Goal: Answer question/provide support: Share knowledge or assist other users

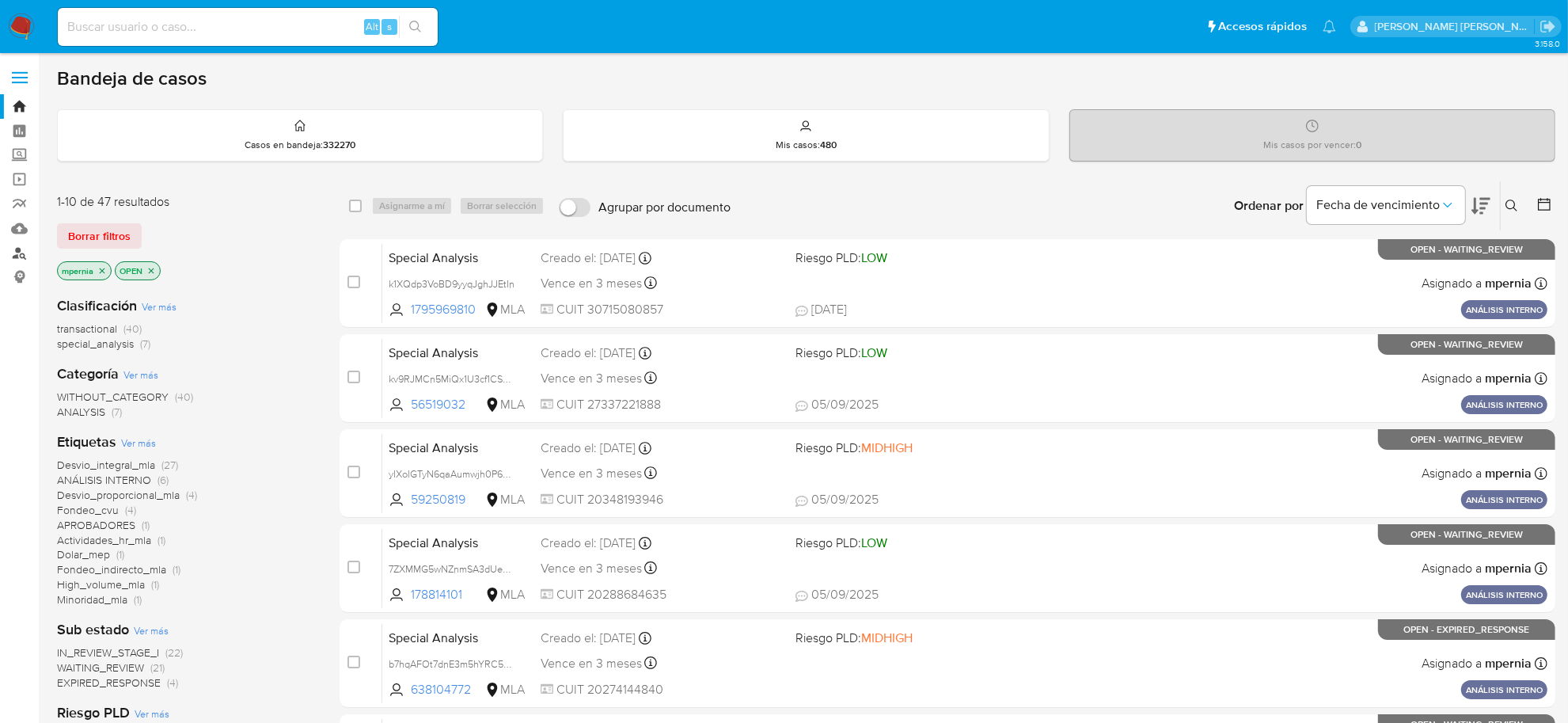
click at [23, 254] on link "Buscador de personas" at bounding box center [94, 253] width 188 height 24
click at [100, 269] on icon "close-filter" at bounding box center [101, 270] width 9 height 9
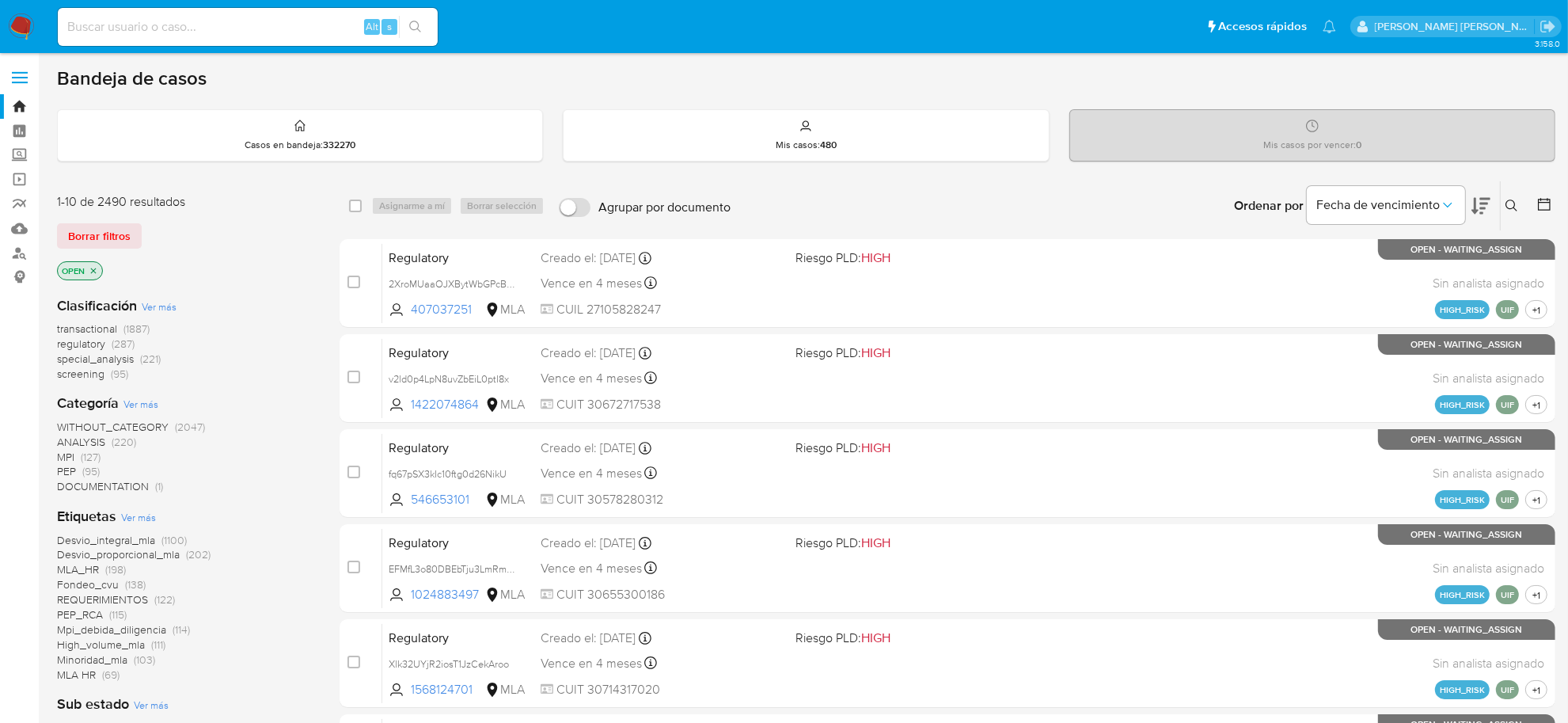
click at [1518, 213] on button at bounding box center [1514, 206] width 26 height 19
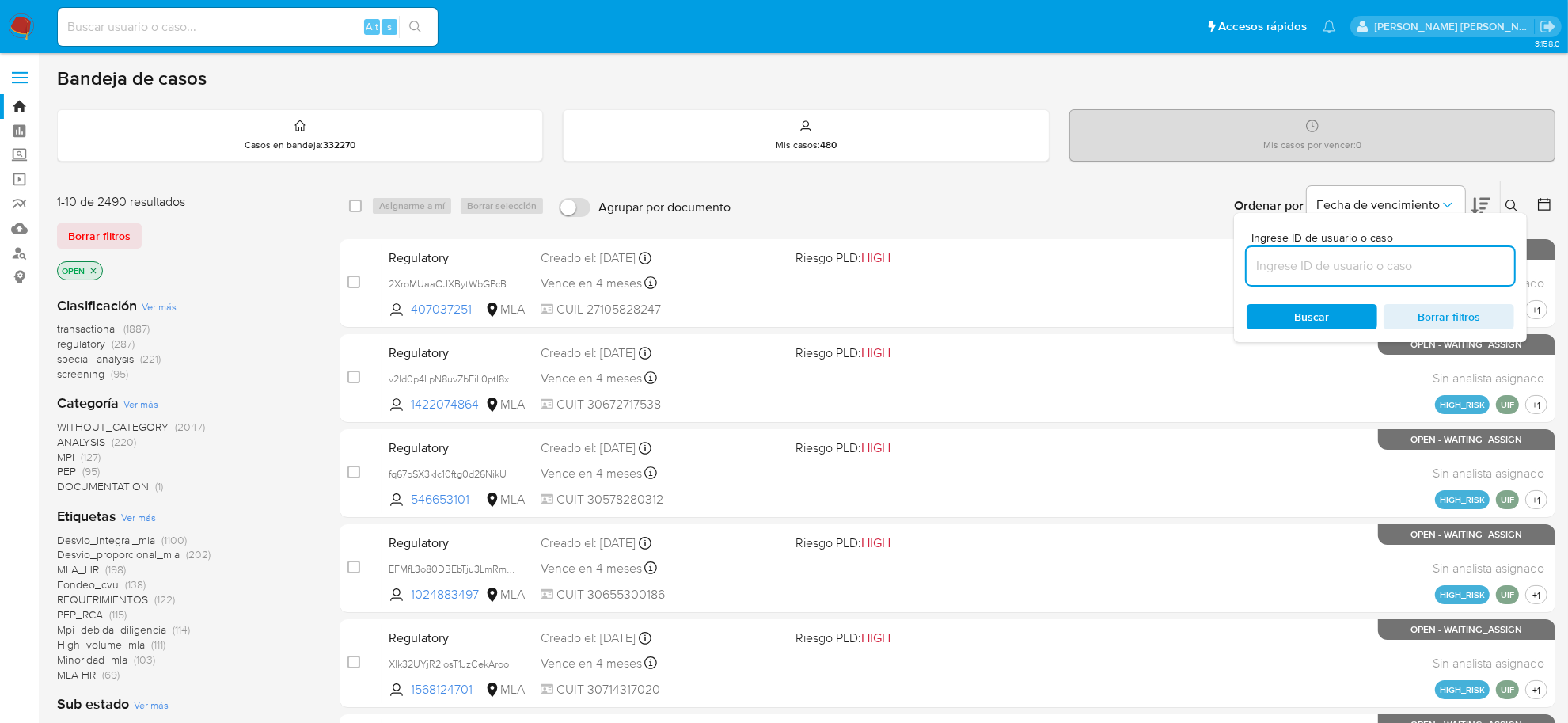
click at [1347, 263] on input at bounding box center [1381, 266] width 268 height 21
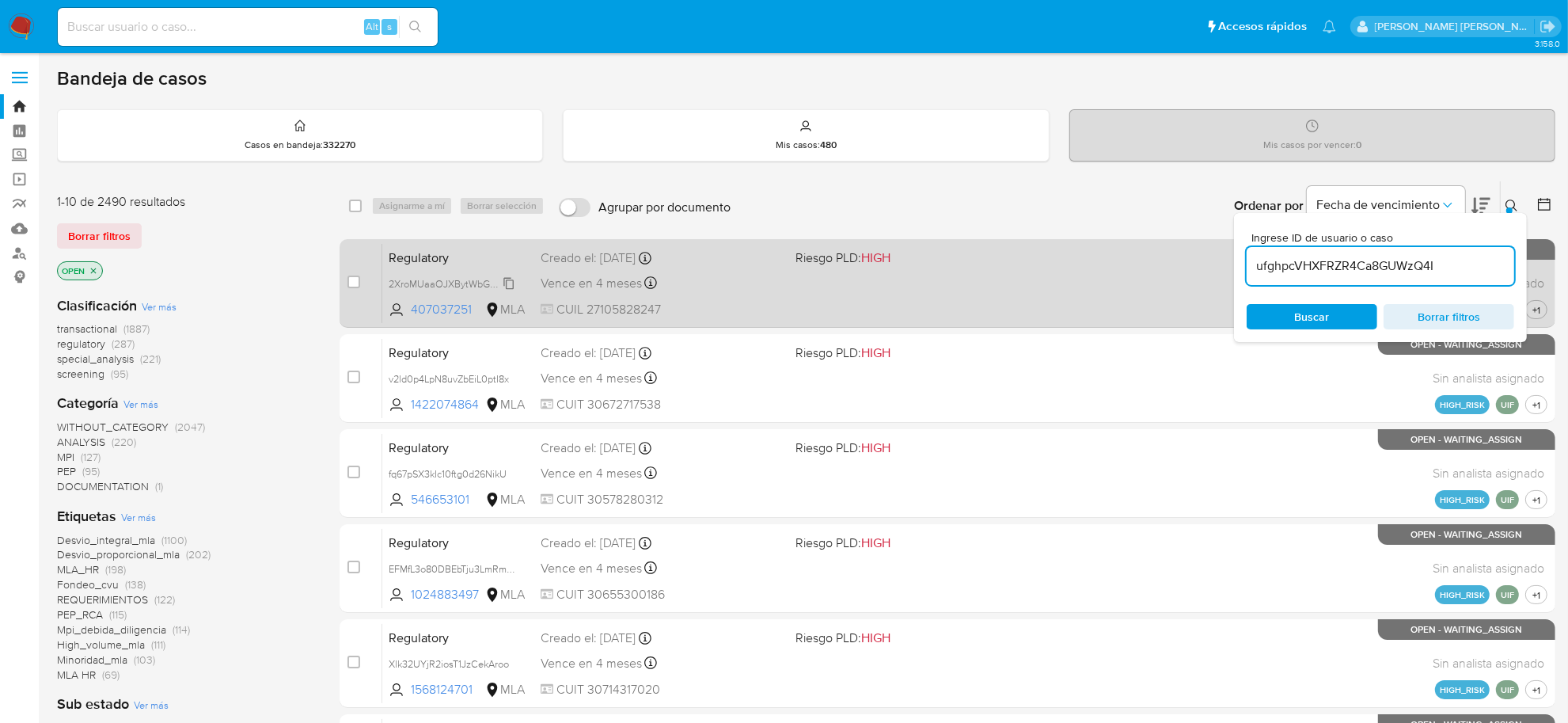
type input "ufghpcVHXFRZR4Ca8GUWzQ4I"
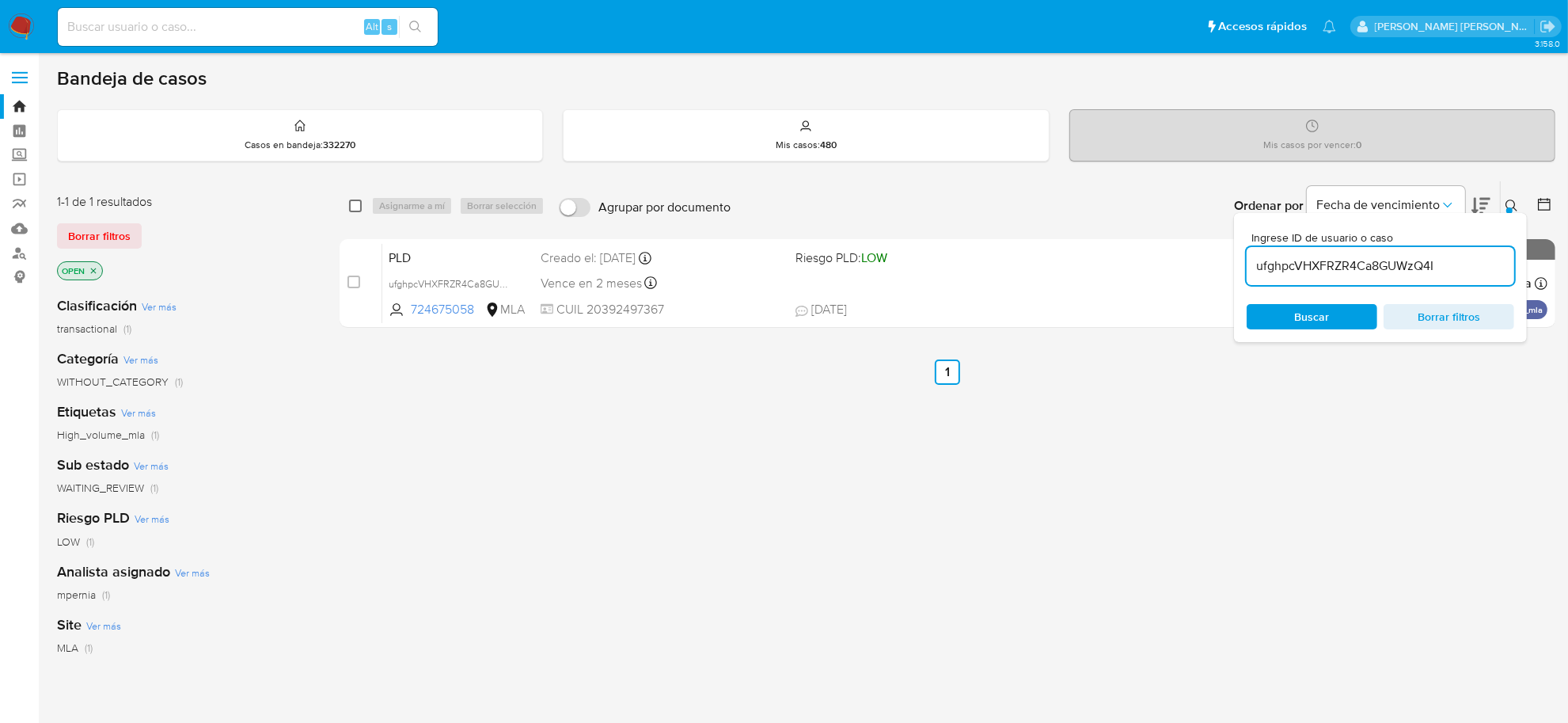
click at [352, 202] on input "checkbox" at bounding box center [355, 206] width 13 height 13
checkbox input "true"
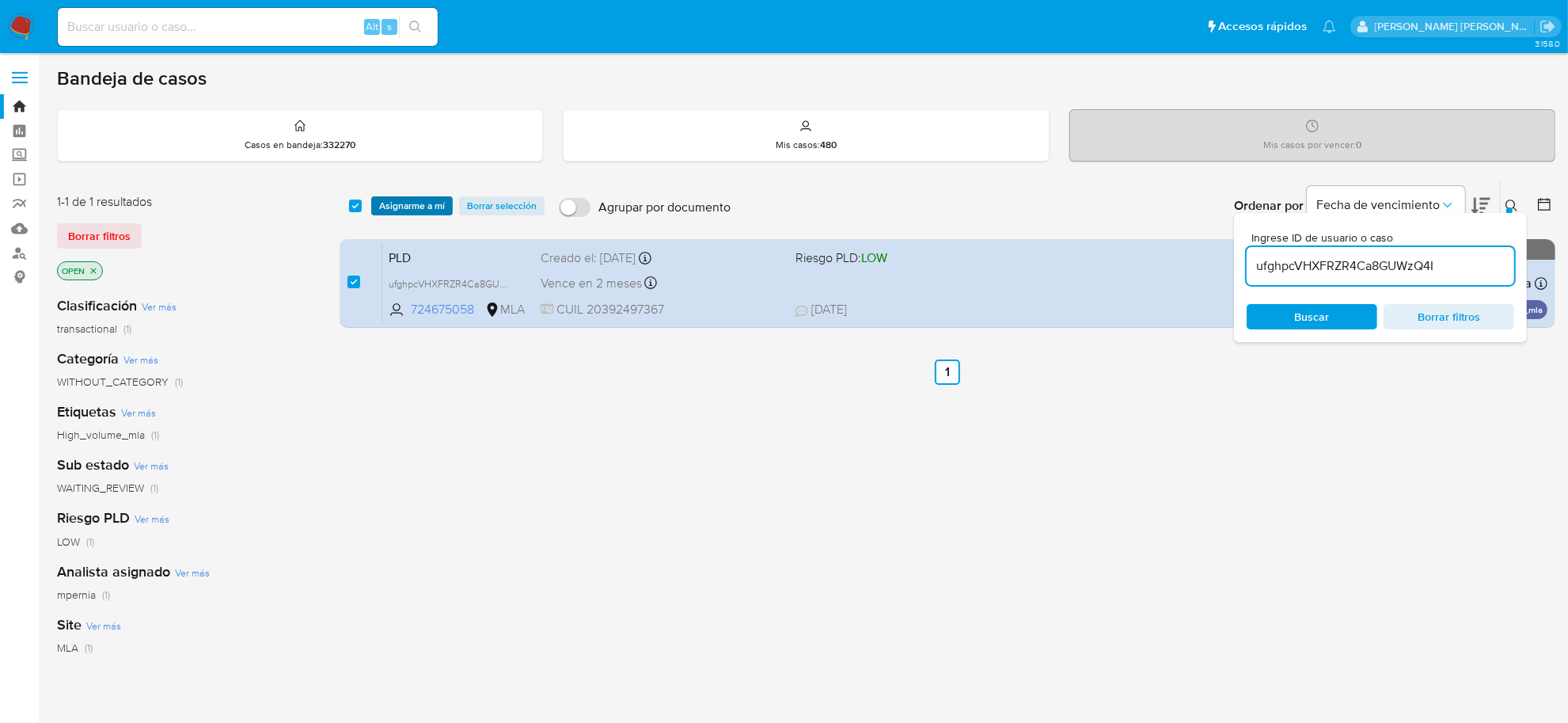
click at [408, 206] on span "Asignarme a mí" at bounding box center [411, 206] width 66 height 16
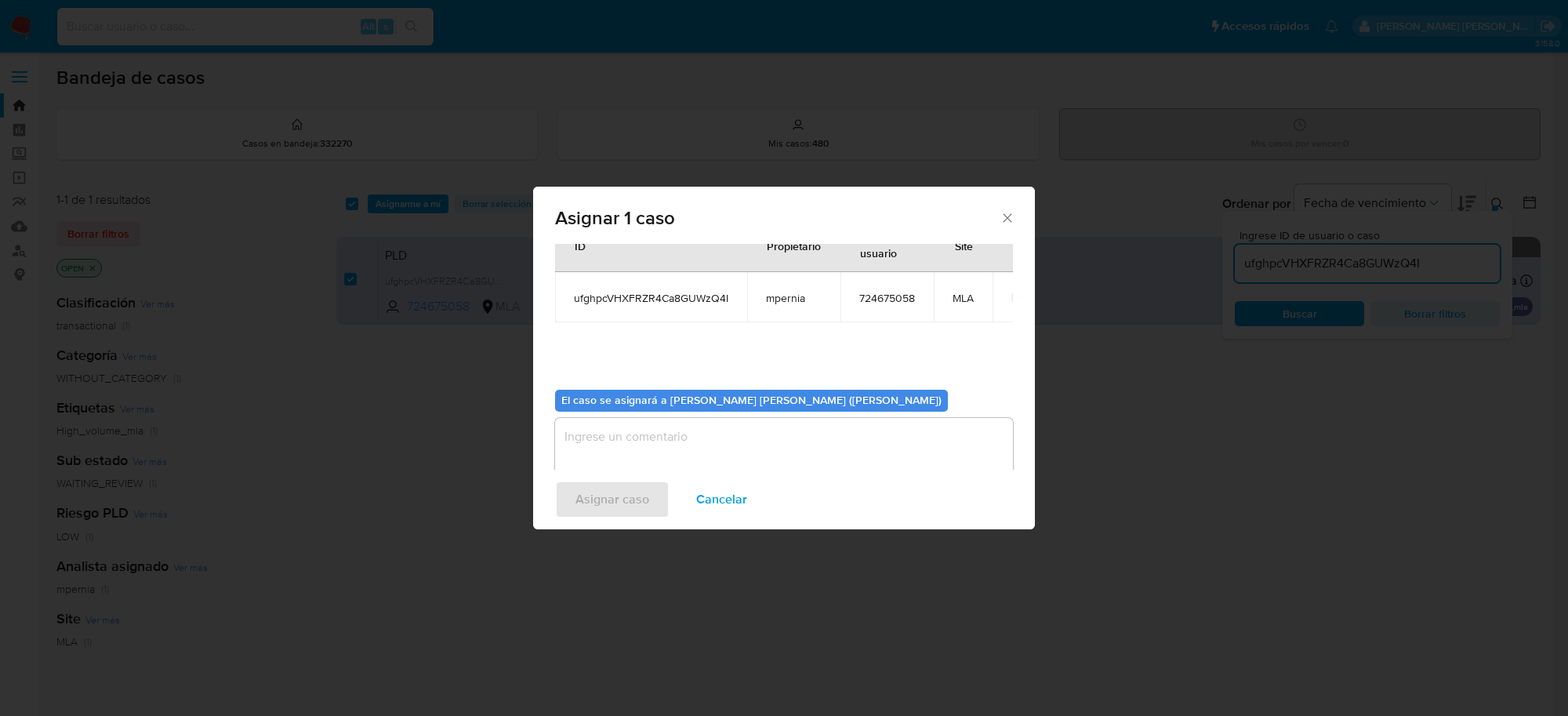
scroll to position [80, 0]
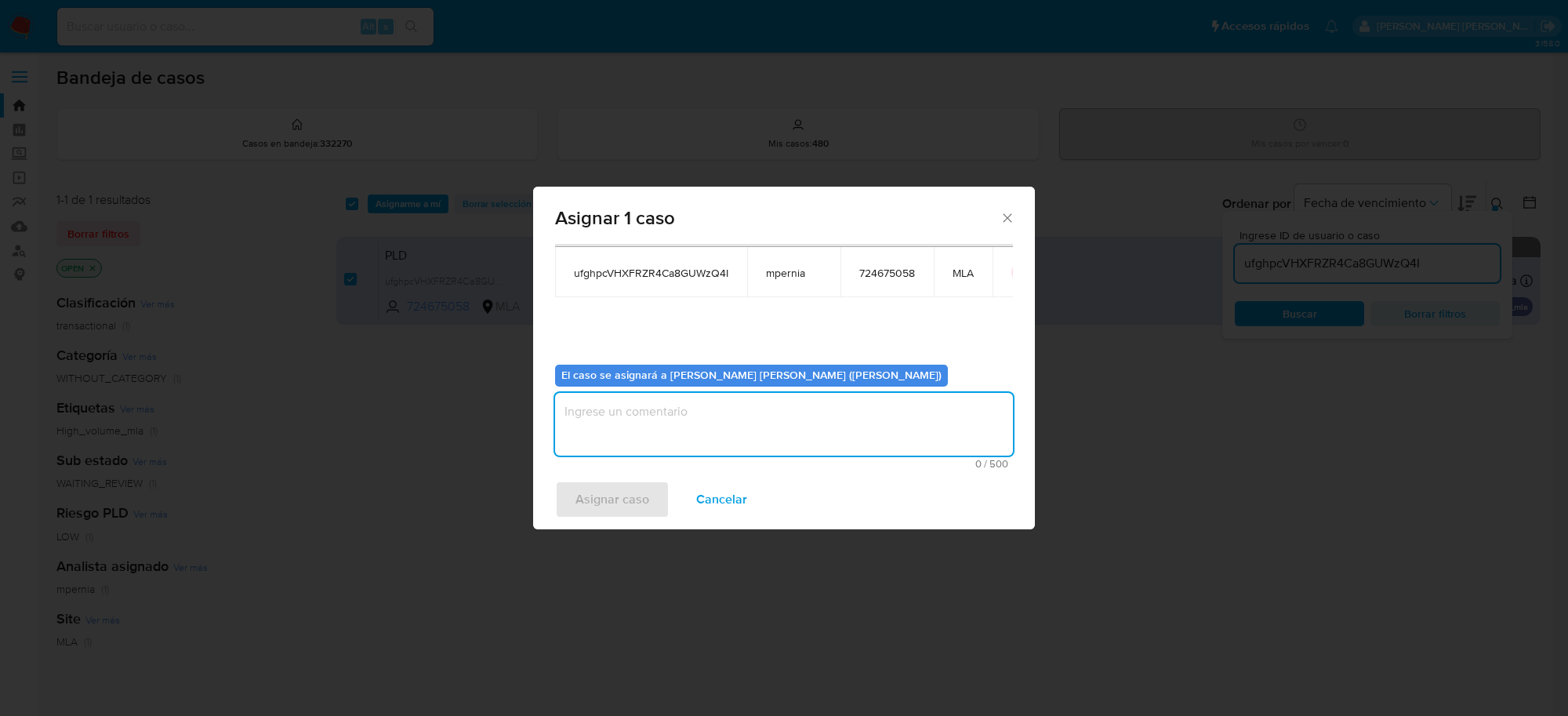
click at [736, 432] on textarea "assign-modal" at bounding box center [784, 424] width 458 height 63
type textarea "-"
click at [596, 501] on span "Asignar caso" at bounding box center [612, 500] width 74 height 35
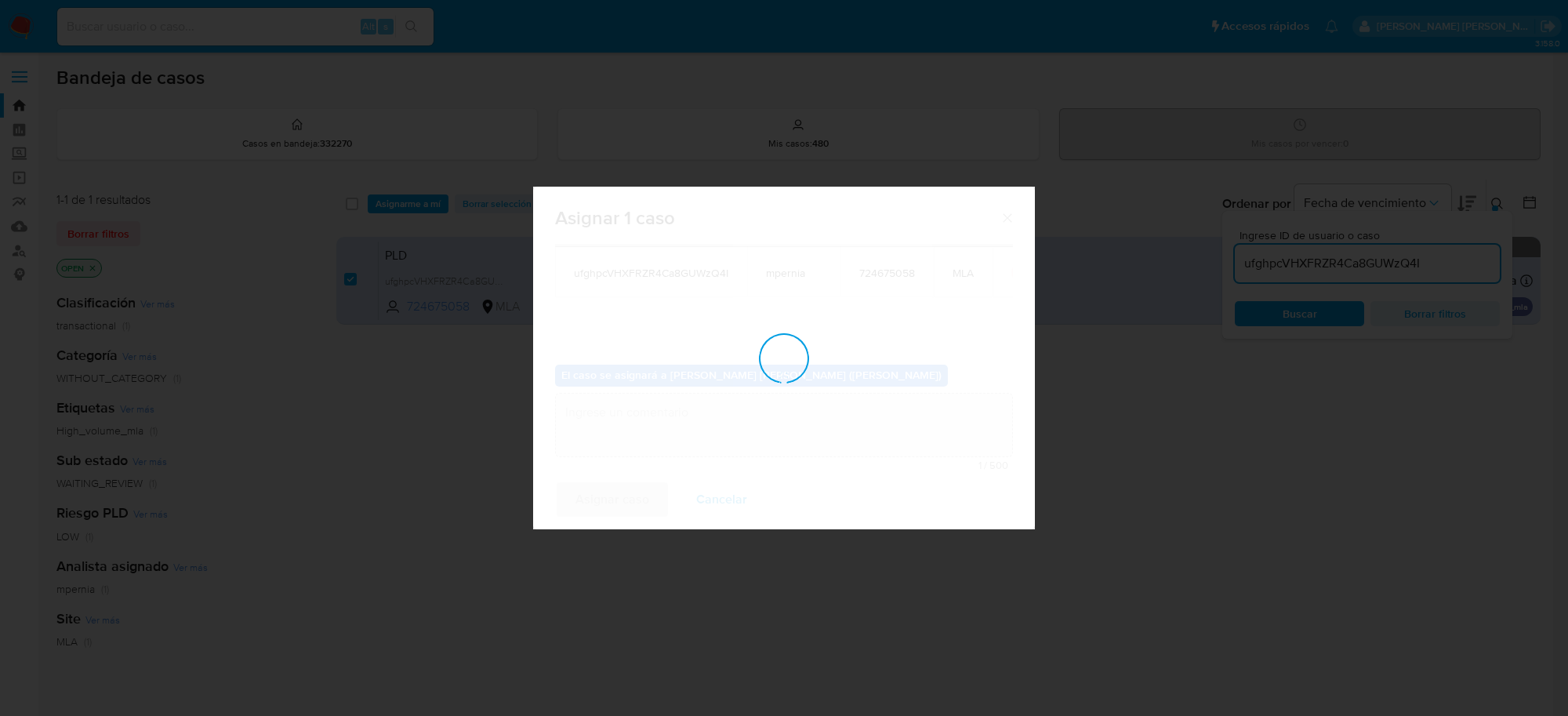
checkbox input "false"
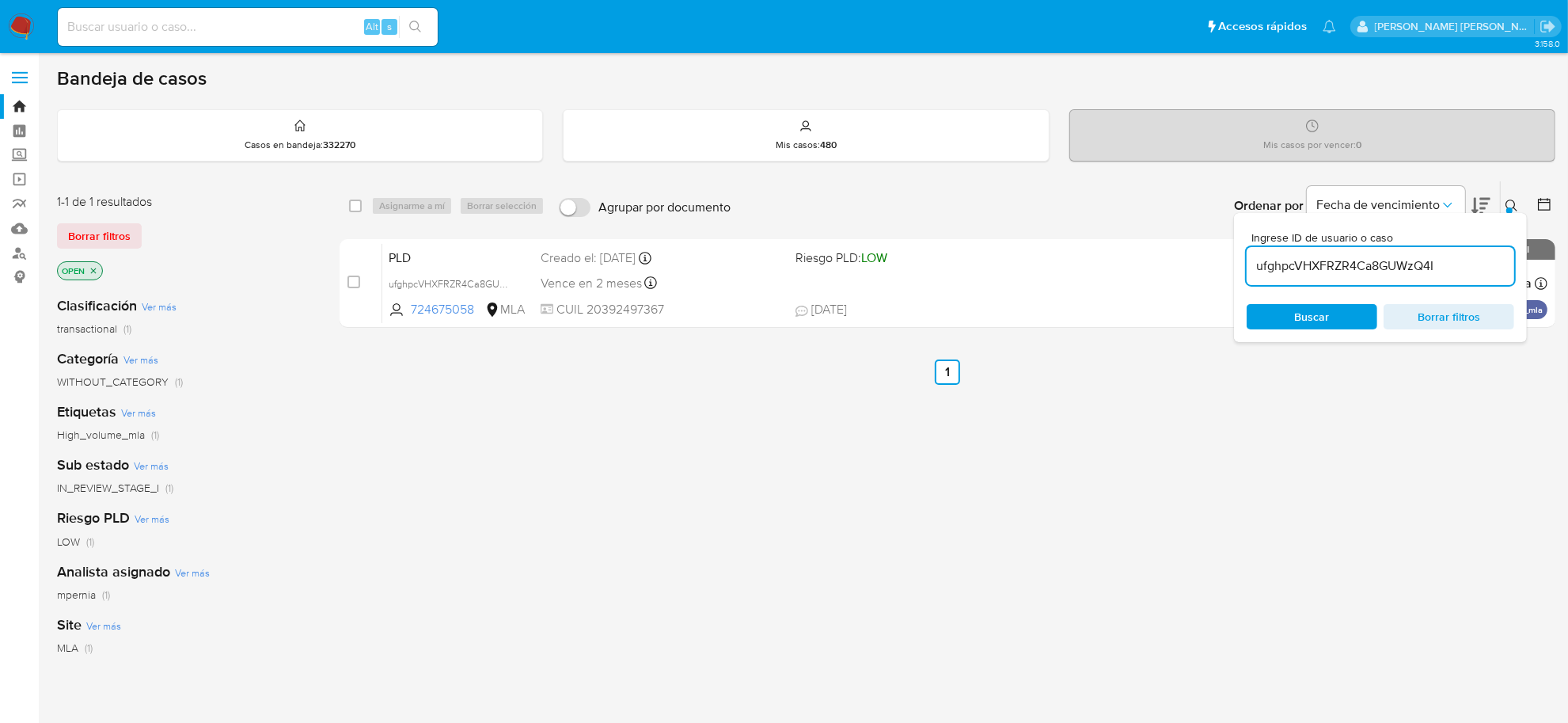
click at [1324, 263] on input "ufghpcVHXFRZR4Ca8GUWzQ4I" at bounding box center [1381, 266] width 268 height 21
paste input "UoCo9rV4qHtvAhlSs9rev09j"
type input "UoCo9rV4qHtvAhlSs9rev09j"
click at [356, 204] on input "checkbox" at bounding box center [355, 206] width 13 height 13
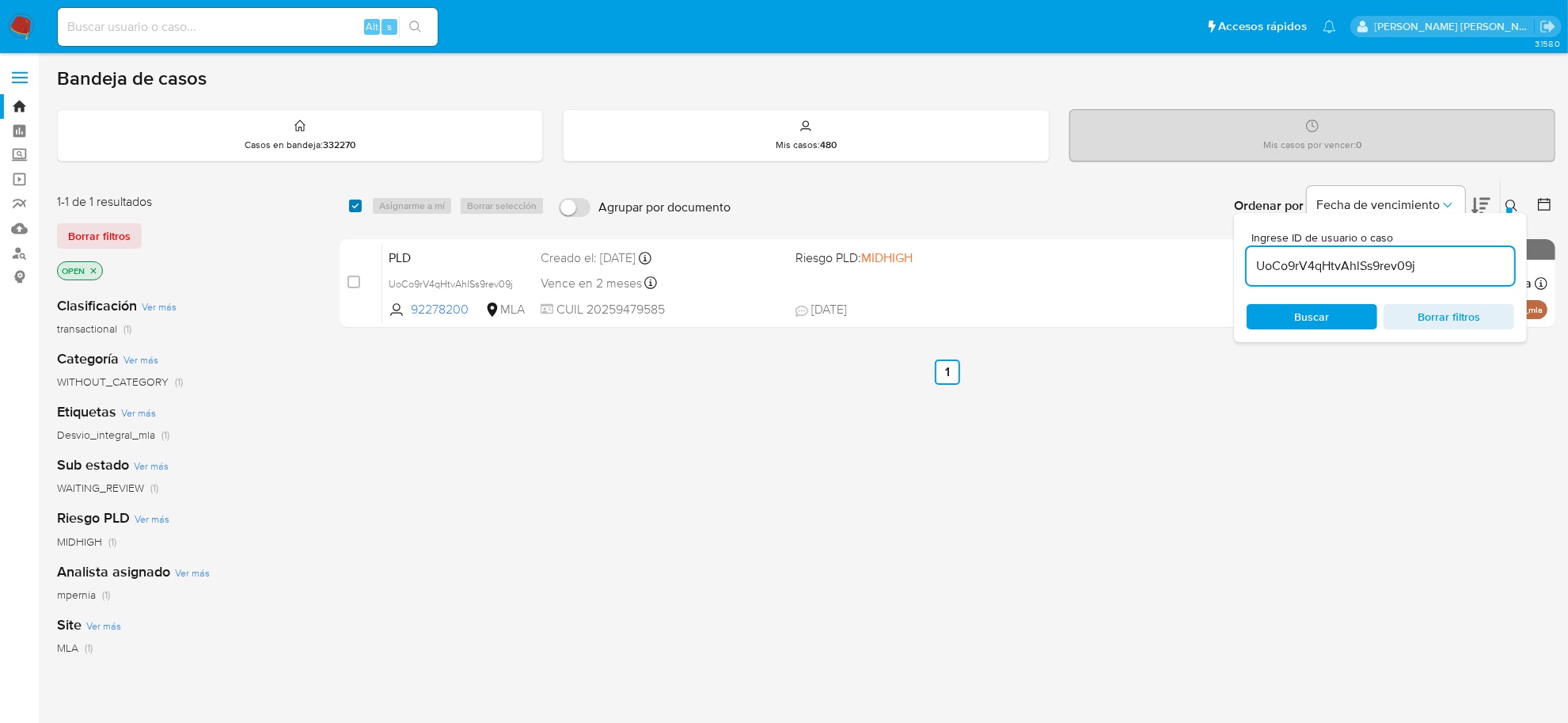
checkbox input "true"
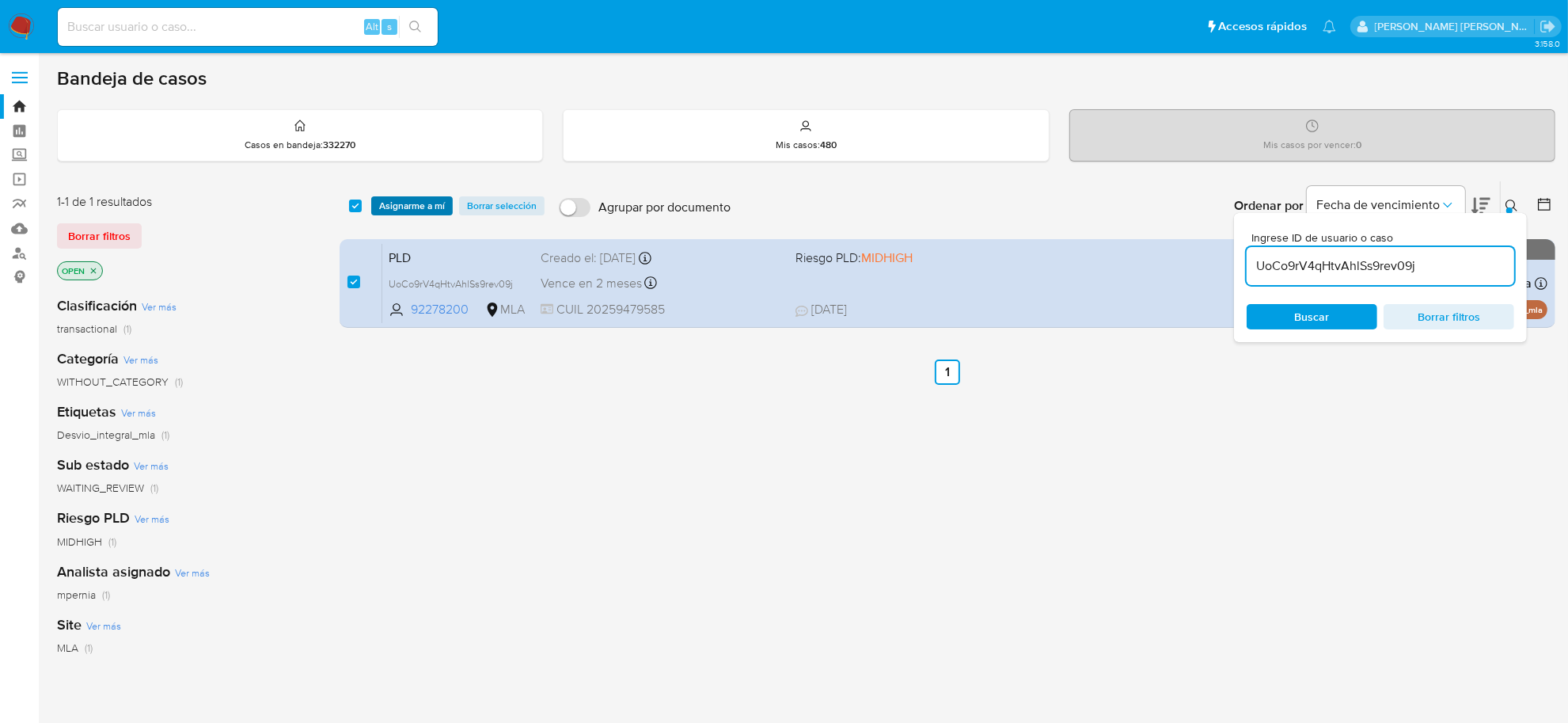
click at [401, 206] on span "Asignarme a mí" at bounding box center [411, 206] width 66 height 16
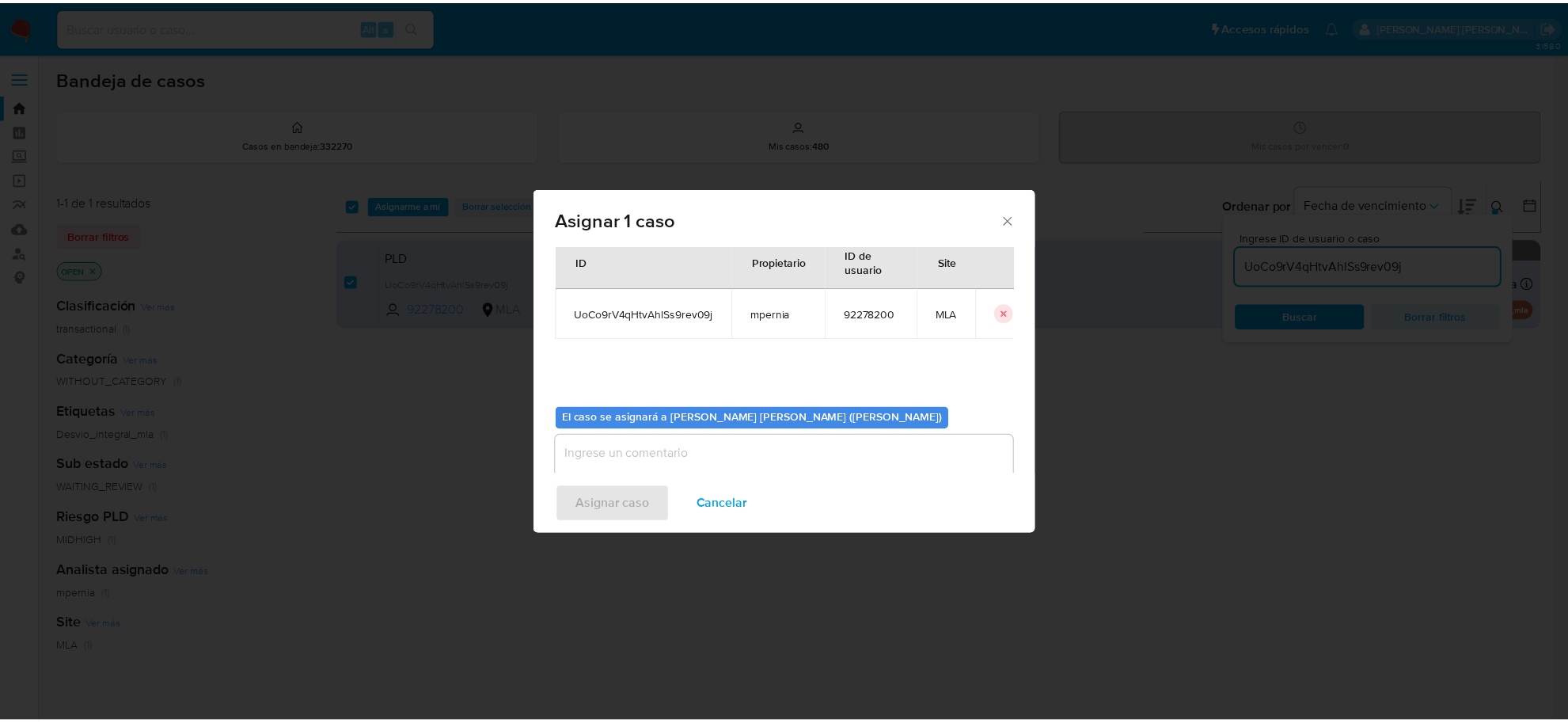
scroll to position [81, 0]
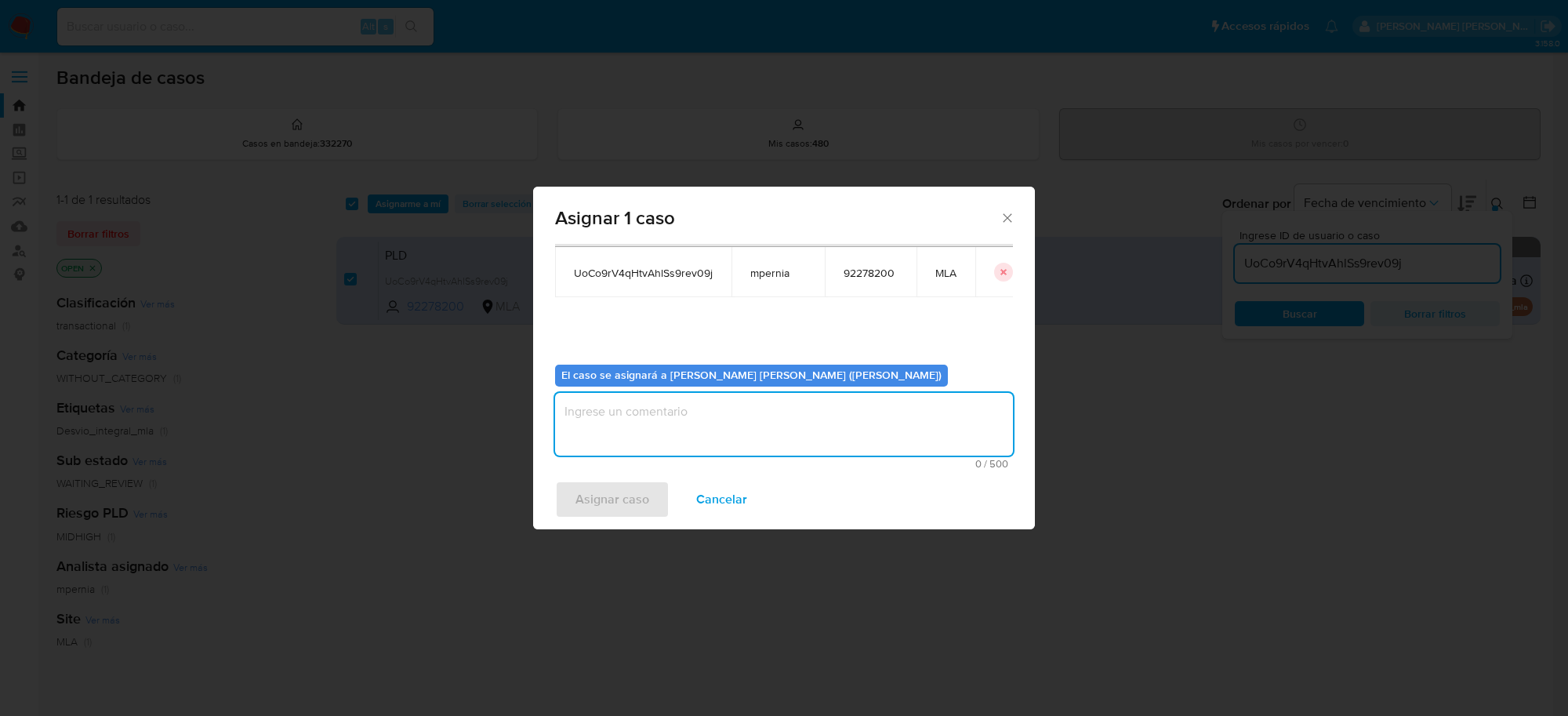
click at [611, 402] on textarea "assign-modal" at bounding box center [784, 424] width 458 height 63
type textarea "-"
click at [635, 486] on span "Asignar caso" at bounding box center [612, 500] width 74 height 35
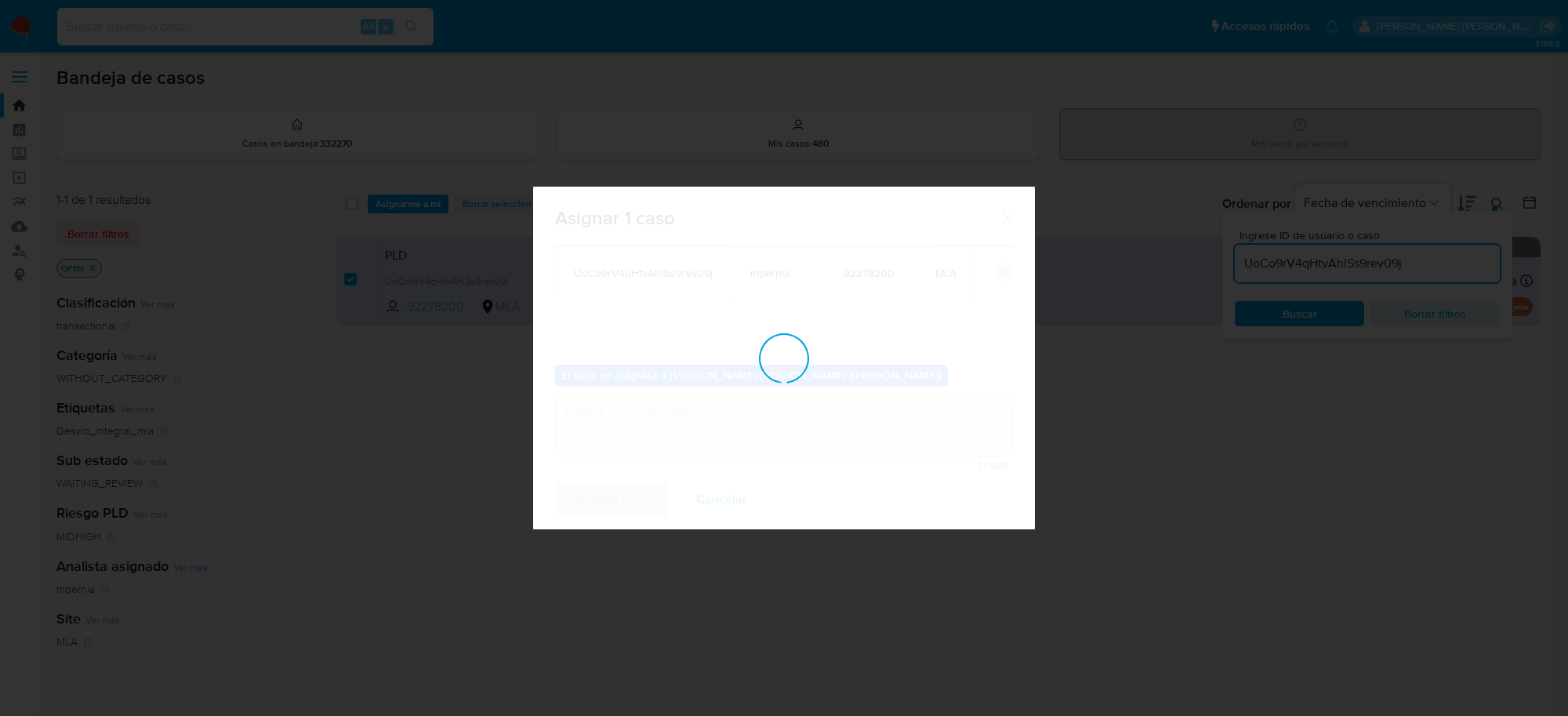
checkbox input "false"
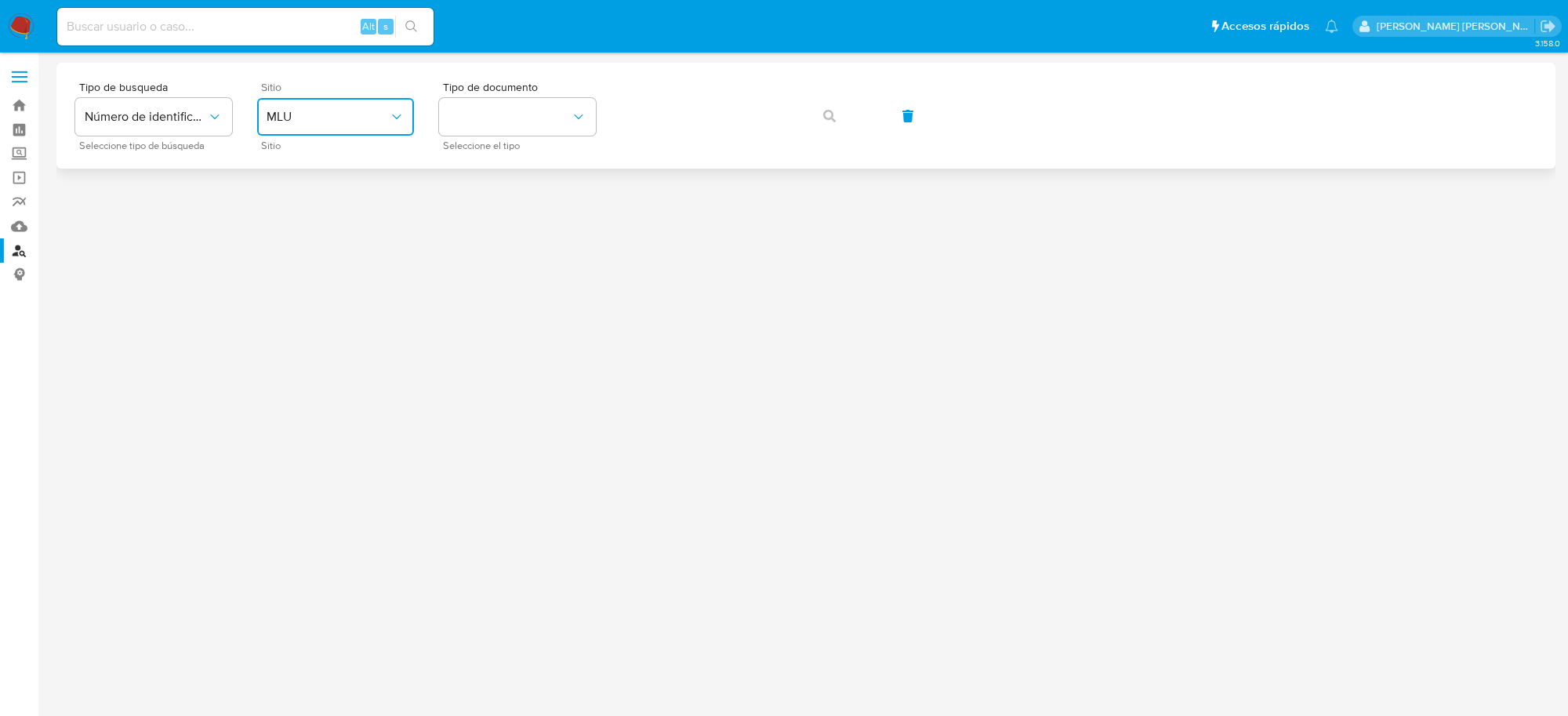
click at [388, 104] on button "MLU" at bounding box center [335, 116] width 157 height 37
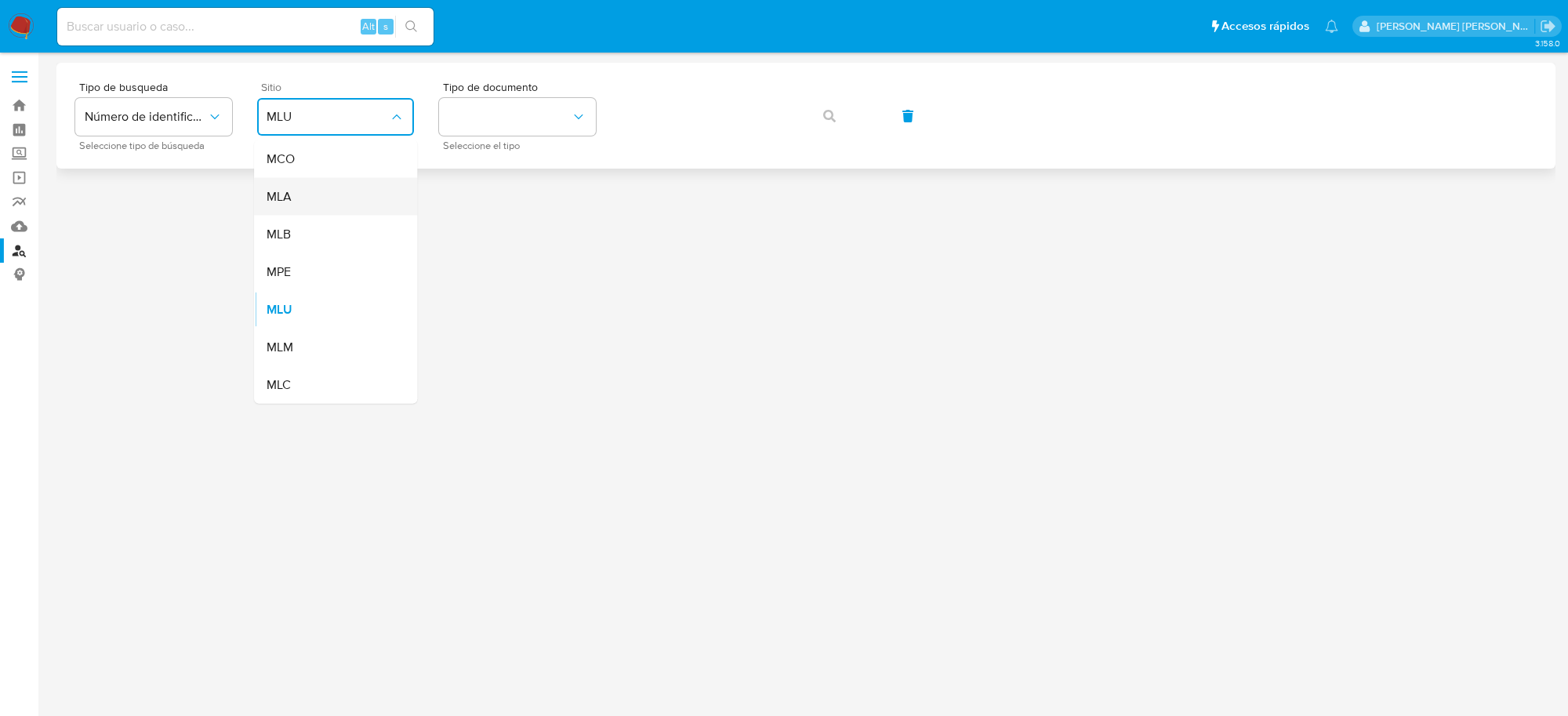
click at [284, 197] on span "MLA" at bounding box center [279, 196] width 25 height 16
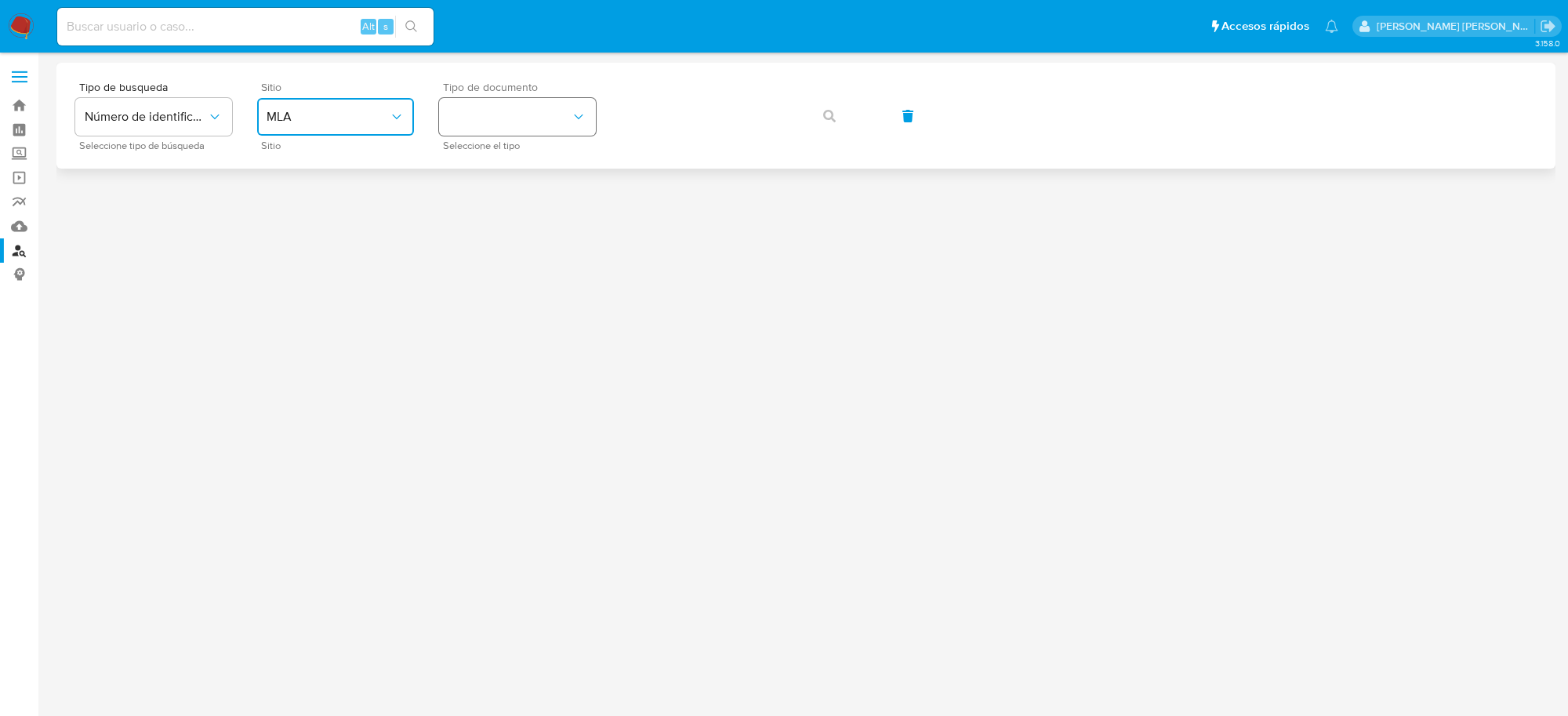
click at [511, 127] on button "identificationType" at bounding box center [517, 116] width 157 height 37
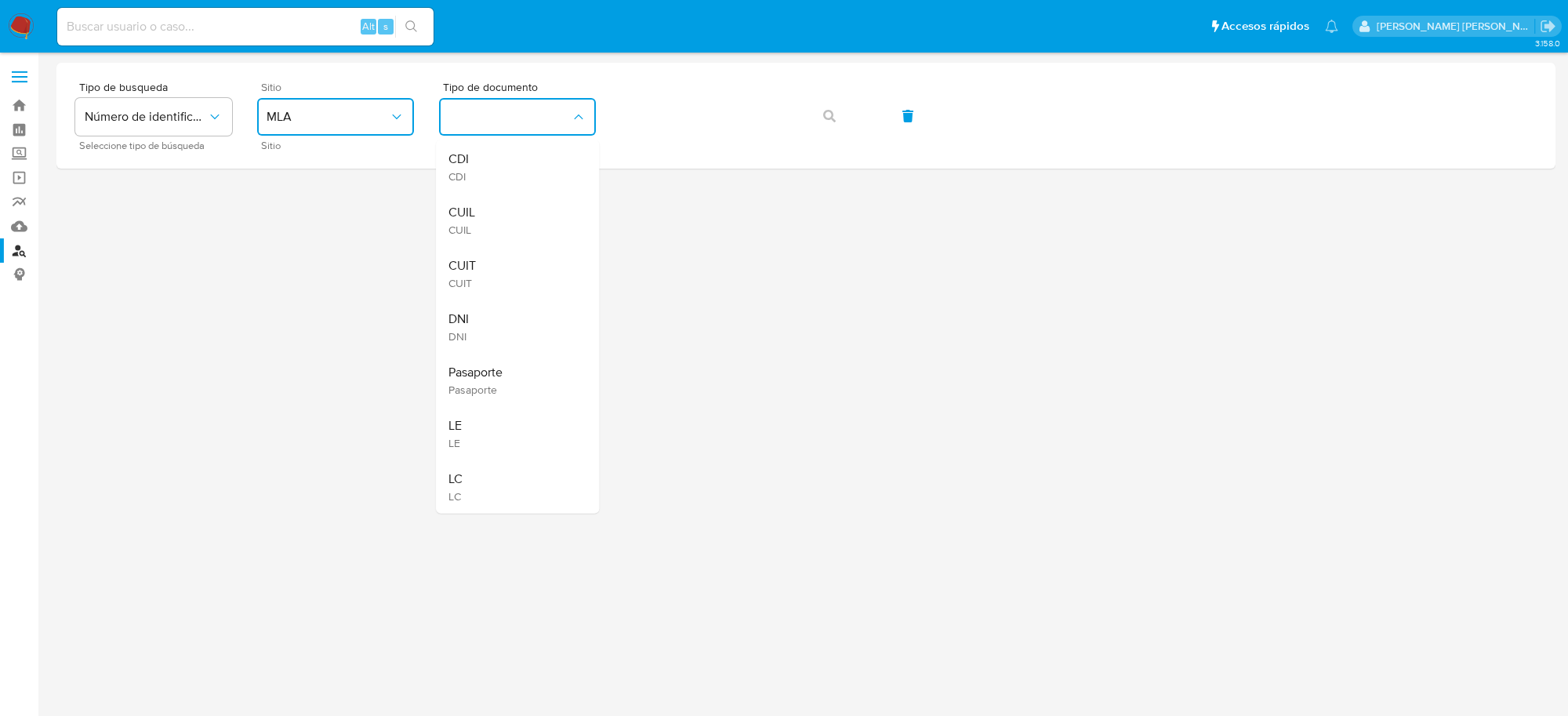
drag, startPoint x: 461, startPoint y: 255, endPoint x: 563, endPoint y: 182, distance: 125.4
click at [461, 258] on span "CUIT" at bounding box center [461, 265] width 27 height 16
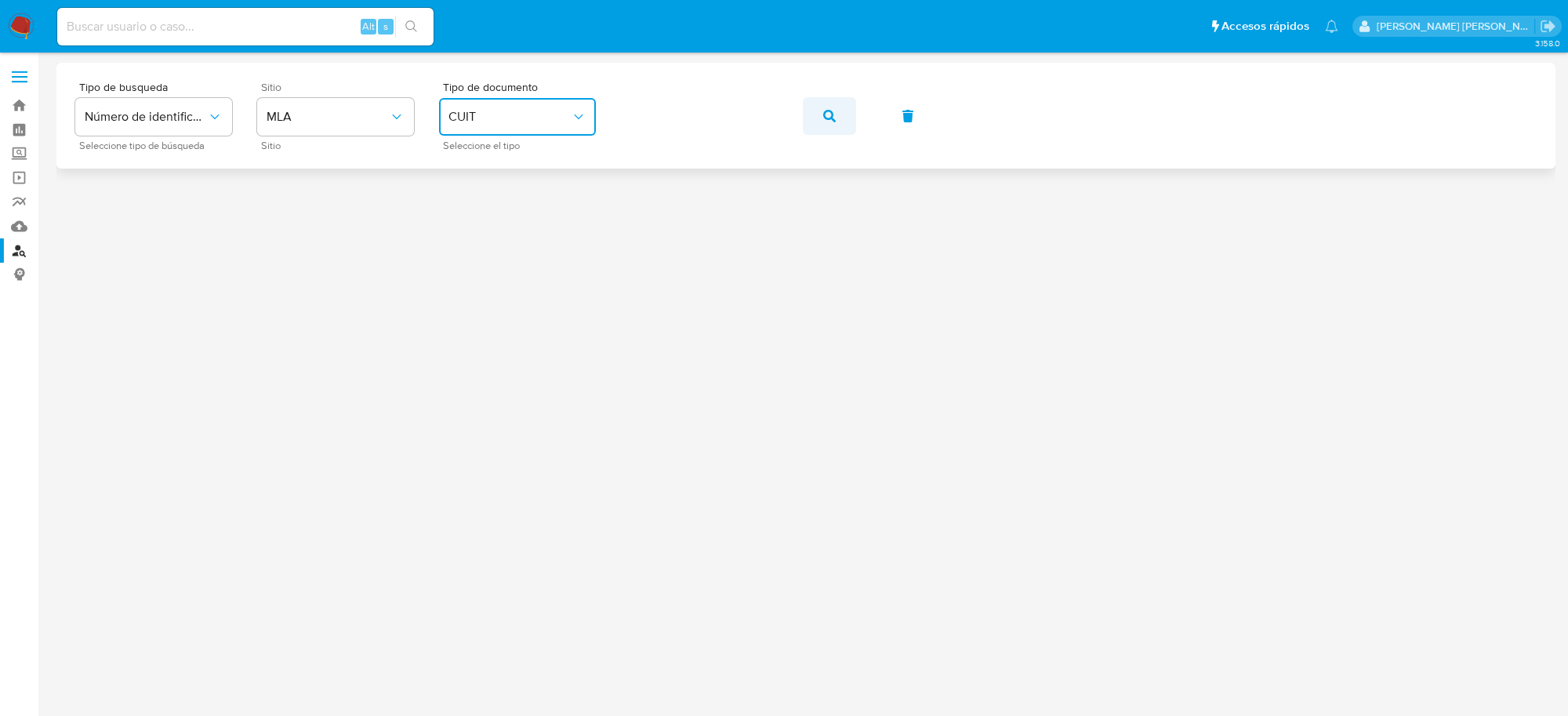
click at [826, 123] on span "button" at bounding box center [829, 116] width 12 height 35
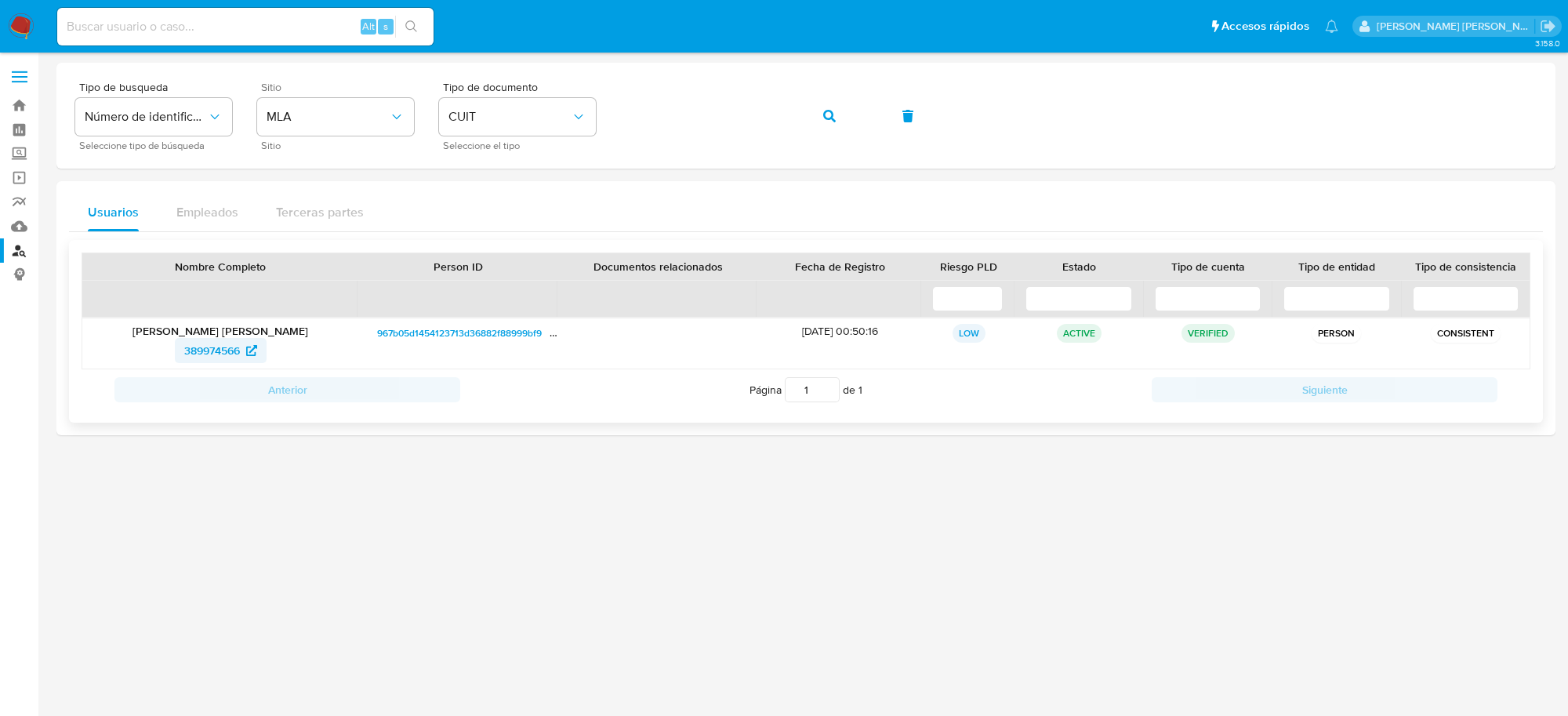
click at [198, 357] on span "389974566" at bounding box center [211, 351] width 55 height 25
click at [224, 355] on span "389974566" at bounding box center [211, 351] width 55 height 25
click at [826, 119] on icon "button" at bounding box center [829, 116] width 12 height 12
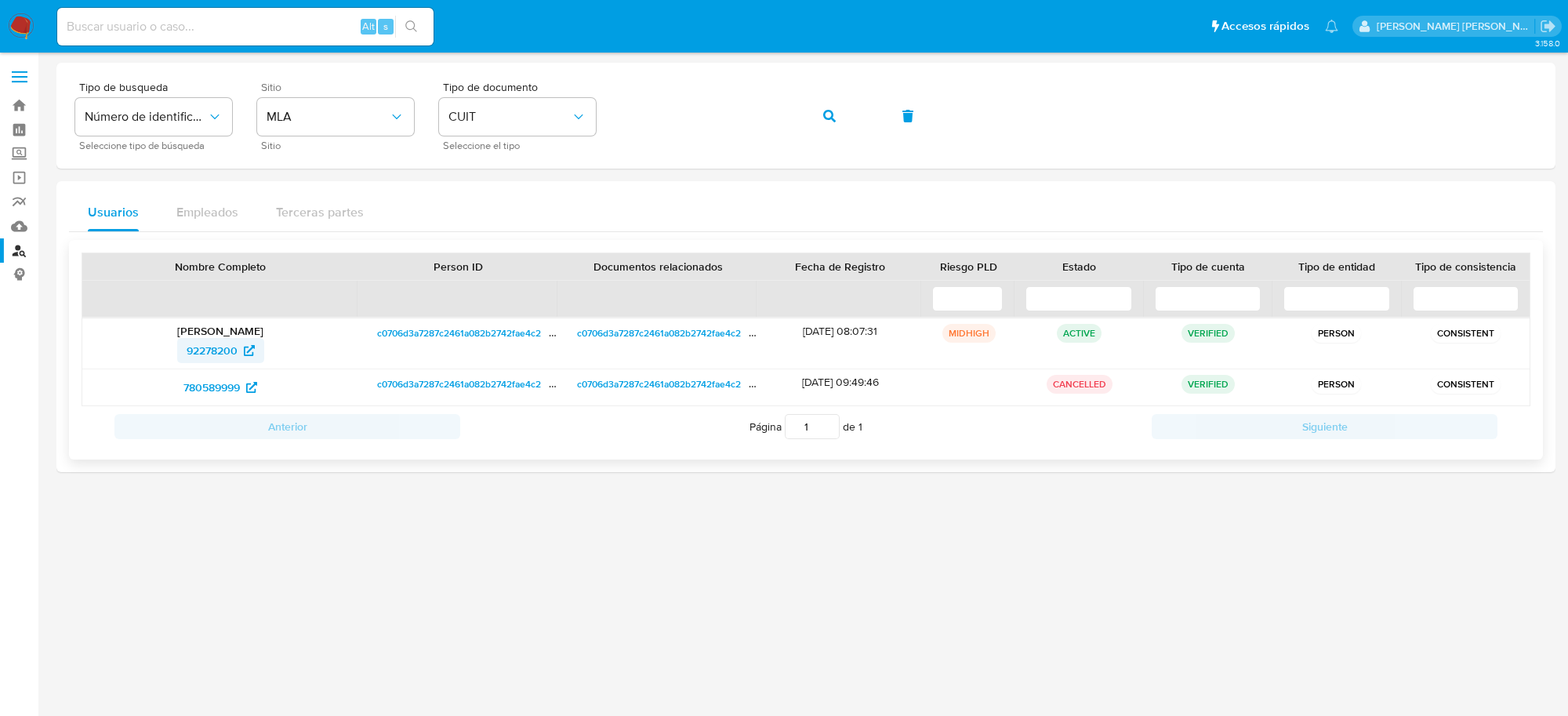
click at [200, 353] on span "92278200" at bounding box center [212, 351] width 51 height 25
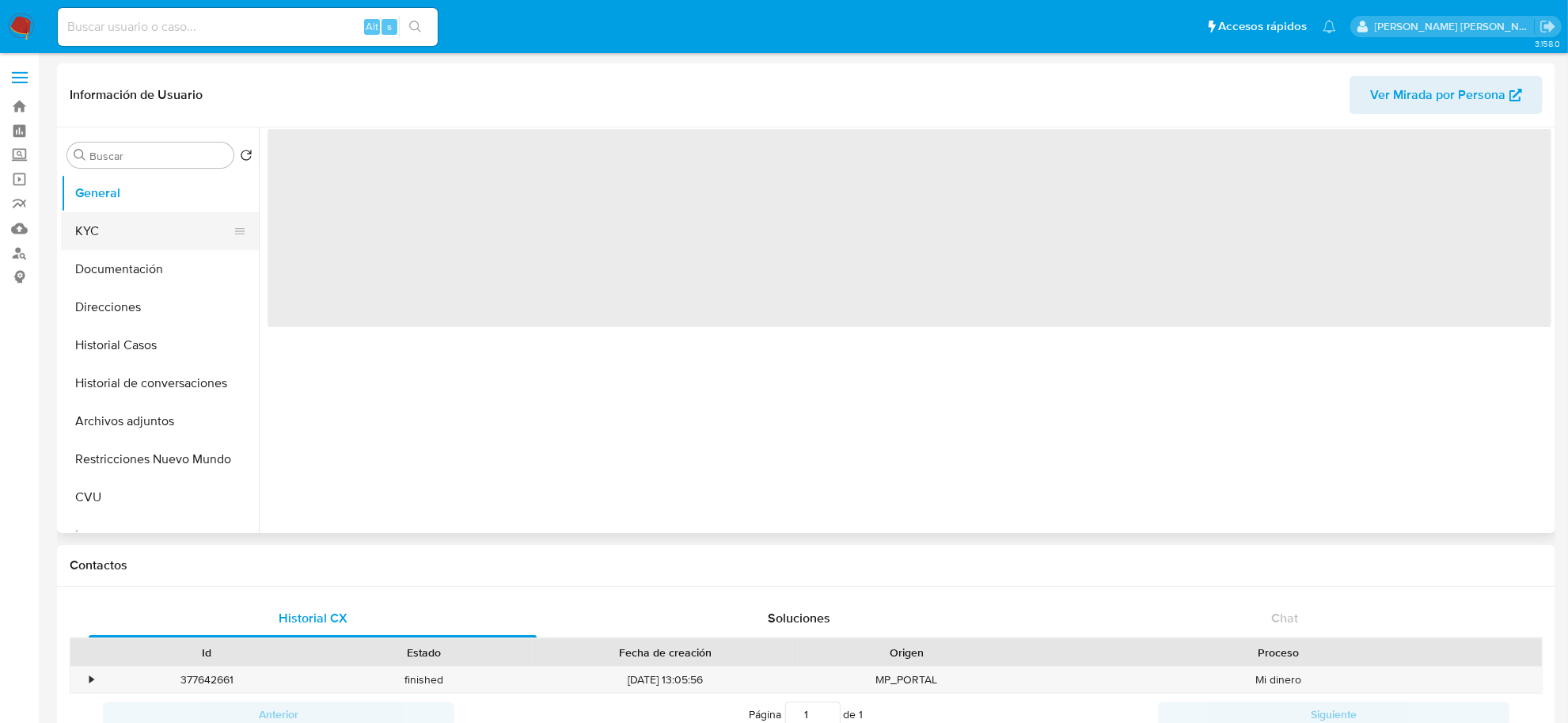
click at [96, 230] on button "KYC" at bounding box center [154, 231] width 186 height 38
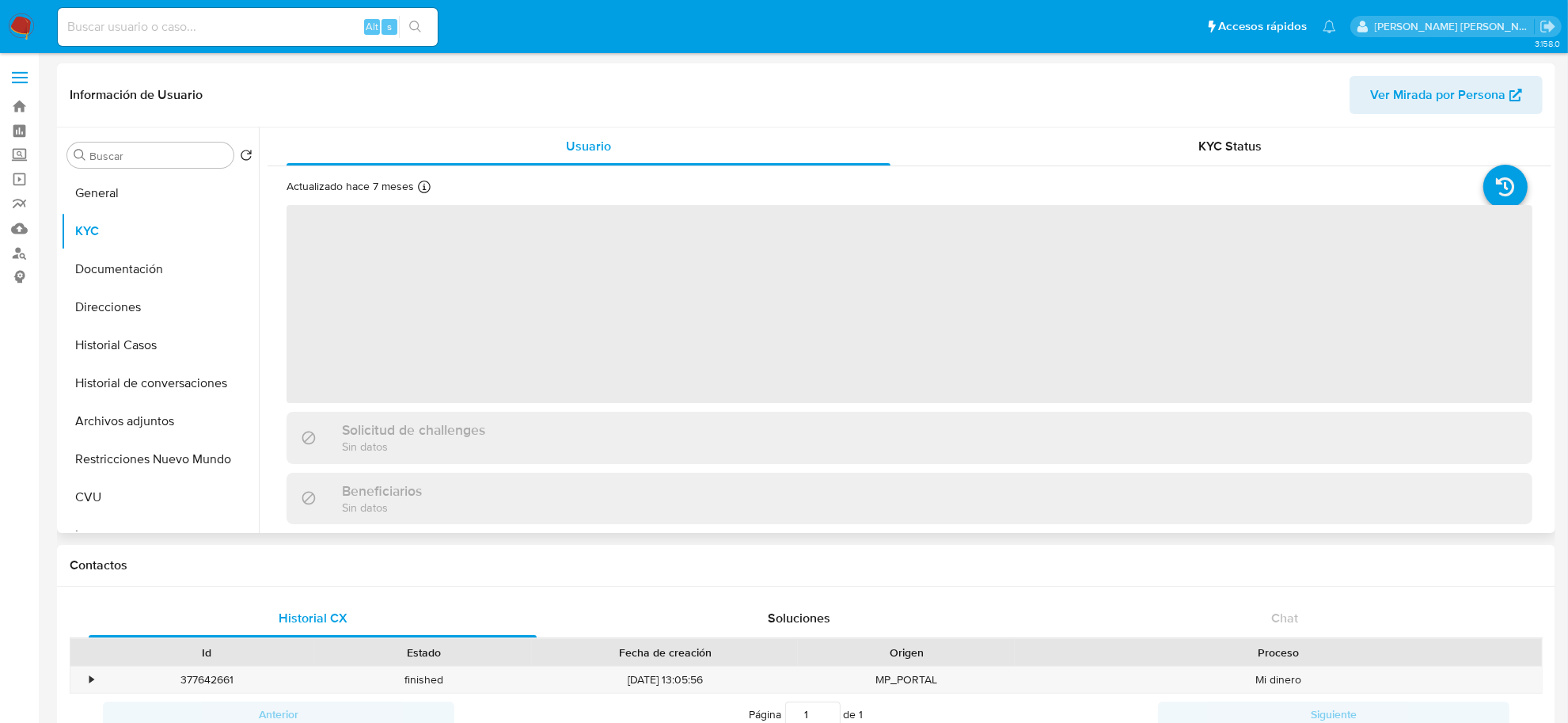
select select "10"
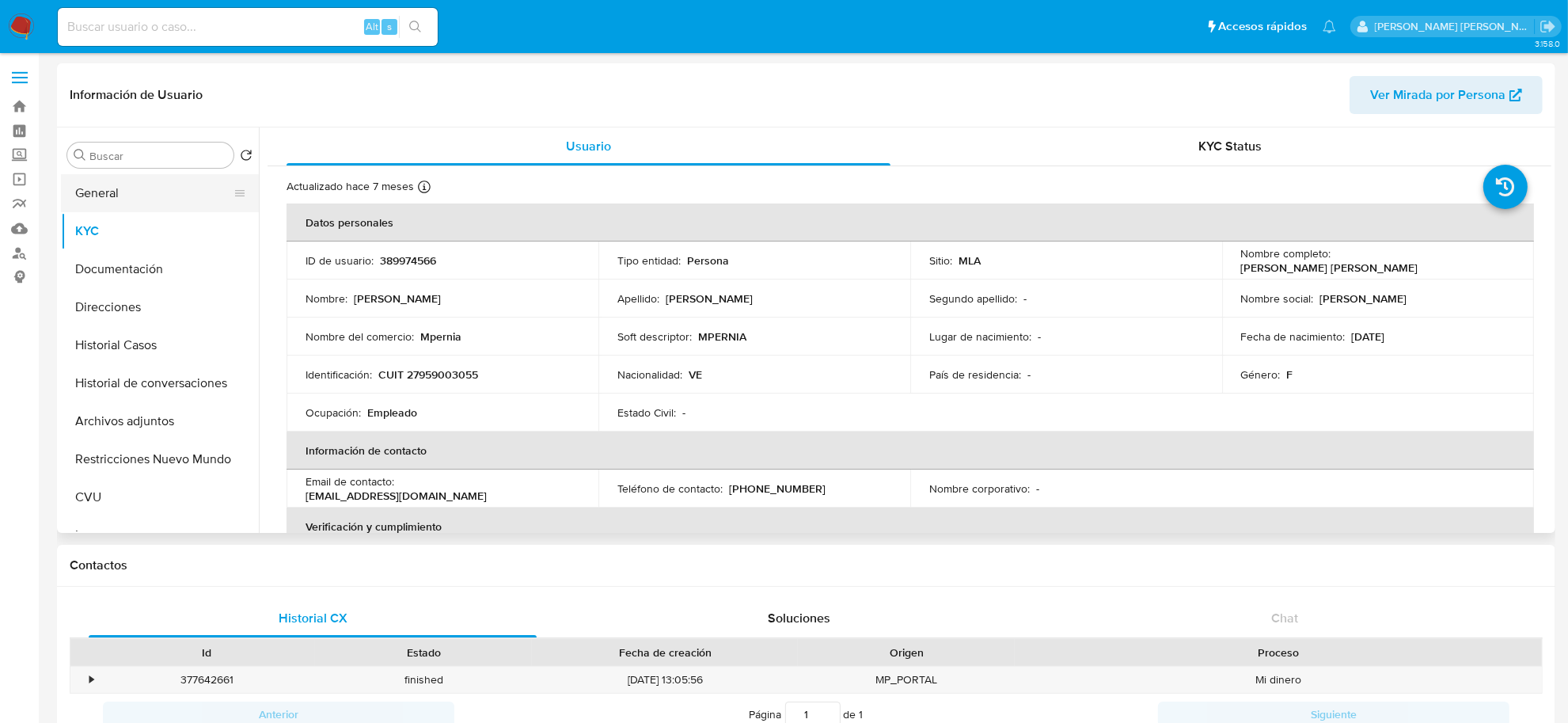
click at [112, 199] on button "General" at bounding box center [154, 192] width 186 height 38
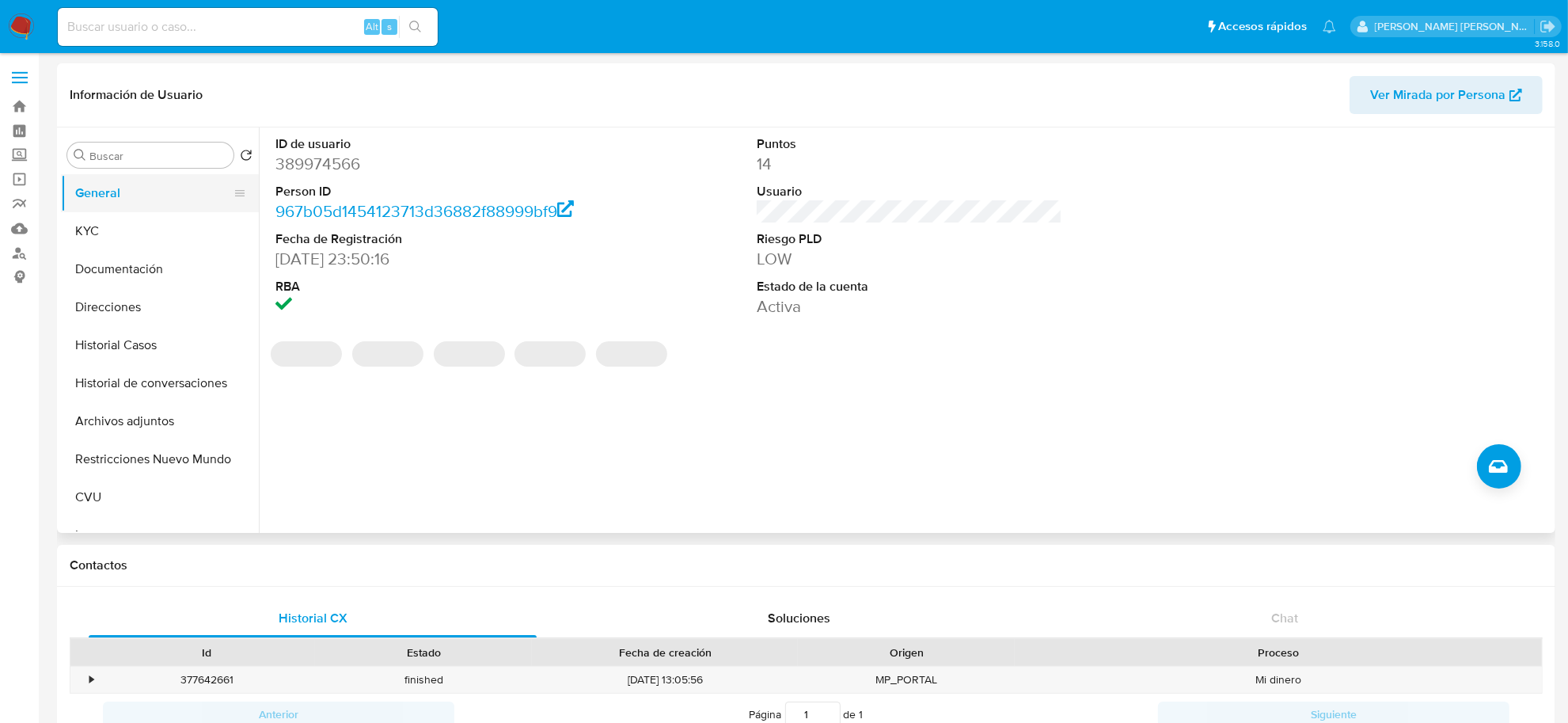
click at [125, 201] on button "General" at bounding box center [154, 192] width 186 height 38
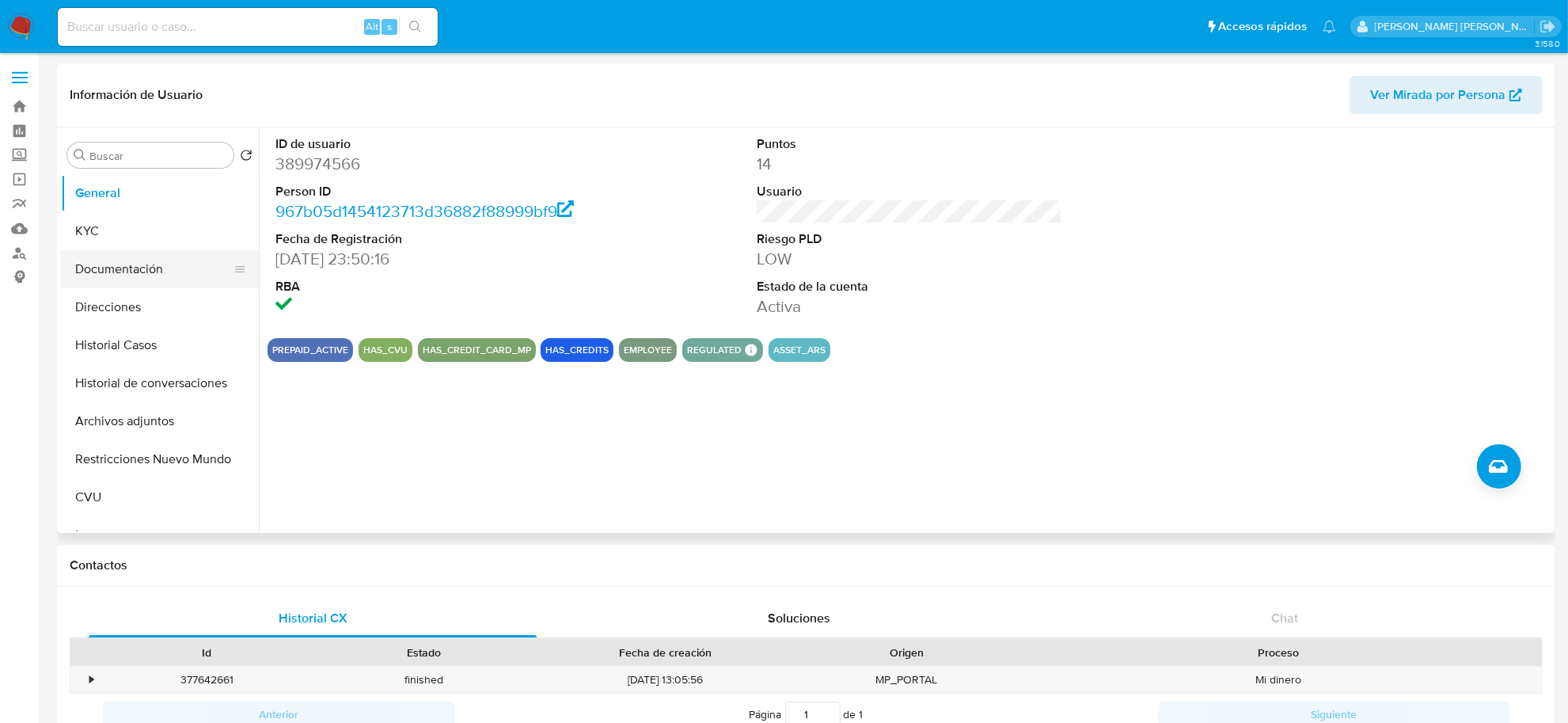
click at [139, 274] on button "Documentación" at bounding box center [154, 269] width 186 height 38
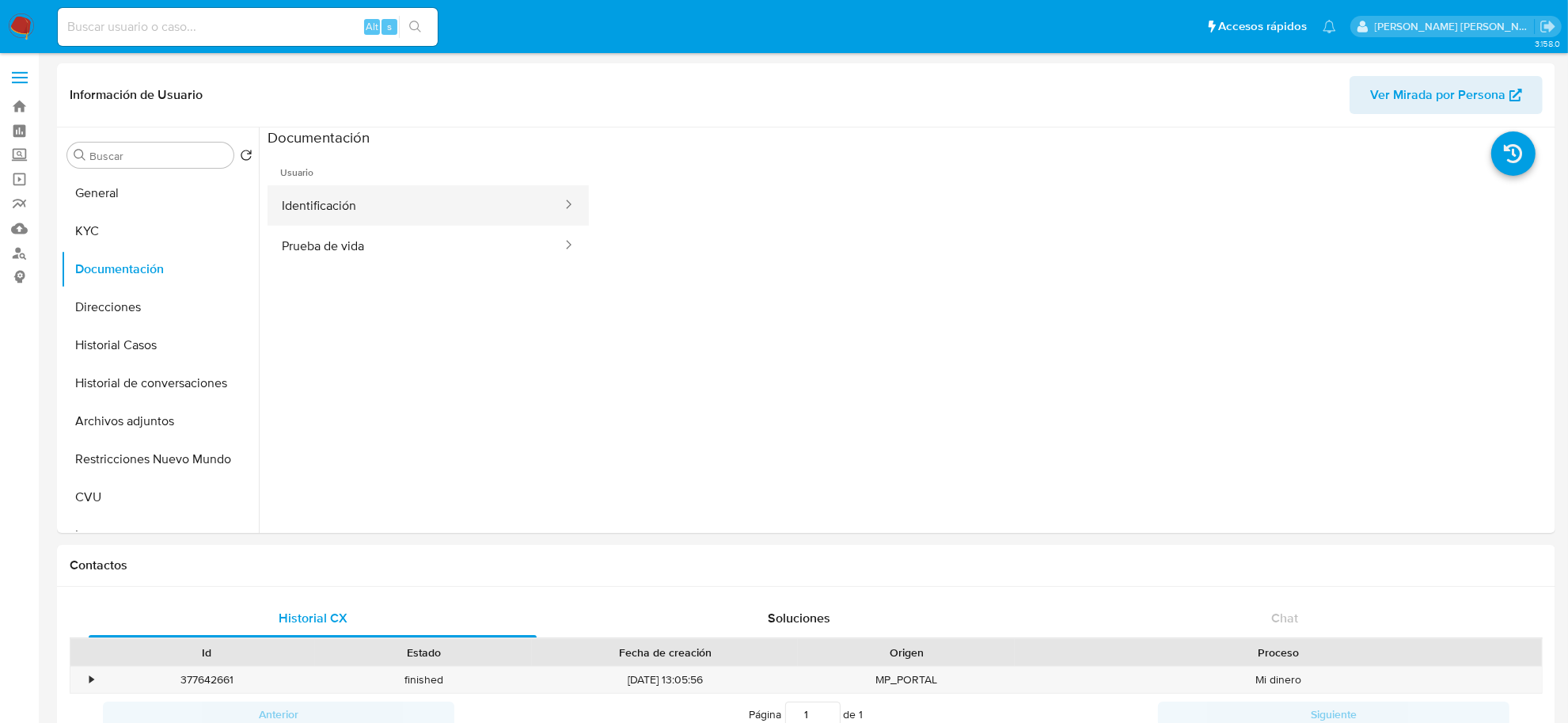
click at [333, 215] on button "Identificación" at bounding box center [416, 206] width 296 height 40
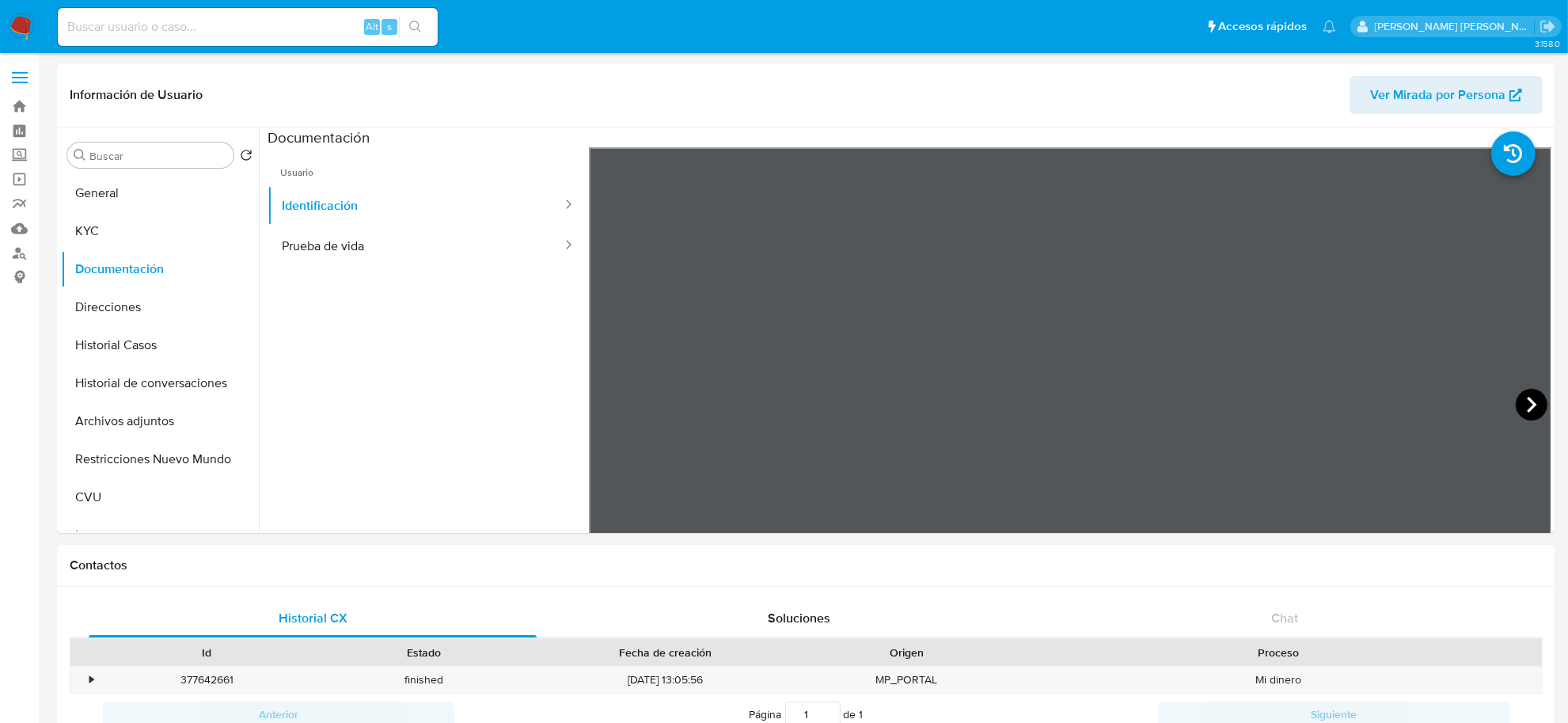
click at [1530, 402] on icon at bounding box center [1532, 405] width 32 height 32
click at [394, 240] on button "Prueba de vida" at bounding box center [416, 246] width 296 height 40
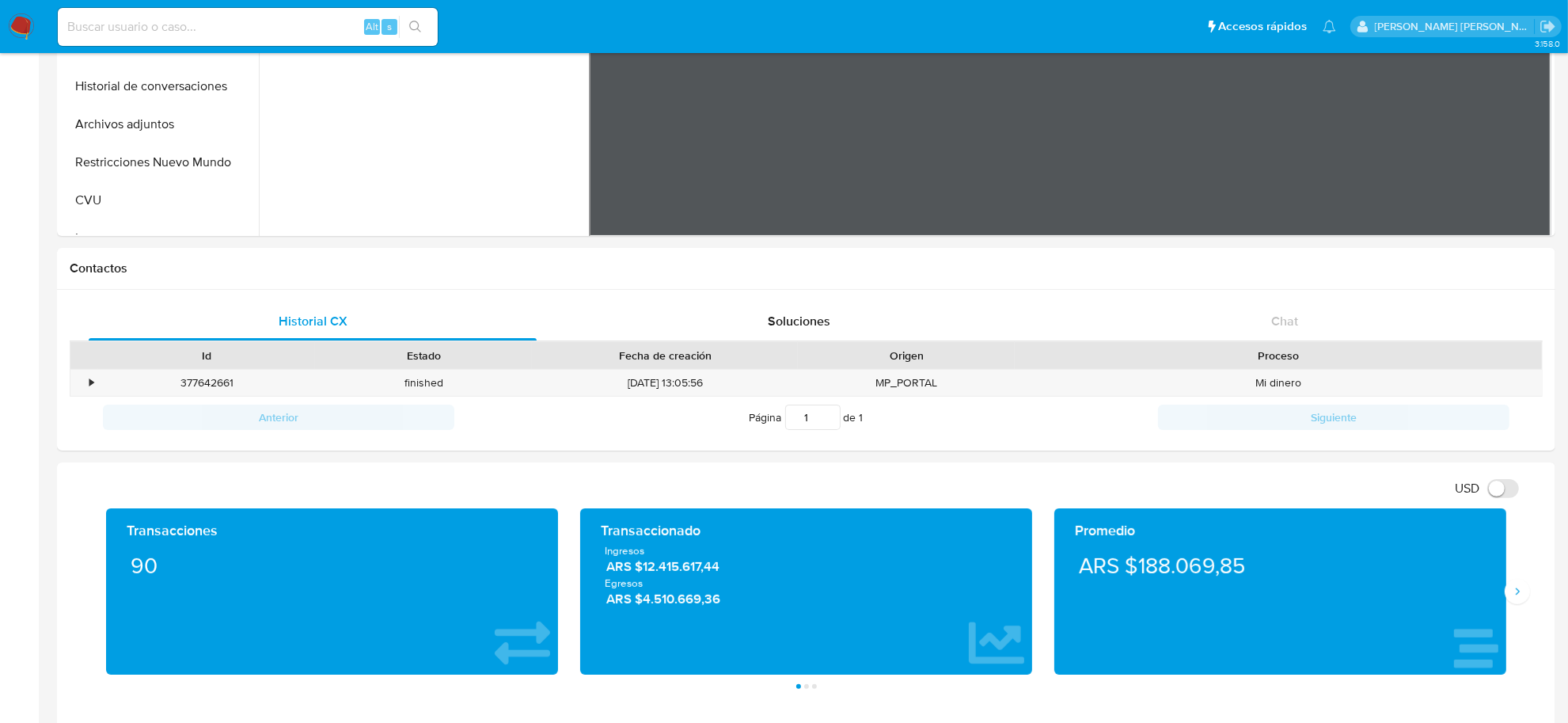
scroll to position [396, 0]
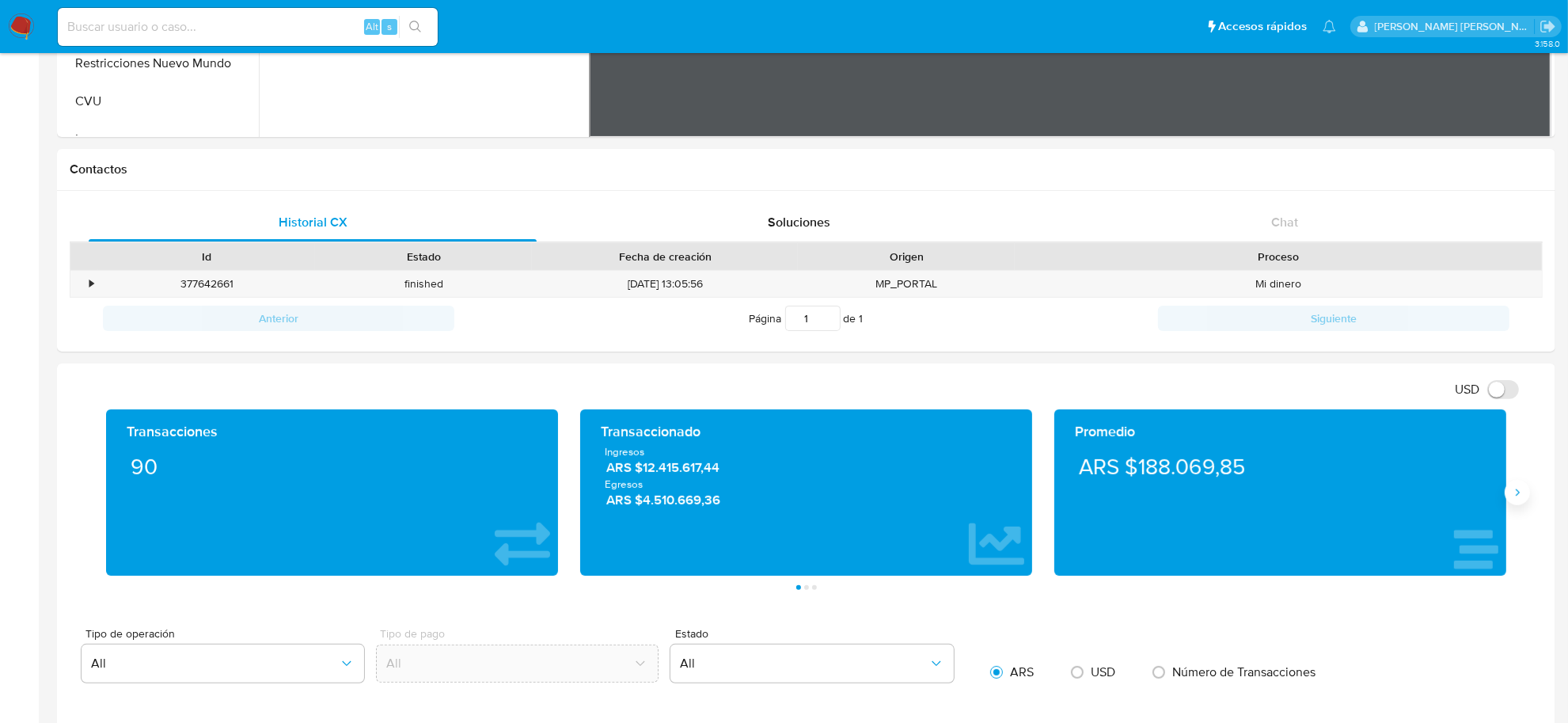
click at [1514, 496] on icon "Siguiente" at bounding box center [1517, 492] width 13 height 13
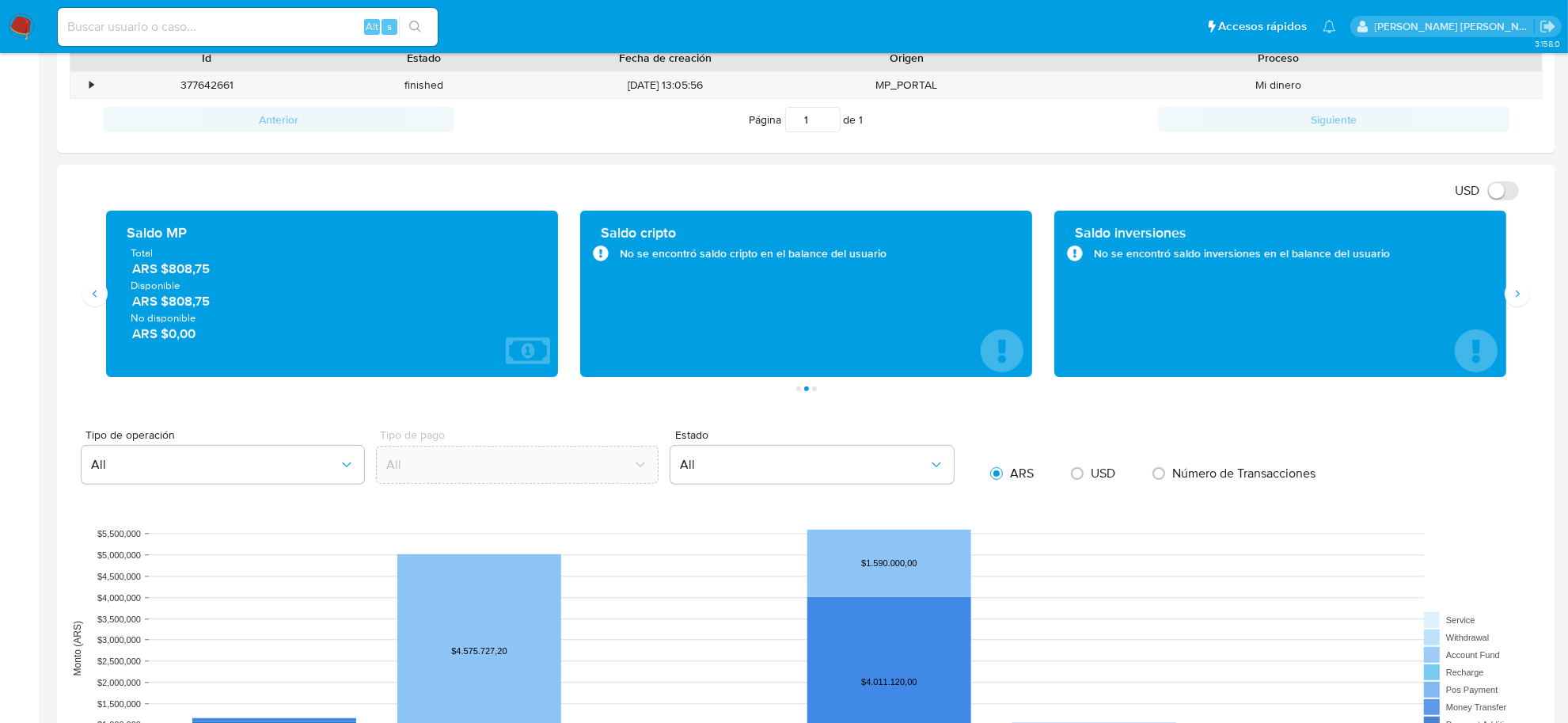
scroll to position [323, 0]
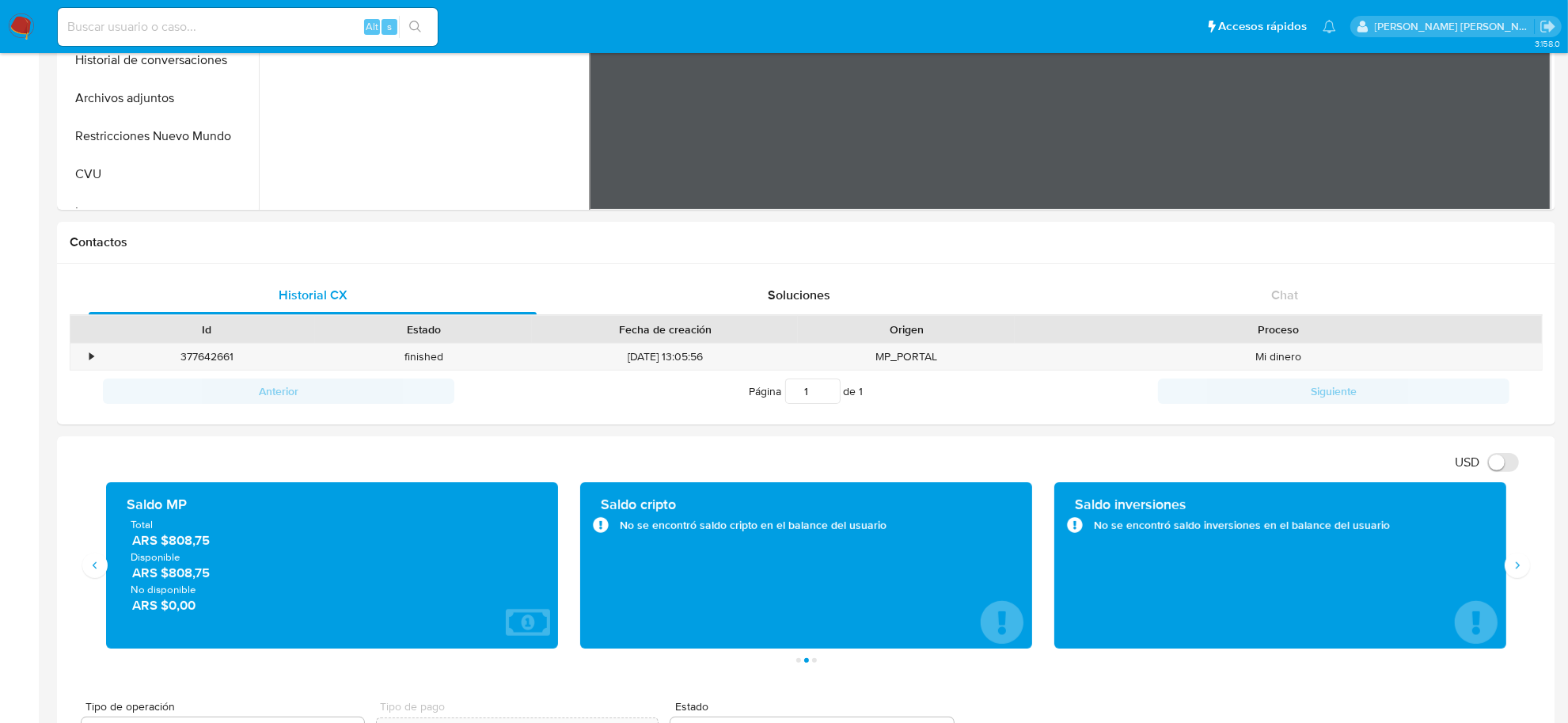
click at [244, 38] on div "Alt s" at bounding box center [248, 26] width 380 height 38
click at [216, 16] on div "Alt s" at bounding box center [248, 26] width 380 height 38
click at [216, 18] on input at bounding box center [248, 27] width 380 height 21
paste input "80894145"
type input "80894145"
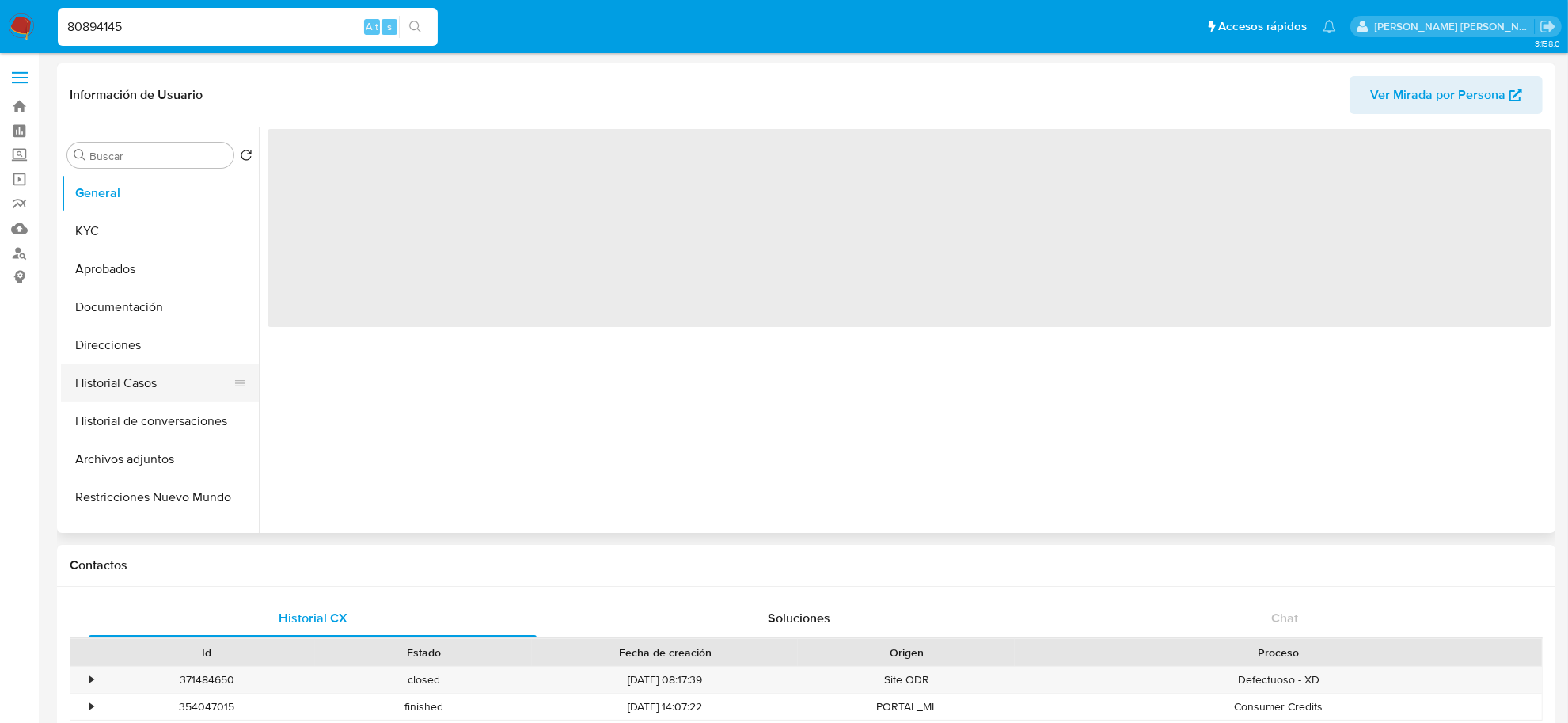
click at [103, 381] on button "Historial Casos" at bounding box center [154, 382] width 186 height 38
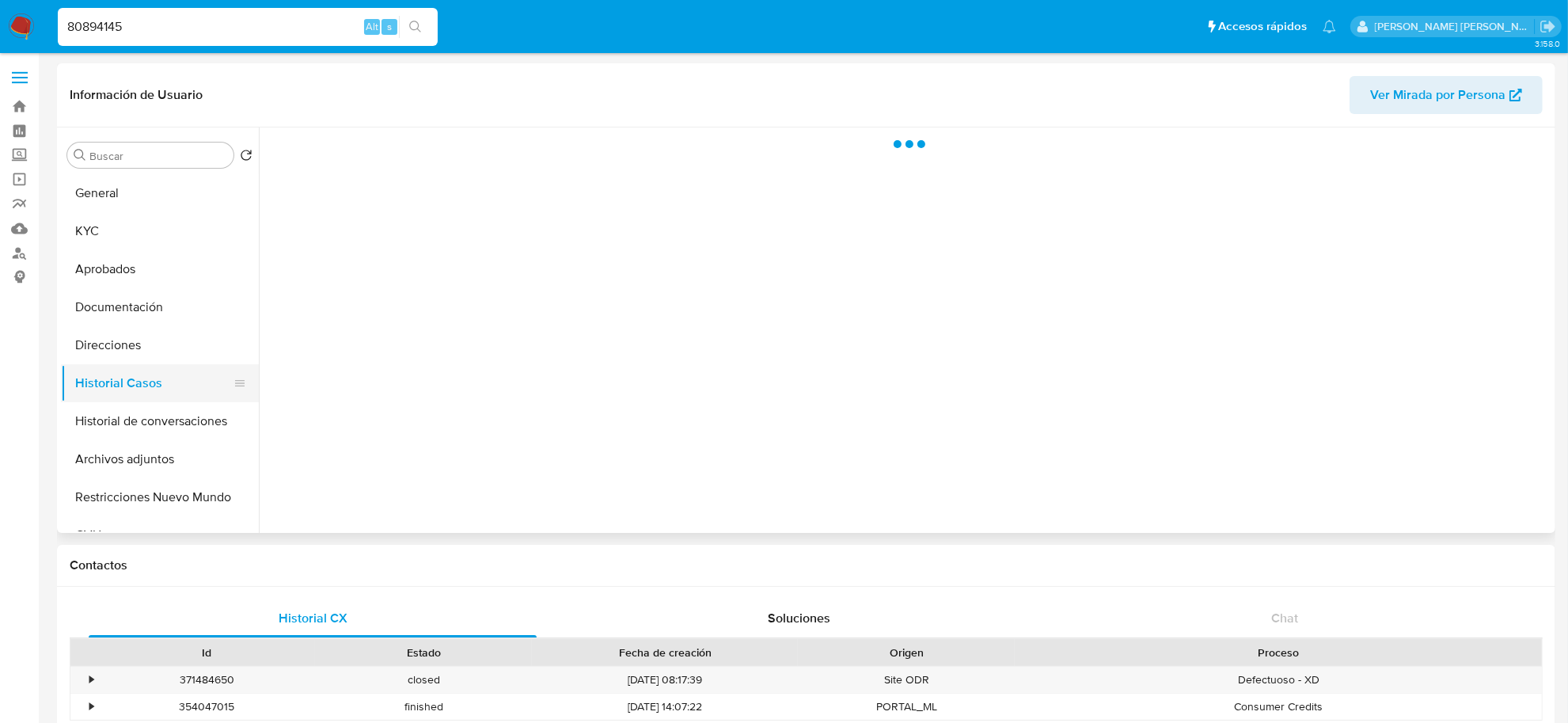
select select "10"
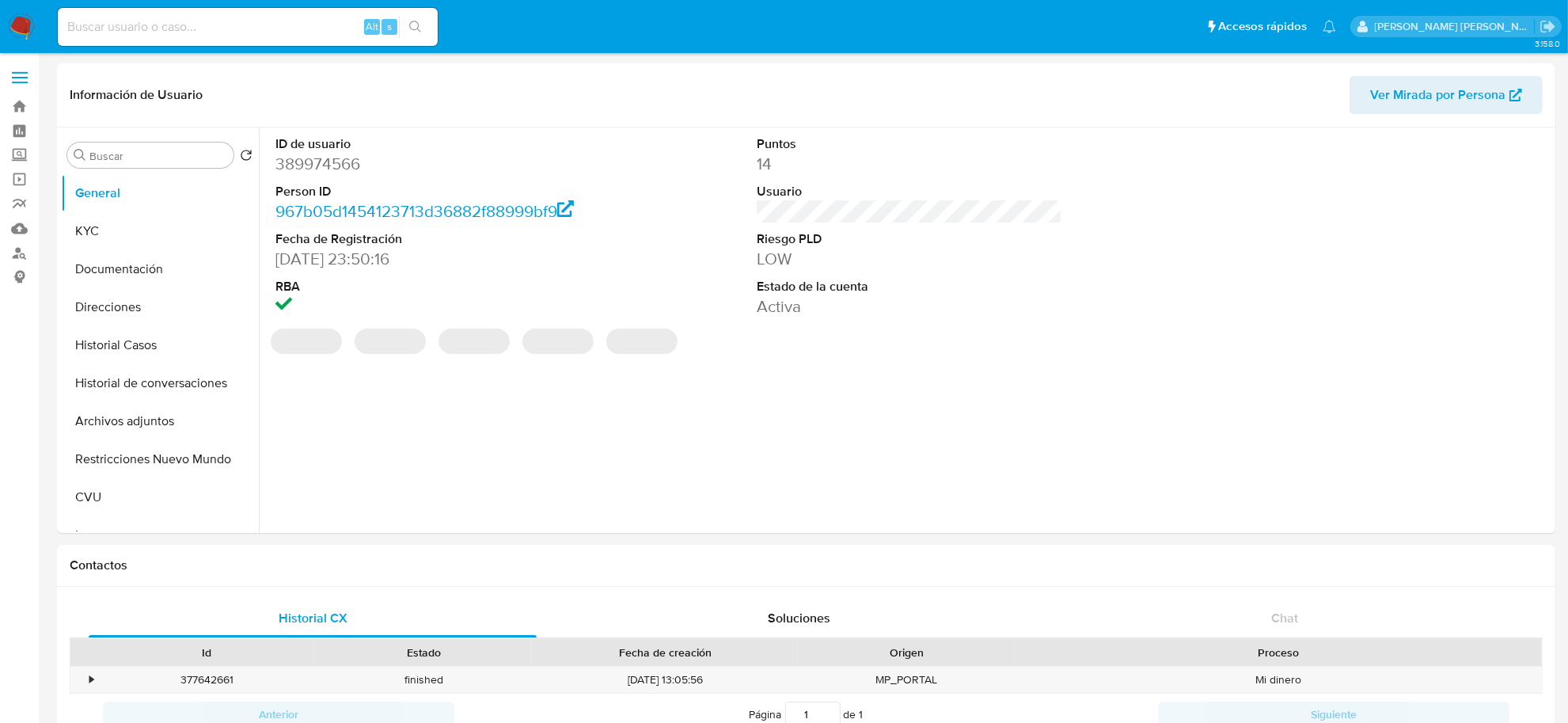
click at [198, 34] on input at bounding box center [248, 27] width 380 height 21
paste input "724675058"
type input "724675058"
select select "10"
type input "724675058"
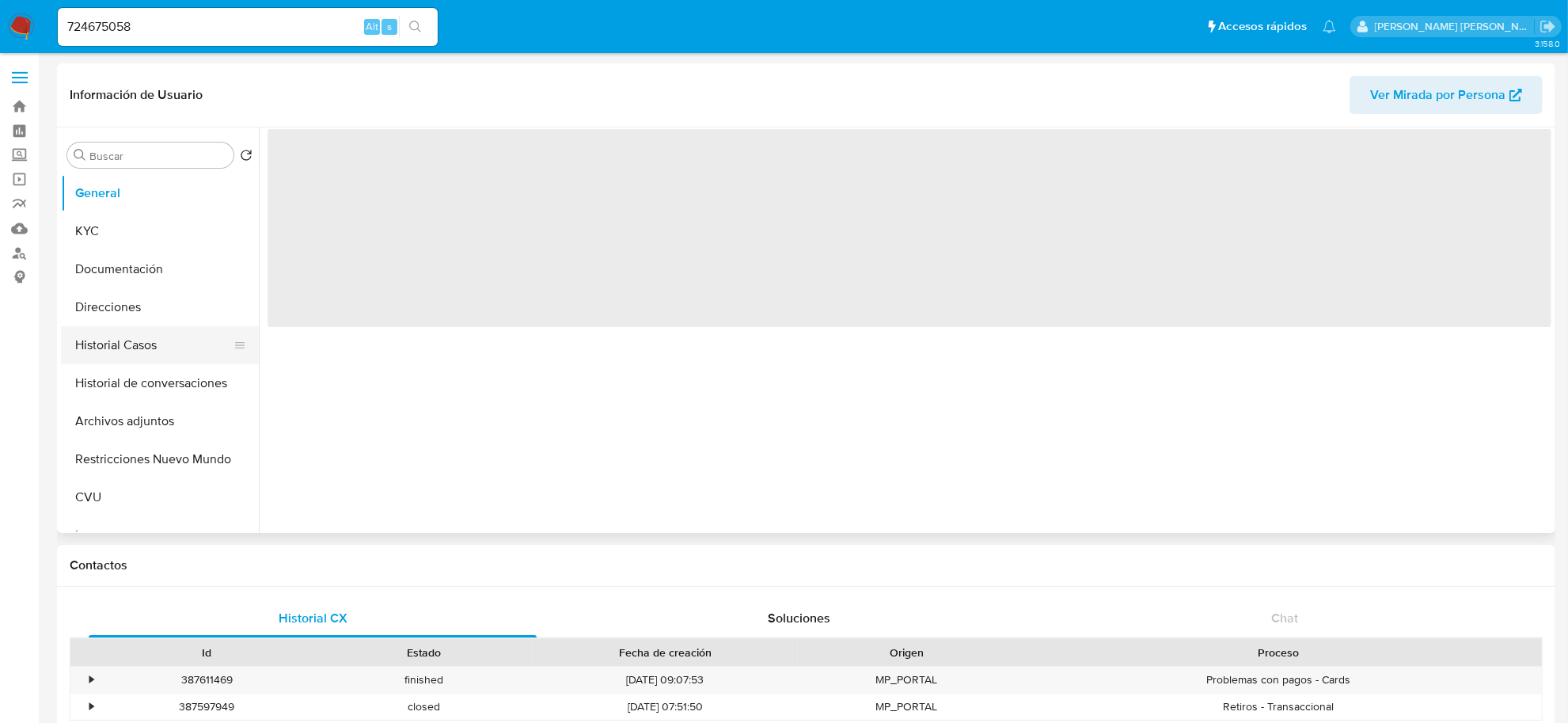
click at [123, 349] on button "Historial Casos" at bounding box center [154, 345] width 186 height 38
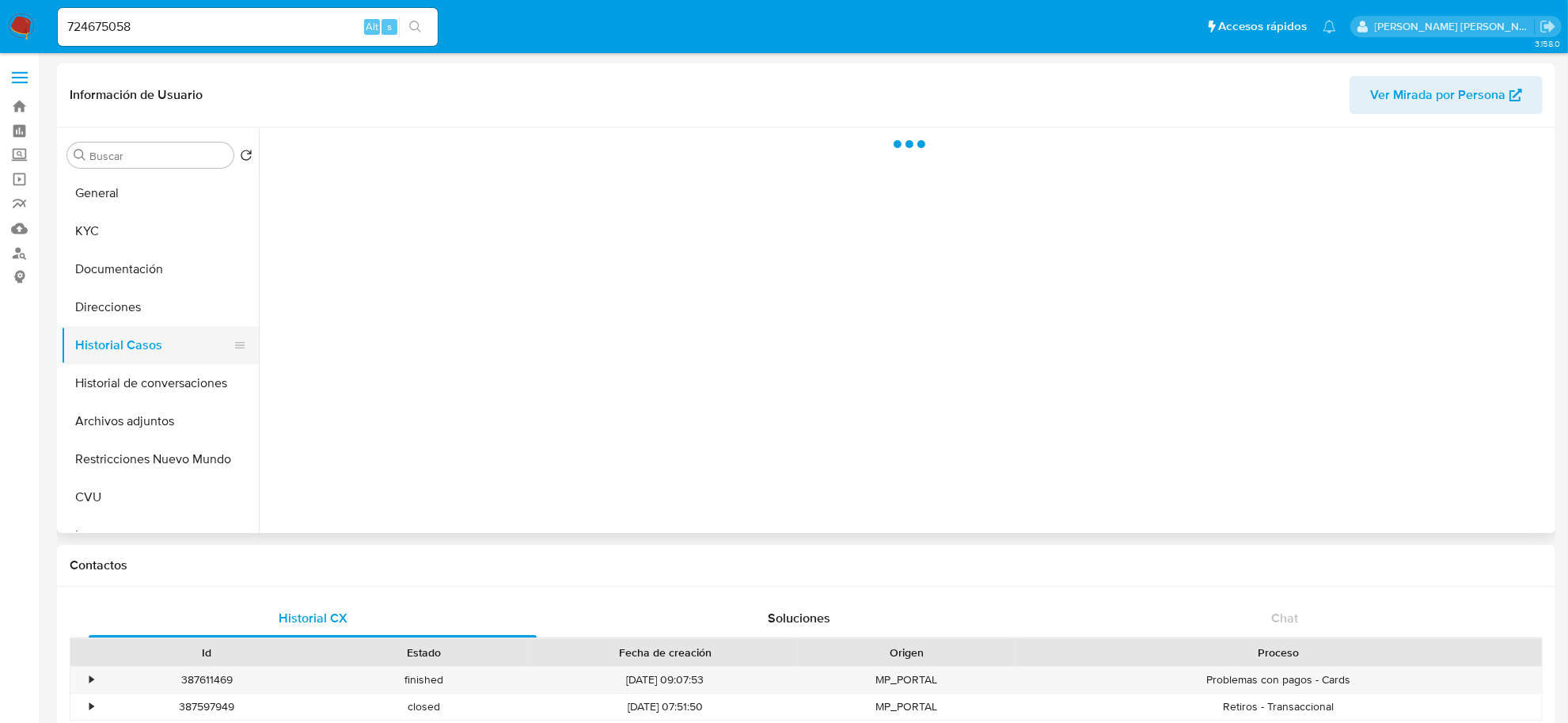
select select "10"
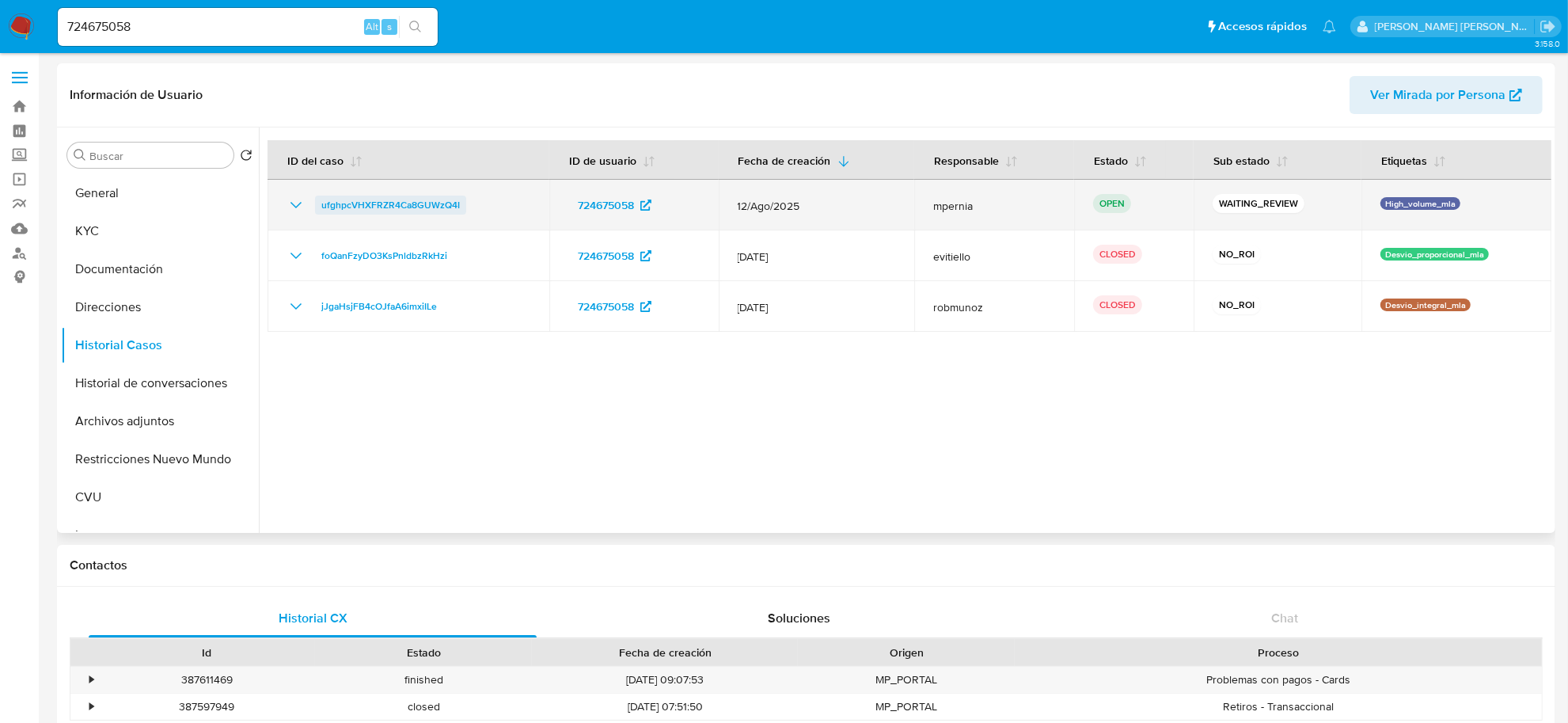
drag, startPoint x: 475, startPoint y: 207, endPoint x: 320, endPoint y: 207, distance: 155.0
click at [320, 207] on div "ufghpcVHXFRZR4Ca8GUWzQ4I" at bounding box center [409, 205] width 244 height 19
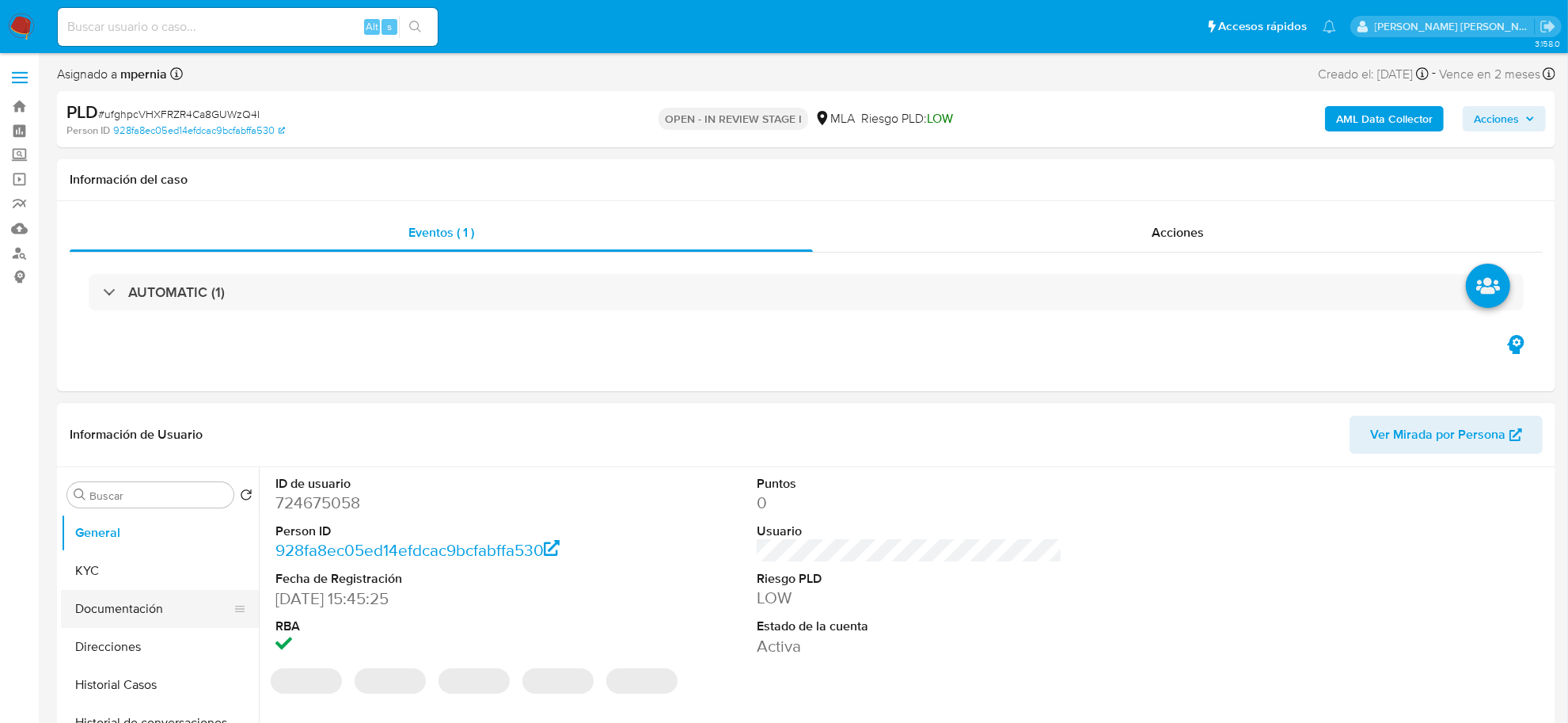
select select "10"
click at [123, 675] on button "Historial Casos" at bounding box center [154, 685] width 186 height 38
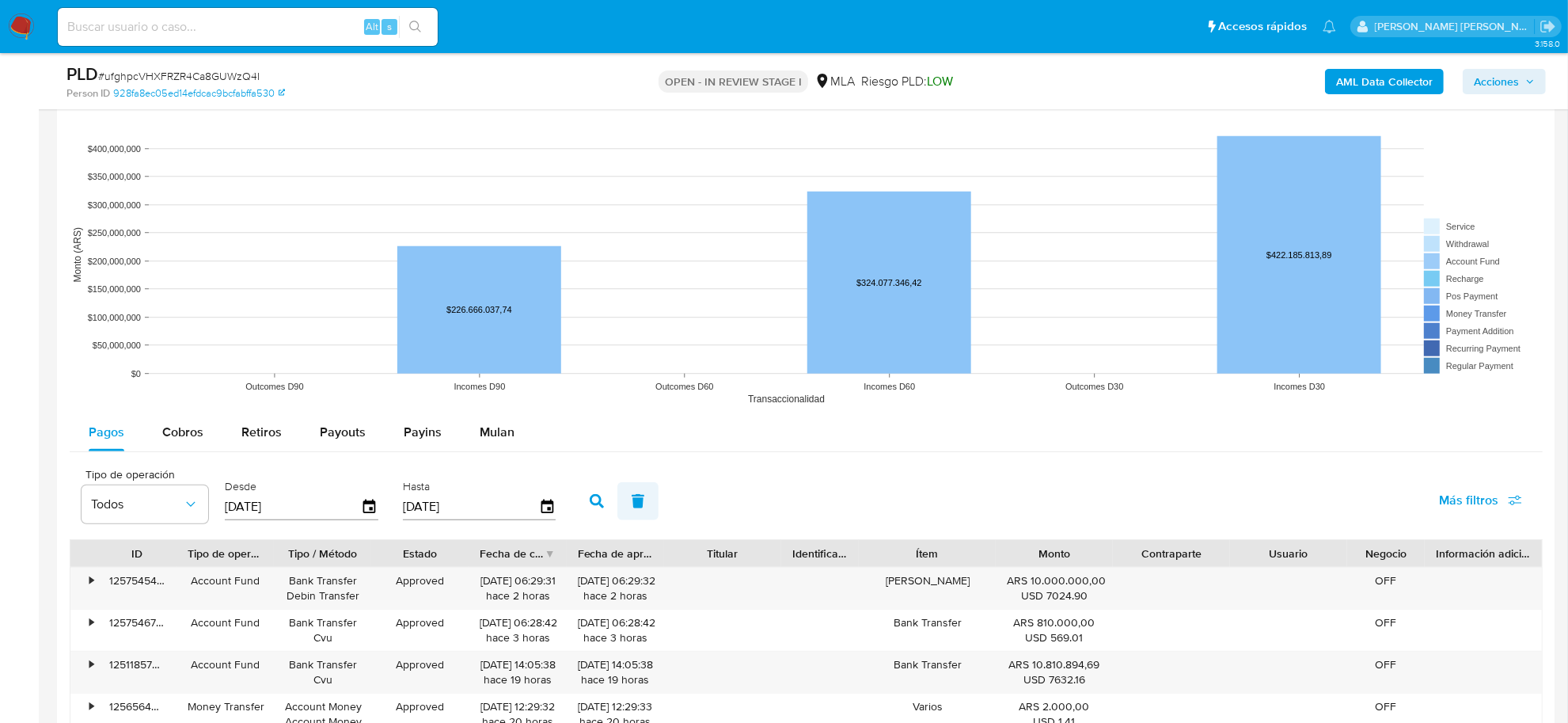
scroll to position [1485, 0]
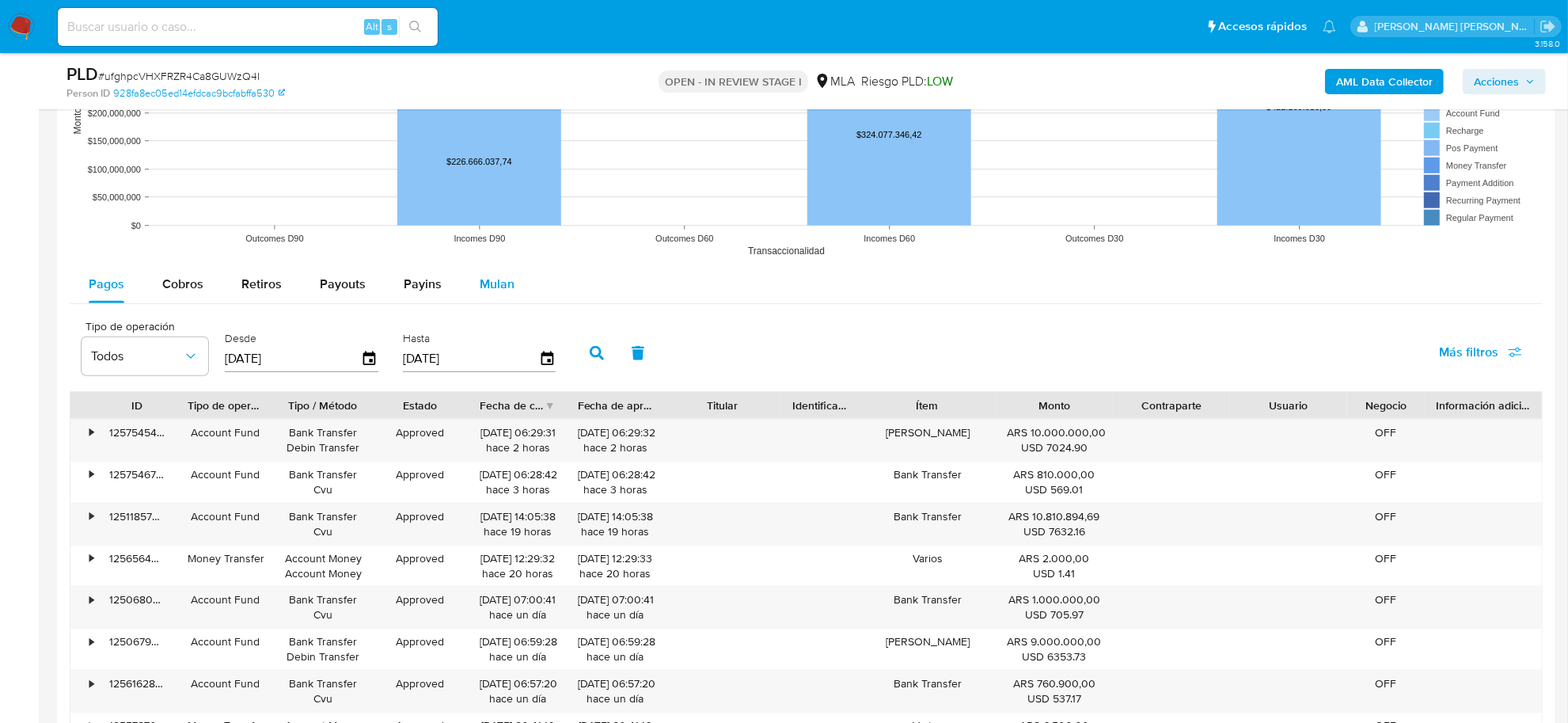
click at [489, 286] on span "Mulan" at bounding box center [498, 284] width 35 height 18
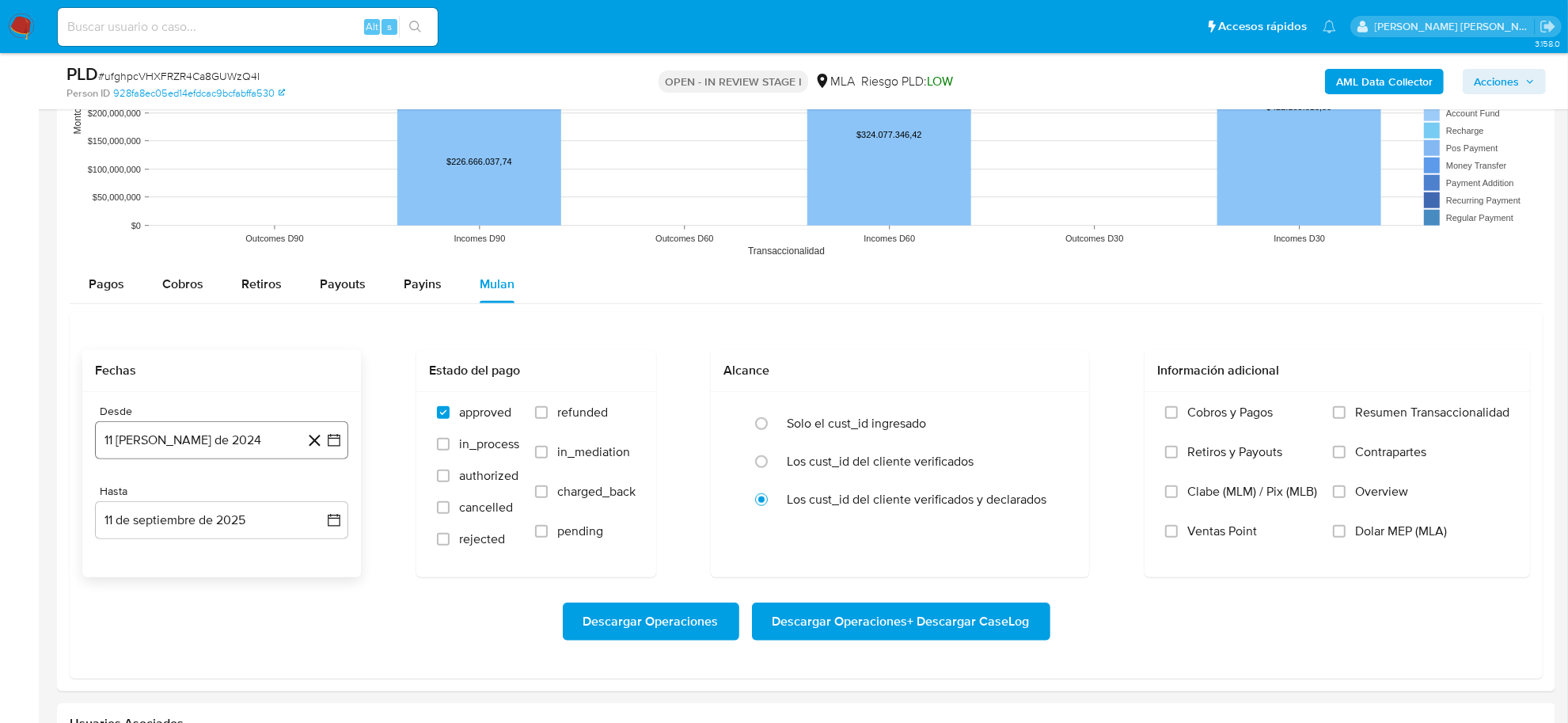
click at [186, 438] on button "11 de agosto de 2024" at bounding box center [222, 440] width 253 height 38
click at [323, 497] on icon "Mes siguiente" at bounding box center [319, 497] width 19 height 19
click at [263, 167] on button "septiembre 2024" at bounding box center [222, 167] width 112 height 16
click at [310, 172] on icon "Año siguiente" at bounding box center [316, 181] width 19 height 19
click at [142, 331] on button "jul" at bounding box center [151, 328] width 44 height 25
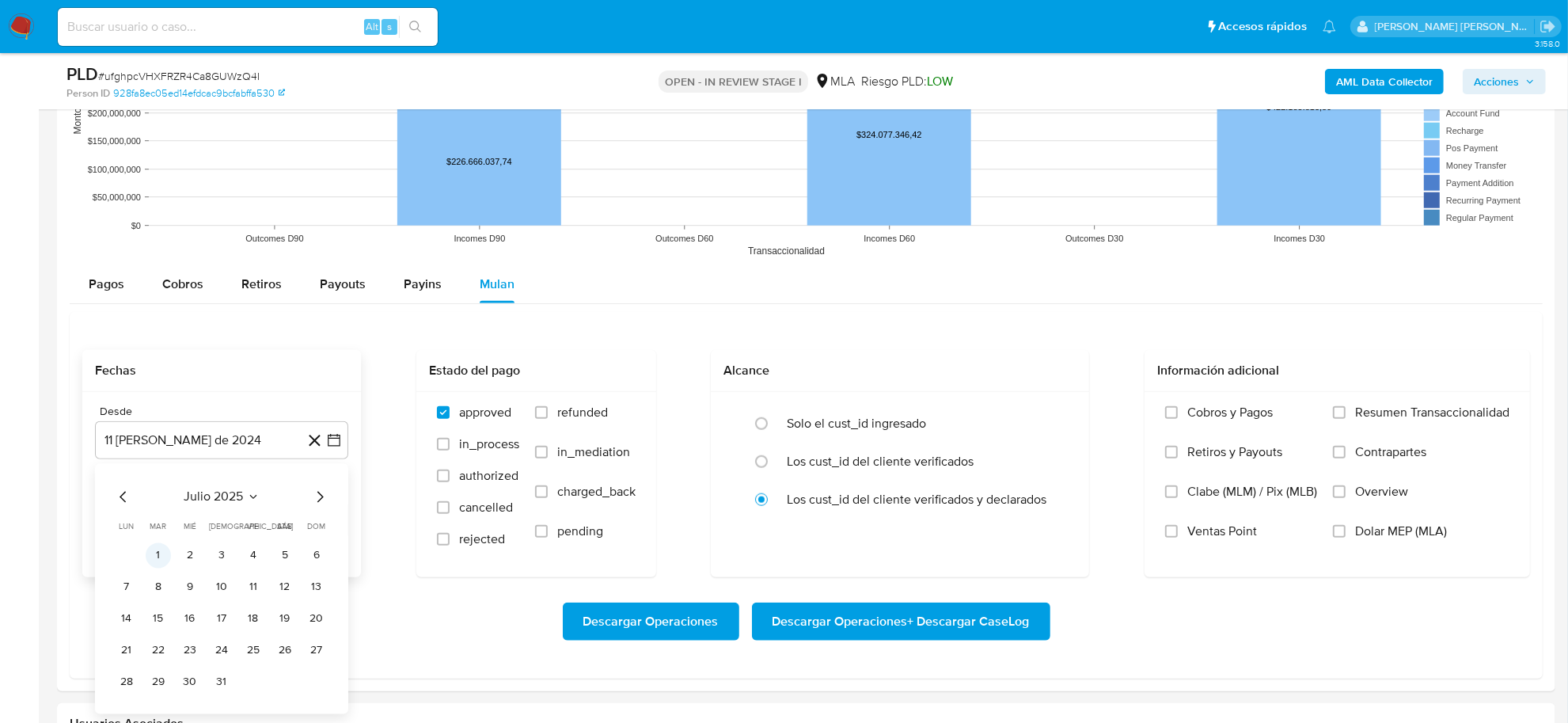
click at [153, 561] on button "1" at bounding box center [158, 556] width 25 height 25
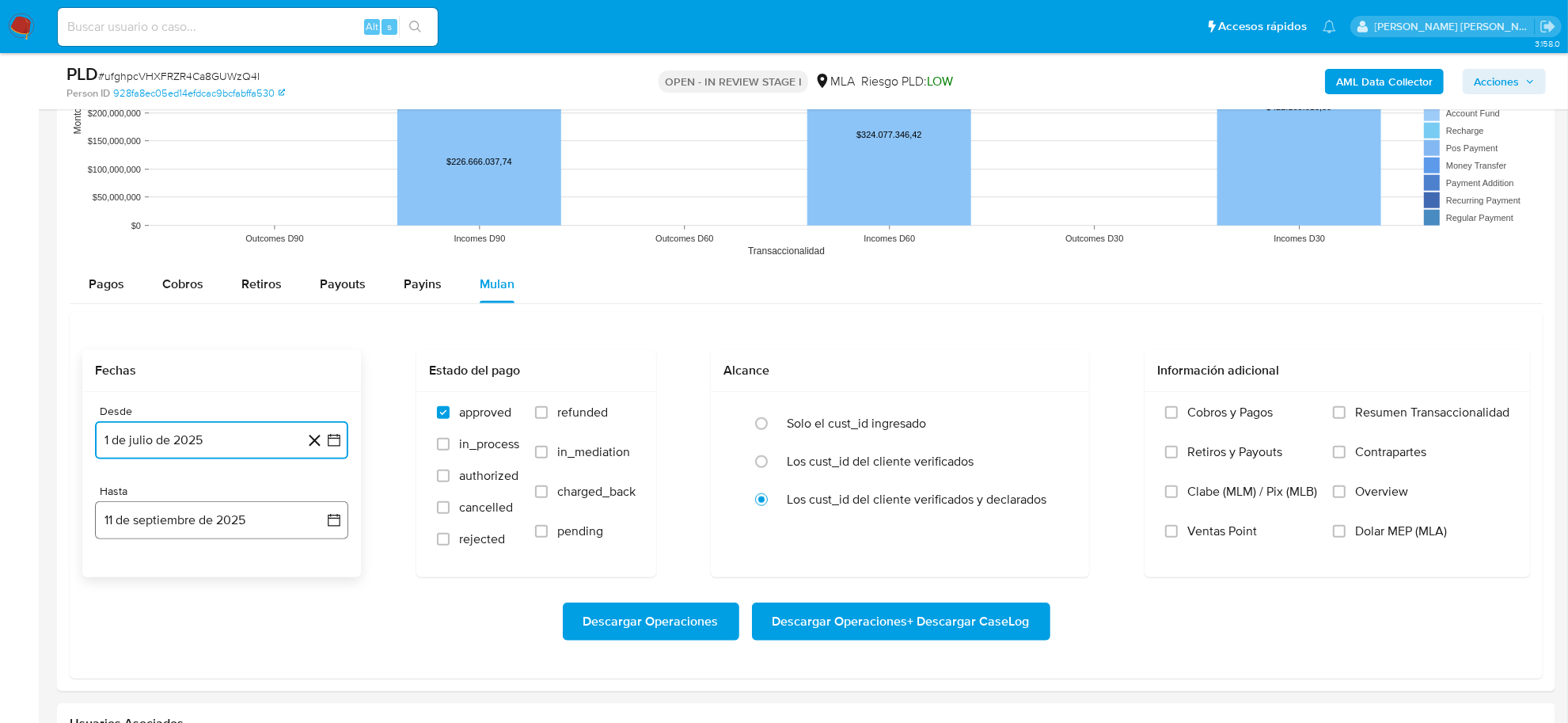
click at [181, 526] on button "11 de septiembre de 2025" at bounding box center [222, 520] width 253 height 38
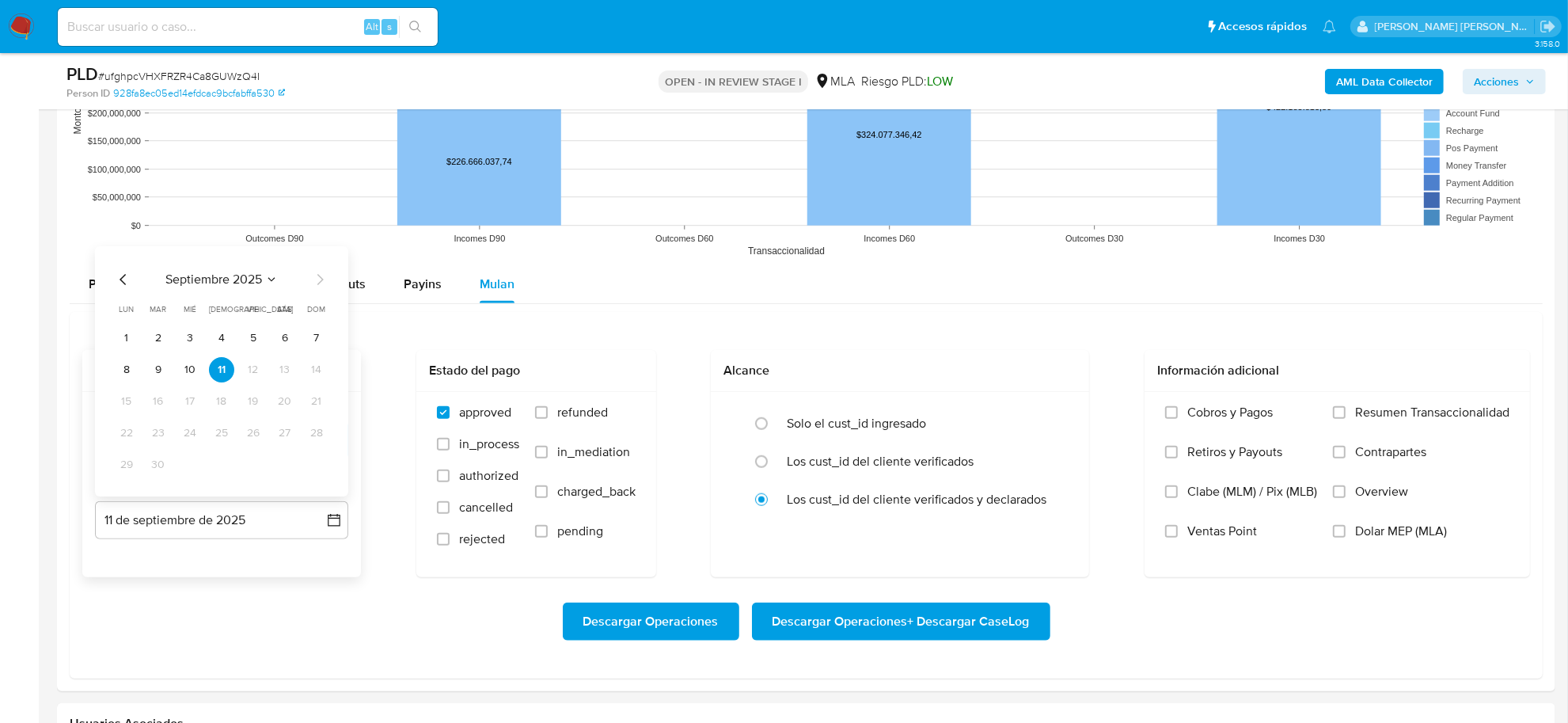
click at [119, 272] on icon "Mes anterior" at bounding box center [123, 279] width 19 height 19
click at [314, 469] on button "31" at bounding box center [317, 465] width 25 height 25
click at [536, 421] on label "refunded" at bounding box center [585, 424] width 100 height 39
click at [536, 419] on input "refunded" at bounding box center [541, 413] width 13 height 13
checkbox input "true"
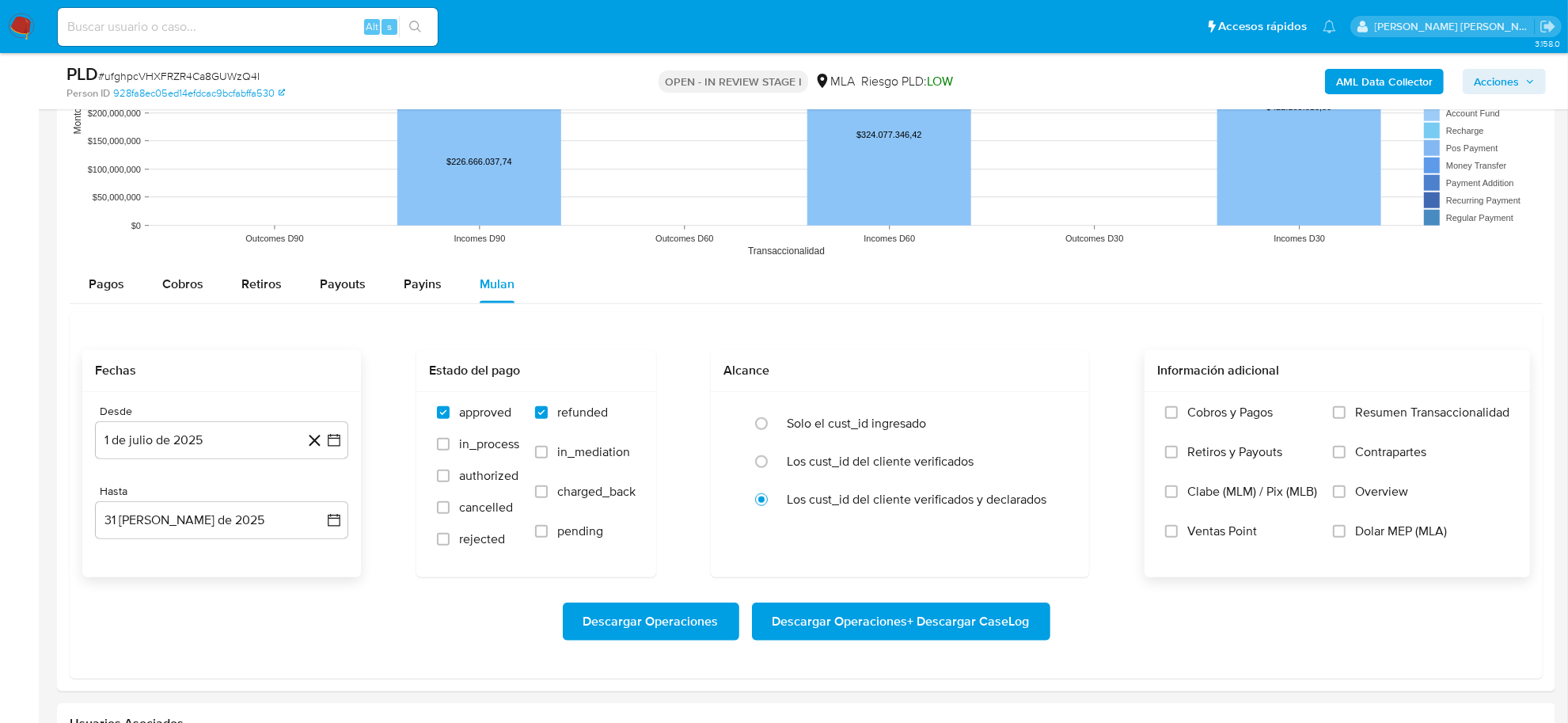
click at [1367, 536] on span "Dolar MEP (MLA)" at bounding box center [1402, 531] width 92 height 16
click at [1346, 536] on input "Dolar MEP (MLA)" at bounding box center [1339, 531] width 13 height 13
click at [895, 628] on span "Descargar Operaciones + Descargar CaseLog" at bounding box center [901, 622] width 258 height 35
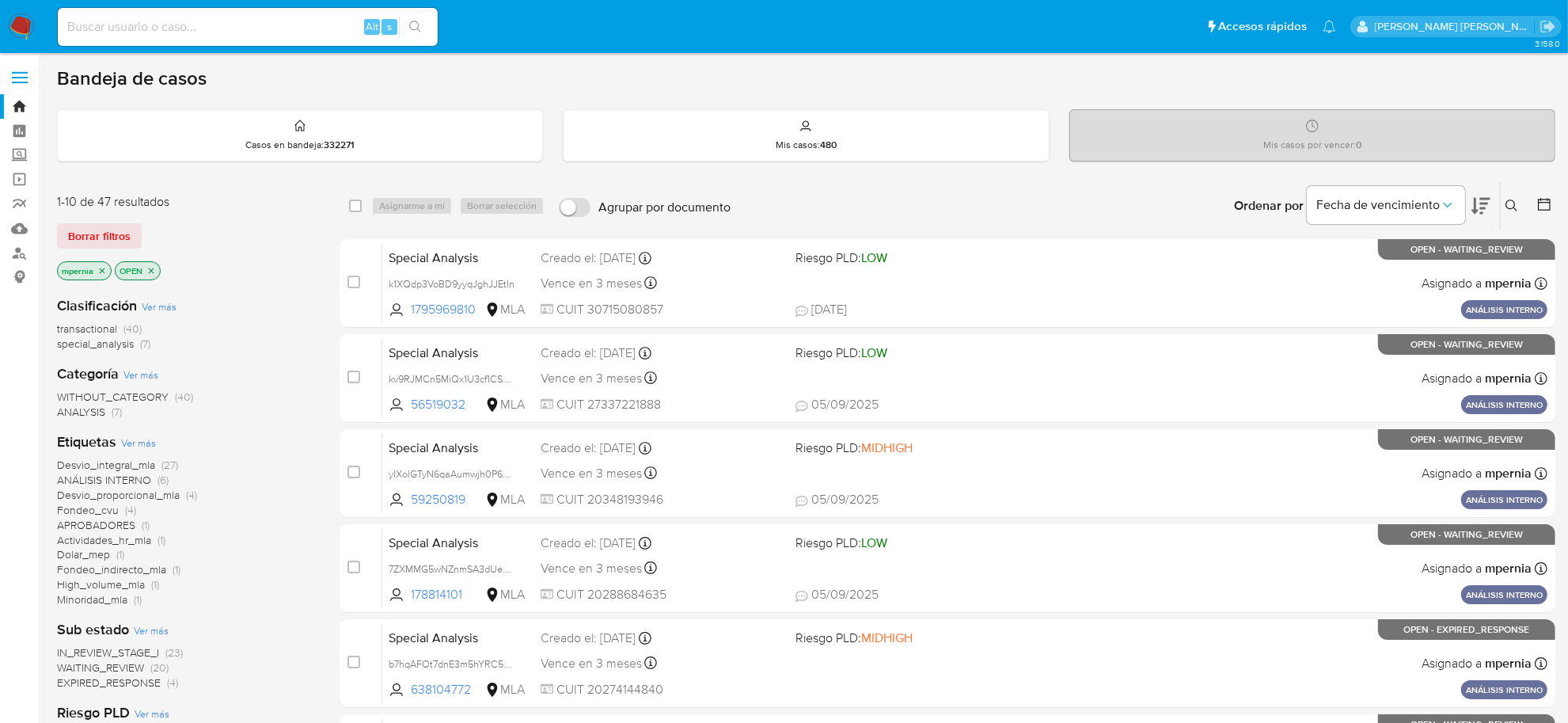
click at [96, 334] on span "transactional" at bounding box center [87, 328] width 60 height 16
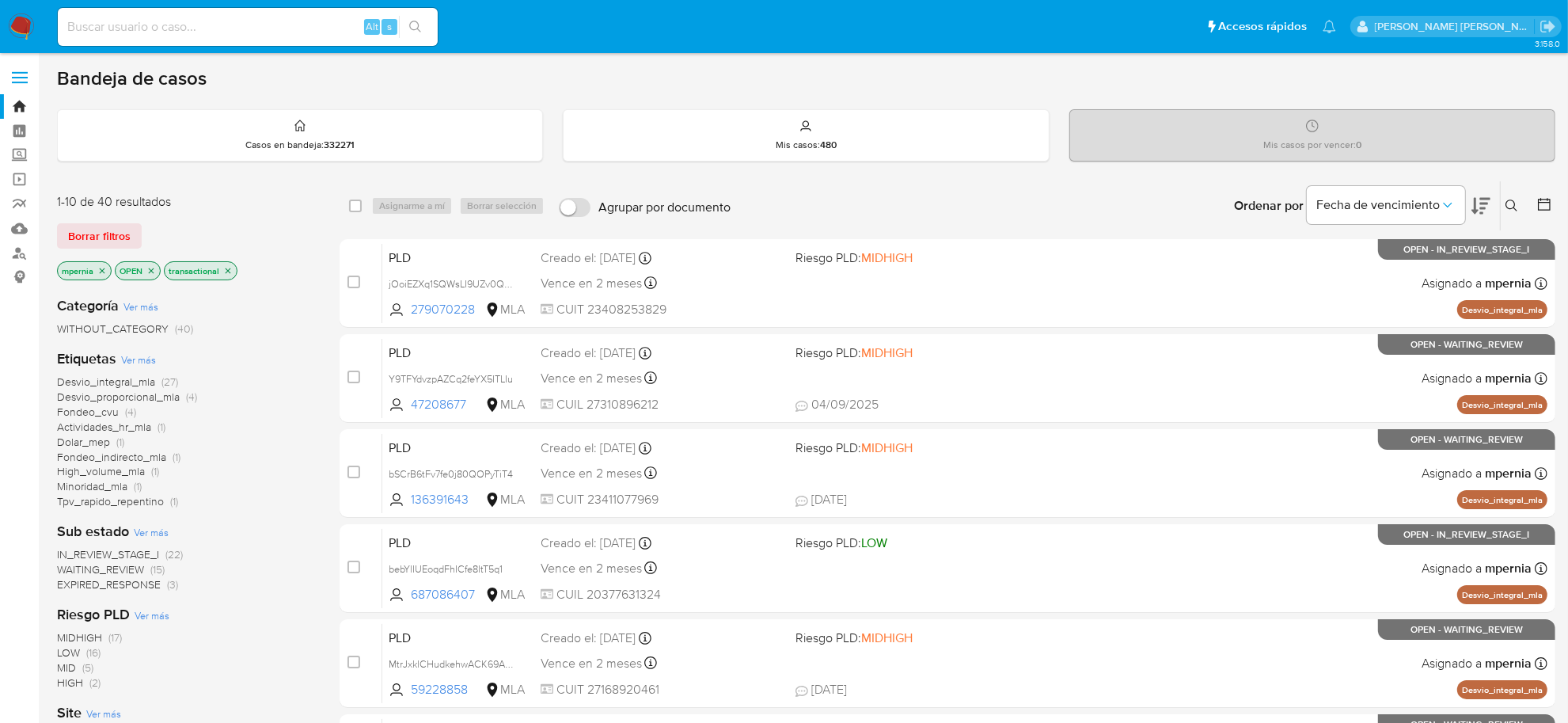
click at [100, 272] on icon "close-filter" at bounding box center [102, 270] width 6 height 6
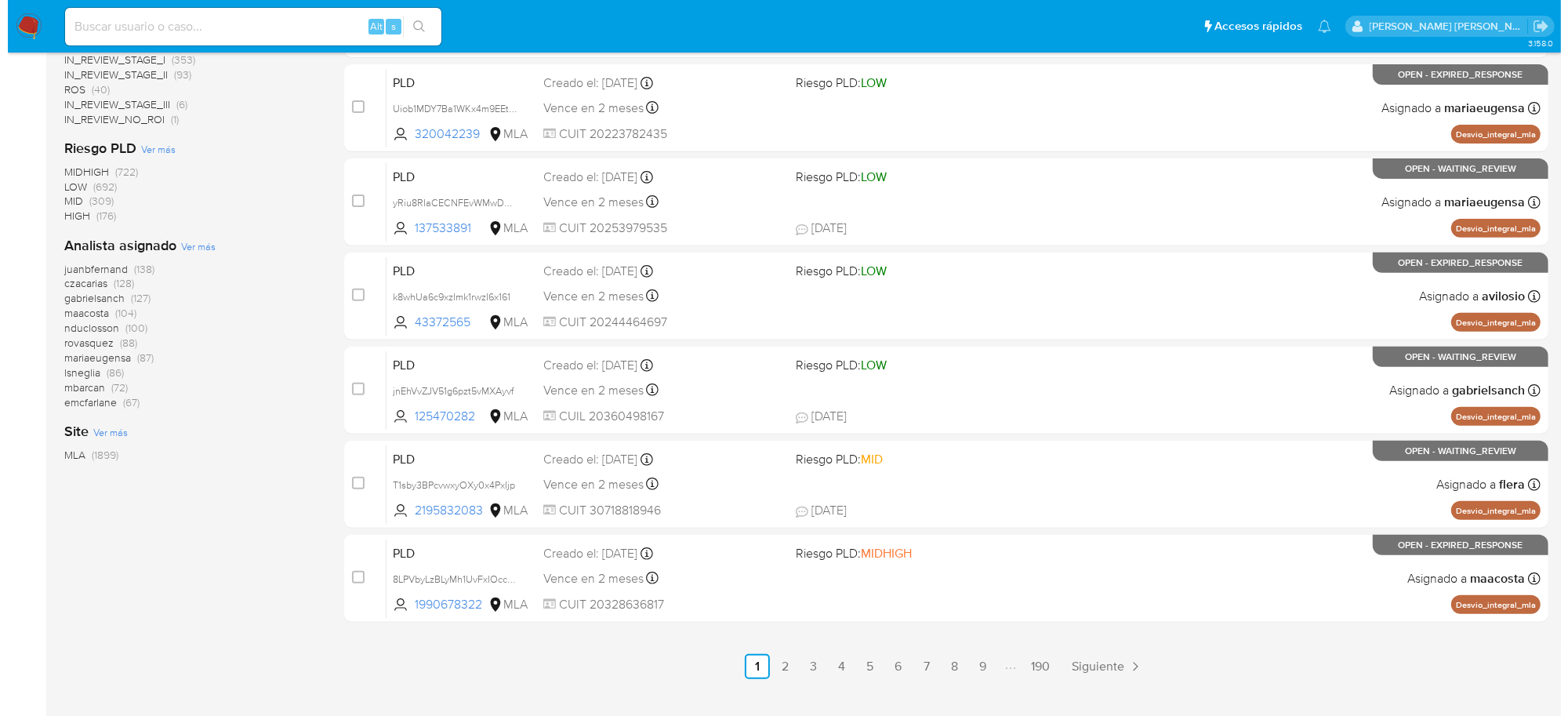
scroll to position [578, 0]
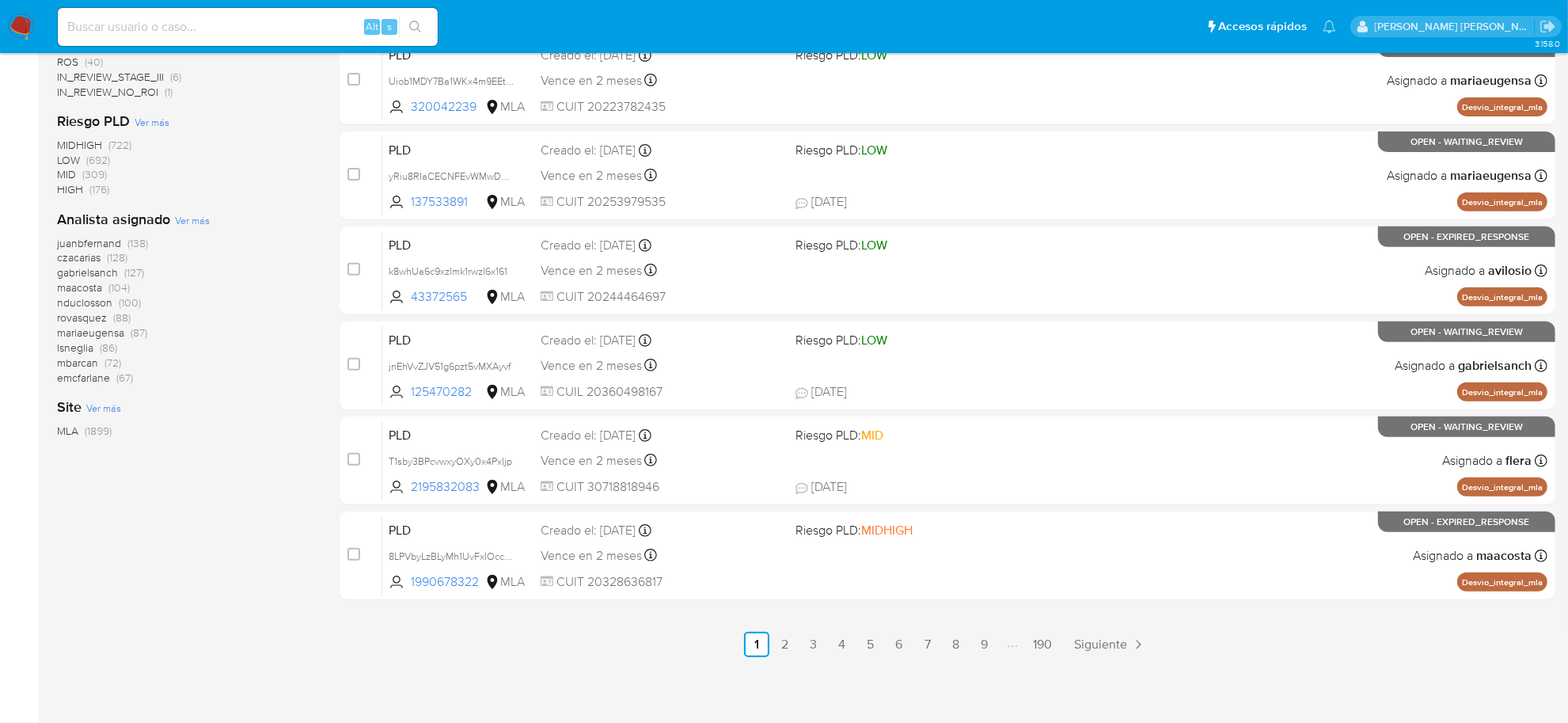
click at [192, 224] on span "Ver más" at bounding box center [192, 220] width 35 height 14
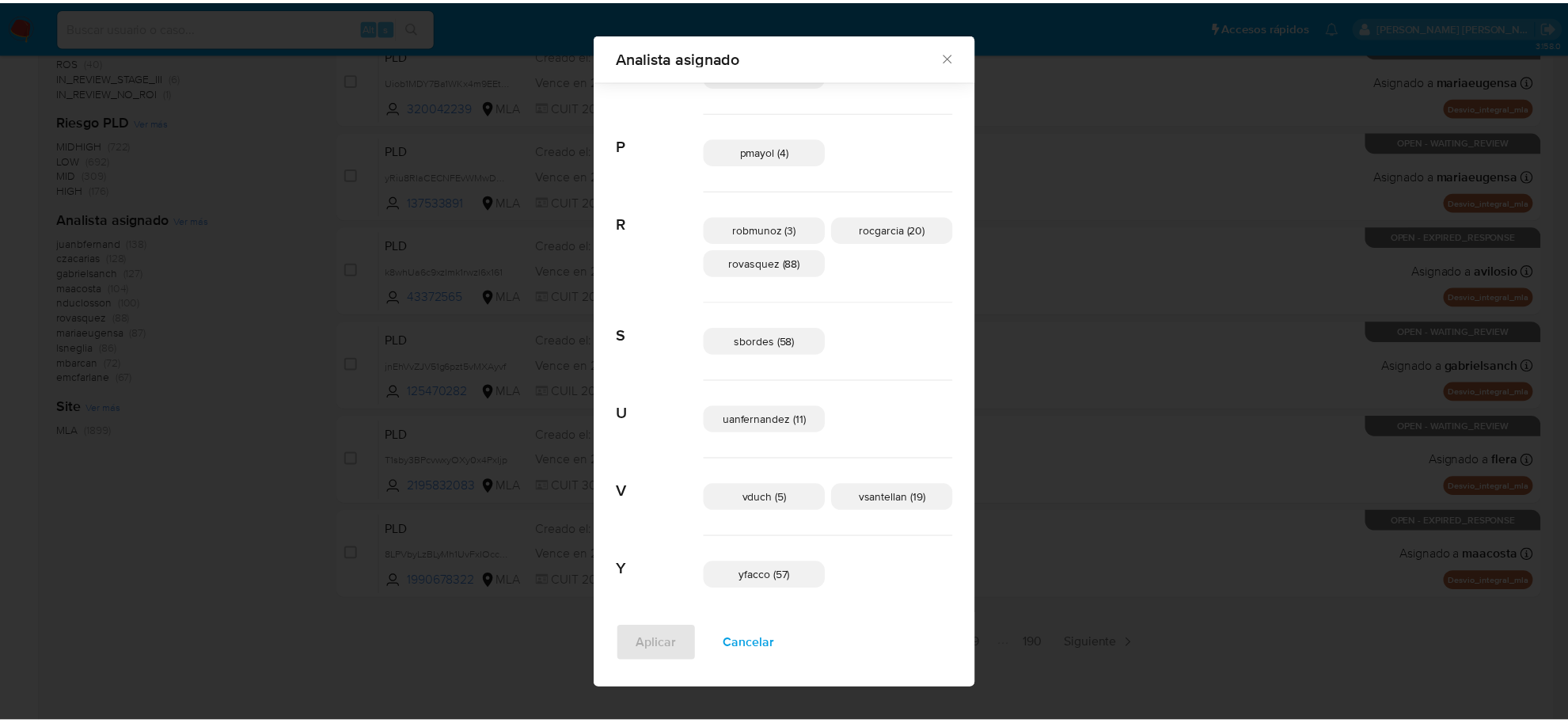
scroll to position [1012, 0]
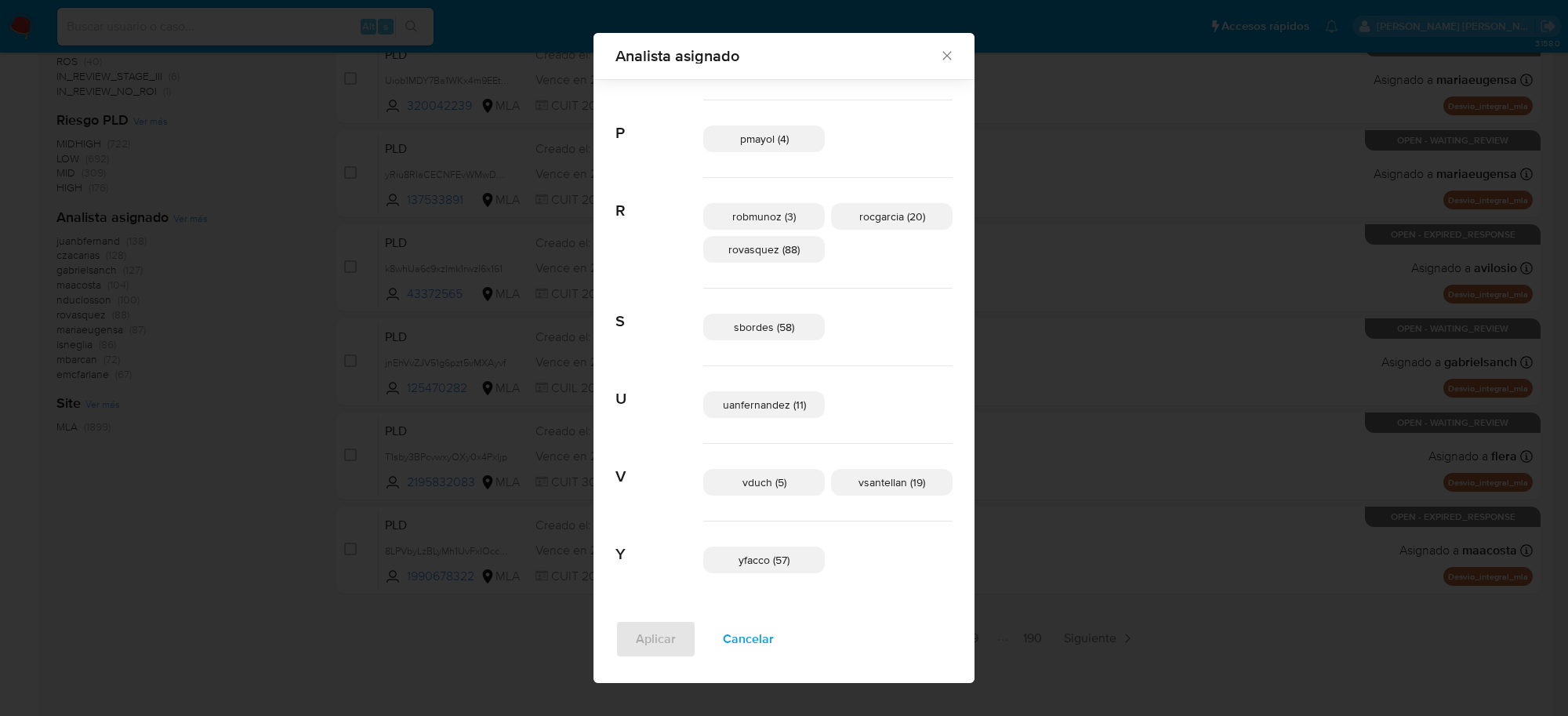
click at [943, 52] on icon "Cerrar" at bounding box center [947, 56] width 8 height 8
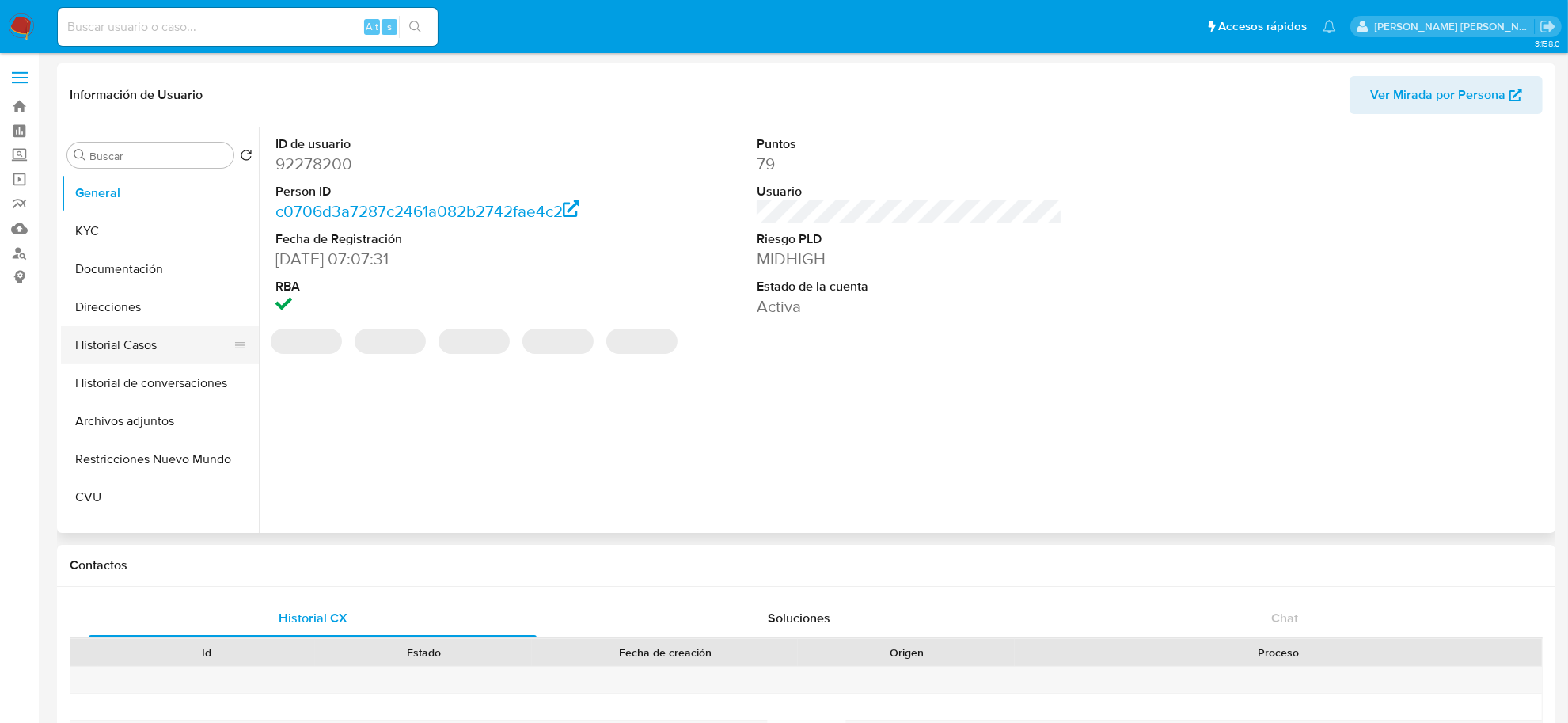
select select "10"
click at [140, 331] on button "Historial Casos" at bounding box center [154, 345] width 186 height 38
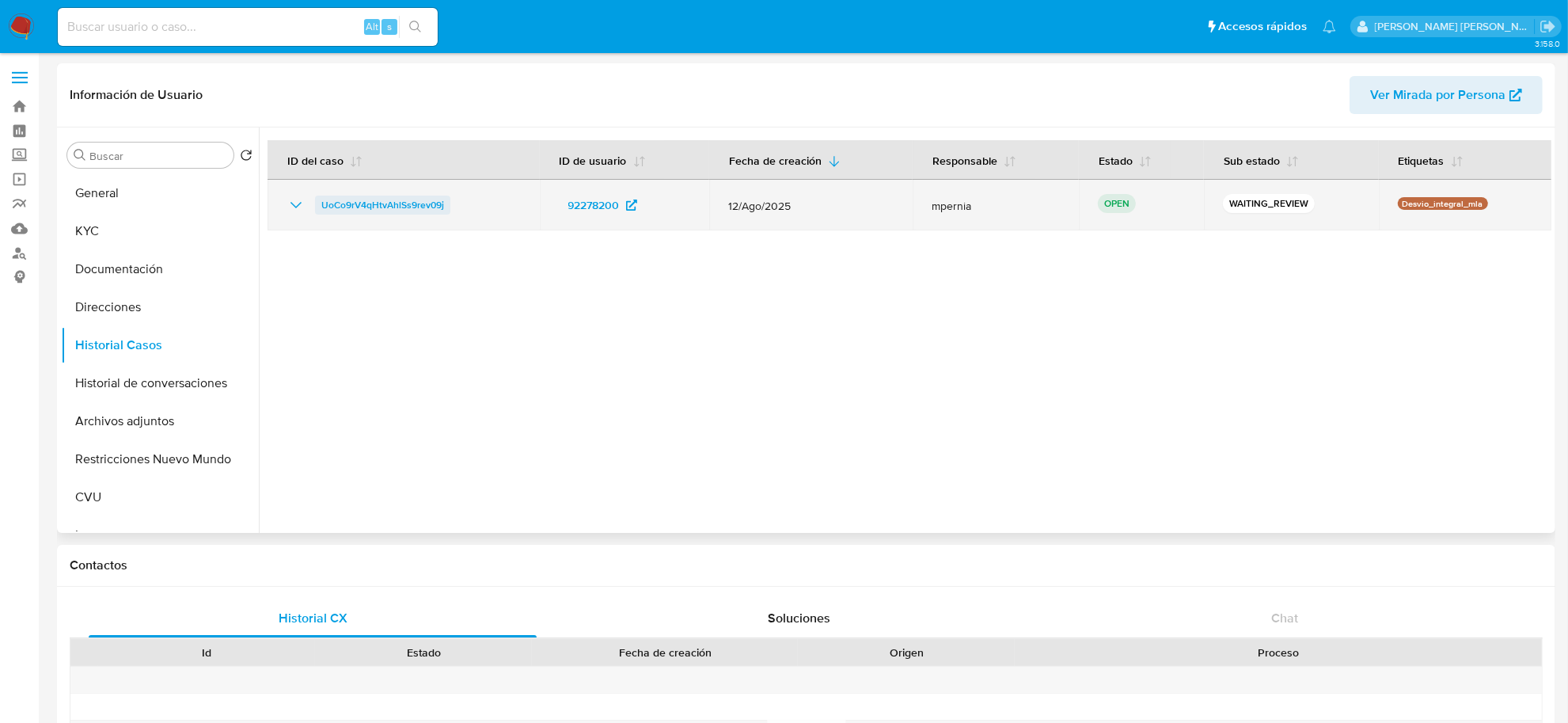
drag, startPoint x: 422, startPoint y: 206, endPoint x: 322, endPoint y: 212, distance: 100.2
click at [322, 212] on div "UoCo9rV4qHtvAhlSs9rev09j" at bounding box center [404, 205] width 234 height 19
click at [355, 204] on span "UoCo9rV4qHtvAhlSs9rev09j" at bounding box center [382, 205] width 123 height 19
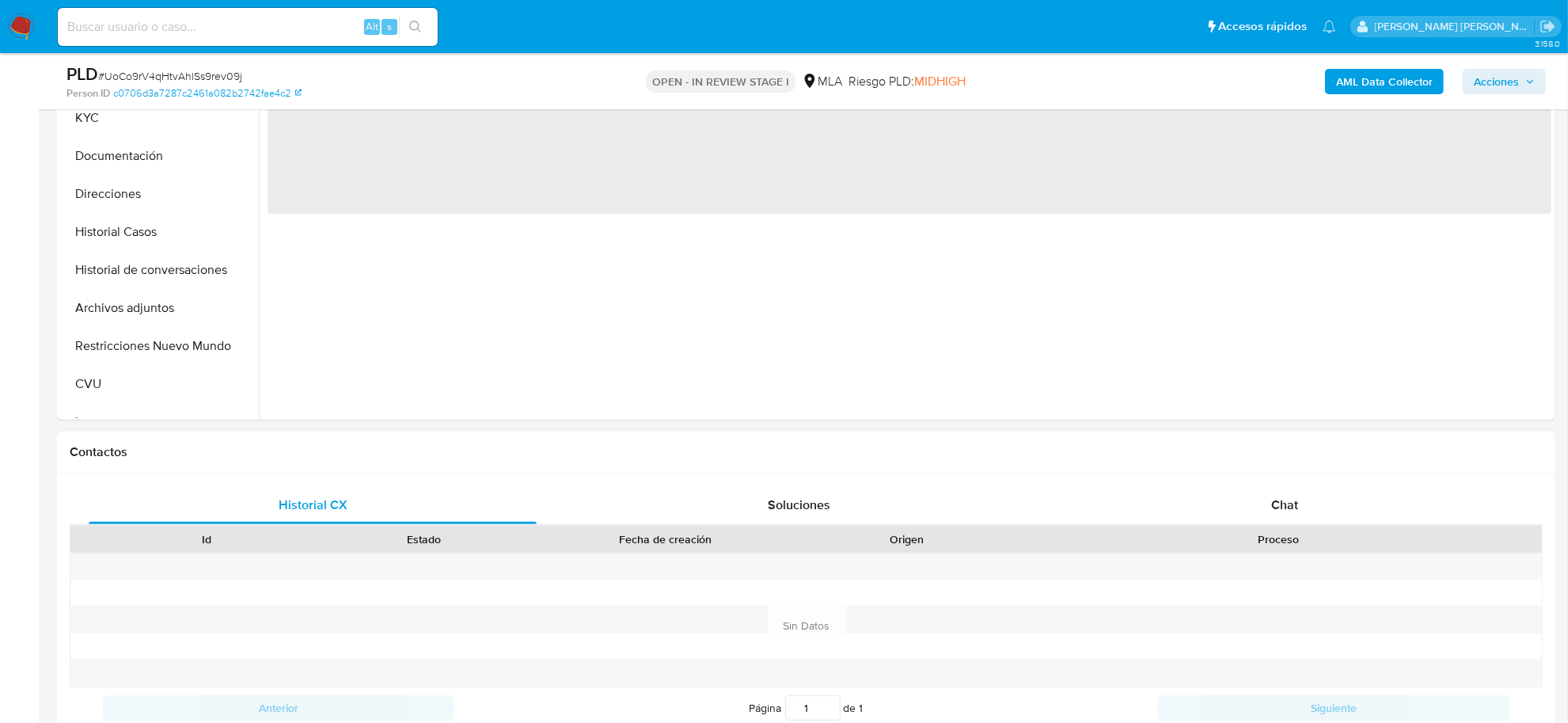
scroll to position [495, 0]
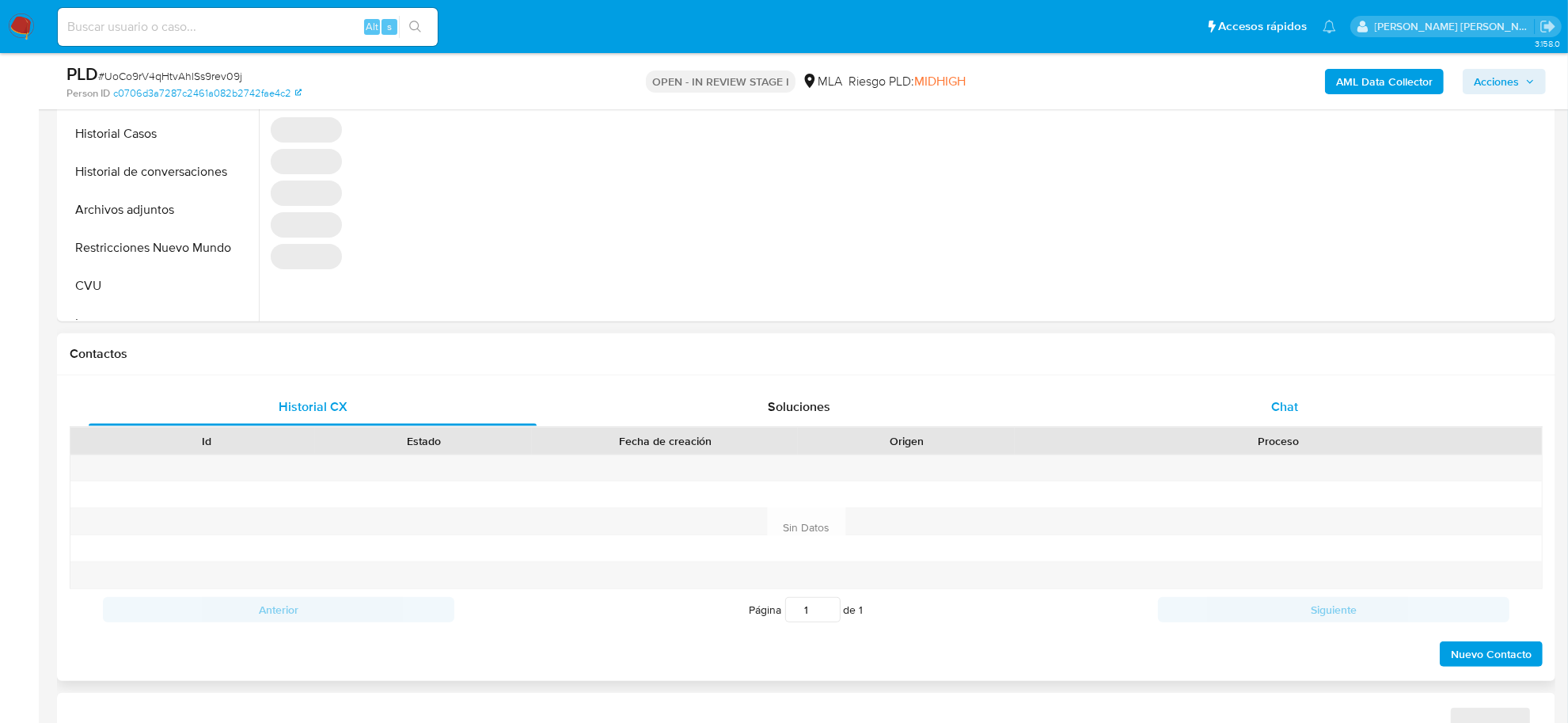
select select "10"
click at [1286, 414] on span "Chat" at bounding box center [1285, 407] width 27 height 18
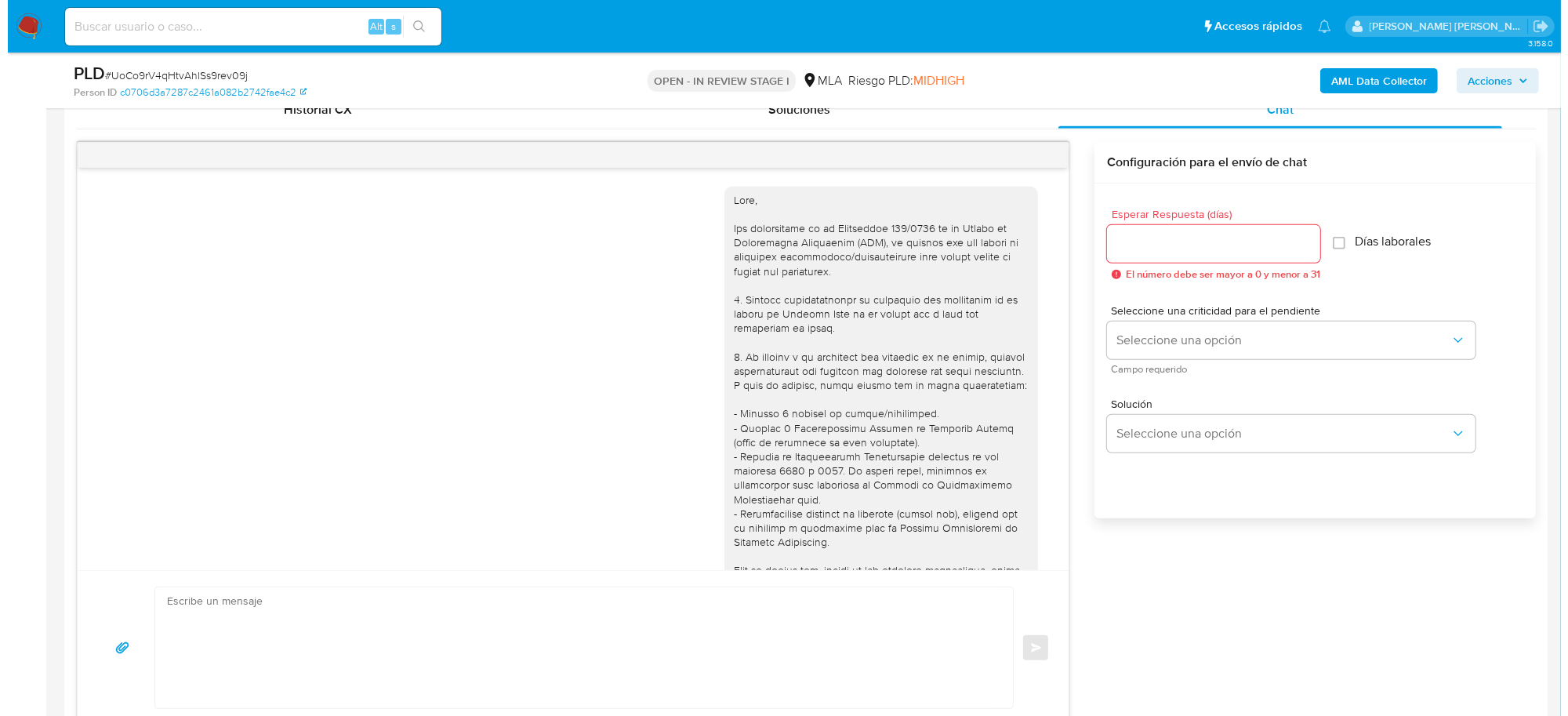
scroll to position [578, 0]
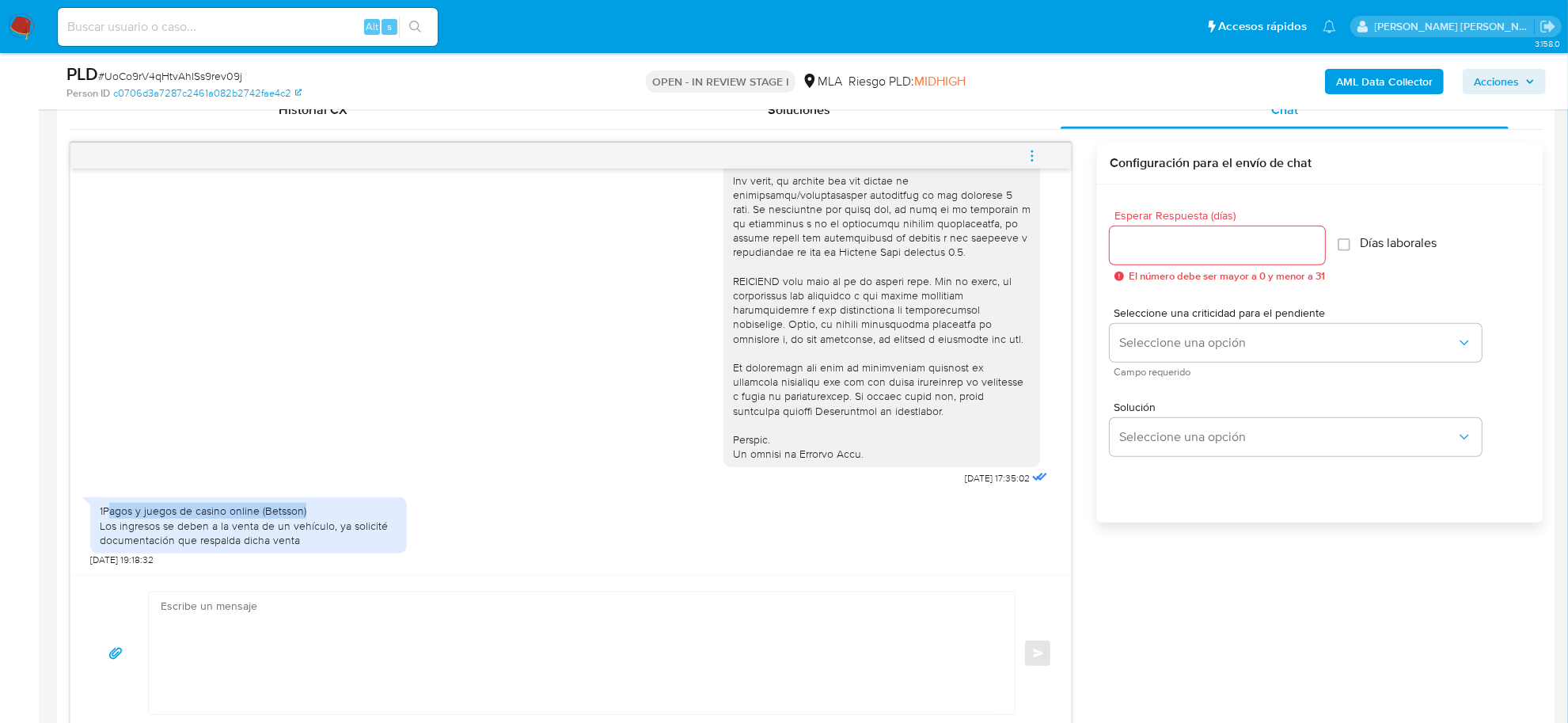
drag, startPoint x: 108, startPoint y: 510, endPoint x: 305, endPoint y: 517, distance: 197.1
click at [305, 517] on div "1Pagos y juegos de casino online (Betsson) Los ingresos se deben a la venta de …" at bounding box center [248, 526] width 298 height 44
copy div "agos y juegos de casino online (Betsson)"
drag, startPoint x: 103, startPoint y: 531, endPoint x: 310, endPoint y: 552, distance: 208.1
click at [310, 552] on div "1Pagos y juegos de casino online (Betsson) Los ingresos se deben a la venta de …" at bounding box center [248, 525] width 317 height 56
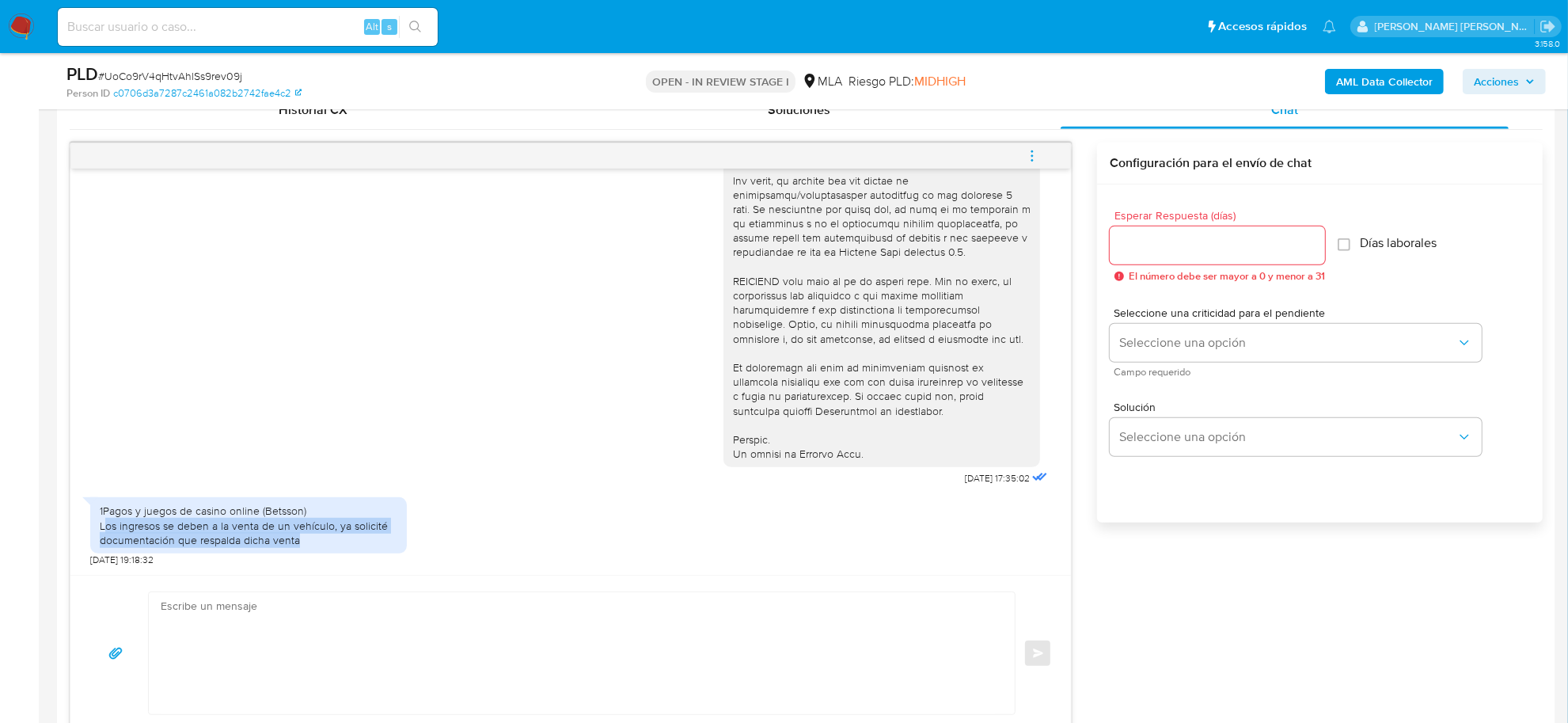
copy div "os ingresos se deben a la venta de un vehículo, ya solicité documentación que r…"
click at [1374, 80] on b "AML Data Collector" at bounding box center [1384, 81] width 96 height 25
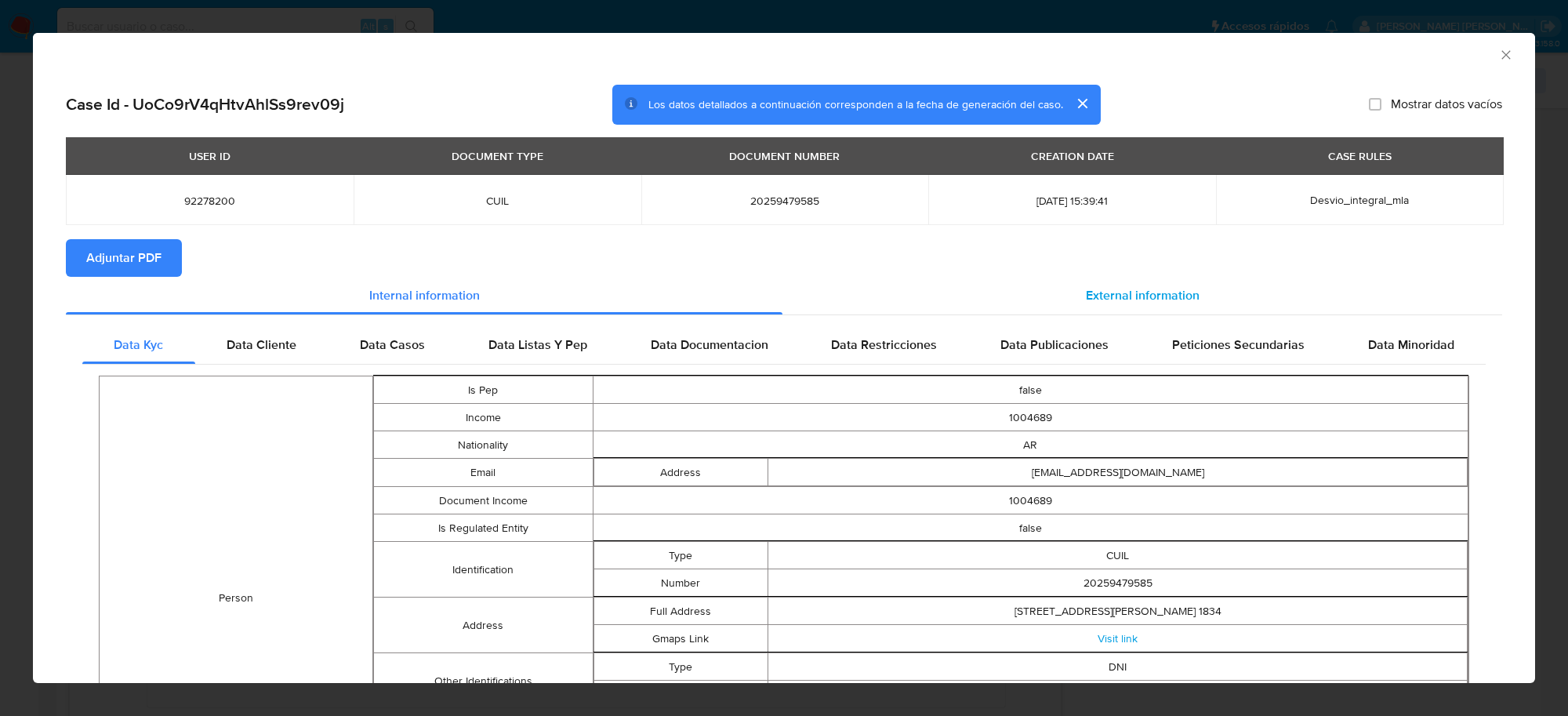
click at [1114, 302] on span "External information" at bounding box center [1142, 296] width 113 height 18
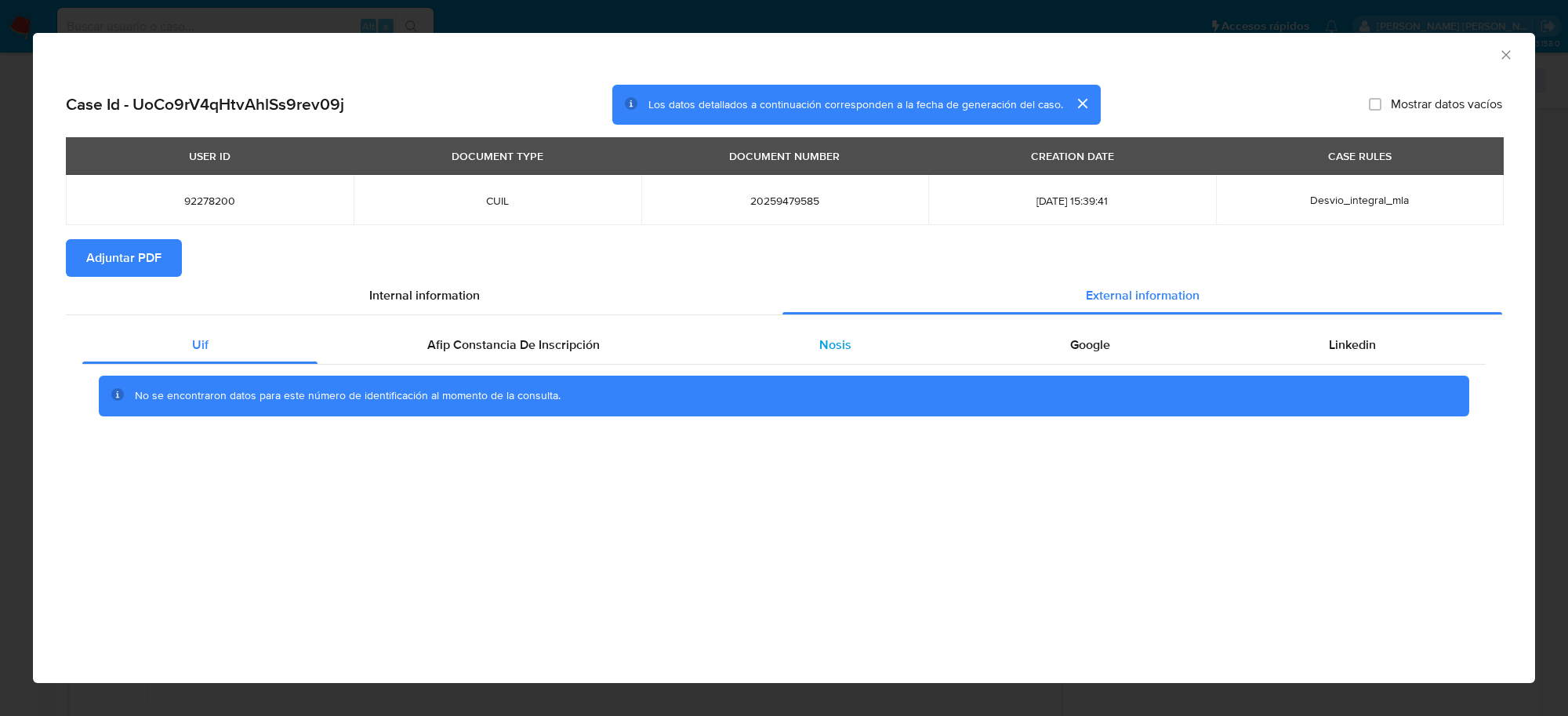
click at [866, 344] on div "Nosis" at bounding box center [835, 345] width 251 height 37
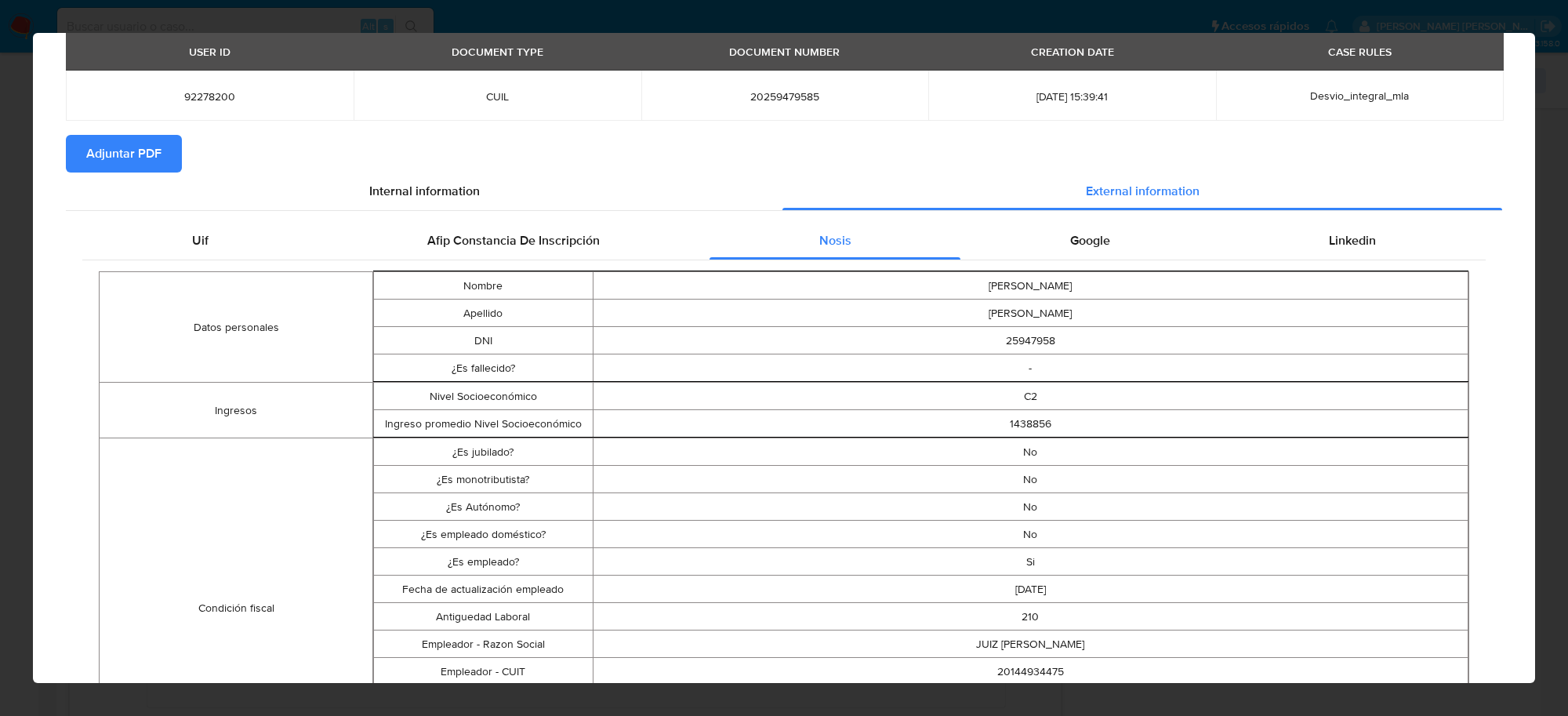
scroll to position [486, 0]
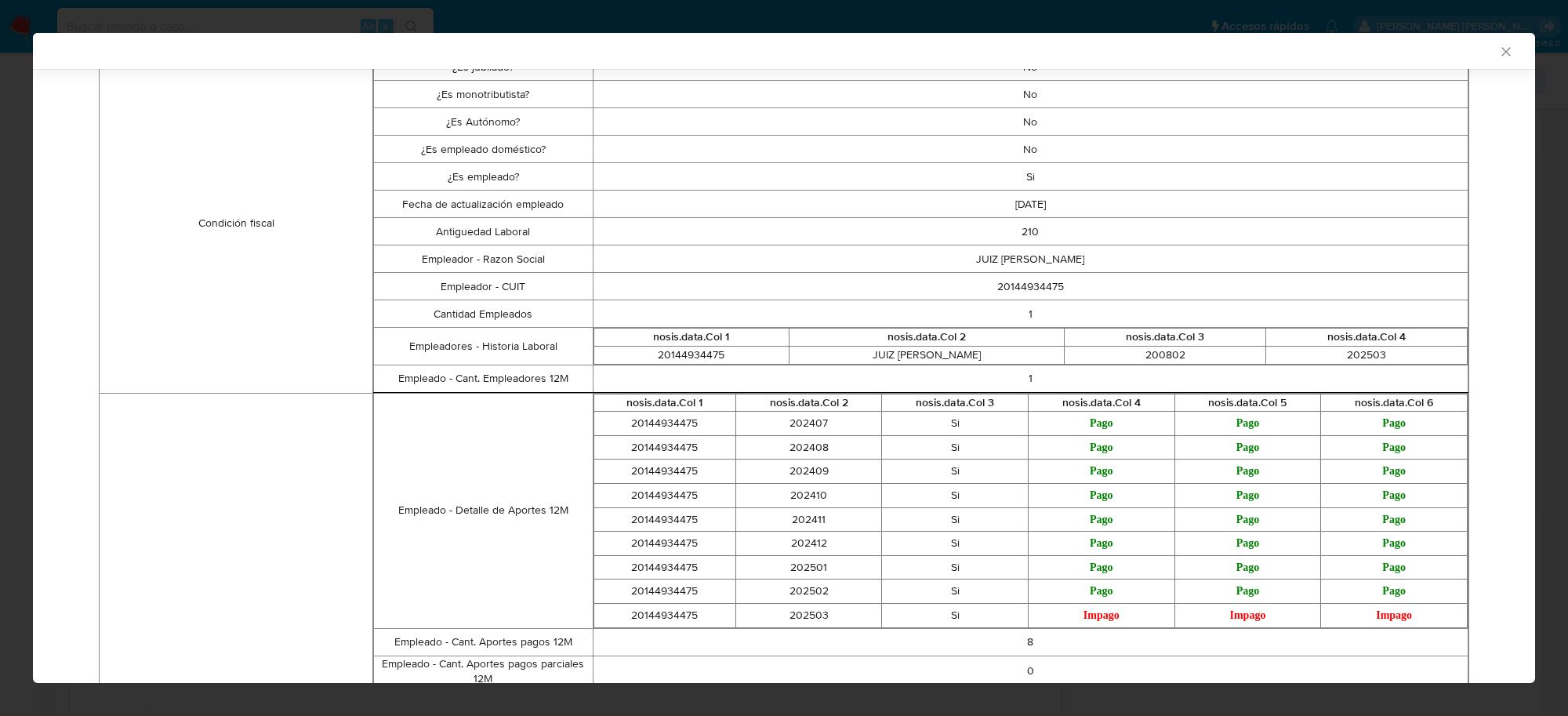
click at [1036, 288] on td "20144934475" at bounding box center [1030, 286] width 876 height 27
copy td "20144934475"
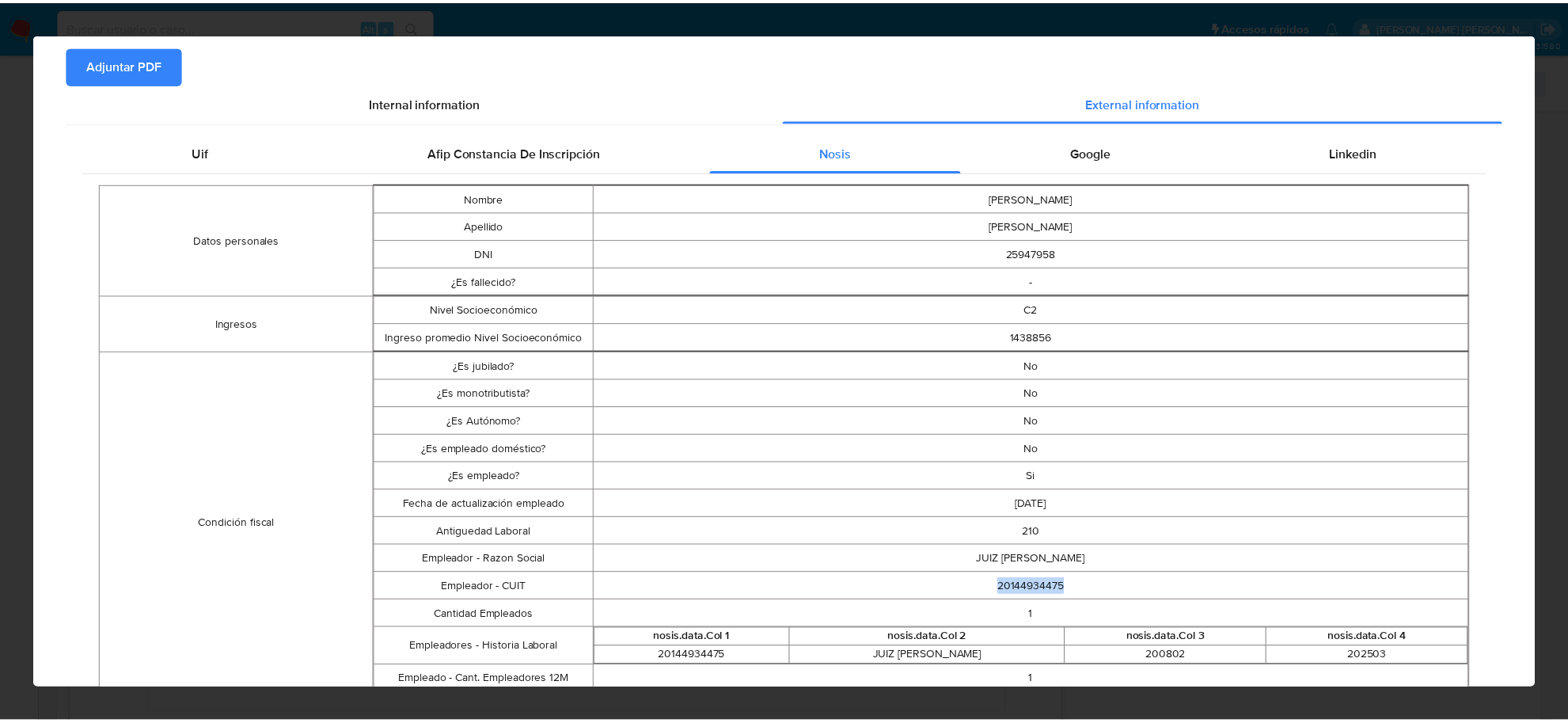
scroll to position [0, 0]
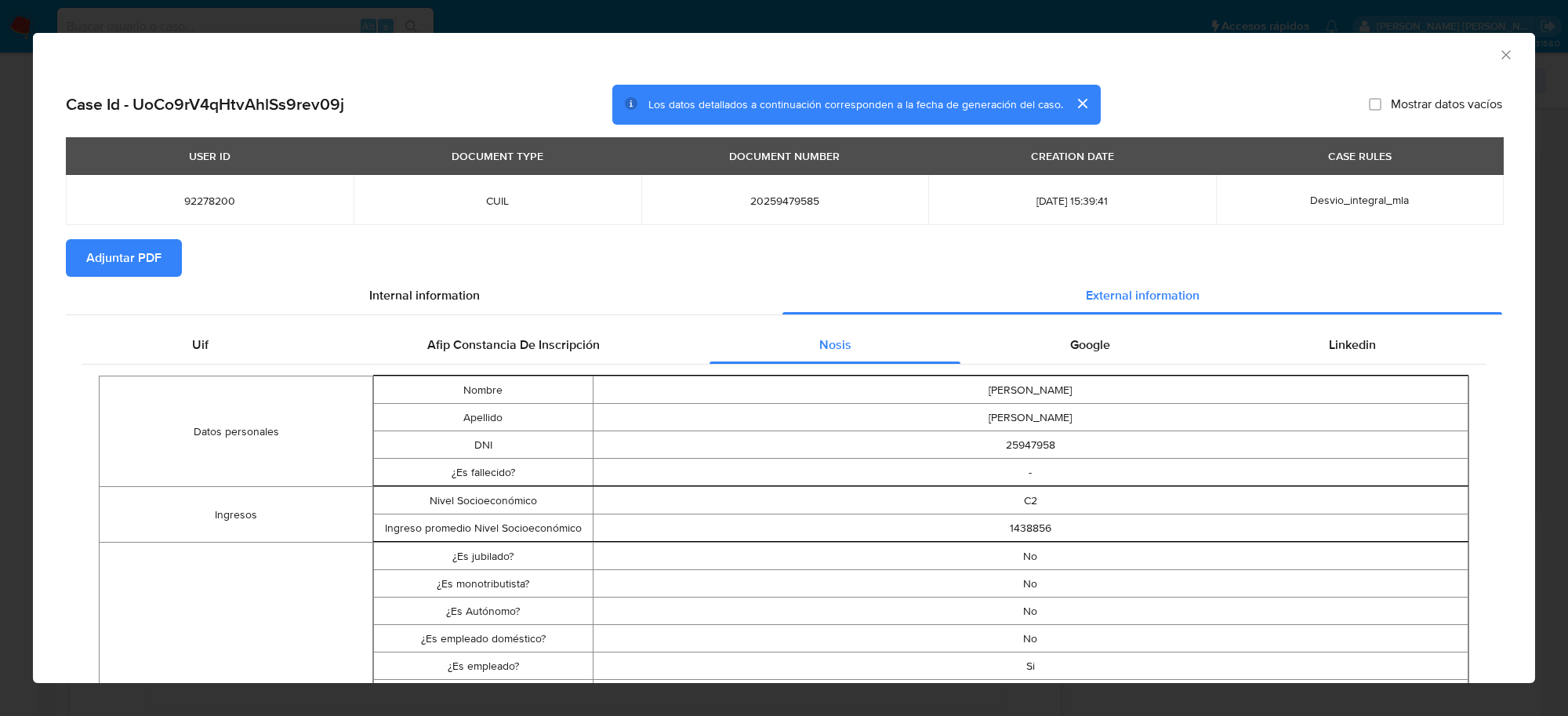
click at [127, 261] on span "Adjuntar PDF" at bounding box center [123, 259] width 75 height 35
click at [1498, 59] on icon "Cerrar ventana" at bounding box center [1506, 55] width 16 height 16
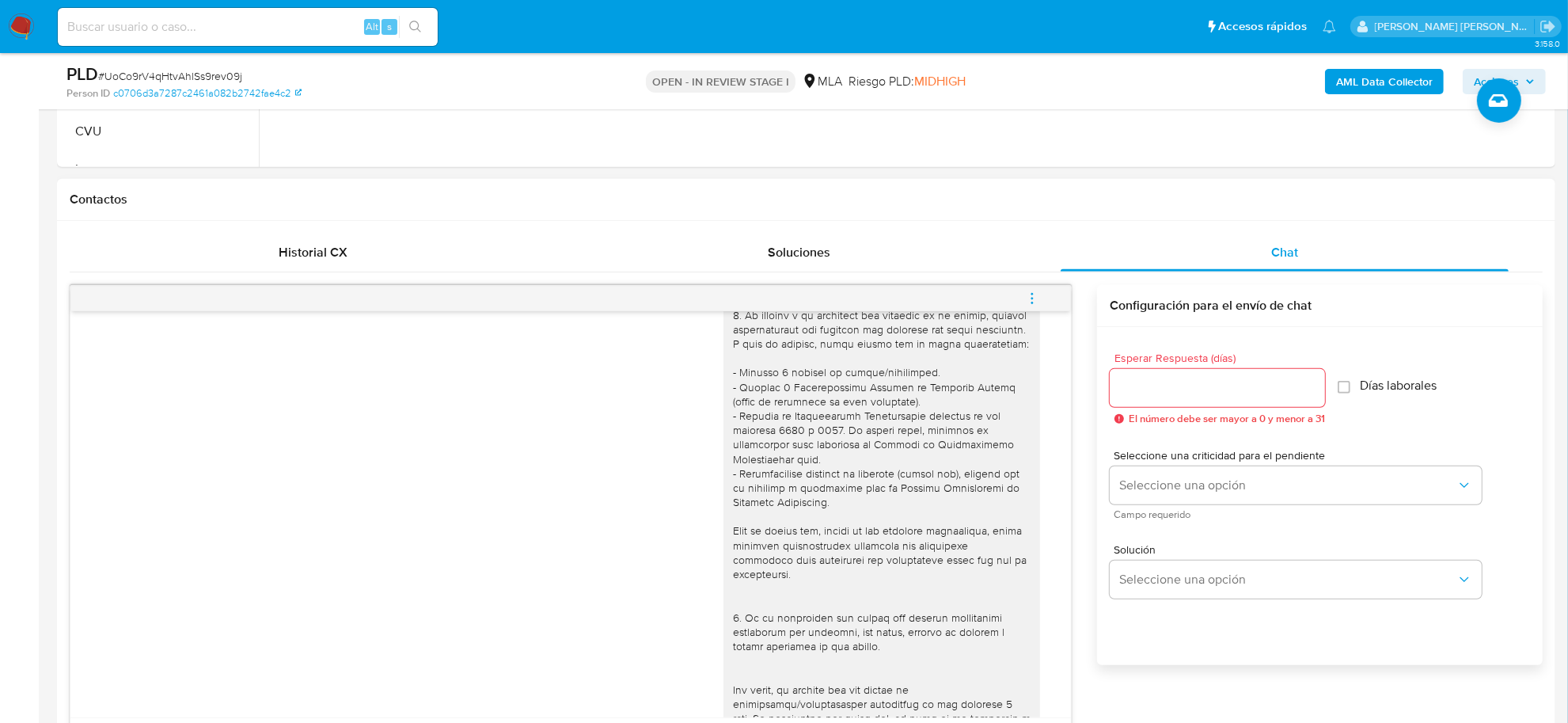
scroll to position [396, 0]
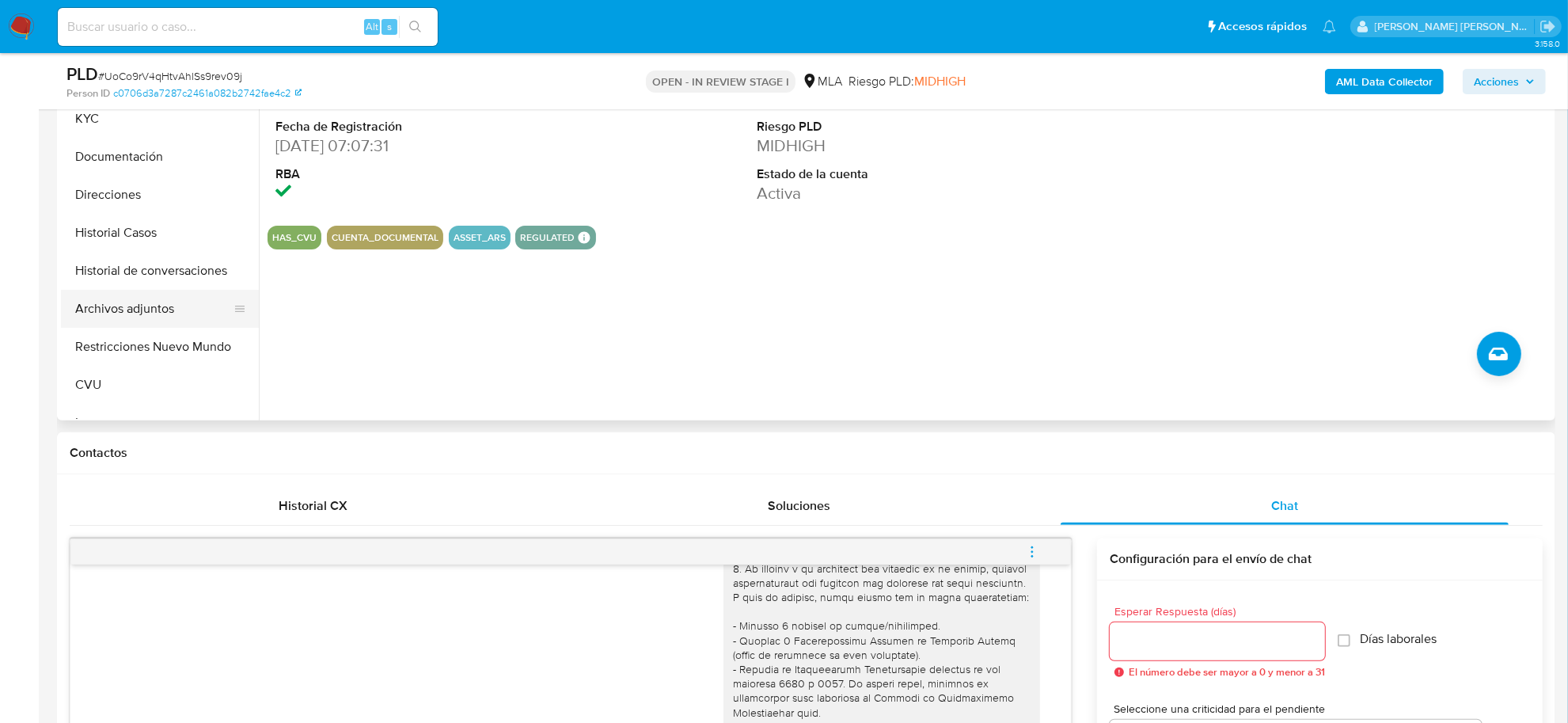
click at [133, 315] on button "Archivos adjuntos" at bounding box center [154, 308] width 186 height 38
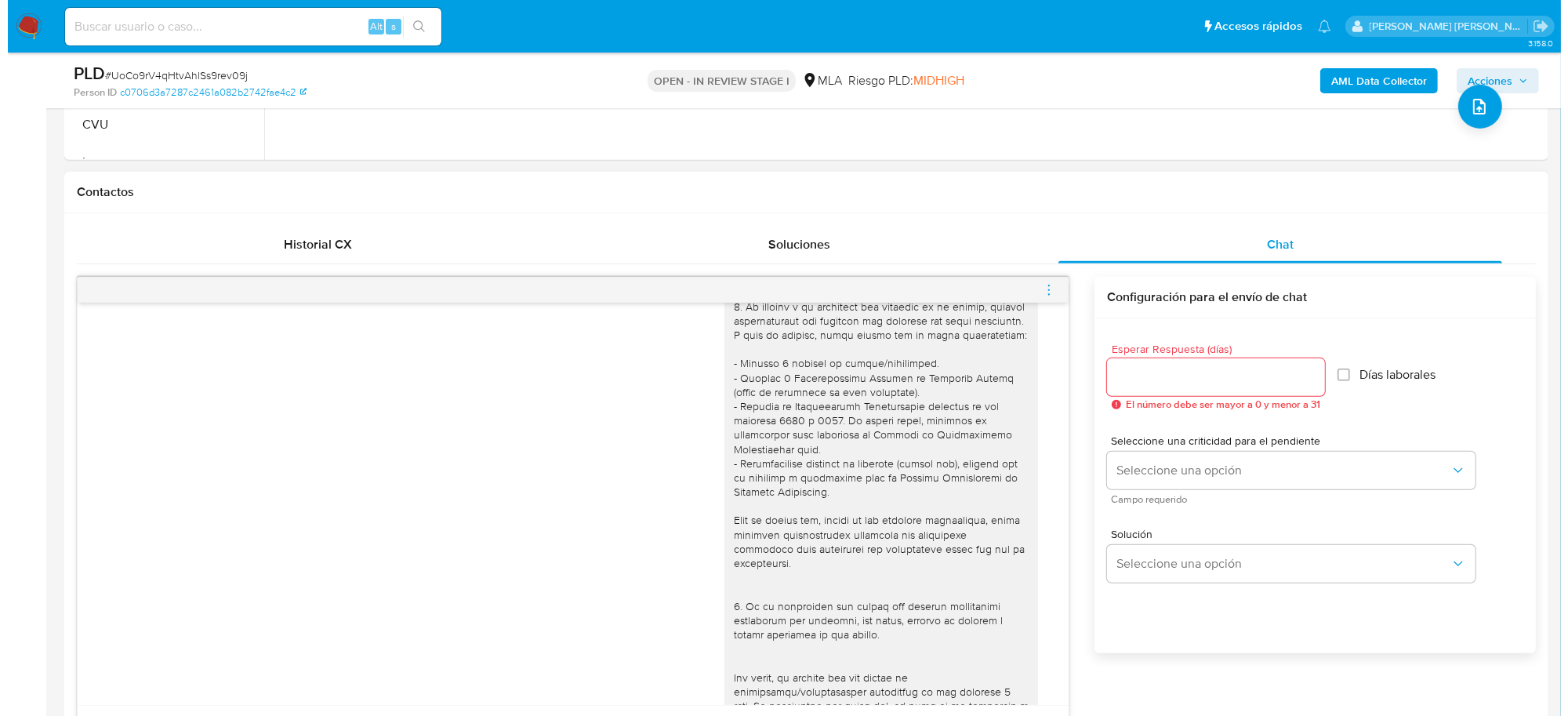
scroll to position [294, 0]
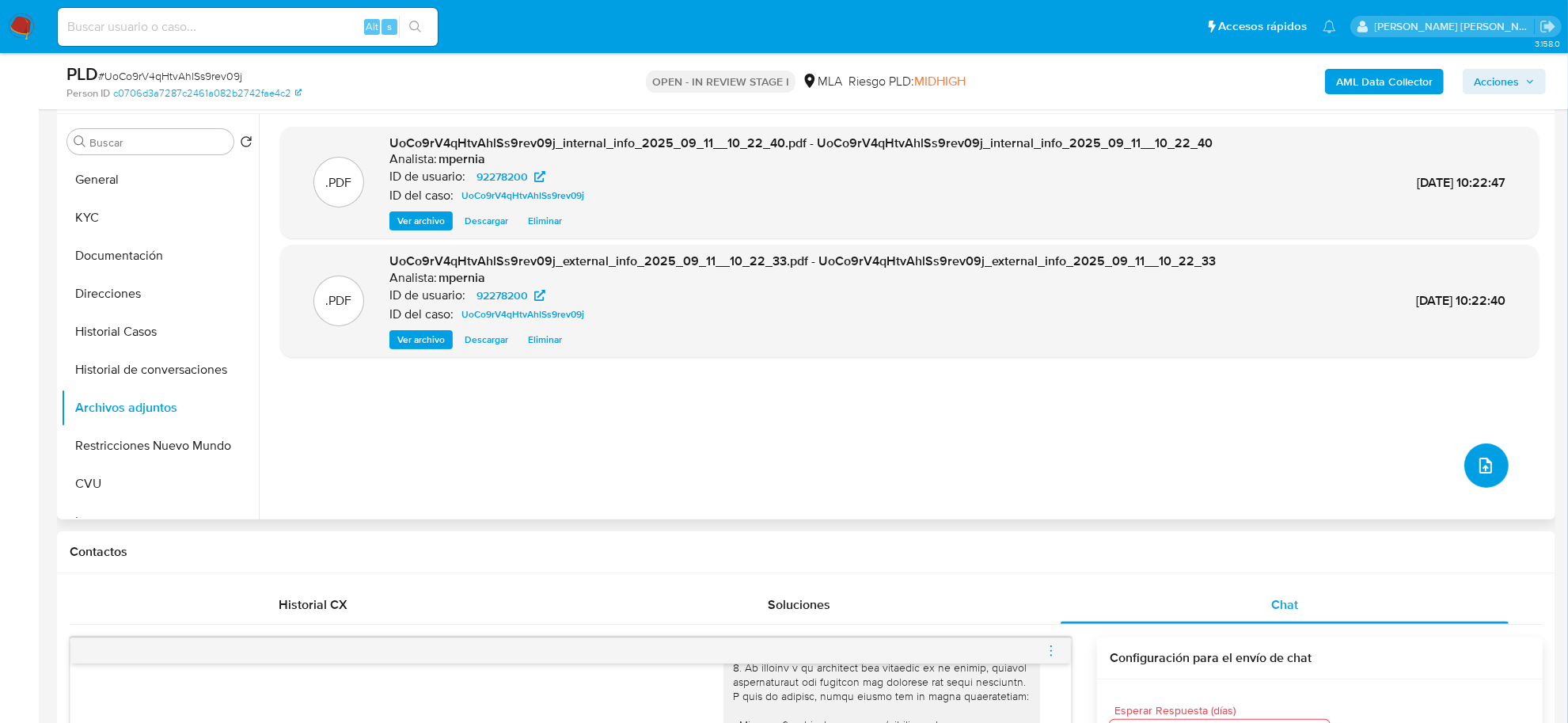
click at [1493, 460] on button "upload-file" at bounding box center [1486, 465] width 44 height 44
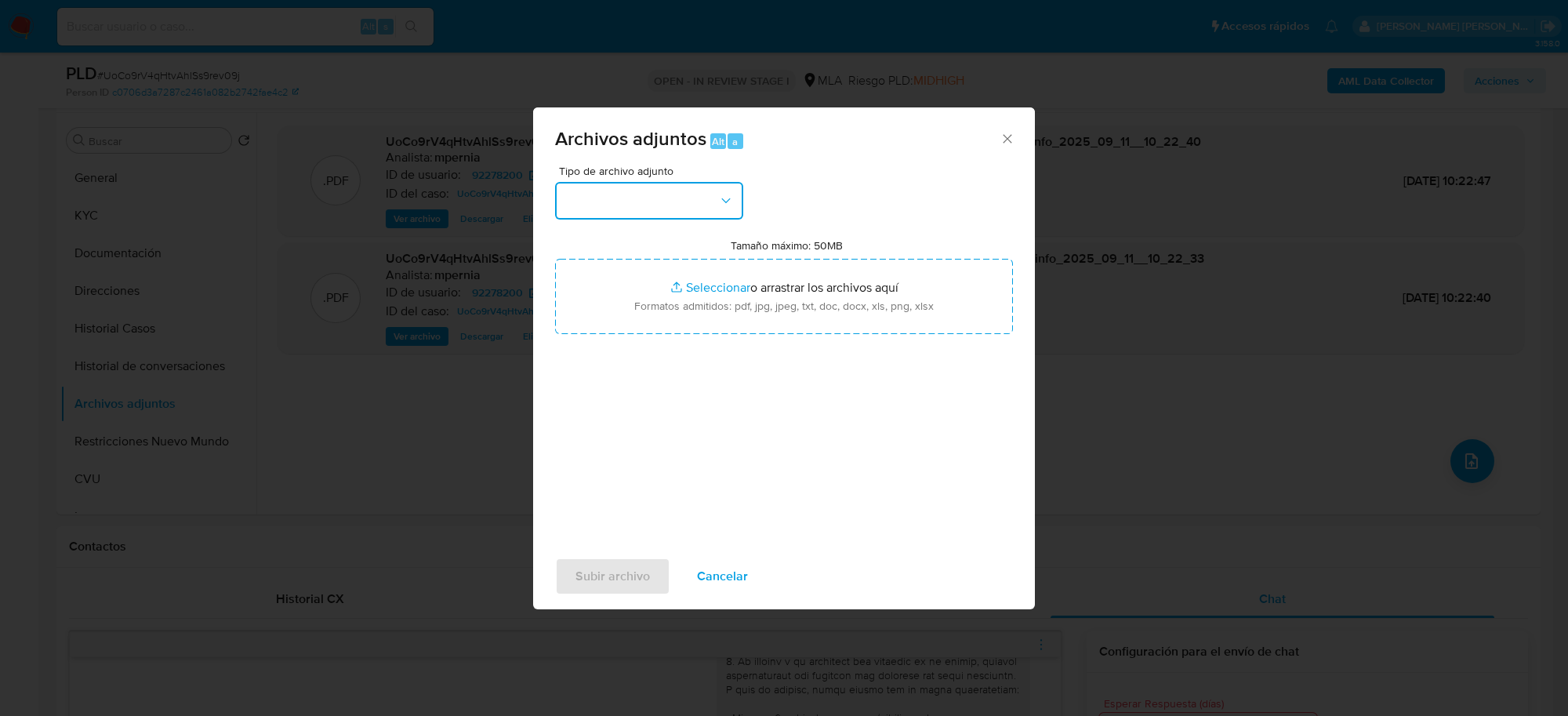
click at [715, 190] on button "button" at bounding box center [649, 201] width 188 height 37
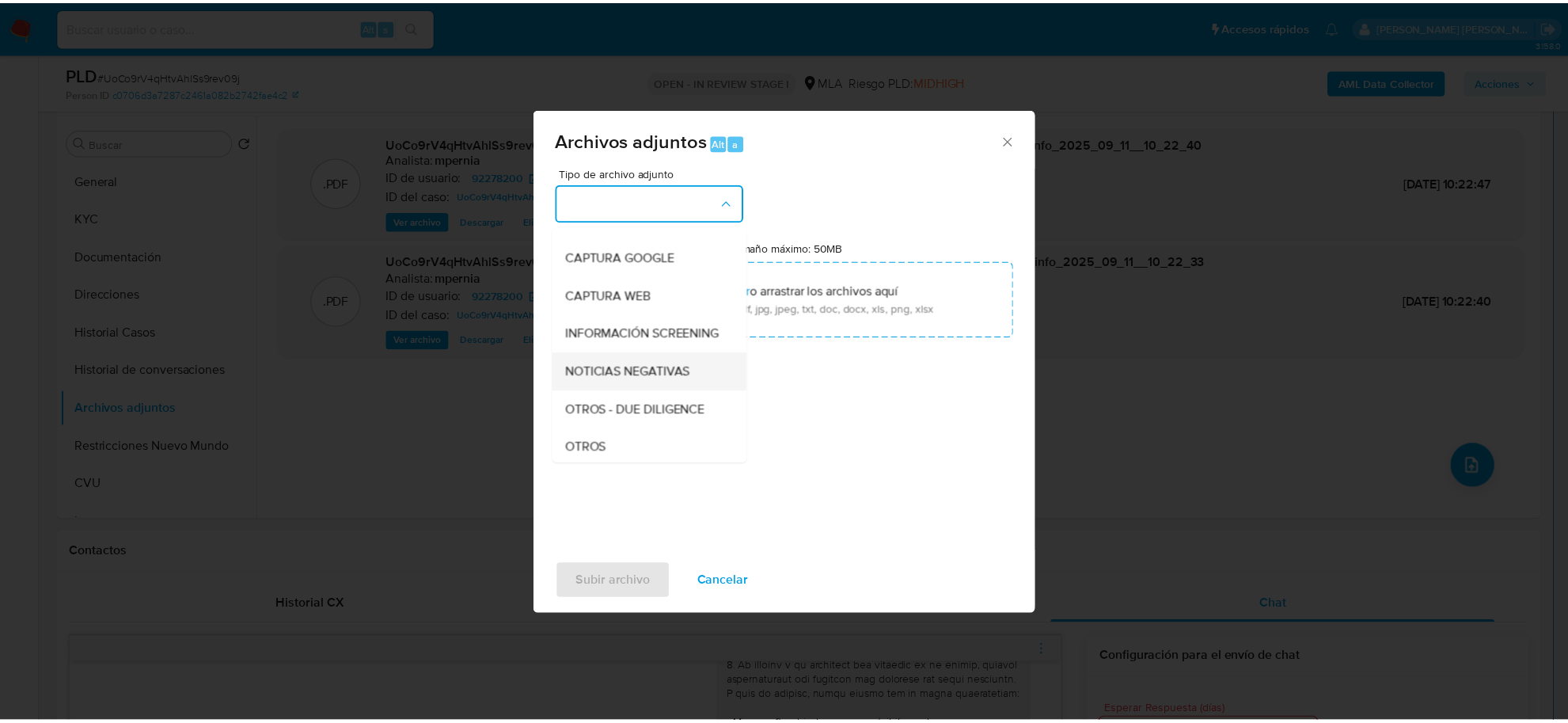
scroll to position [198, 0]
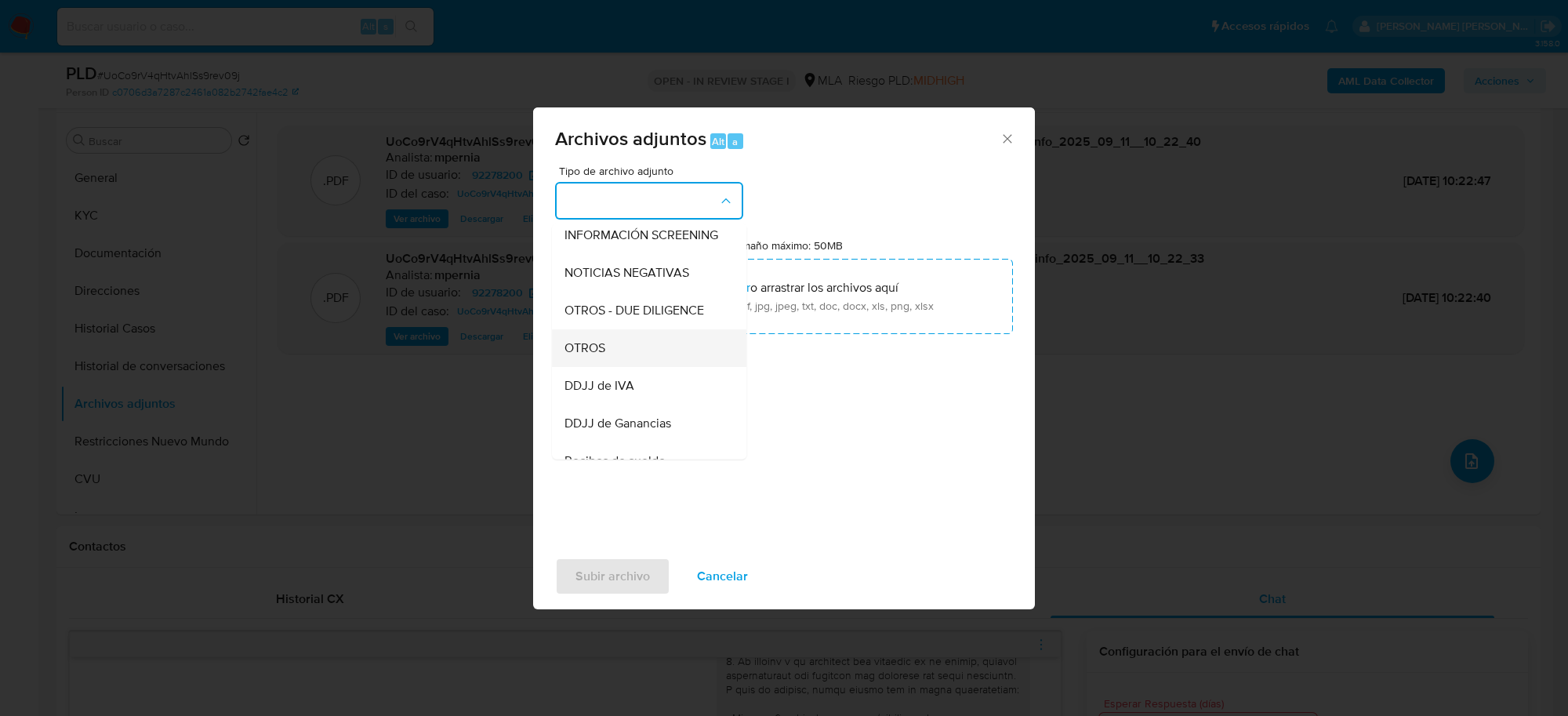
click at [602, 367] on div "OTROS" at bounding box center [644, 348] width 160 height 37
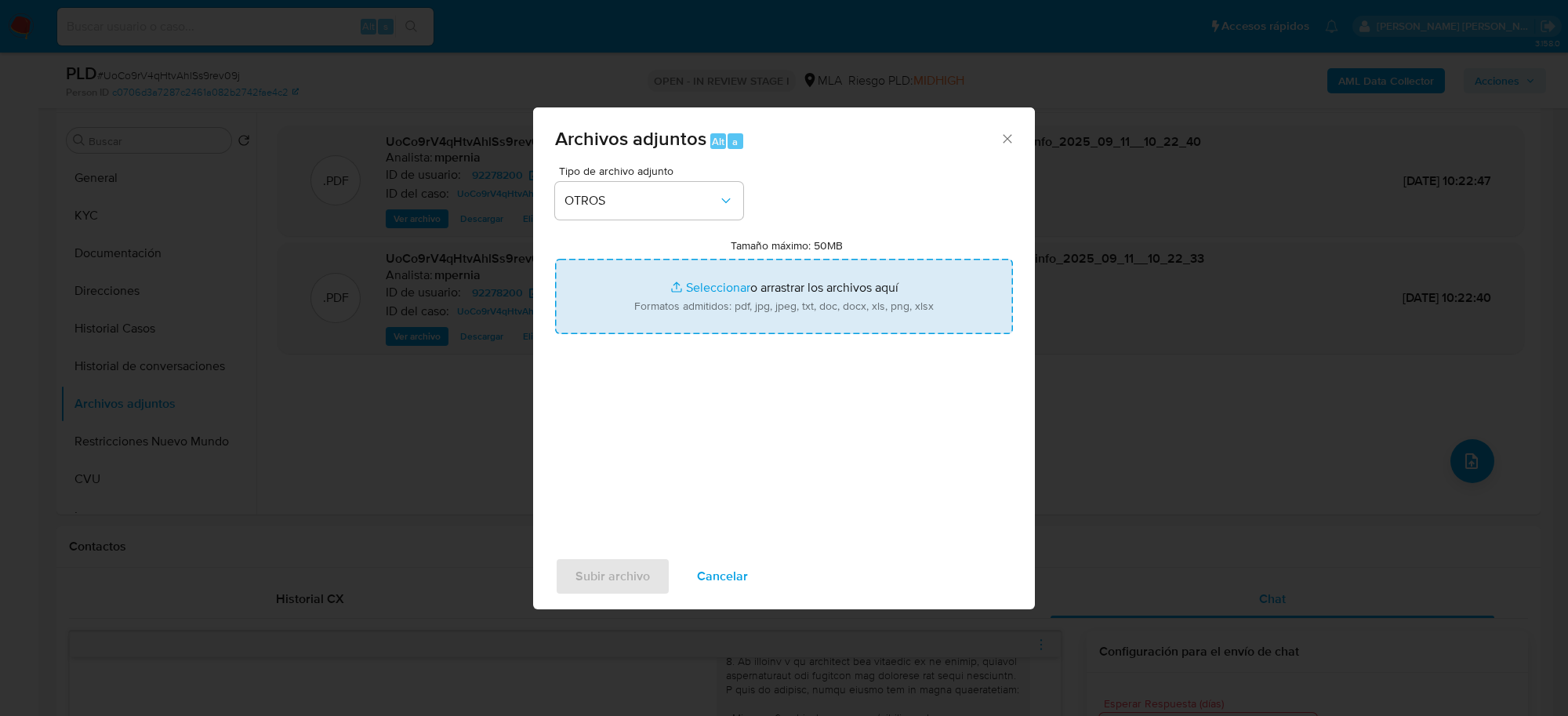
type input "C:\fakepath\Movimientos-Aladdin-92278200.xlsx"
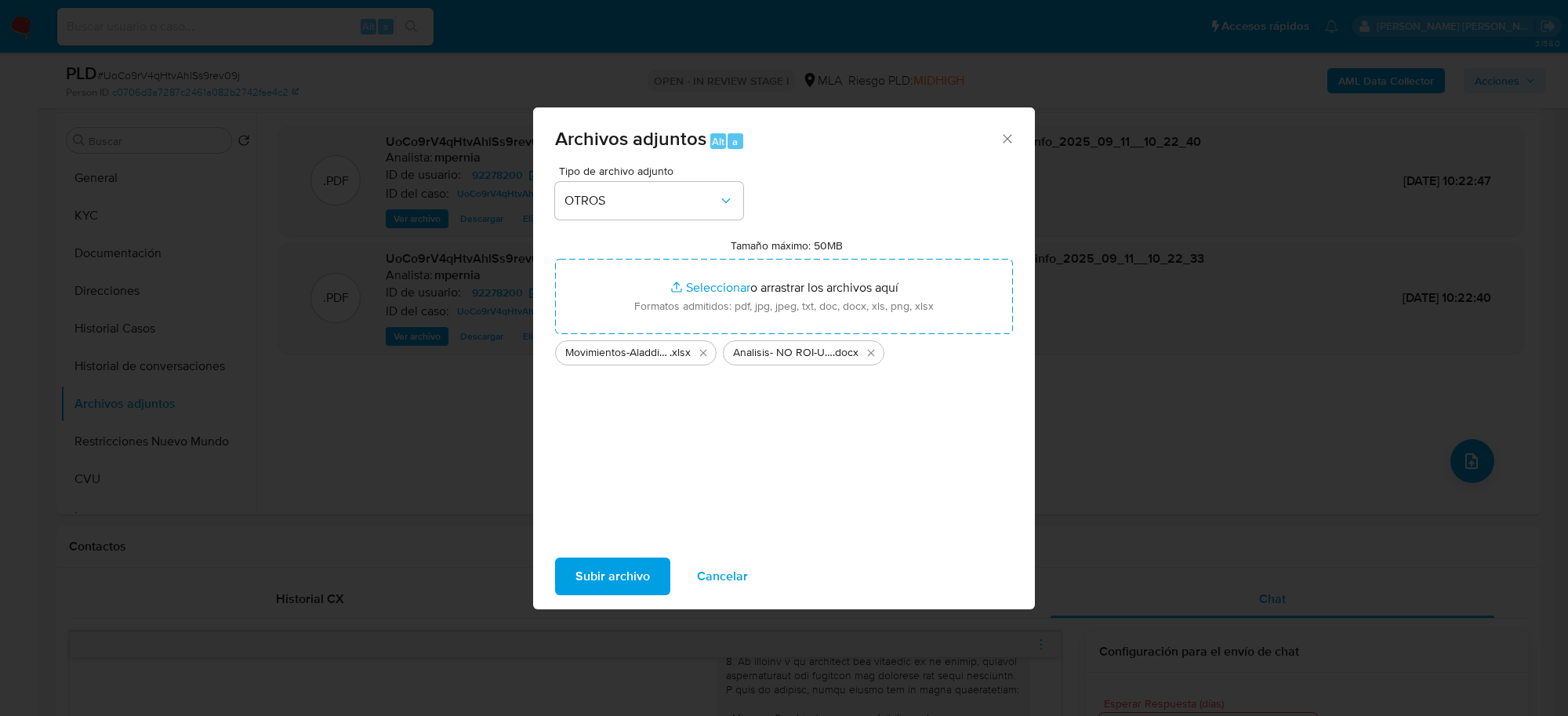
click at [572, 573] on button "Subir archivo" at bounding box center [612, 576] width 115 height 37
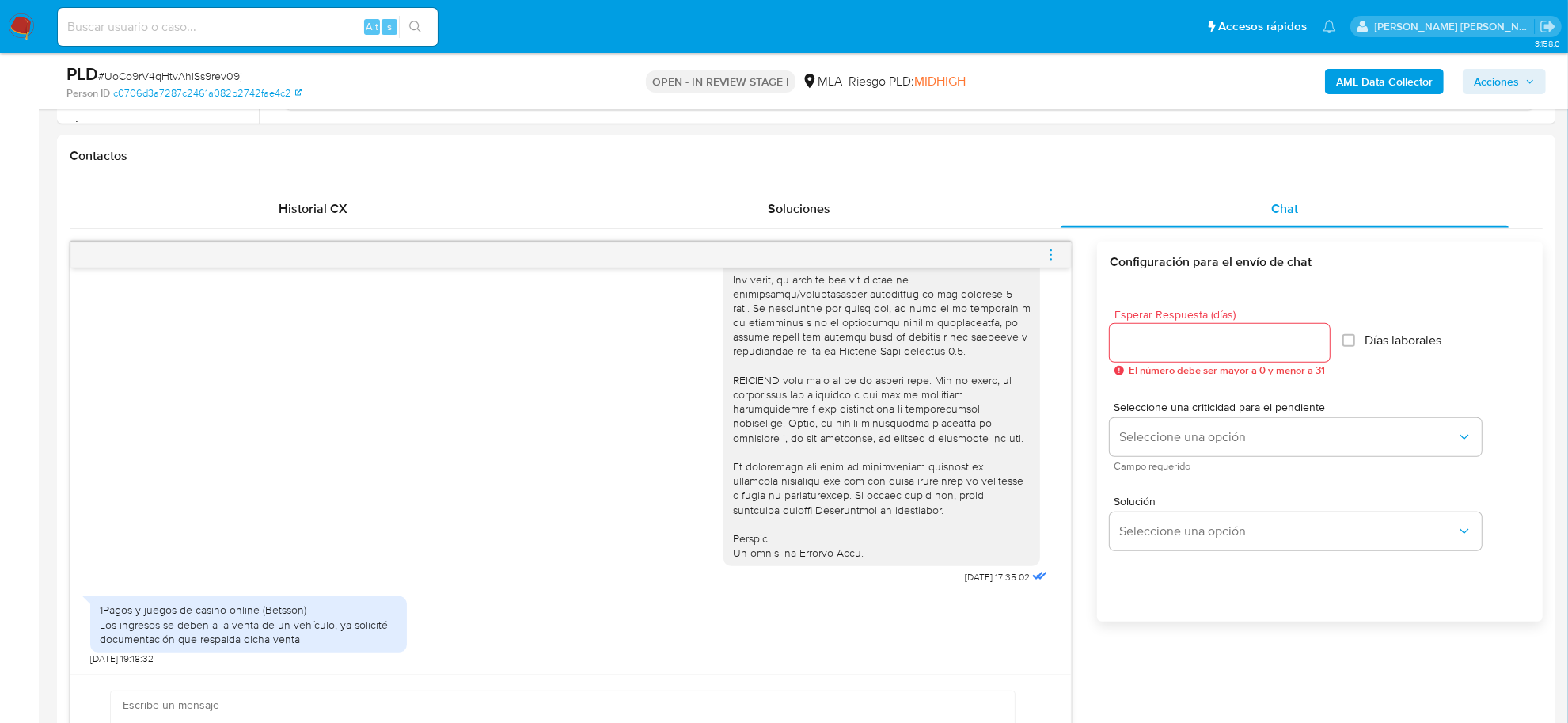
scroll to position [990, 0]
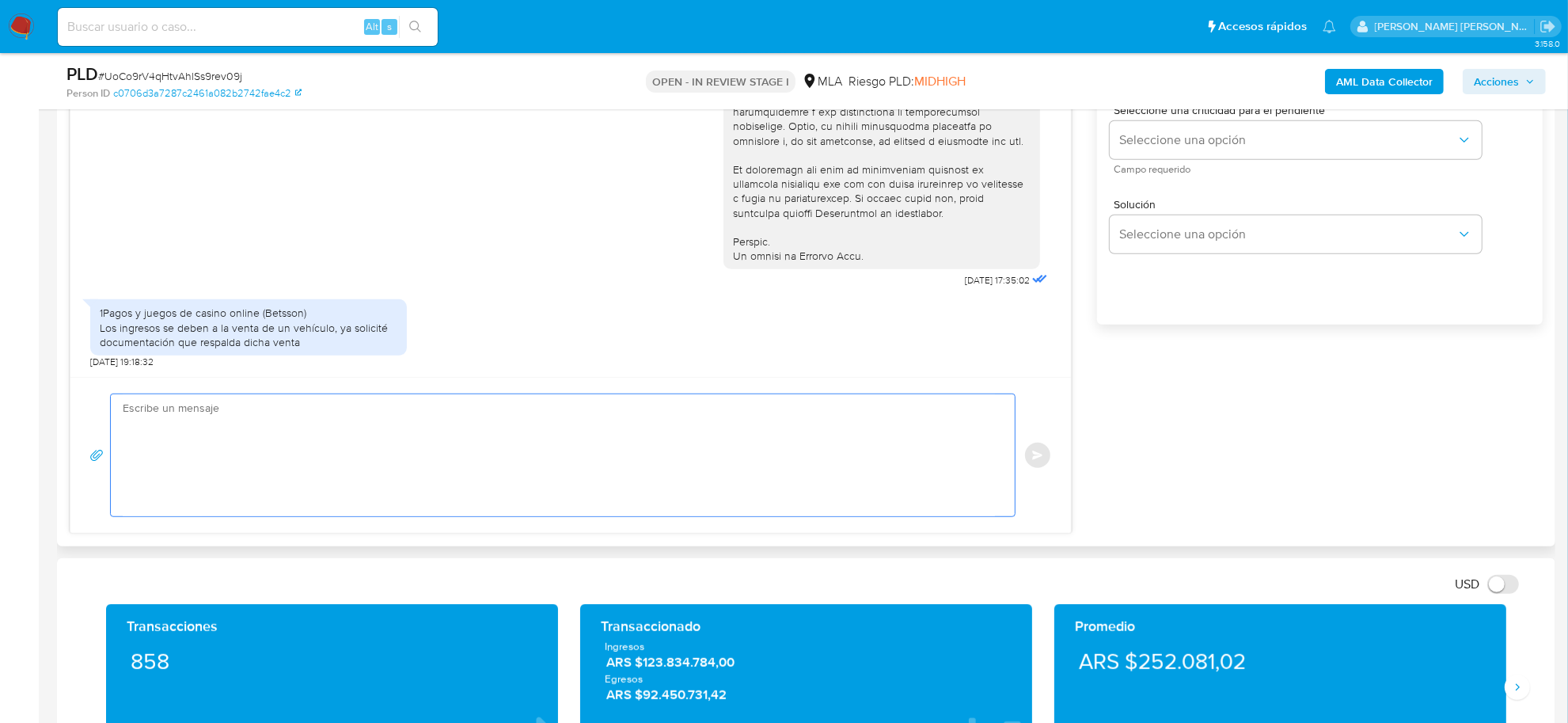
click at [350, 448] on textarea at bounding box center [559, 455] width 872 height 122
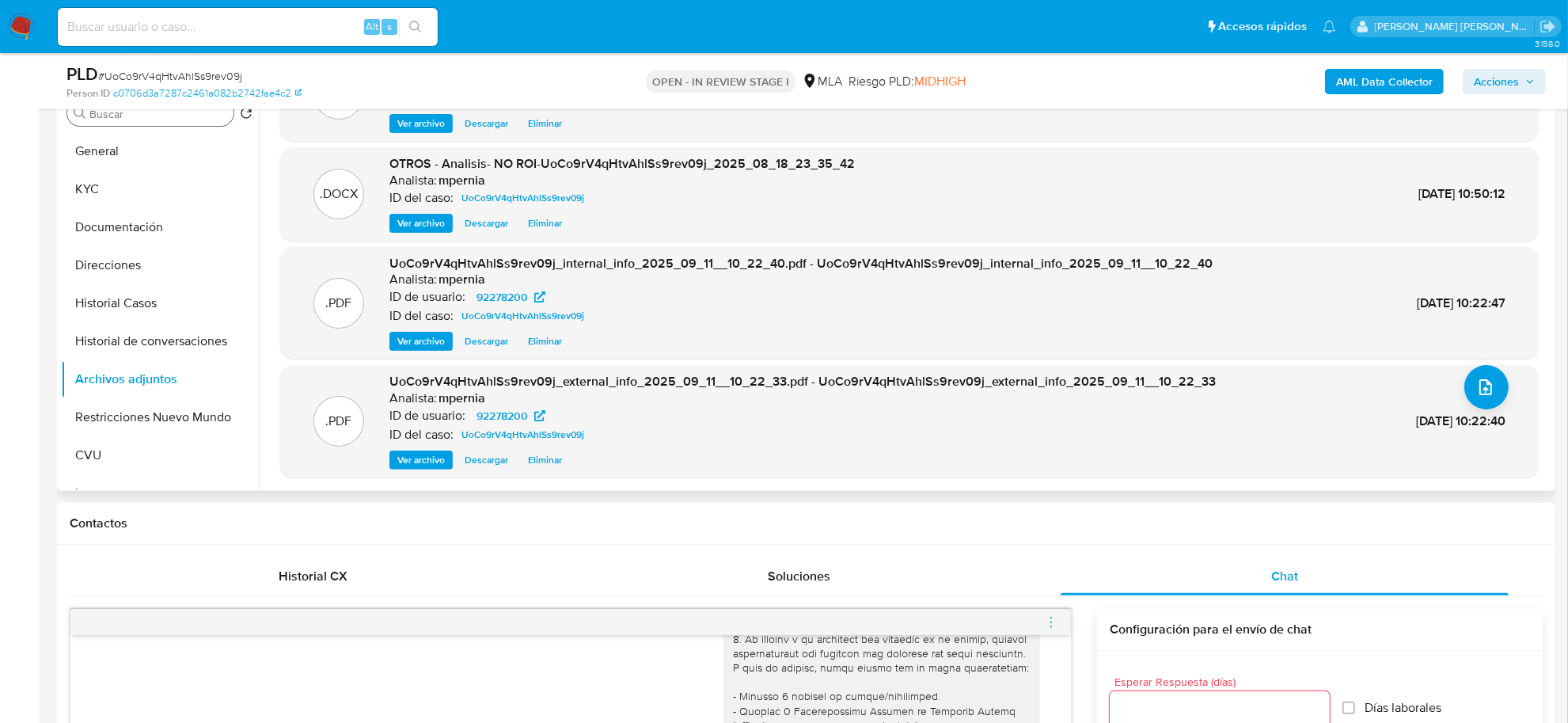
scroll to position [198, 0]
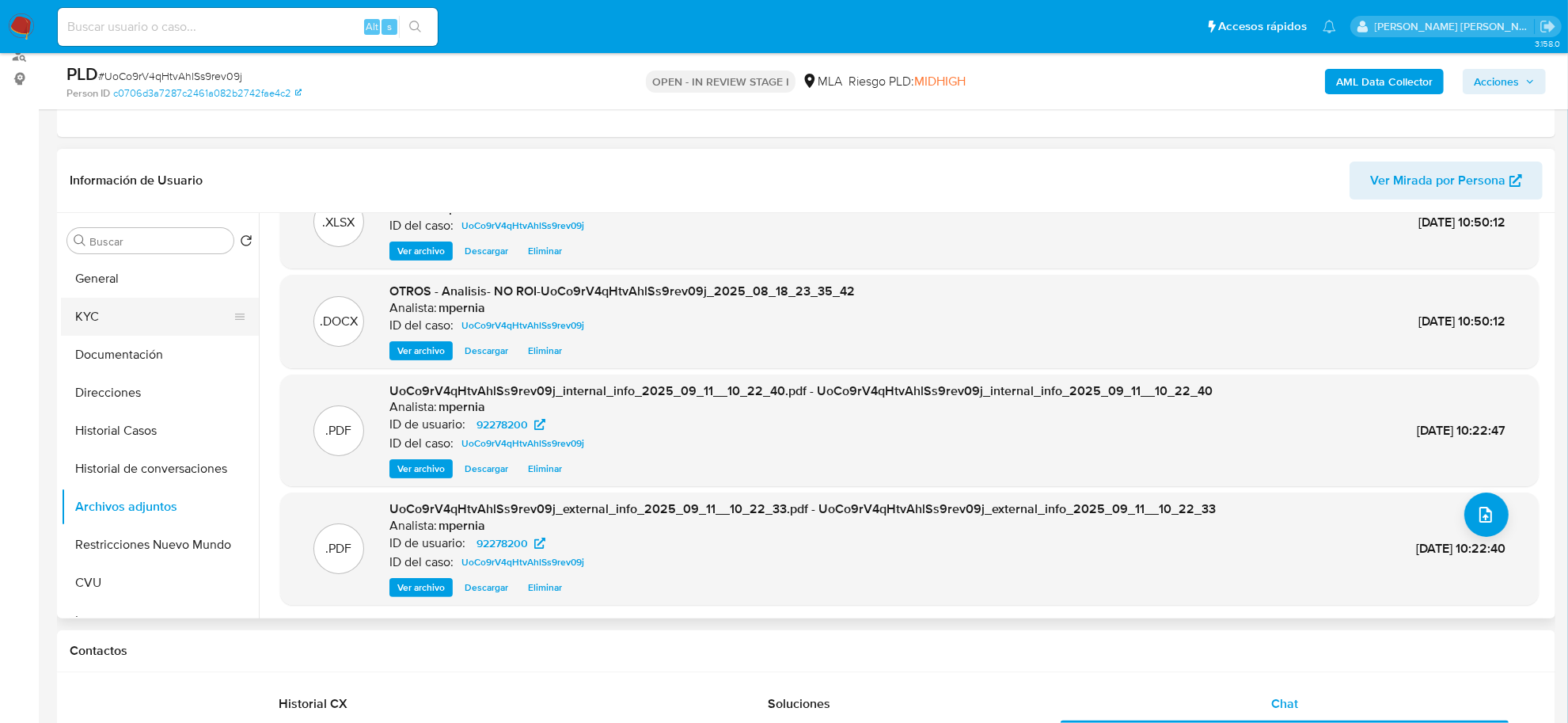
click at [96, 318] on button "KYC" at bounding box center [154, 316] width 186 height 38
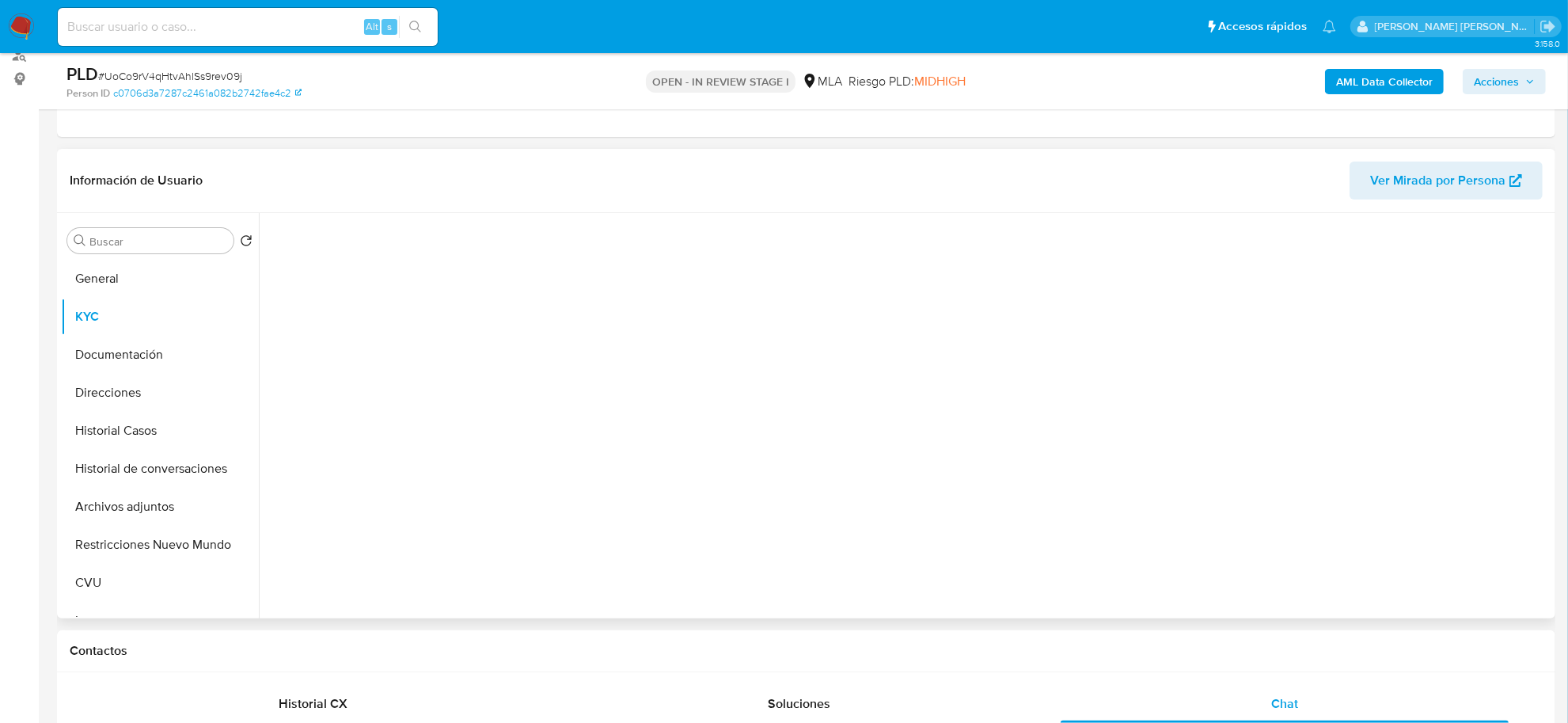
scroll to position [0, 0]
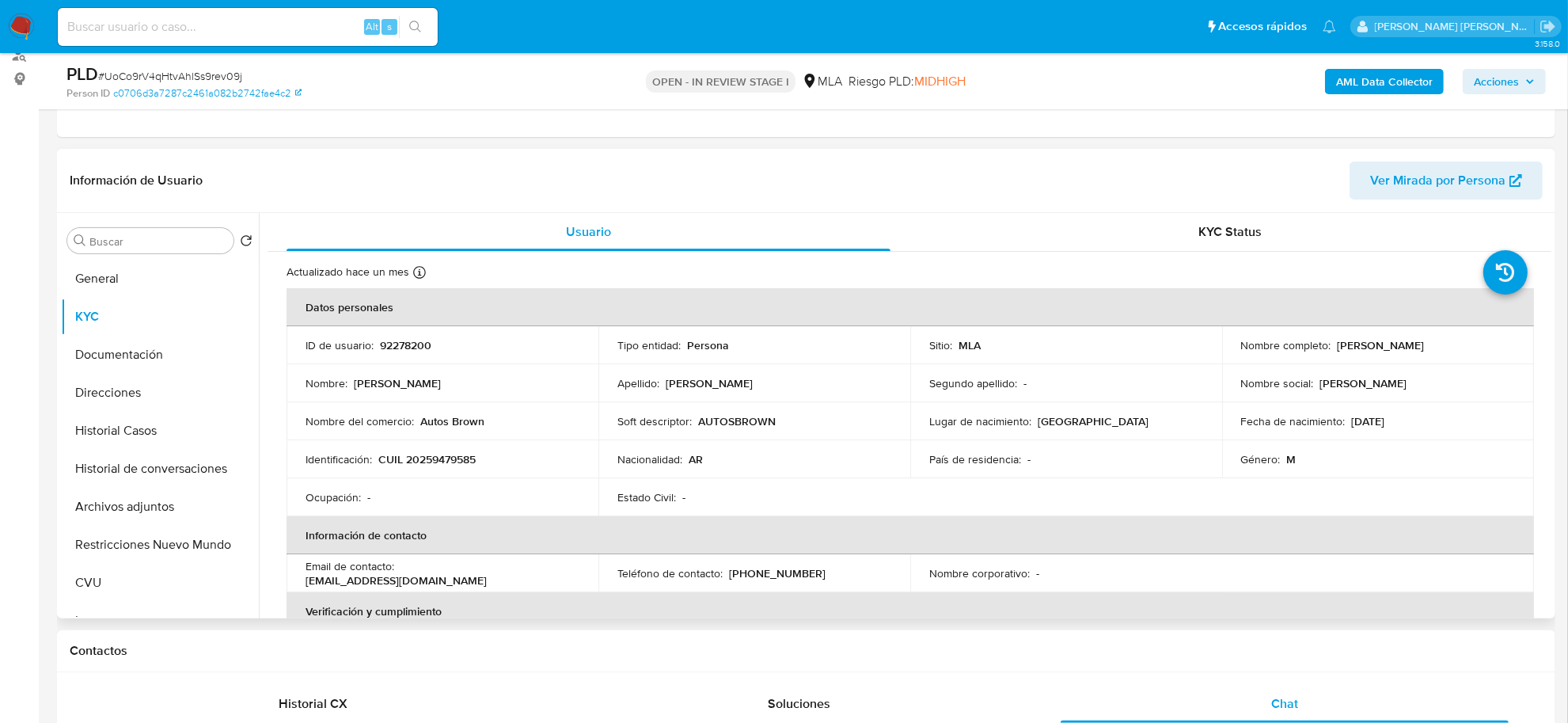
drag, startPoint x: 1332, startPoint y: 346, endPoint x: 1416, endPoint y: 341, distance: 84.1
click at [1416, 341] on p "Guillermo Martin Antonelli" at bounding box center [1382, 345] width 87 height 14
copy p "Guillermo Martin"
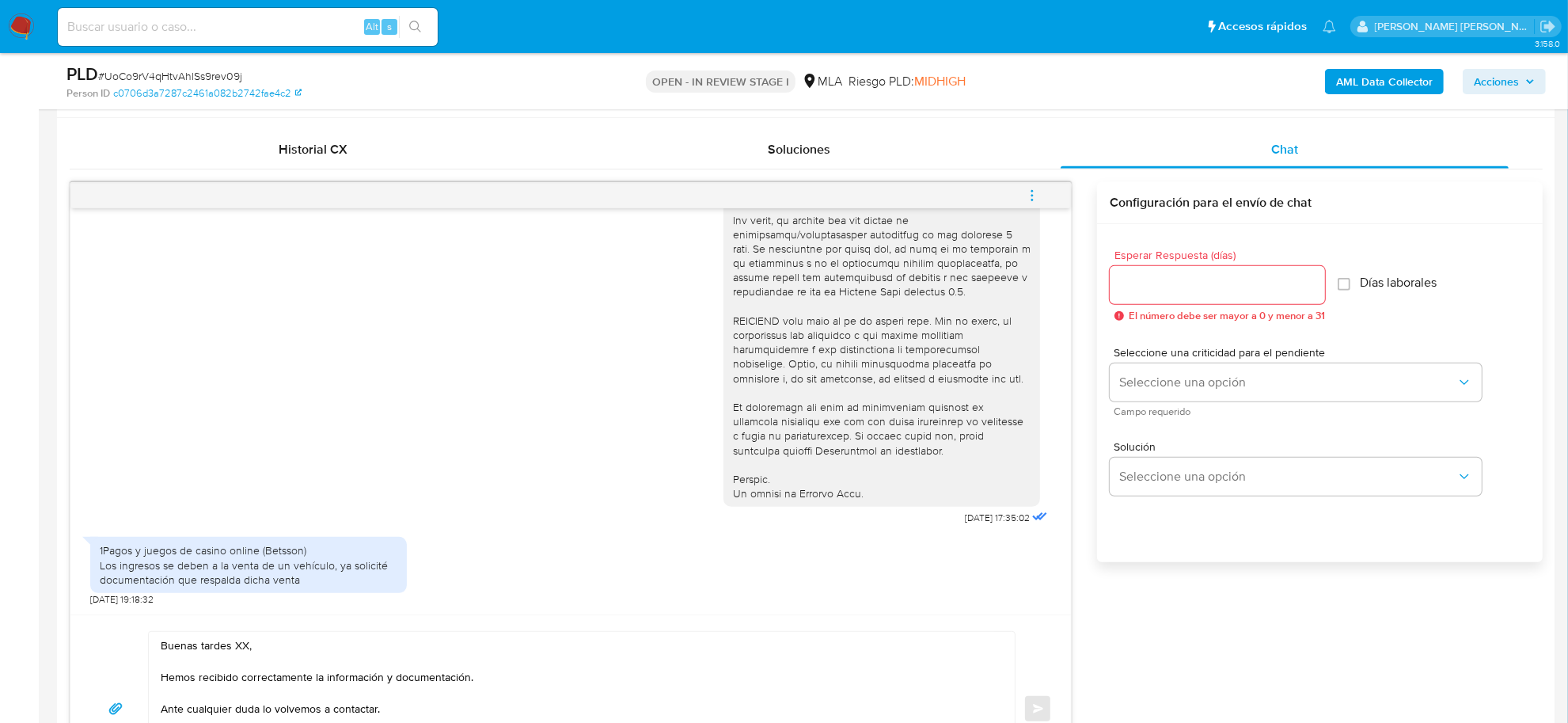
scroll to position [990, 0]
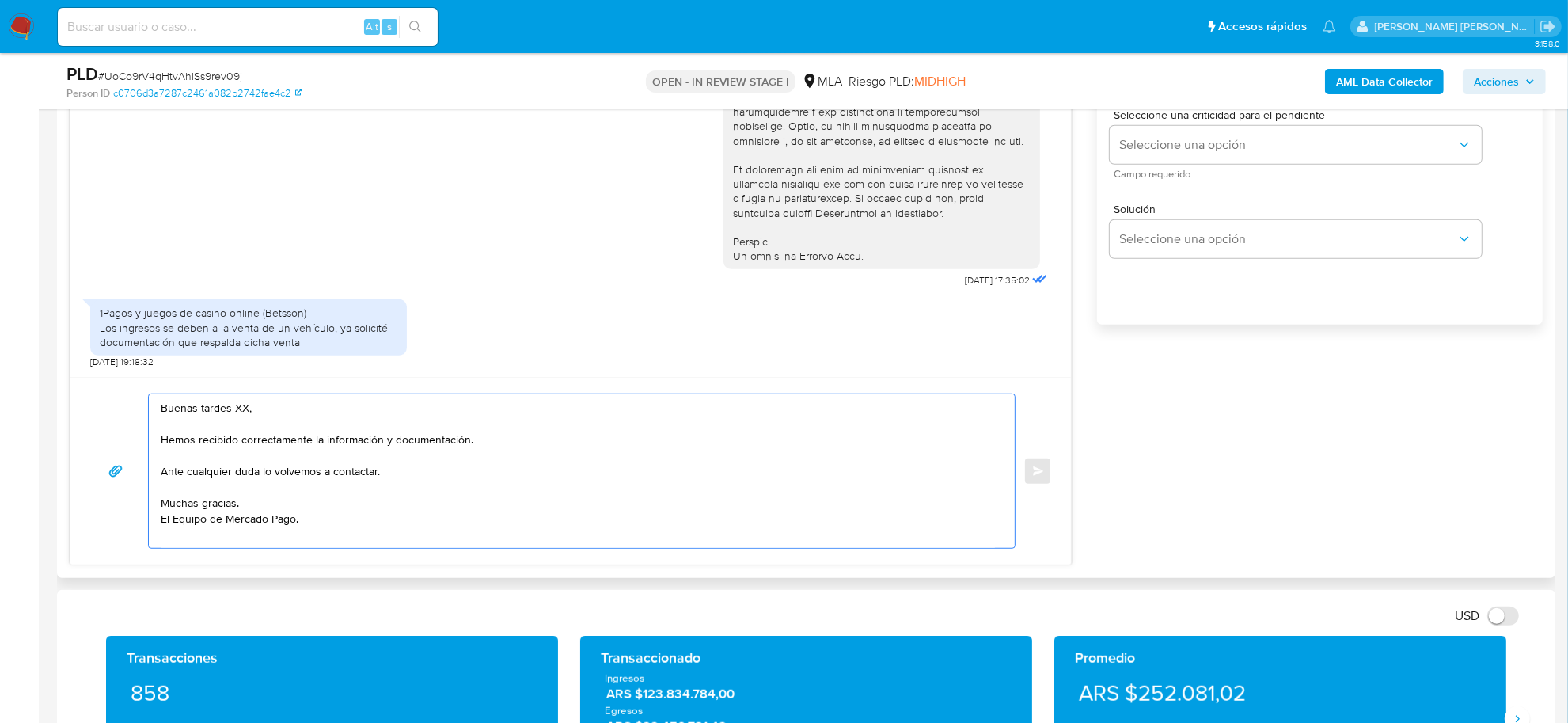
drag, startPoint x: 248, startPoint y: 408, endPoint x: 186, endPoint y: 414, distance: 62.3
paste textarea "Guillermo Martin"
click at [186, 416] on textarea "Buendía Guillermo Martin , Hemos recibido correctamente la información y docume…" at bounding box center [578, 471] width 835 height 154
click at [290, 414] on textarea "Buen día Guillermo Martin , Hemos recibido correctamente la información y docum…" at bounding box center [578, 471] width 835 height 154
drag, startPoint x: 381, startPoint y: 446, endPoint x: 487, endPoint y: 444, distance: 106.0
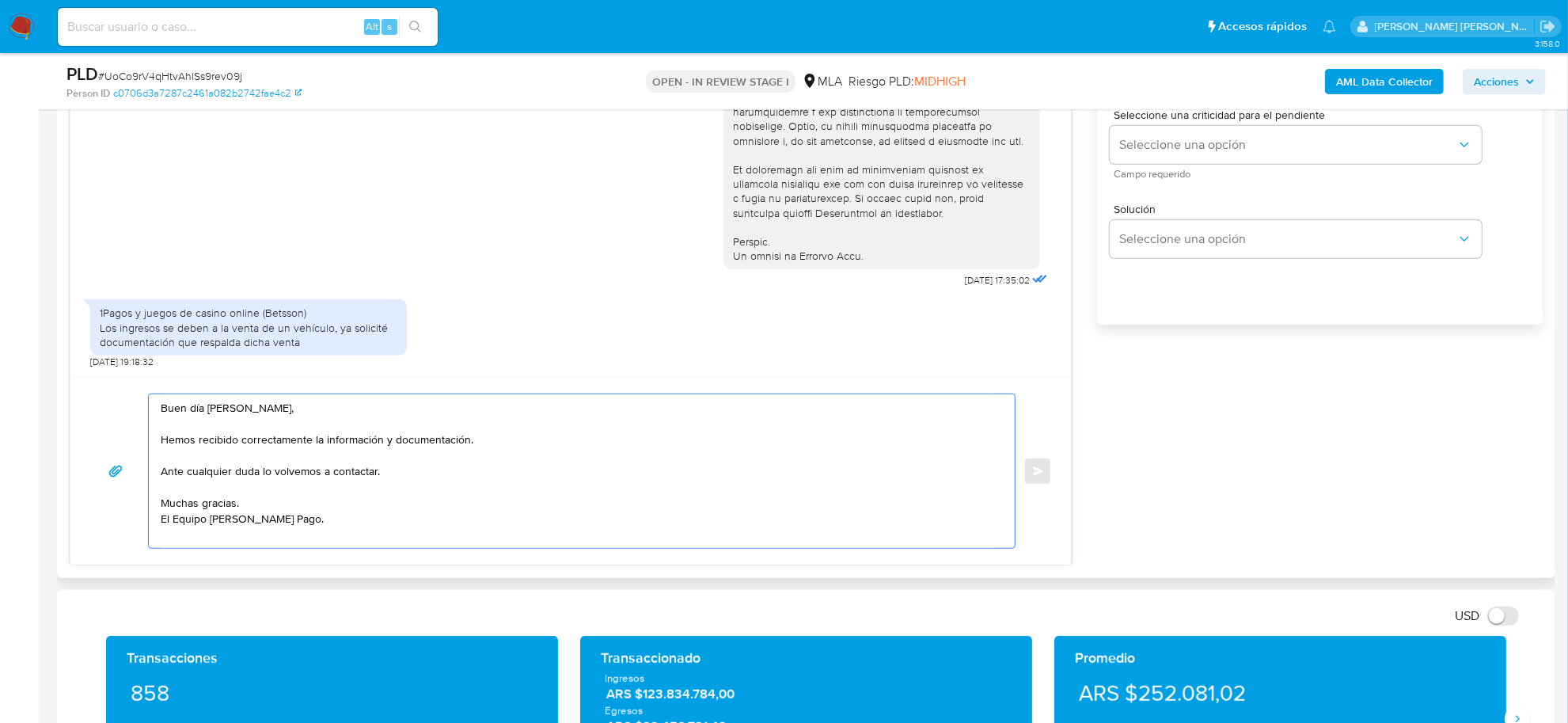
click at [487, 444] on textarea "Buen día Guillermo Martin, Hemos recibido correctamente la información y docume…" at bounding box center [578, 471] width 835 height 154
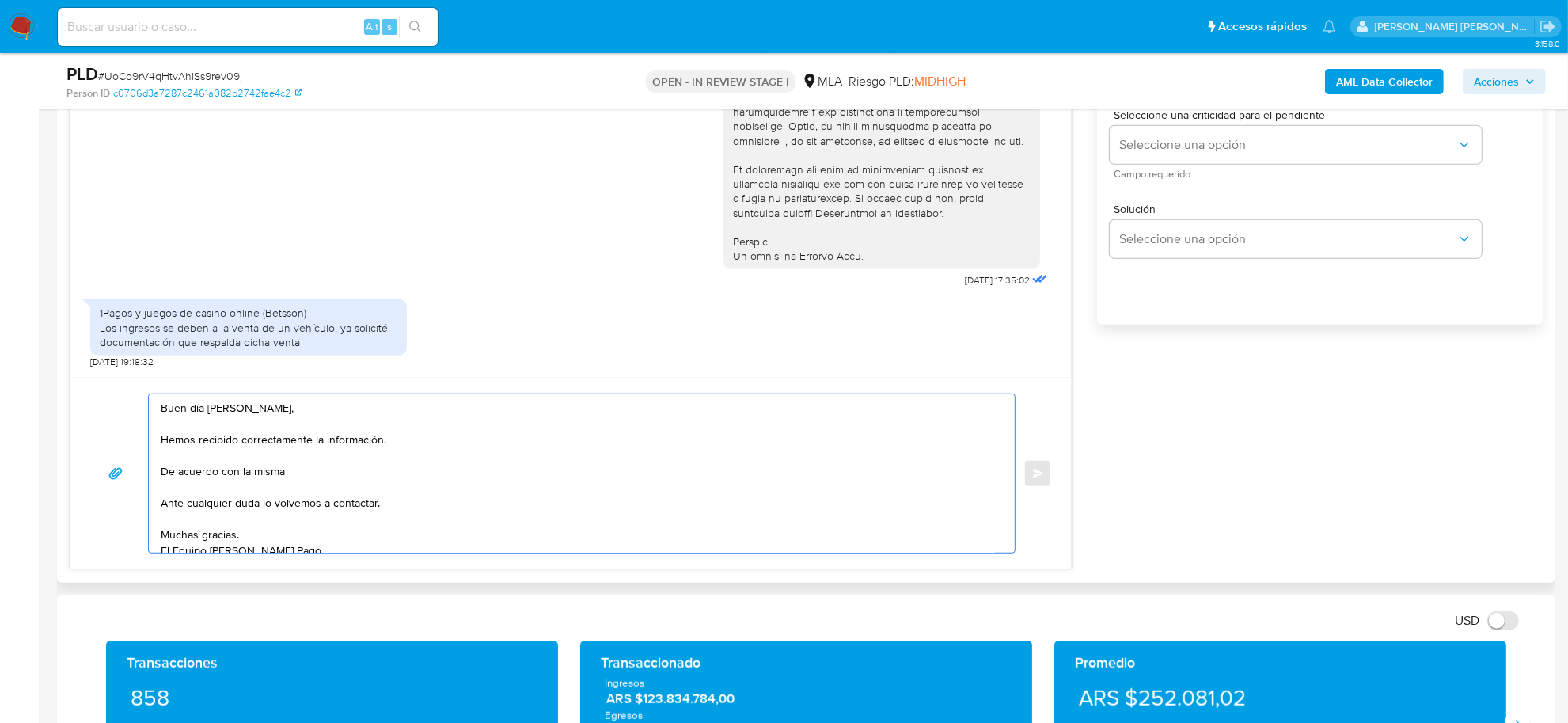
paste textarea "En función de las operaciones registradas en tu cuenta de Mercado Pago, necesit…"
click at [291, 474] on textarea "Buen día Guillermo Martin, Hemos recibido correctamente la información. De acue…" at bounding box center [578, 473] width 835 height 158
click at [799, 480] on textarea "Buen día Guillermo Martin, Hemos recibido correctamente la información. De acue…" at bounding box center [578, 473] width 835 height 158
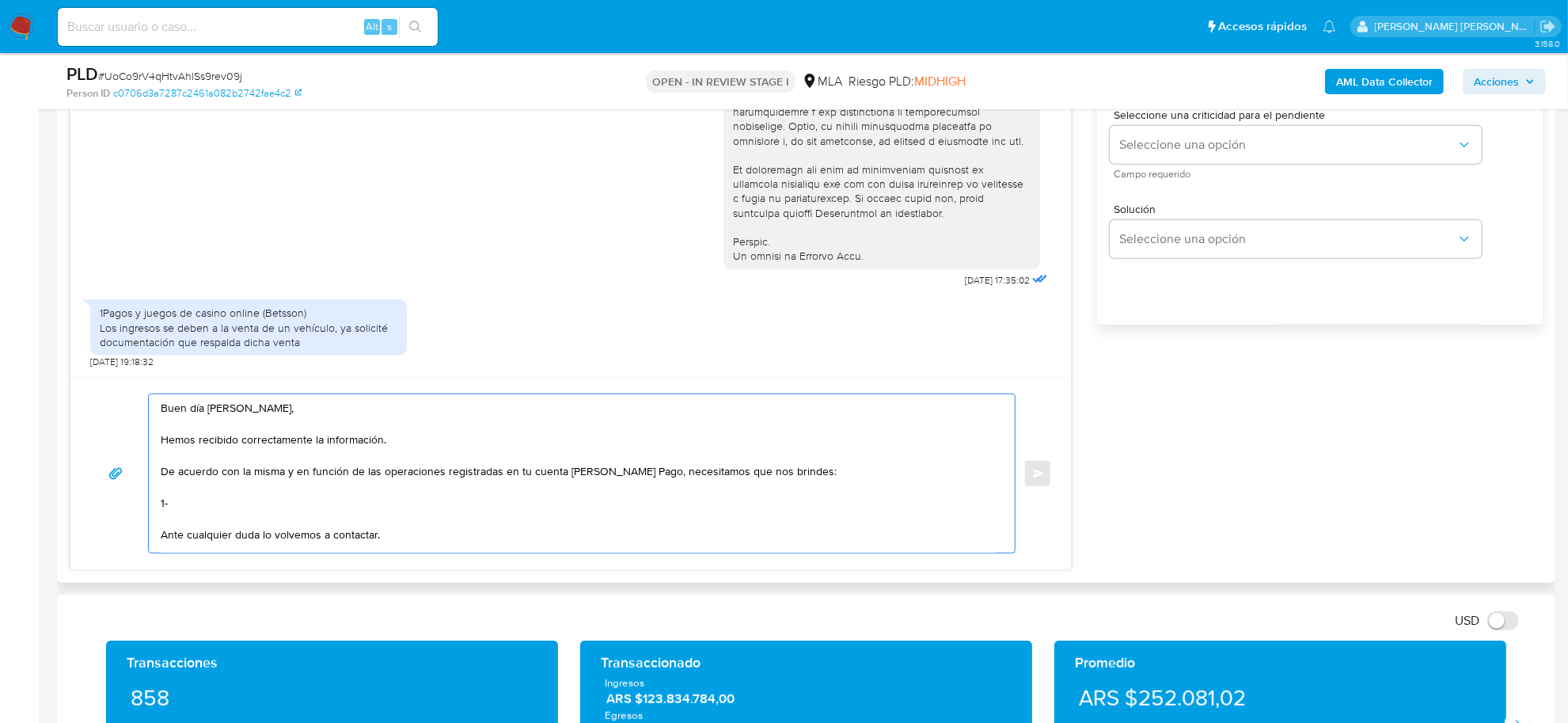
paste textarea "Últimos 3 recibos de sueldo"
drag, startPoint x: 219, startPoint y: 329, endPoint x: 334, endPoint y: 329, distance: 115.0
click at [334, 329] on div "1Pagos y juegos de casino online (Betsson) Los ingresos se deben a la venta de …" at bounding box center [248, 327] width 298 height 44
copy div "la venta de un vehículo,"
click at [215, 517] on textarea "Buen día Guillermo Martin, Hemos recibido correctamente la información. De acue…" at bounding box center [578, 473] width 835 height 158
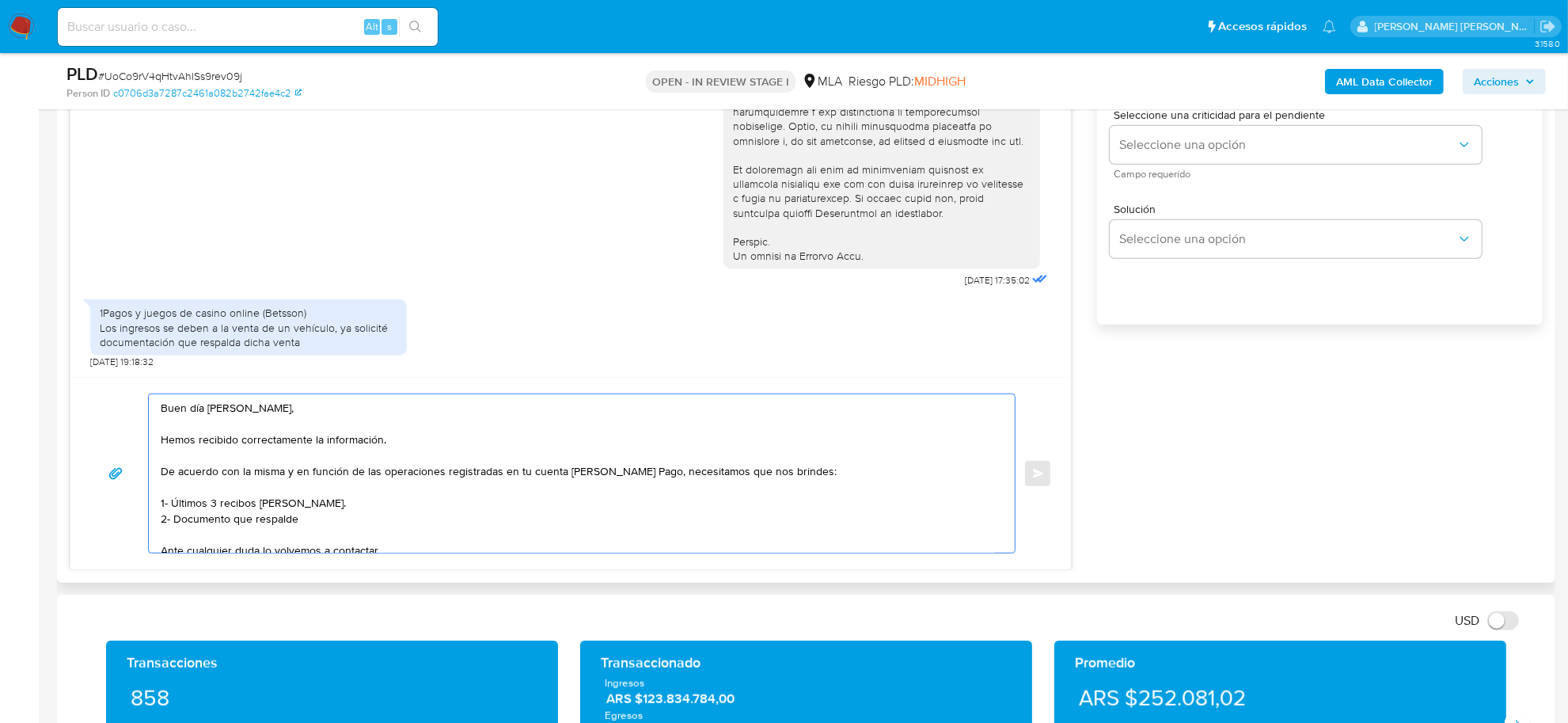
paste textarea "la venta de un vehículo,"
drag, startPoint x: 369, startPoint y: 524, endPoint x: 353, endPoint y: 523, distance: 16.0
click at [353, 523] on textarea "Buen día Guillermo Martin, Hemos recibido correctamente la información. De acue…" at bounding box center [578, 473] width 835 height 158
click at [401, 519] on textarea "Buen día Guillermo Martin, Hemos recibido correctamente la información. De acue…" at bounding box center [578, 473] width 835 height 158
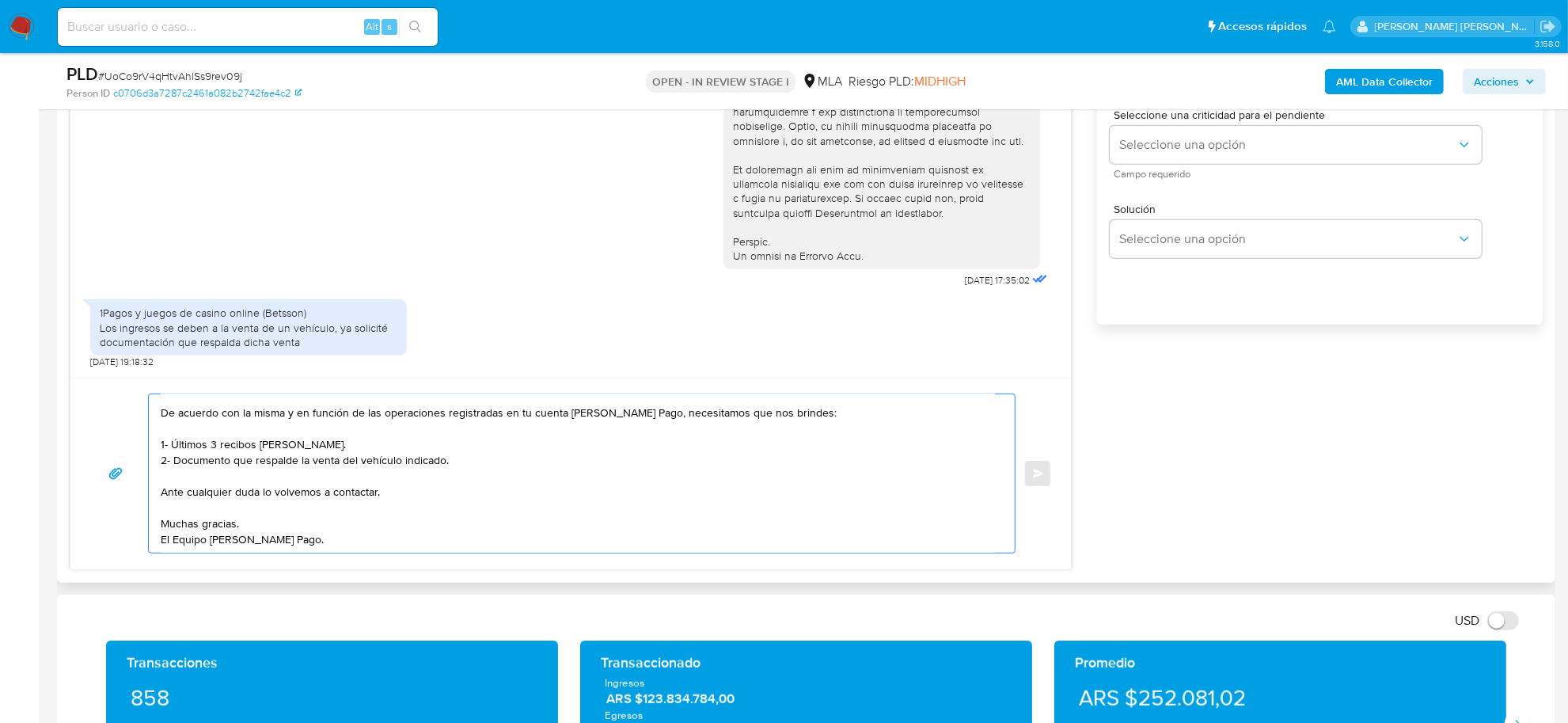
click at [216, 481] on textarea "Buen día Guillermo Martin, Hemos recibido correctamente la información. De acue…" at bounding box center [578, 473] width 835 height 158
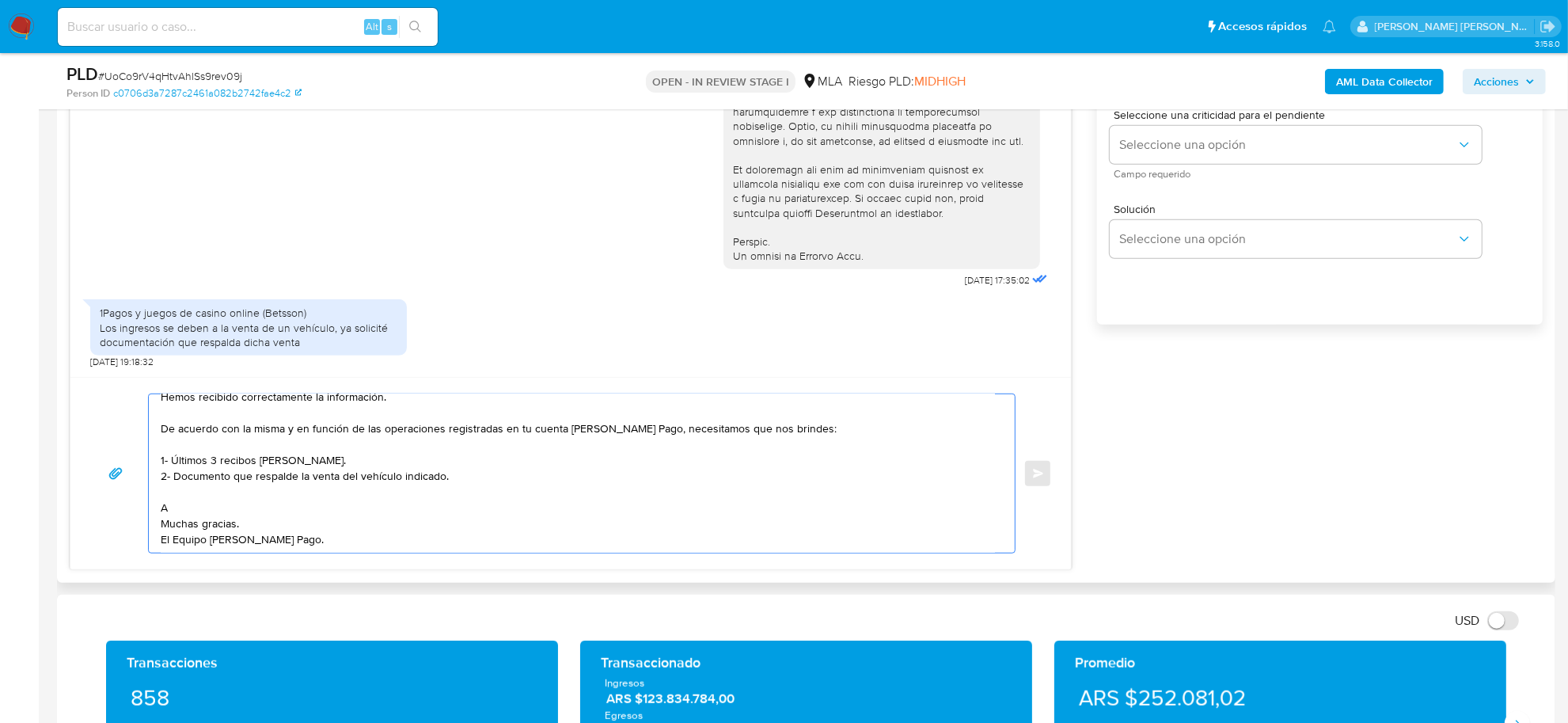
scroll to position [58, 0]
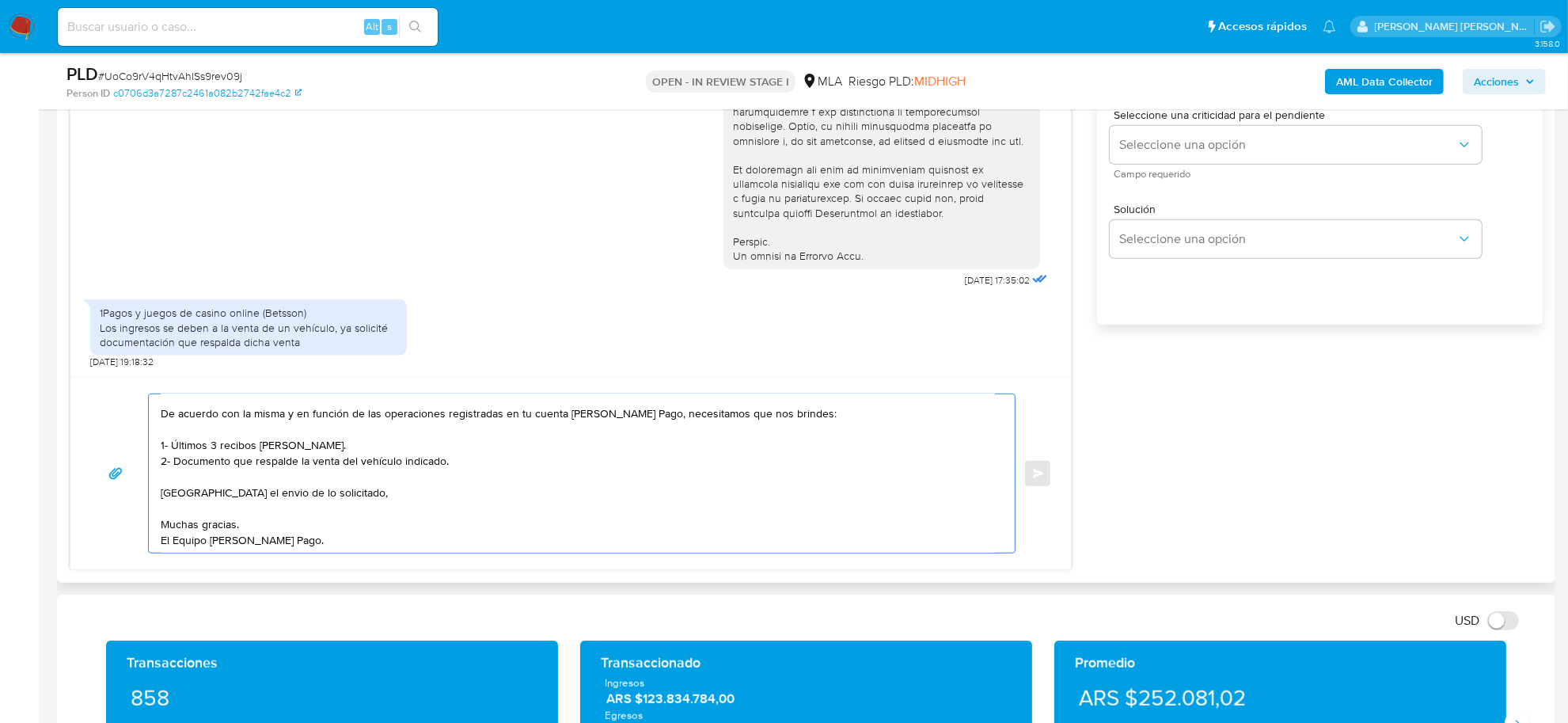
click at [246, 497] on textarea "Buen día Guillermo Martin, Hemos recibido correctamente la información. De acue…" at bounding box center [578, 473] width 835 height 158
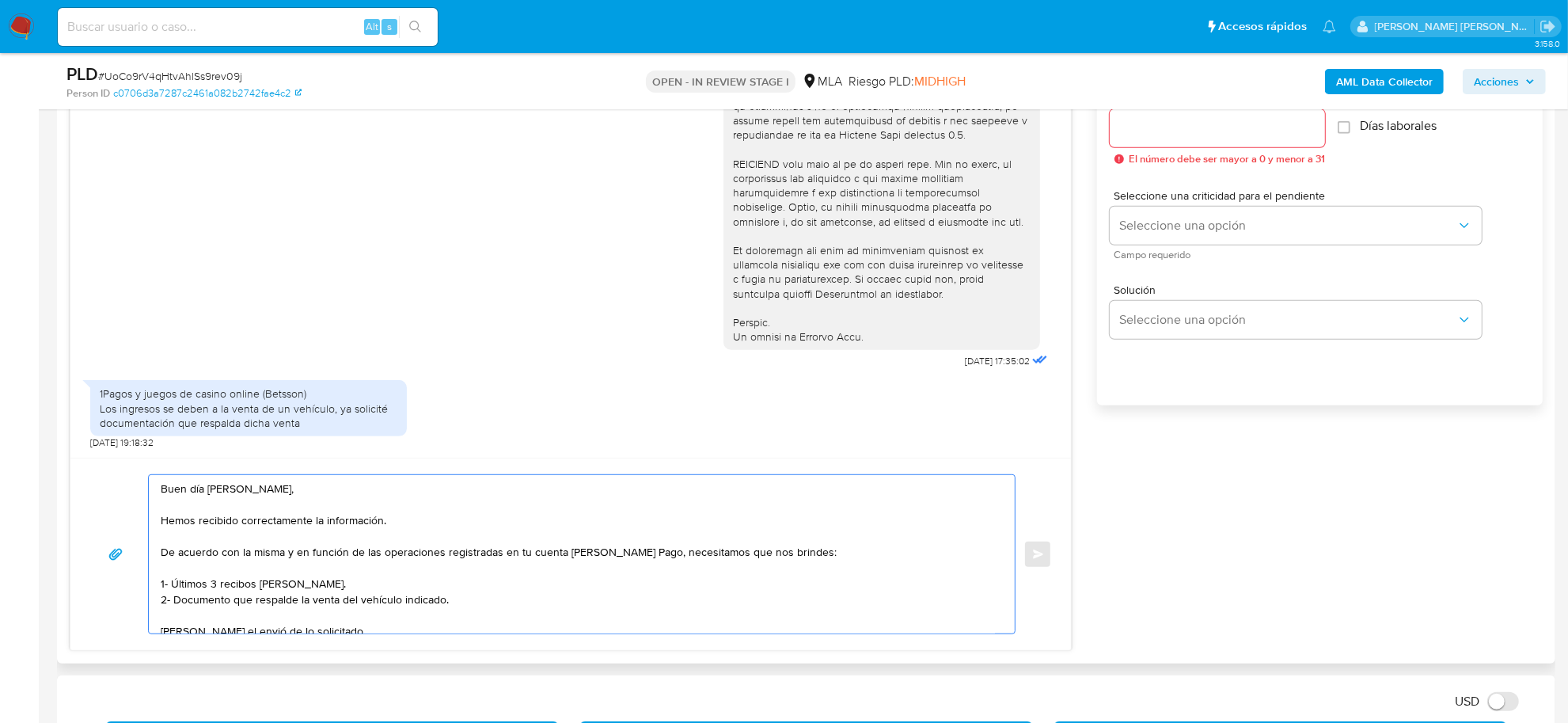
scroll to position [792, 0]
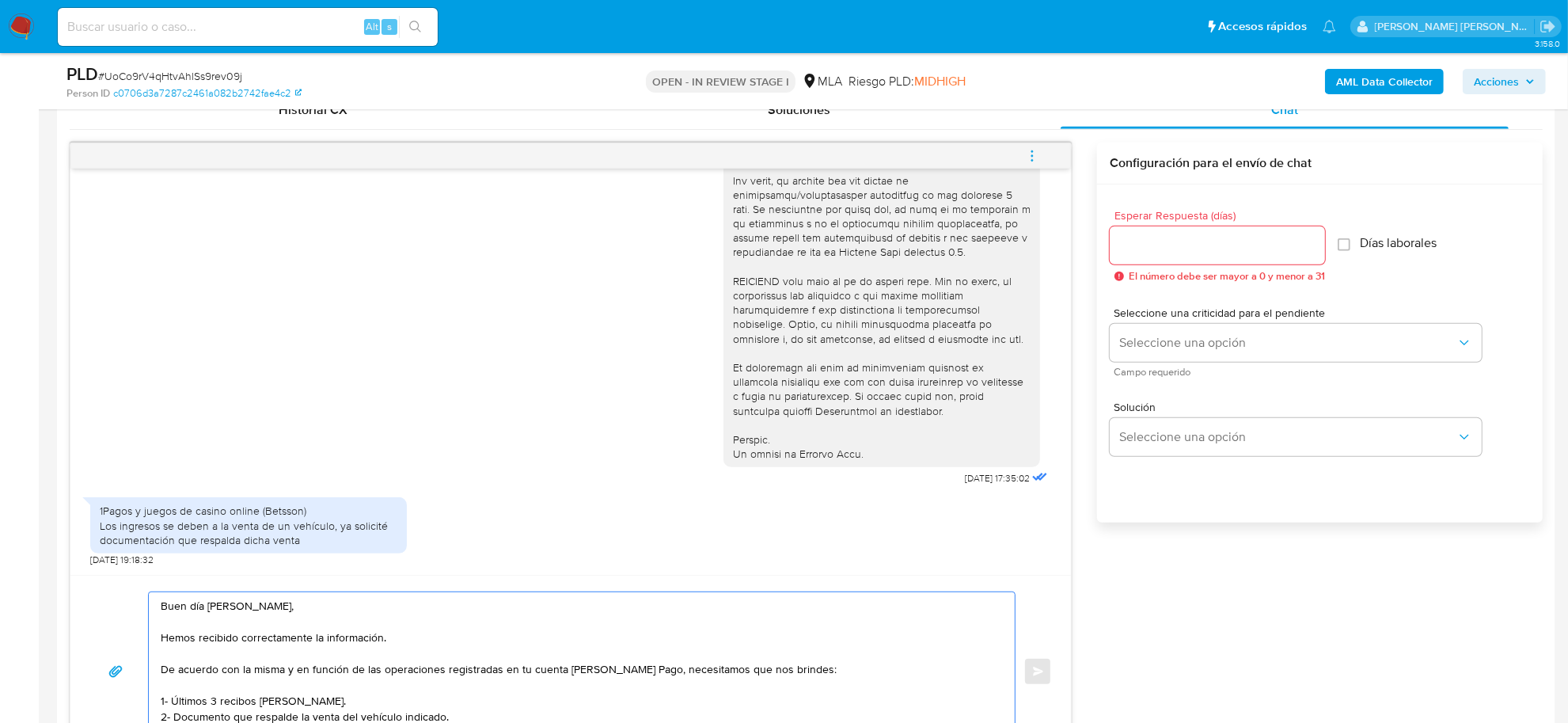
type textarea "Buen día Guillermo Martin, Hemos recibido correctamente la información. De acue…"
click at [1170, 246] on input "Esperar Respuesta (días)" at bounding box center [1217, 245] width 215 height 21
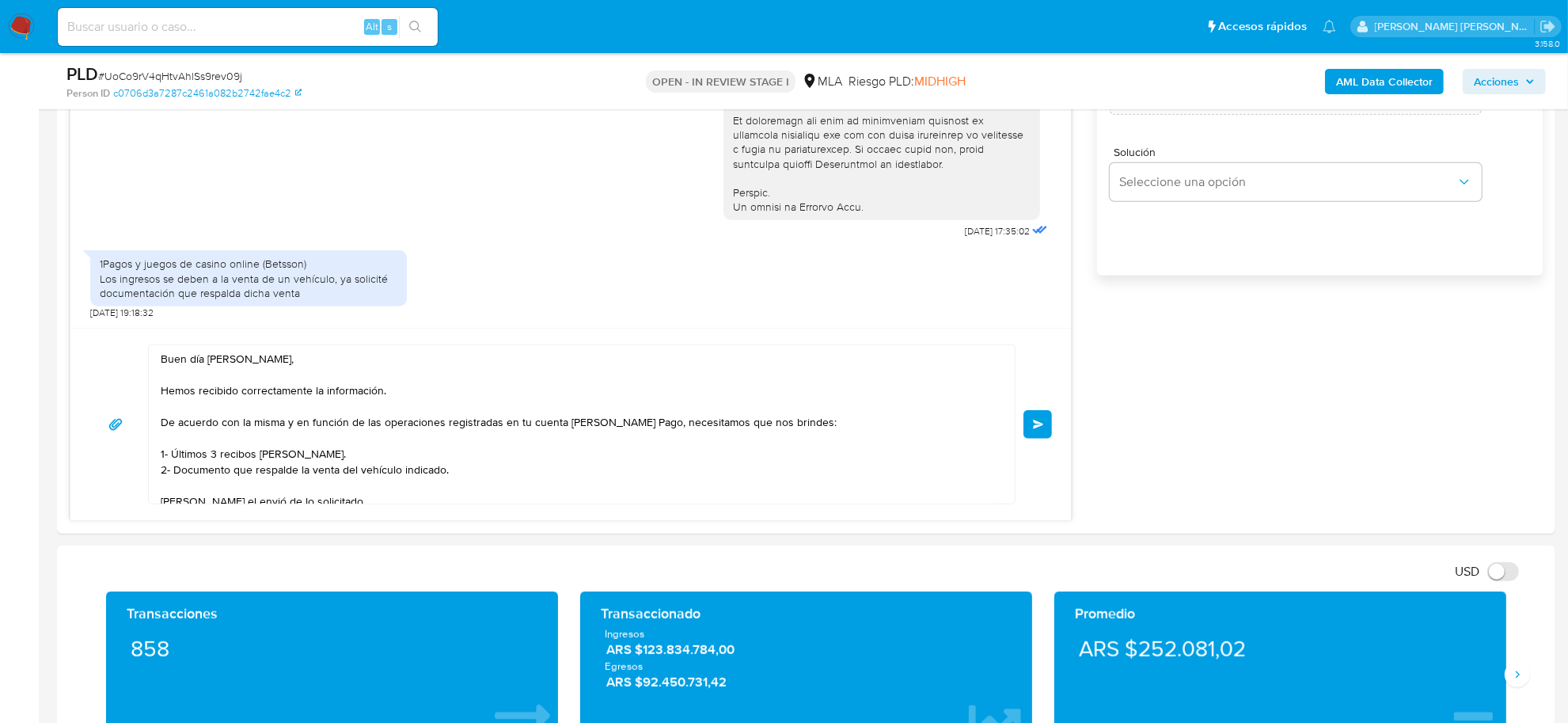
scroll to position [1090, 0]
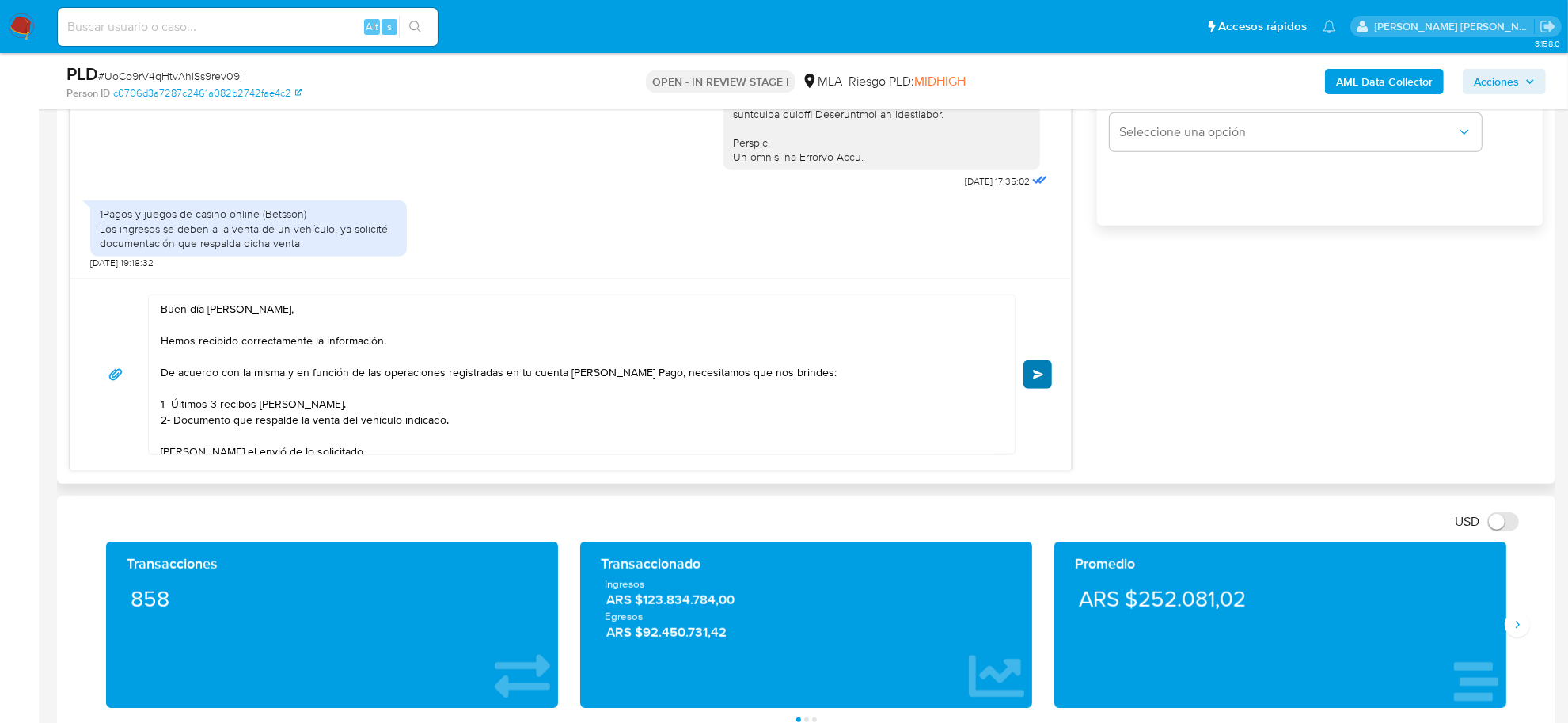
type input "0"
click at [1037, 377] on span "Enviar" at bounding box center [1038, 374] width 11 height 9
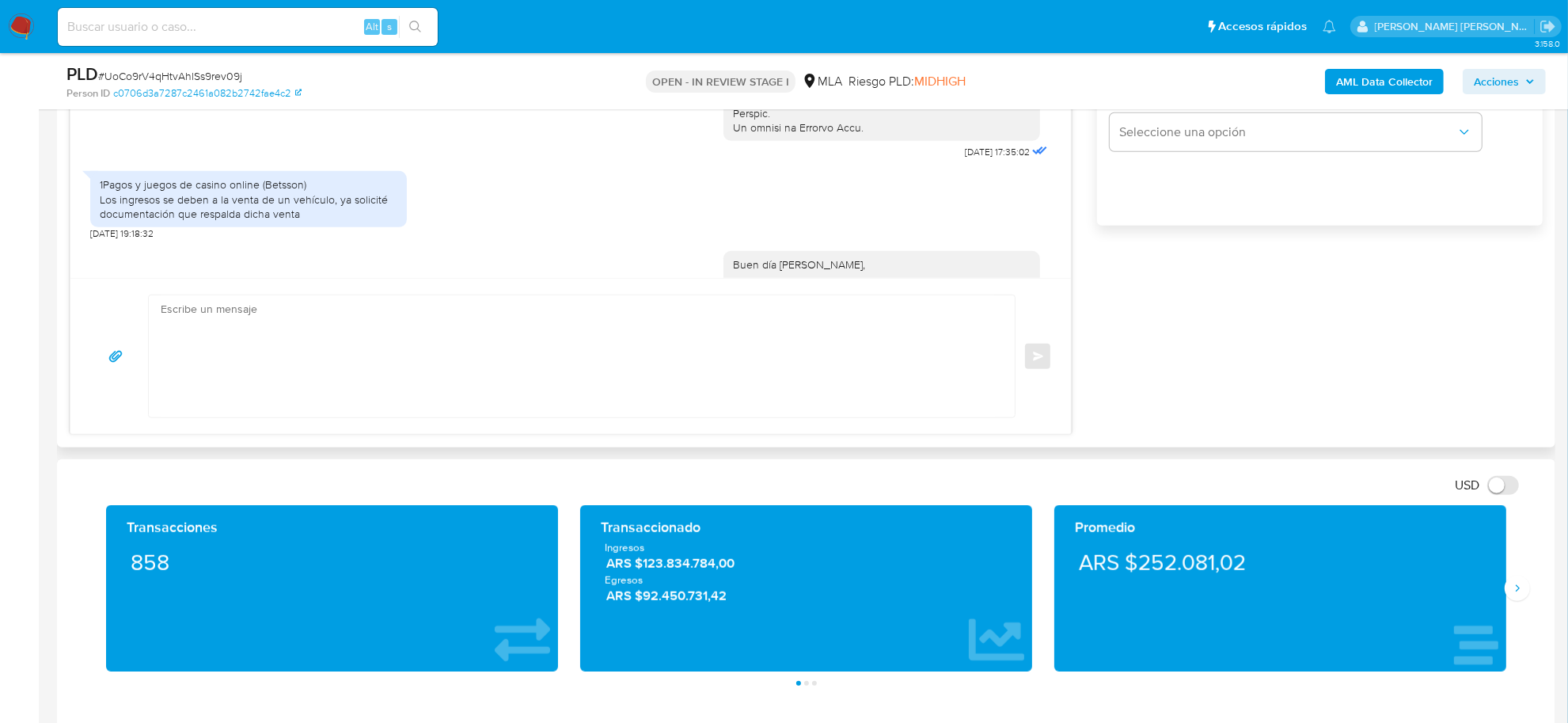
scroll to position [845, 0]
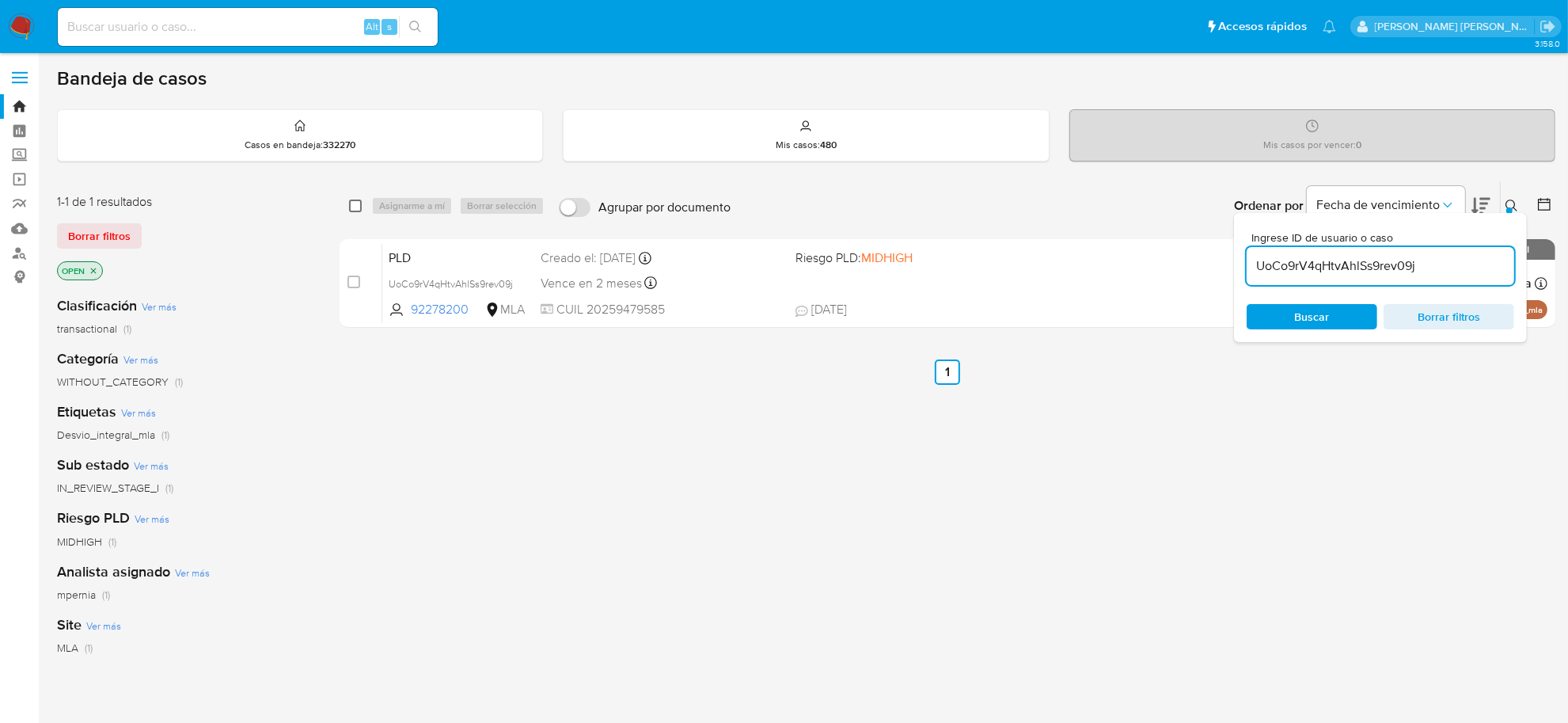
click at [350, 206] on input "checkbox" at bounding box center [355, 206] width 13 height 13
checkbox input "true"
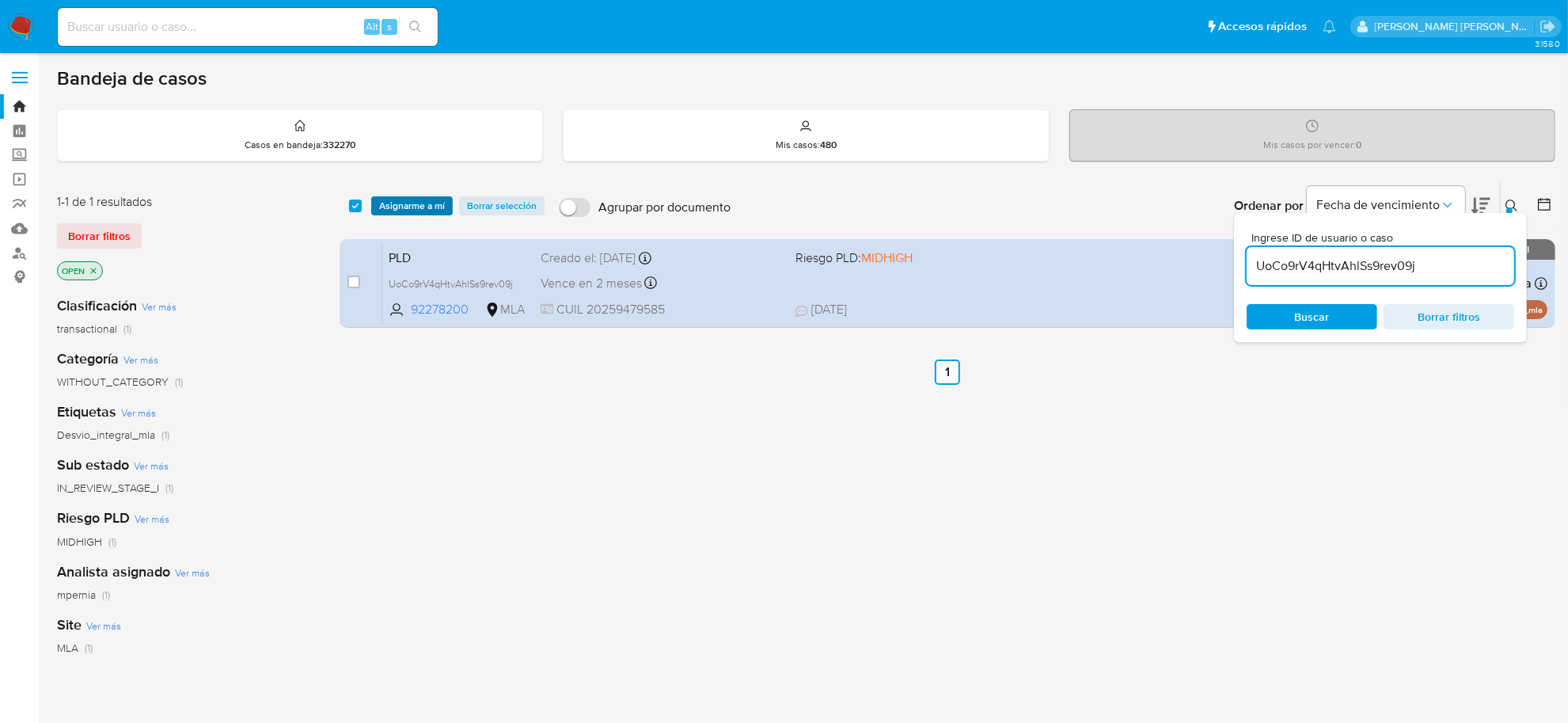
click at [401, 208] on span "Asignarme a mí" at bounding box center [411, 206] width 66 height 16
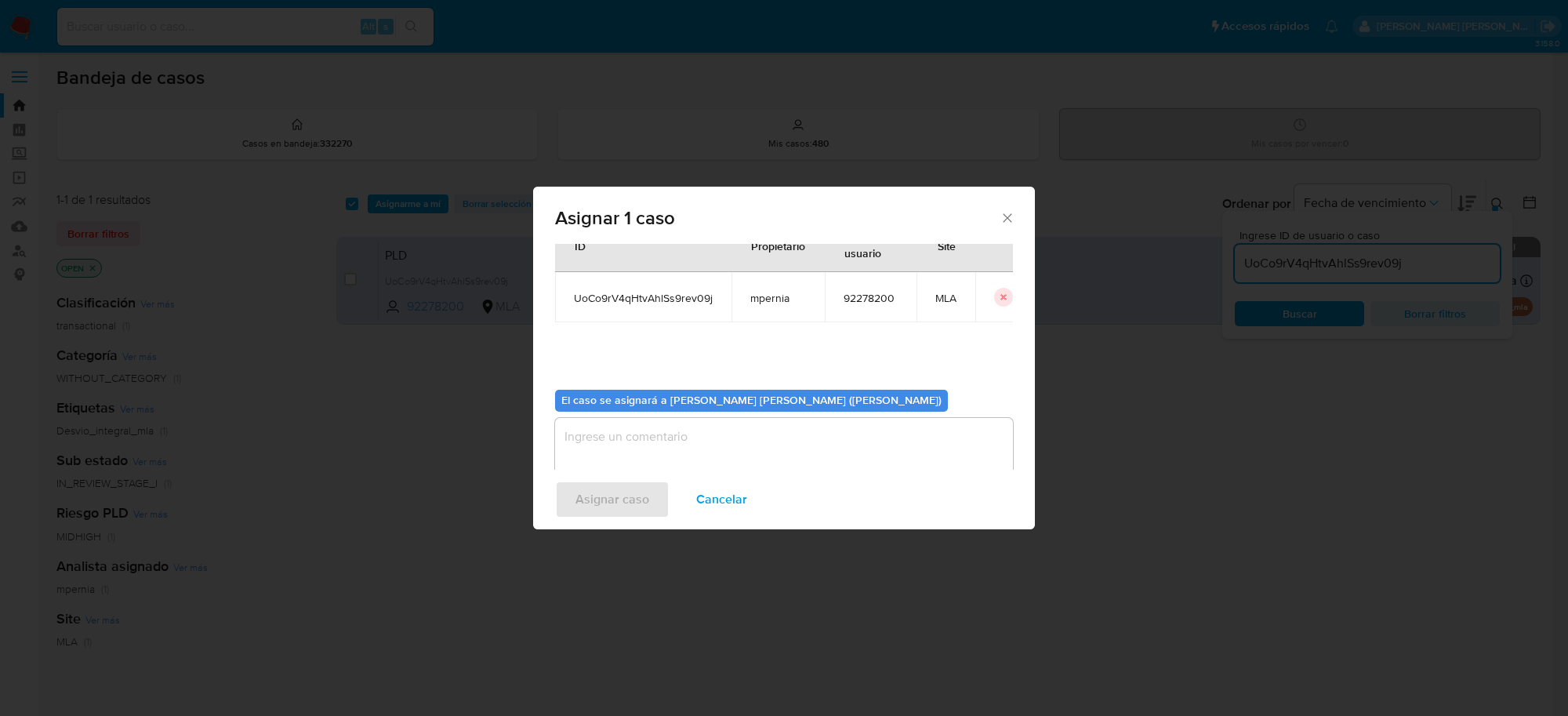
scroll to position [80, 0]
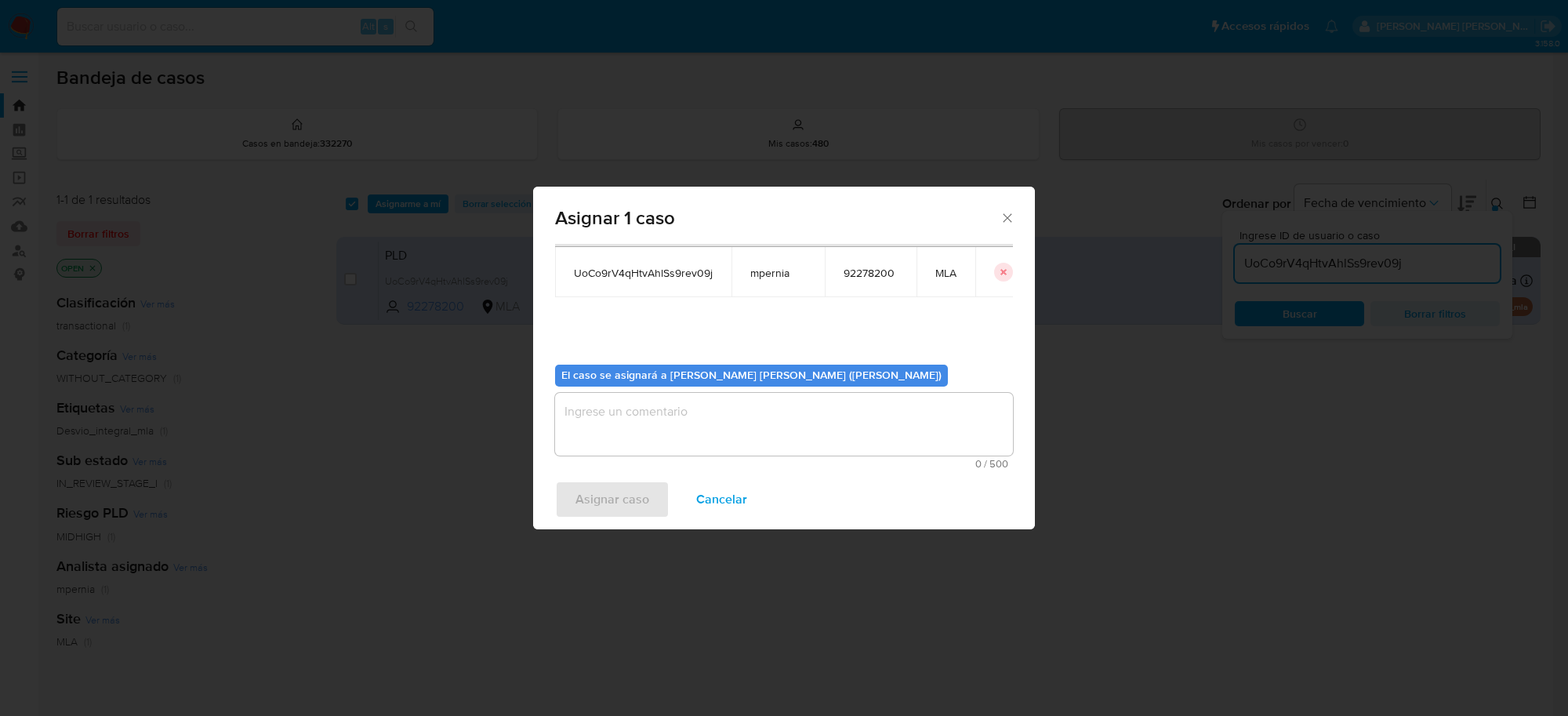
click at [749, 442] on textarea "assign-modal" at bounding box center [784, 424] width 458 height 63
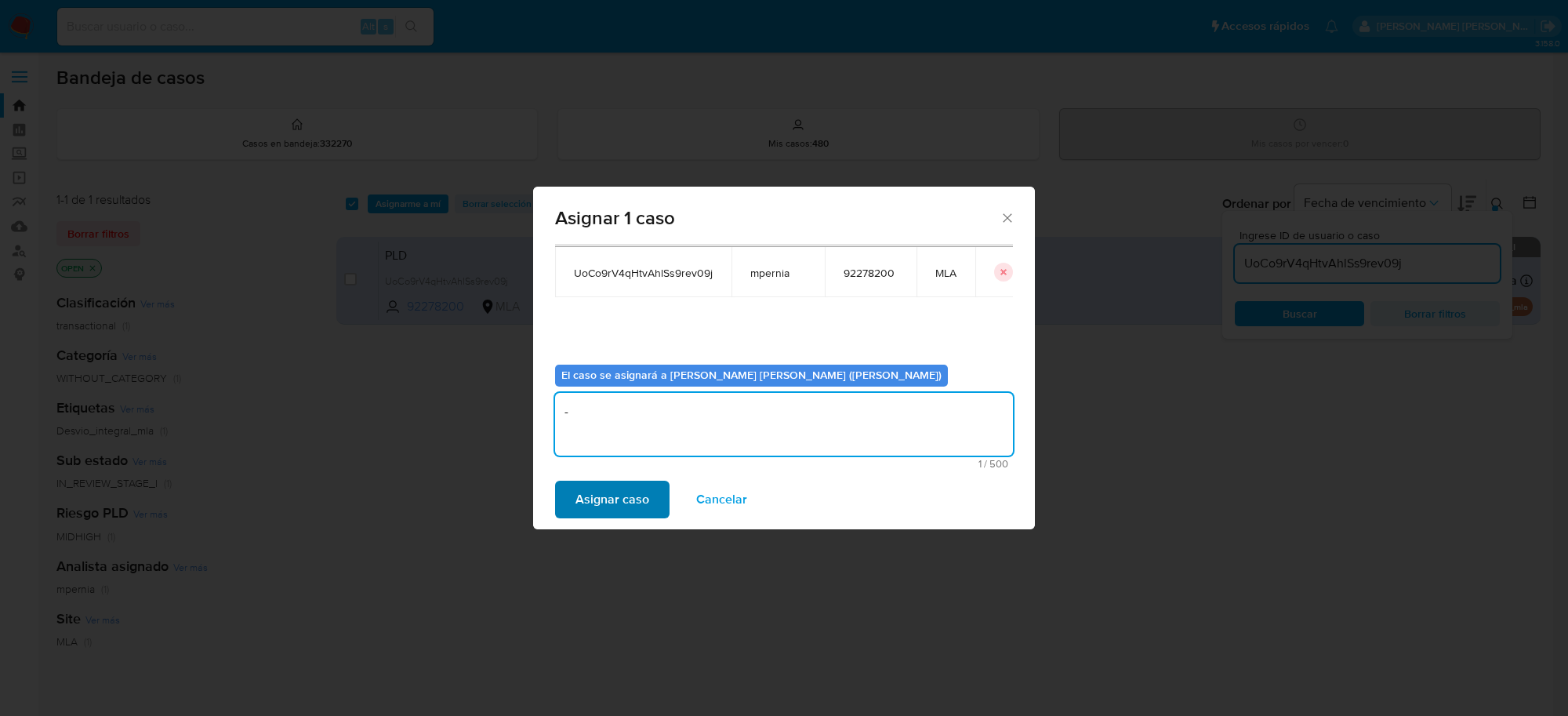
type textarea "-"
click at [634, 494] on span "Asignar caso" at bounding box center [612, 500] width 74 height 35
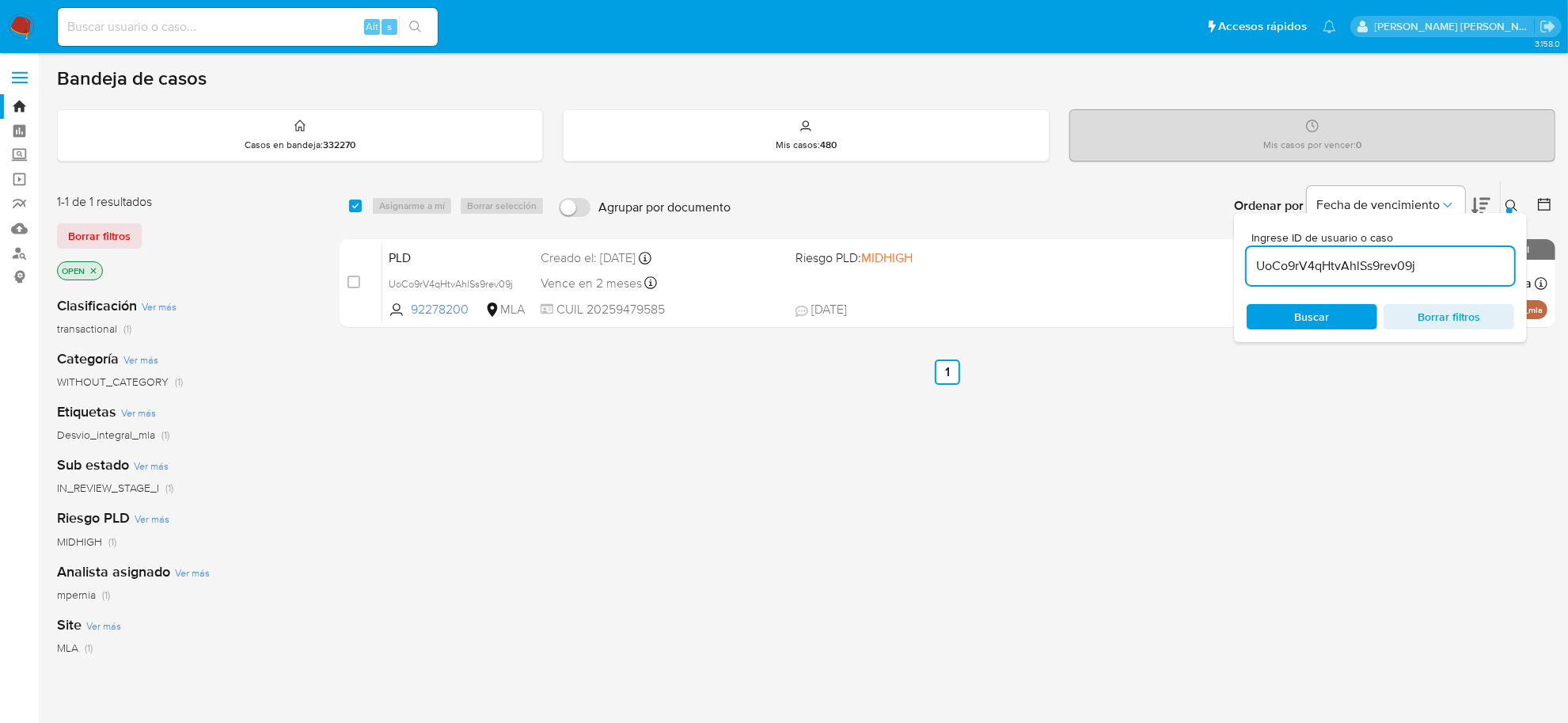
click at [1334, 258] on input "UoCo9rV4qHtvAhlSs9rev09j" at bounding box center [1381, 266] width 268 height 21
paste input "AG8dwEqAeQPq4dN7OnCMNb2T"
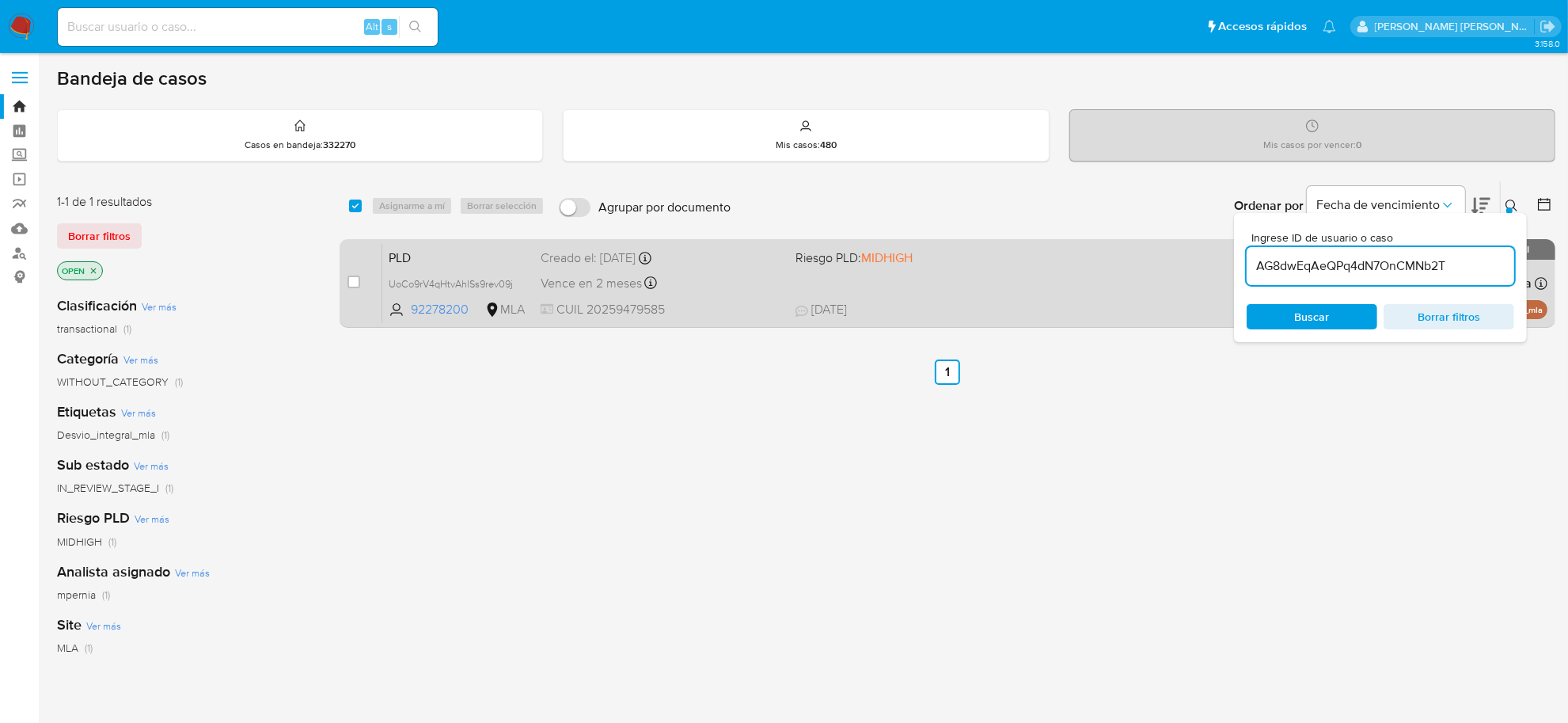
type input "AG8dwEqAeQPq4dN7OnCMNb2T"
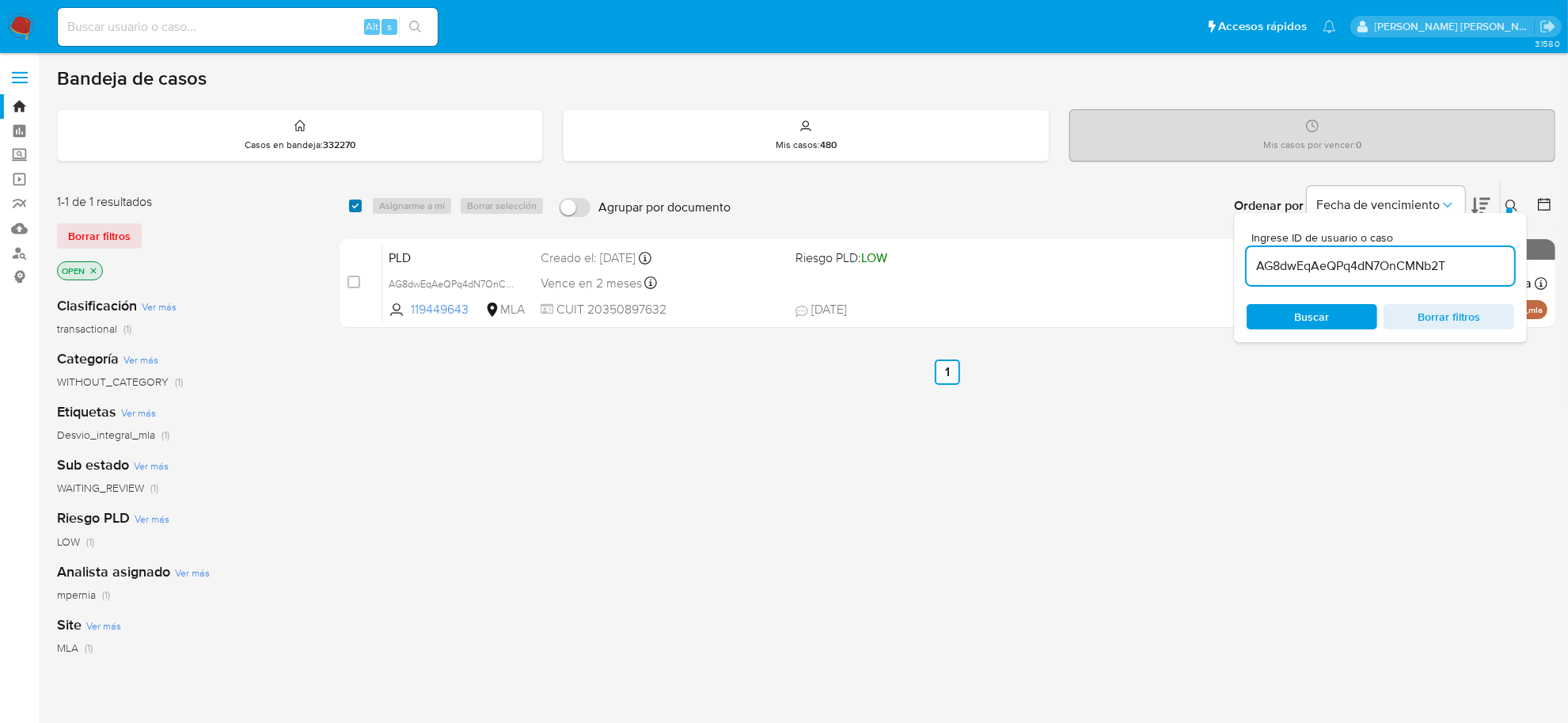
click at [354, 211] on input "checkbox" at bounding box center [355, 206] width 13 height 13
checkbox input "true"
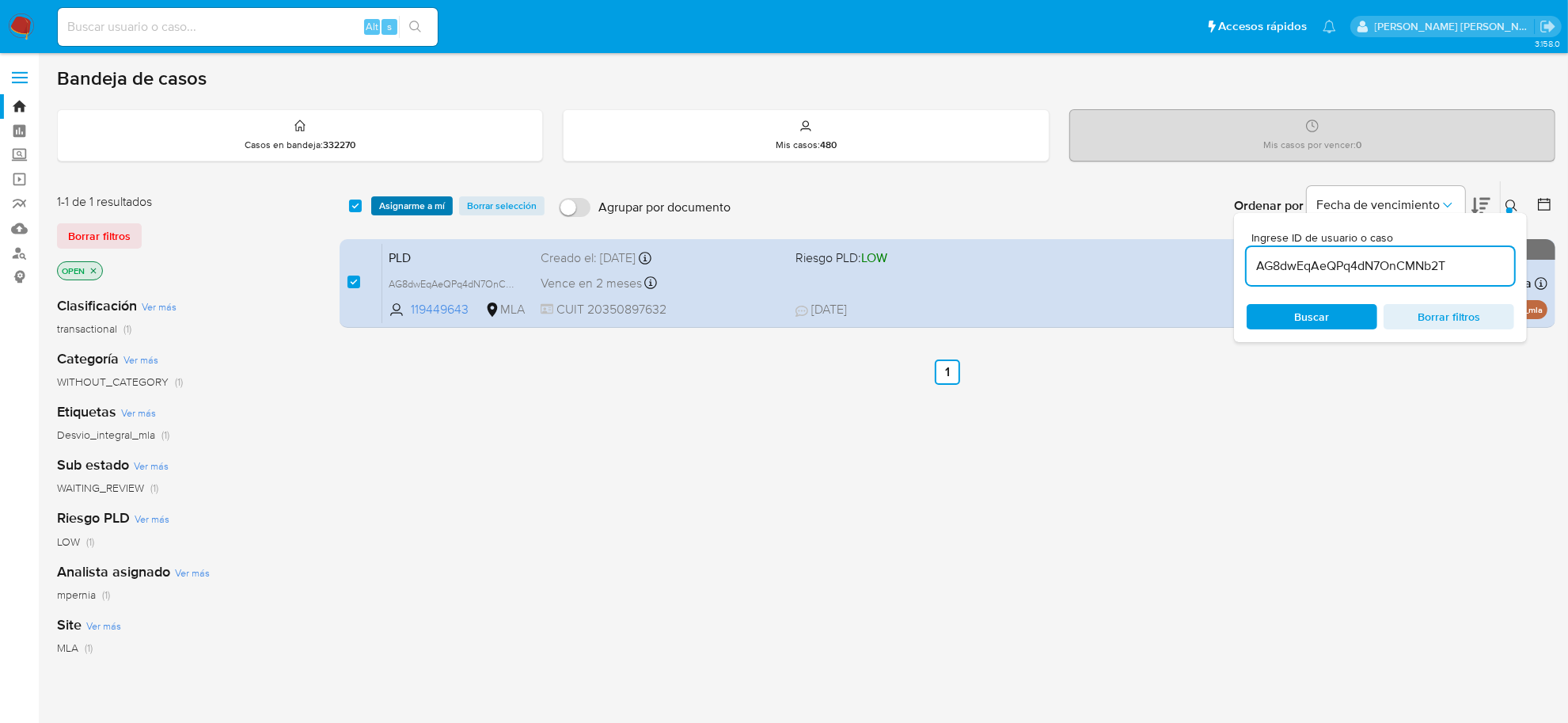
click at [398, 210] on span "Asignarme a mí" at bounding box center [411, 206] width 66 height 16
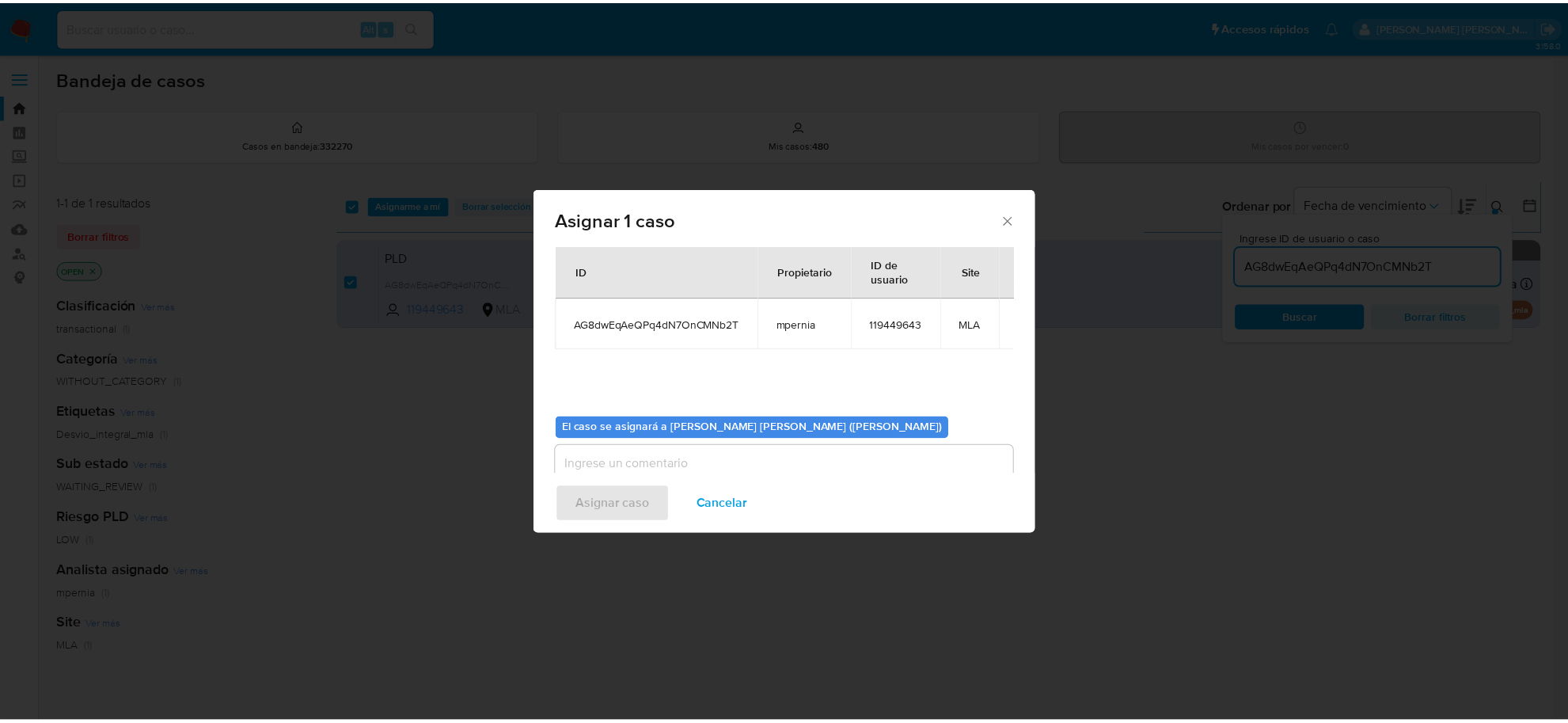
scroll to position [81, 0]
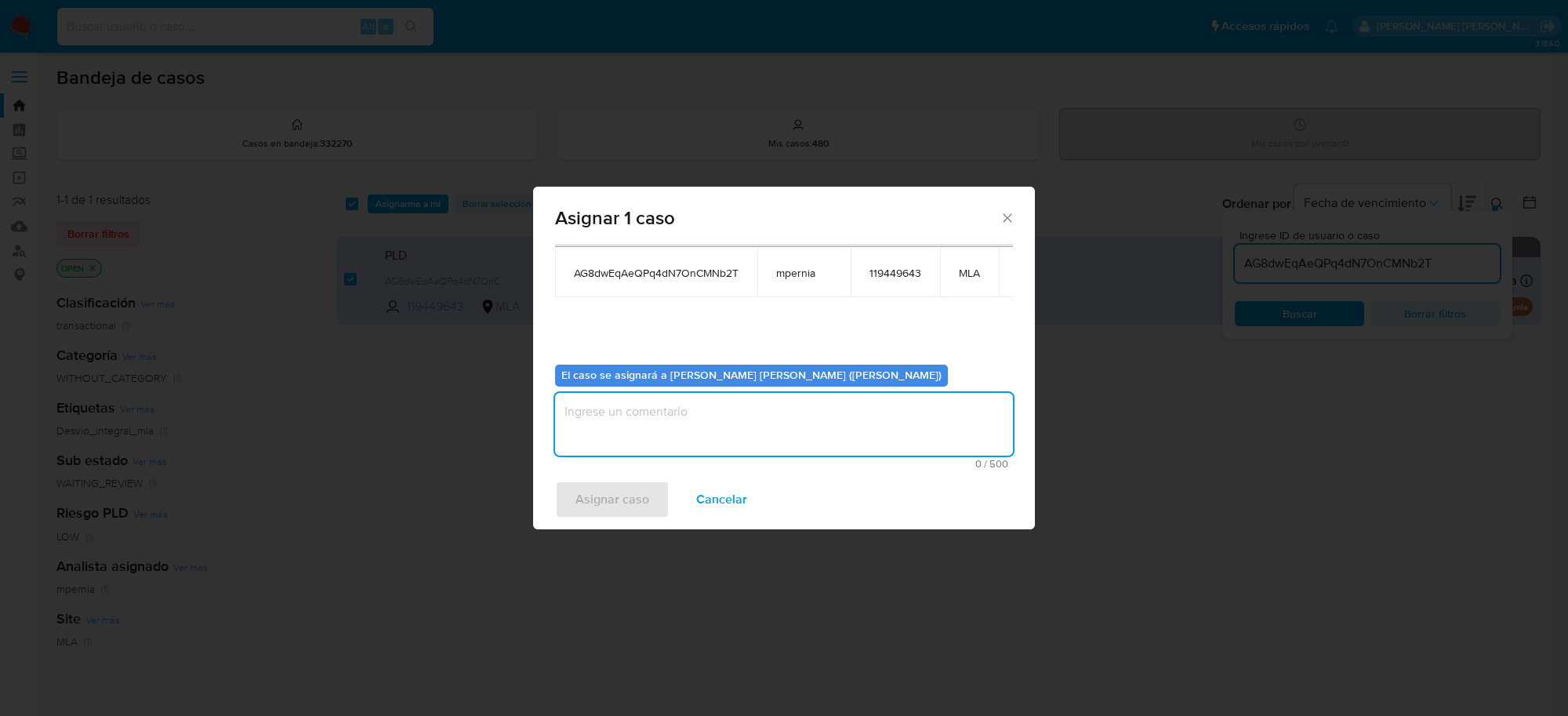
click at [600, 430] on textarea "assign-modal" at bounding box center [784, 424] width 458 height 63
type textarea "-"
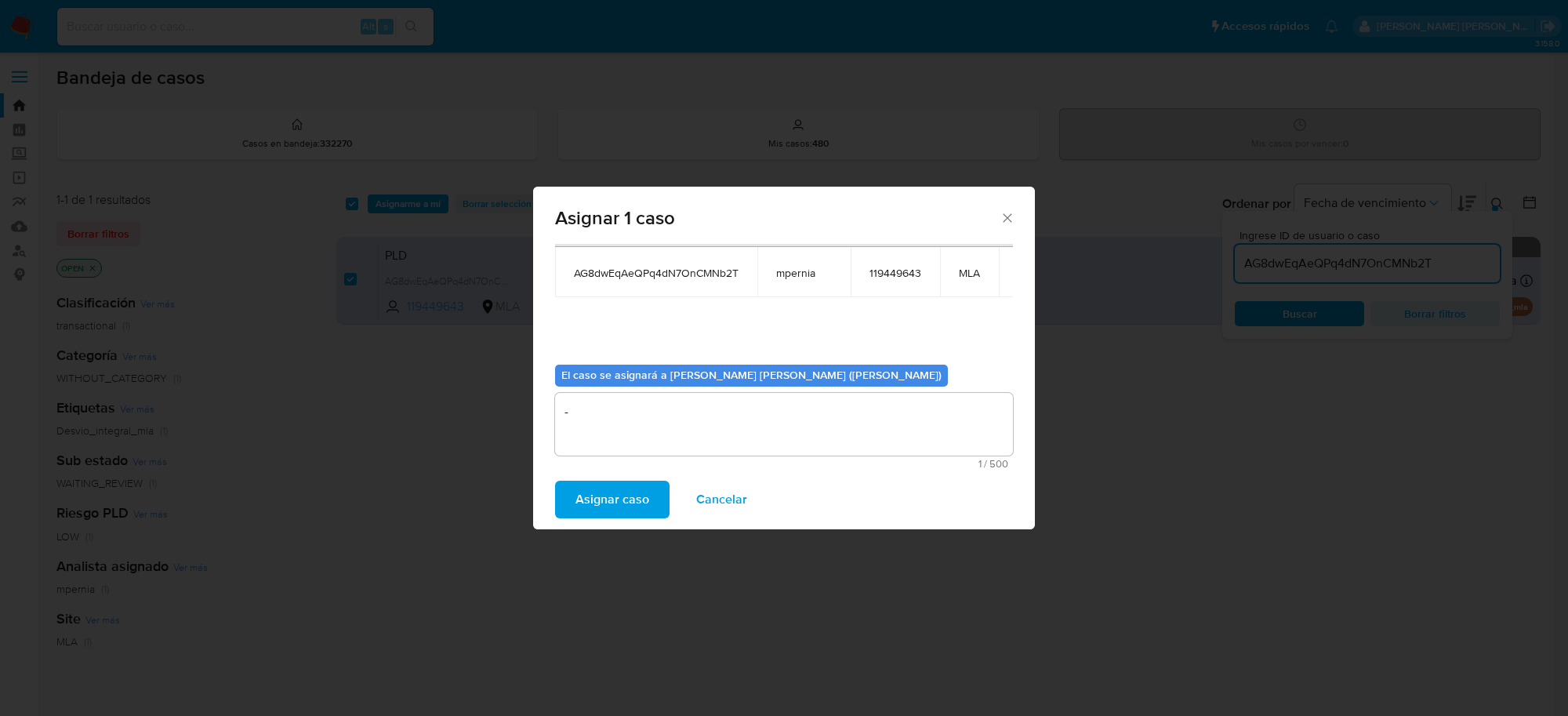
click at [601, 494] on span "Asignar caso" at bounding box center [612, 500] width 74 height 35
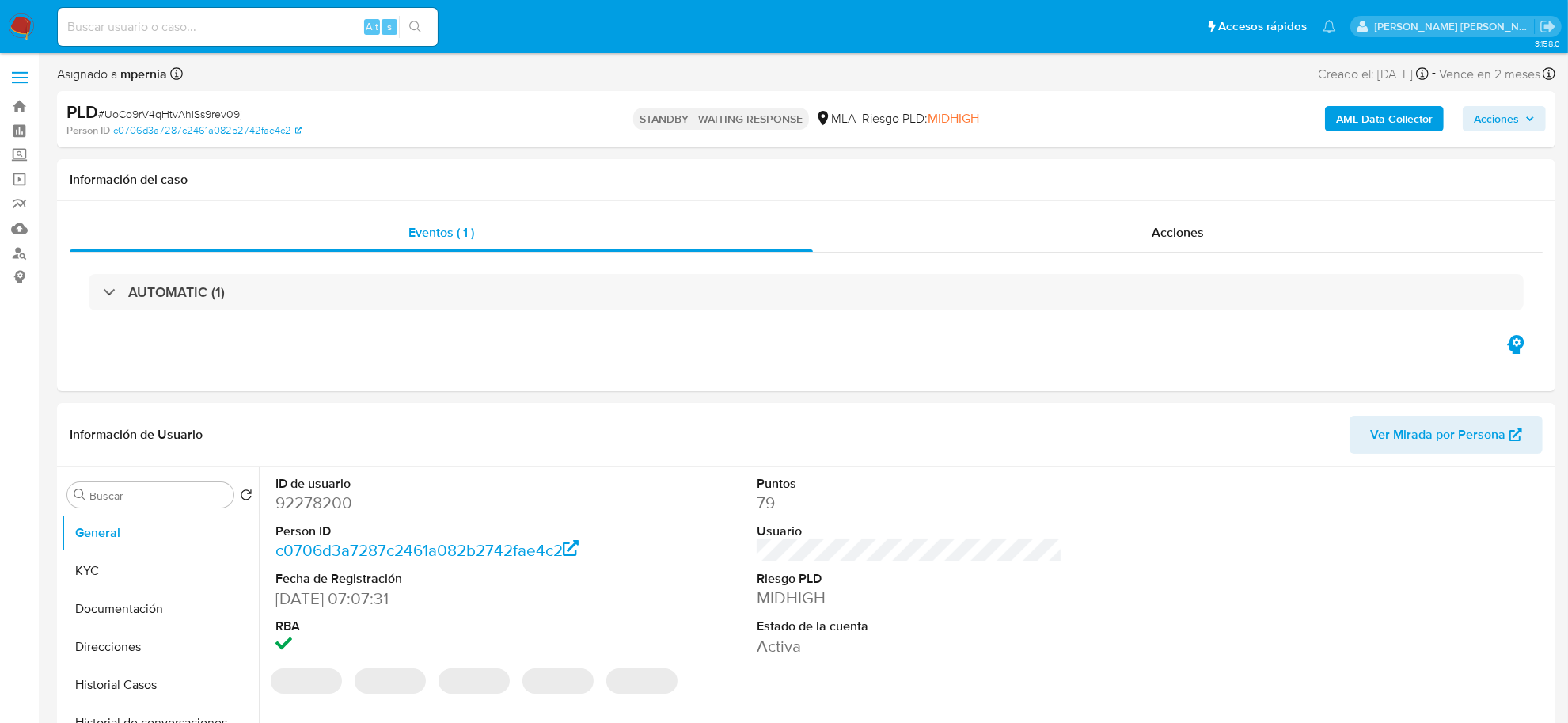
select select "10"
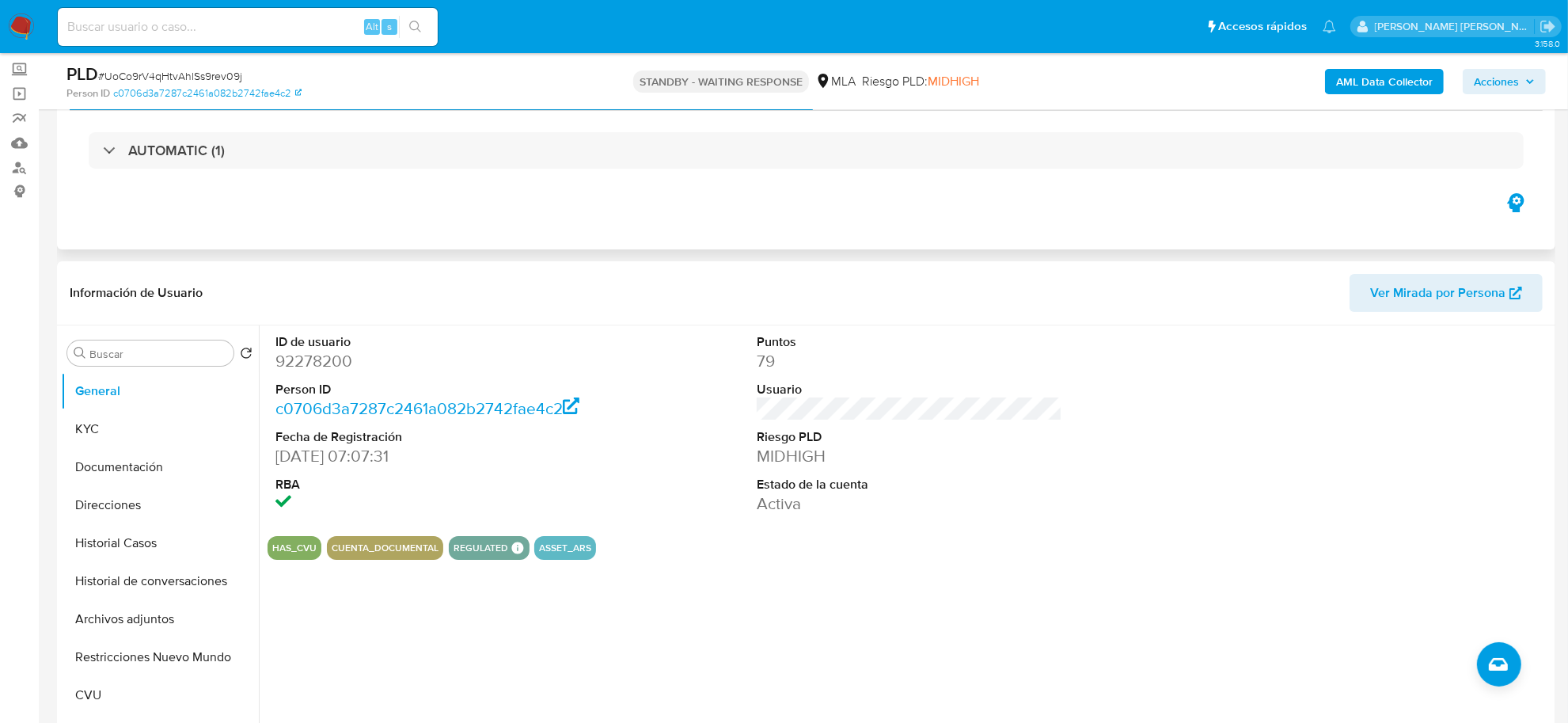
scroll to position [198, 0]
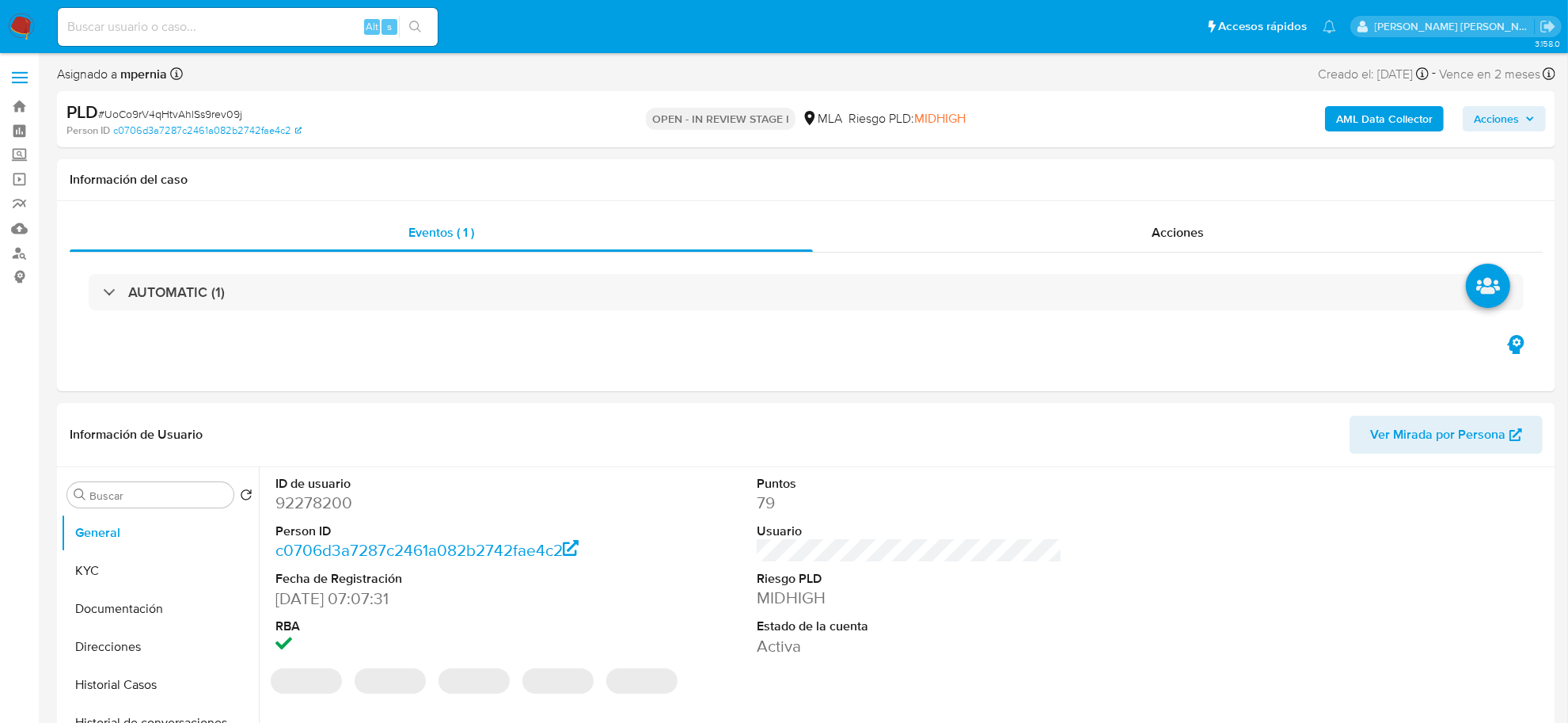
select select "10"
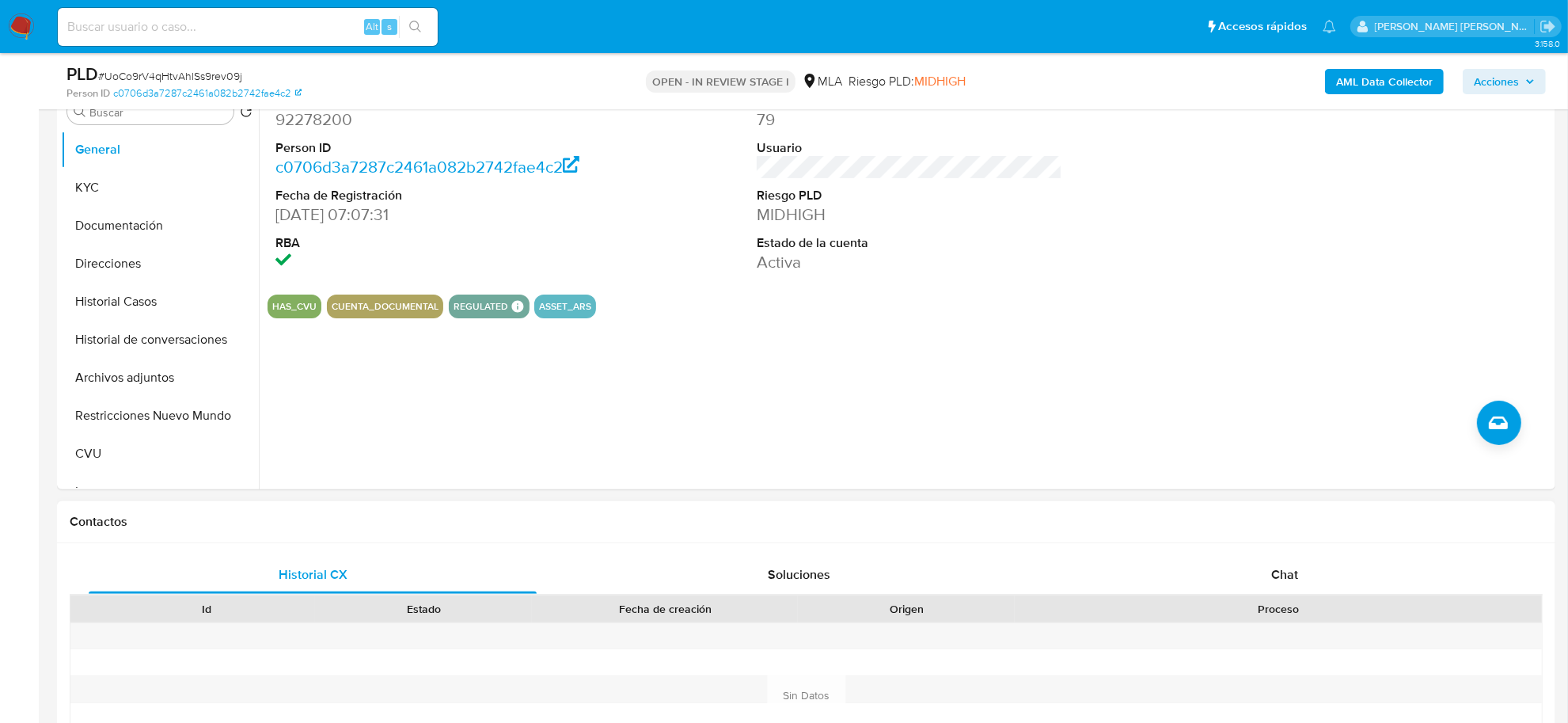
scroll to position [495, 0]
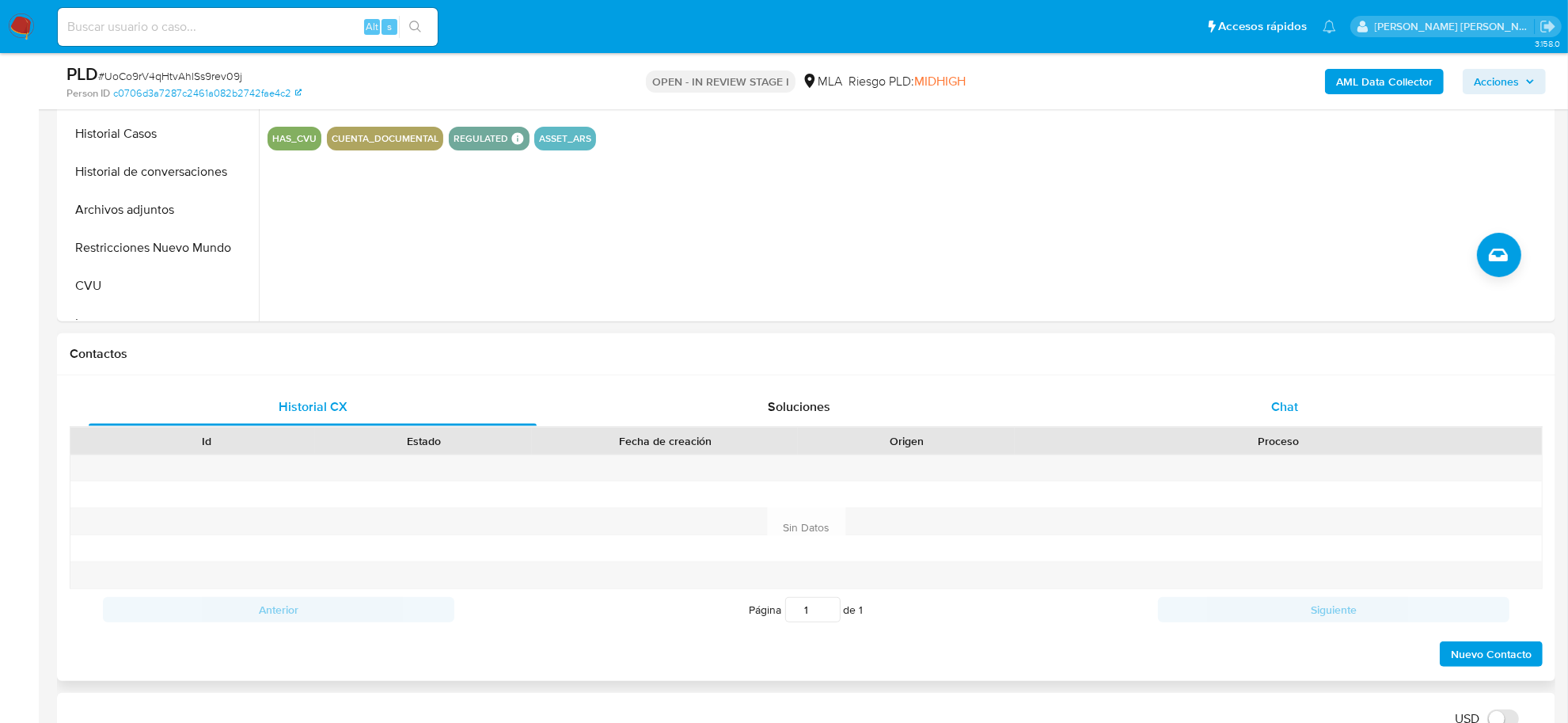
click at [1287, 417] on div "Chat" at bounding box center [1285, 407] width 448 height 38
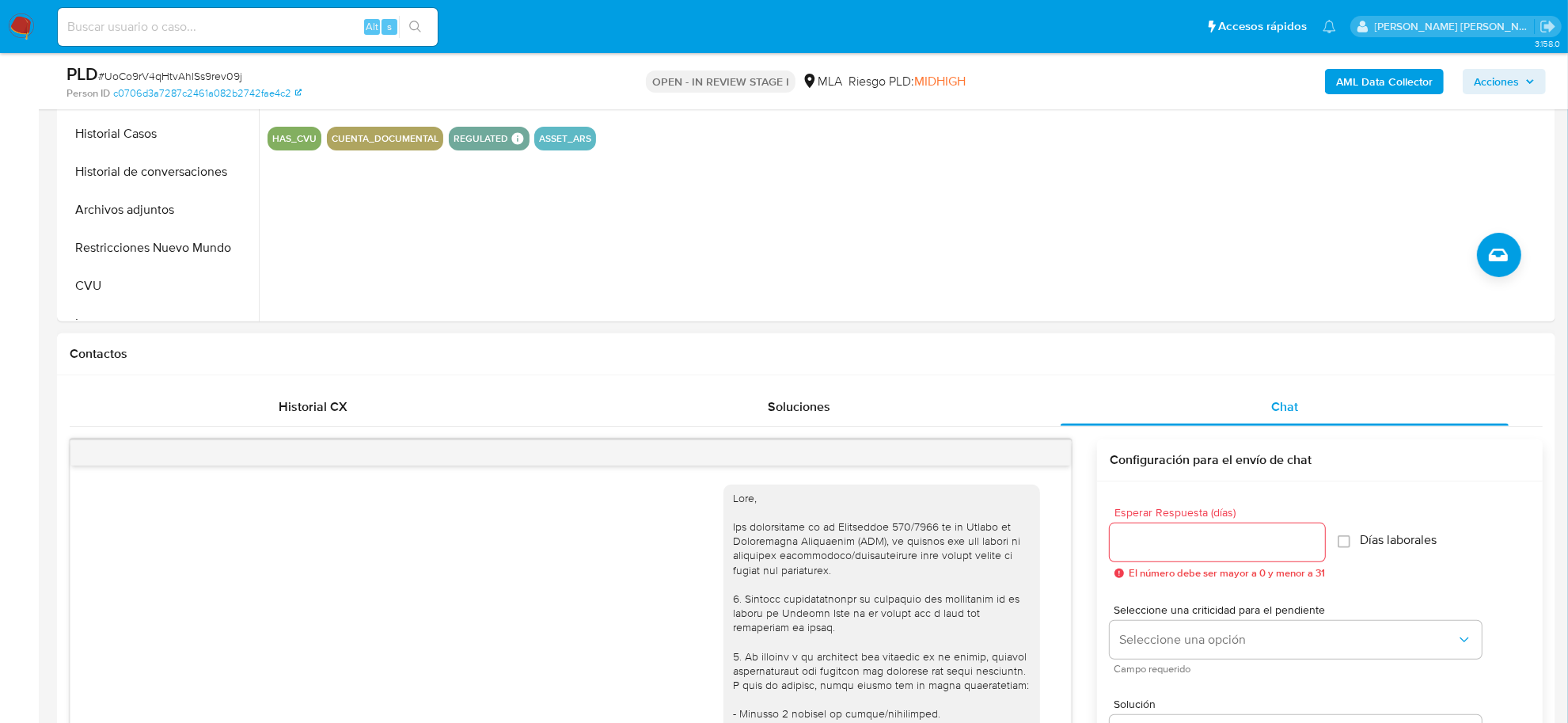
scroll to position [845, 0]
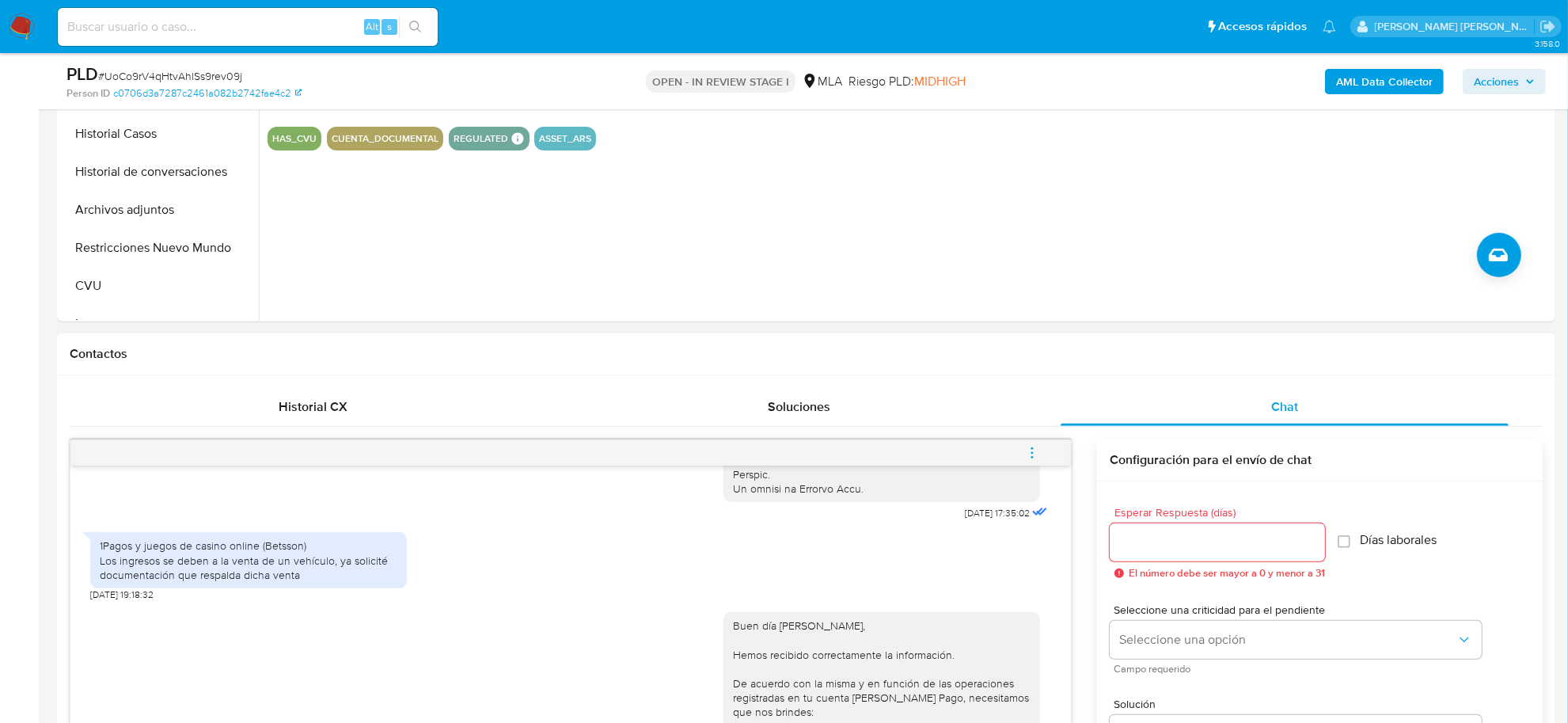
click at [1037, 456] on icon "menu-action" at bounding box center [1032, 453] width 14 height 14
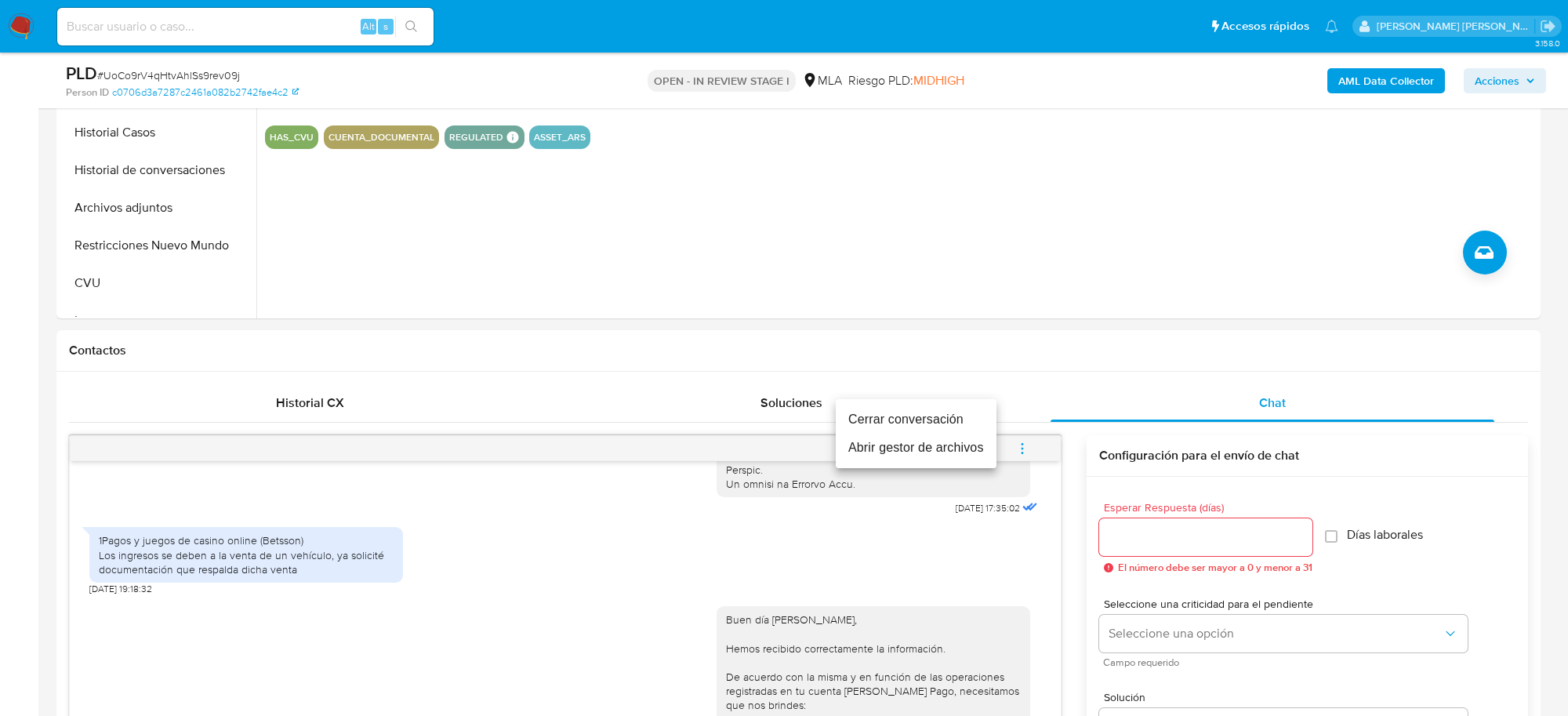
drag, startPoint x: 962, startPoint y: 419, endPoint x: 958, endPoint y: 428, distance: 9.8
click at [961, 419] on li "Cerrar conversación" at bounding box center [916, 419] width 161 height 28
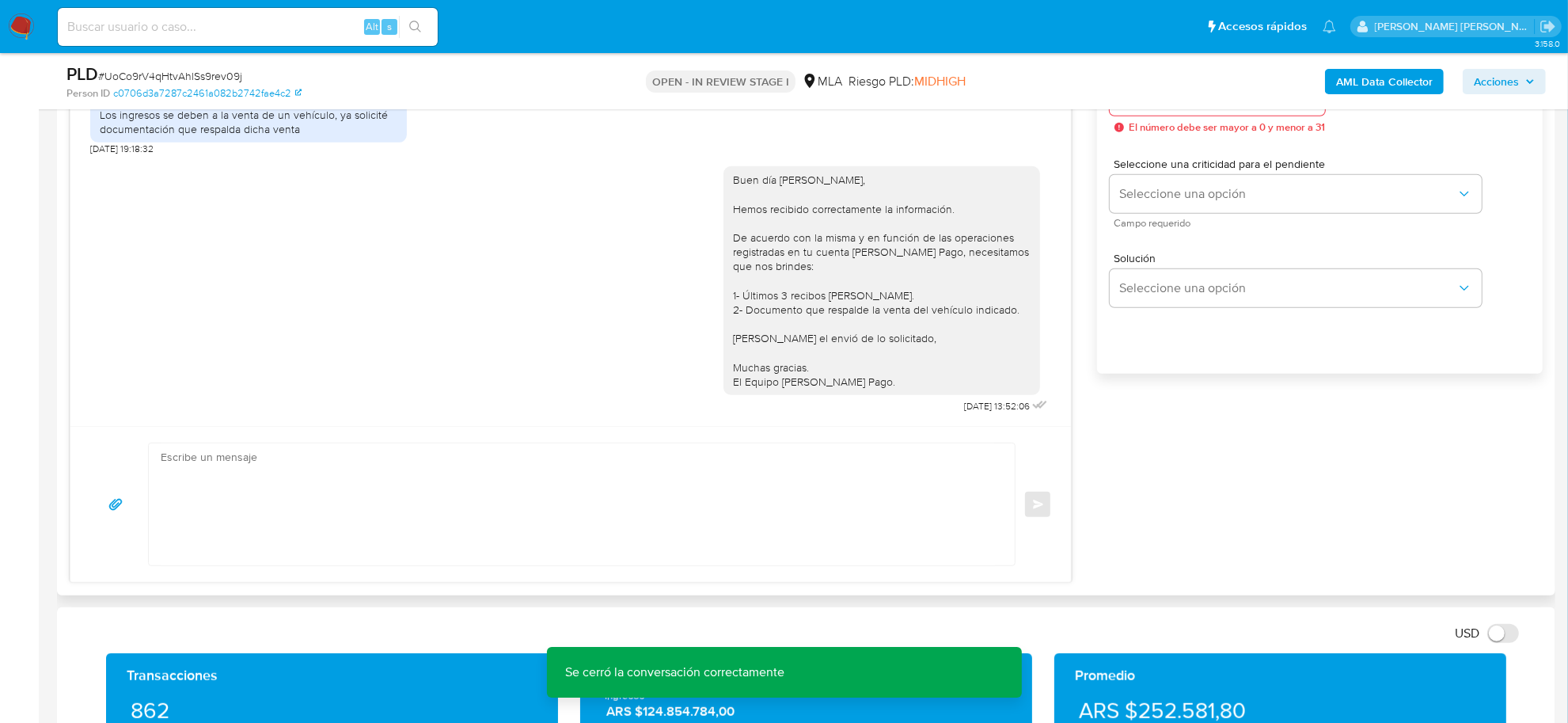
scroll to position [990, 0]
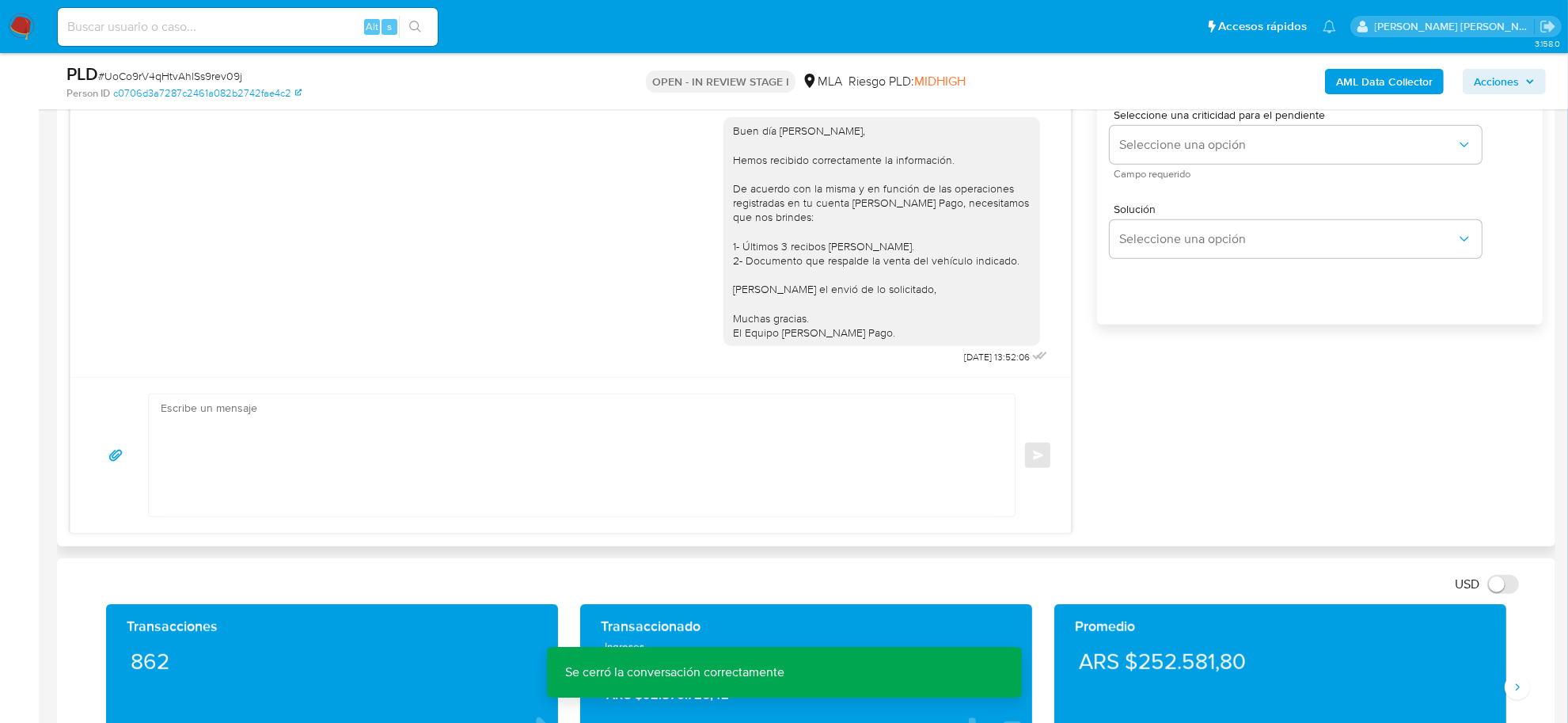
click at [323, 466] on textarea at bounding box center [578, 455] width 835 height 122
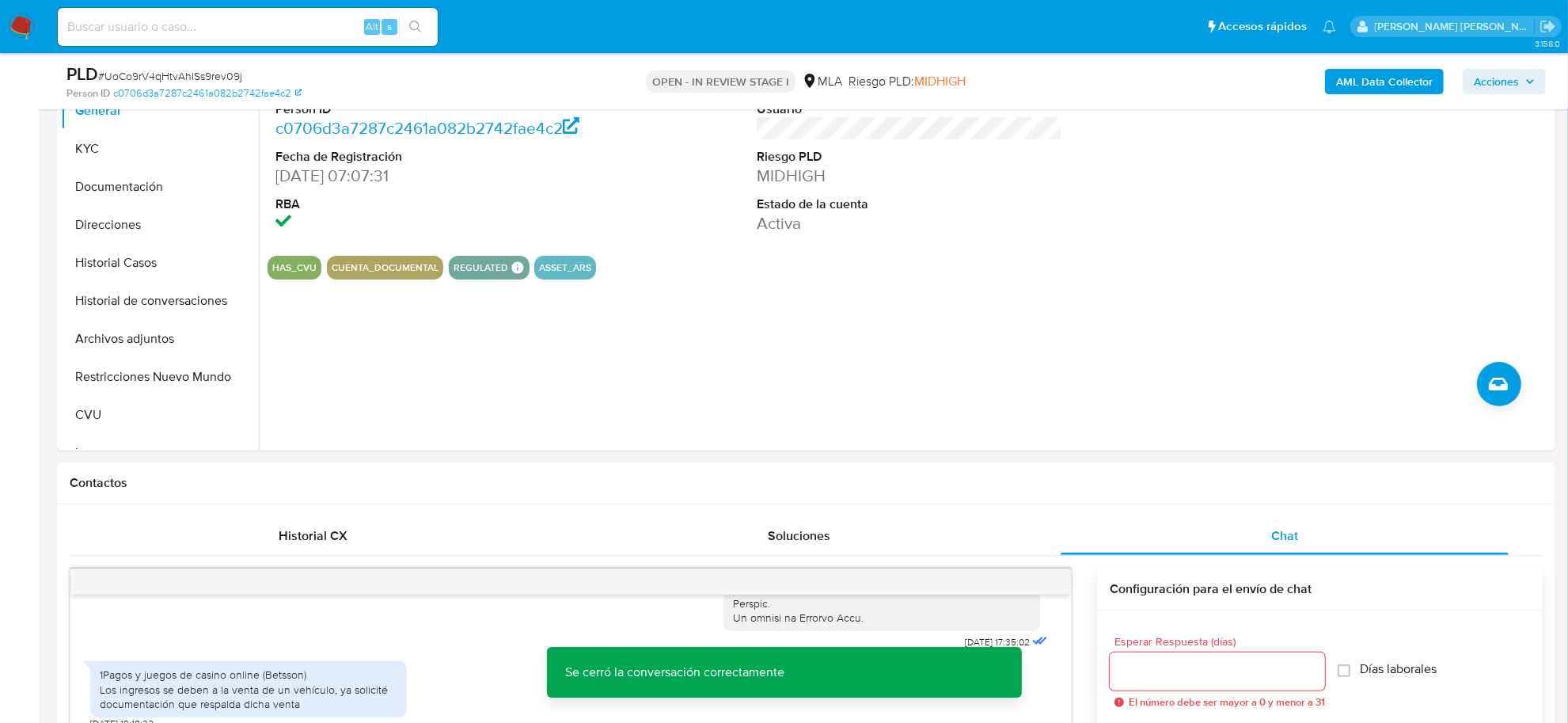
scroll to position [198, 0]
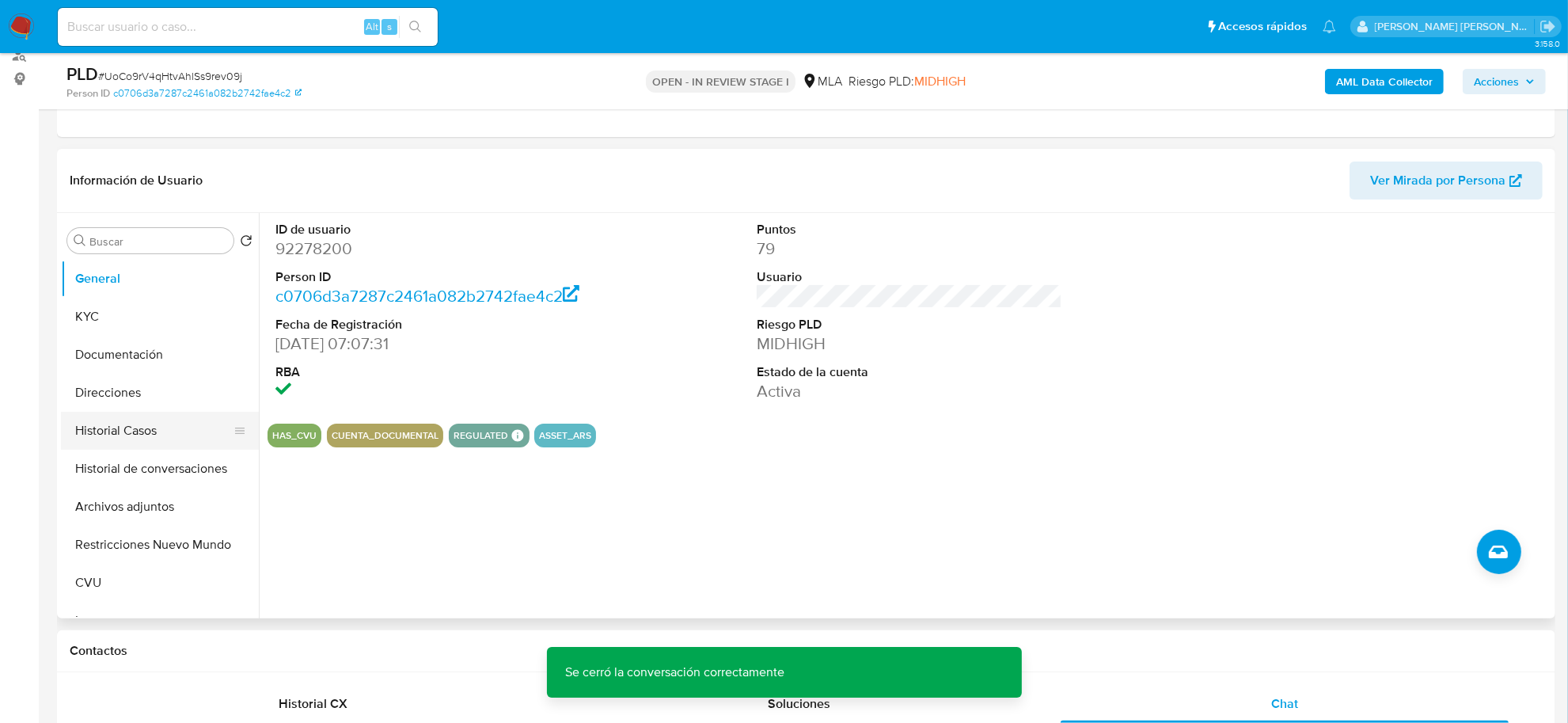
click at [117, 439] on button "Historial Casos" at bounding box center [154, 430] width 186 height 38
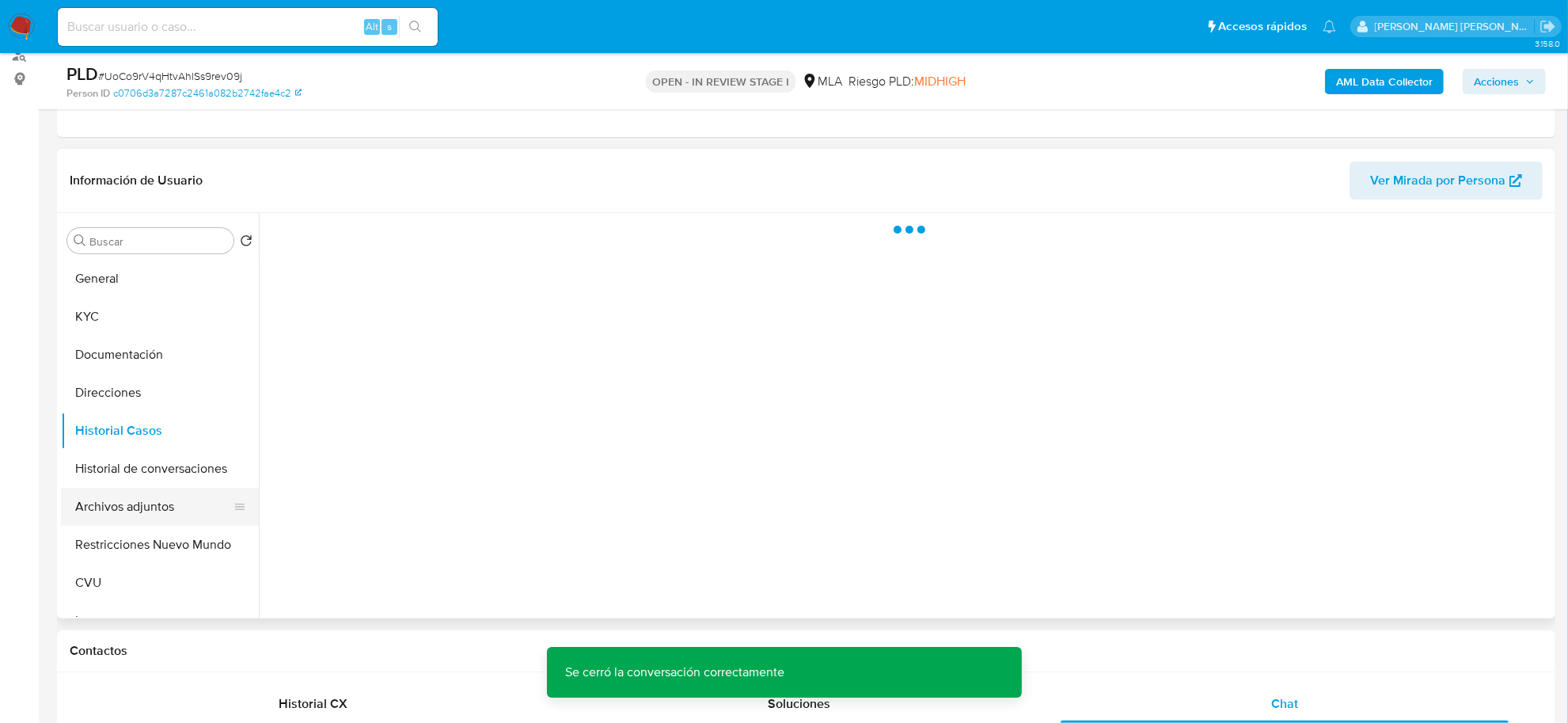
click at [117, 493] on button "Archivos adjuntos" at bounding box center [154, 506] width 186 height 38
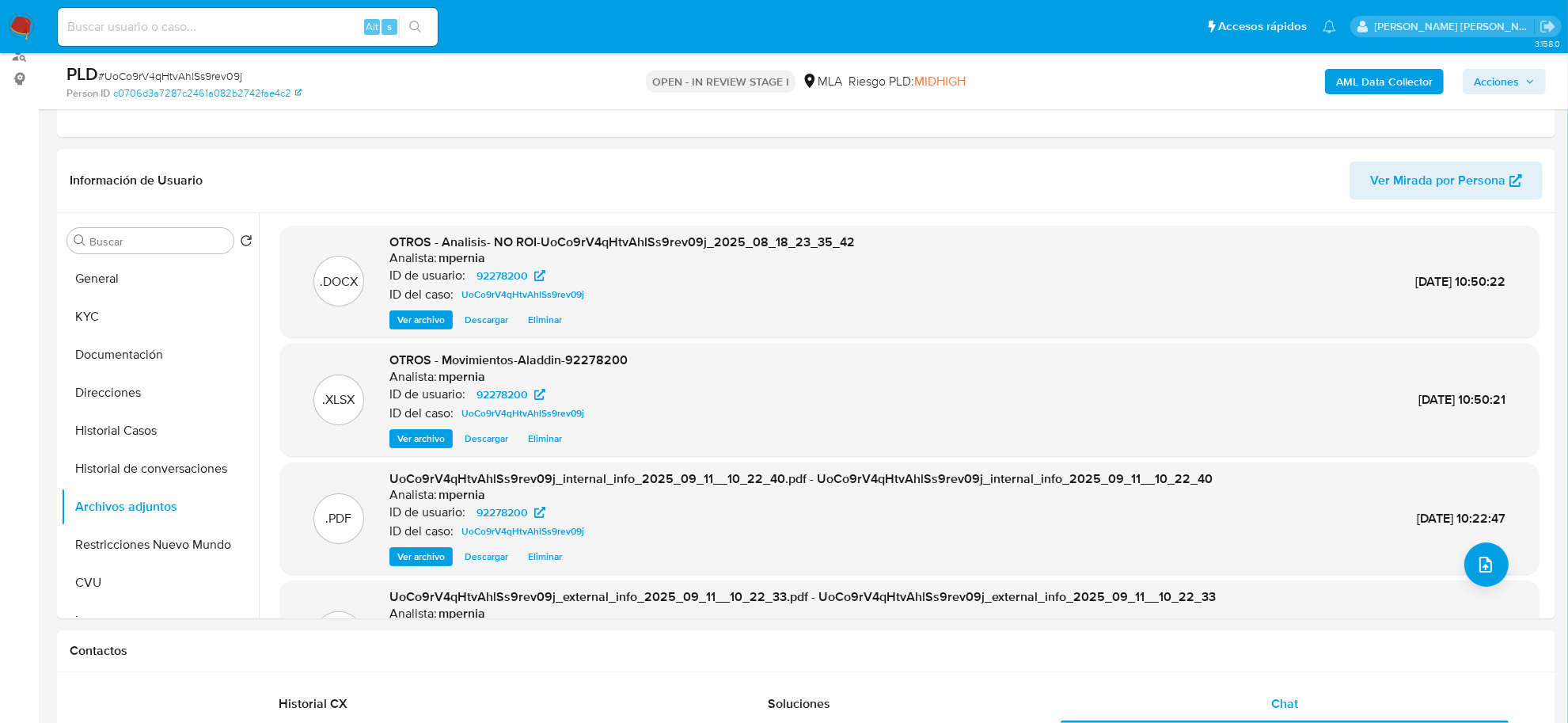
click at [1469, 80] on button "Acciones" at bounding box center [1504, 81] width 83 height 25
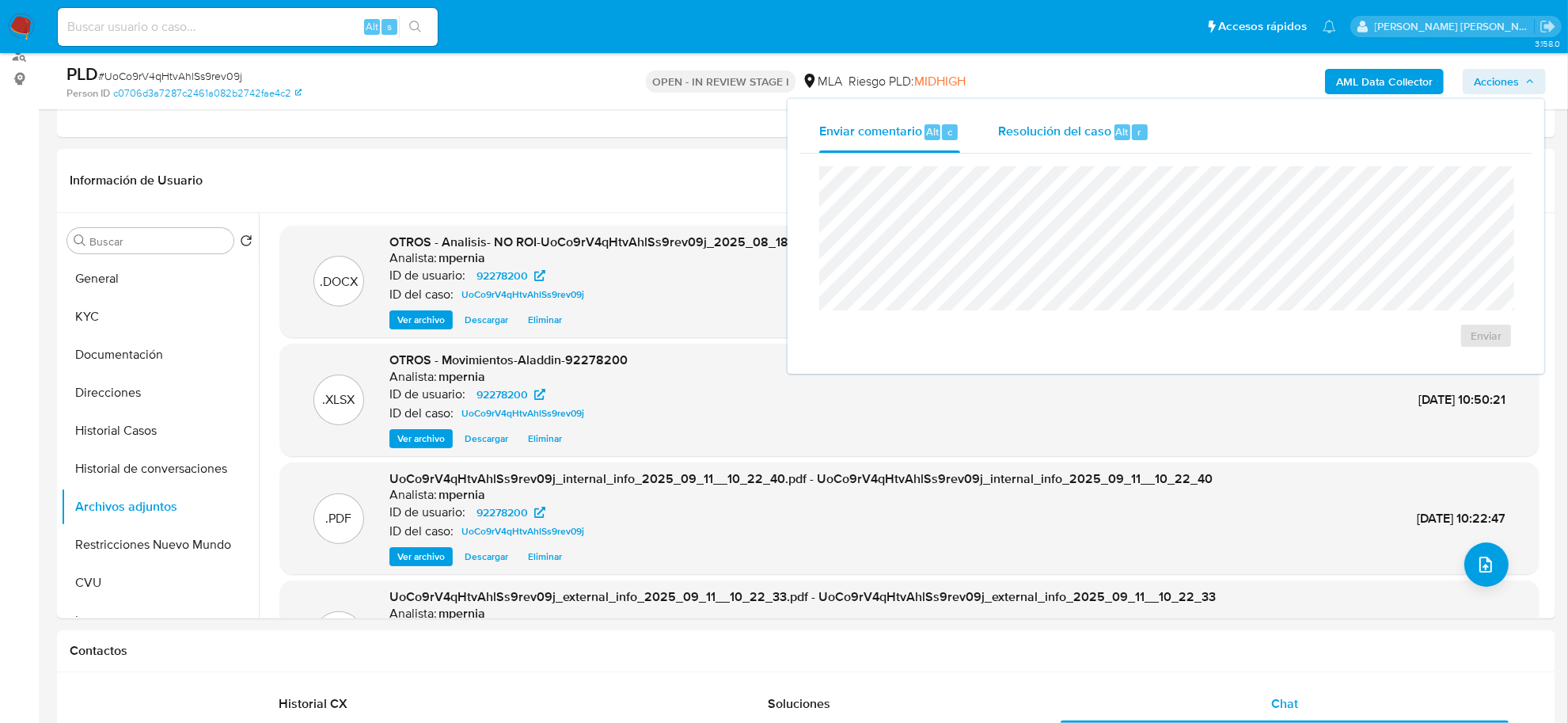
click at [1105, 126] on span "Resolución del caso" at bounding box center [1055, 131] width 113 height 18
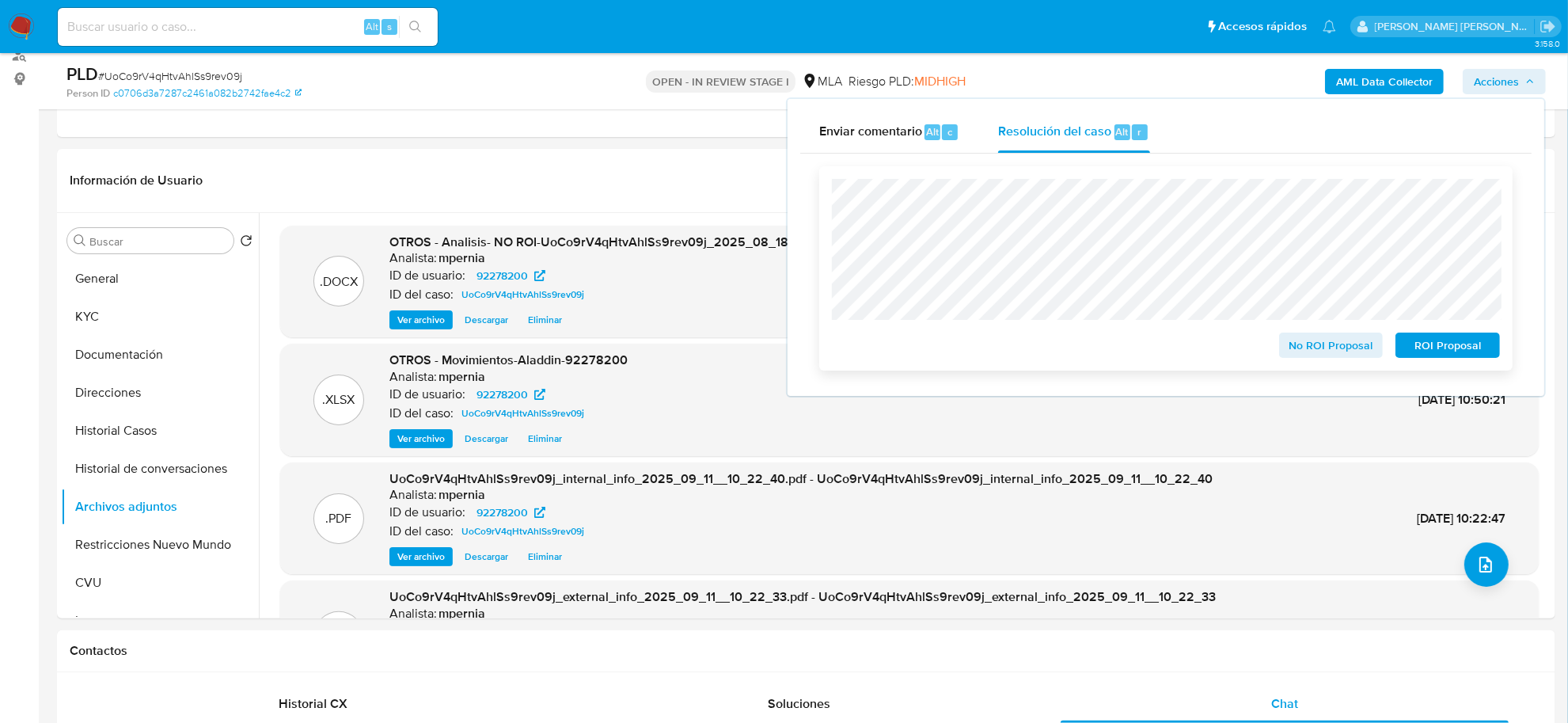
click at [1296, 349] on span "No ROI Proposal" at bounding box center [1331, 345] width 82 height 23
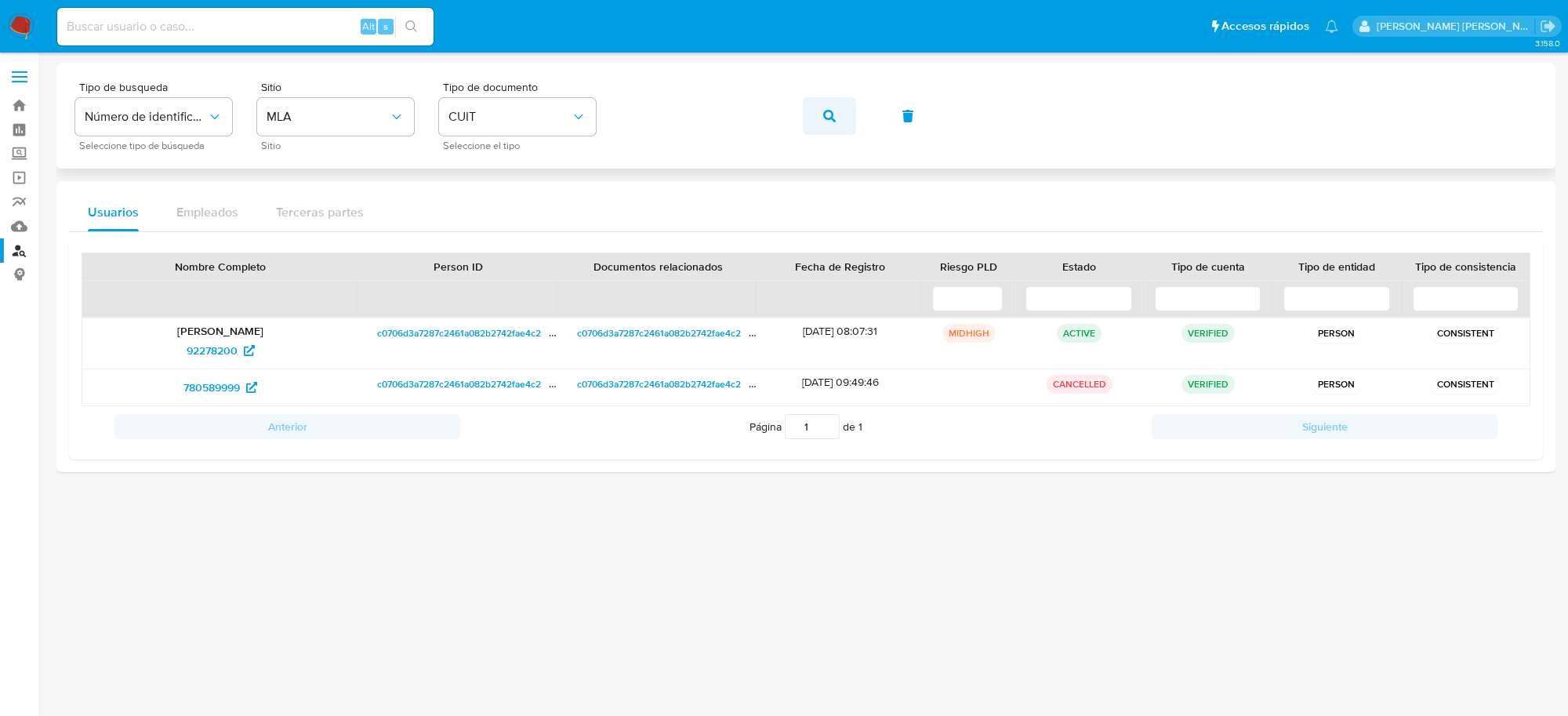
click at [829, 114] on icon "button" at bounding box center [829, 116] width 12 height 12
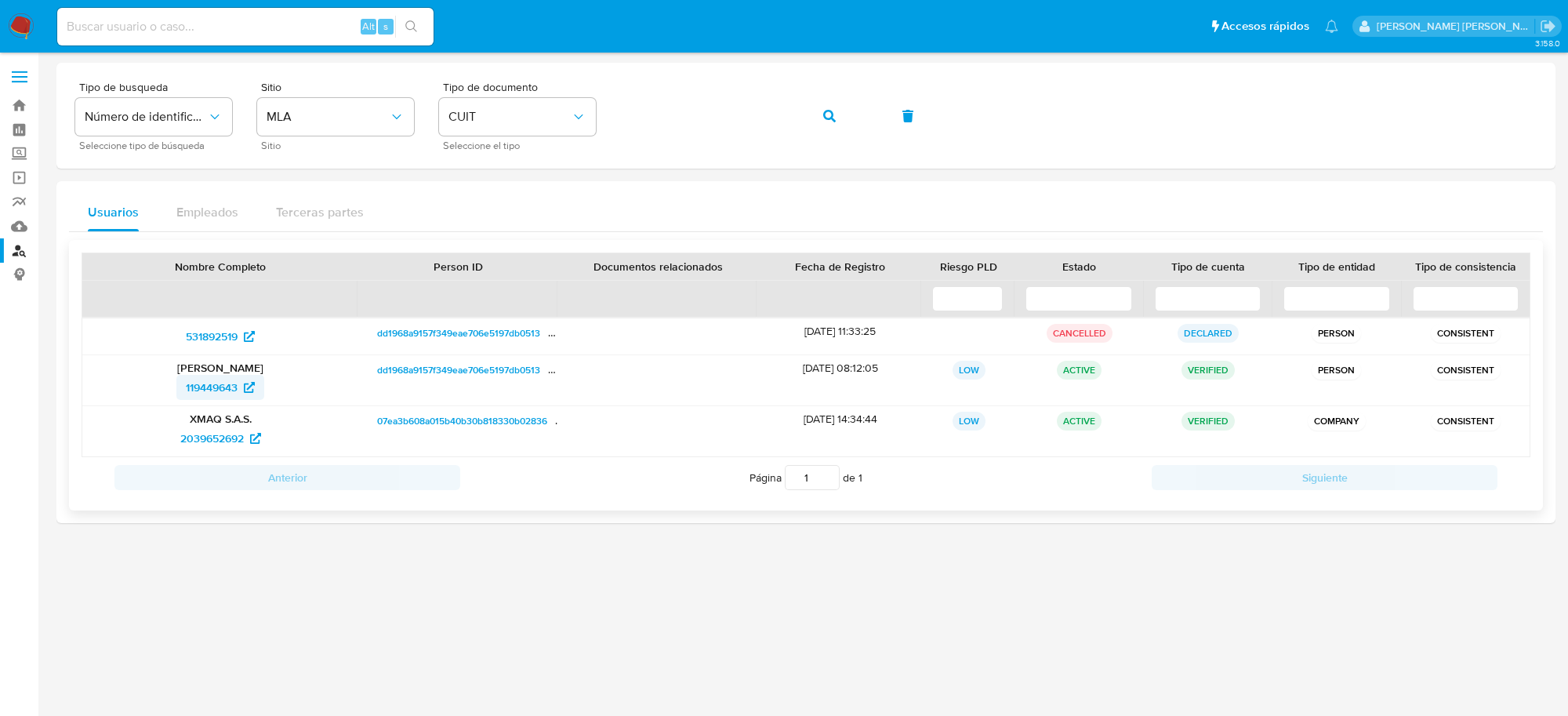
click at [196, 386] on span "119449643" at bounding box center [211, 387] width 51 height 25
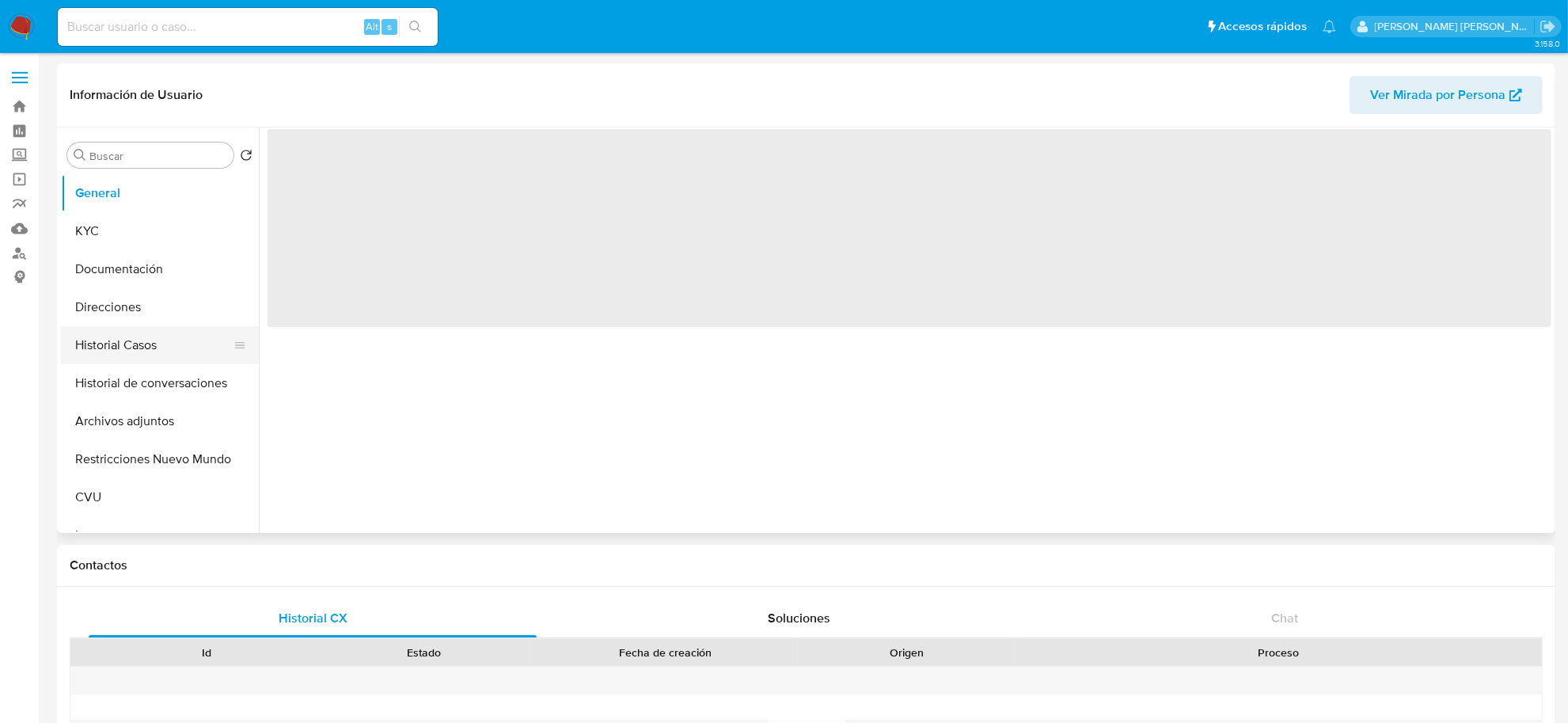
click at [115, 355] on button "Historial Casos" at bounding box center [154, 345] width 186 height 38
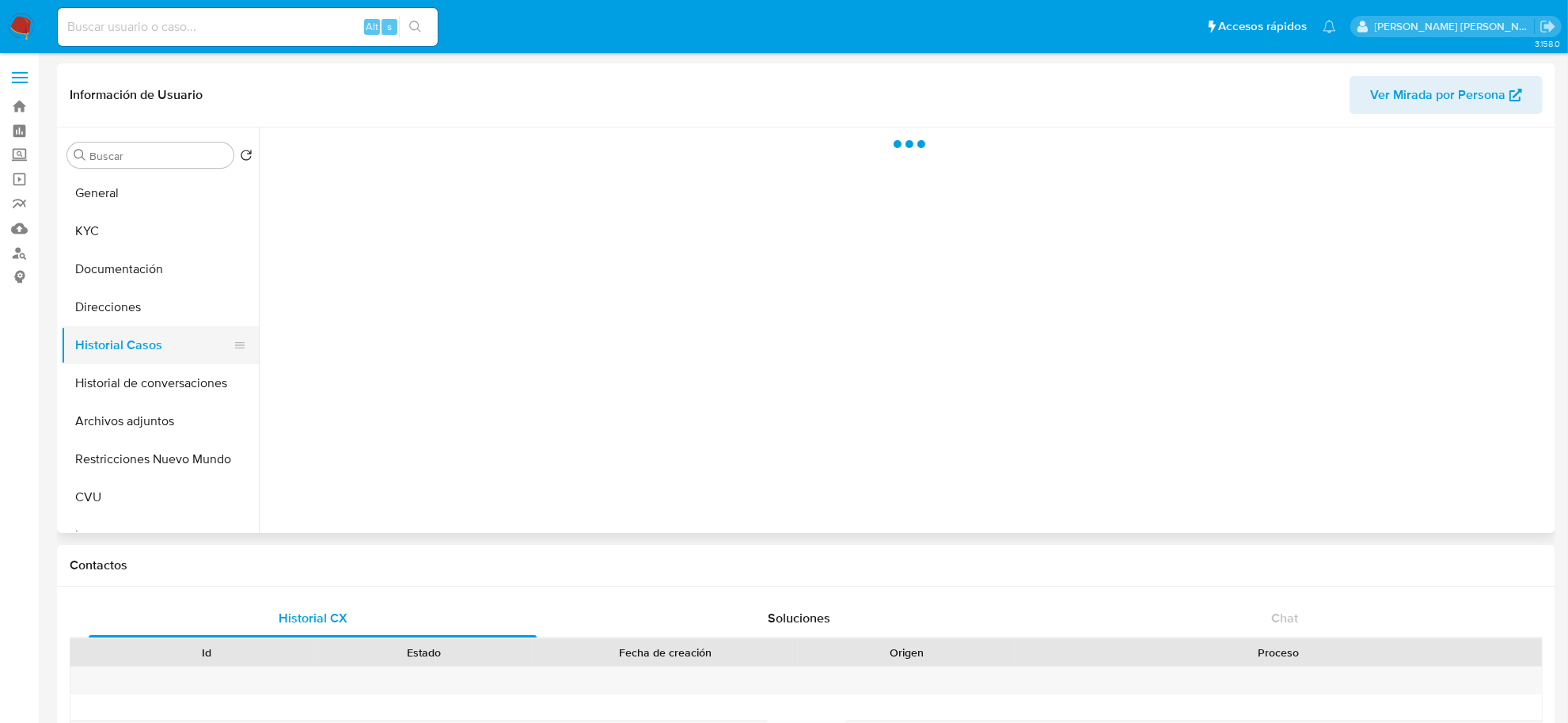
select select "10"
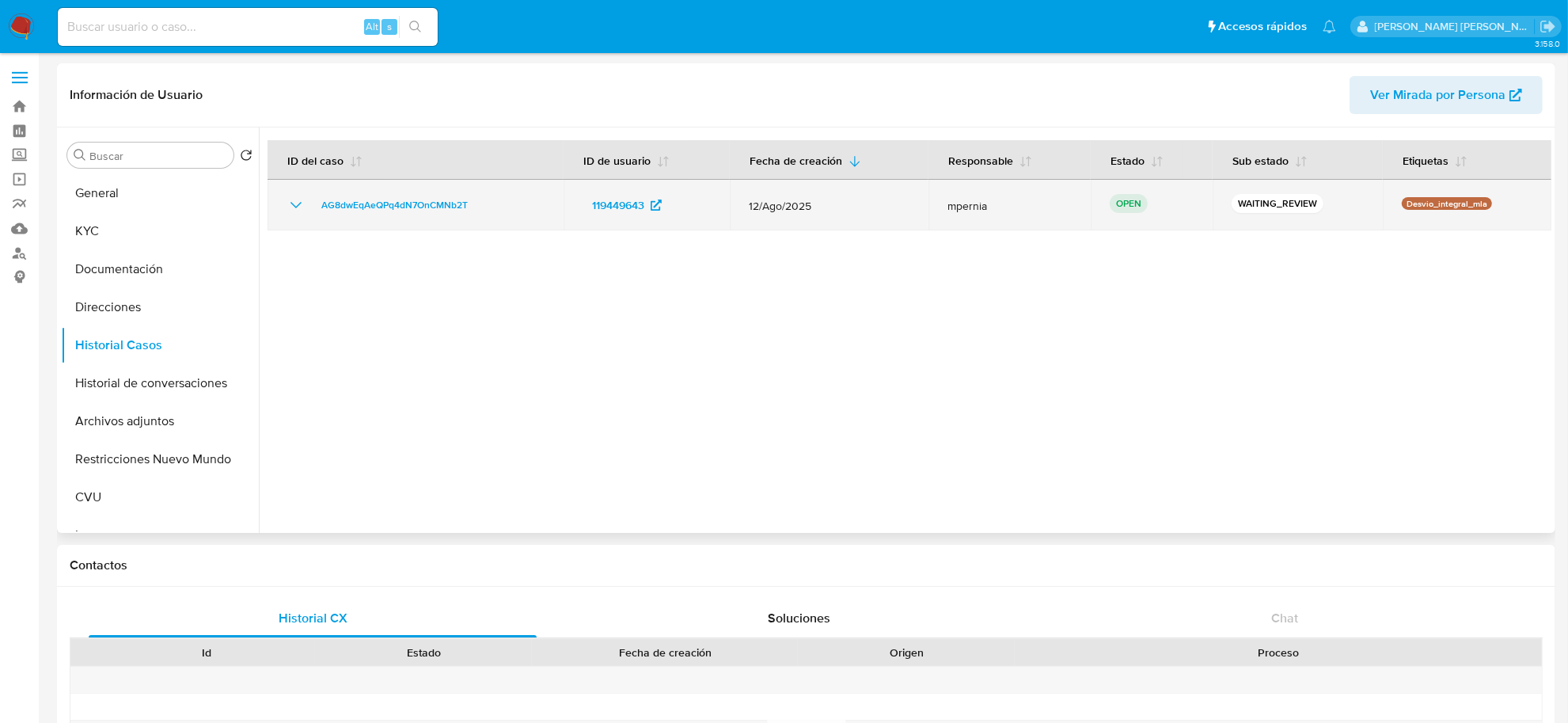
drag, startPoint x: 488, startPoint y: 200, endPoint x: 309, endPoint y: 198, distance: 179.0
click at [309, 198] on div "AG8dwEqAeQPq4dN7OnCMNb2T" at bounding box center [416, 205] width 258 height 19
click at [386, 204] on span "AG8dwEqAeQPq4dN7OnCMNb2T" at bounding box center [394, 205] width 146 height 19
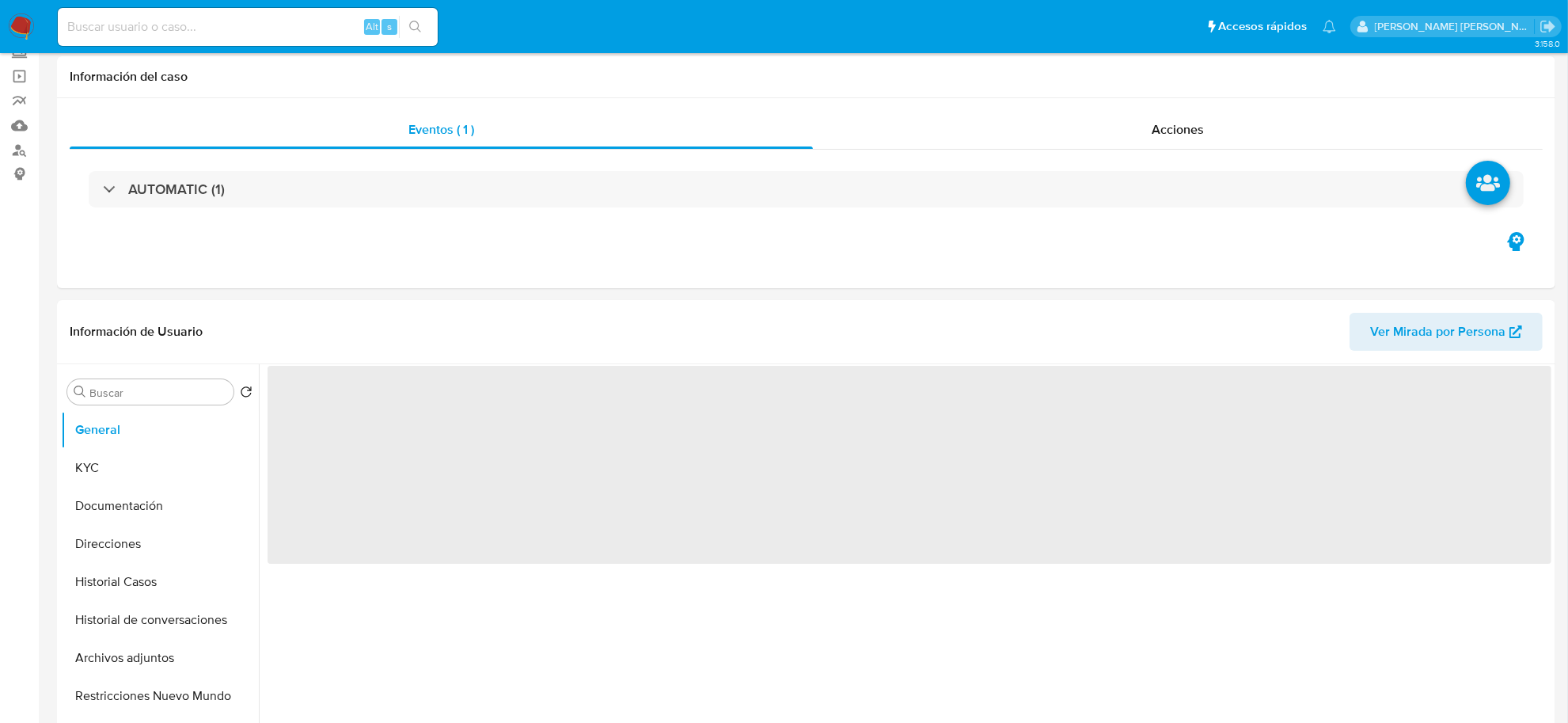
scroll to position [495, 0]
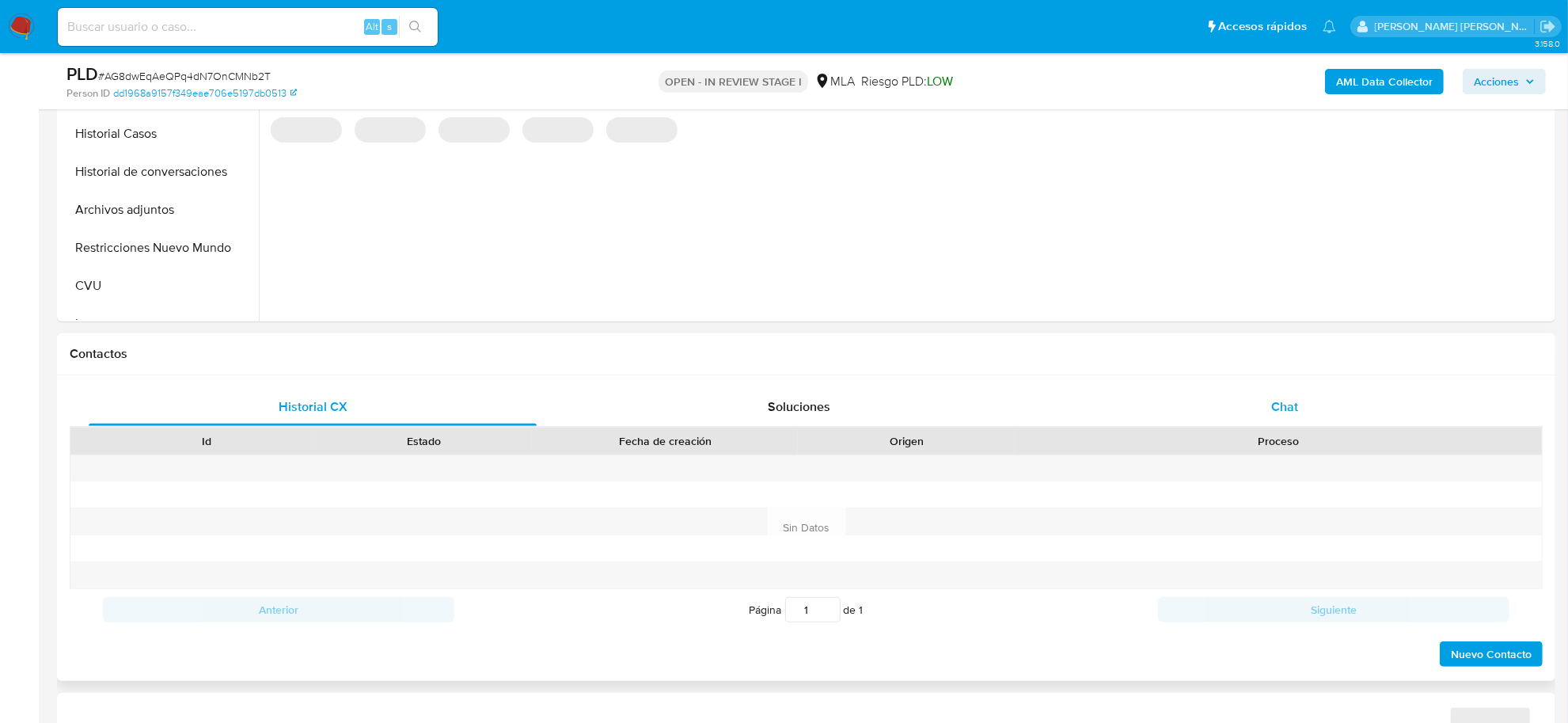
click at [1277, 418] on div "Chat" at bounding box center [1285, 407] width 448 height 38
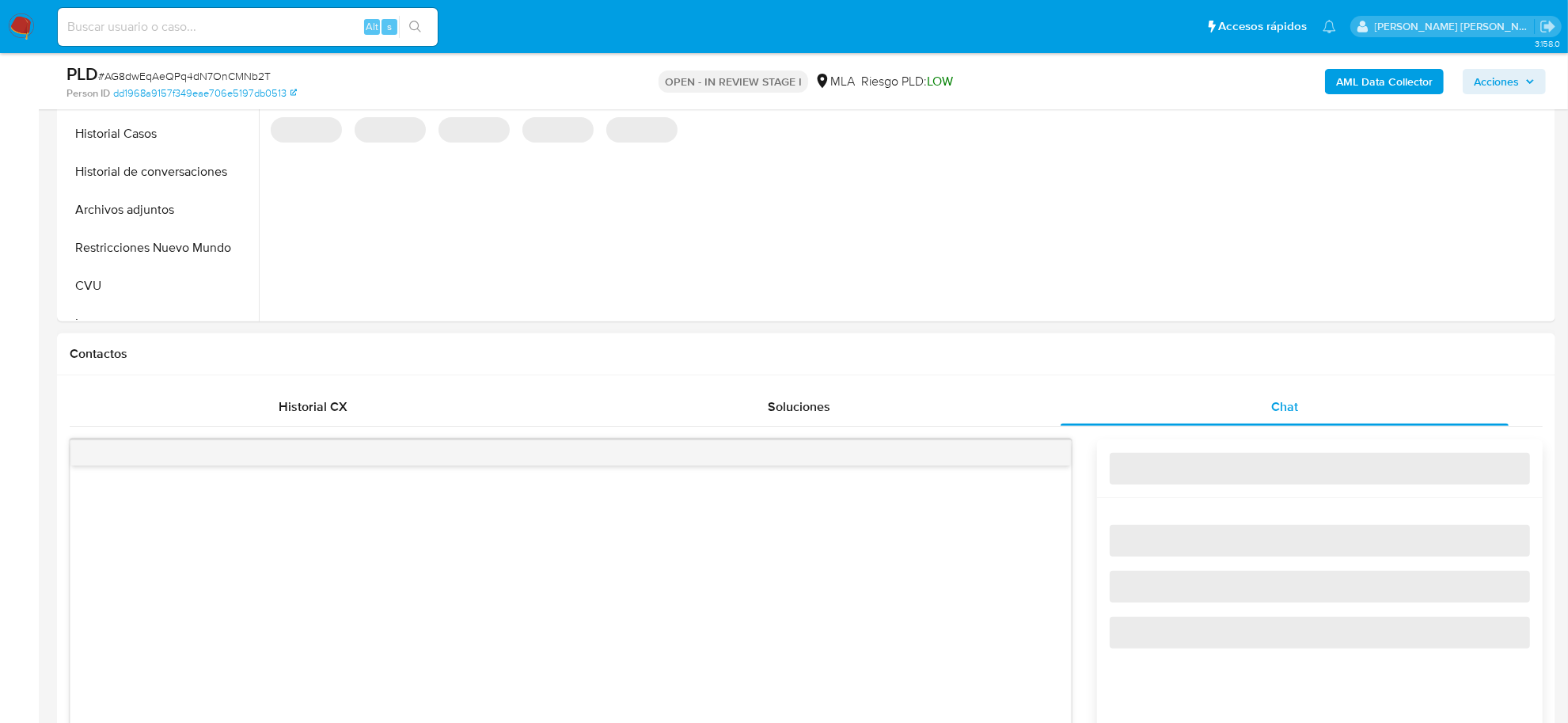
select select "10"
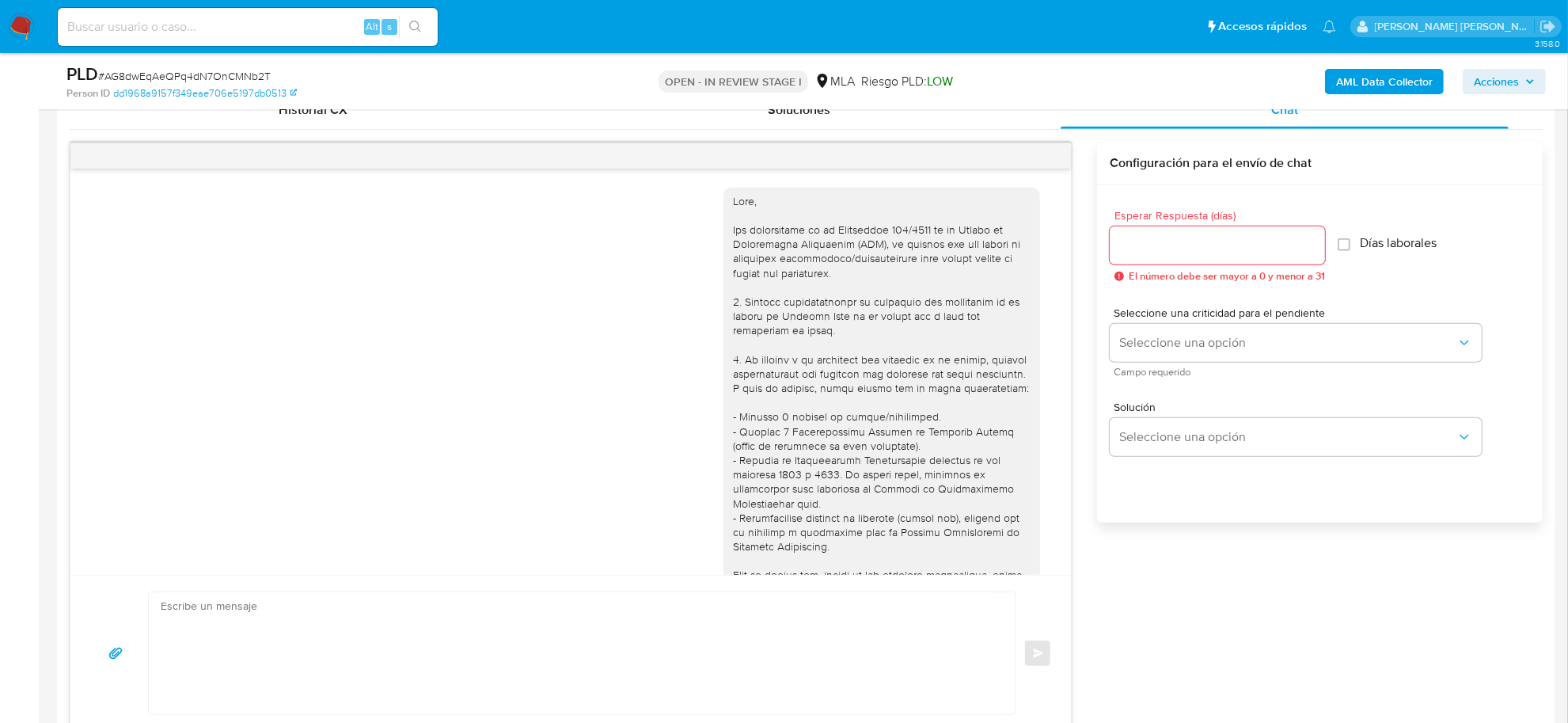
scroll to position [594, 0]
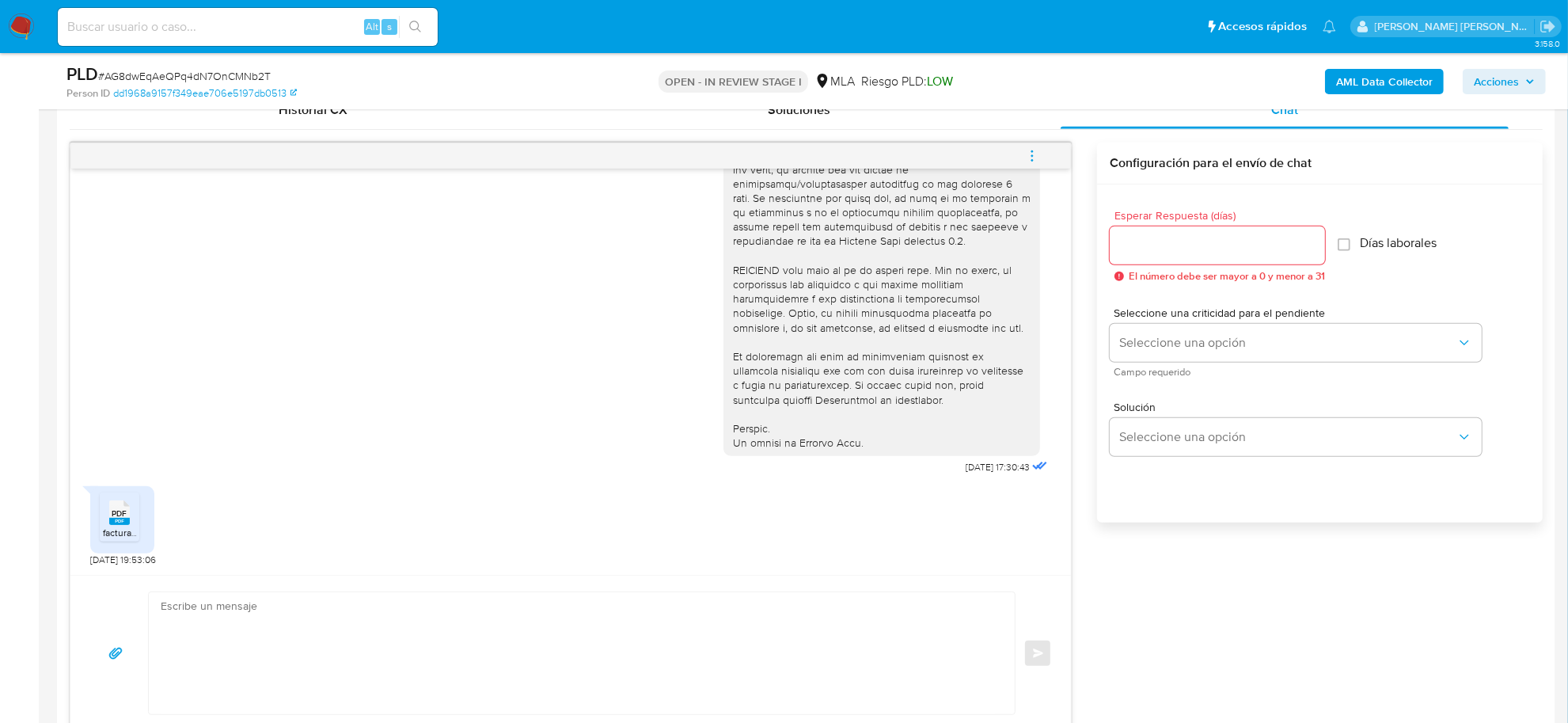
click at [129, 512] on icon at bounding box center [120, 512] width 21 height 24
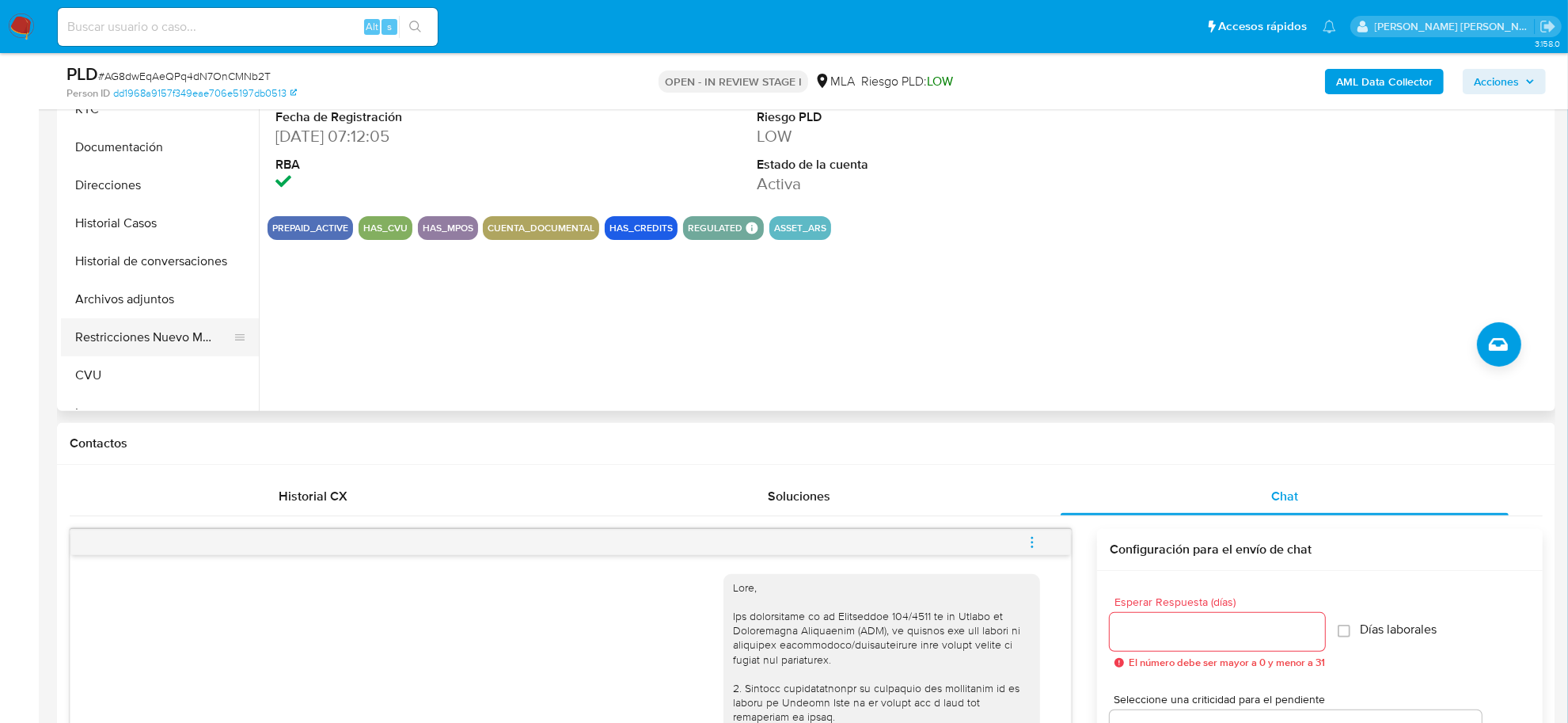
scroll to position [396, 0]
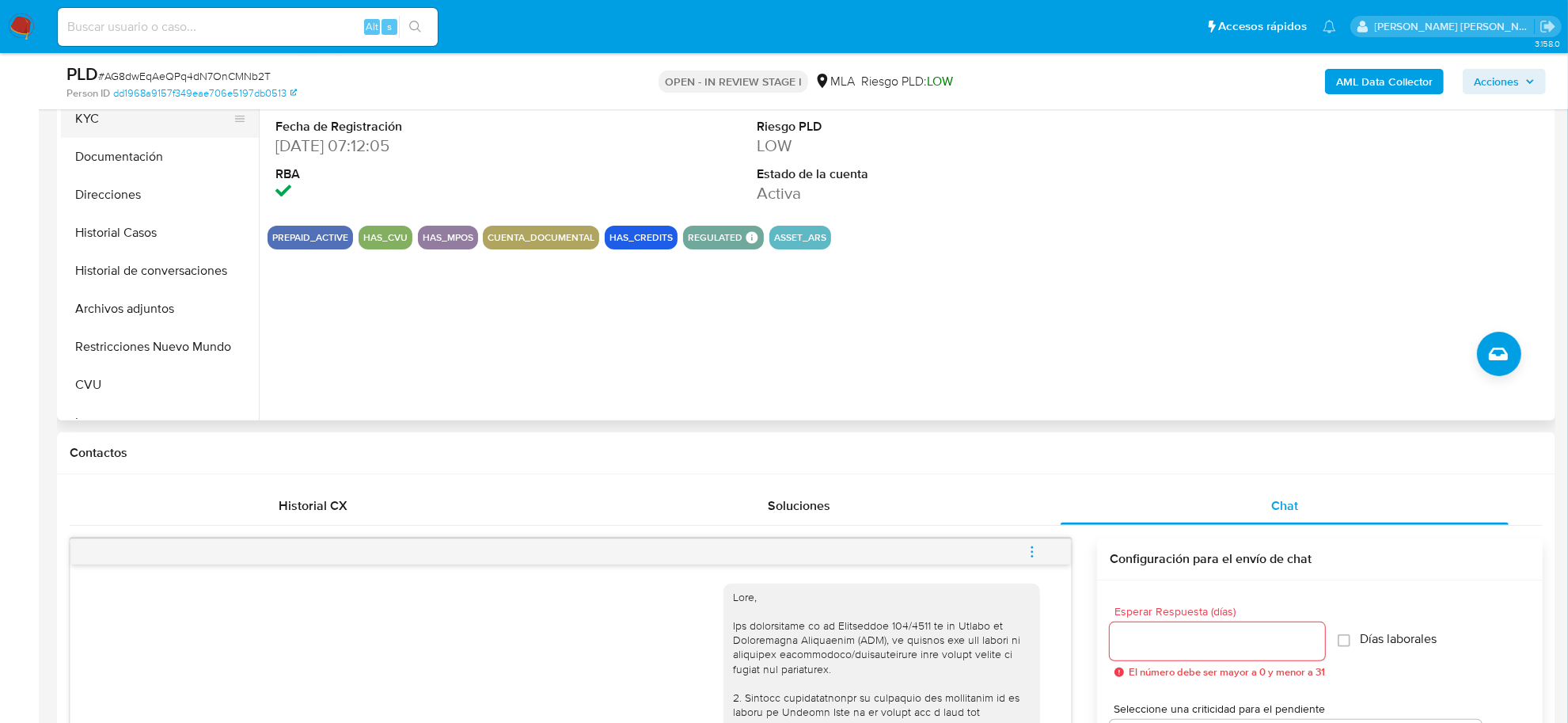
click at [96, 124] on button "KYC" at bounding box center [154, 118] width 186 height 38
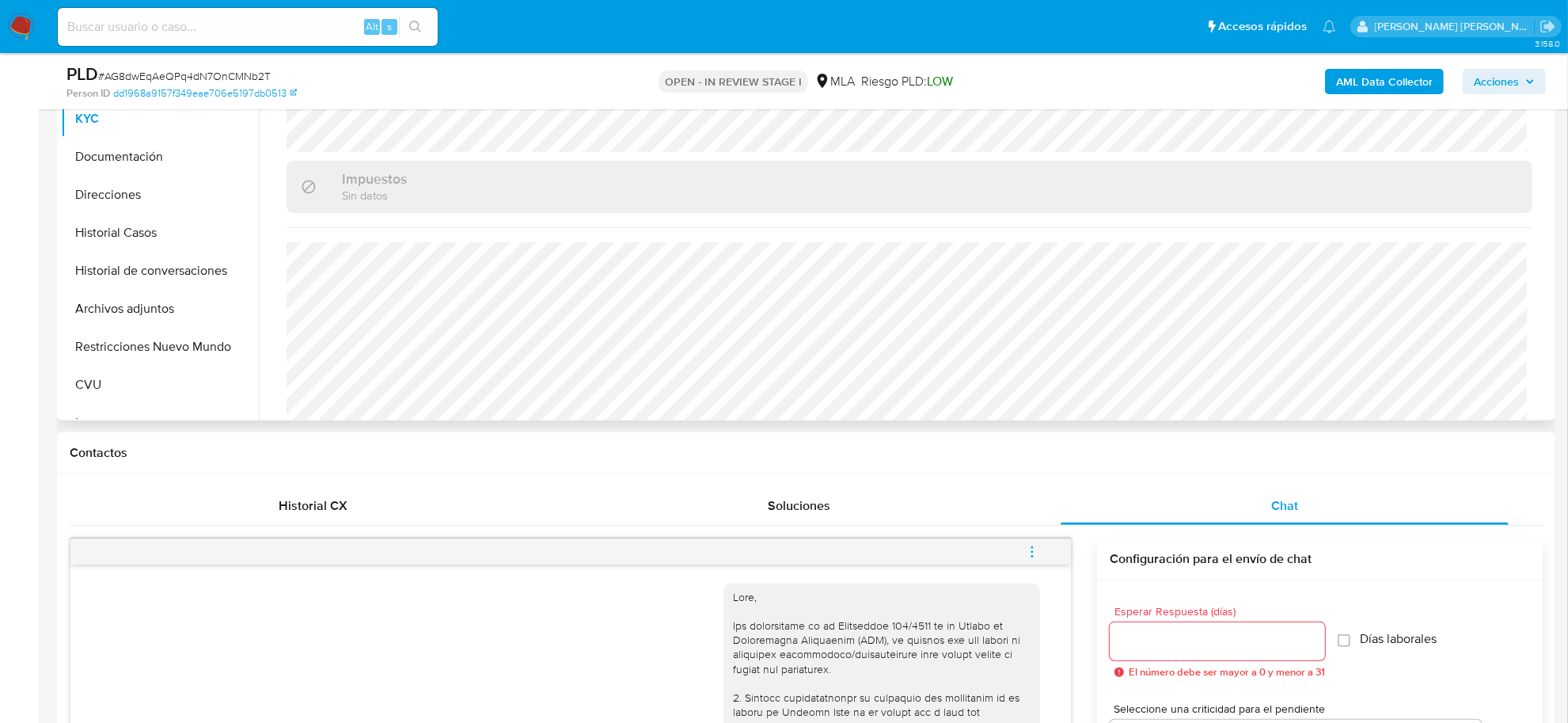
scroll to position [874, 0]
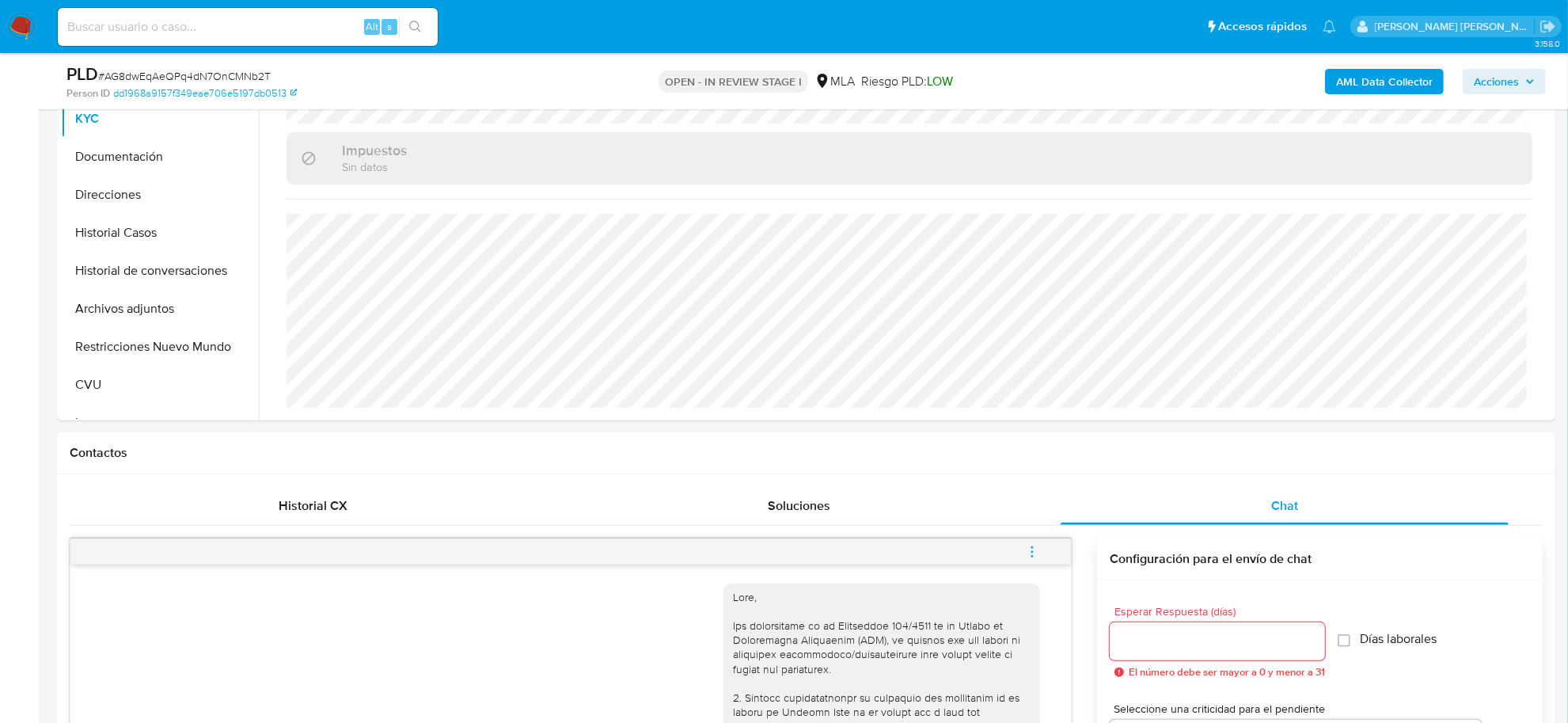
drag, startPoint x: 125, startPoint y: 199, endPoint x: 40, endPoint y: 236, distance: 92.7
click at [125, 198] on button "Direcciones" at bounding box center [160, 194] width 198 height 38
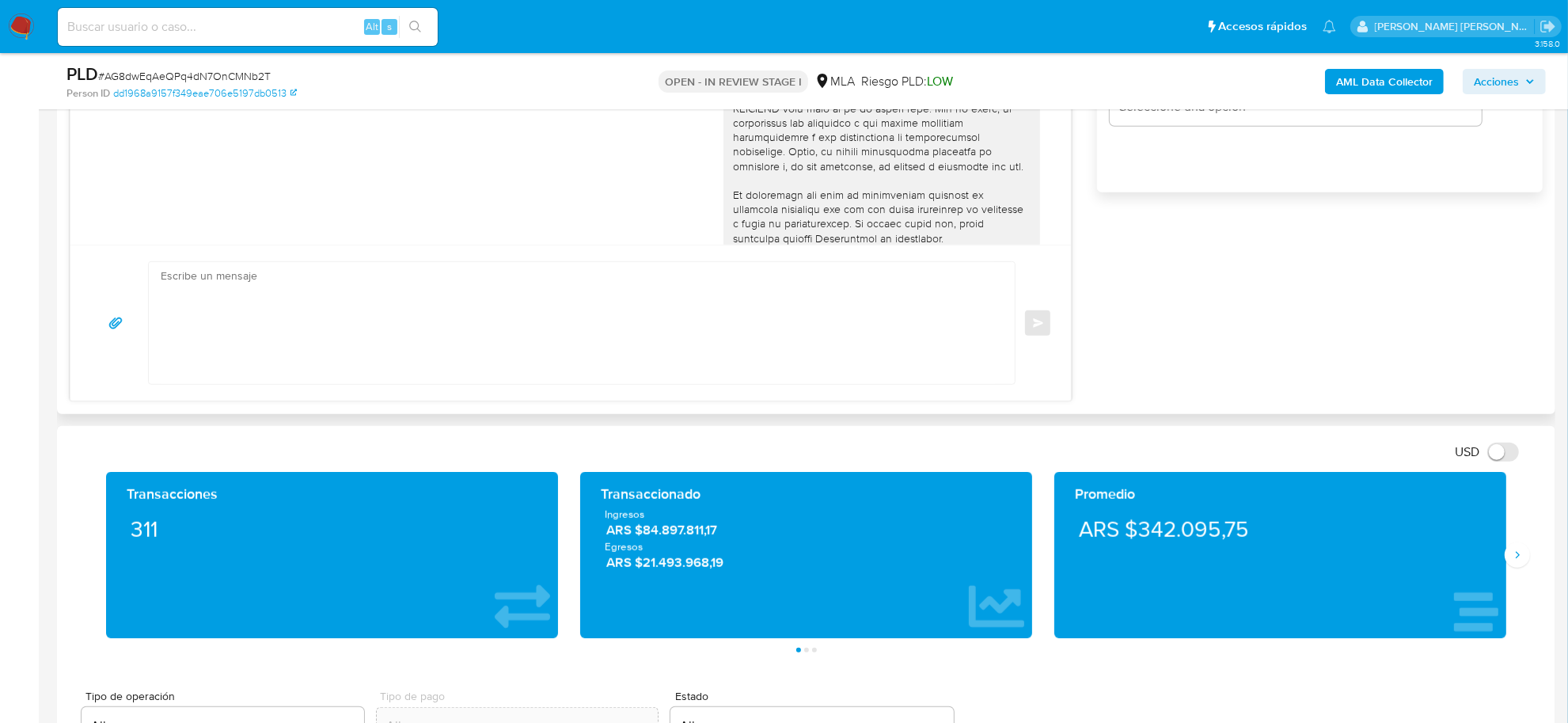
scroll to position [1090, 0]
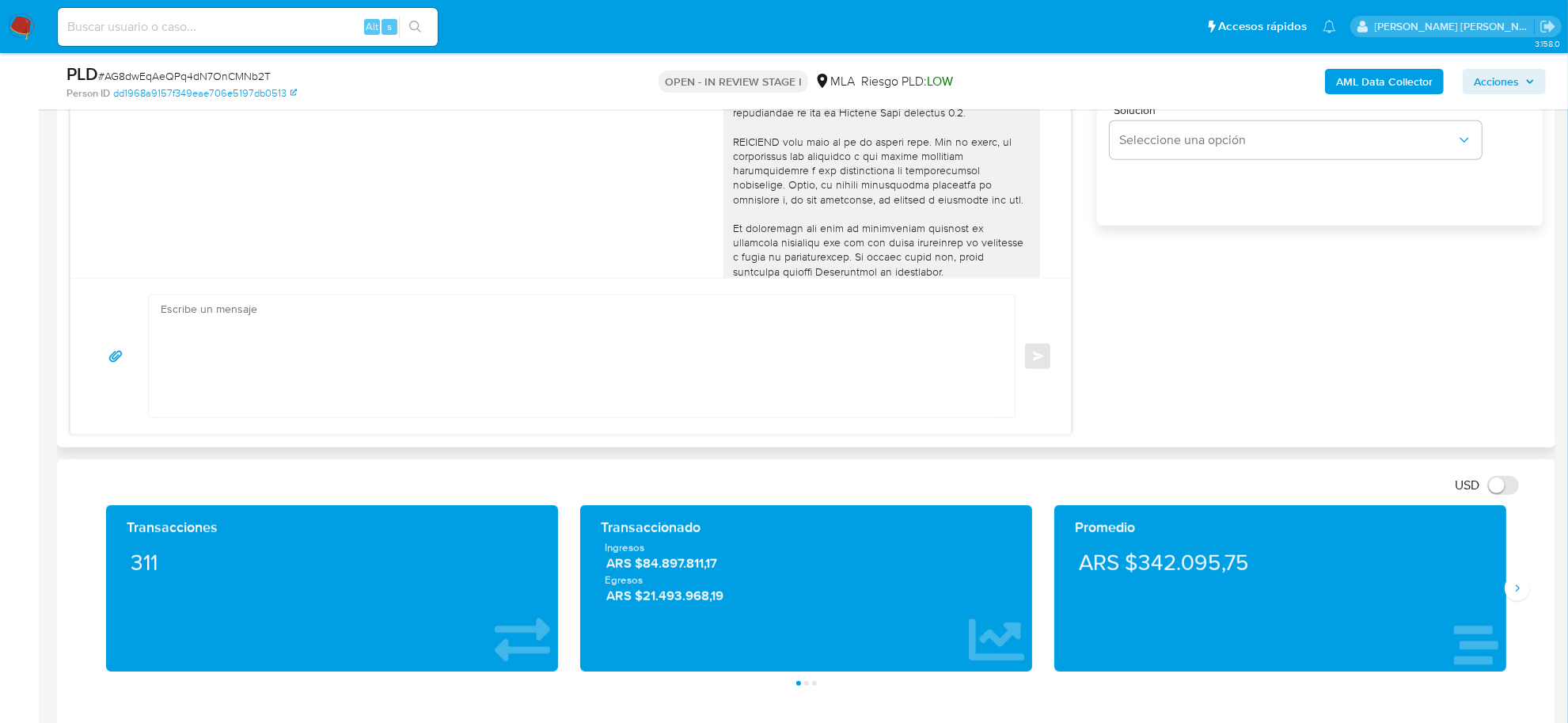
click at [222, 362] on textarea at bounding box center [578, 356] width 835 height 122
paste textarea "- Tulian Alcides C Tulian Gaston E Y Tulia - 30714624438"
paste textarea "- Fruta Srl - CUIL 30715454927"
paste textarea "- Julio Oscar Viana - CUIT 20144092113 (ACTIVIDAD: EMPLEADO DE PHARMA GBG SA - …"
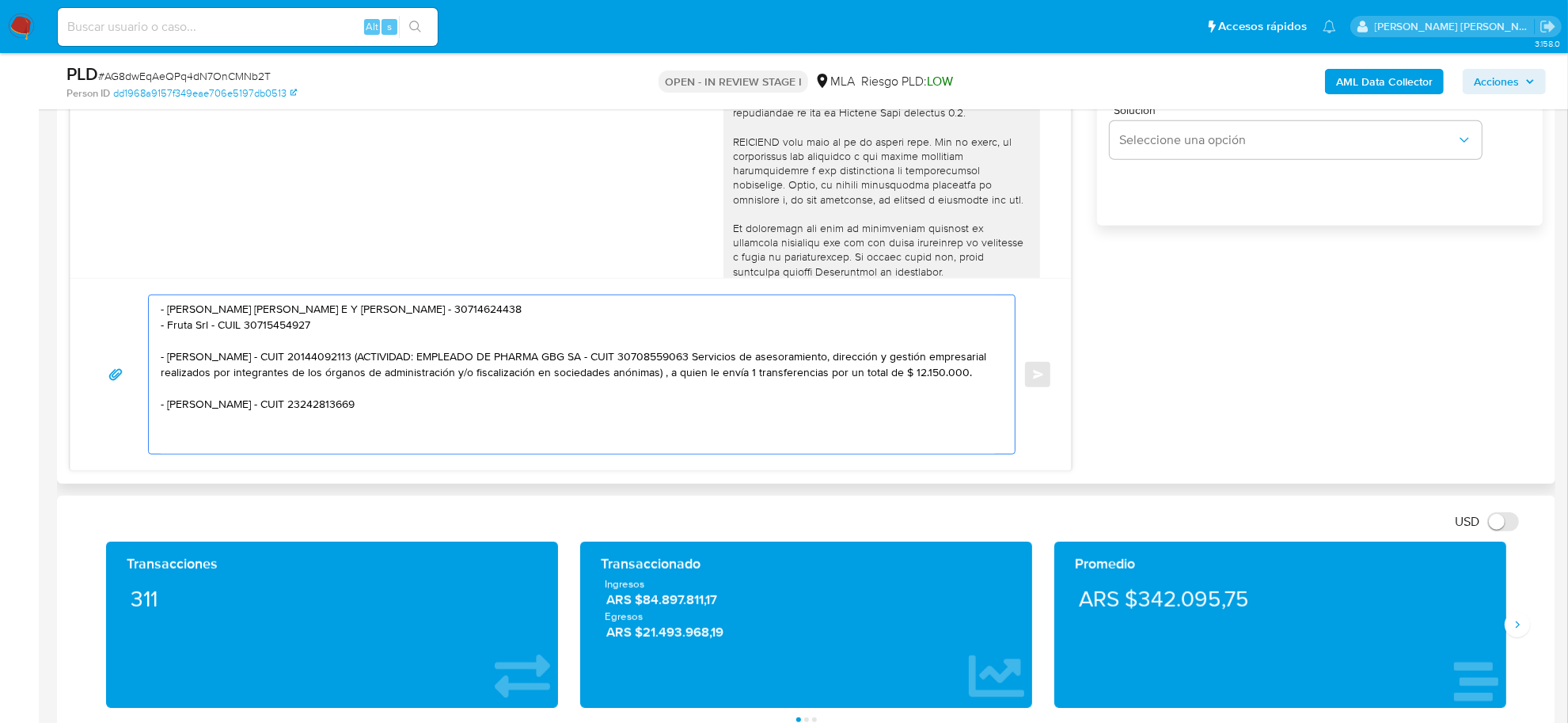
drag, startPoint x: 350, startPoint y: 392, endPoint x: 359, endPoint y: 409, distance: 19.2
click at [359, 409] on textarea "- Tulian Alcides C Tulian Gaston E Y Tulia - 30714624438 - Fruta Srl - CUIL 307…" at bounding box center [578, 374] width 835 height 158
drag, startPoint x: 354, startPoint y: 392, endPoint x: 360, endPoint y: 407, distance: 16.2
click at [360, 407] on textarea "- Tulian Alcides C Tulian Gaston E Y Tulia - 30714624438 - Fruta Srl - CUIL 307…" at bounding box center [578, 374] width 835 height 158
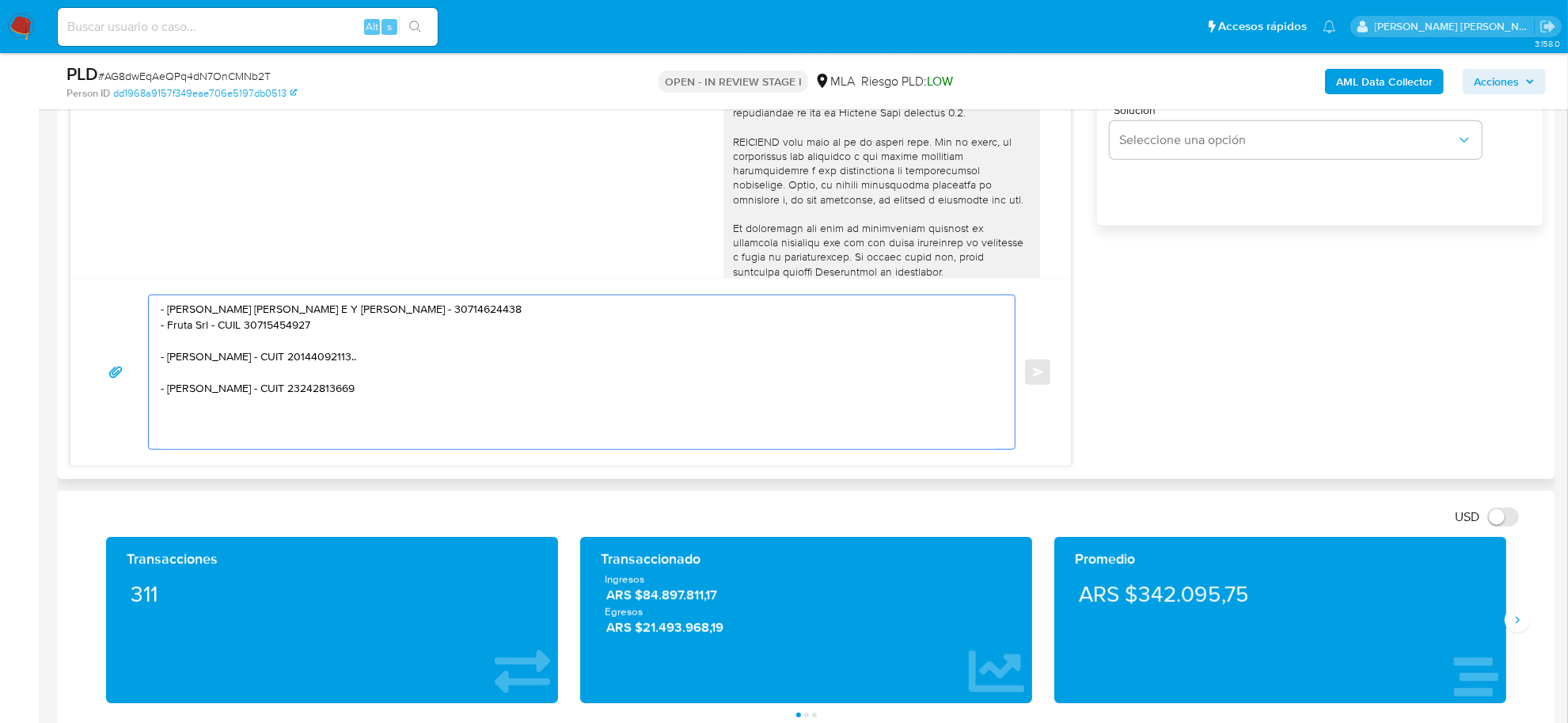
click at [422, 425] on textarea "- Tulian Alcides C Tulian Gaston E Y Tulia - 30714624438 - Fruta Srl - CUIL 307…" at bounding box center [578, 372] width 835 height 154
click at [369, 409] on textarea "- Tulian Alcides C Tulian Gaston E Y Tulia - 30714624438 - Fruta Srl - CUIL 307…" at bounding box center [578, 372] width 835 height 154
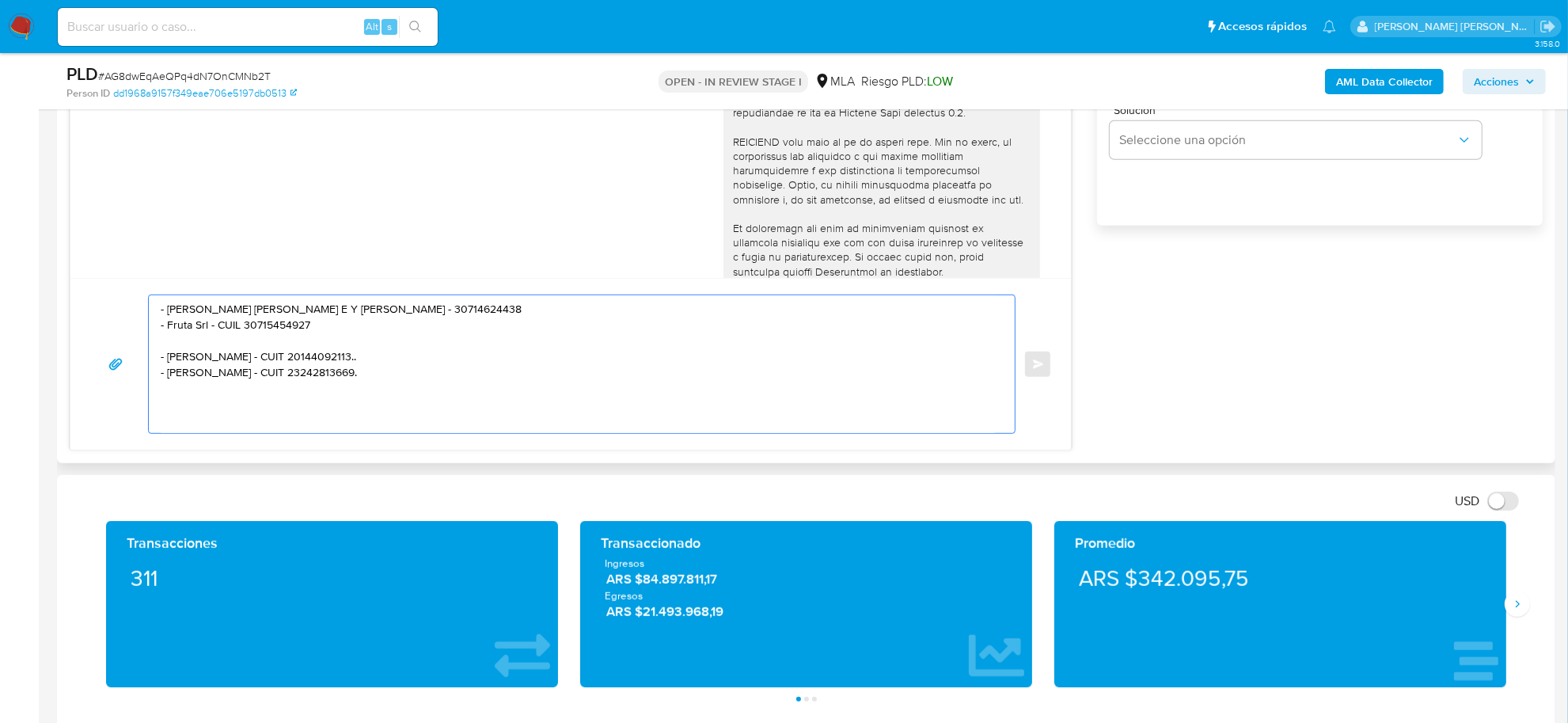
click at [309, 358] on textarea "- Tulian Alcides C Tulian Gaston E Y Tulia - 30714624438 - Fruta Srl - CUIL 307…" at bounding box center [578, 364] width 835 height 138
click at [433, 338] on textarea "- Tulian Alcides C Tulian Gaston E Y Tulia - 30714624438 - Fruta Srl - CUIL 307…" at bounding box center [578, 364] width 835 height 138
click at [363, 341] on textarea "- Tulian Alcides C Tulian Gaston E Y Tulia - 30714624438. - Fruta Srl - CUIL 30…" at bounding box center [578, 364] width 835 height 138
click at [214, 354] on textarea "- Tulian Alcides C Tulian Gaston E Y Tulia CUIT 30714624438. - Fruta Srl - CUIL…" at bounding box center [578, 364] width 835 height 138
click at [255, 393] on textarea "- Tulian Alcides C Tulian Gaston E Y Tulia CUIT 30714624438. - Fruta Srl CUIT C…" at bounding box center [578, 364] width 835 height 138
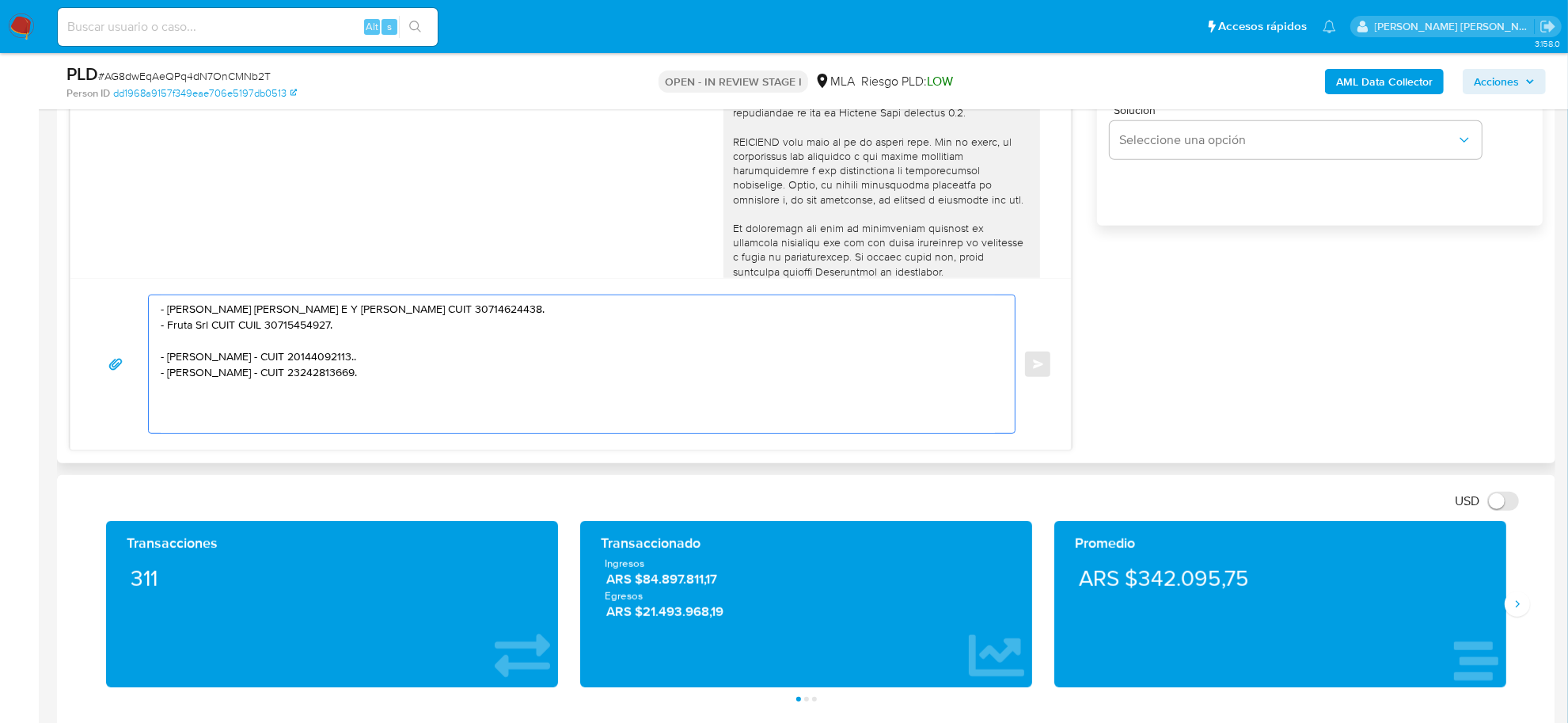
click at [260, 392] on textarea "- Tulian Alcides C Tulian Gaston E Y Tulia CUIT 30714624438. - Fruta Srl CUIT C…" at bounding box center [578, 364] width 835 height 138
click at [319, 404] on textarea "- Tulian Alcides C Tulian Gaston E Y Tulia CUIT 30714624438. - Fruta Srl CUIT C…" at bounding box center [578, 364] width 835 height 138
click at [223, 422] on textarea "- Tulian Alcides C Tulian Gaston E Y Tulia CUIT 30714624438. - Fruta Srl CUIT C…" at bounding box center [578, 364] width 835 height 138
paste textarea "- Neme Cristian Omar - CUIT 20341304890"
click at [278, 420] on textarea "- Tulian Alcides C Tulian Gaston E Y Tulia CUIT 30714624438. - Fruta Srl CUIT C…" at bounding box center [578, 364] width 835 height 138
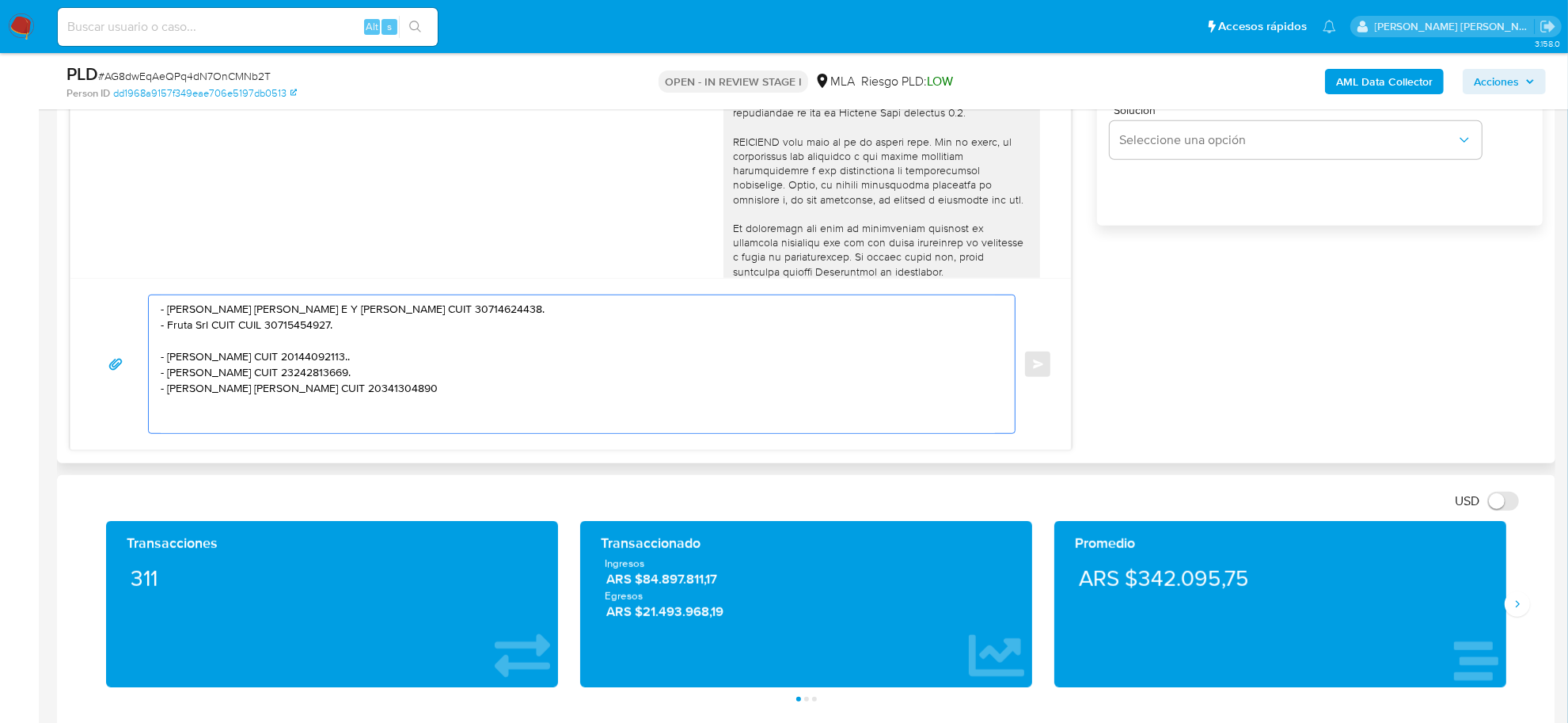
click at [384, 423] on textarea "- Tulian Alcides C Tulian Gaston E Y Tulia CUIT 30714624438. - Fruta Srl CUIT C…" at bounding box center [578, 364] width 835 height 138
click at [358, 390] on textarea "- Tulian Alcides C Tulian Gaston E Y Tulia CUIT 30714624438. - Fruta Srl CUIT C…" at bounding box center [578, 364] width 835 height 138
click at [206, 366] on textarea "- Tulian Alcides C Tulian Gaston E Y Tulia CUIT 30714624438. - Fruta Srl CUIT C…" at bounding box center [578, 364] width 835 height 138
paste textarea "- Young Man Sociedad Por Acciones Simplific - 30717384144"
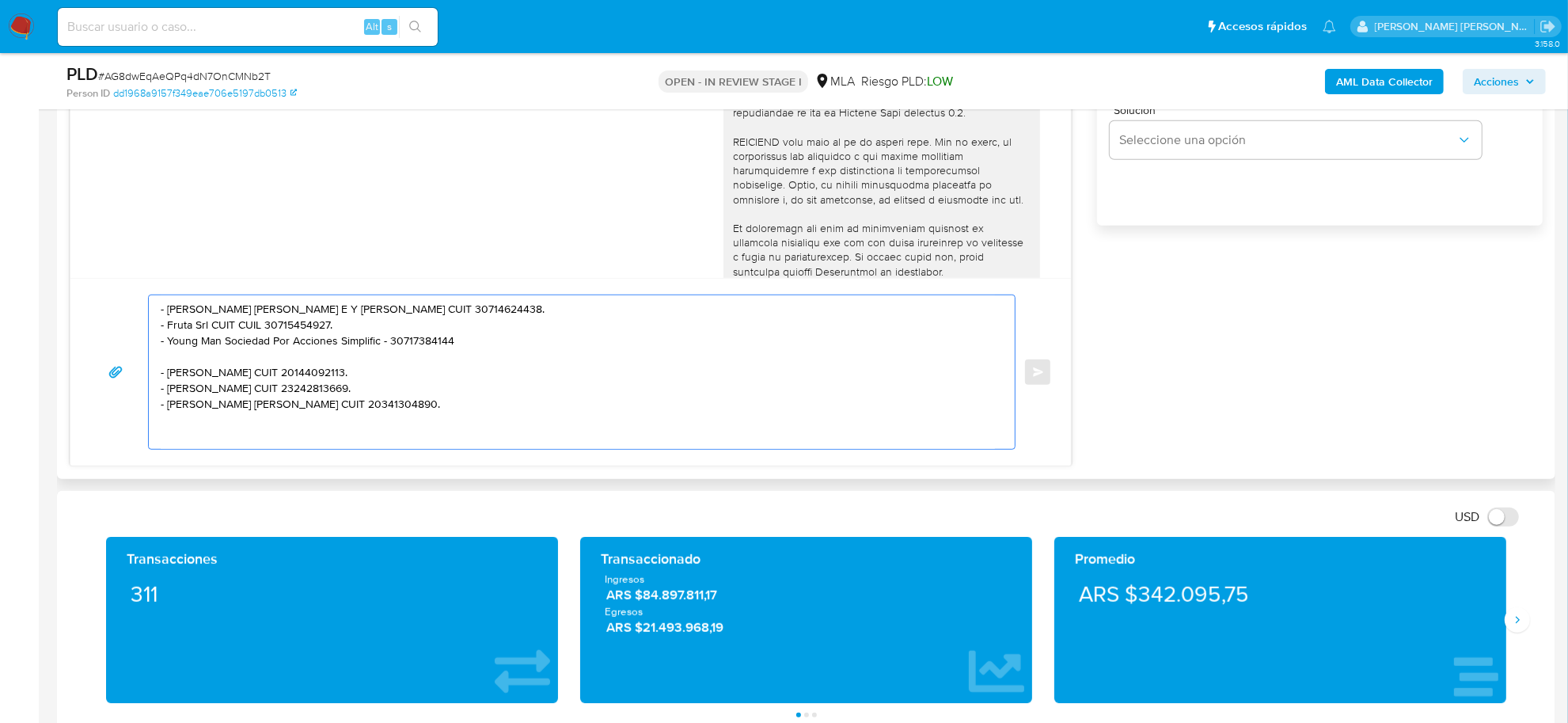
click at [388, 377] on textarea "- Tulian Alcides C Tulian Gaston E Y Tulia CUIT 30714624438. - Fruta Srl CUIT C…" at bounding box center [578, 372] width 835 height 154
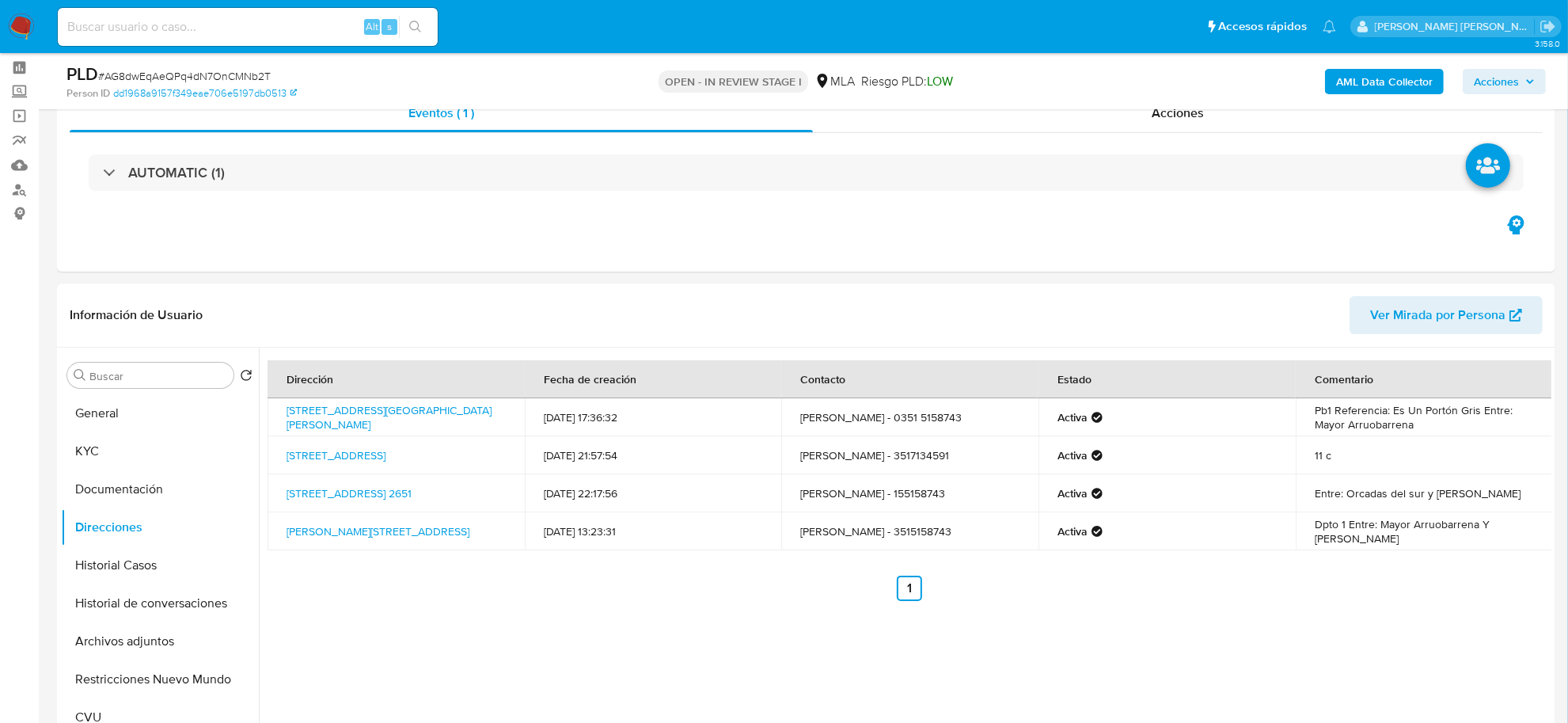
scroll to position [99, 0]
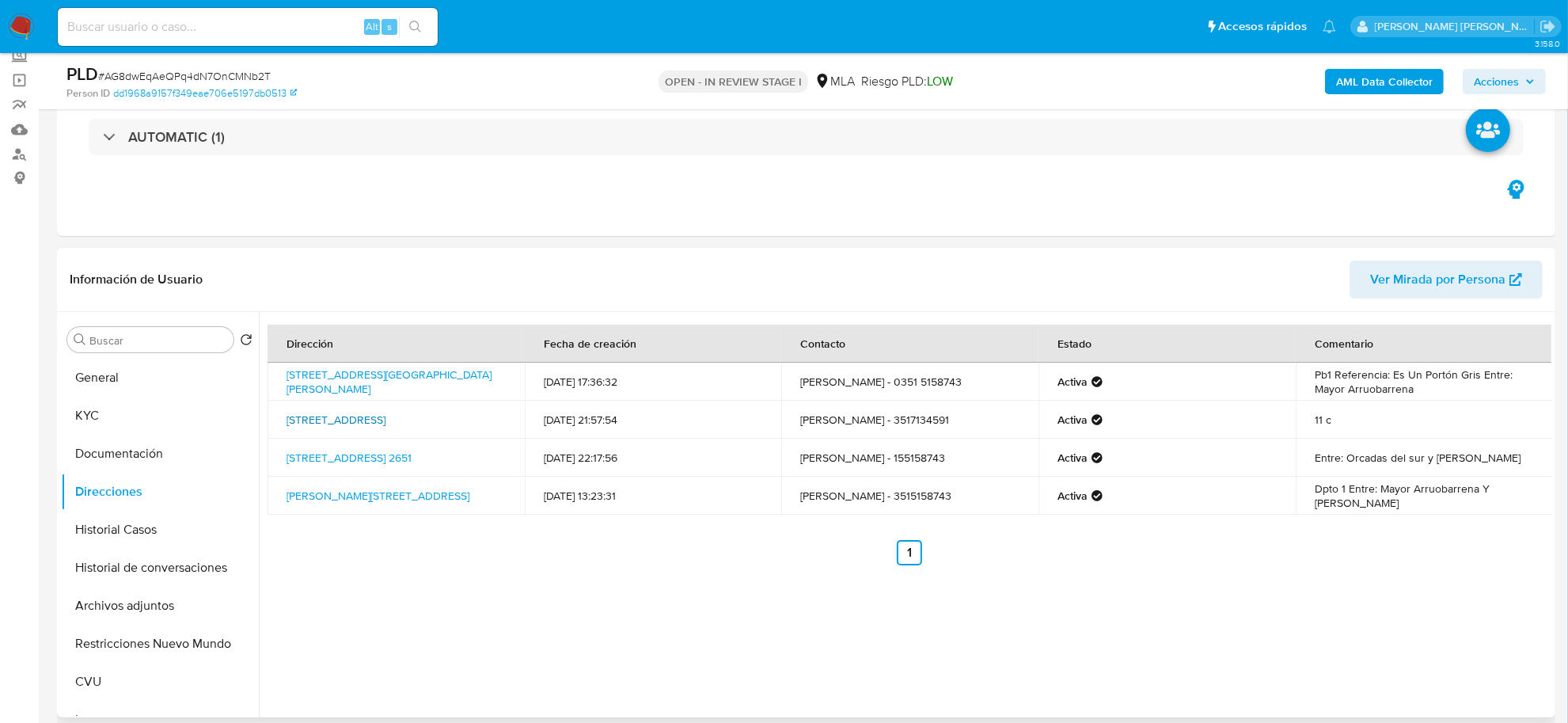
click at [345, 418] on link "Independencia 408, Cord, Córdoba, 5000, Argentina 408" at bounding box center [336, 419] width 99 height 16
click at [374, 450] on link "Juramento 2651, Córdoba, Córdoba, 5001, Argentina 2651" at bounding box center [350, 458] width 125 height 16
click at [113, 418] on button "KYC" at bounding box center [154, 415] width 186 height 38
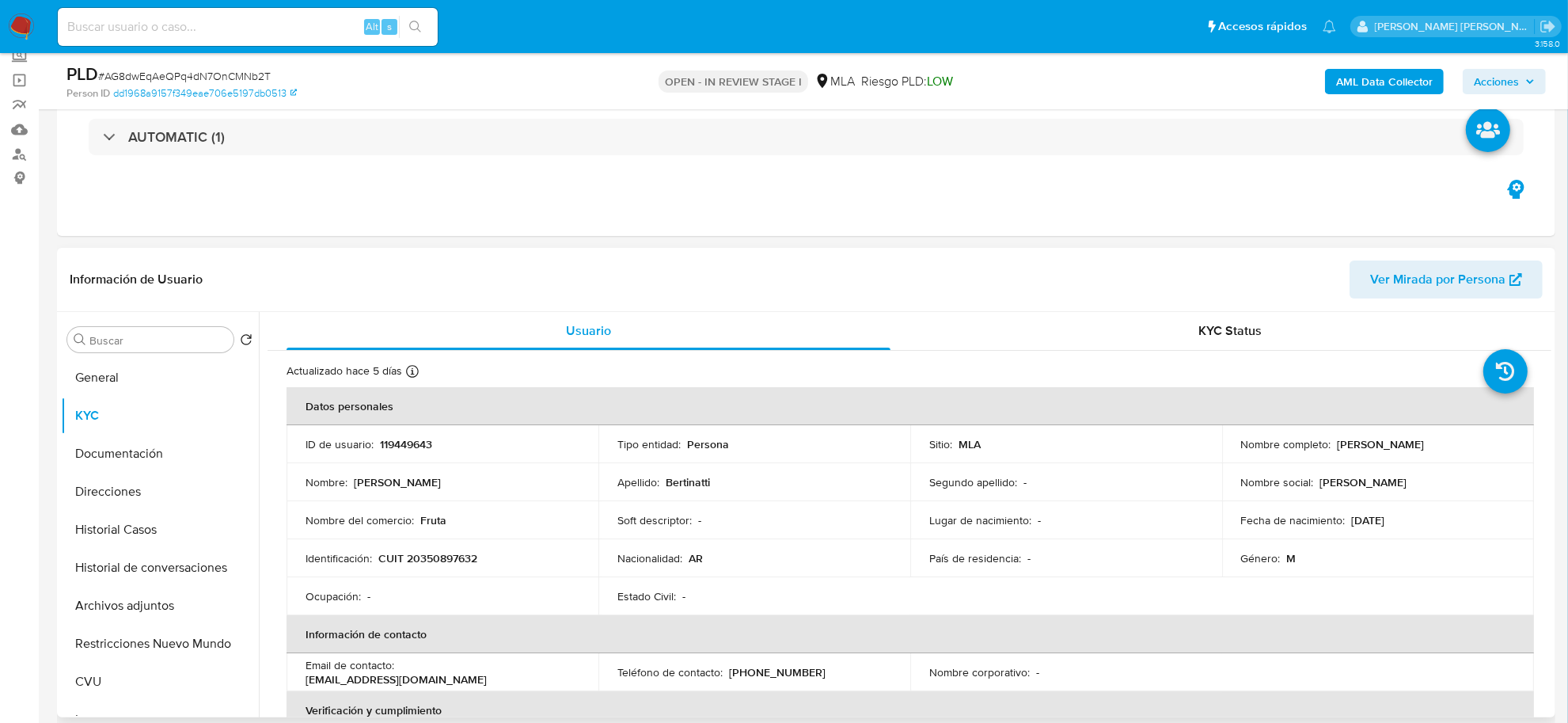
drag, startPoint x: 1331, startPoint y: 441, endPoint x: 1448, endPoint y: 445, distance: 117.1
click at [1469, 448] on div "Nombre completo : Federico Hector Bertinatti" at bounding box center [1378, 444] width 274 height 14
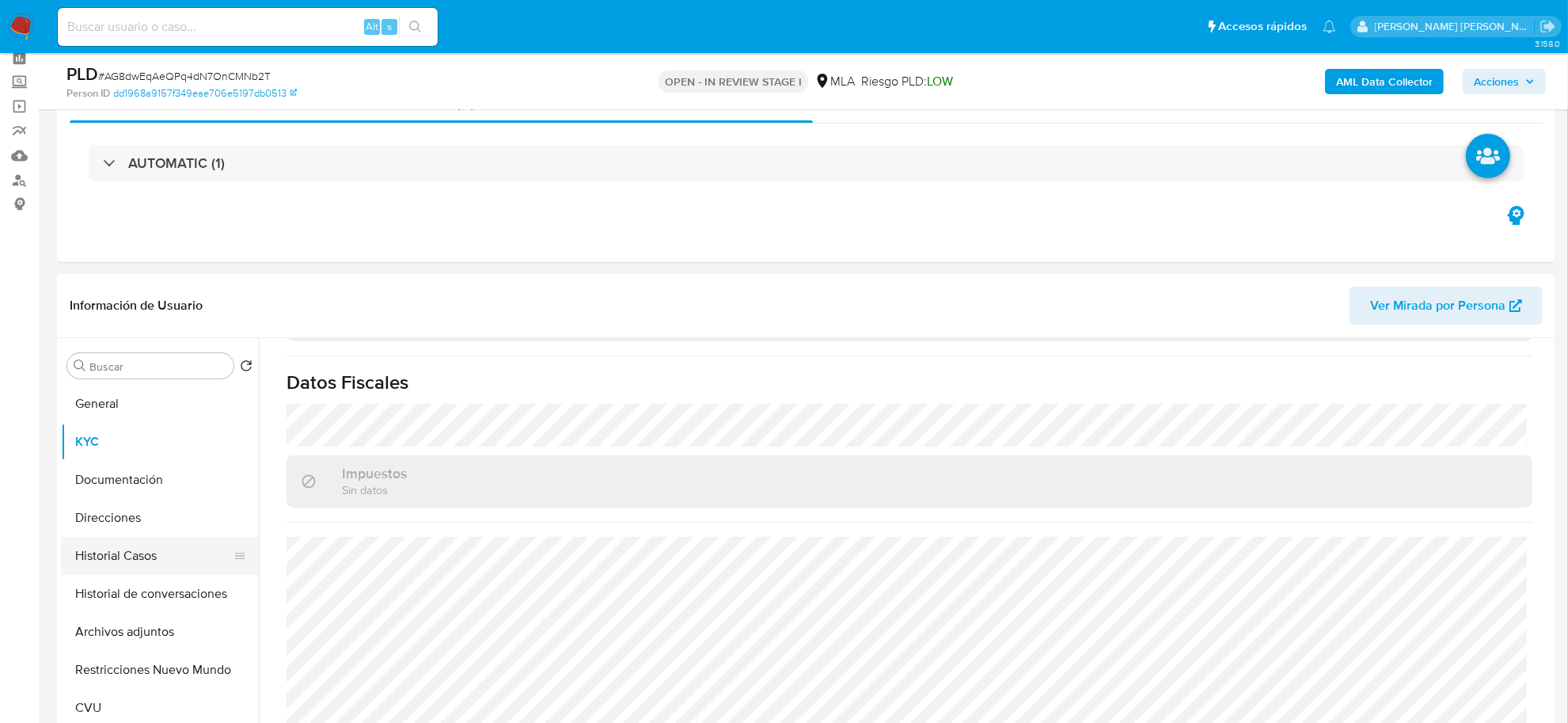
scroll to position [0, 0]
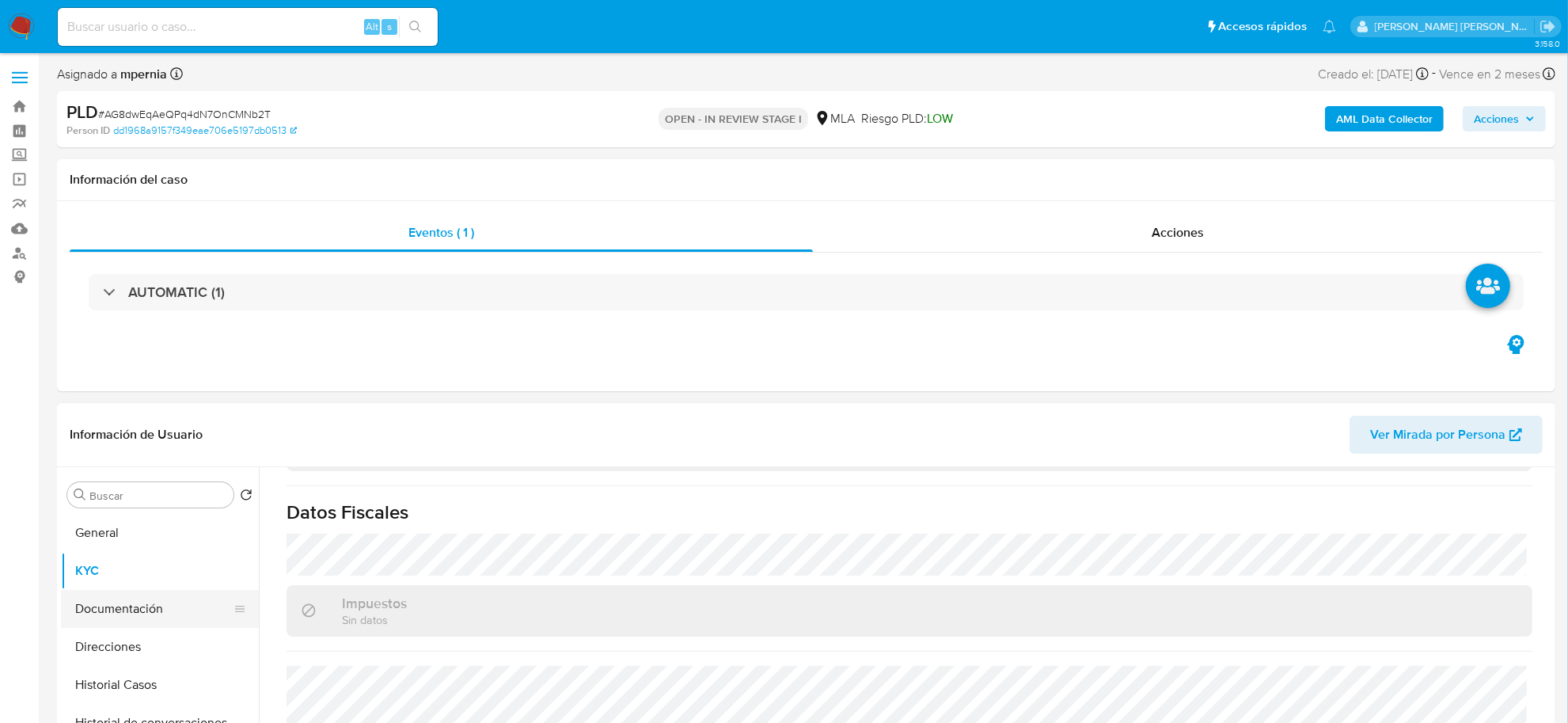
click at [128, 606] on button "Documentación" at bounding box center [154, 608] width 186 height 38
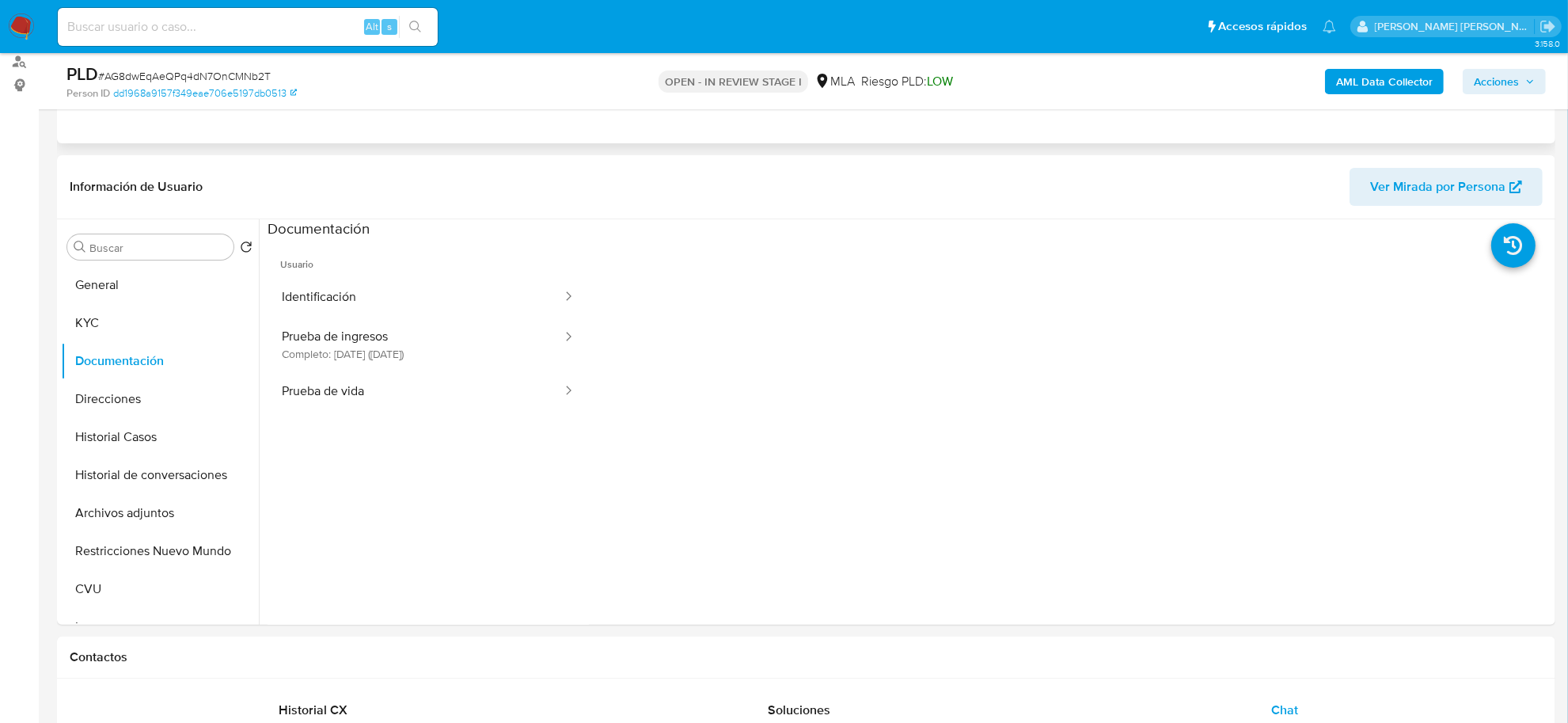
scroll to position [198, 0]
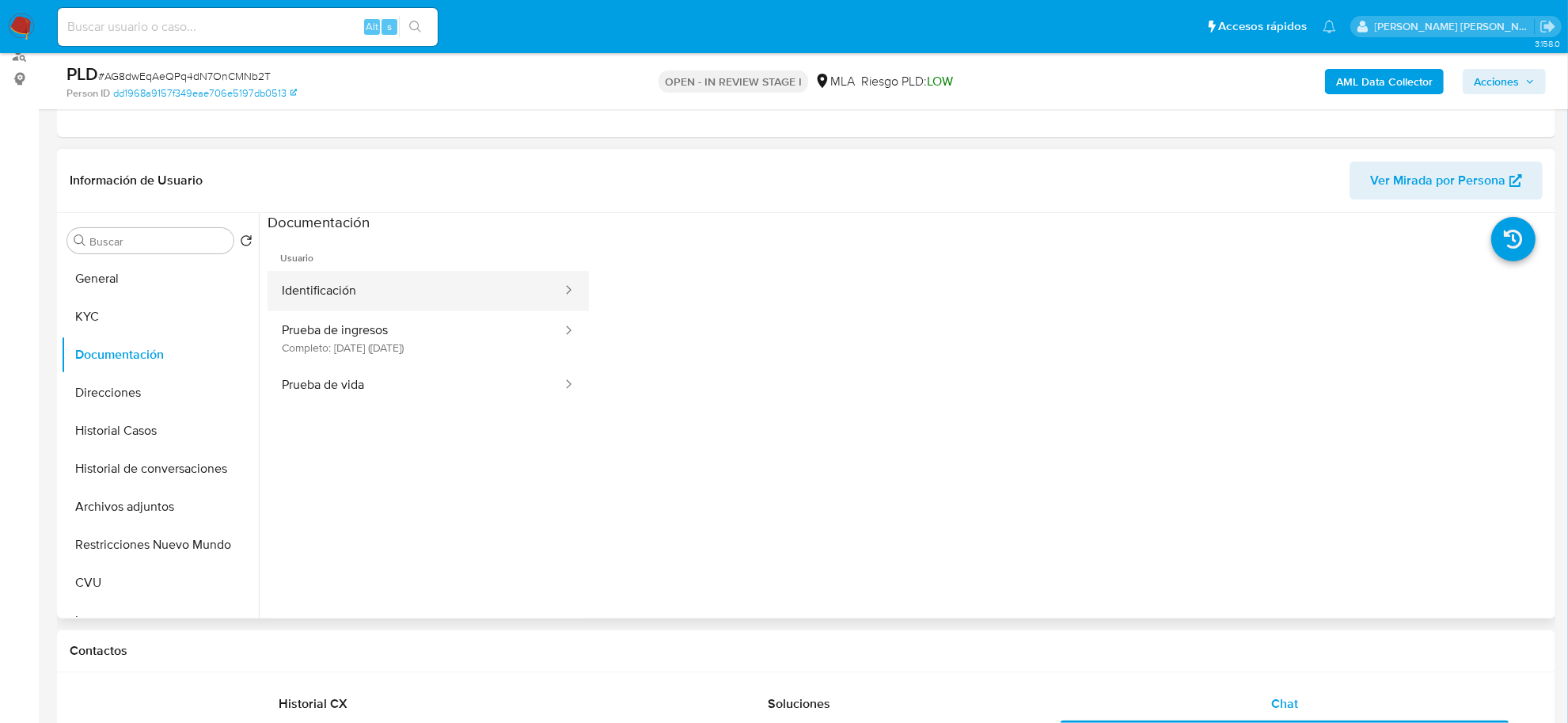
click at [405, 283] on button "Identificación" at bounding box center [416, 291] width 296 height 40
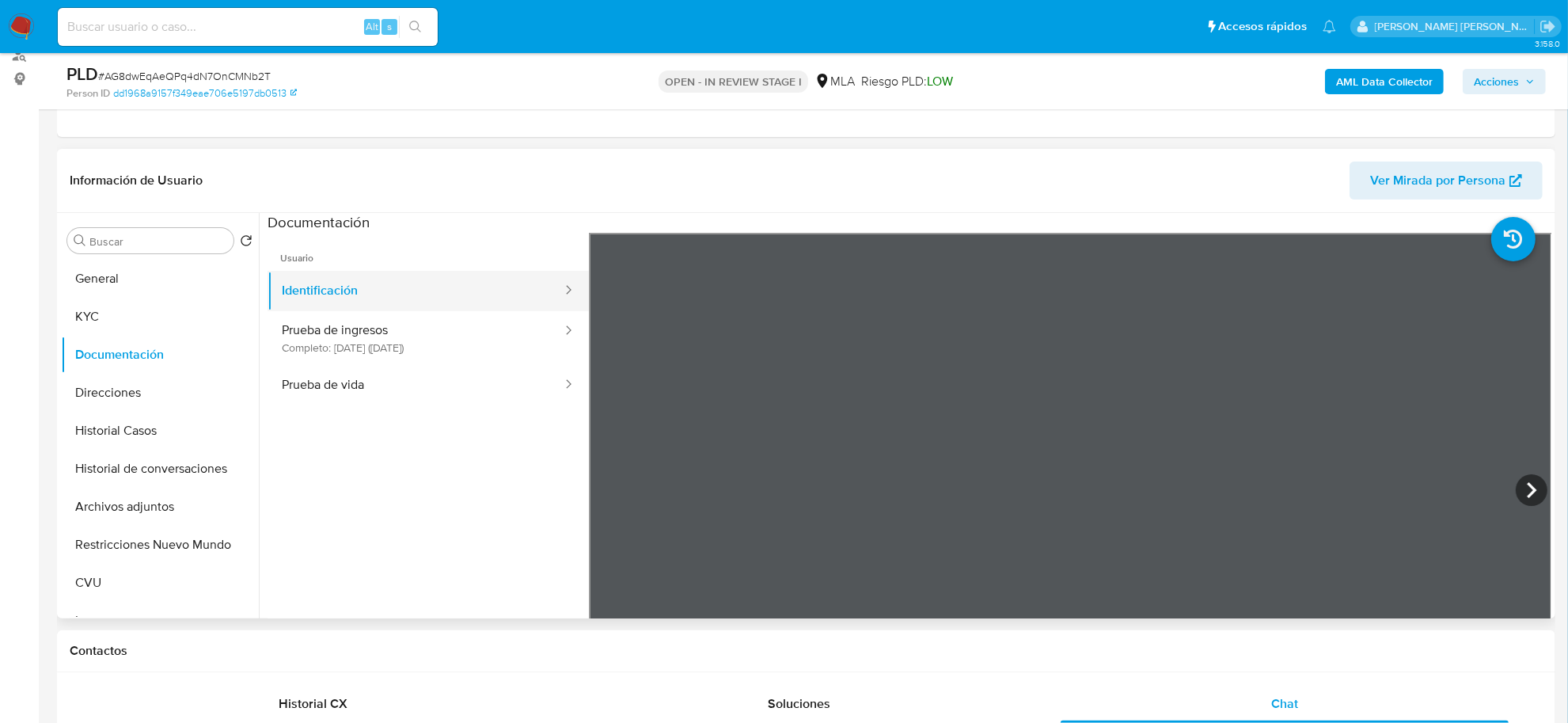
click at [345, 290] on button "Identificación" at bounding box center [416, 291] width 296 height 40
click at [359, 387] on button "Prueba de vida" at bounding box center [416, 385] width 296 height 40
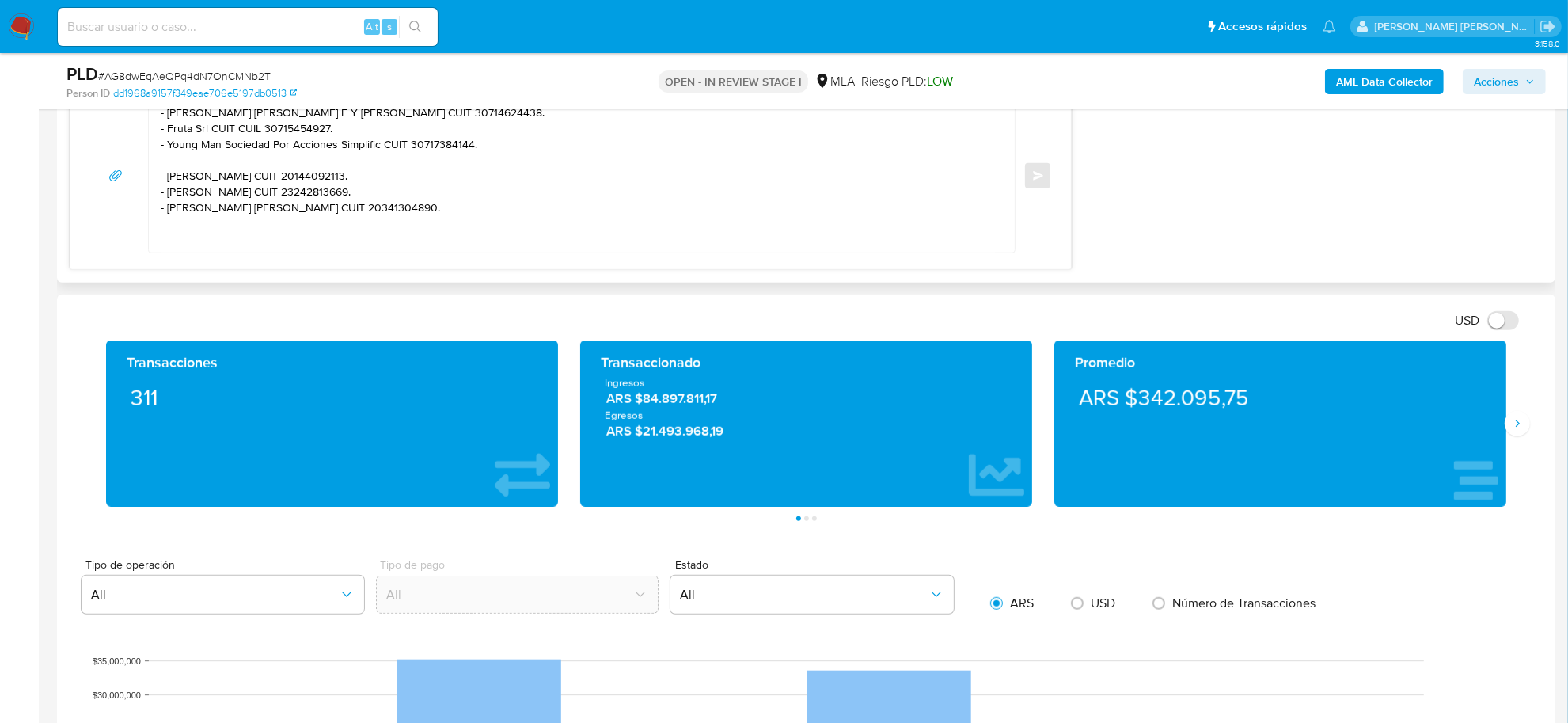
scroll to position [990, 0]
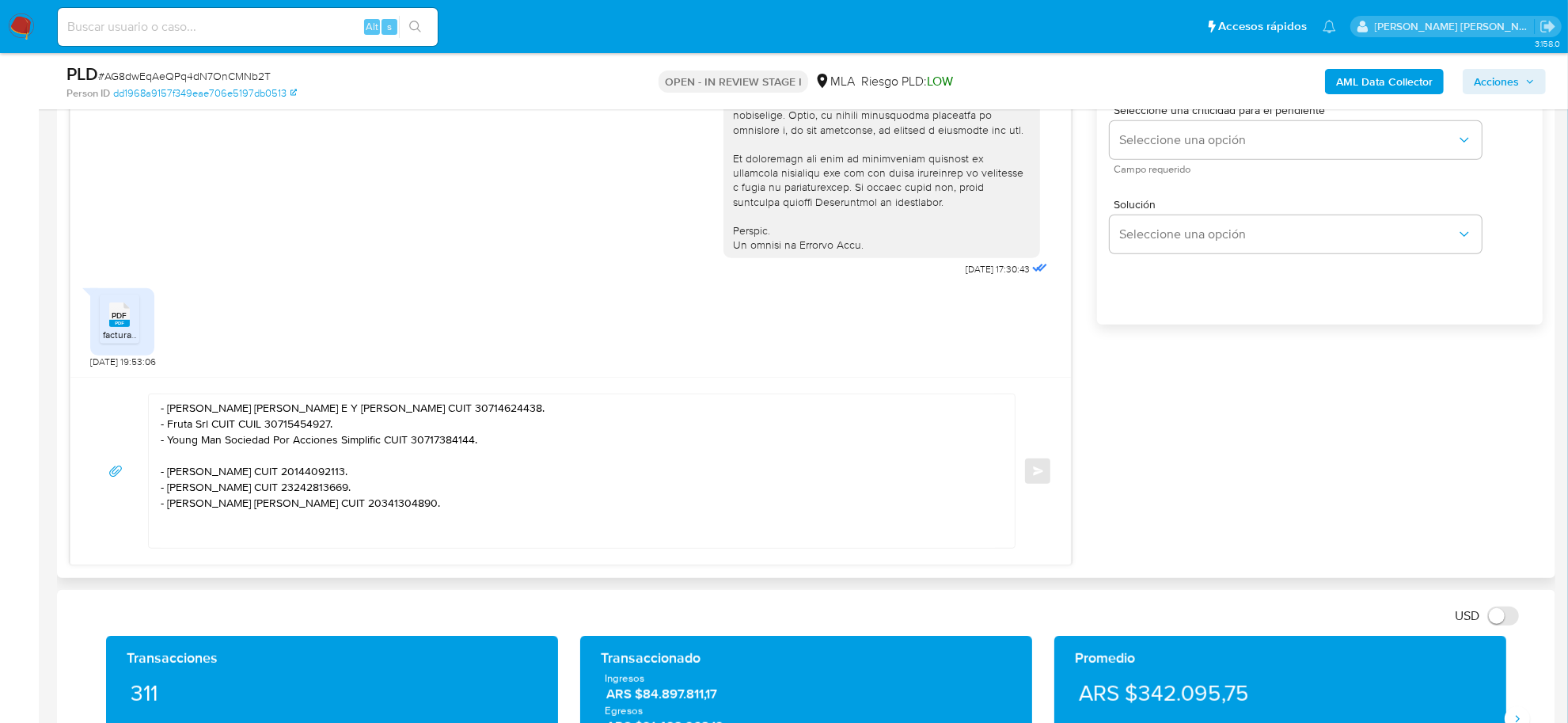
click at [206, 421] on textarea "- Tulian Alcides C Tulian Gaston E Y Tulia CUIT 30714624438. - Fruta Srl CUIT C…" at bounding box center [578, 471] width 835 height 154
click at [199, 410] on textarea "- Tulian Alcides C Tulian Gaston E Y Tulia CUIT 30714624438. - Fruta Srl CUIT C…" at bounding box center [578, 471] width 835 height 154
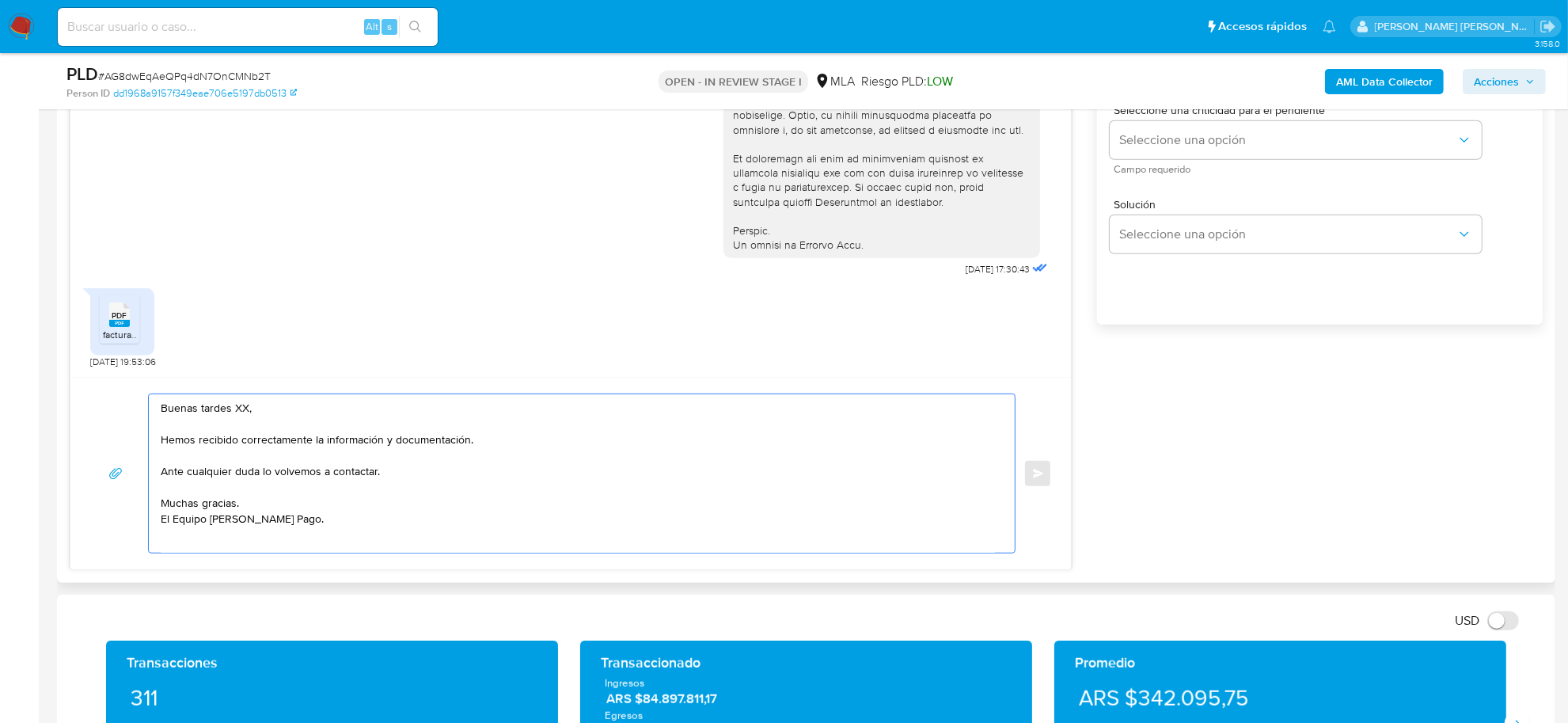
click at [313, 444] on textarea "Buenas tardes XX, Hemos recibido correctamente la información y documentación. …" at bounding box center [578, 473] width 835 height 158
drag, startPoint x: 323, startPoint y: 445, endPoint x: 393, endPoint y: 446, distance: 70.0
click at [393, 446] on textarea "Buenas tardes XX, Hemos recibido correctamente la información y documentación. …" at bounding box center [578, 473] width 835 height 158
click at [327, 472] on textarea "Buenas tardes XX, Hemos recibido correctamente la documentación. Ante cualquier…" at bounding box center [578, 473] width 835 height 158
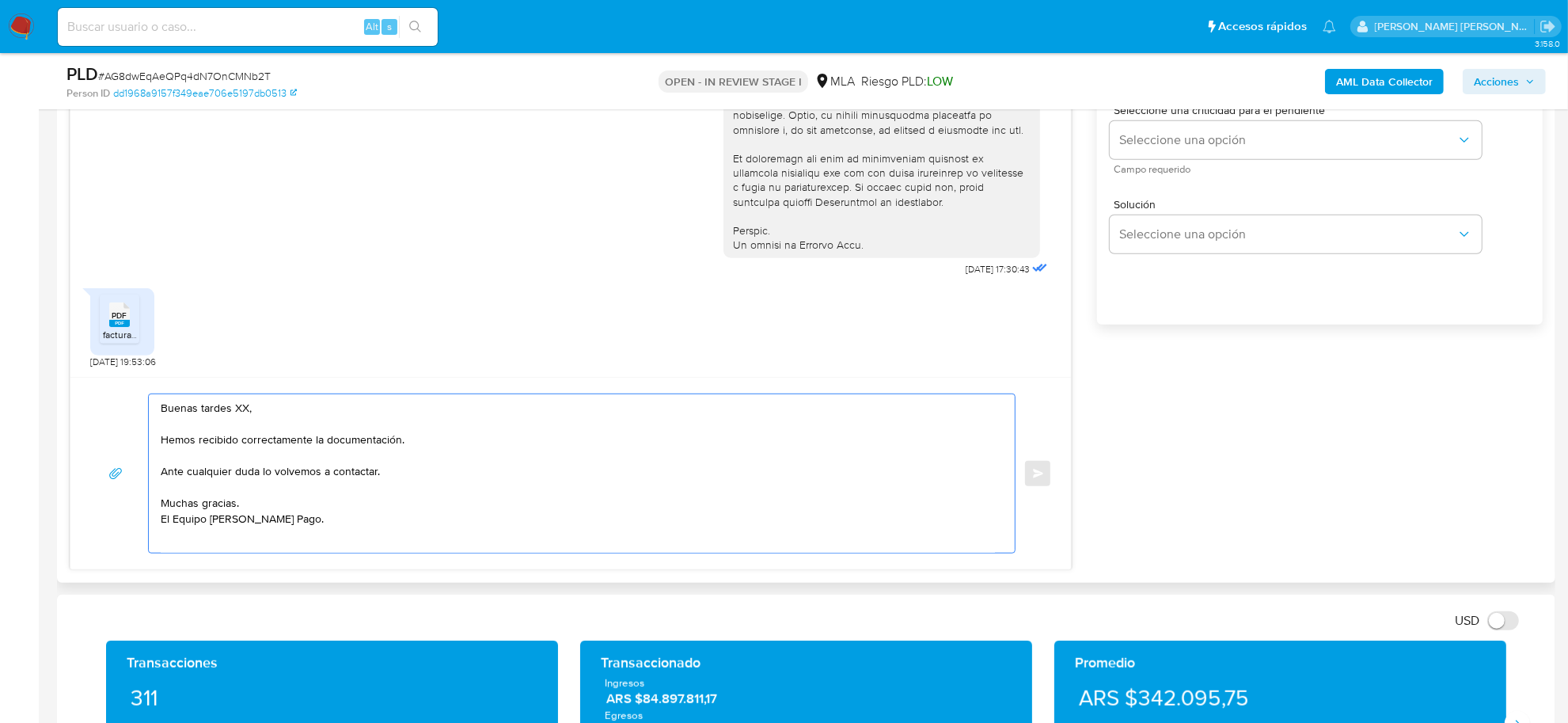
click at [327, 472] on textarea "Buenas tardes XX, Hemos recibido correctamente la documentación. Ante cualquier…" at bounding box center [578, 473] width 835 height 158
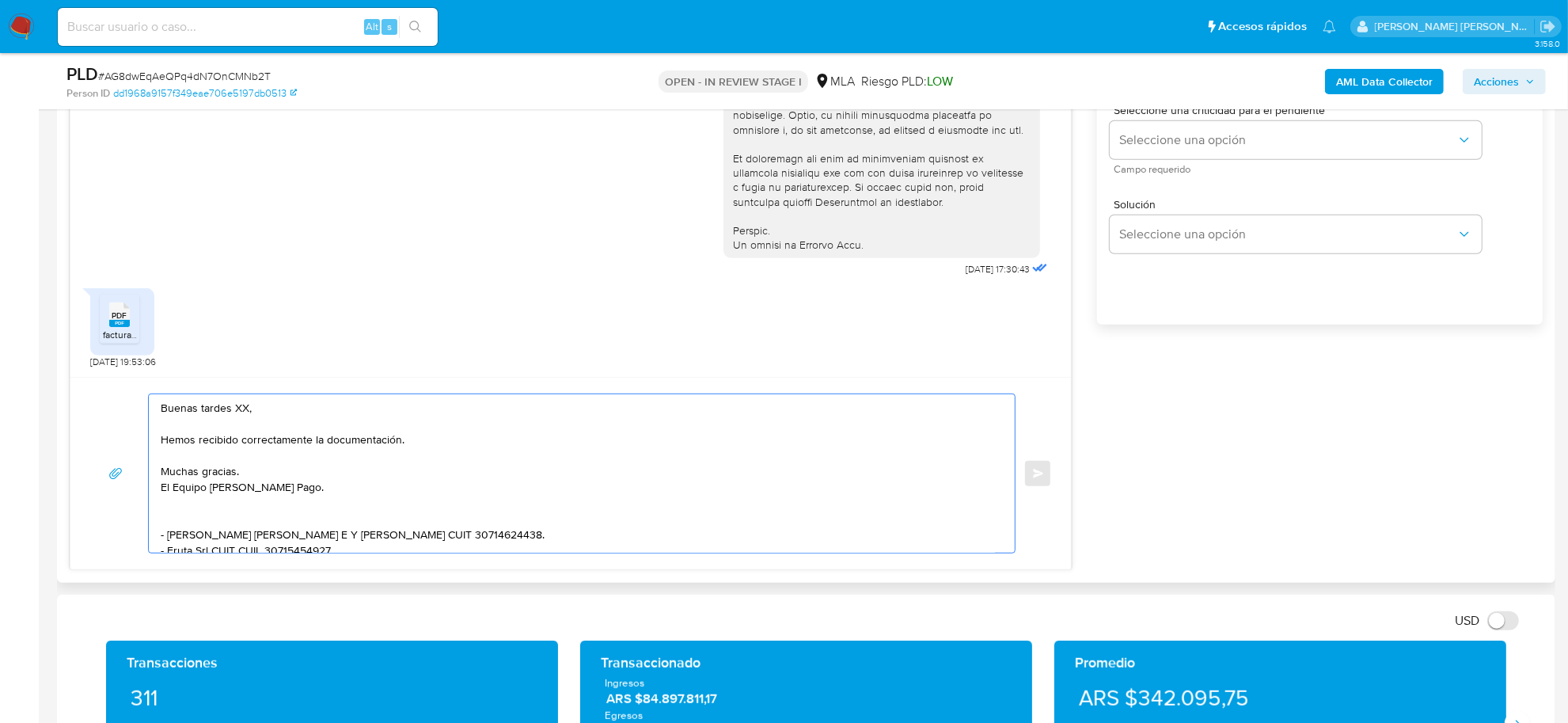
click at [412, 441] on textarea "Buenas tardes XX, Hemos recibido correctamente la documentación. Muchas gracias…" at bounding box center [578, 473] width 835 height 158
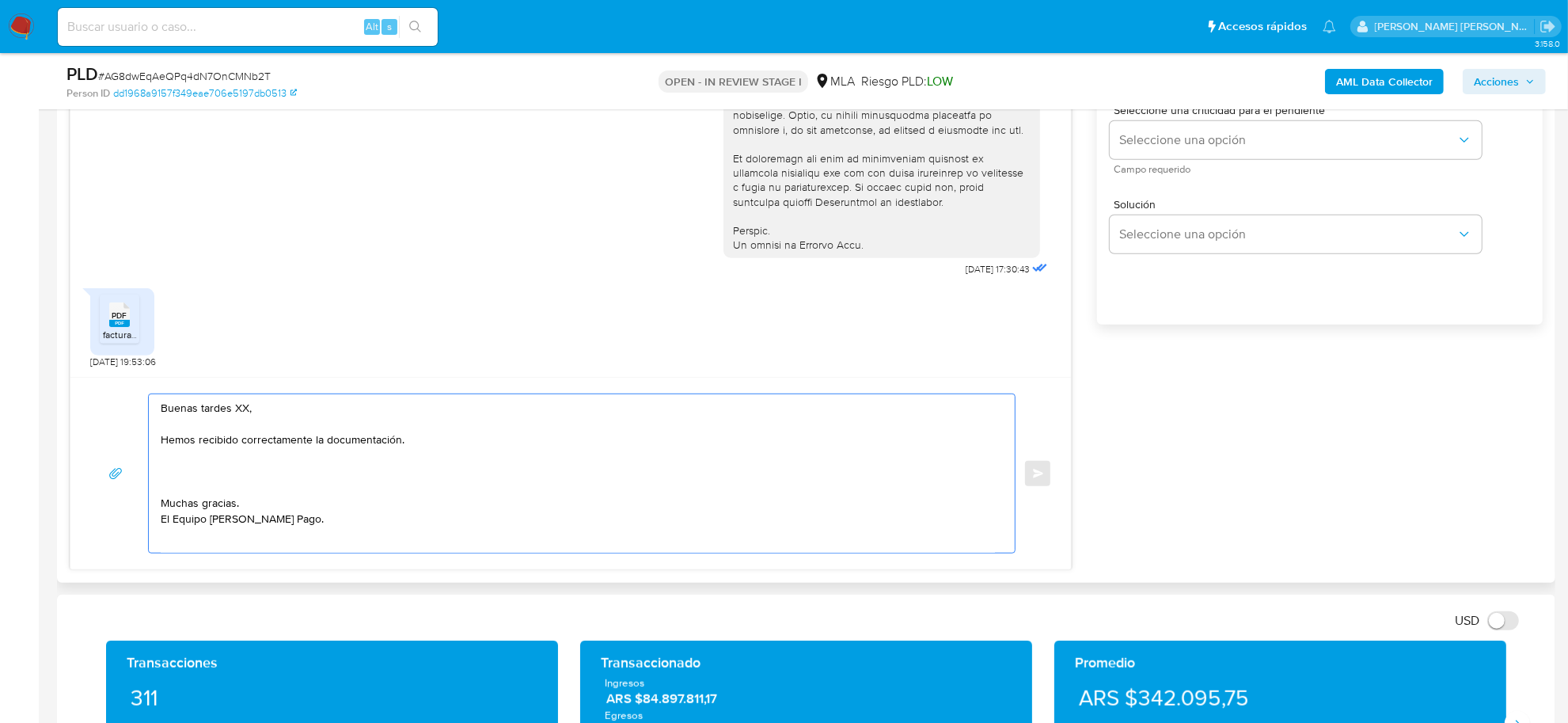
paste textarea "En función de las operaciones registradas en tu cuenta de Mercado Pago, necesit…"
click at [168, 474] on textarea "Buenas tardes XX, Hemos recibido correctamente la documentación. En función de …" at bounding box center [578, 473] width 835 height 158
click at [863, 476] on textarea "Buenas tardes XX, Hemos recibido correctamente la documentación. De acuerdo con…" at bounding box center [578, 473] width 835 height 158
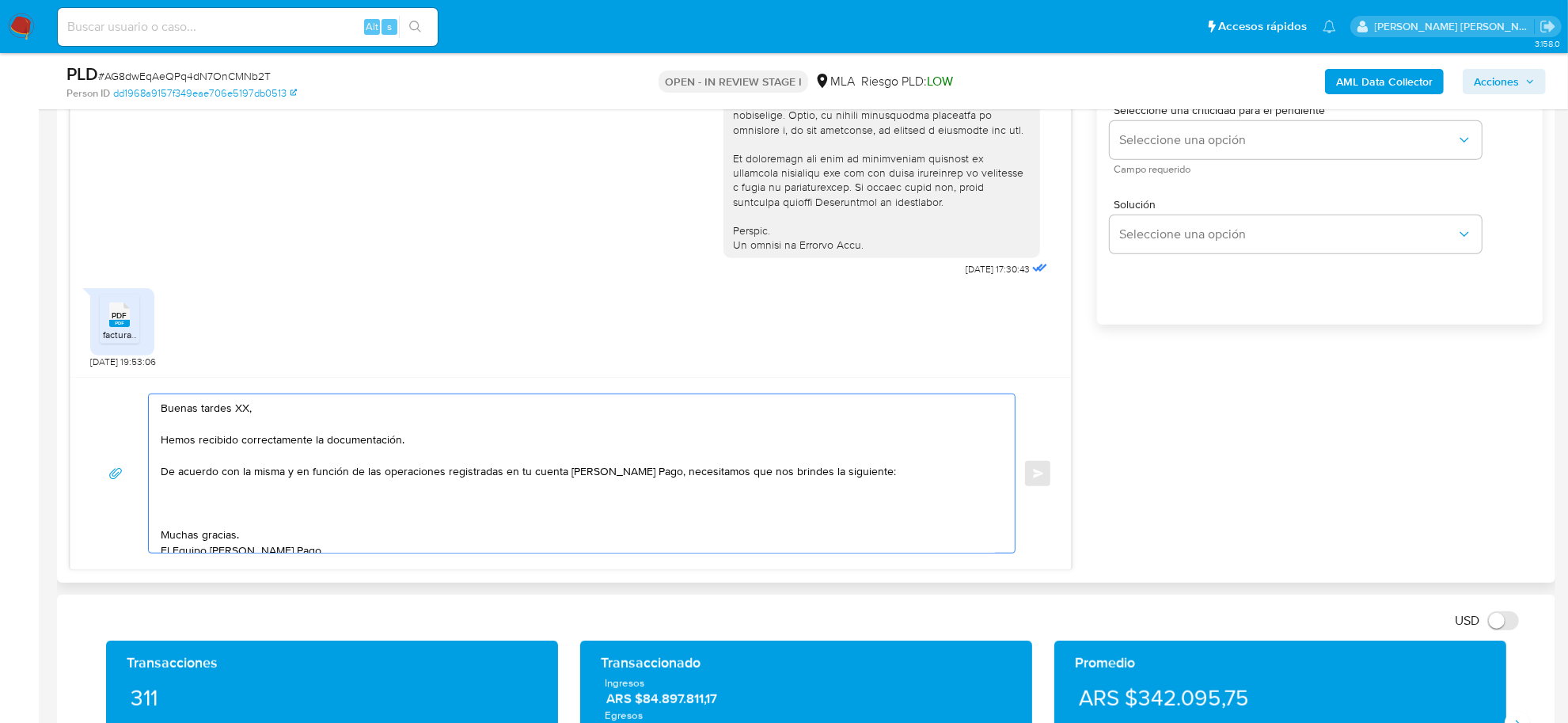
click at [222, 536] on textarea "Buenas tardes XX, Hemos recibido correctamente la documentación. De acuerdo con…" at bounding box center [578, 473] width 835 height 158
click at [188, 536] on textarea "Buenas tardes XX, Hemos recibido correctamente la documentación. De acuerdo con…" at bounding box center [578, 473] width 835 height 158
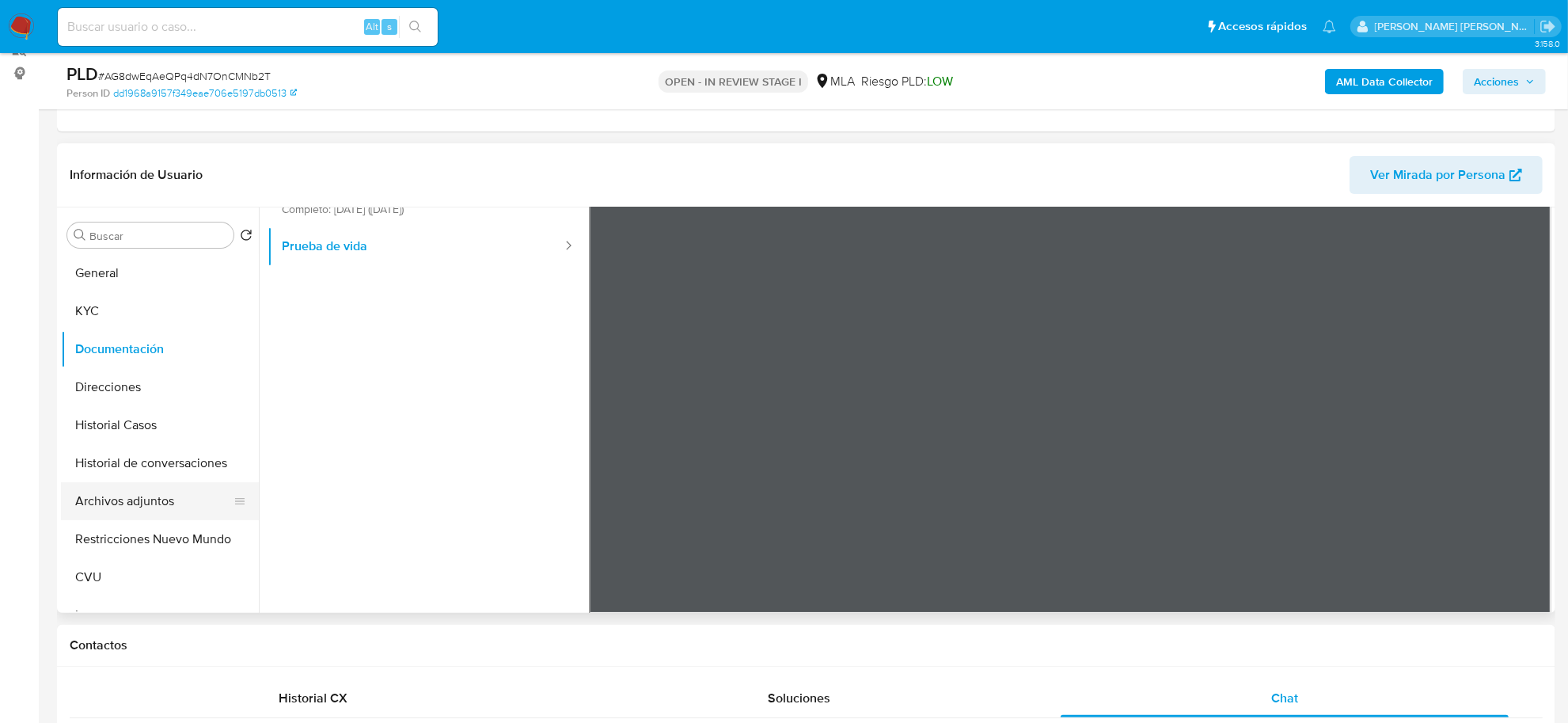
scroll to position [198, 0]
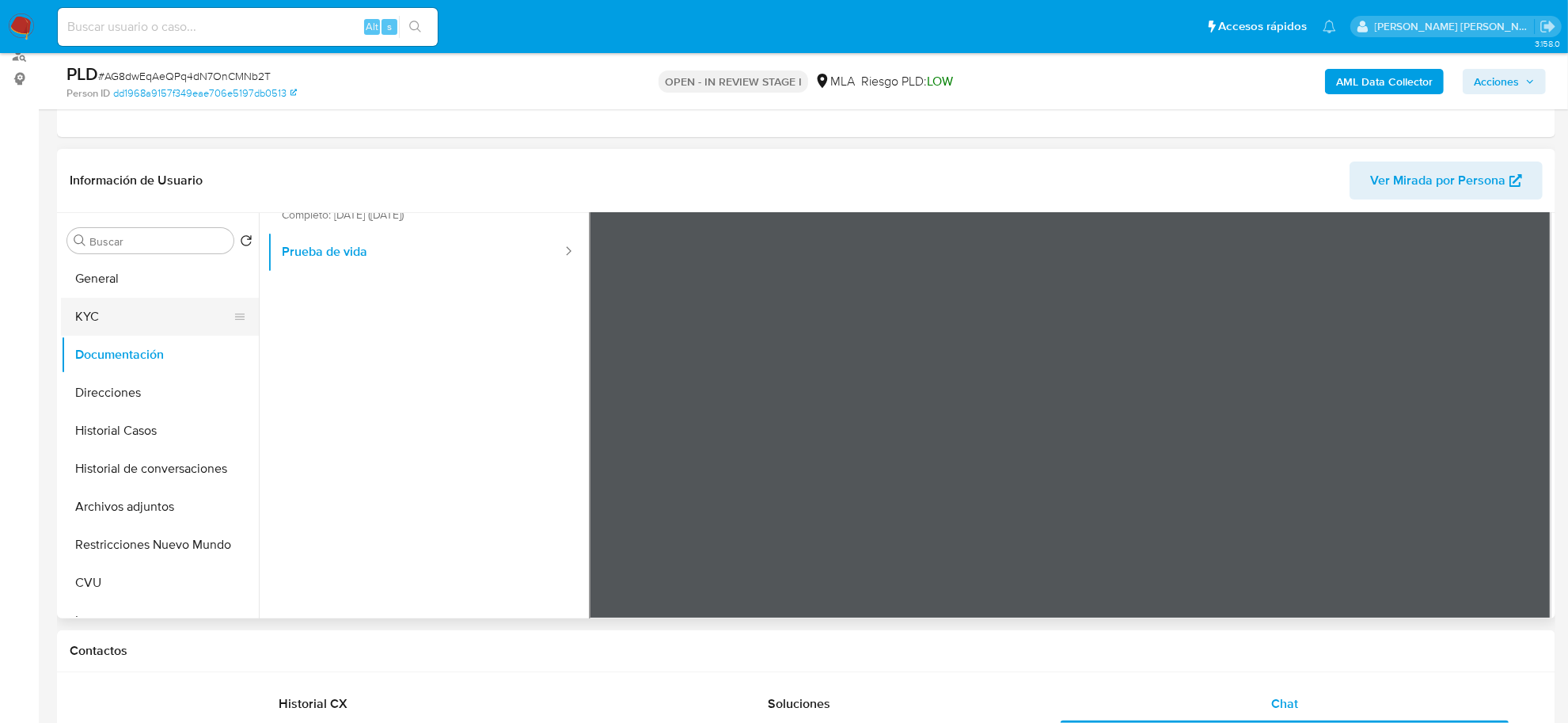
click at [125, 319] on button "KYC" at bounding box center [154, 316] width 186 height 38
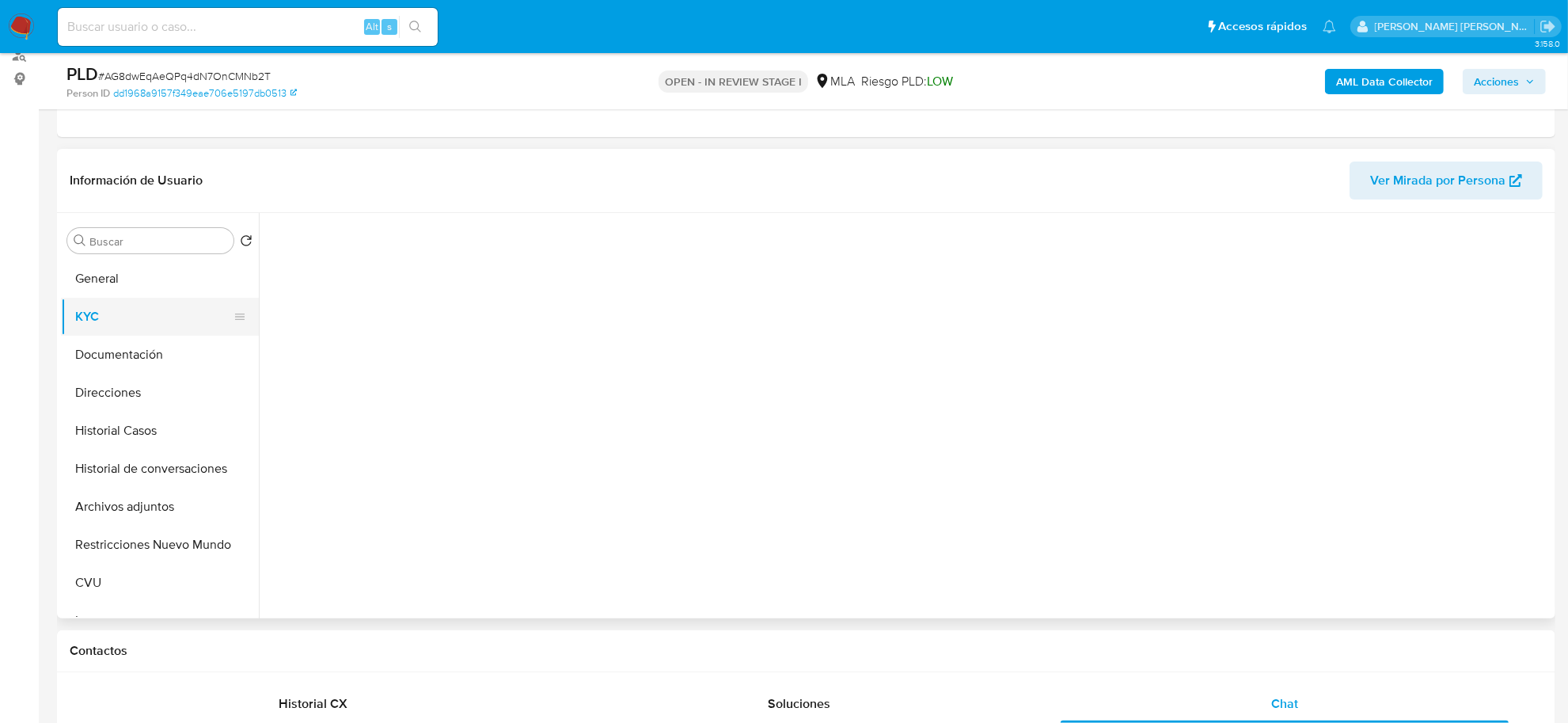
scroll to position [0, 0]
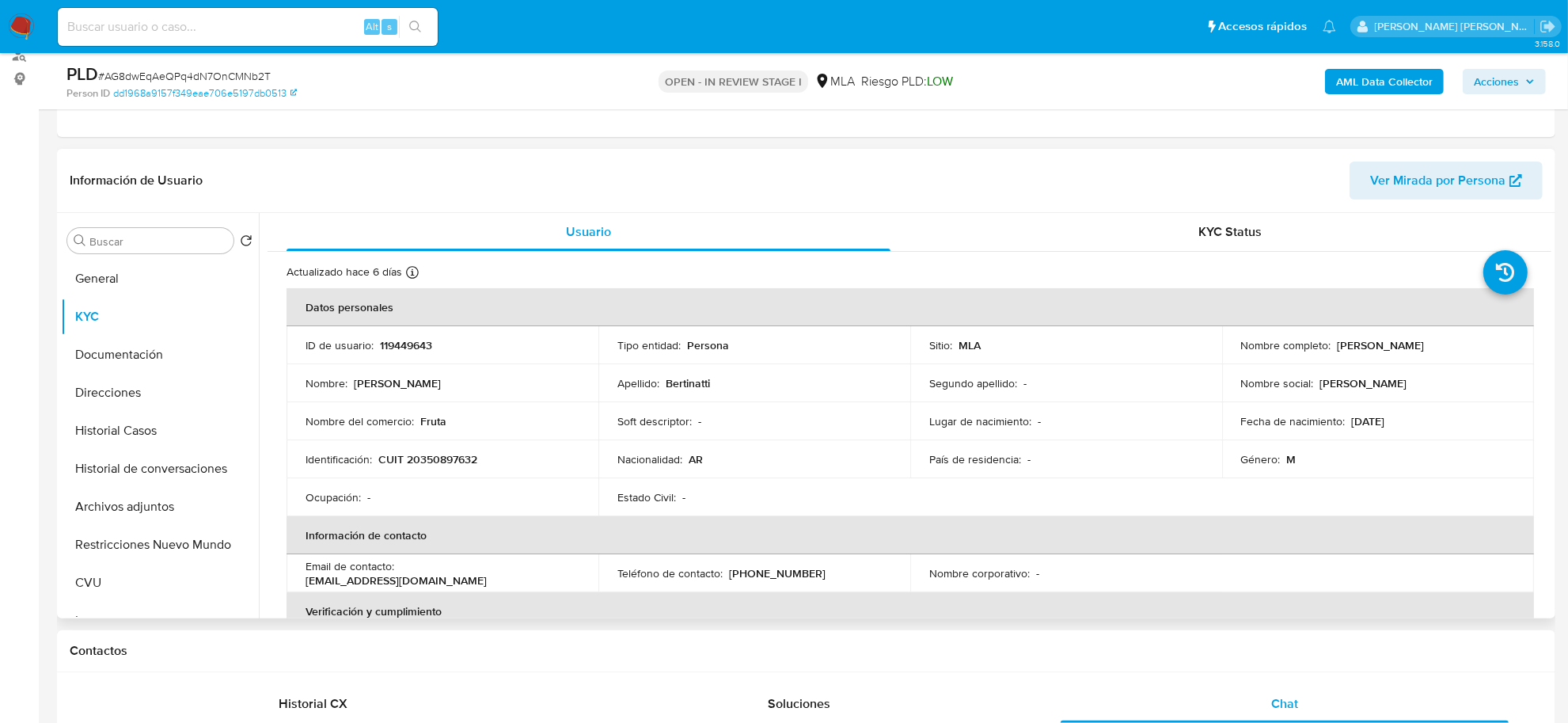
drag, startPoint x: 1328, startPoint y: 341, endPoint x: 1413, endPoint y: 350, distance: 85.5
click at [1413, 350] on div "Nombre completo : Federico Hector Bertinatti" at bounding box center [1378, 345] width 274 height 14
copy div "Federico Hector"
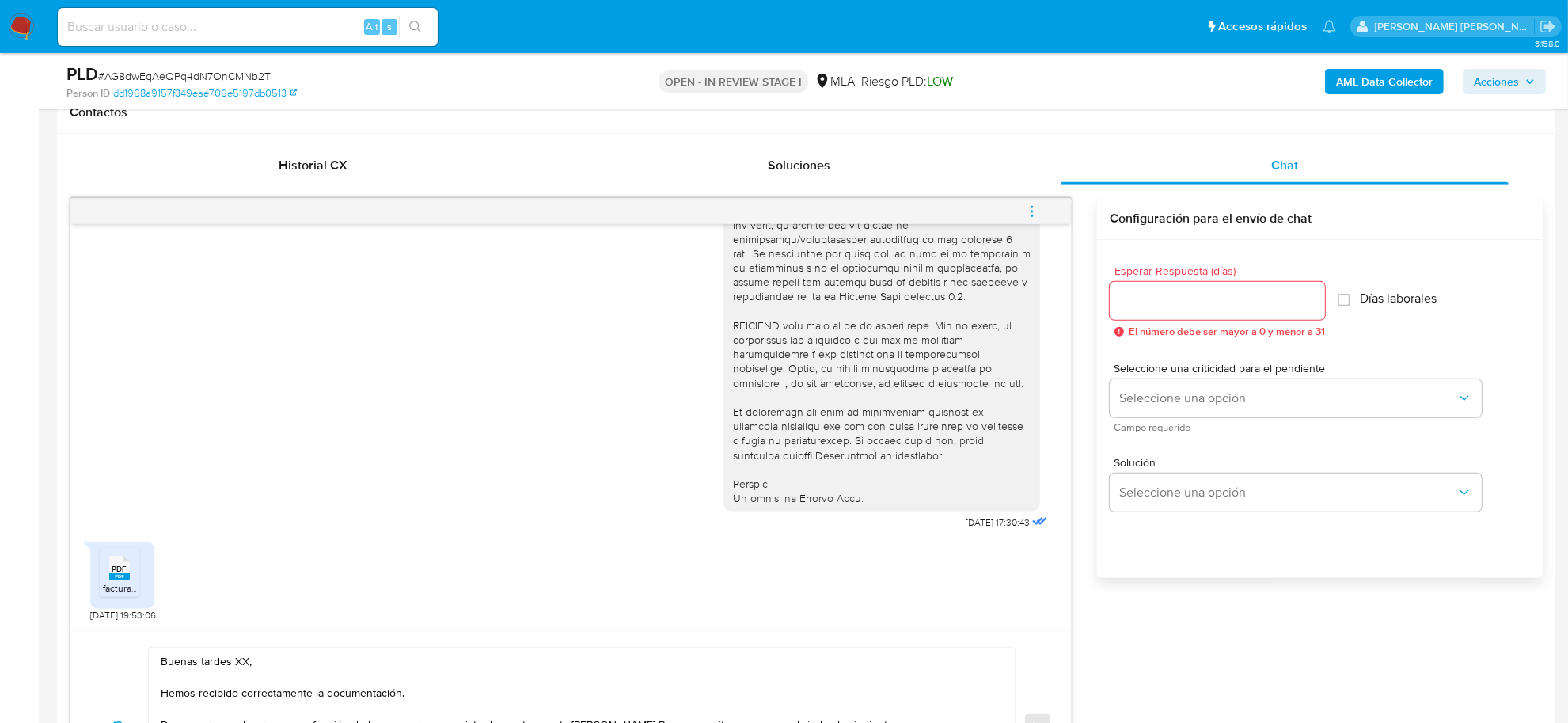
scroll to position [1090, 0]
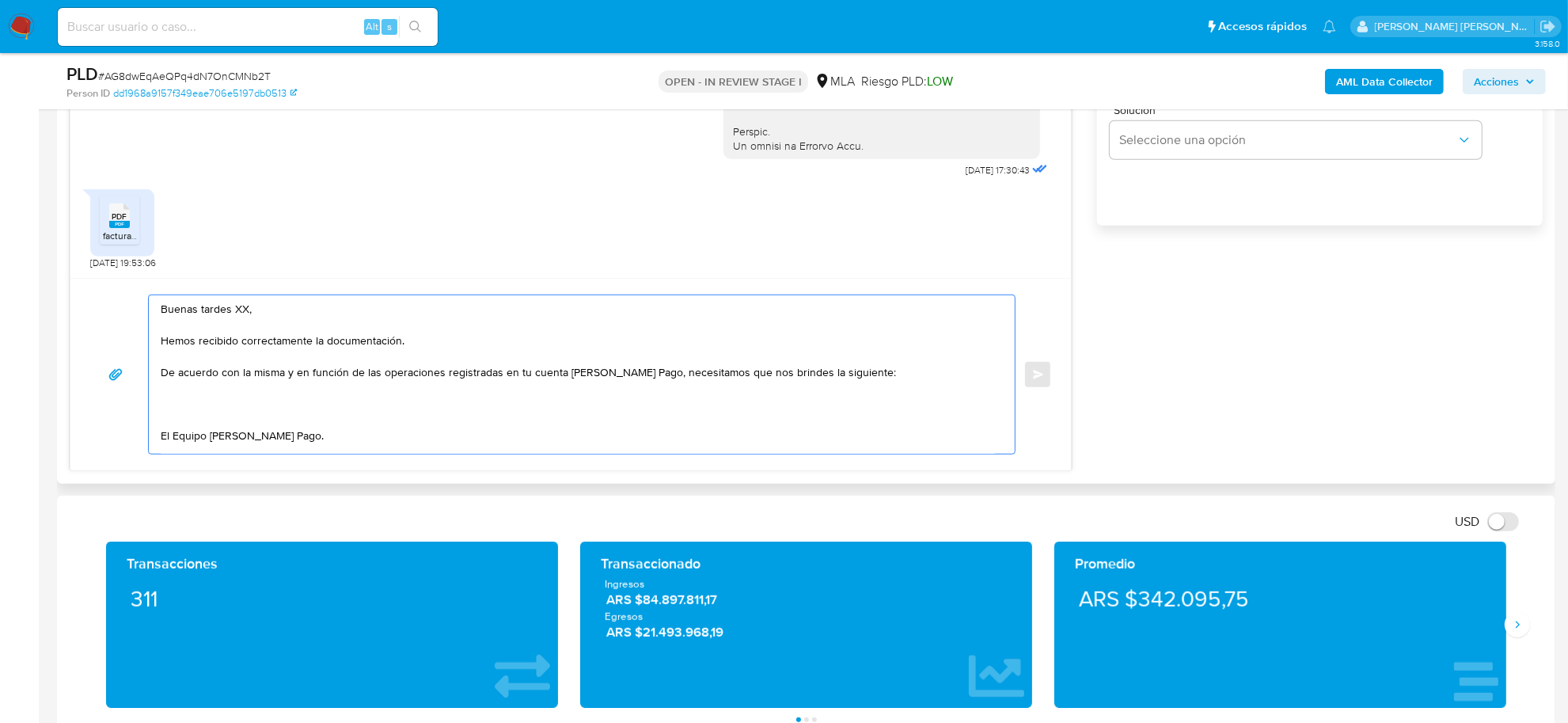
click at [243, 310] on textarea "Buenas tardes XX, Hemos recibido correctamente la documentación. De acuerdo con…" at bounding box center [578, 374] width 835 height 158
paste textarea "Federico Hector"
click at [265, 401] on textarea "Buenas tardes Federico Hector, Hemos recibido correctamente la documentación. D…" at bounding box center [578, 374] width 835 height 158
paste textarea "- Detalla la actividad que realizas a través de tu cuenta. De corresponder a un…"
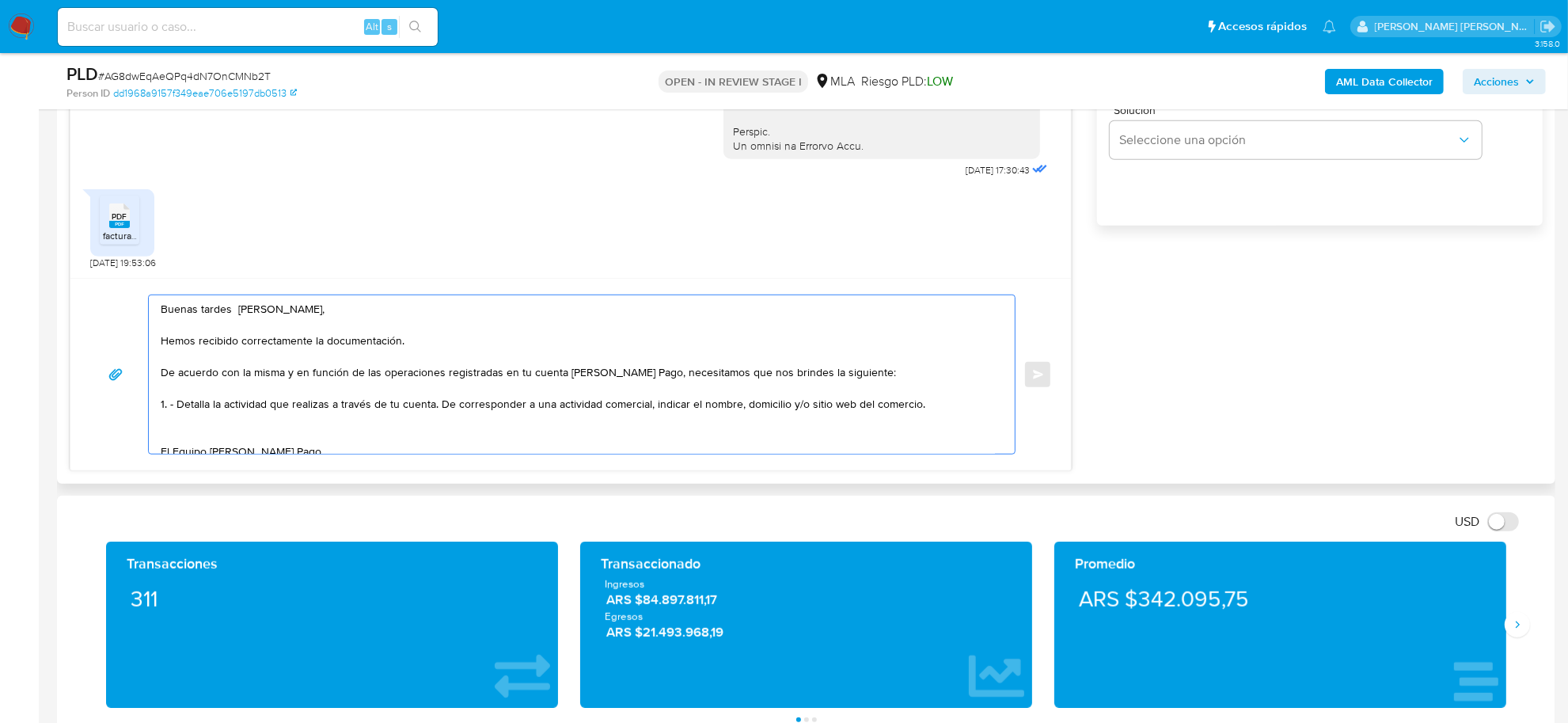
click at [444, 409] on textarea "Buenas tardes Federico Hector, Hemos recibido correctamente la documentación. D…" at bounding box center [578, 374] width 835 height 158
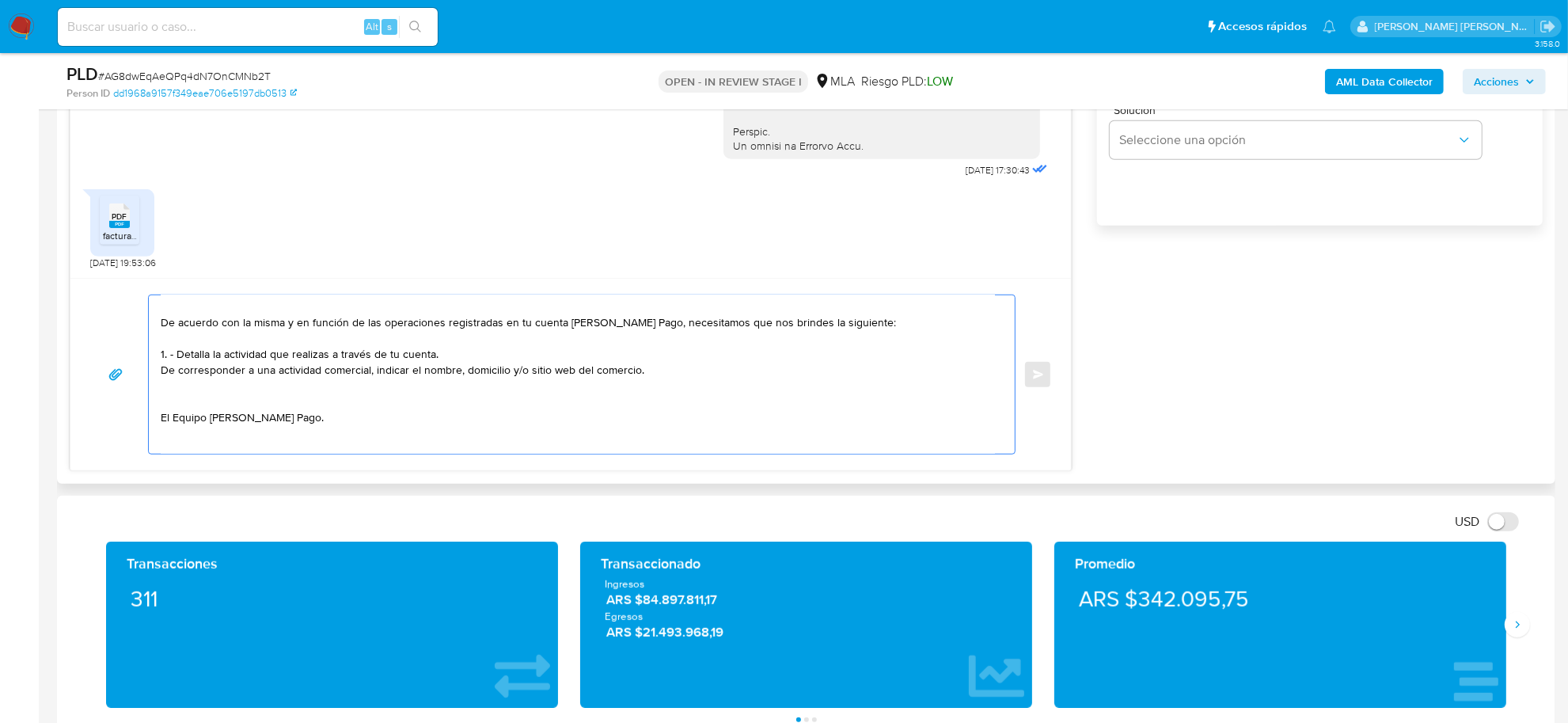
scroll to position [99, 0]
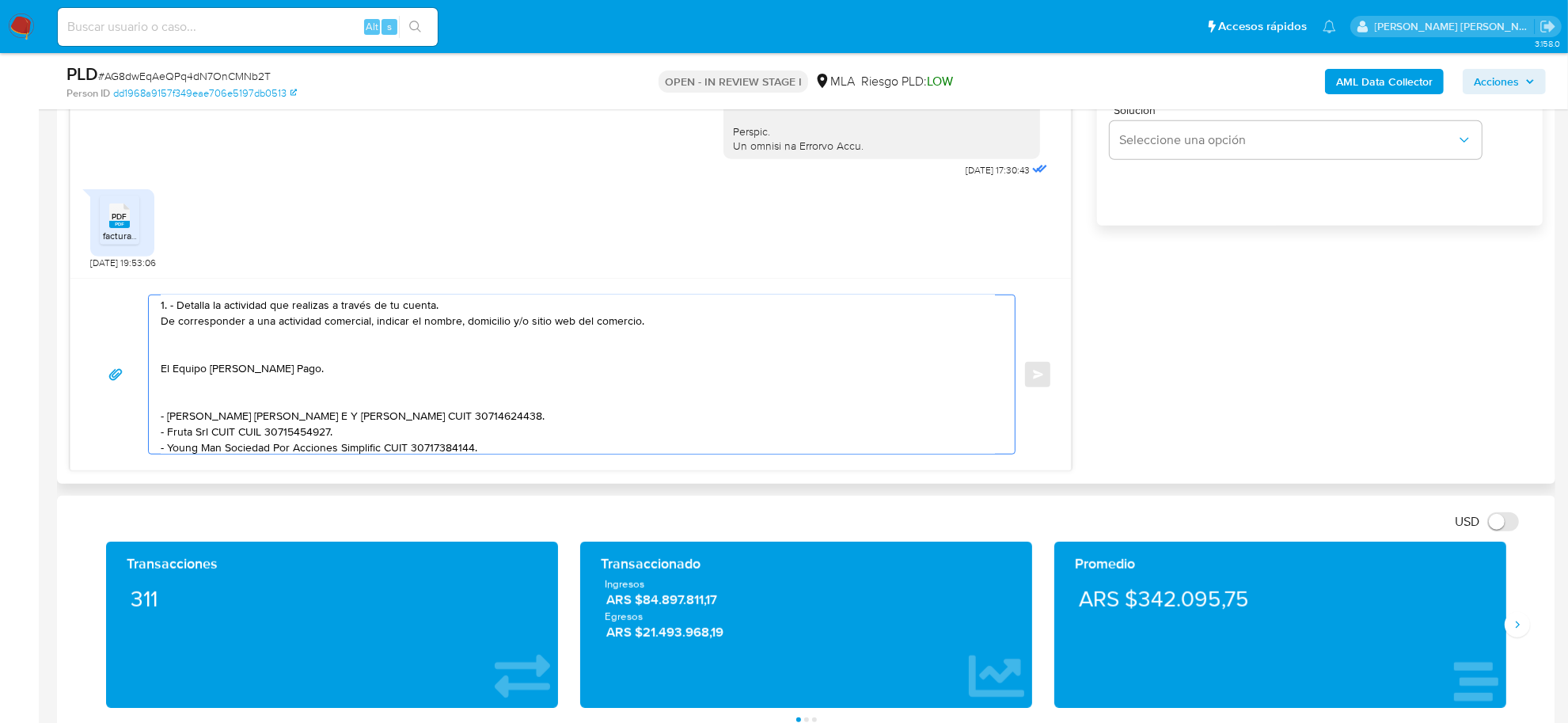
click at [243, 364] on textarea "Buenas tardes Federico Hector, Hemos recibido correctamente la documentación. D…" at bounding box center [578, 374] width 835 height 158
click at [247, 374] on textarea "Buenas tardes Federico Hector, Hemos recibido correctamente la documentación. D…" at bounding box center [578, 374] width 835 height 158
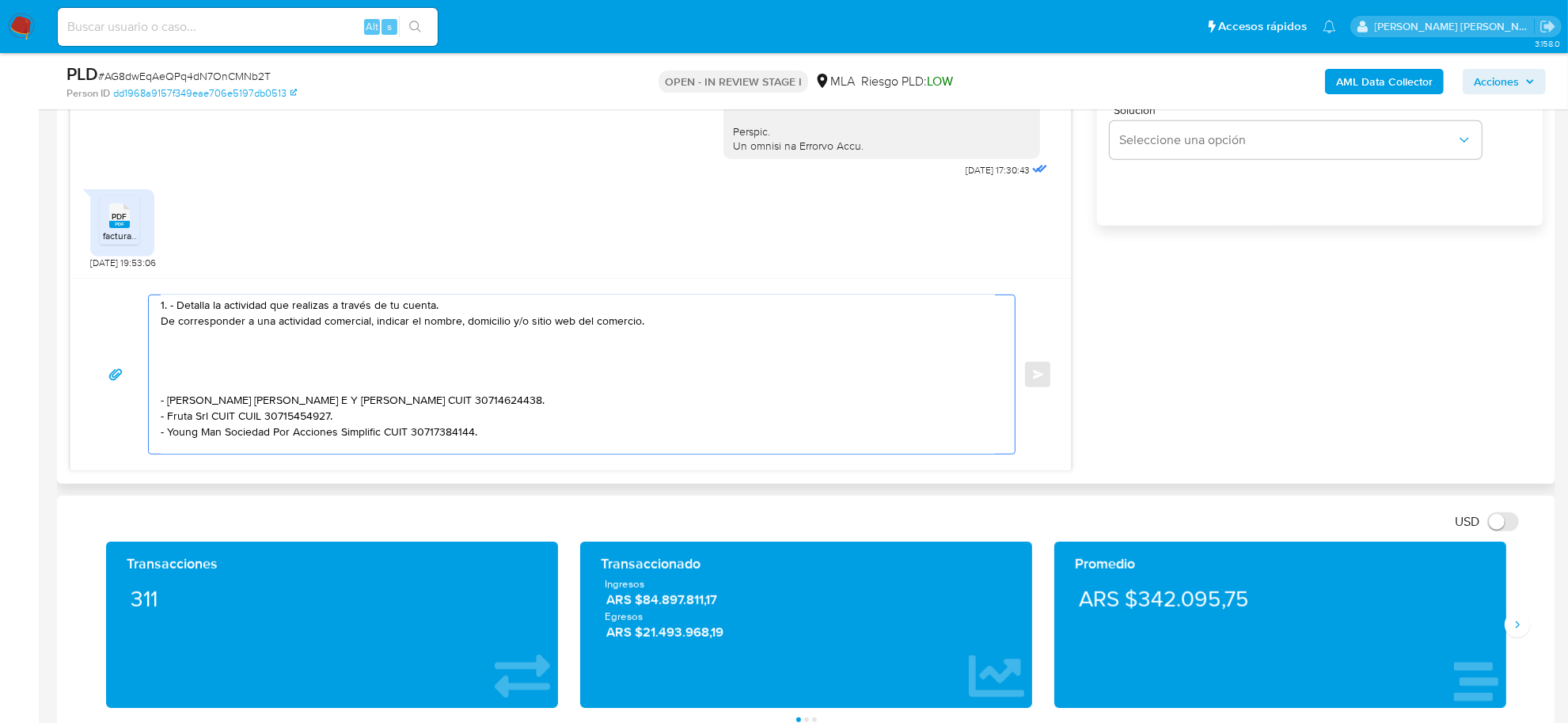
scroll to position [153, 0]
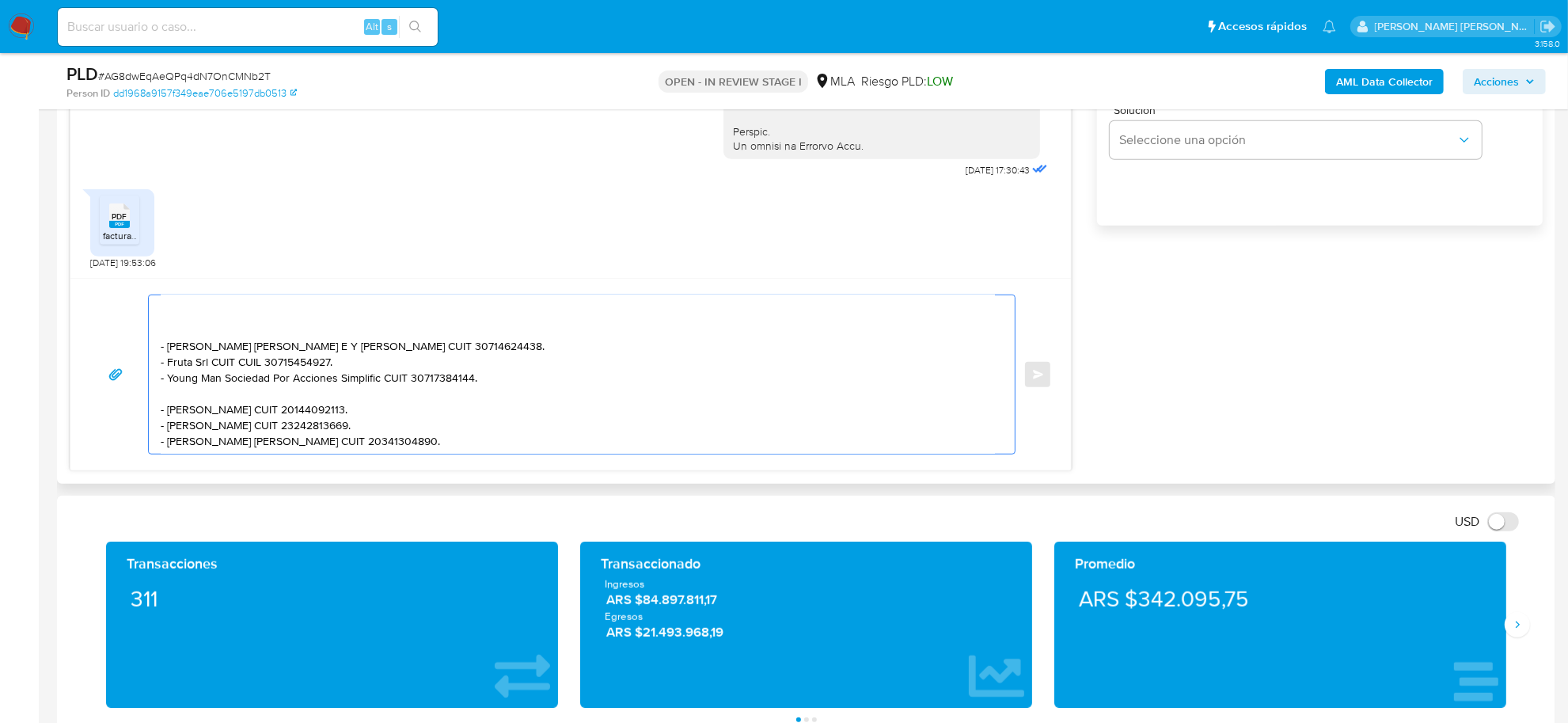
click at [472, 442] on textarea "Buenas tardes Federico Hector, Hemos recibido correctamente la documentación. D…" at bounding box center [578, 374] width 835 height 158
paste textarea "El Equipo de Mercado Pago."
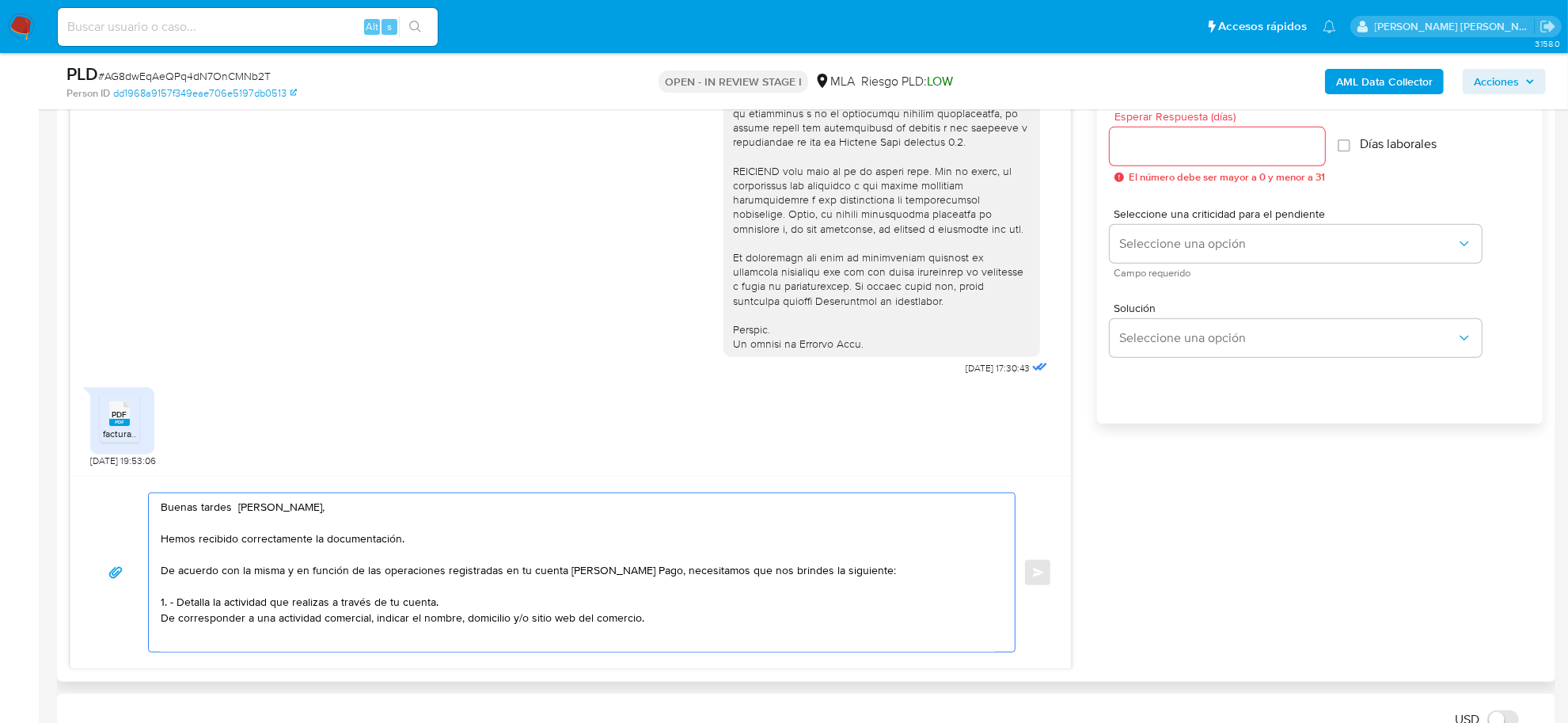
scroll to position [99, 0]
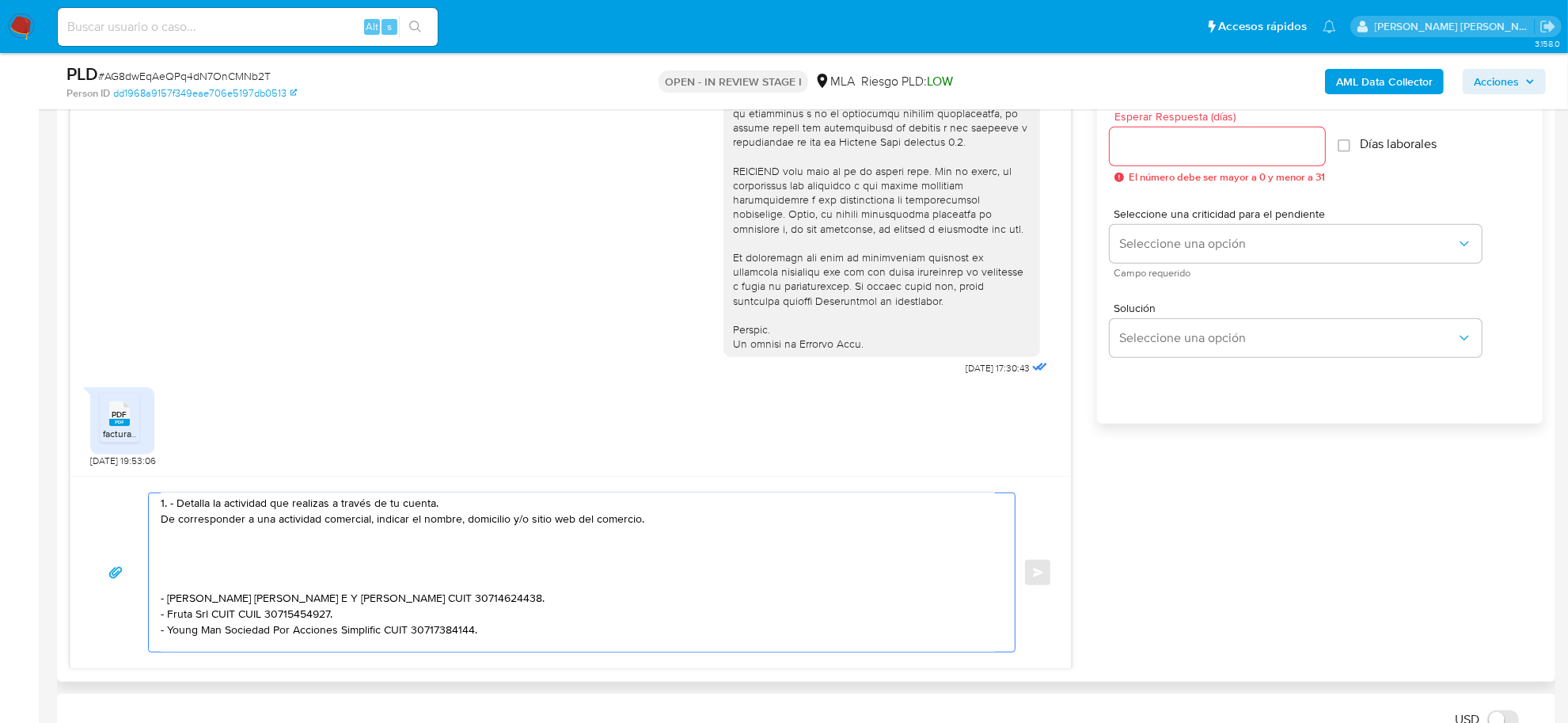
click at [172, 567] on textarea "Buenas tardes Federico Hector, Hemos recibido correctamente la documentación. D…" at bounding box center [578, 572] width 835 height 158
paste textarea "vínculo con las siguientes contrapartes con las que operaste, el motivo de las …"
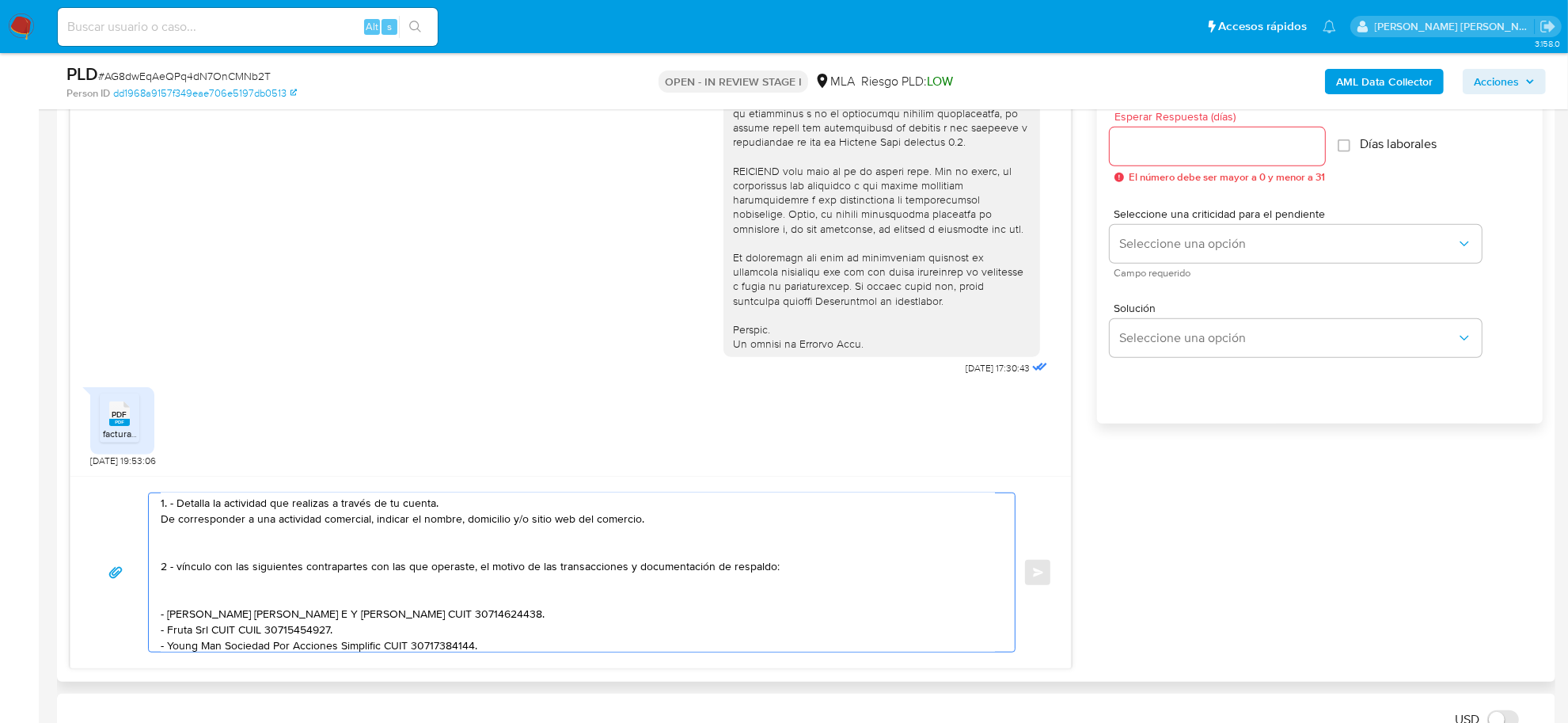
click at [168, 571] on textarea "Buenas tardes Federico Hector, Hemos recibido correctamente la documentación. D…" at bounding box center [578, 572] width 835 height 158
click at [184, 567] on textarea "Buenas tardes Federico Hector, Hemos recibido correctamente la documentación. D…" at bounding box center [578, 572] width 835 height 158
click at [190, 604] on textarea "Buenas tardes Federico Hector, Hemos recibido correctamente la documentación. D…" at bounding box center [578, 572] width 835 height 158
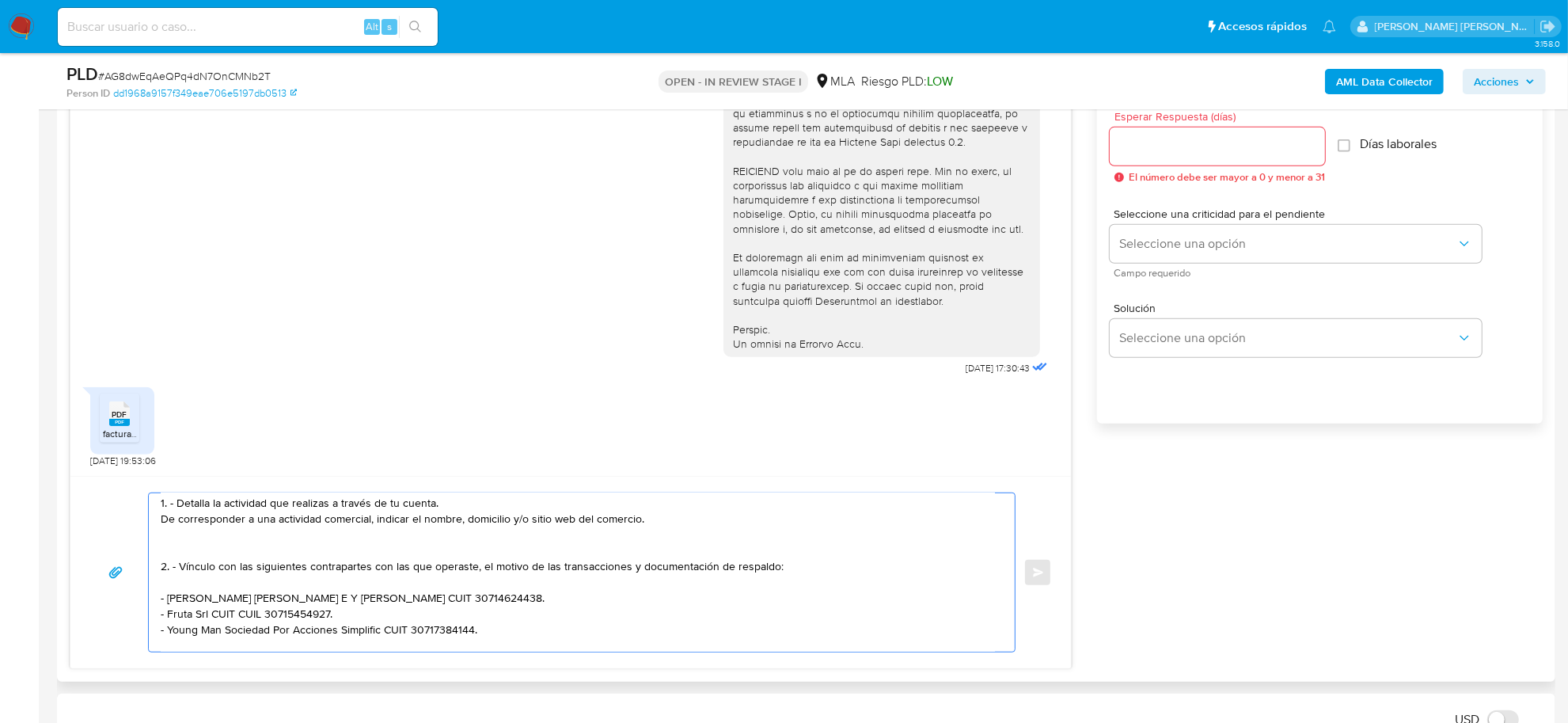
click at [198, 648] on textarea "Buenas tardes Federico Hector, Hemos recibido correctamente la documentación. D…" at bounding box center [578, 572] width 835 height 158
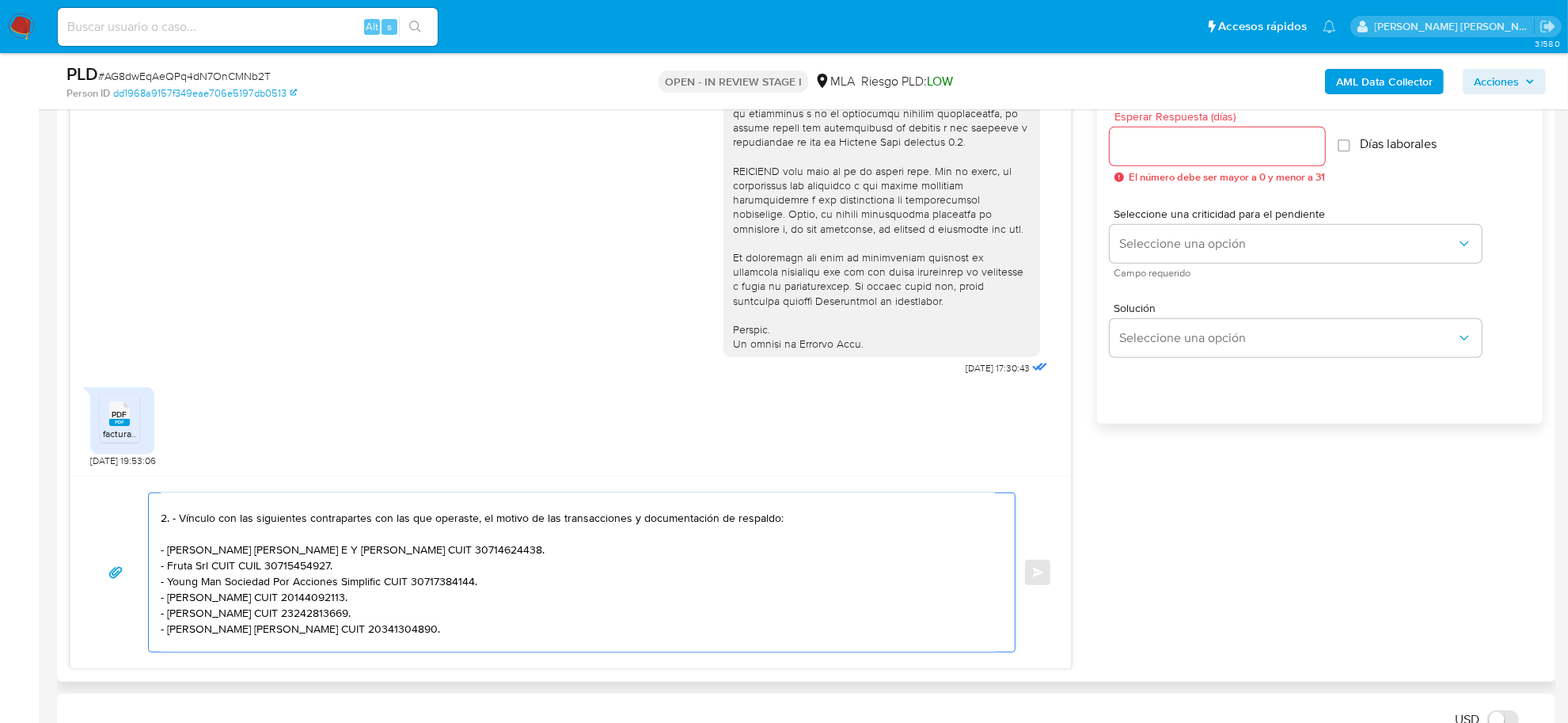
scroll to position [185, 0]
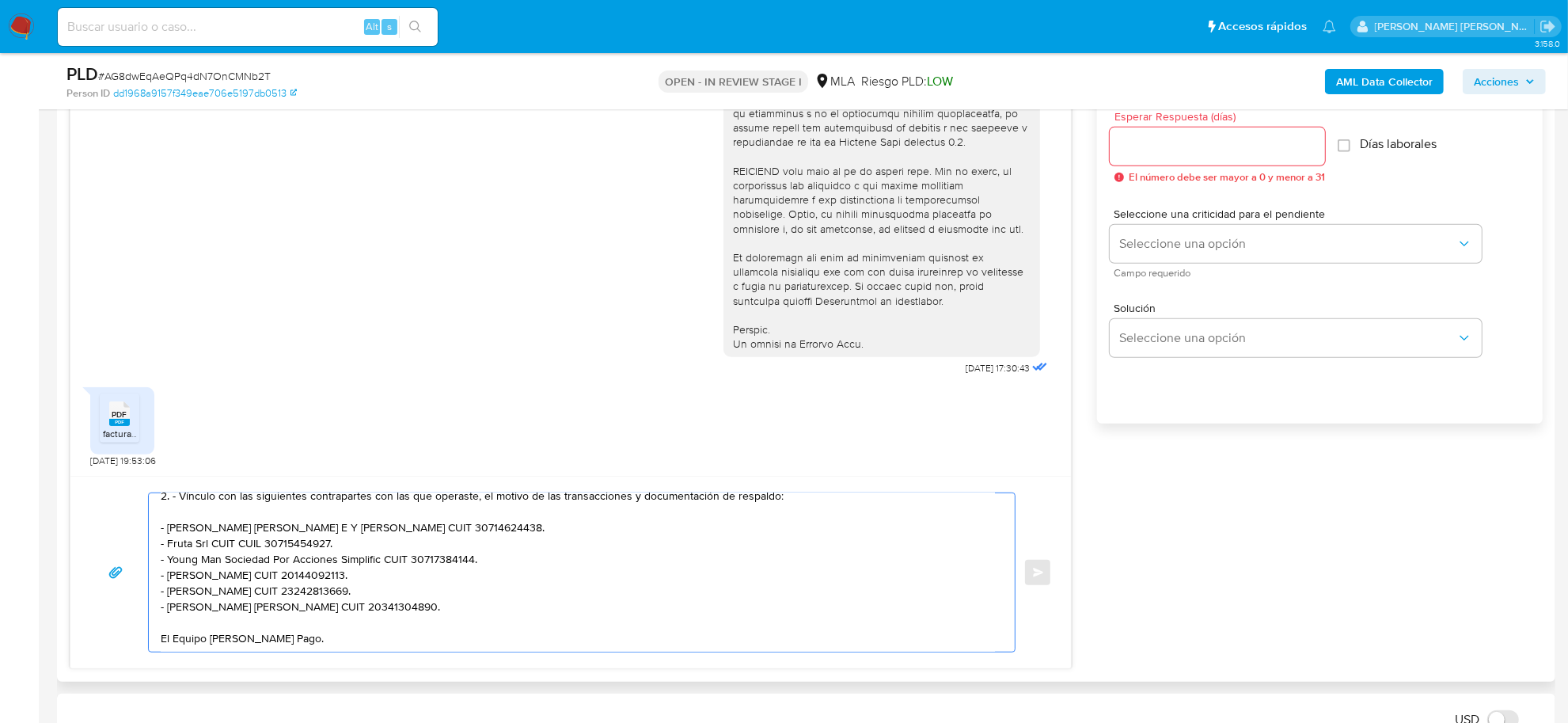
click at [201, 610] on textarea "Buenas tardes Federico Hector, Hemos recibido correctamente la documentación. D…" at bounding box center [578, 572] width 835 height 158
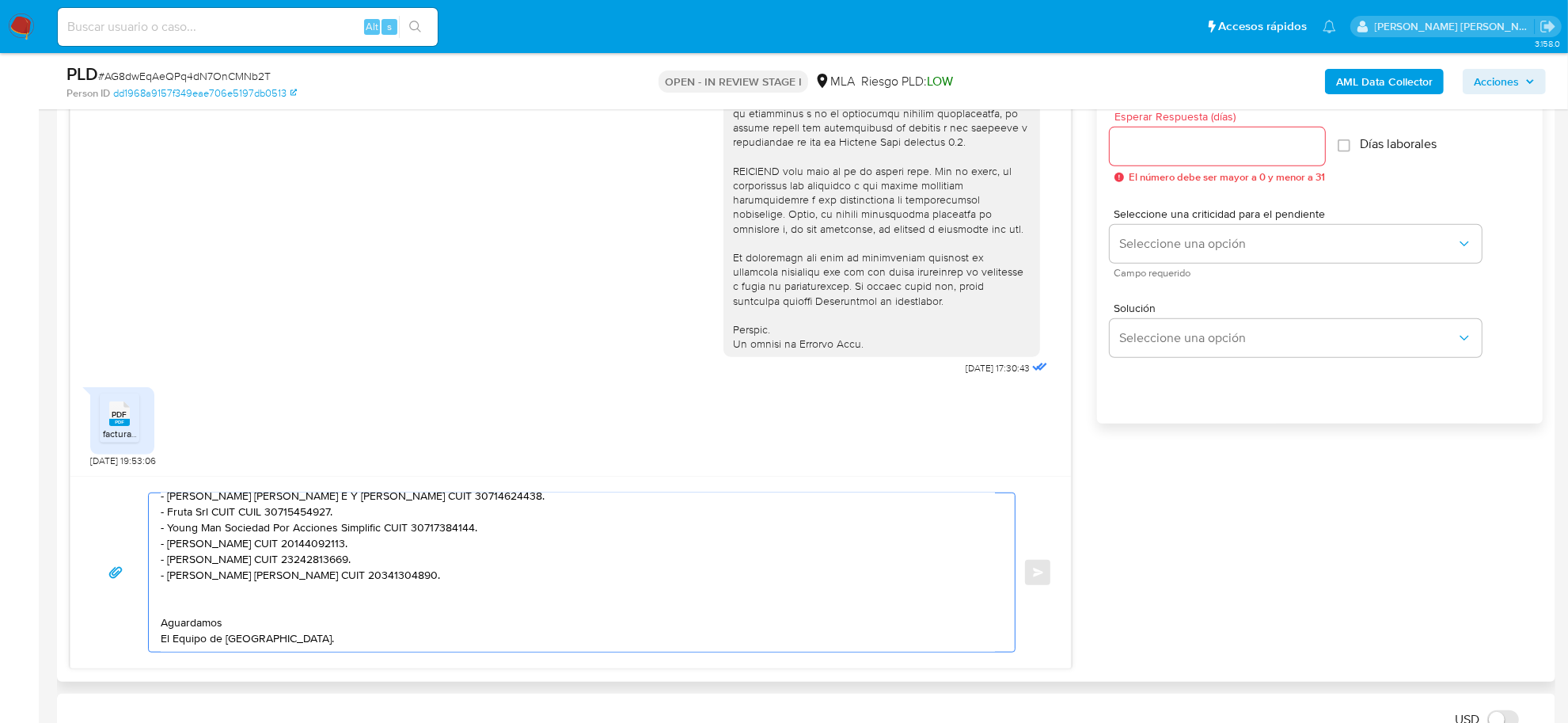
scroll to position [216, 0]
click at [282, 642] on textarea "Buenas tardes Federico Hector, Hemos recibido correctamente la documentación. D…" at bounding box center [578, 572] width 835 height 158
click at [231, 620] on textarea "Buenas tardes Federico Hector, Hemos recibido correctamente la documentación. D…" at bounding box center [578, 572] width 835 height 158
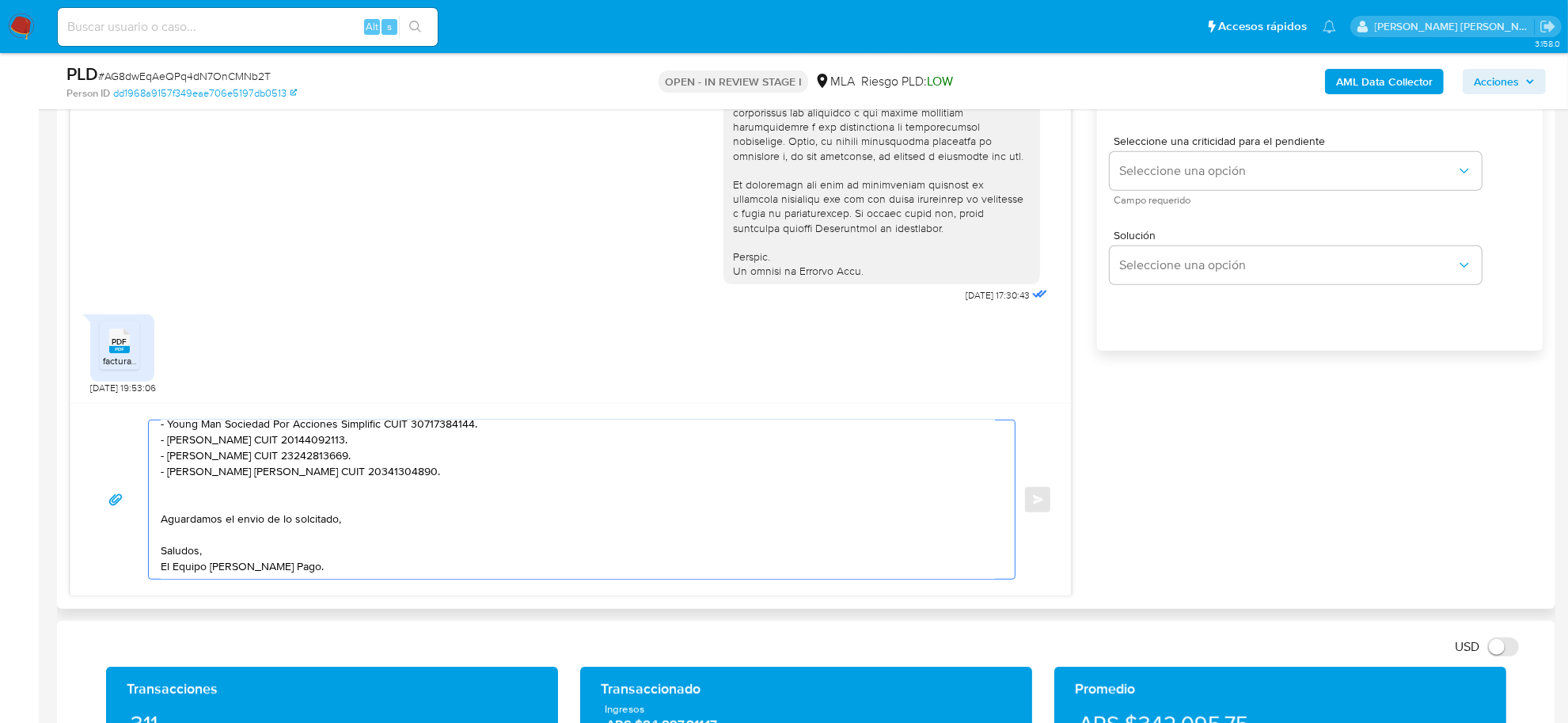
scroll to position [1090, 0]
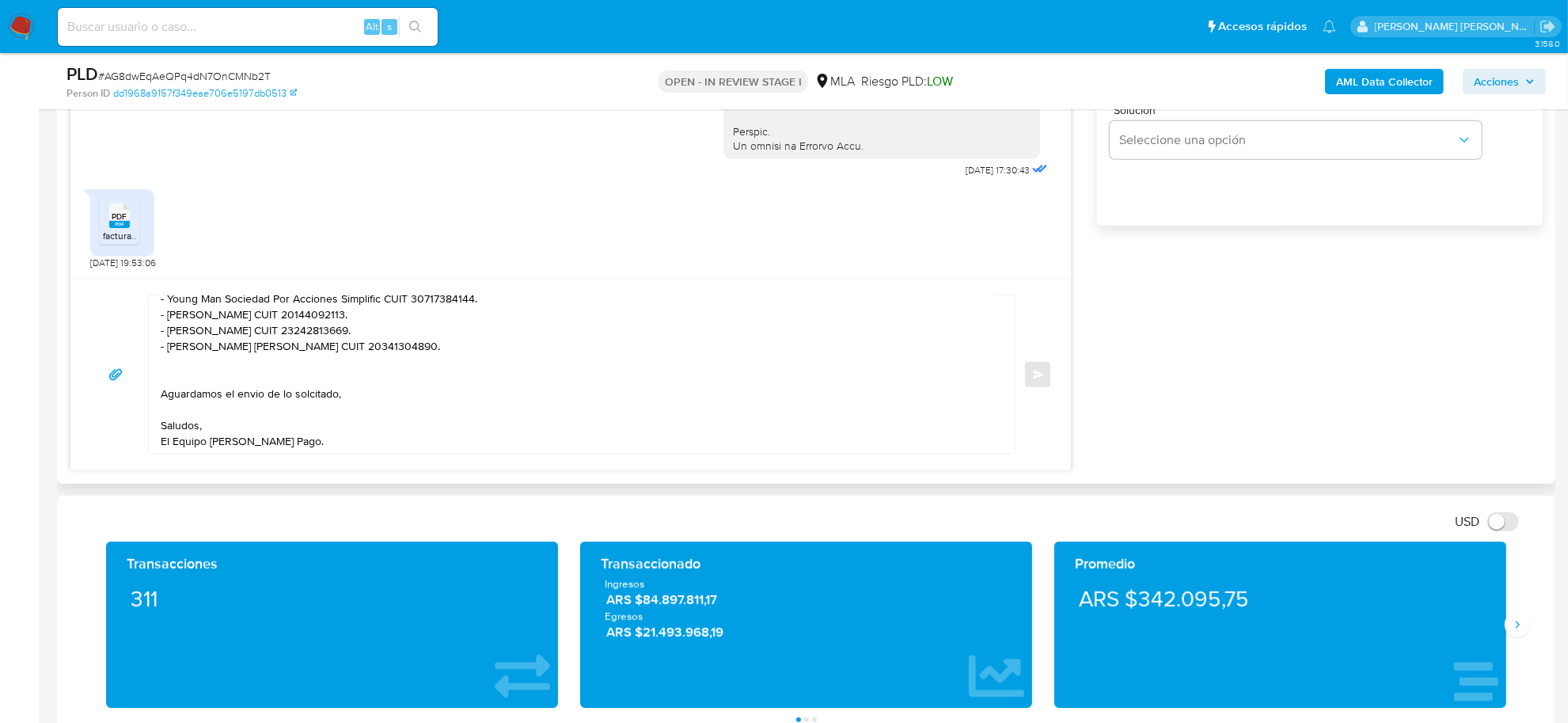
click at [321, 401] on textarea "Buenas tardes Federico Hector, Hemos recibido correctamente la documentación. D…" at bounding box center [578, 374] width 835 height 158
click at [324, 391] on textarea "Buenas tardes Federico Hector, Hemos recibido correctamente la documentación. D…" at bounding box center [578, 374] width 835 height 158
click at [249, 396] on textarea "Buenas tardes Federico Hector, Hemos recibido correctamente la documentación. D…" at bounding box center [578, 374] width 835 height 158
click at [180, 370] on textarea "Buenas tardes Federico Hector, Hemos recibido correctamente la documentación. D…" at bounding box center [578, 374] width 835 height 158
paste textarea "Es importante que sepas que, en caso de no responder a lo solicitado o si lo pr…"
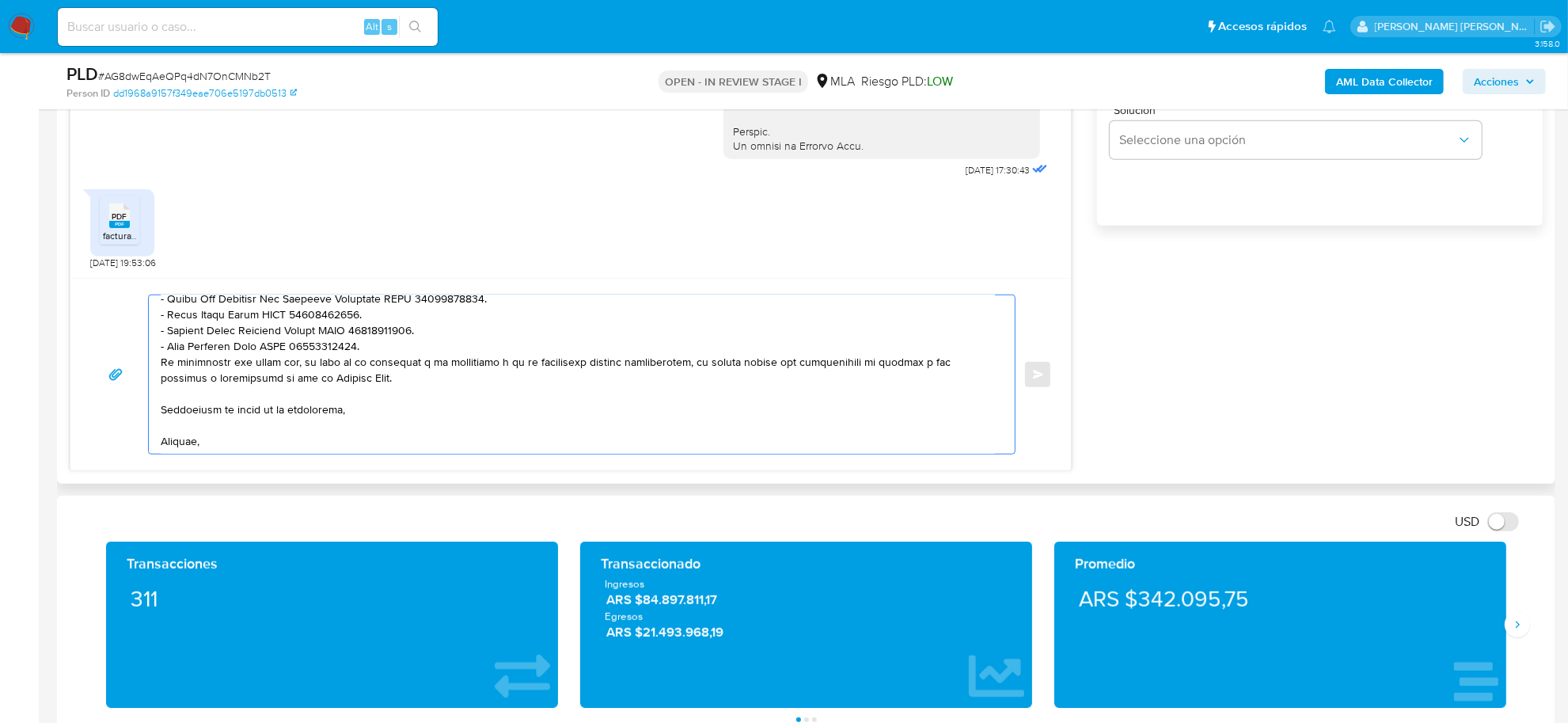
click at [164, 363] on textarea at bounding box center [578, 374] width 835 height 158
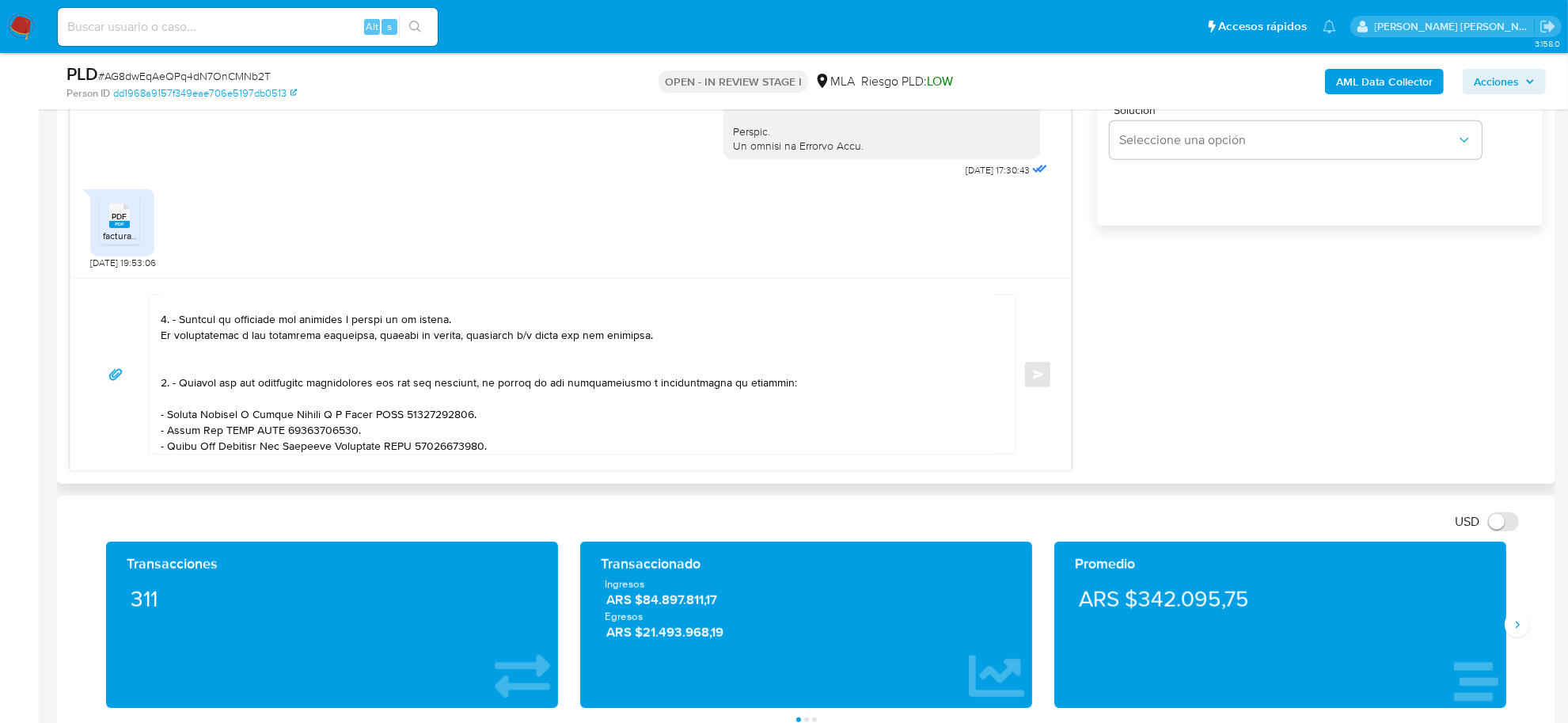
scroll to position [66, 0]
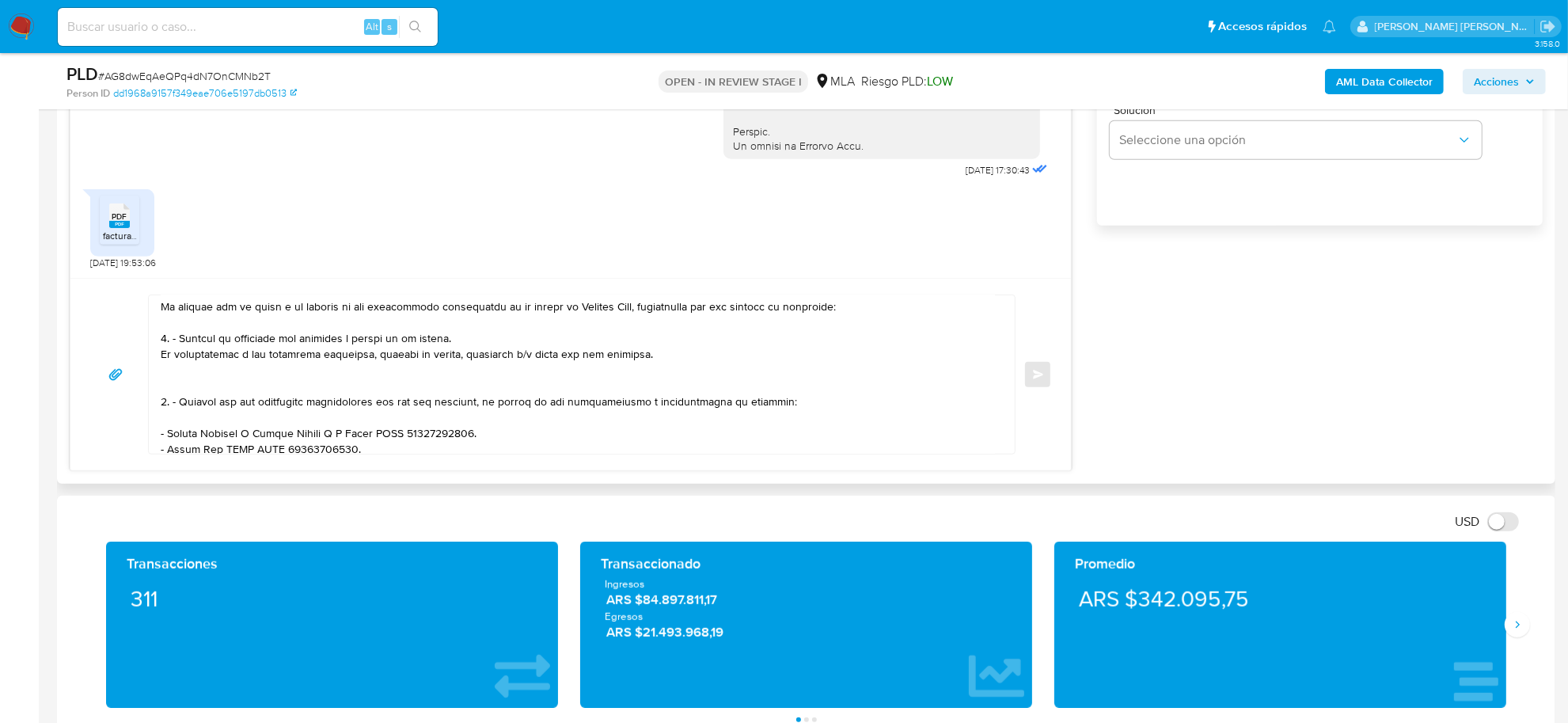
click at [260, 386] on textarea at bounding box center [578, 374] width 835 height 158
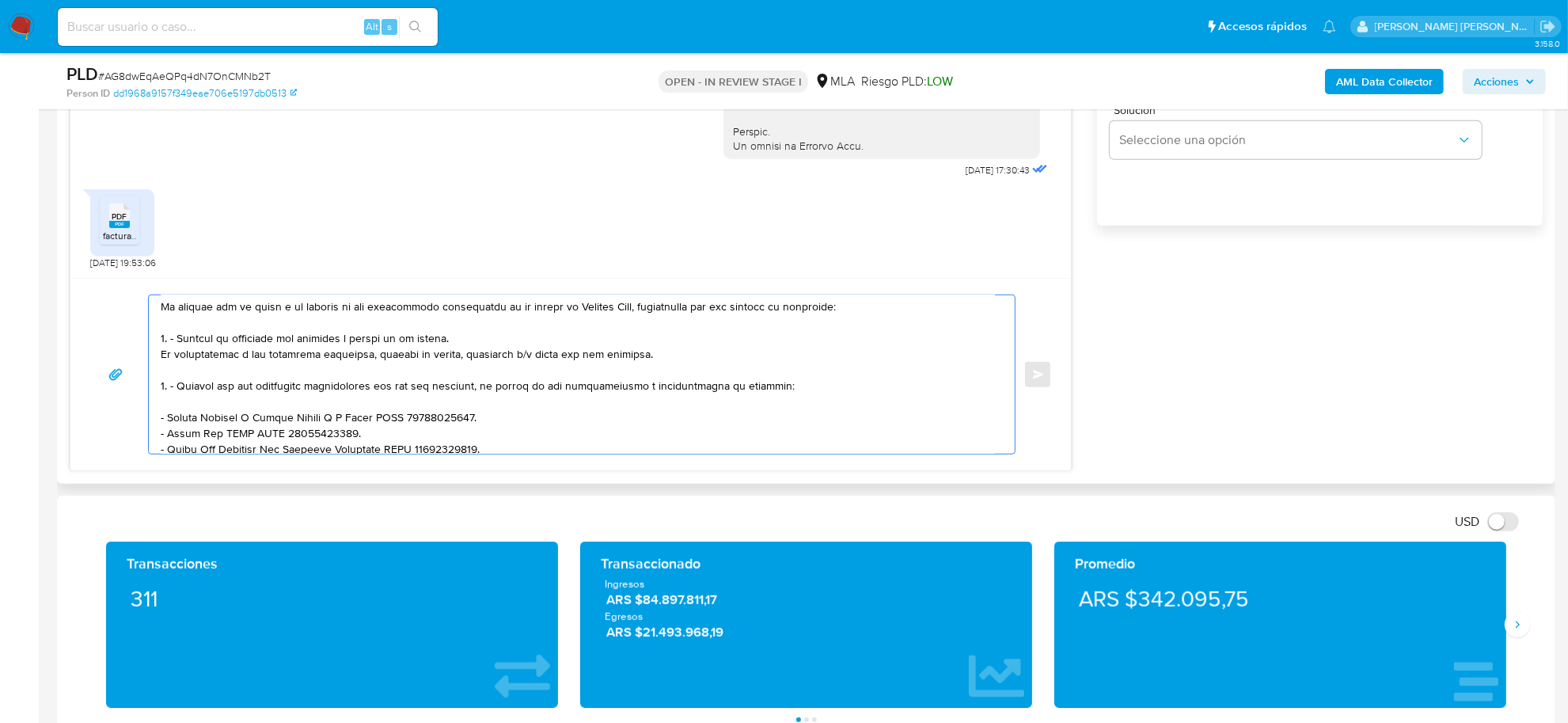
scroll to position [165, 0]
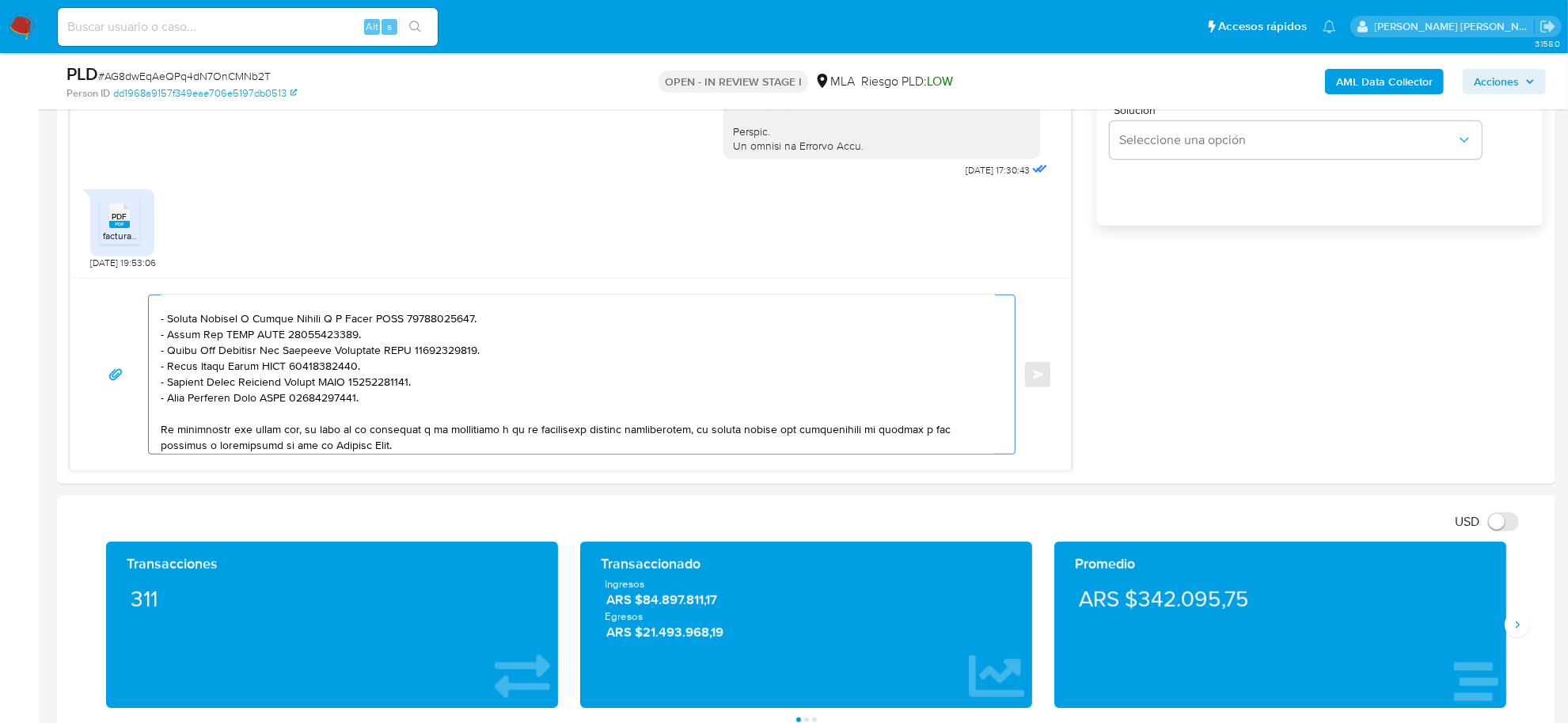
type textarea "Buenas tardes Federico Hector, Hemos recibido correctamente la documentación. D…"
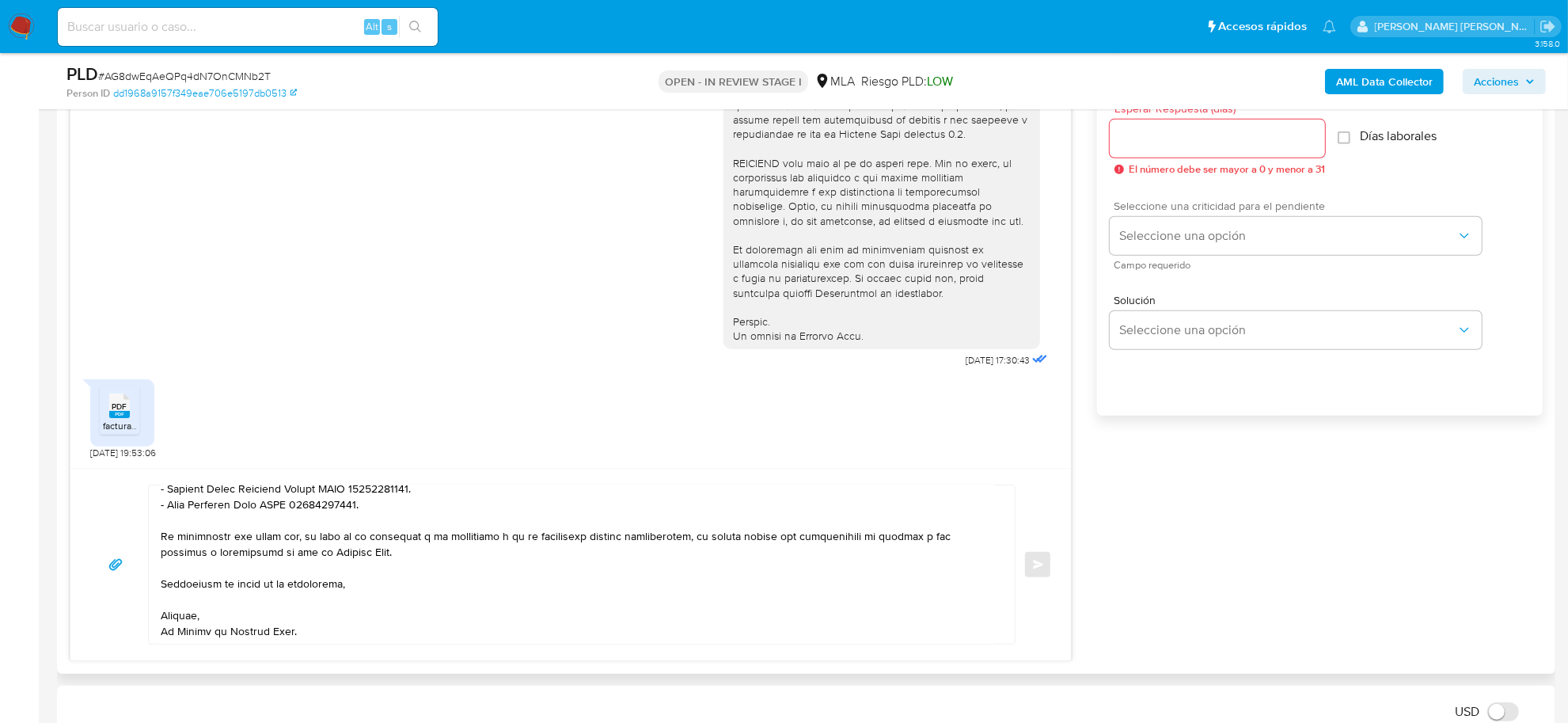
scroll to position [891, 0]
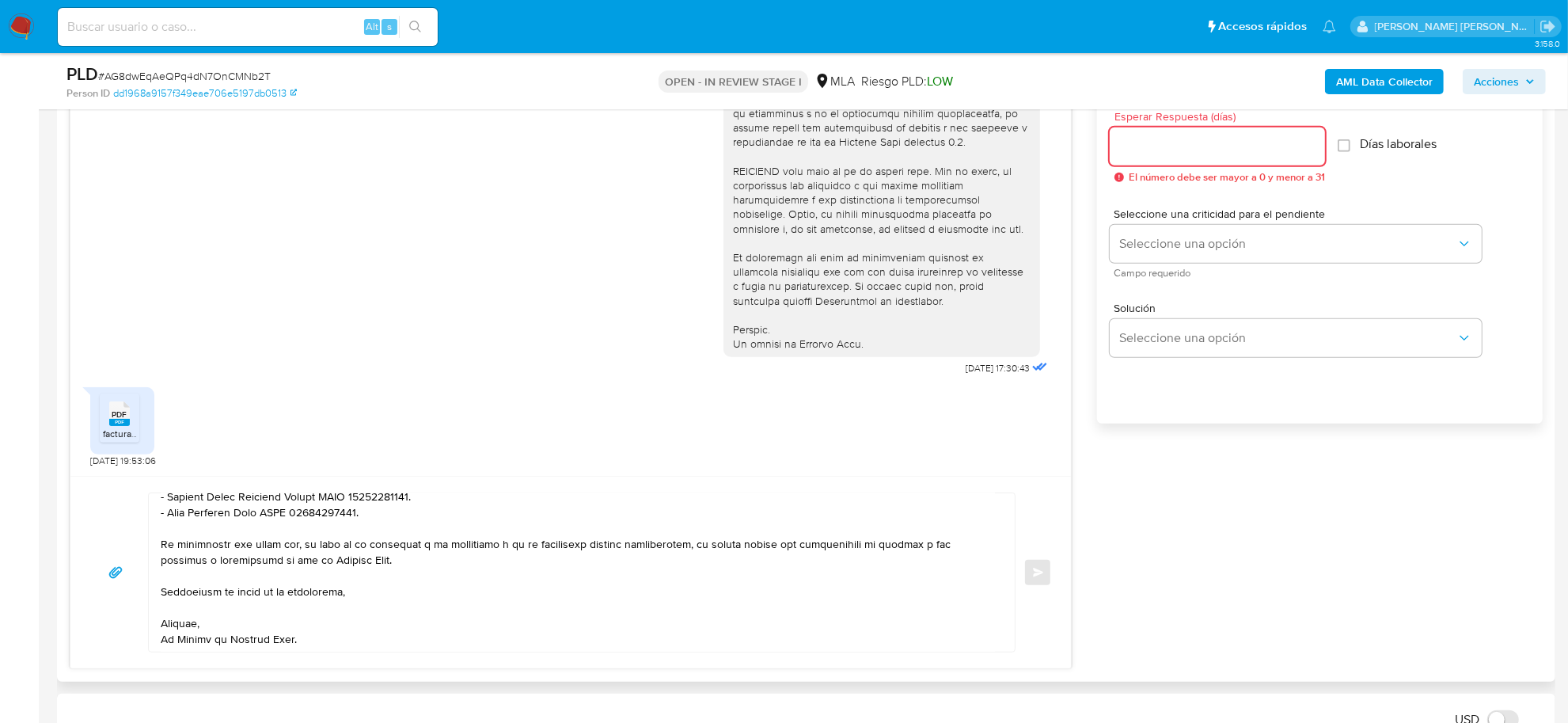
click at [1156, 146] on input "Esperar Respuesta (días)" at bounding box center [1217, 146] width 215 height 21
type input "2"
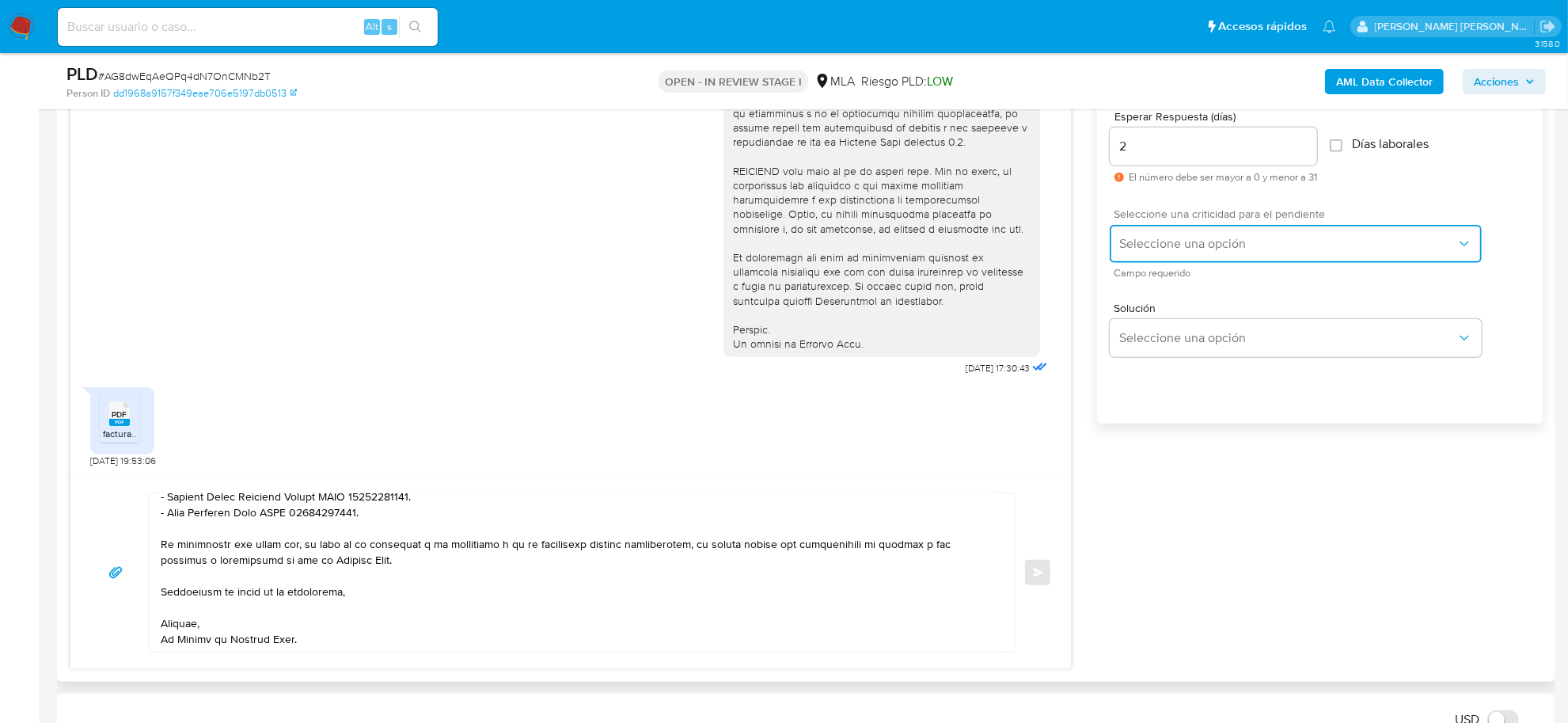
click at [1142, 240] on span "Seleccione una opción" at bounding box center [1288, 244] width 337 height 16
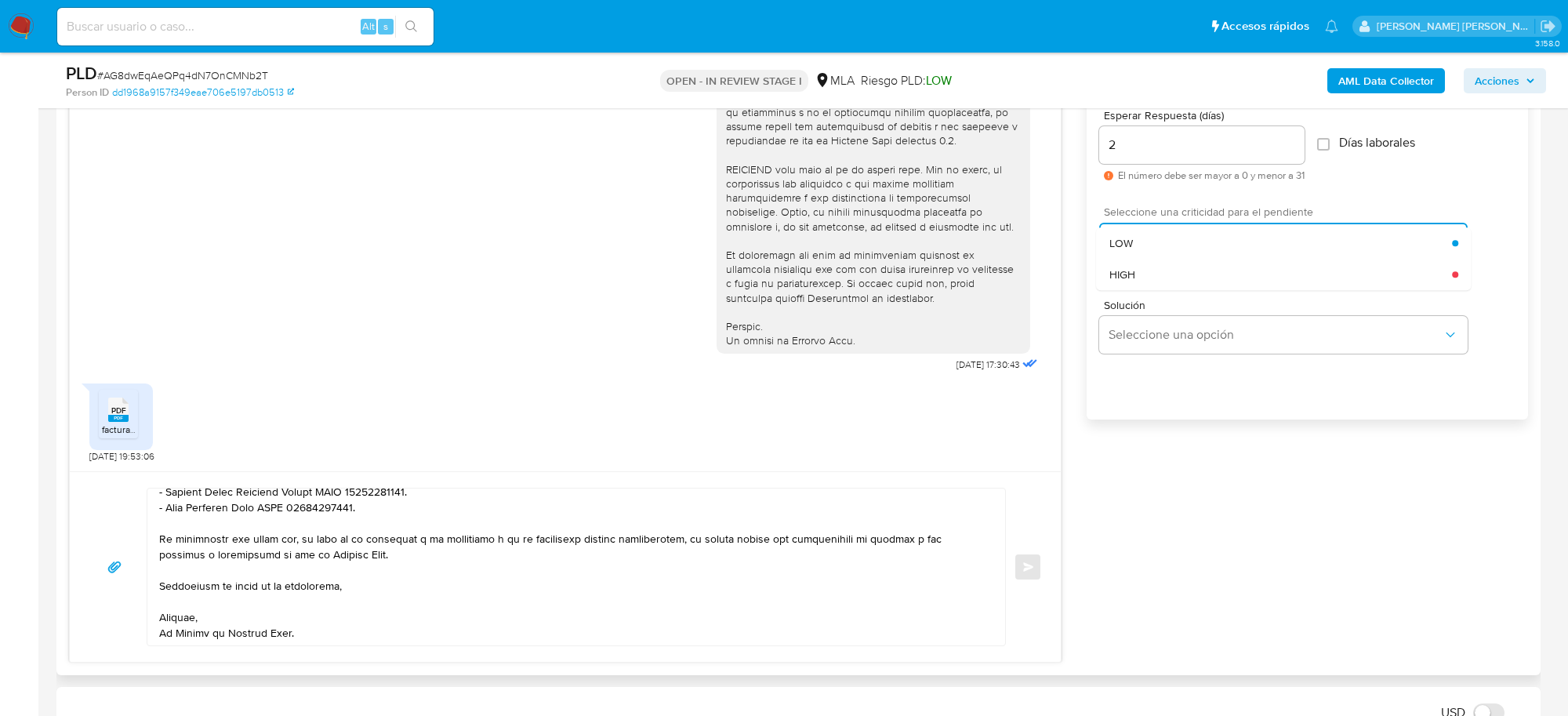
click at [1134, 267] on div "HIGH" at bounding box center [1281, 274] width 344 height 31
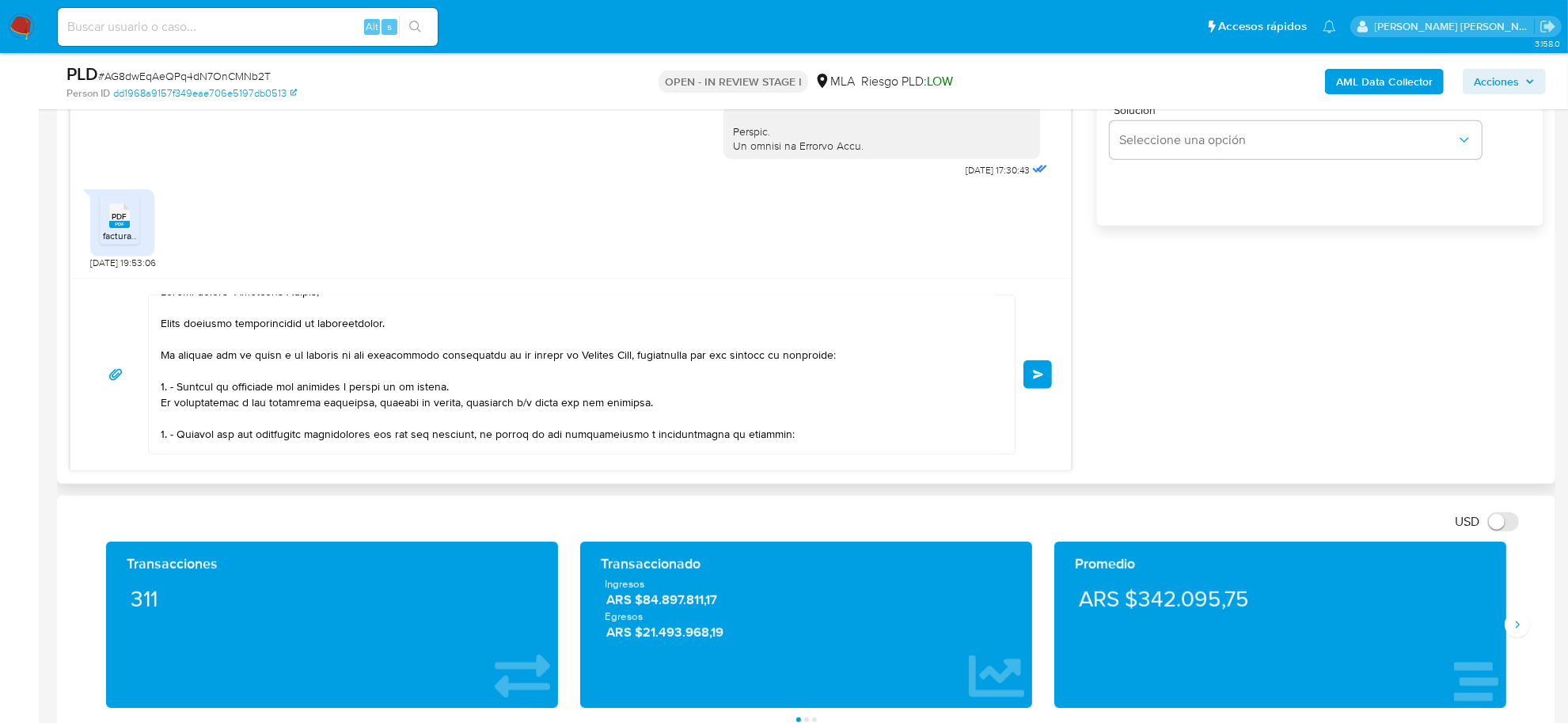
scroll to position [0, 0]
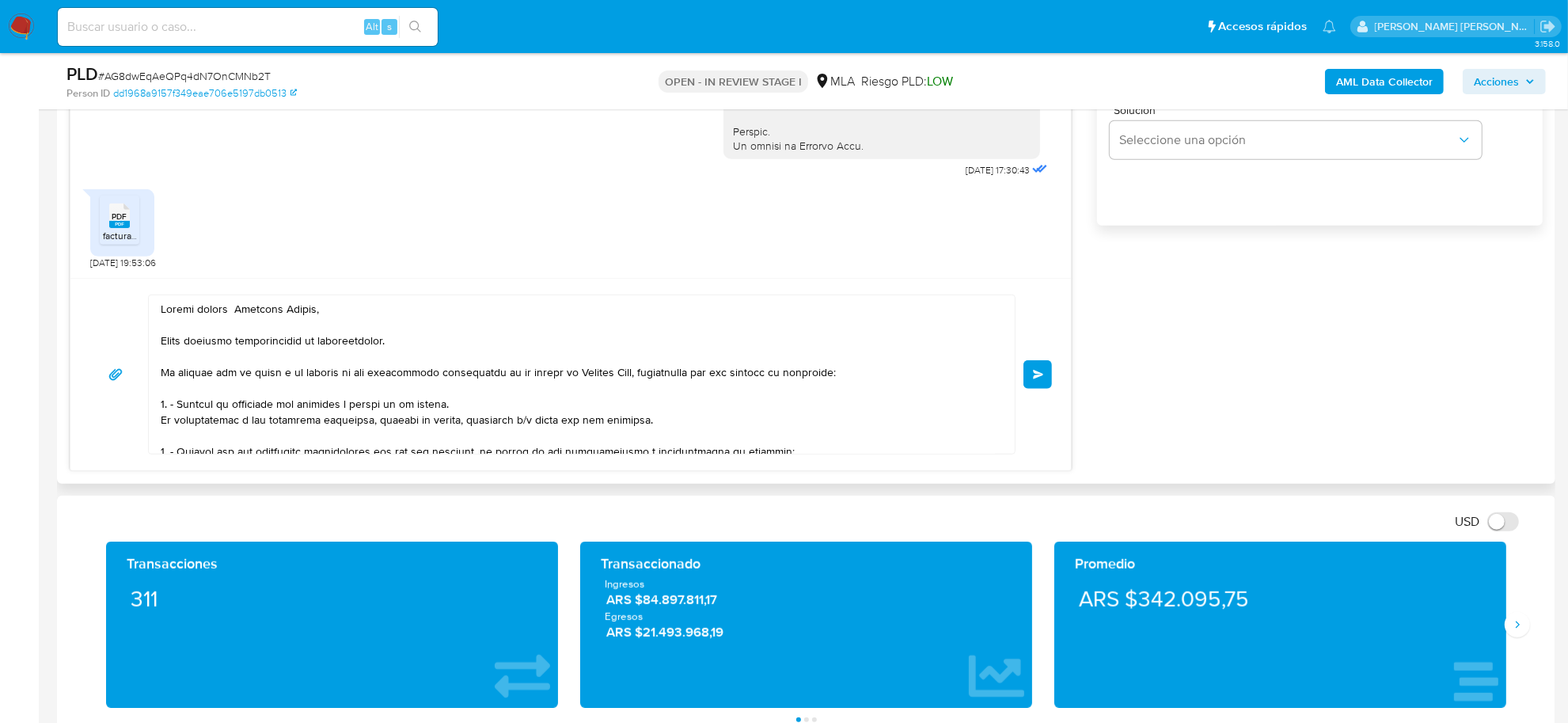
click at [1046, 378] on button "Enviar" at bounding box center [1038, 375] width 28 height 28
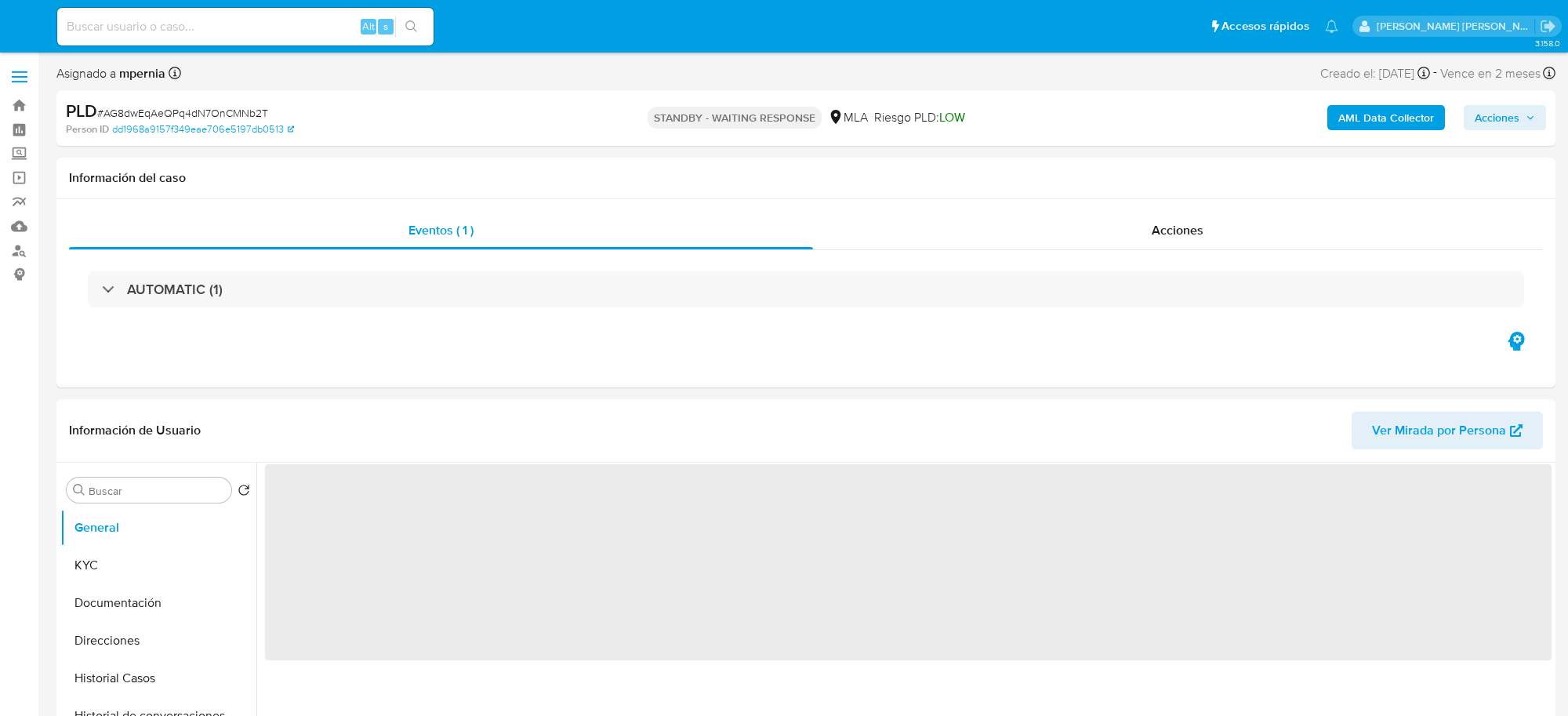
select select "10"
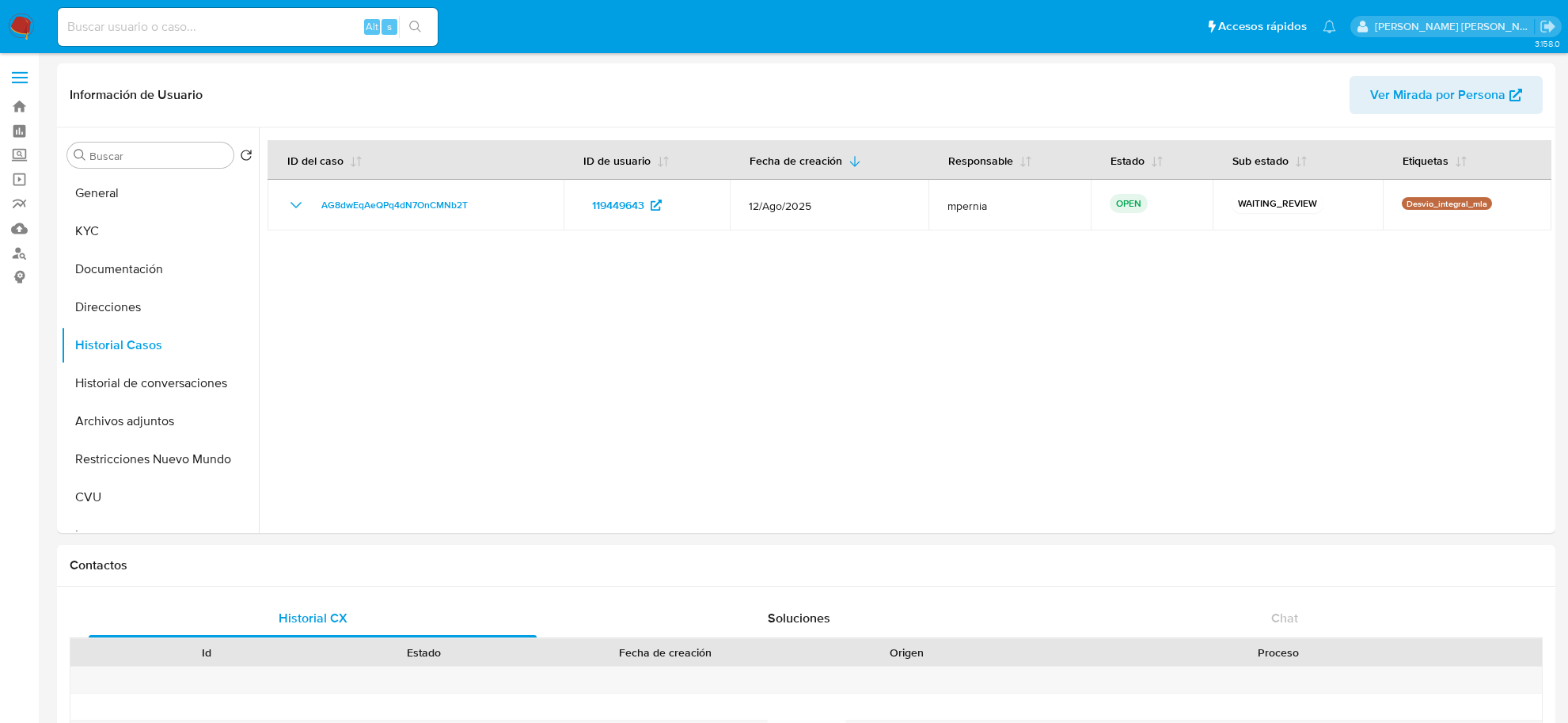
select select "10"
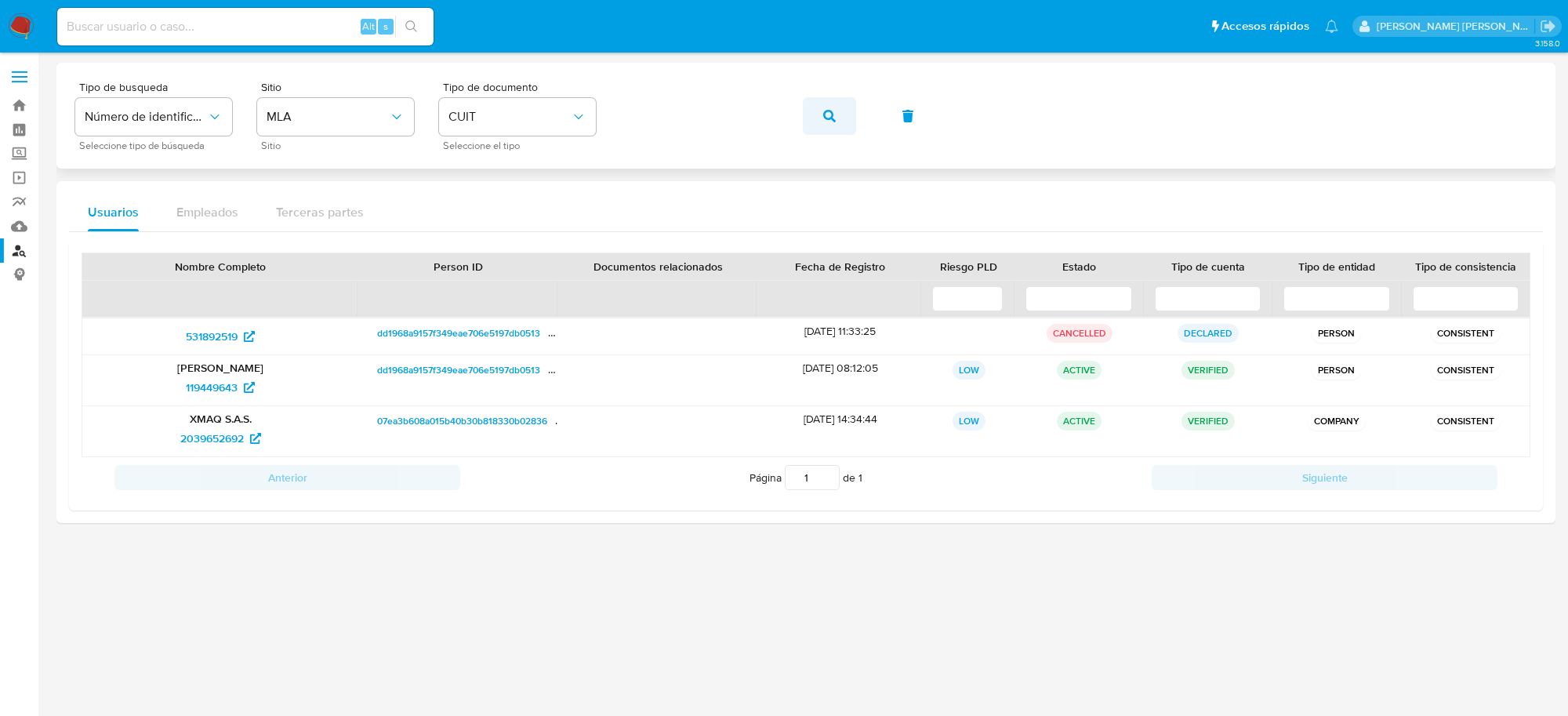
click at [830, 107] on span "button" at bounding box center [829, 116] width 12 height 35
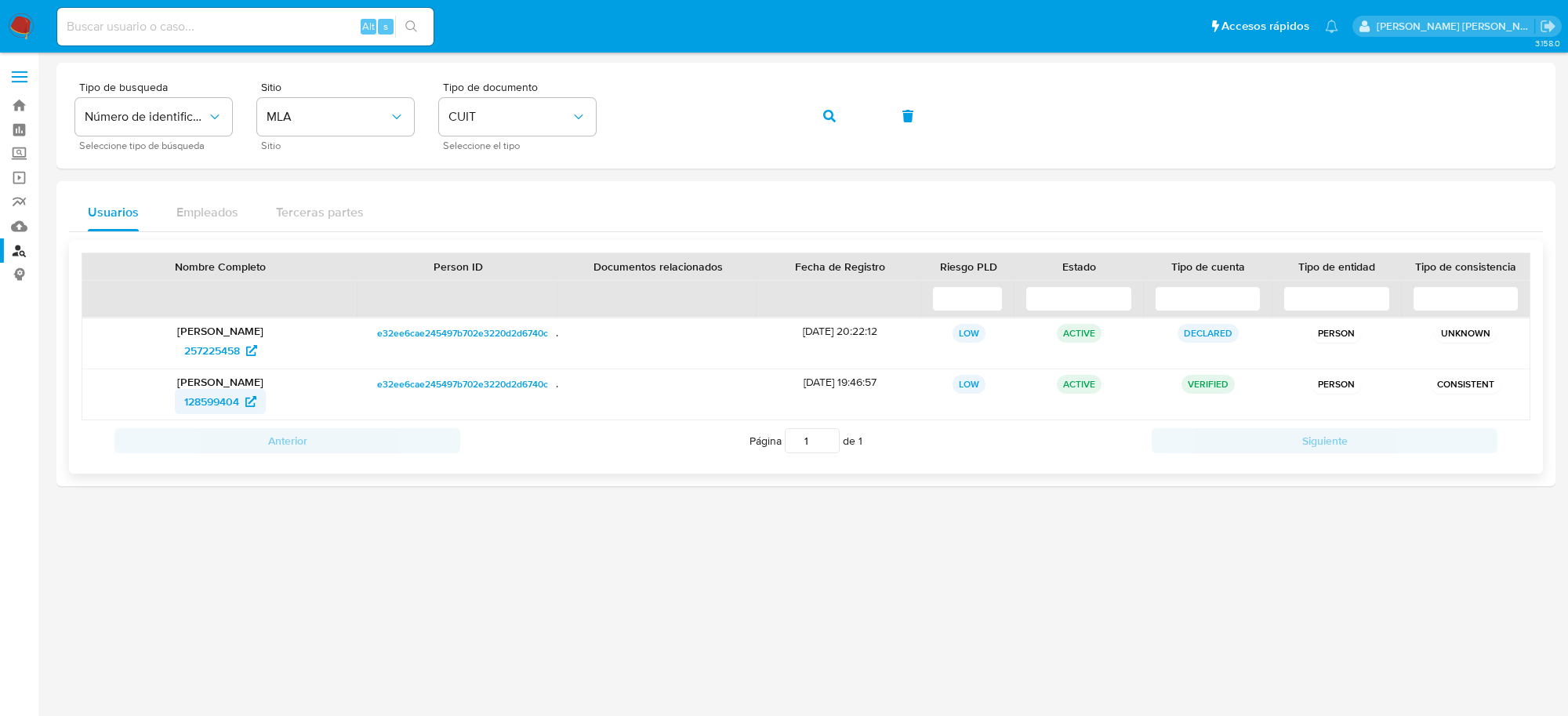
click at [201, 399] on span "128599404" at bounding box center [211, 402] width 55 height 25
click at [833, 118] on icon "button" at bounding box center [829, 116] width 12 height 12
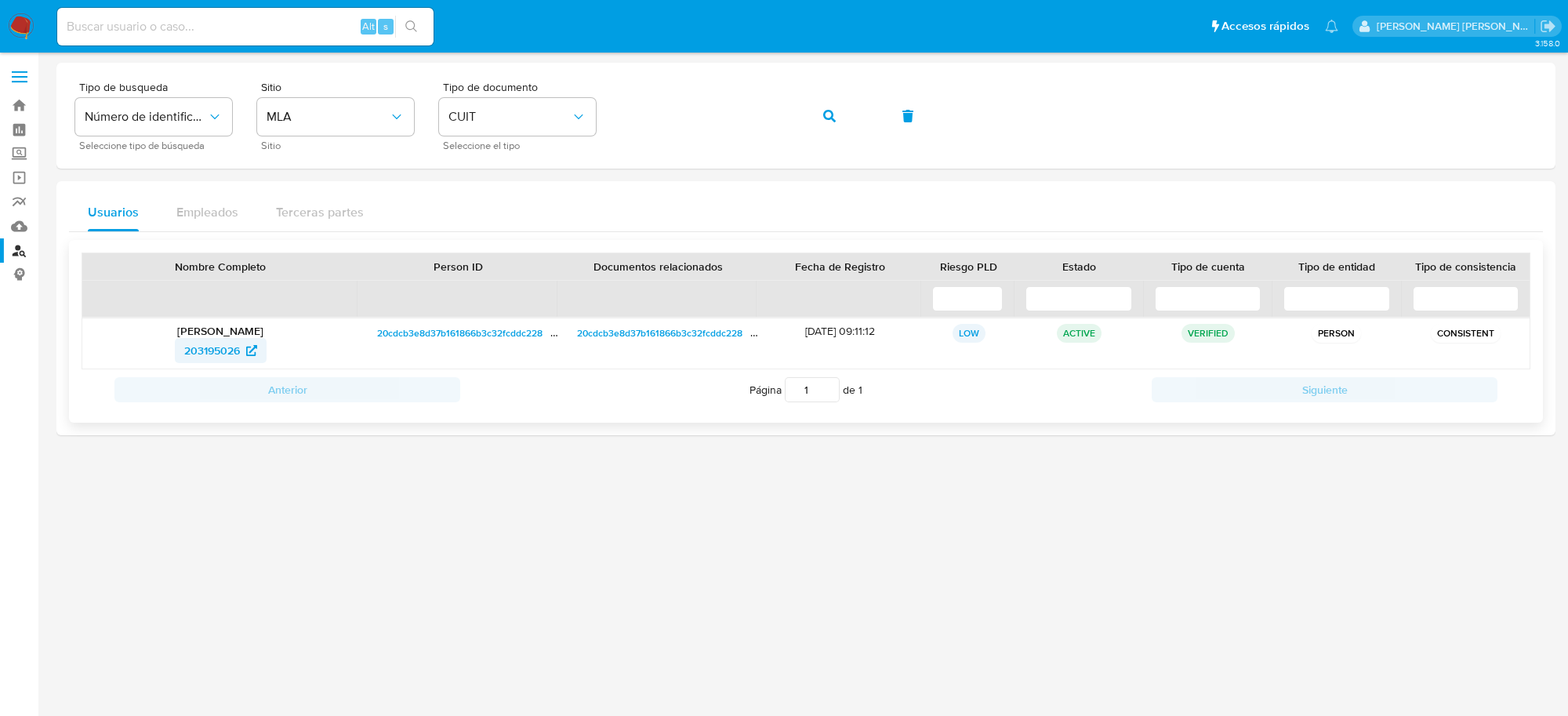
click at [206, 347] on span "203195026" at bounding box center [211, 351] width 55 height 25
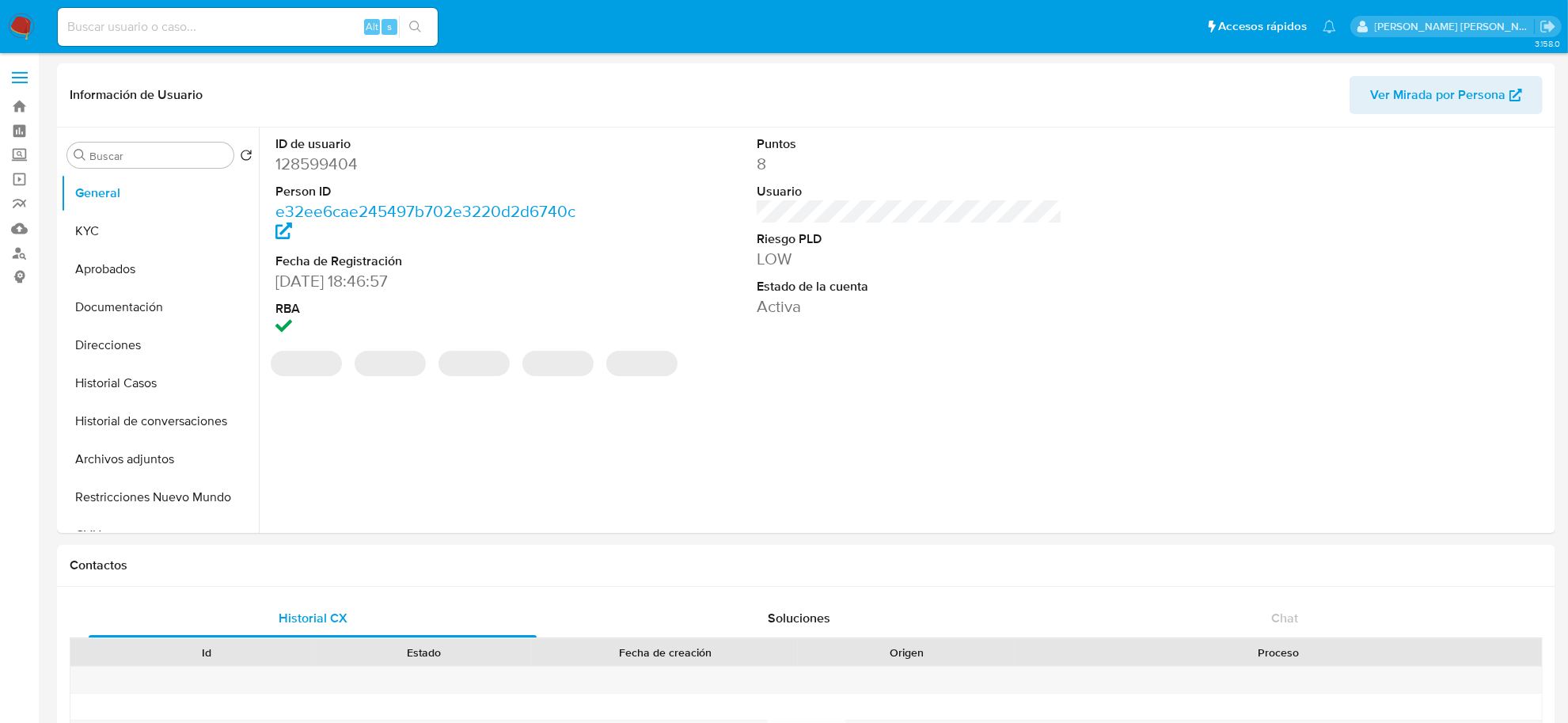
select select "10"
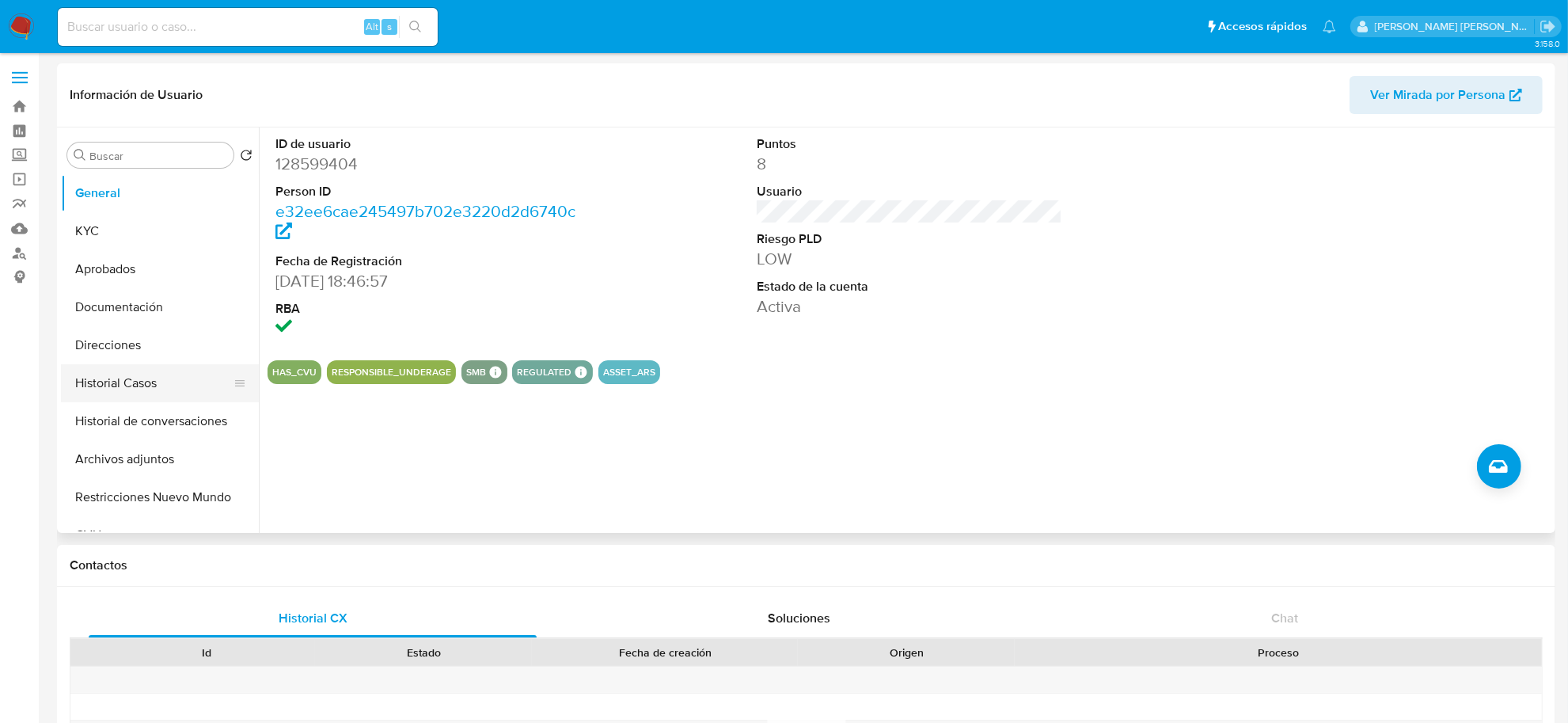
click at [135, 382] on button "Historial Casos" at bounding box center [154, 382] width 186 height 38
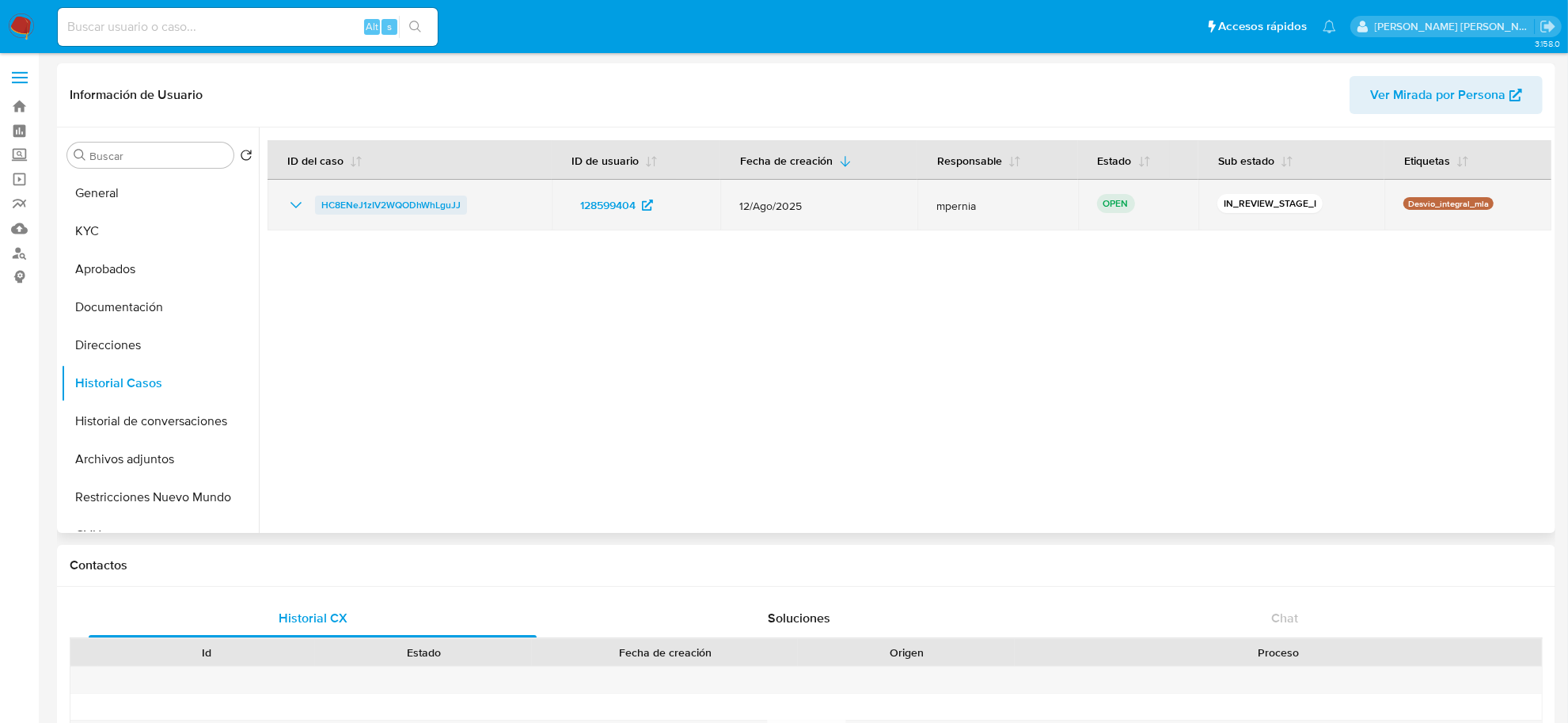
click at [357, 198] on span "HC8ENeJ1zIV2WQODhWhLguJJ" at bounding box center [391, 205] width 140 height 19
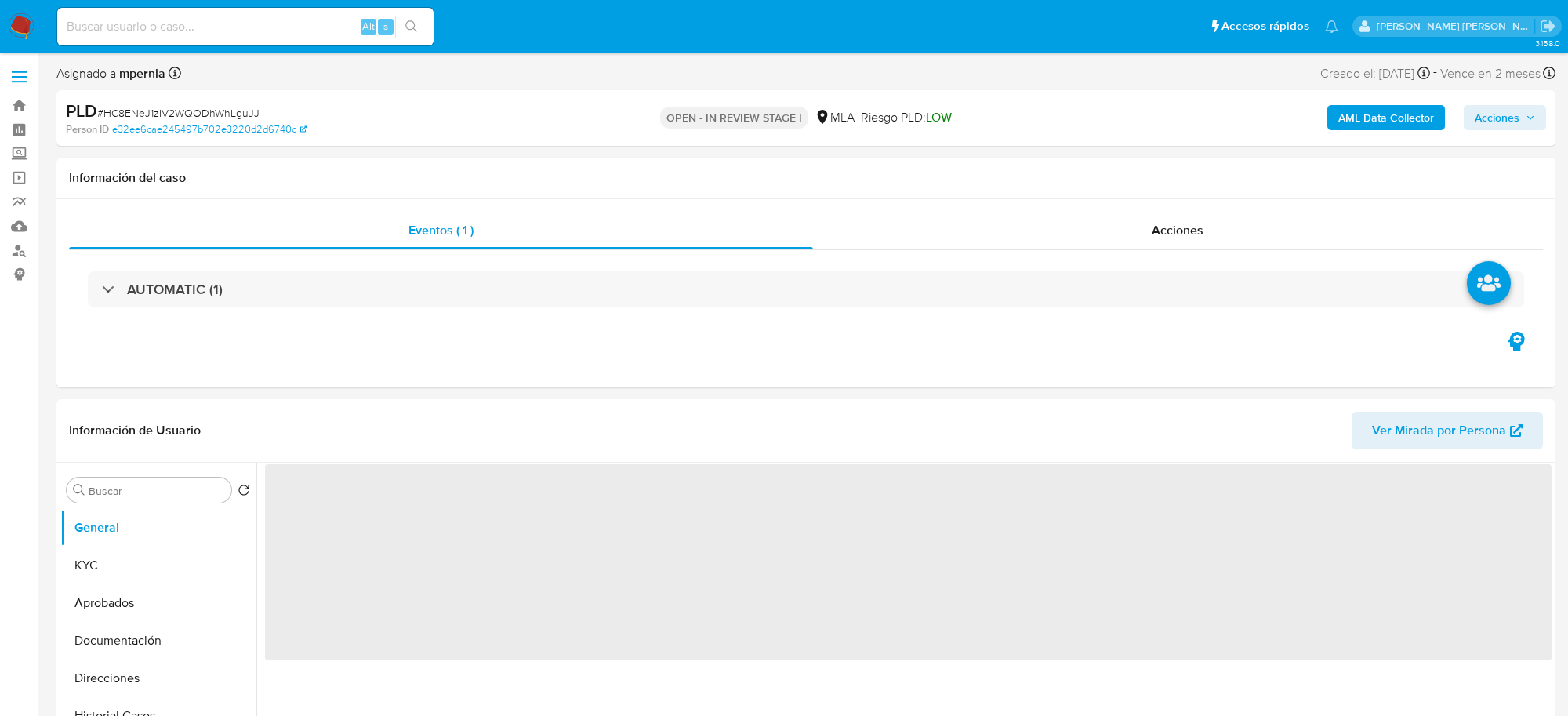
select select "10"
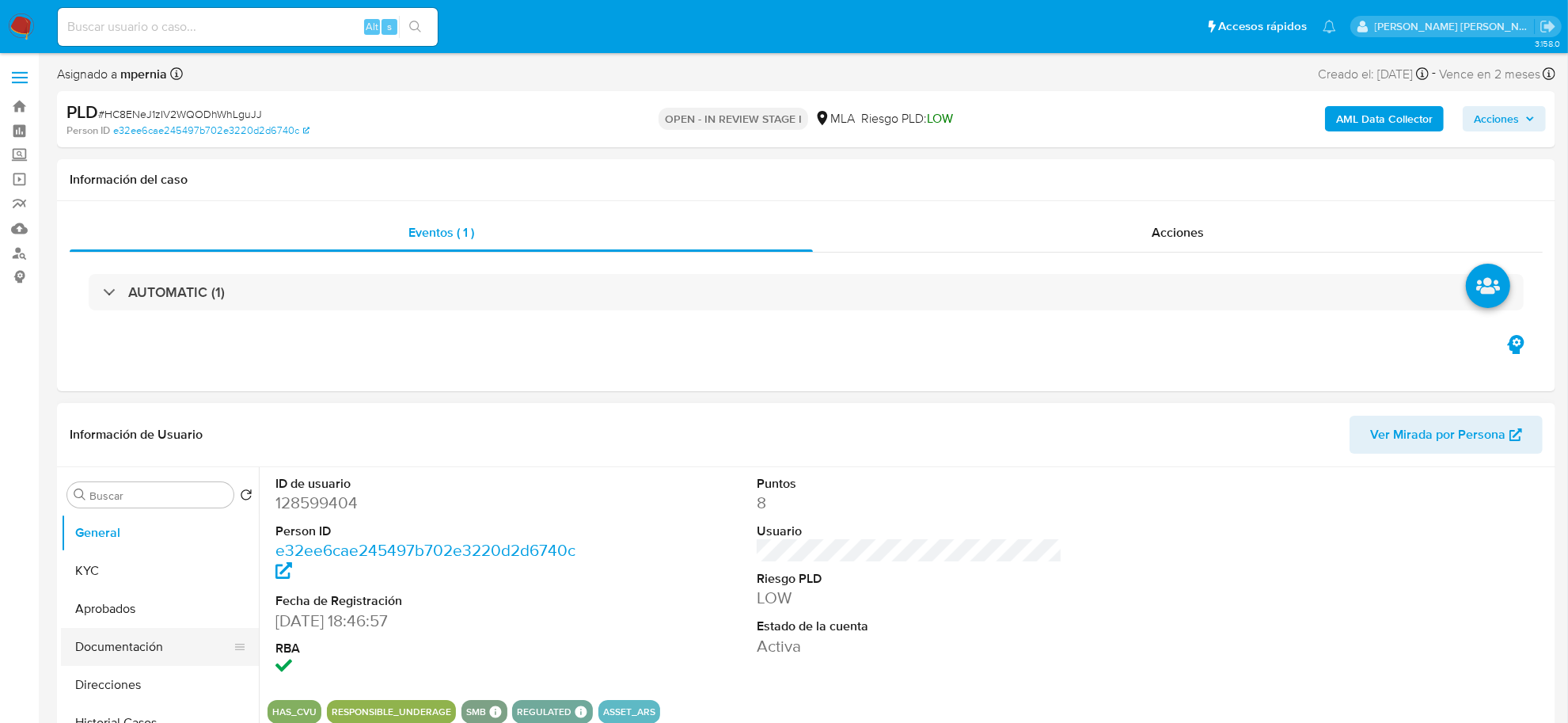
click at [129, 646] on button "Documentación" at bounding box center [154, 647] width 186 height 38
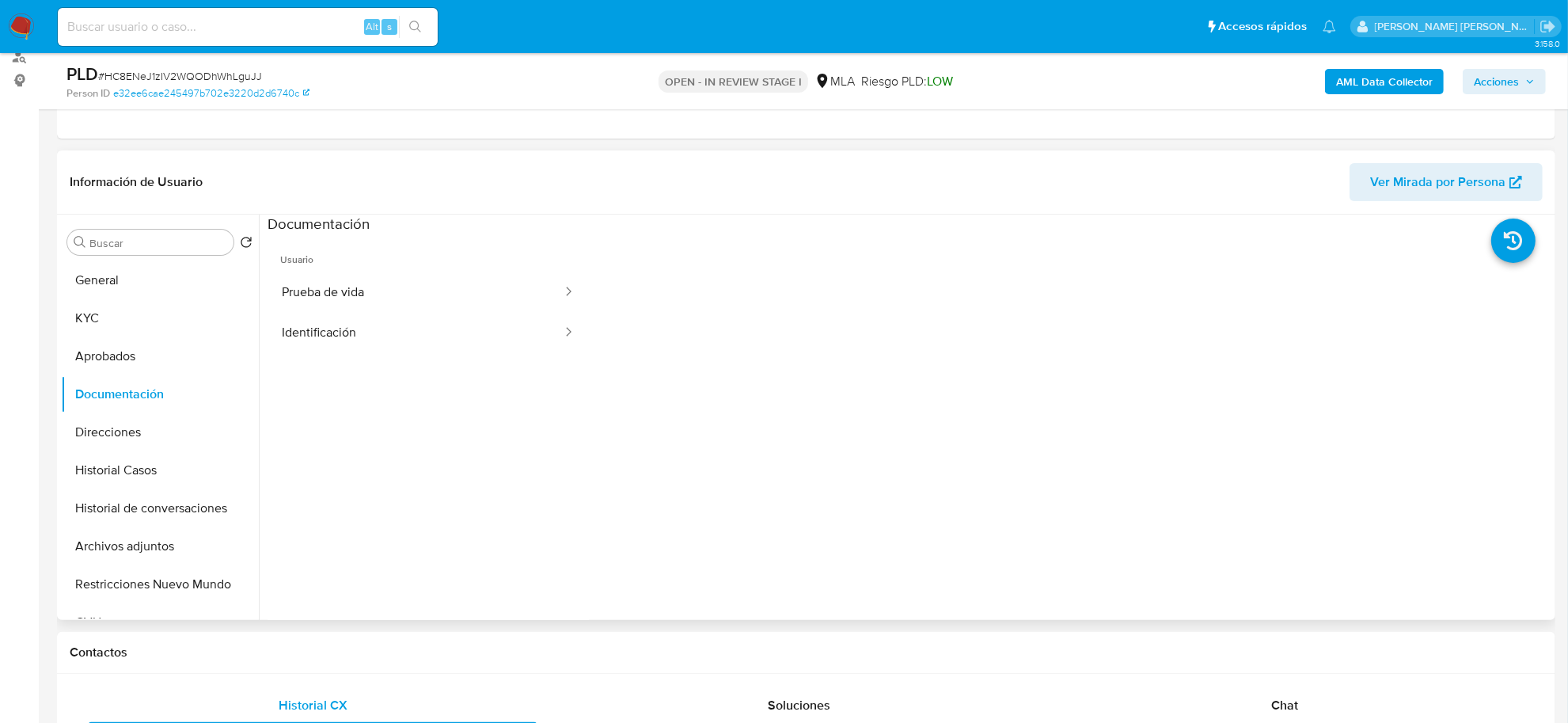
scroll to position [198, 0]
click at [469, 310] on ul "Prueba de vida Identificación" at bounding box center [428, 311] width 321 height 81
click at [465, 295] on button "Prueba de vida" at bounding box center [416, 291] width 296 height 40
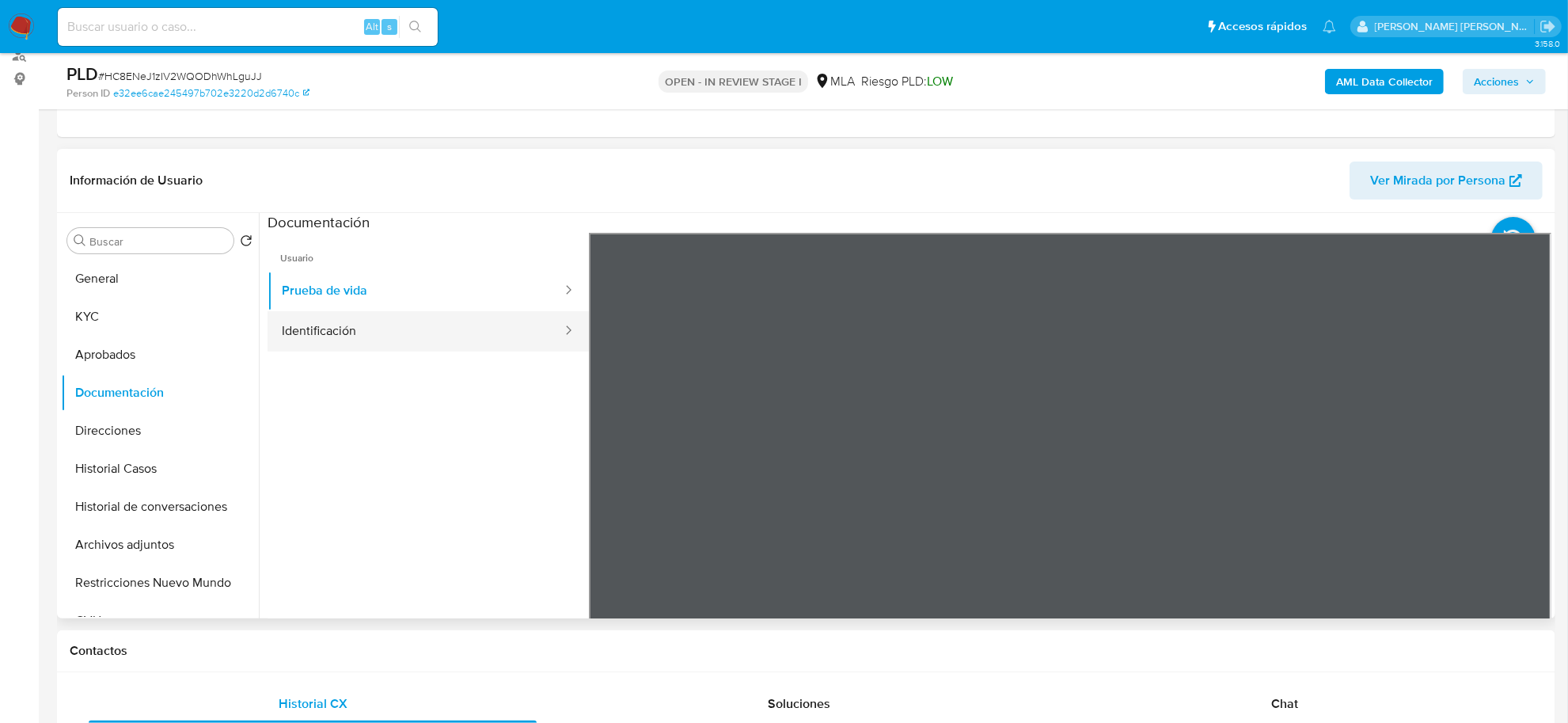
click at [455, 335] on button "Identificación" at bounding box center [416, 331] width 296 height 40
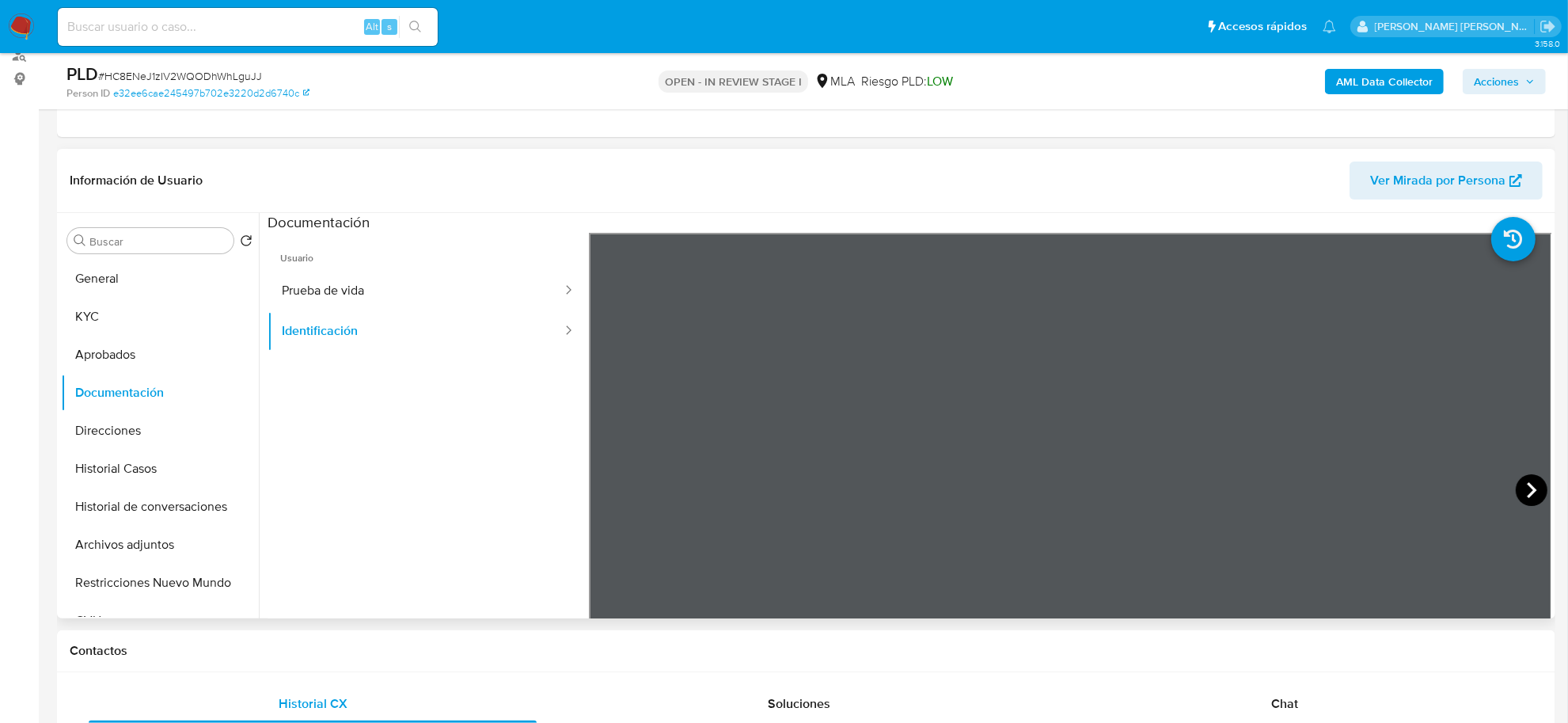
click at [1526, 483] on icon at bounding box center [1532, 490] width 32 height 32
click at [79, 347] on button "Aprobados" at bounding box center [154, 354] width 186 height 38
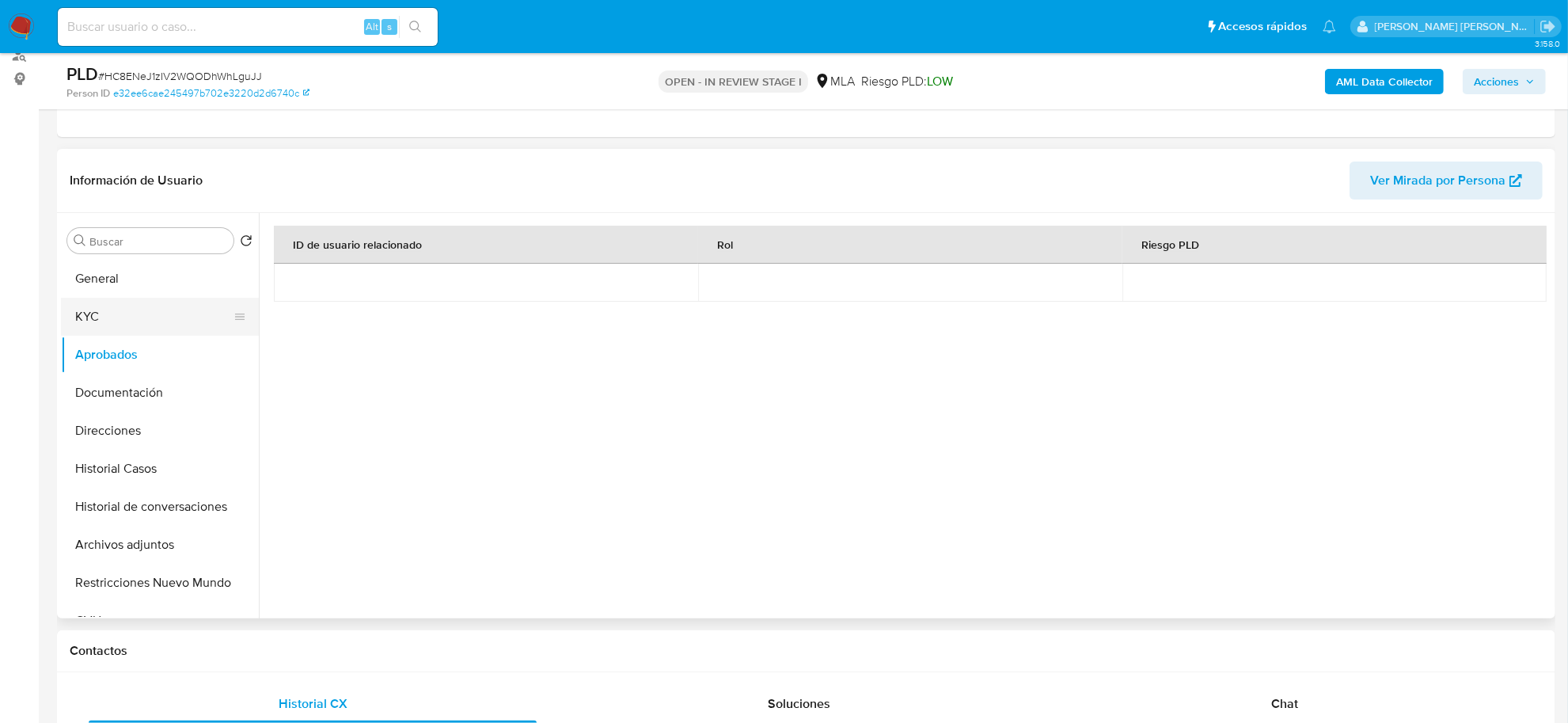
click at [130, 310] on button "KYC" at bounding box center [154, 316] width 186 height 38
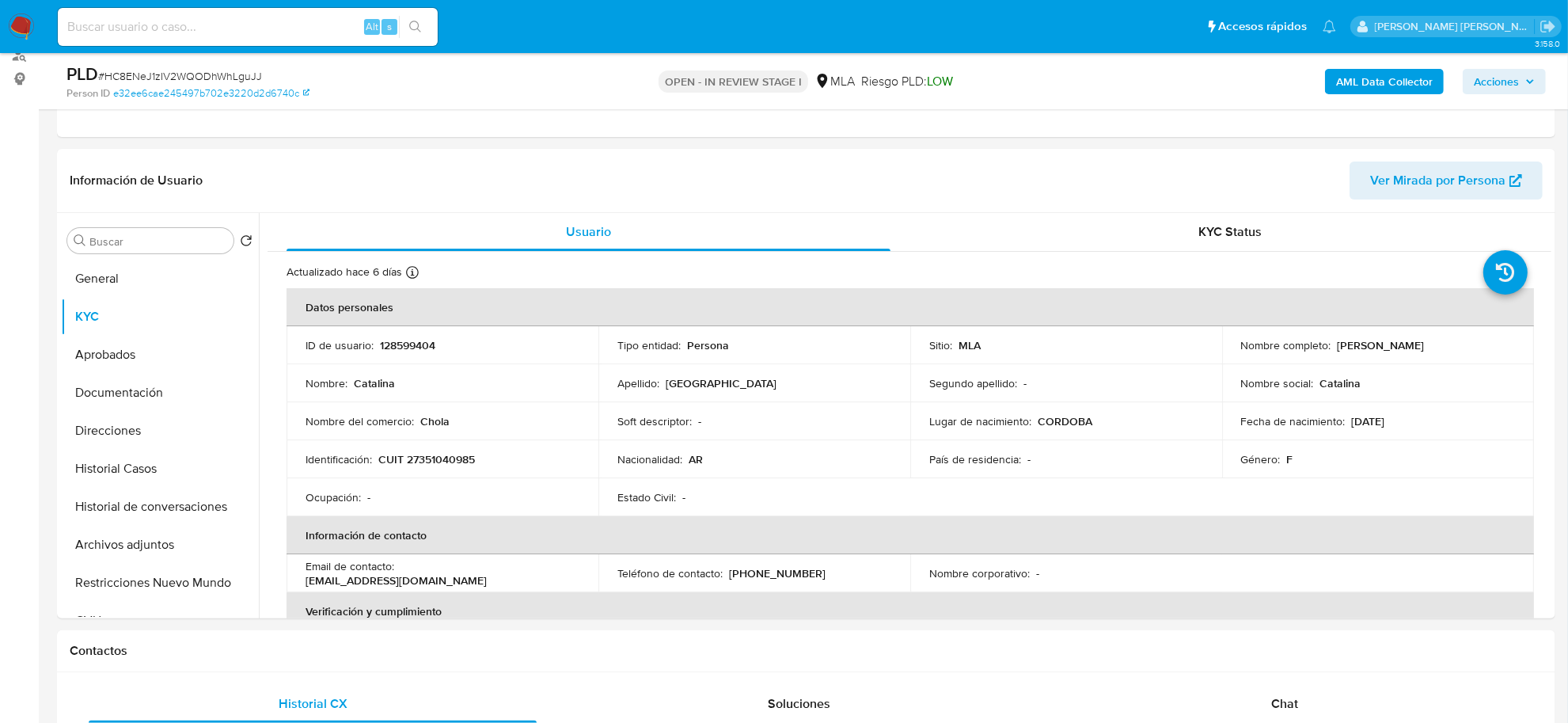
drag, startPoint x: 1331, startPoint y: 349, endPoint x: 1416, endPoint y: 347, distance: 85.0
click at [1416, 347] on div "Nombre completo : Catalina Roggia" at bounding box center [1378, 345] width 274 height 14
click at [119, 439] on button "Direcciones" at bounding box center [154, 430] width 186 height 38
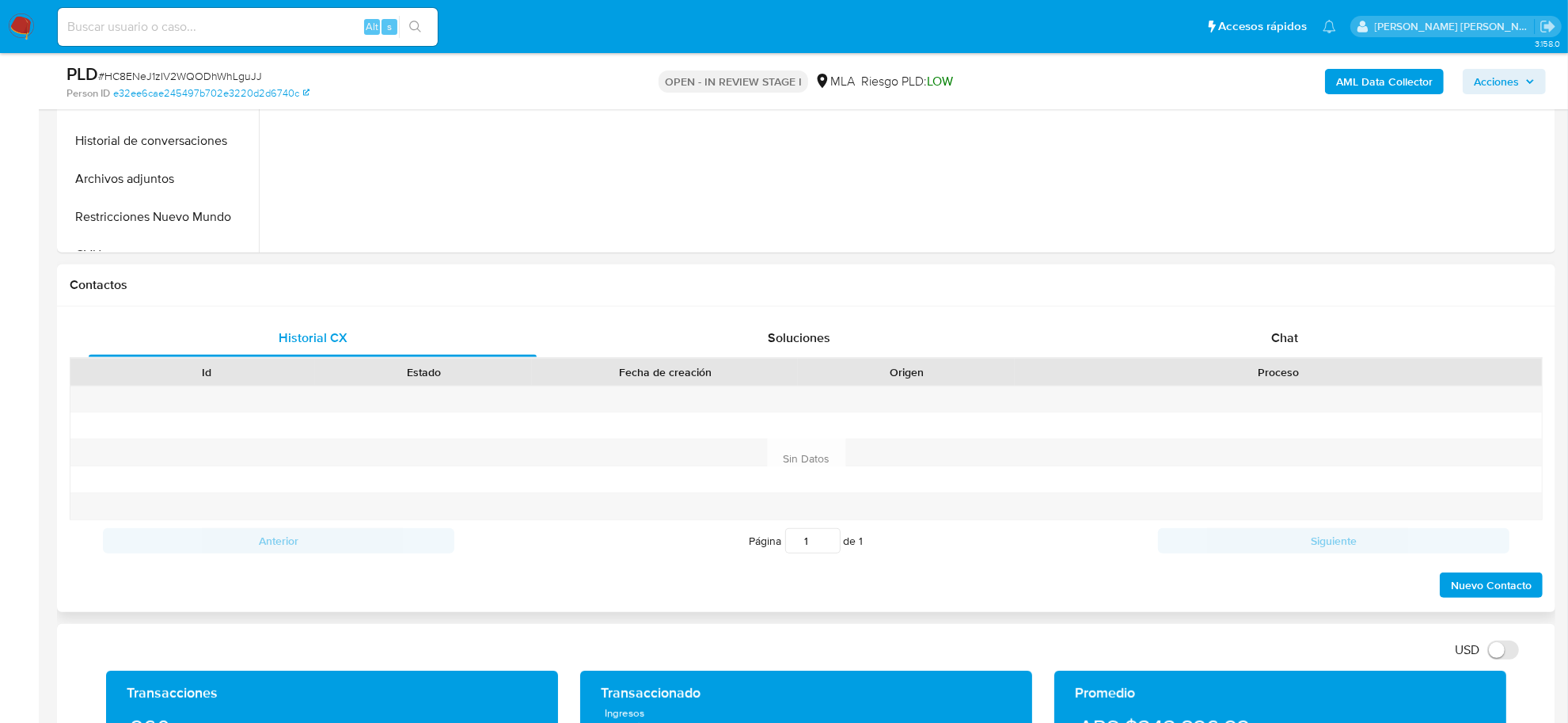
scroll to position [594, 0]
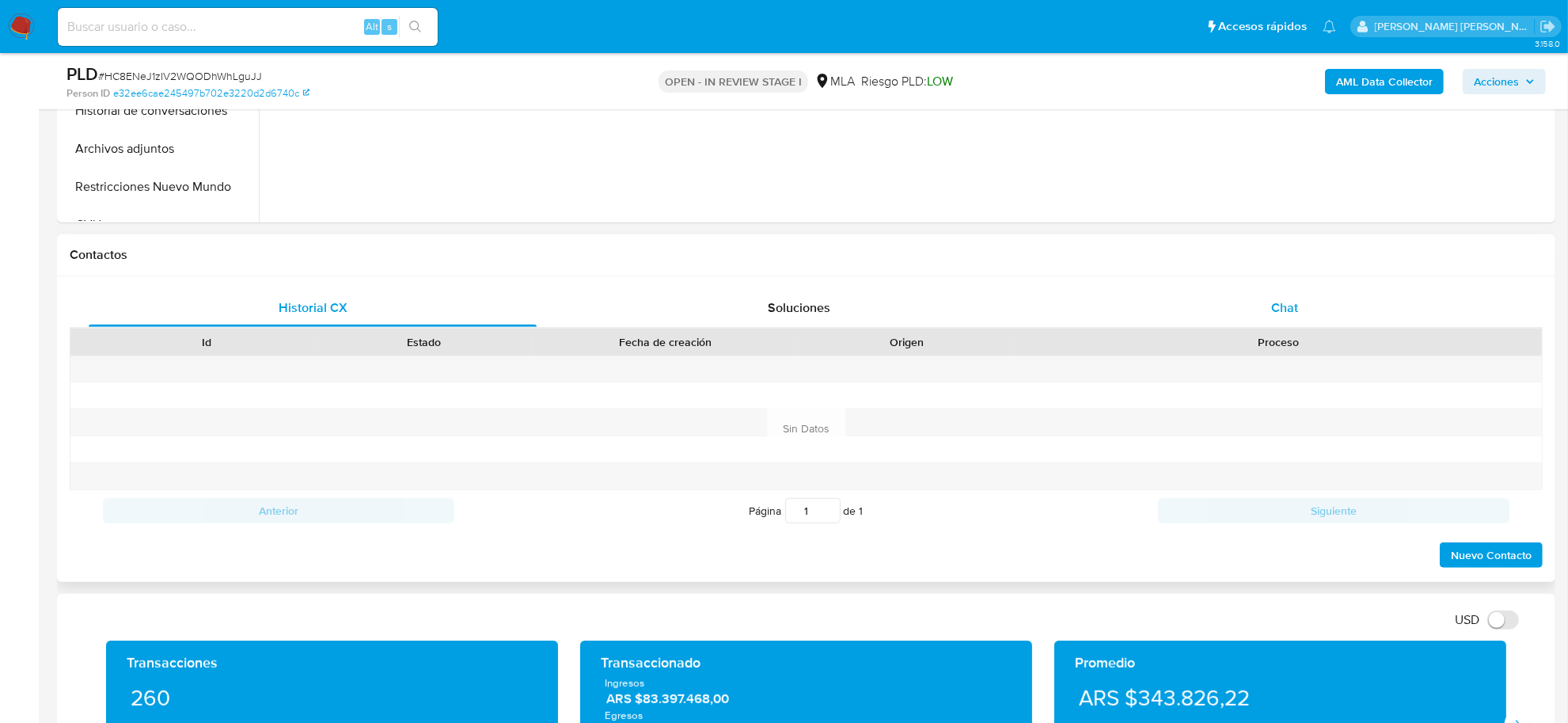
click at [1270, 295] on div "Chat" at bounding box center [1285, 308] width 448 height 38
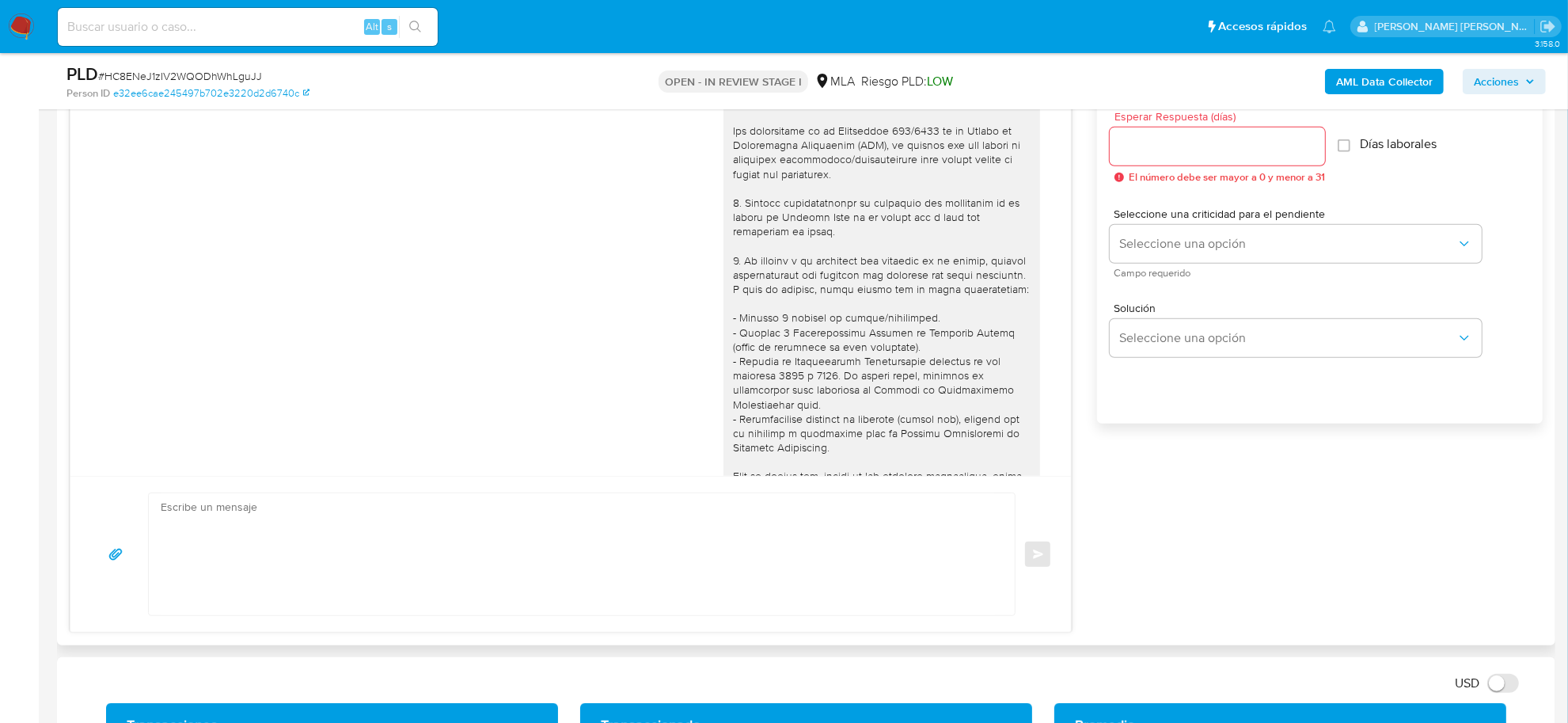
scroll to position [841, 0]
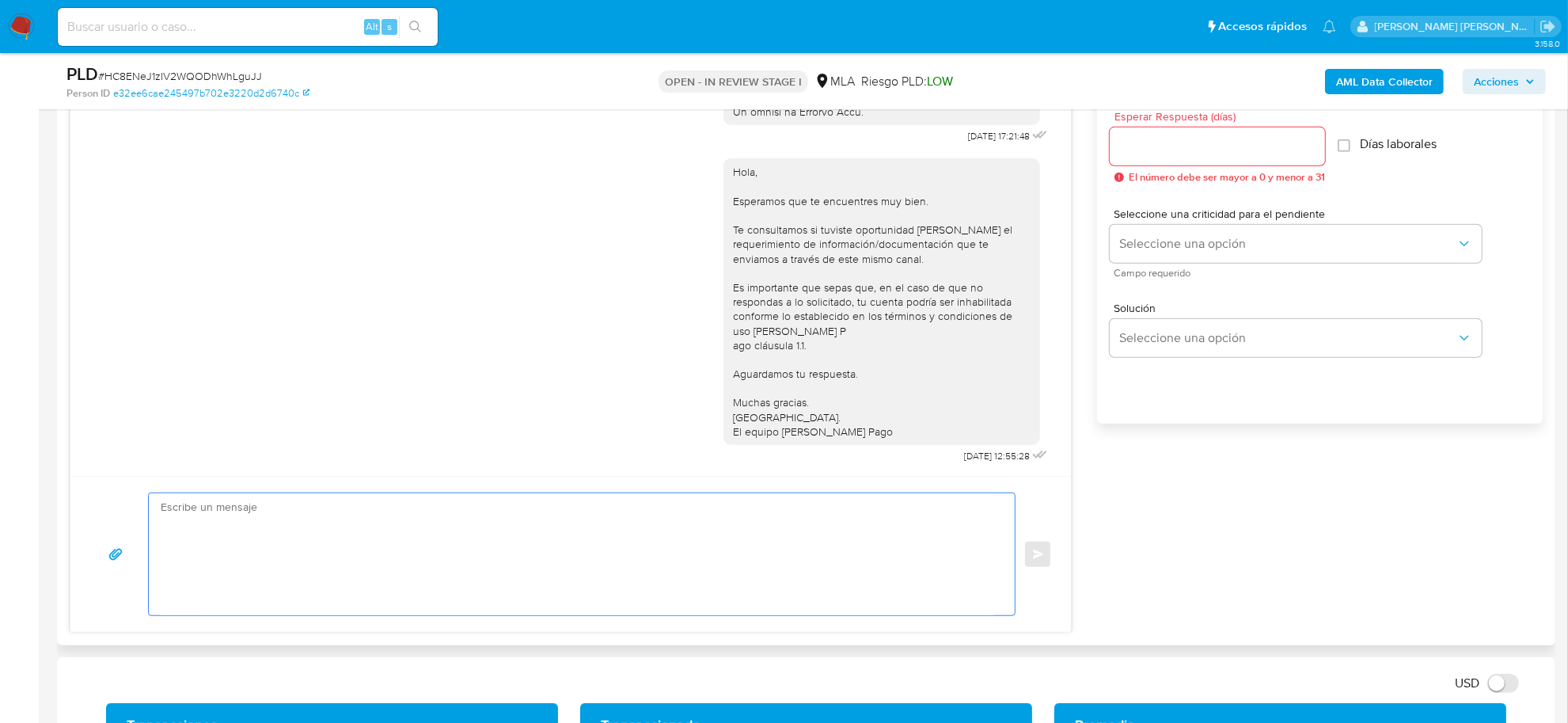
click at [396, 529] on textarea at bounding box center [578, 555] width 835 height 122
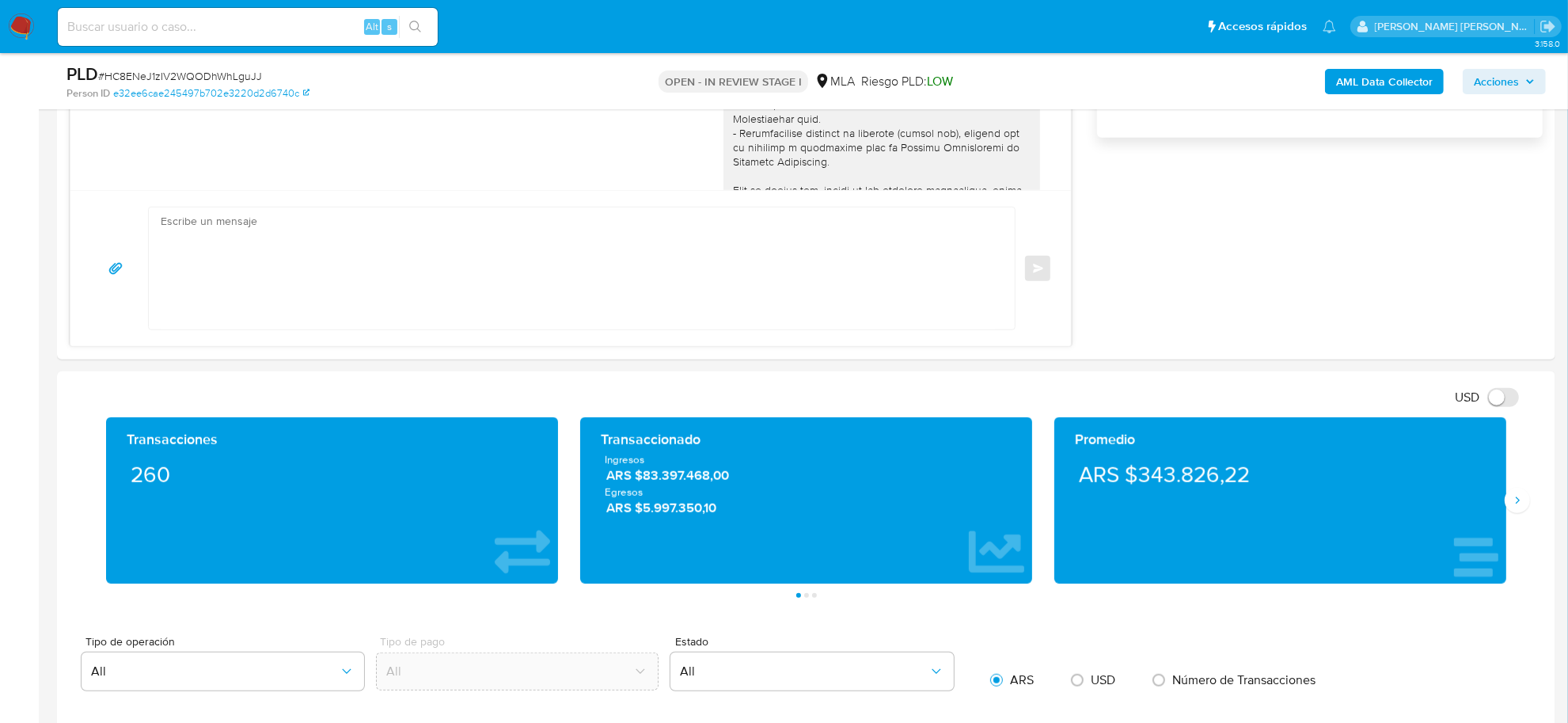
scroll to position [990, 0]
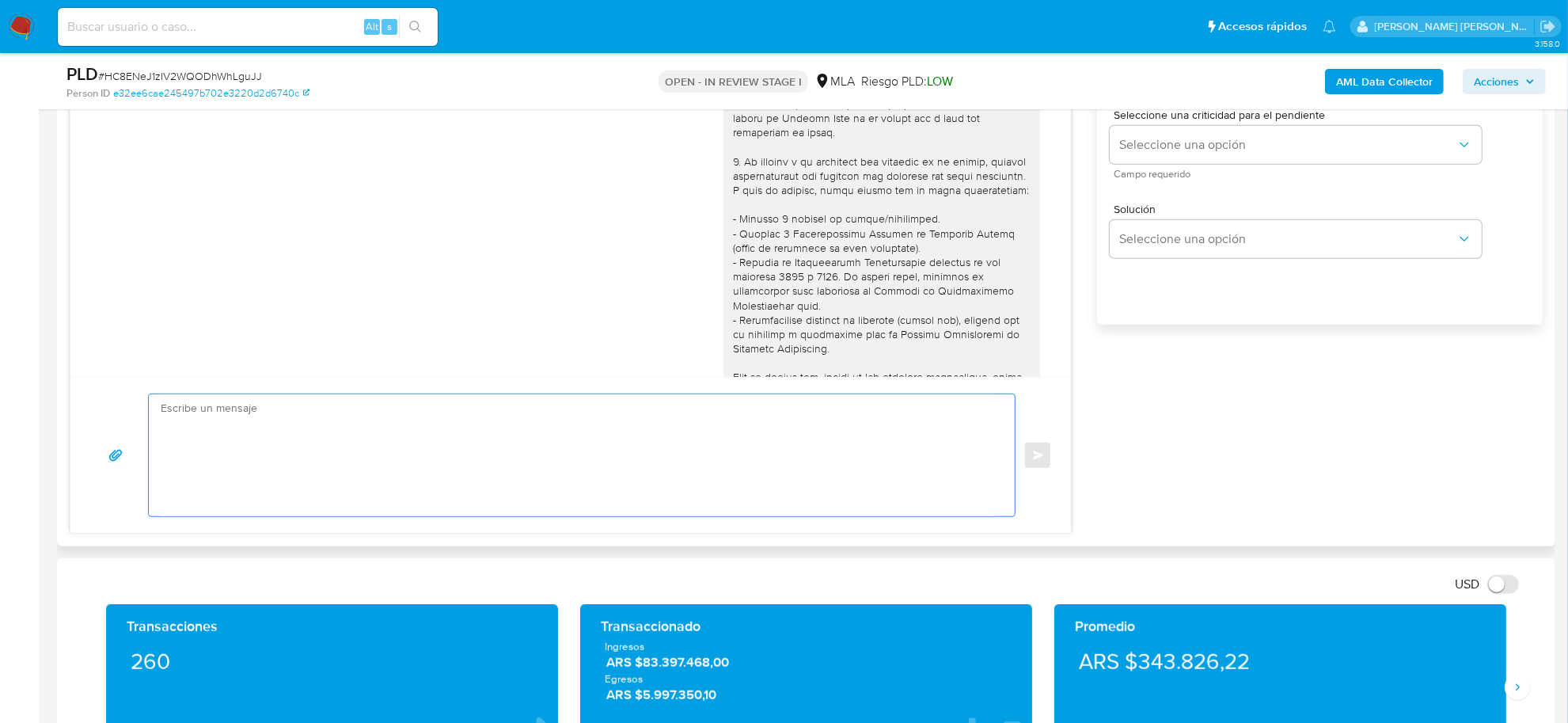
click at [410, 444] on textarea at bounding box center [578, 455] width 835 height 122
paste textarea "Hola , En función de las operaciones registradas en tu cuenta de Mercado Pago, …"
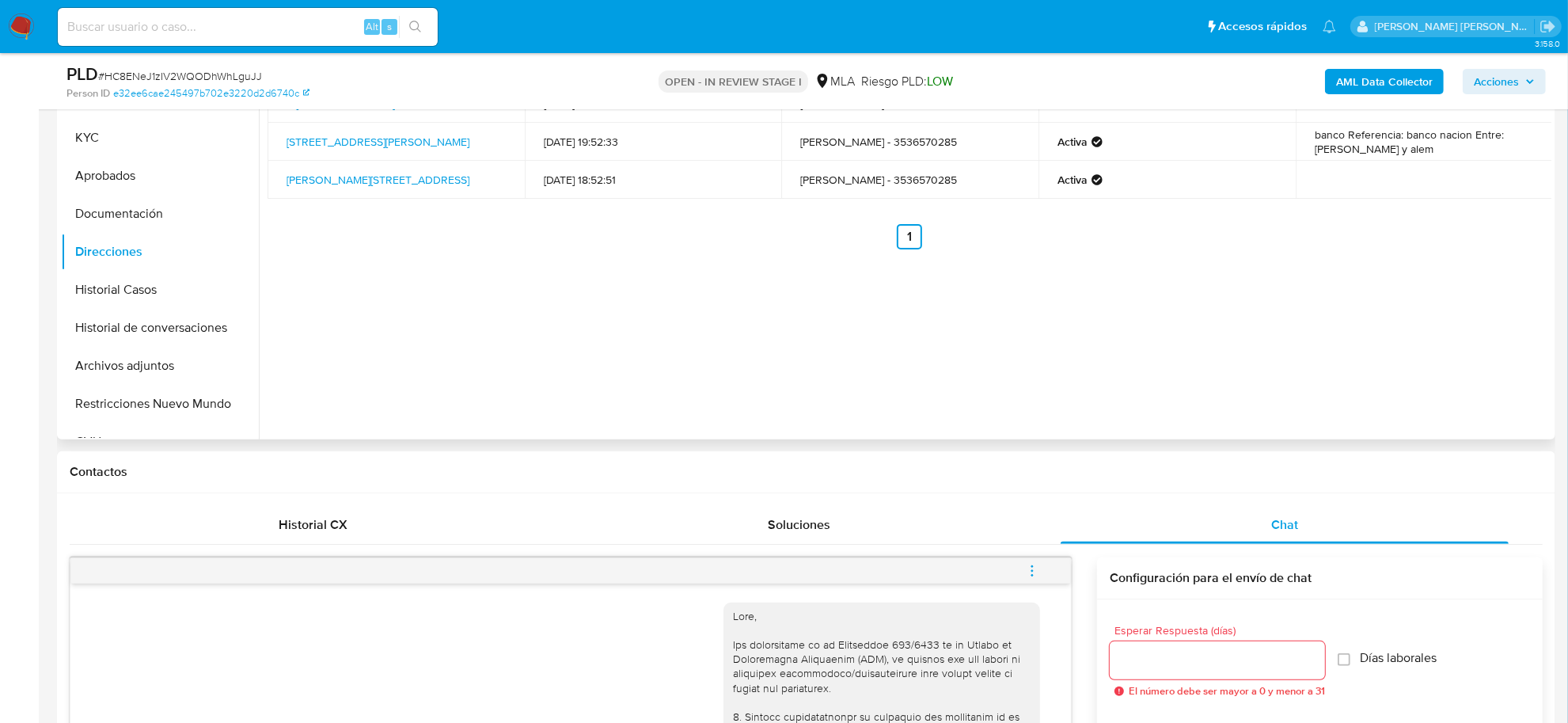
scroll to position [198, 0]
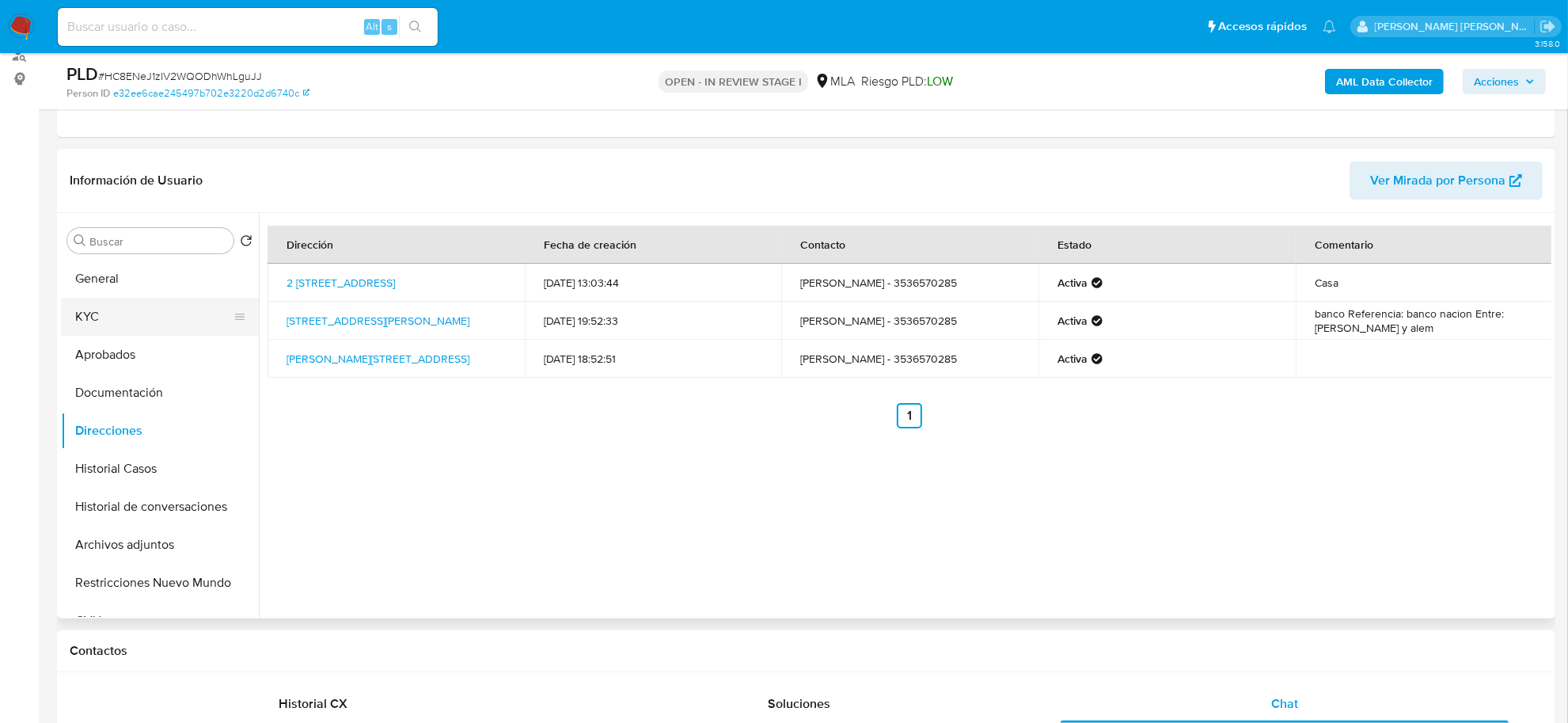
drag, startPoint x: 116, startPoint y: 320, endPoint x: 163, endPoint y: 326, distance: 47.4
click at [116, 320] on button "KYC" at bounding box center [154, 316] width 186 height 38
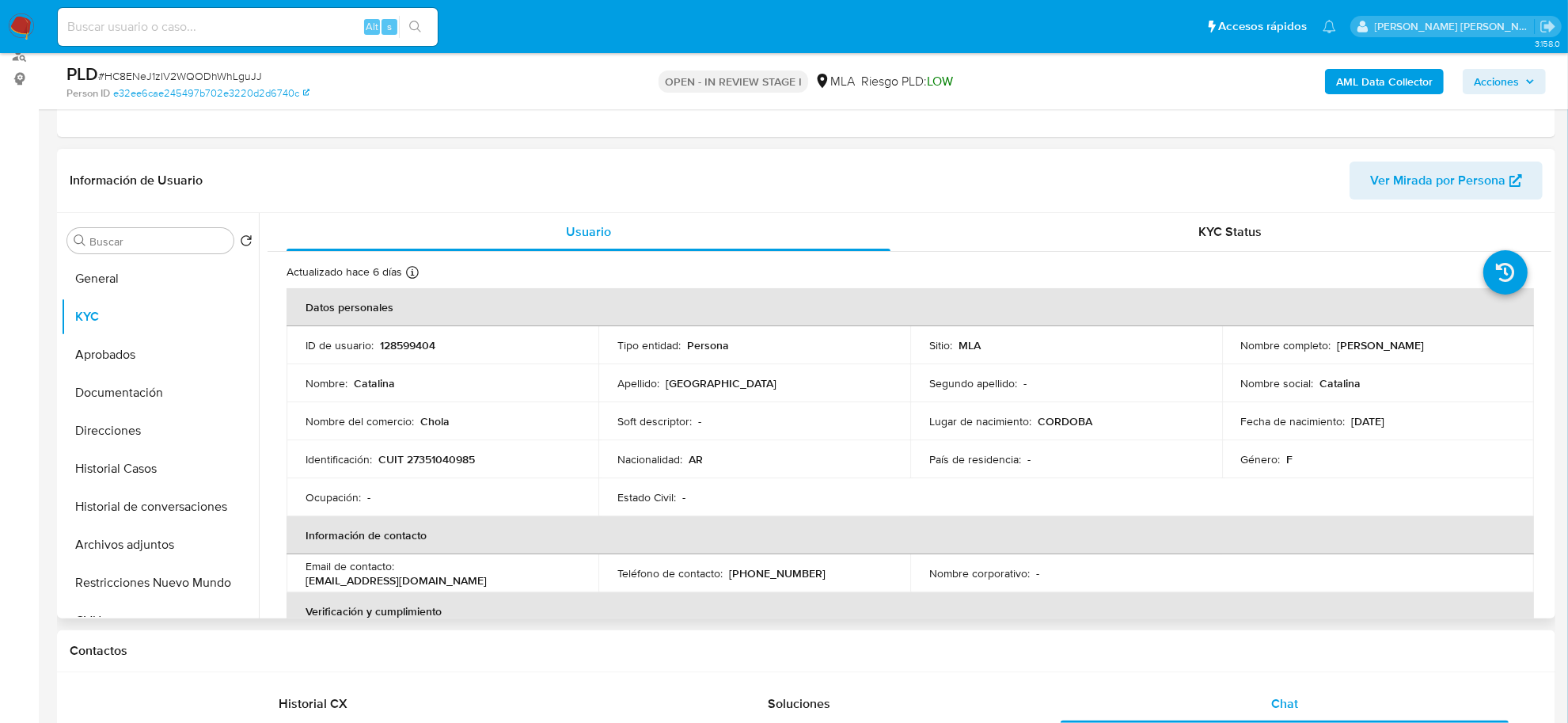
drag, startPoint x: 1336, startPoint y: 342, endPoint x: 1414, endPoint y: 347, distance: 78.2
click at [1414, 347] on div "Nombre completo : Catalina Roggia" at bounding box center [1378, 345] width 274 height 14
copy p "[PERSON_NAME]"
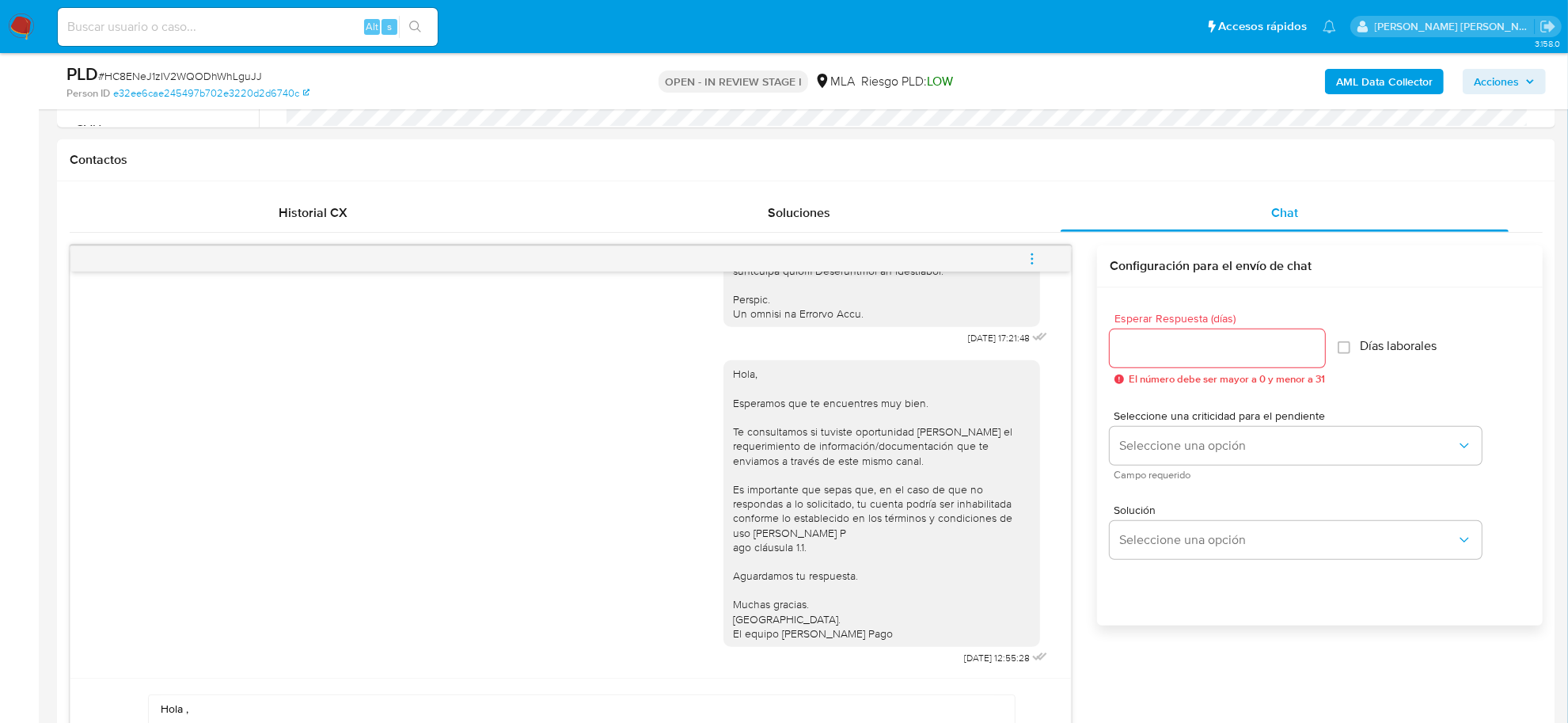
scroll to position [1090, 0]
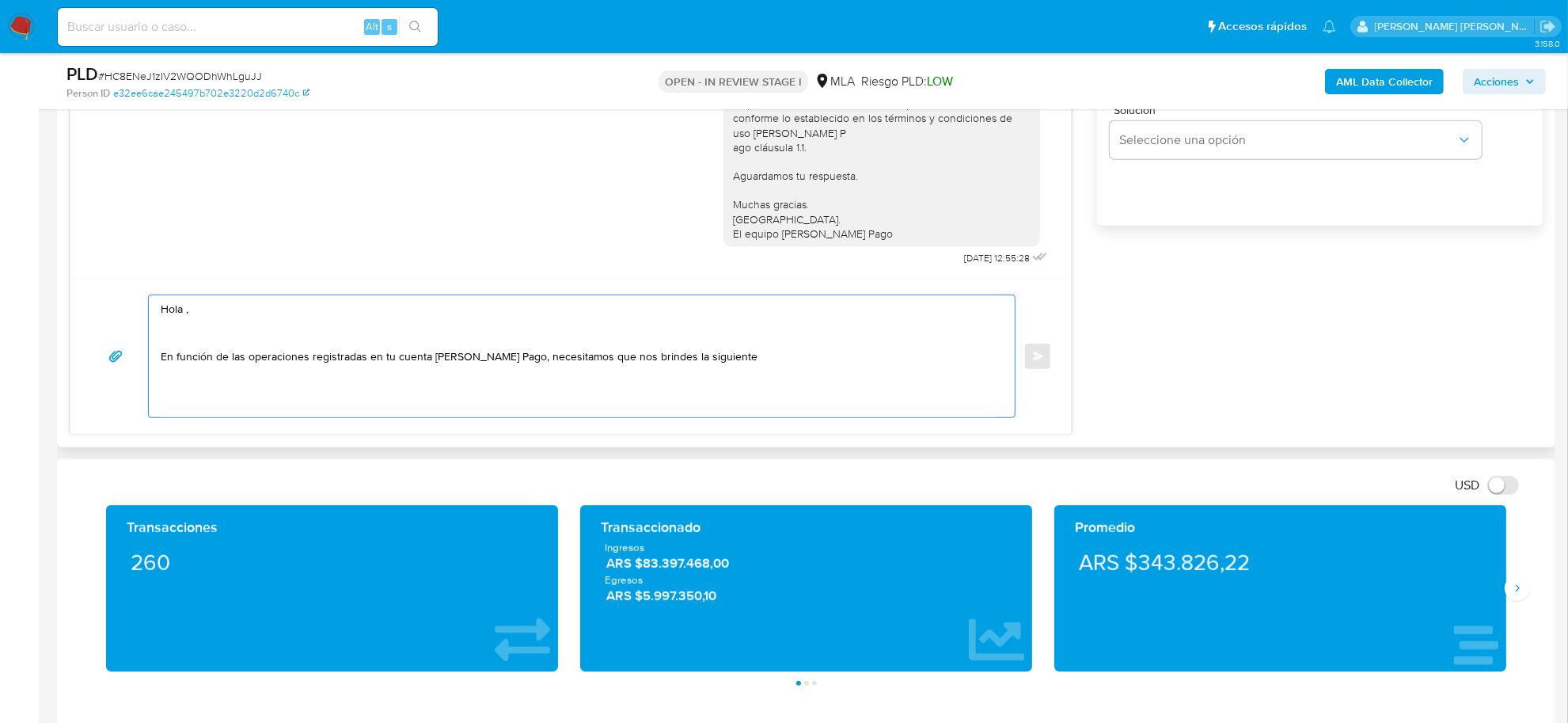
click at [186, 311] on textarea "Hola , En función de las operaciones registradas en tu cuenta de Mercado Pago, …" at bounding box center [578, 356] width 835 height 122
paste textarea "[PERSON_NAME]"
drag, startPoint x: 665, startPoint y: 358, endPoint x: 730, endPoint y: 359, distance: 65.0
click at [730, 359] on textarea "Hola Catalina Roggia, En función de las operaciones registradas en tu cuenta de…" at bounding box center [578, 356] width 835 height 122
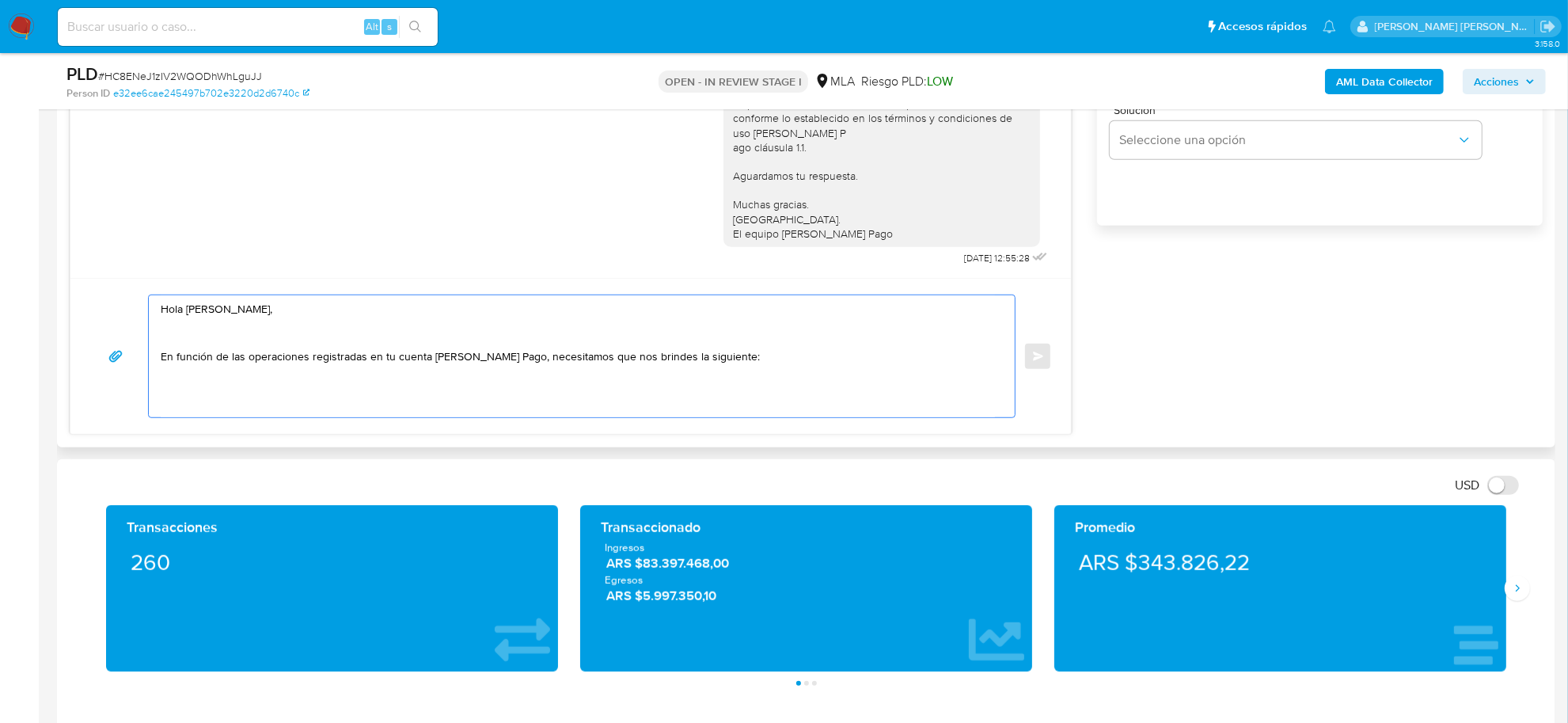
click at [675, 365] on textarea "Hola Catalina Roggia, En función de las operaciones registradas en tu cuenta de…" at bounding box center [578, 356] width 835 height 122
click at [256, 393] on textarea "Hola Catalina Roggia, En función de las operaciones registradas en tu cuenta de…" at bounding box center [578, 356] width 835 height 122
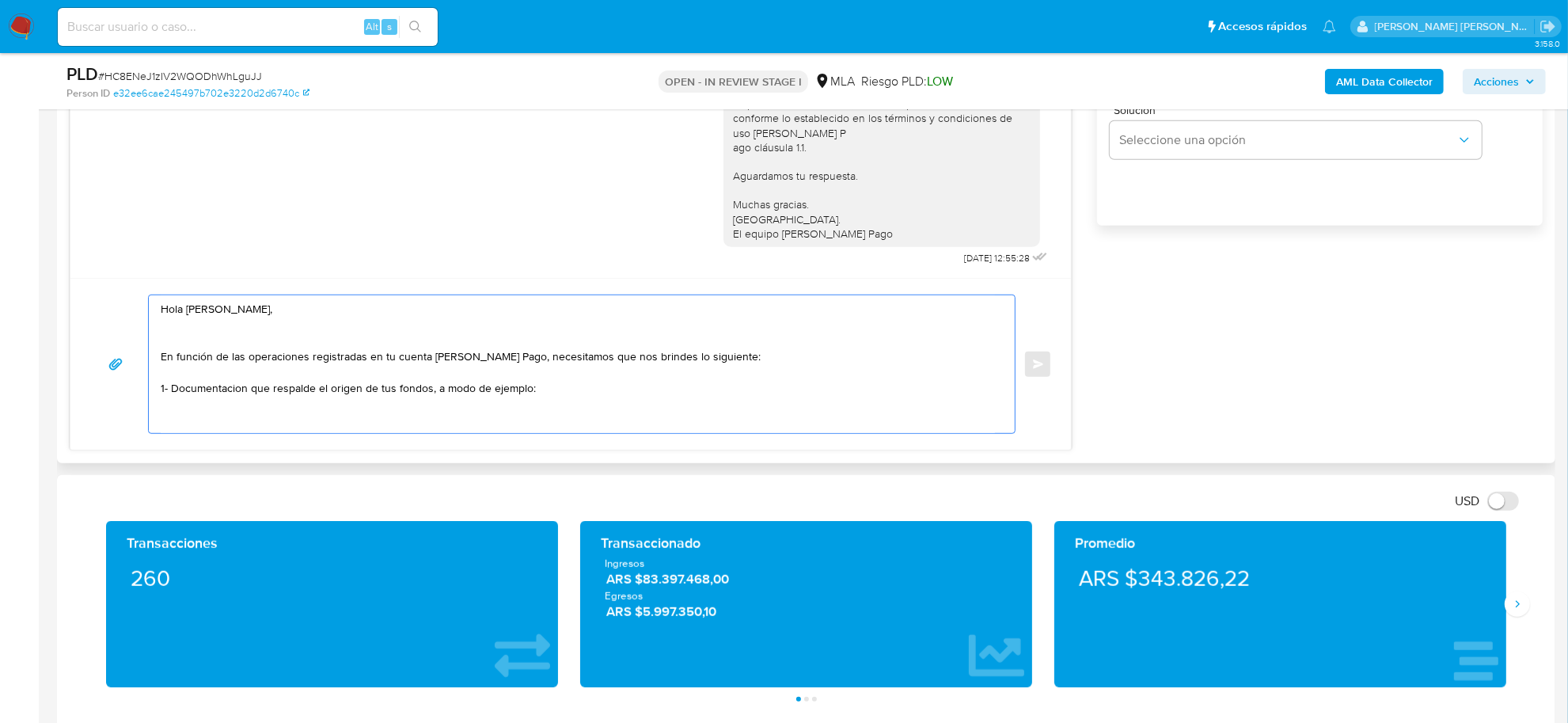
paste textarea "Últimos 3 recibos de sueldo"
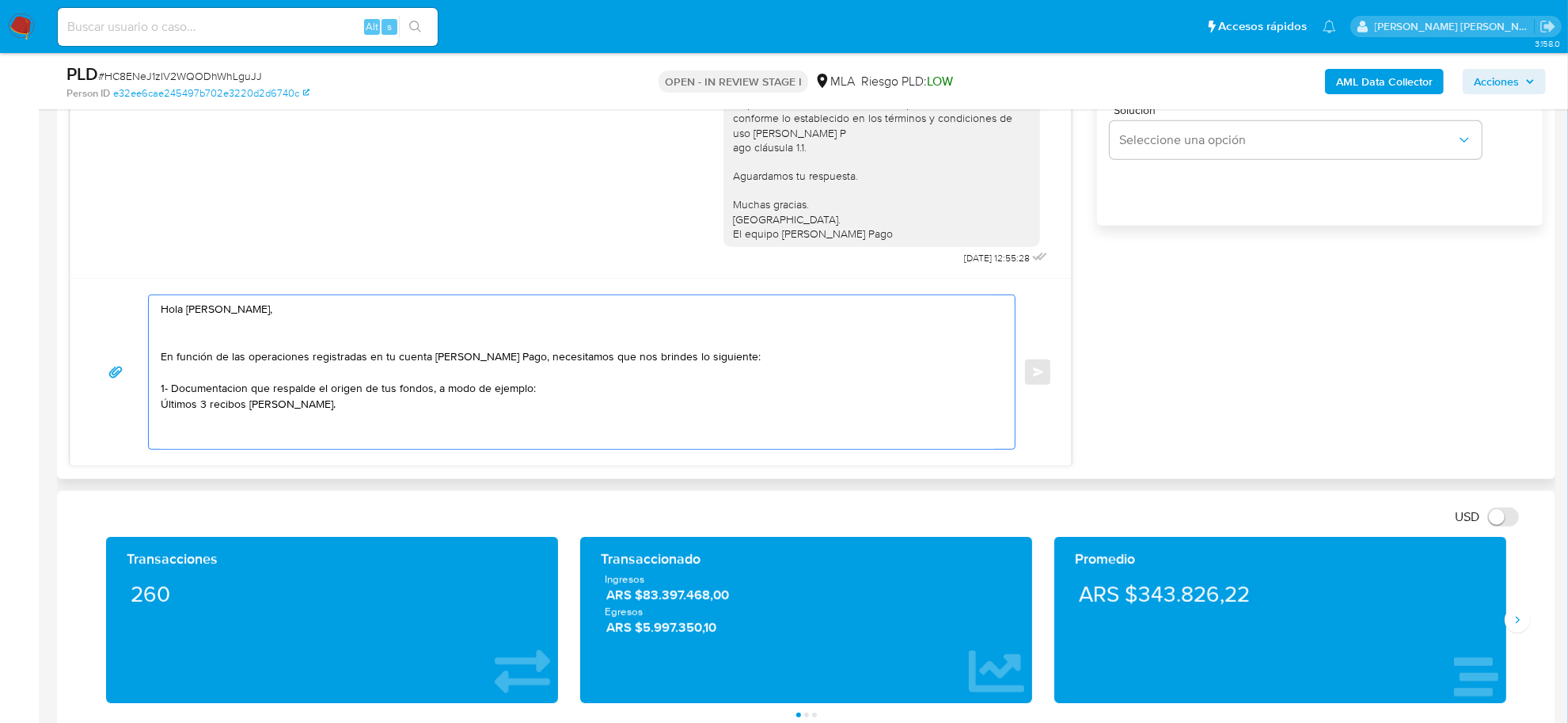
paste textarea "- Últimas 6 Declaraciones Juradas de Ingresos Brutos (donde se visualice la bas…"
click at [162, 408] on textarea "Hola Catalina Roggia, En función de las operaciones registradas en tu cuenta de…" at bounding box center [578, 372] width 835 height 154
click at [210, 422] on textarea "Hola Catalina Roggia, En función de las operaciones registradas en tu cuenta de…" at bounding box center [578, 372] width 835 height 154
click at [223, 394] on textarea "Hola Catalina Roggia, En función de las operaciones registradas en tu cuenta de…" at bounding box center [578, 372] width 835 height 154
click at [514, 359] on textarea "Hola Catalina Roggia, En función de las operaciones registradas en tu cuenta de…" at bounding box center [578, 372] width 835 height 154
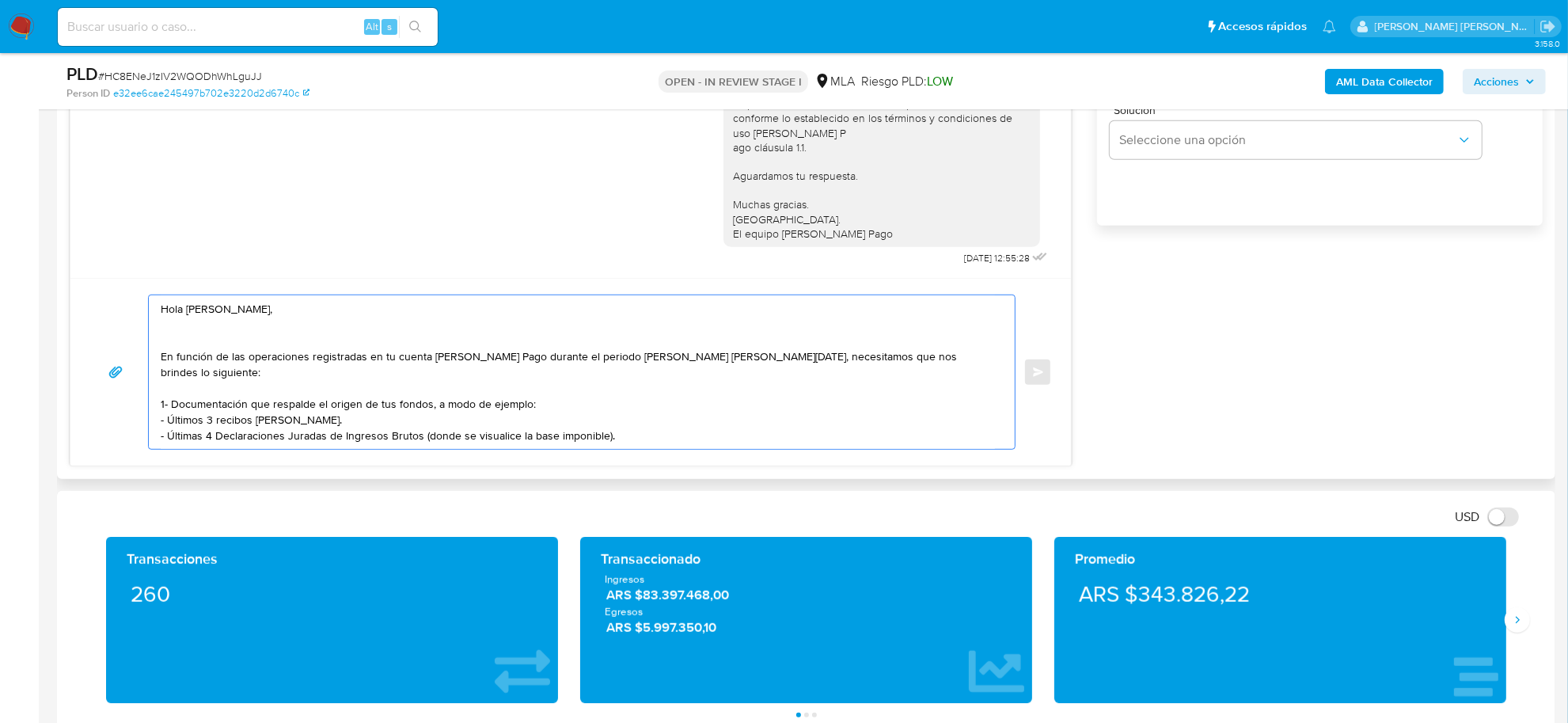
drag, startPoint x: 279, startPoint y: 337, endPoint x: 270, endPoint y: 346, distance: 12.7
click at [274, 341] on textarea "Hola Catalina Roggia, En función de las operaciones registradas en tu cuenta de…" at bounding box center [578, 372] width 835 height 154
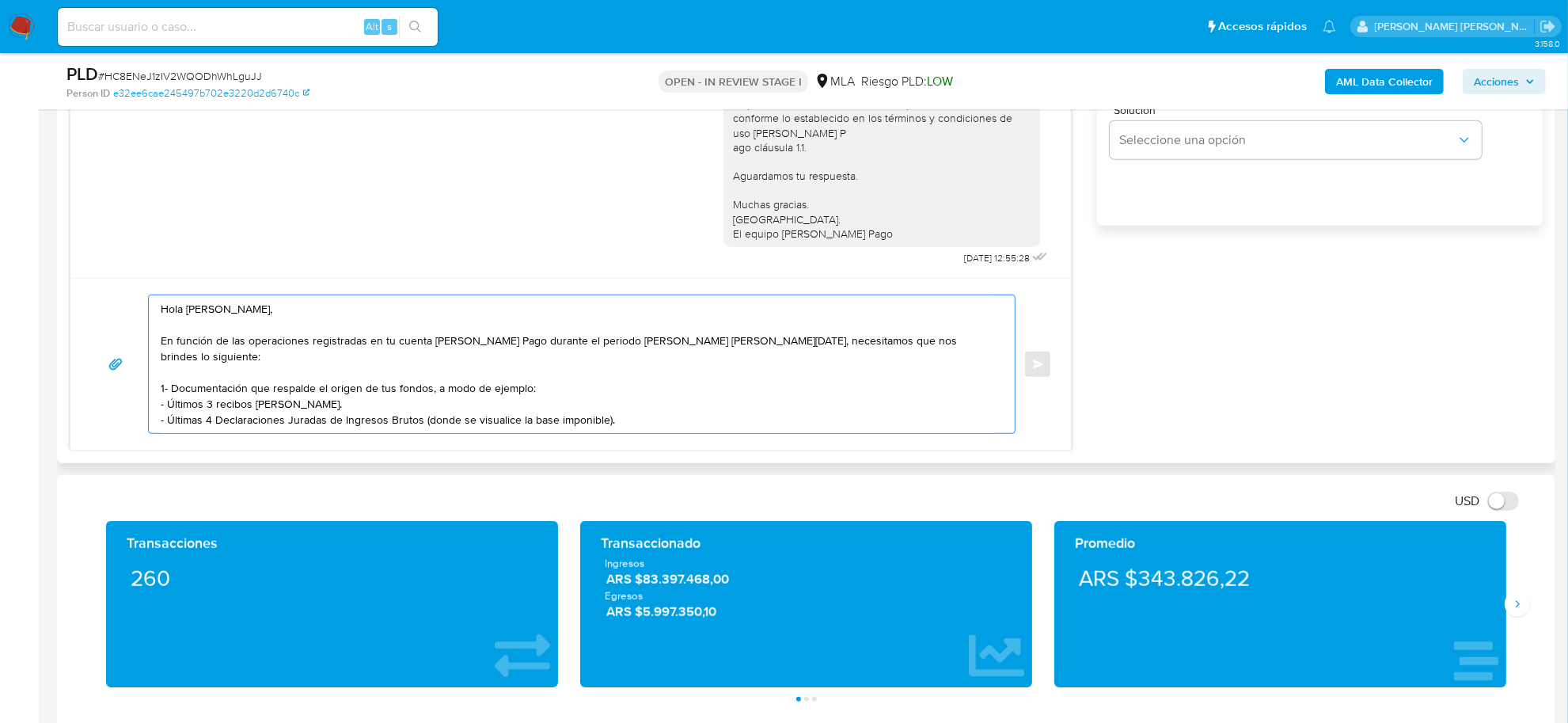
scroll to position [1188, 0]
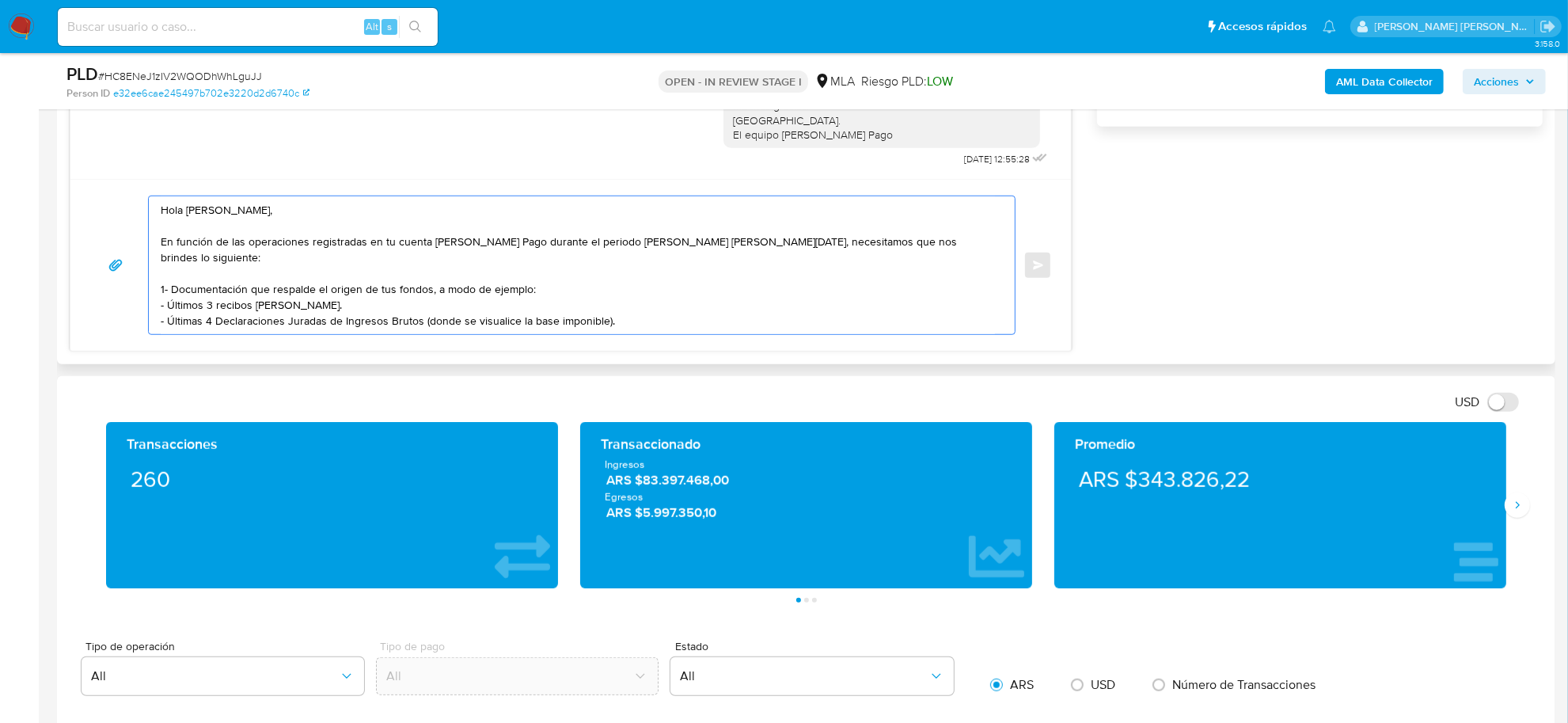
click at [642, 302] on textarea "Hola Catalina Roggia, En función de las operaciones registradas en tu cuenta de…" at bounding box center [578, 265] width 835 height 138
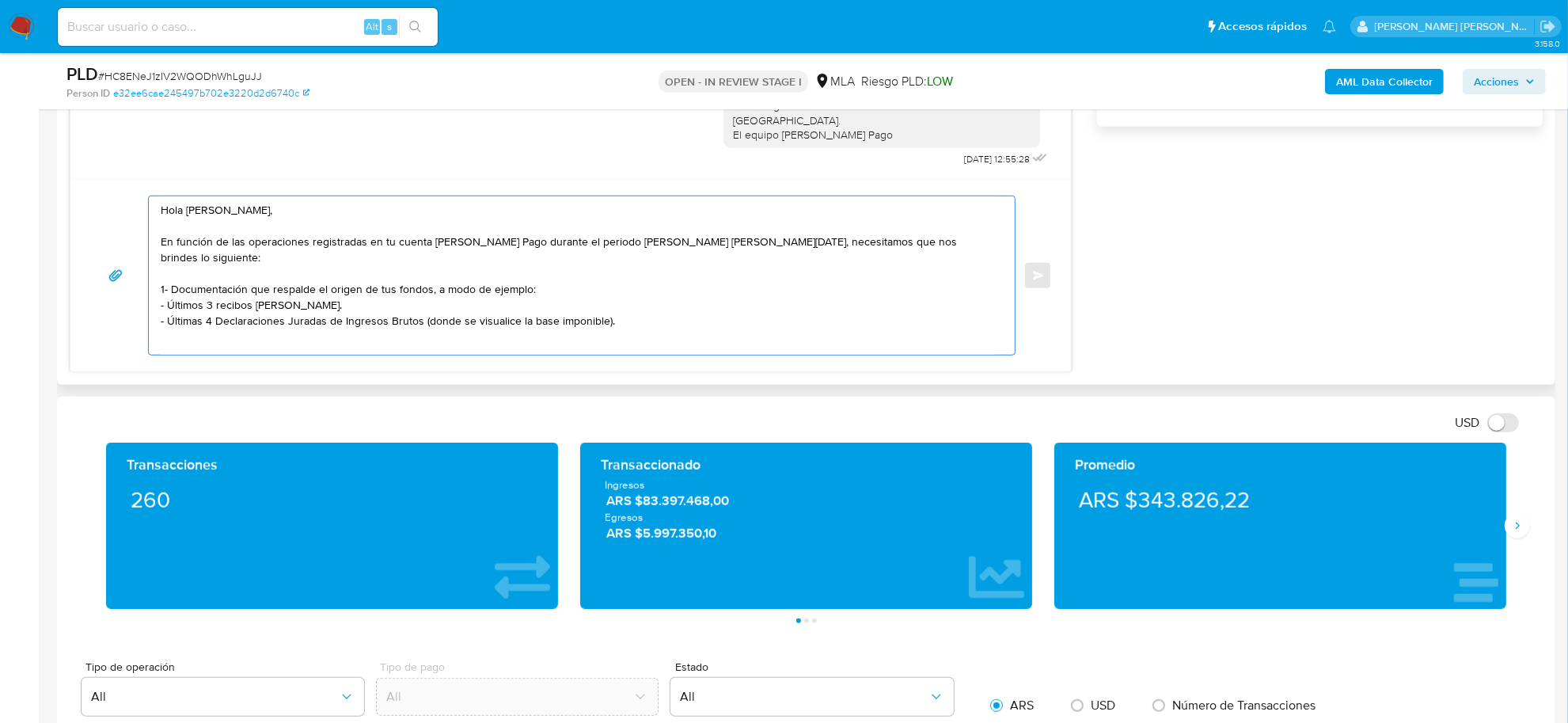
paste textarea "3. Proporciona el vínculo con las siguientes contrapartes con las que operaste,…"
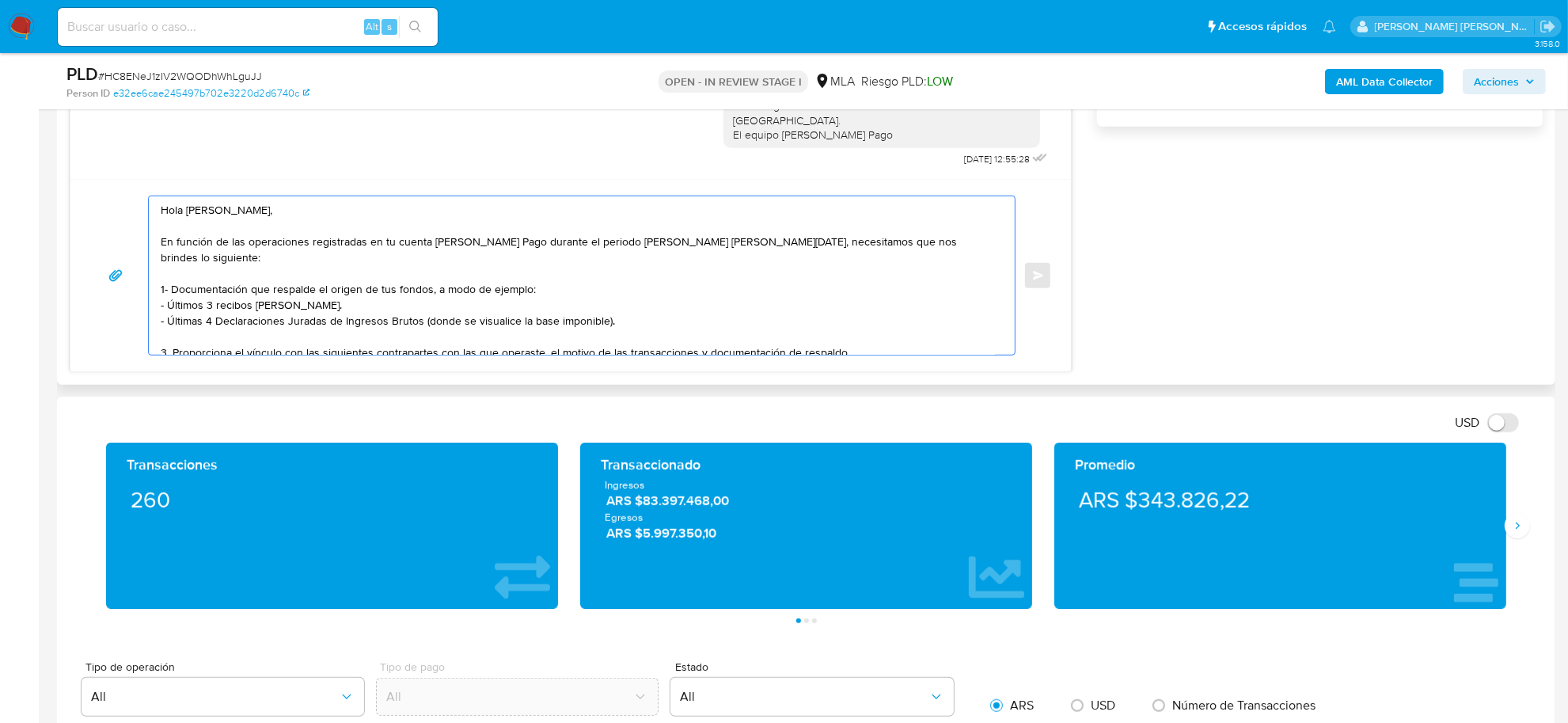
scroll to position [10, 0]
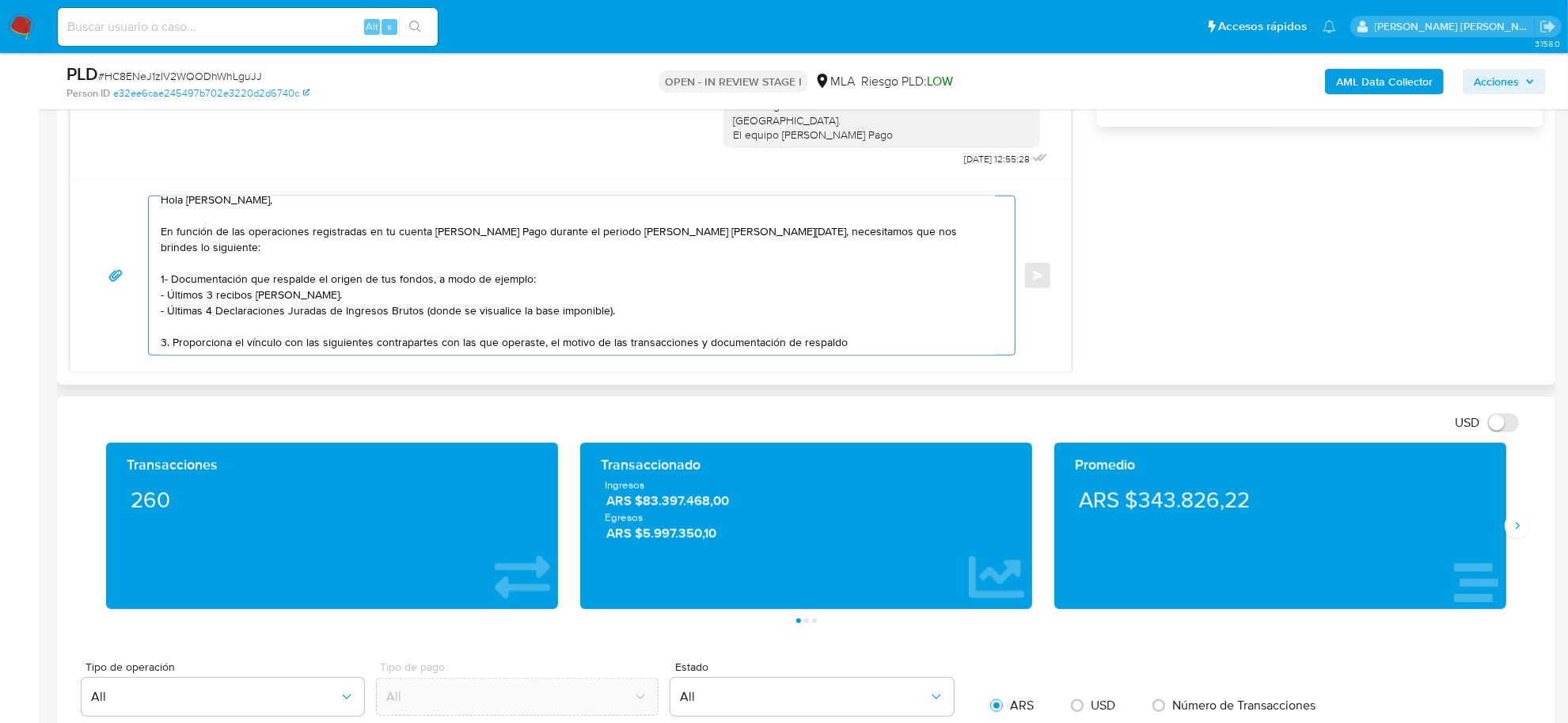
drag, startPoint x: 252, startPoint y: 339, endPoint x: 172, endPoint y: 323, distance: 81.6
click at [172, 323] on textarea "Hola Catalina Roggia, En función de las operaciones registradas en tu cuenta de…" at bounding box center [578, 275] width 835 height 158
click at [167, 329] on textarea "Hola Catalina Roggia, En función de las operaciones registradas en tu cuenta de…" at bounding box center [578, 275] width 835 height 158
click at [167, 266] on textarea "Hola Catalina Roggia, En función de las operaciones registradas en tu cuenta de…" at bounding box center [578, 275] width 835 height 158
drag, startPoint x: 231, startPoint y: 326, endPoint x: 466, endPoint y: 326, distance: 235.0
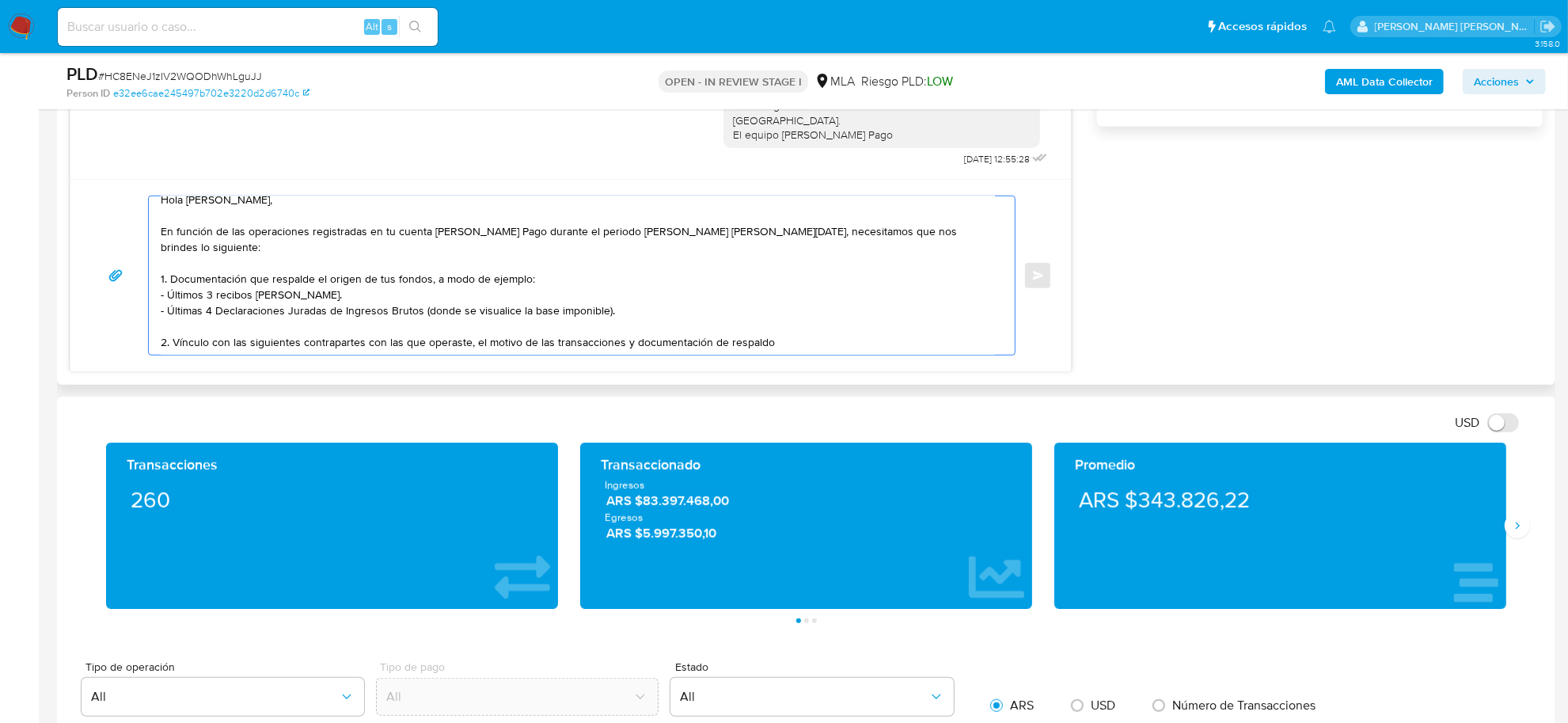
click at [466, 326] on textarea "Hola Catalina Roggia, En función de las operaciones registradas en tu cuenta de…" at bounding box center [578, 275] width 835 height 158
paste textarea "Emiliano Lucas Ferreyra CUIT 20342538623"
click at [240, 333] on textarea "Hola Catalina Roggia, En función de las operaciones registradas en tu cuenta de…" at bounding box center [578, 275] width 835 height 158
click at [754, 326] on textarea "Hola Catalina Roggia, En función de las operaciones registradas en tu cuenta de…" at bounding box center [578, 275] width 835 height 158
click at [799, 327] on textarea "Hola Catalina Roggia, En función de las operaciones registradas en tu cuenta de…" at bounding box center [578, 275] width 835 height 158
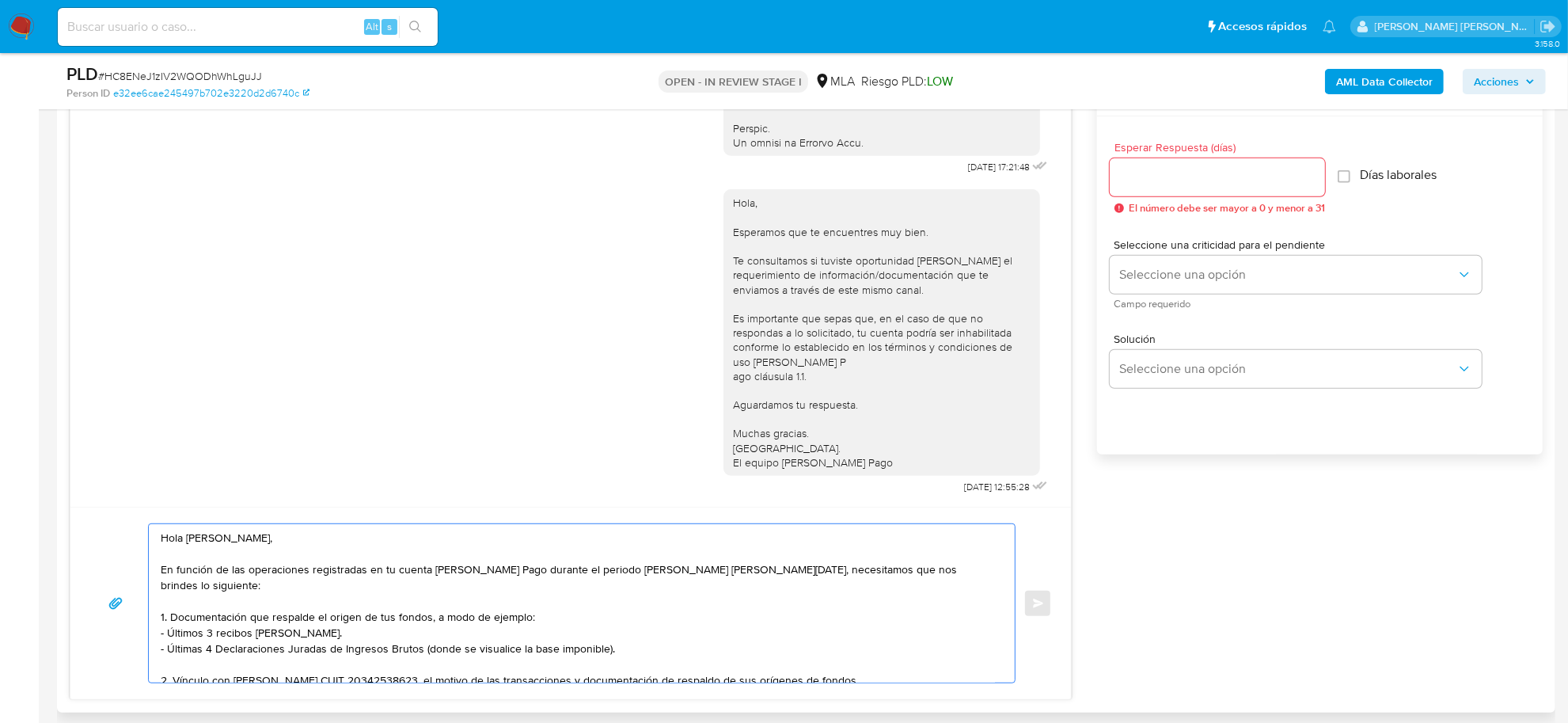
scroll to position [792, 0]
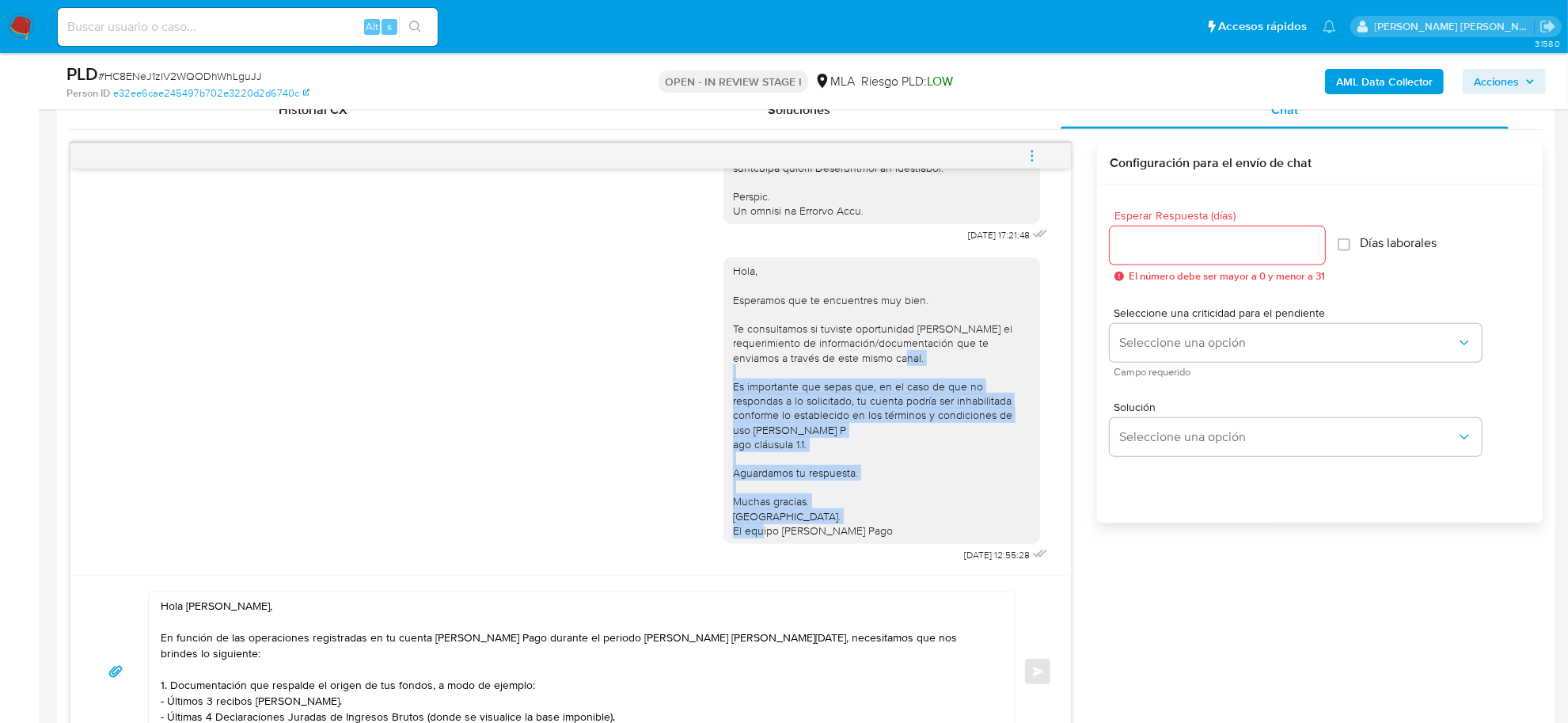
drag, startPoint x: 719, startPoint y: 371, endPoint x: 868, endPoint y: 515, distance: 207.2
click at [868, 515] on div "Hola, Esperamos que te encuentres muy bien. Te consultamos si tuviste oportunid…" at bounding box center [882, 401] width 298 height 274
copy div "Es importante que sepas que, en el caso de que no respondas a lo solicitado, tu…"
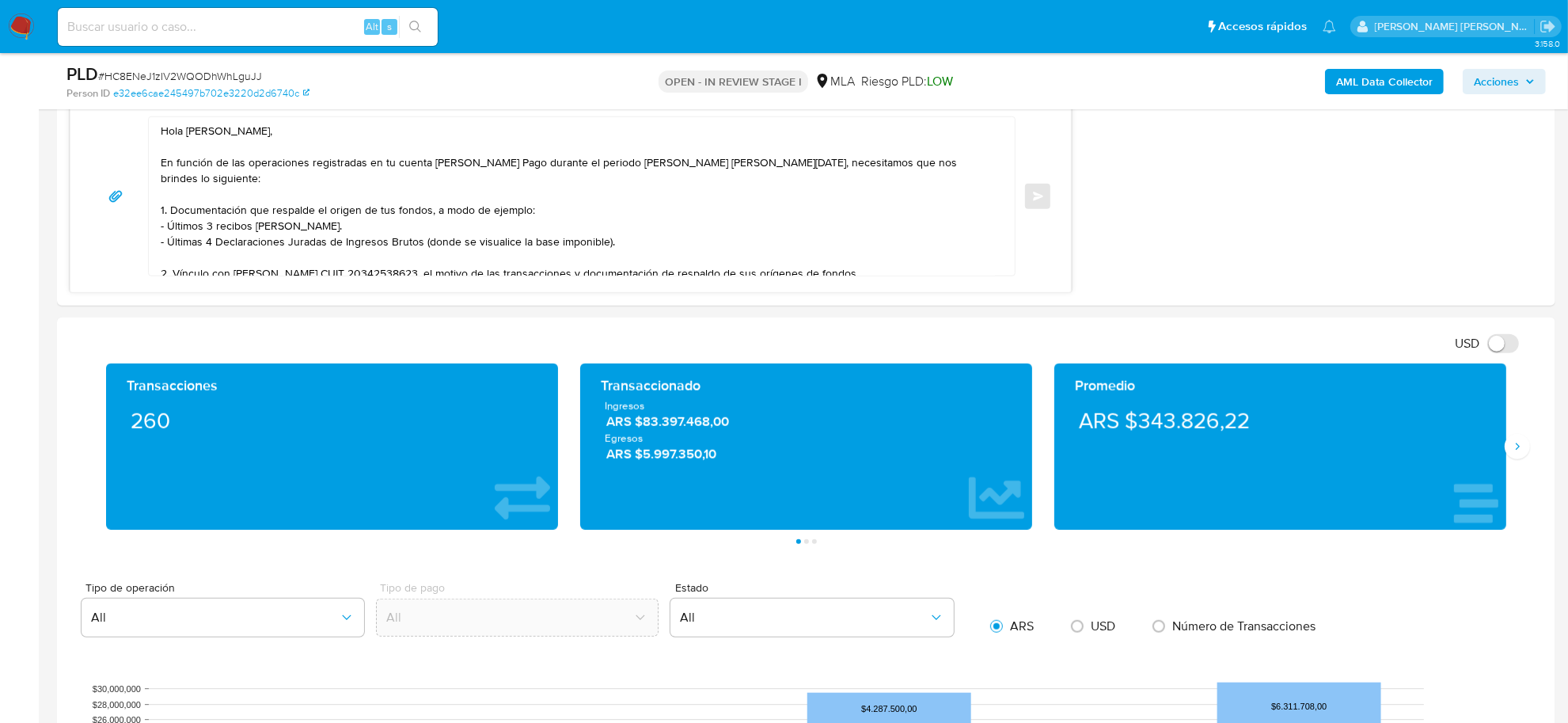
scroll to position [1287, 0]
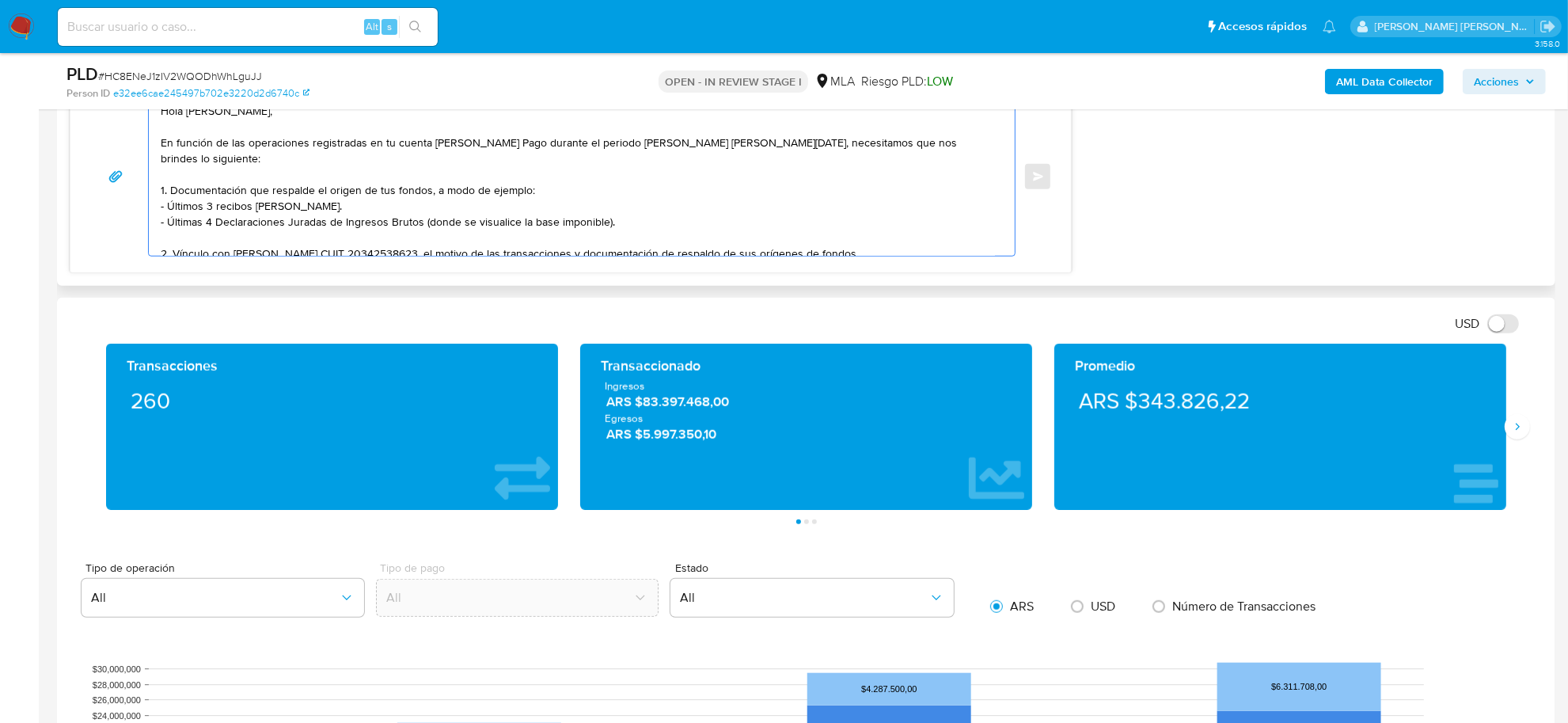
click at [904, 243] on textarea "Hola Catalina Roggia, En función de las operaciones registradas en tu cuenta de…" at bounding box center [578, 176] width 835 height 158
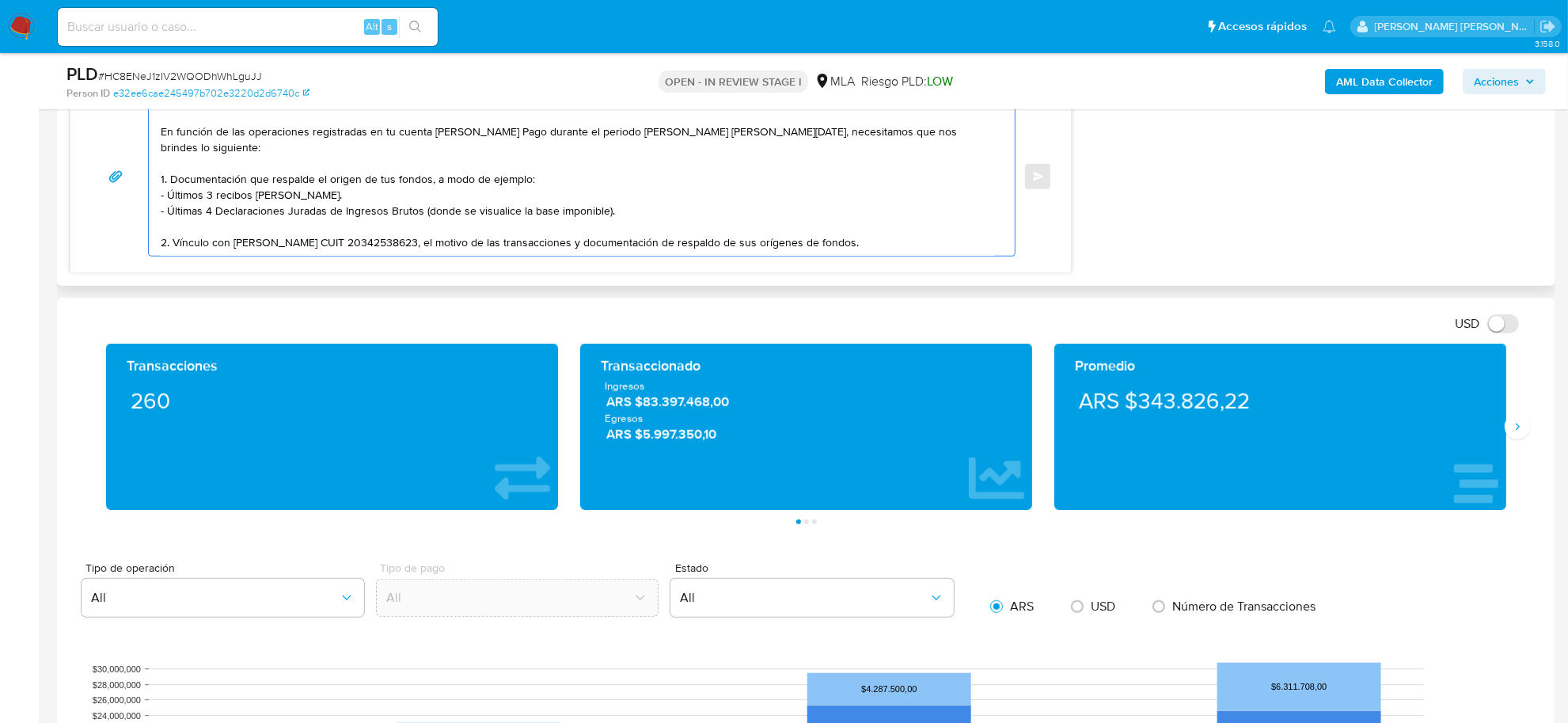
paste textarea "Es importante que sepas que, en el caso de que no respondas a lo solicitado, tu…"
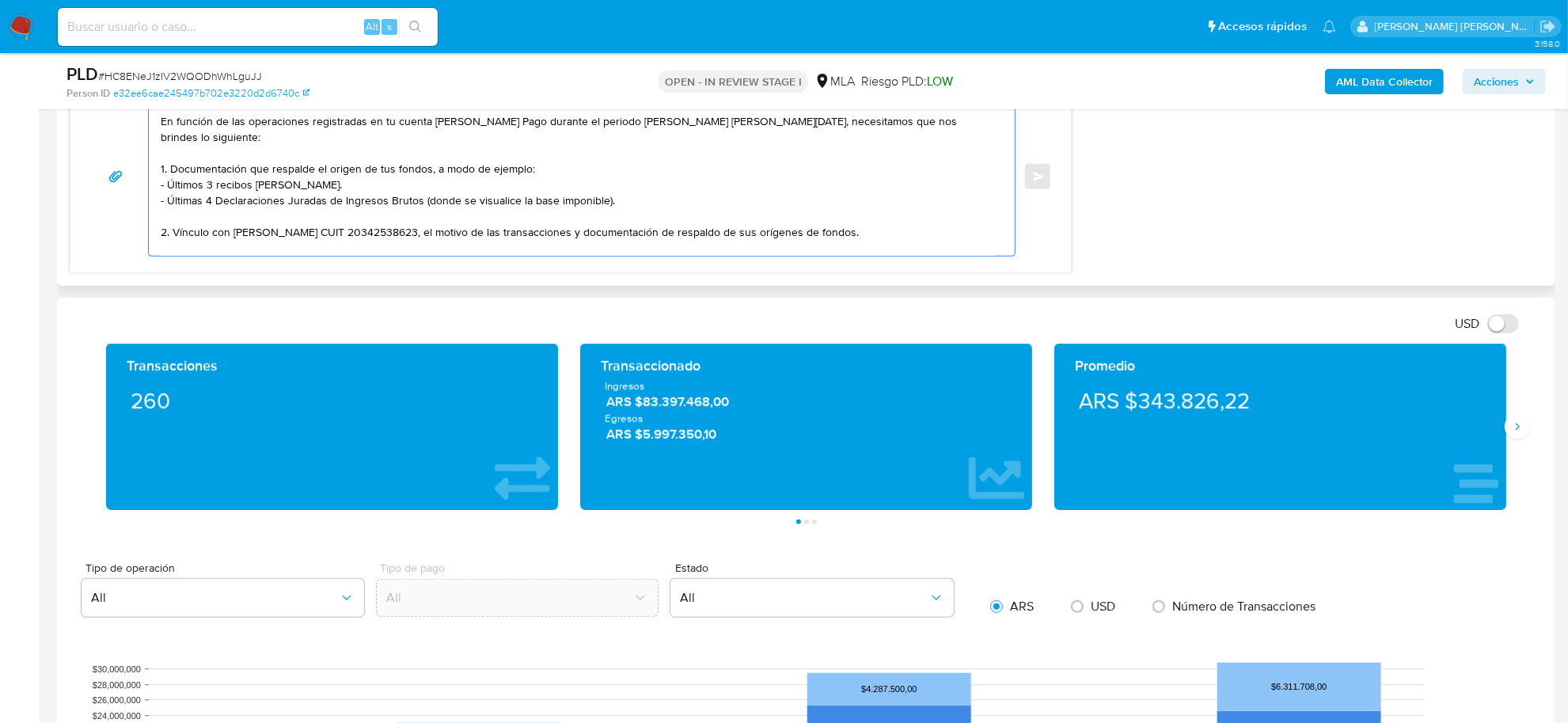
scroll to position [148, 0]
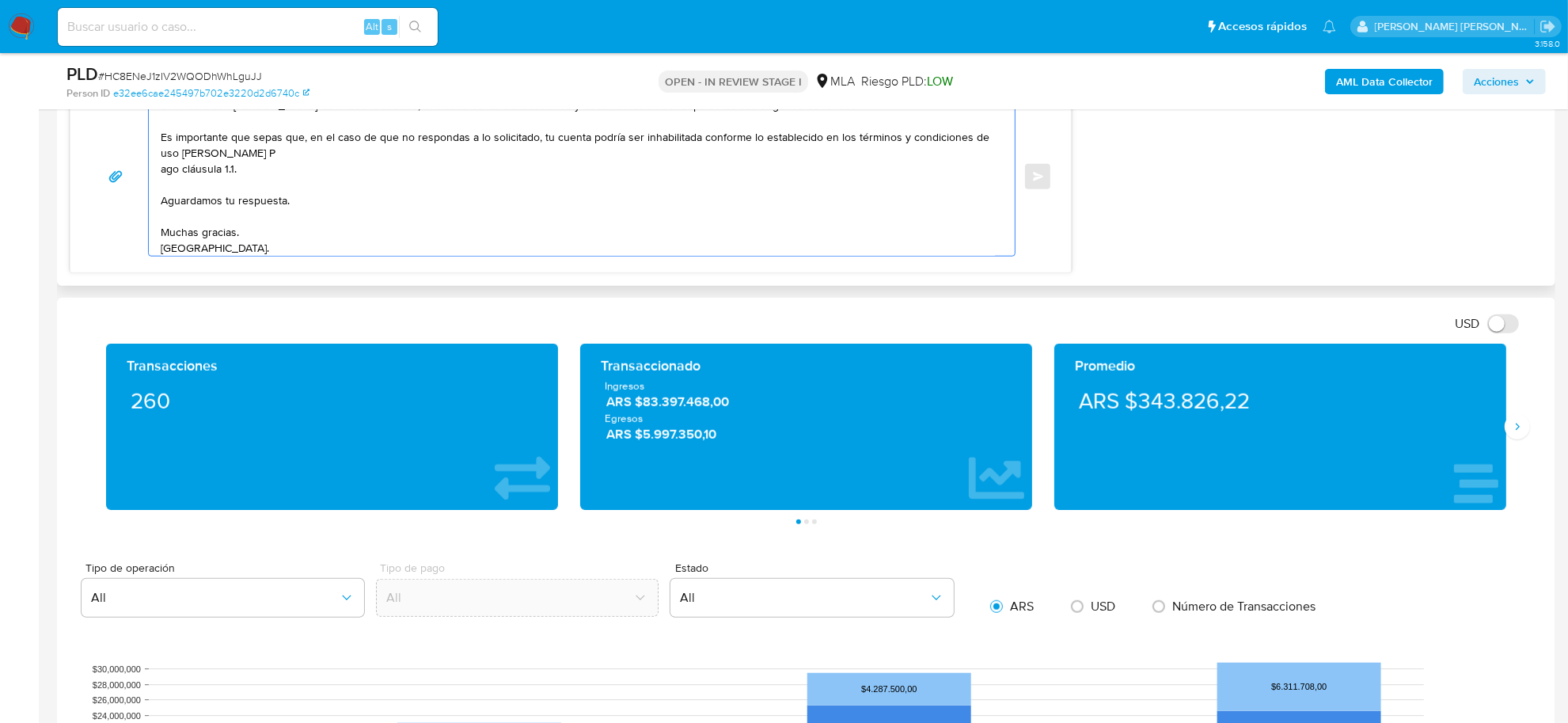
click at [161, 158] on textarea "Hola Catalina Roggia, En función de las operaciones registradas en tu cuenta de…" at bounding box center [578, 176] width 835 height 158
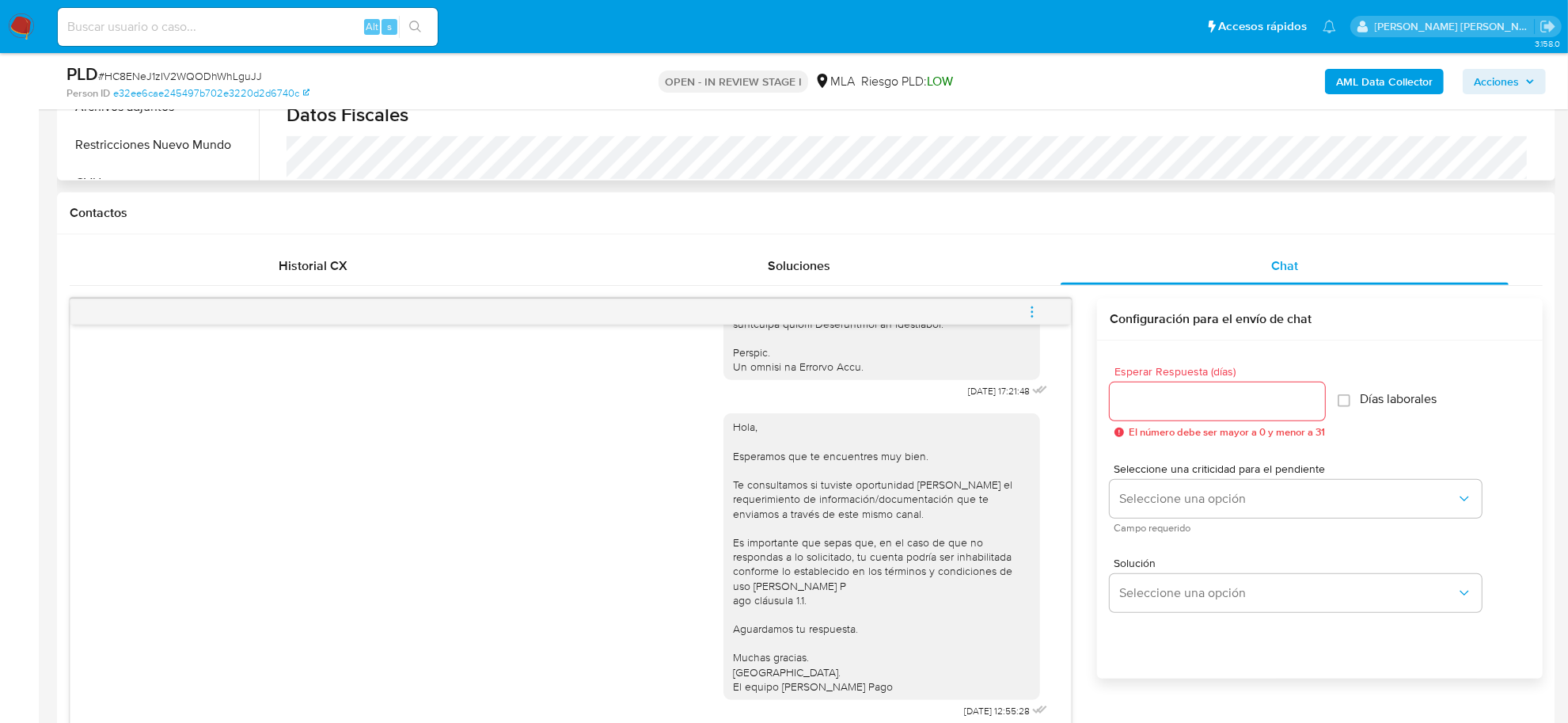
scroll to position [495, 0]
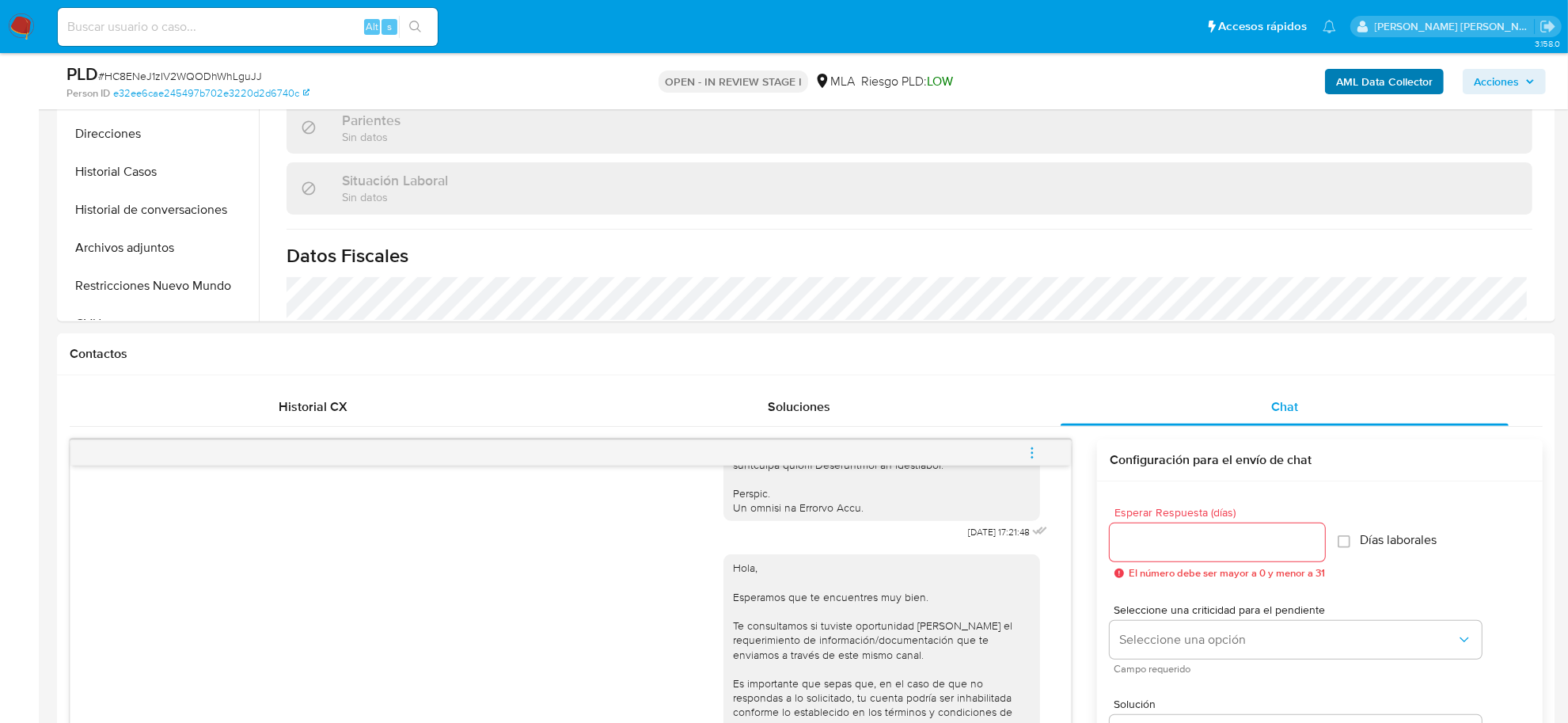
type textarea "Hola Catalina Roggia, En función de las operaciones registradas en tu cuenta de…"
click at [1392, 85] on b "AML Data Collector" at bounding box center [1384, 81] width 96 height 25
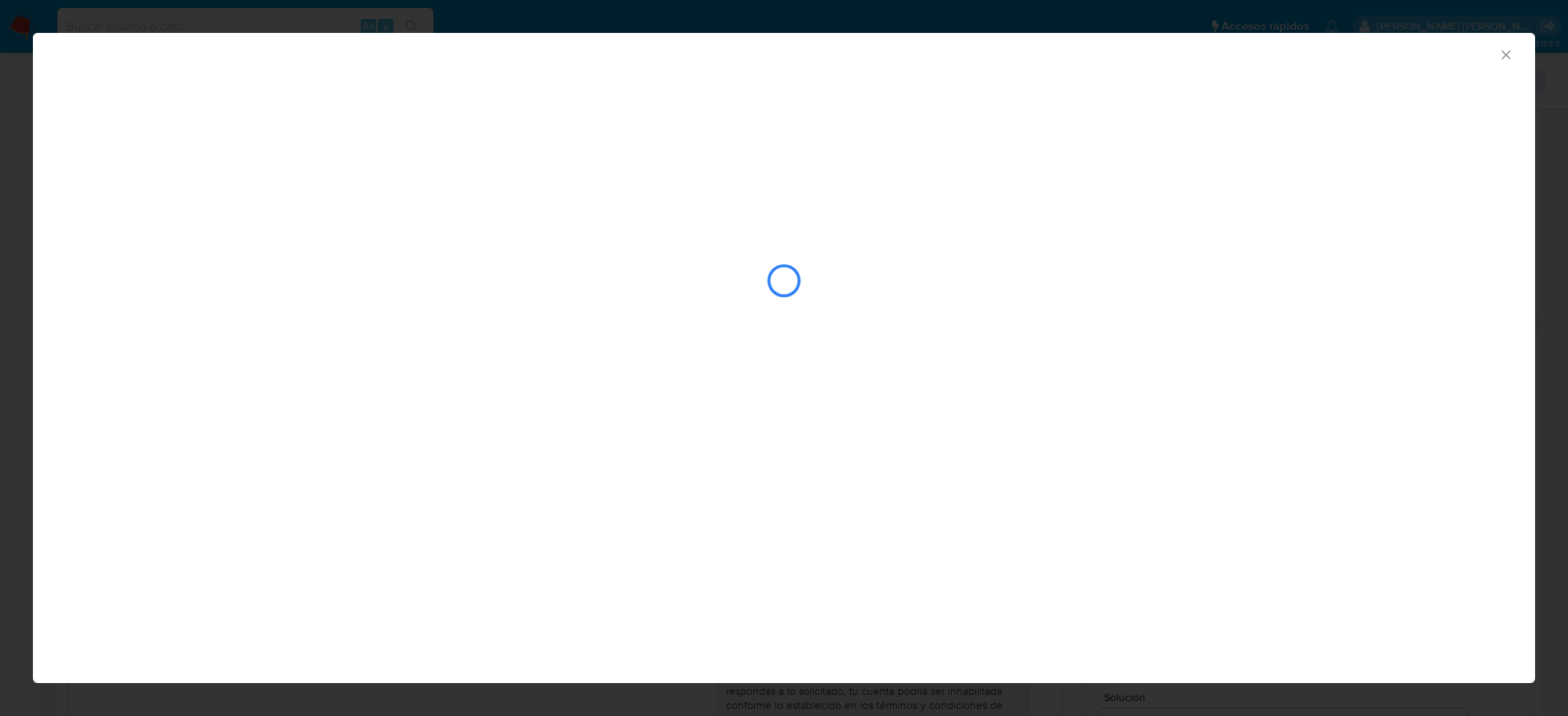
click at [1499, 56] on icon "Cerrar ventana" at bounding box center [1506, 55] width 16 height 16
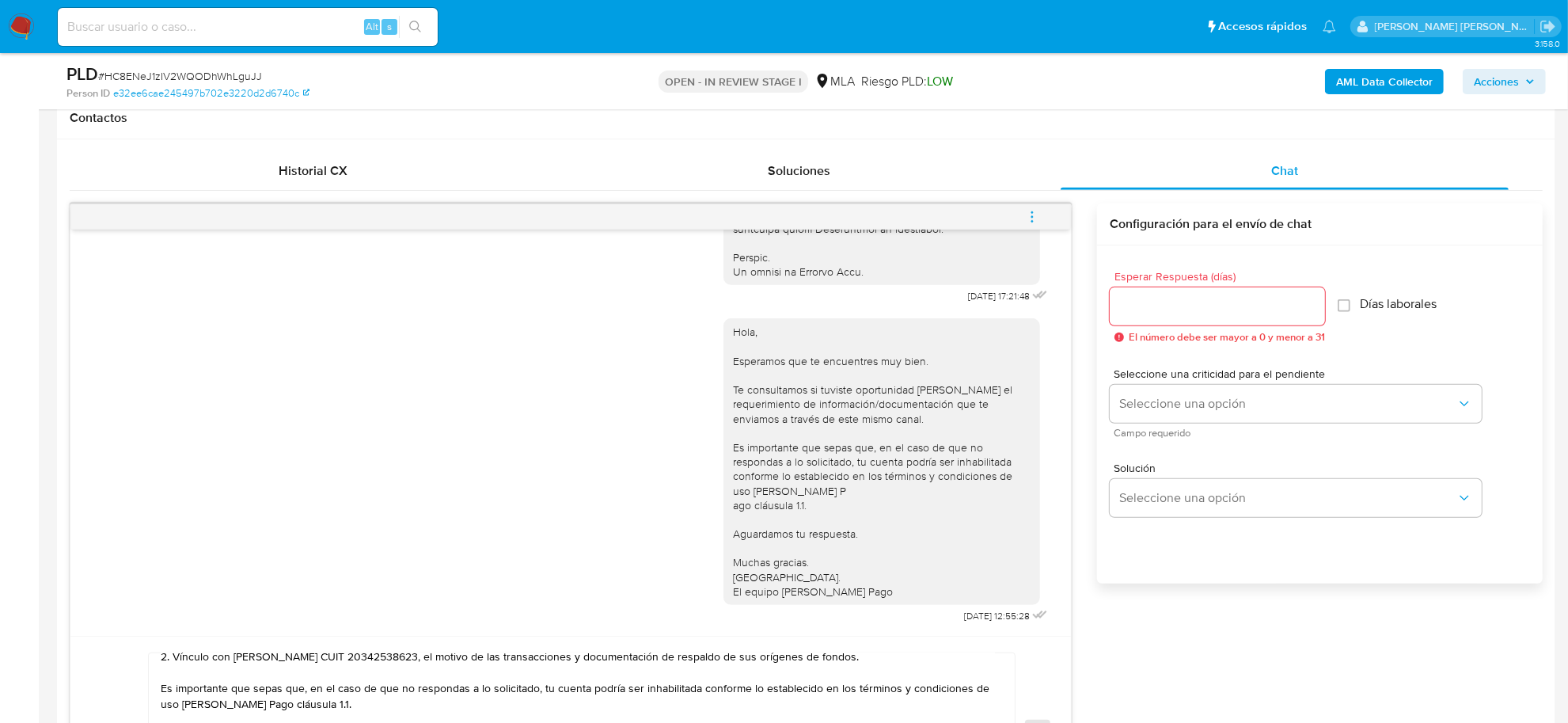
scroll to position [693, 0]
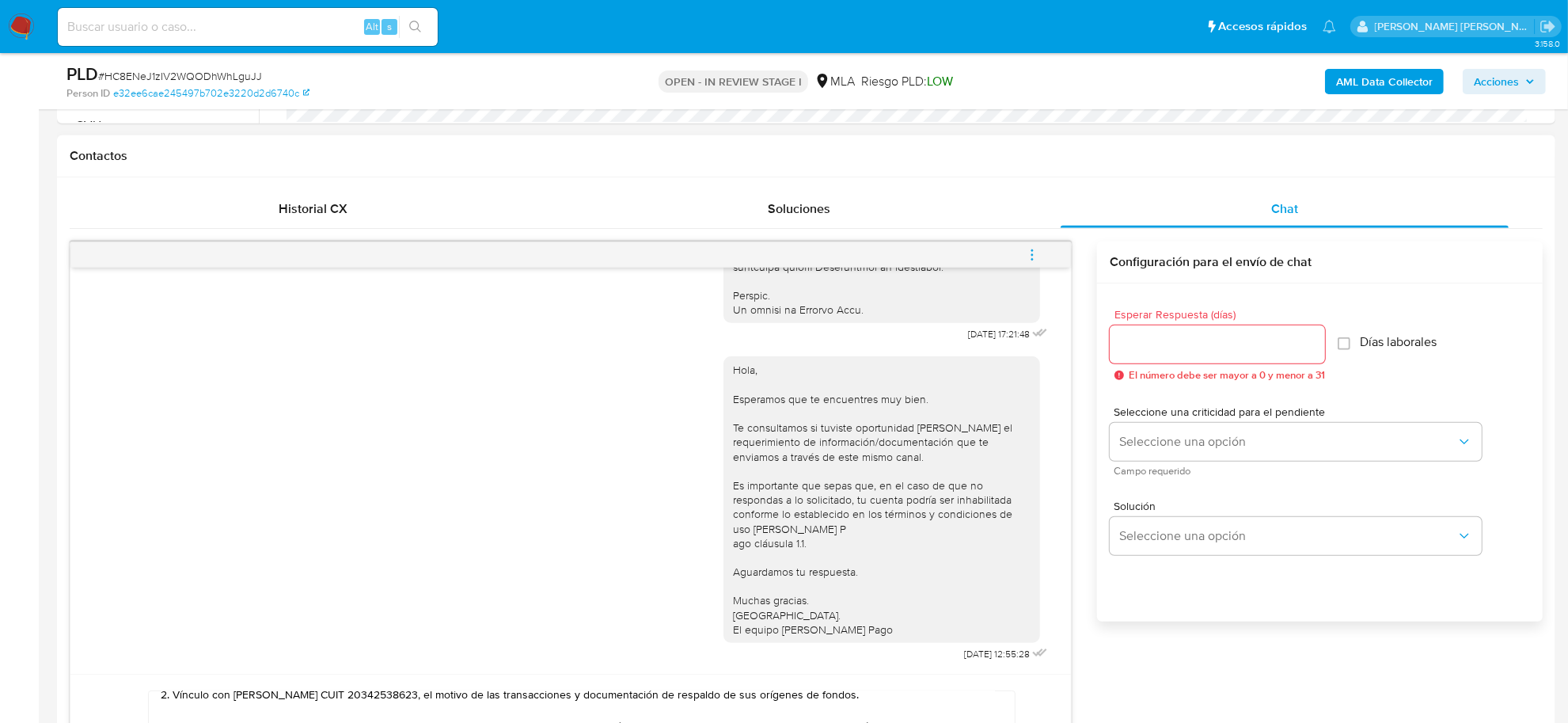
click at [1239, 352] on input "Esperar Respuesta (días)" at bounding box center [1217, 344] width 215 height 21
type input "1"
click at [161, 80] on span "# HC8ENeJ1zIV2WQODhWhLguJJ" at bounding box center [180, 75] width 164 height 16
copy span "HC8ENeJ1zIV2WQODhWhLguJJ"
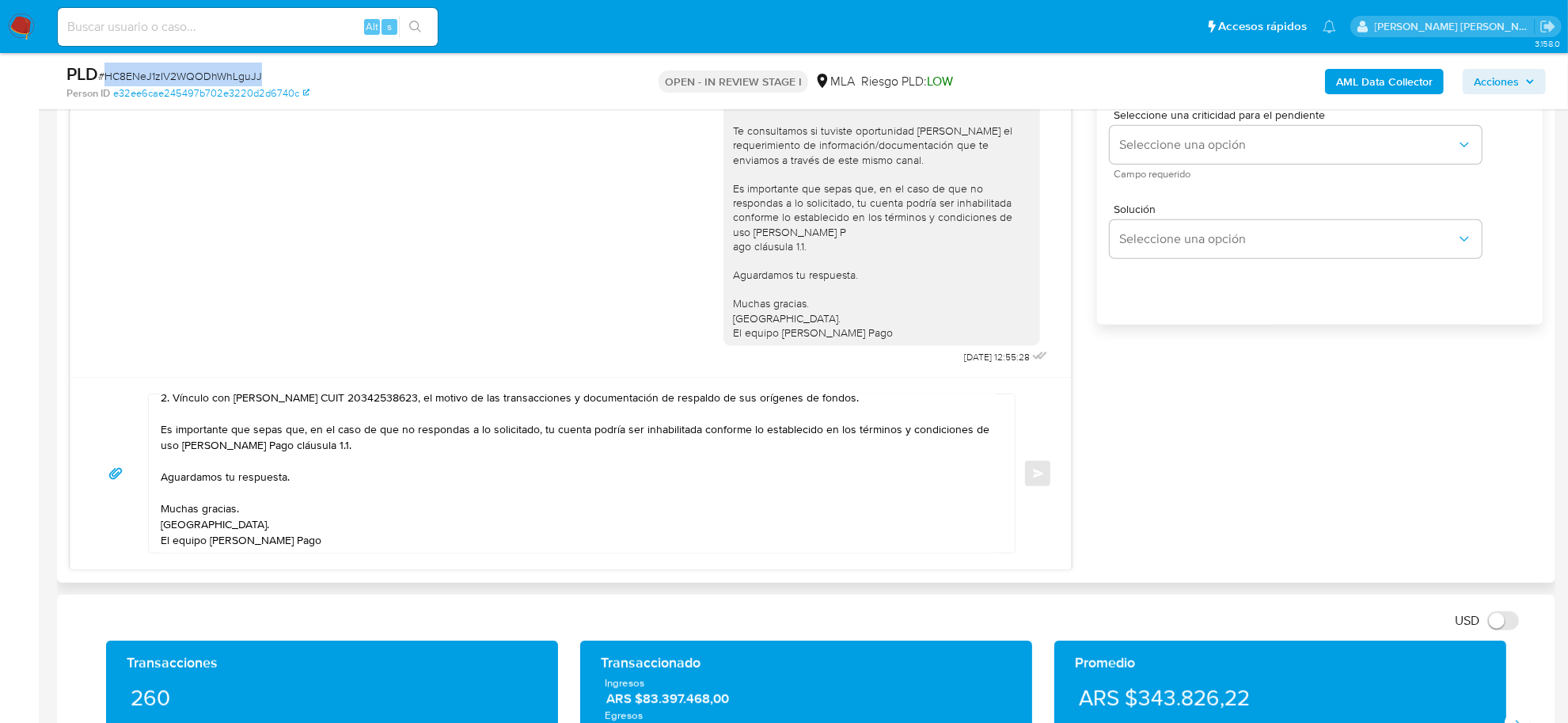
scroll to position [792, 0]
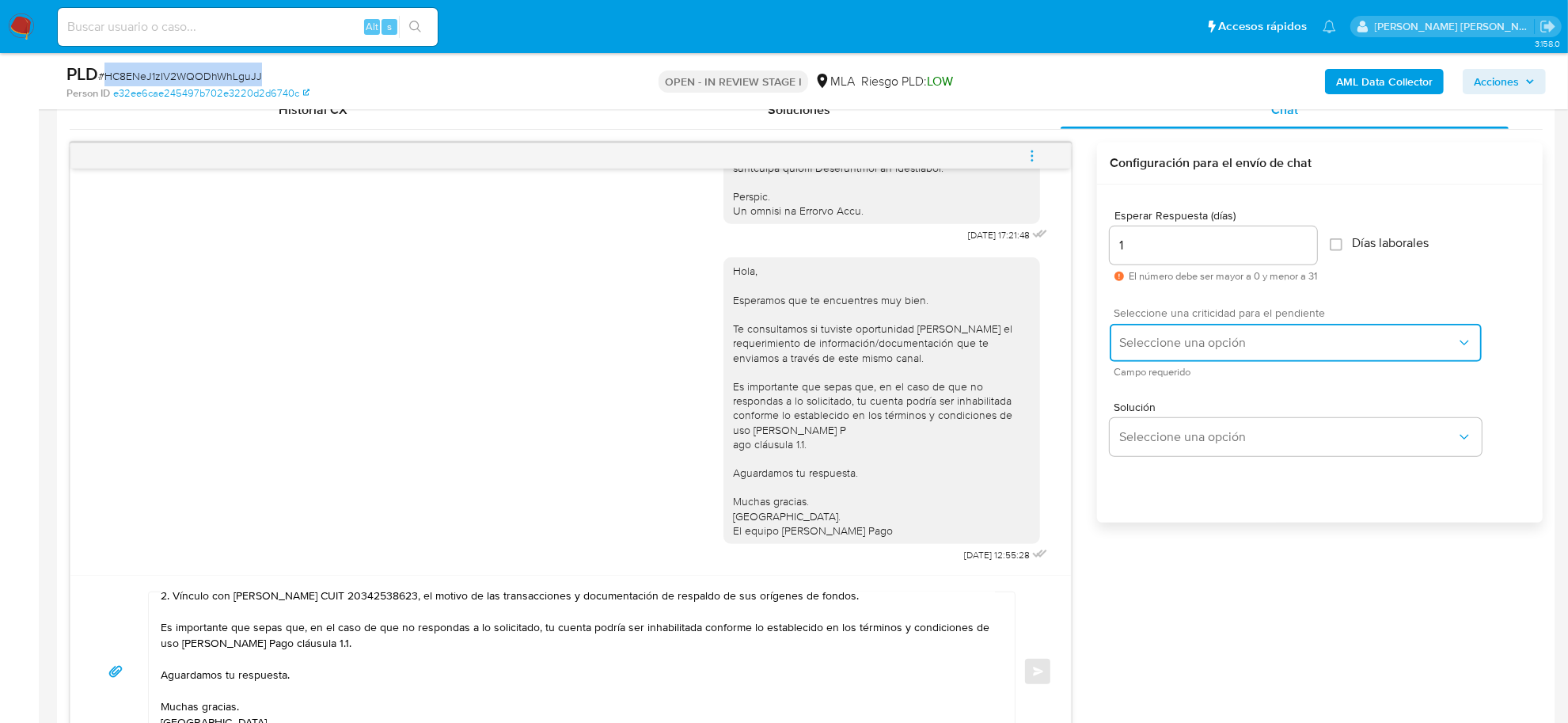
drag, startPoint x: 1228, startPoint y: 349, endPoint x: 1224, endPoint y: 357, distance: 8.9
click at [1228, 349] on span "Seleccione una opción" at bounding box center [1288, 342] width 337 height 16
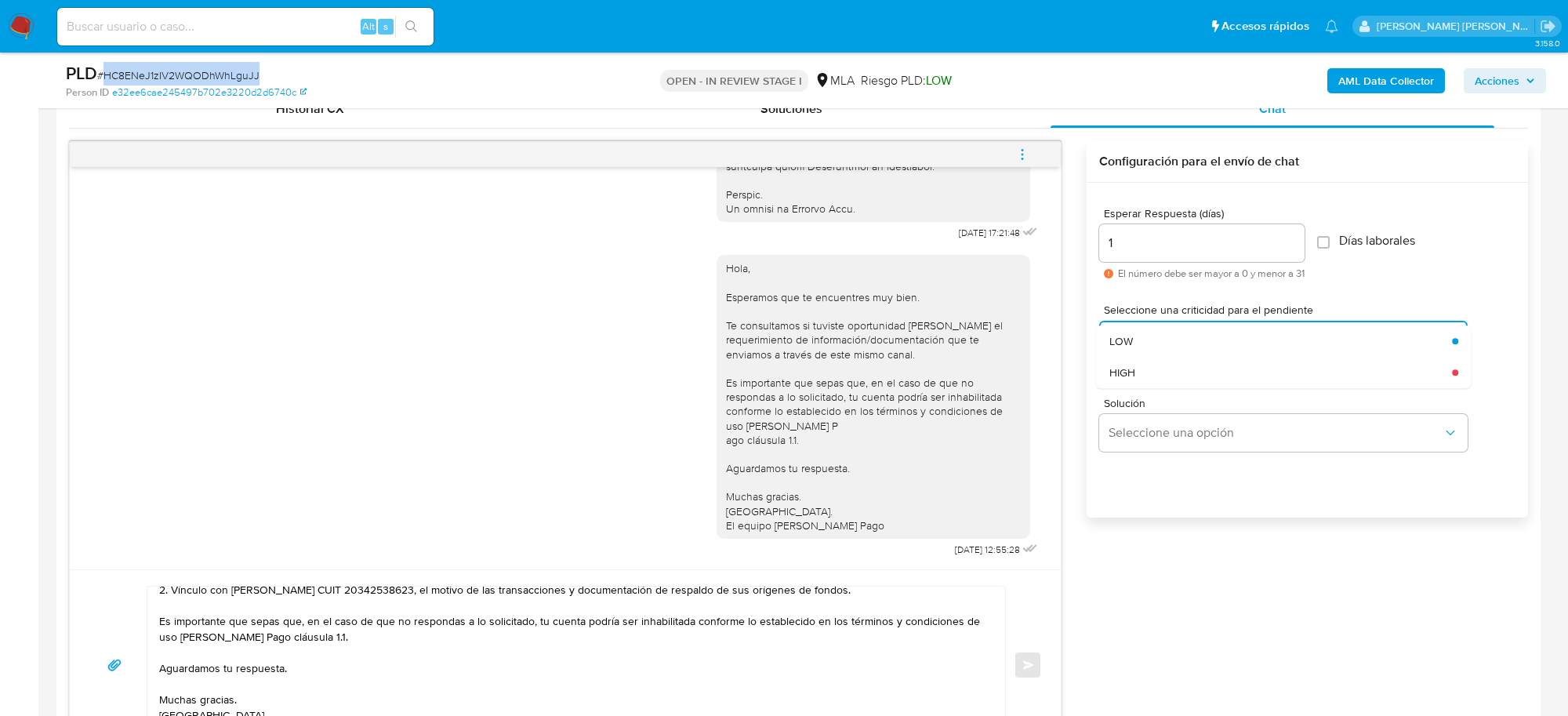
click at [1176, 374] on div "HIGH" at bounding box center [1281, 373] width 344 height 31
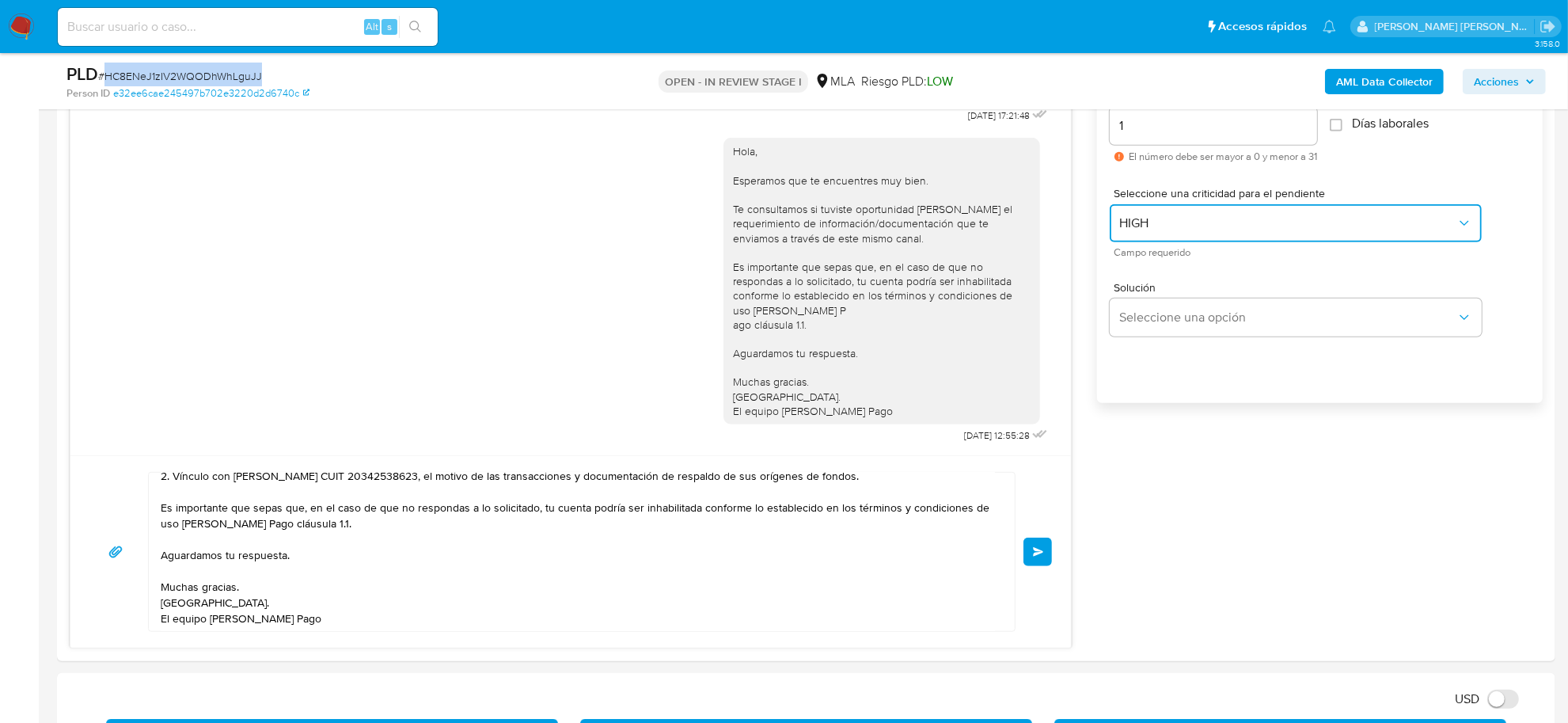
scroll to position [1090, 0]
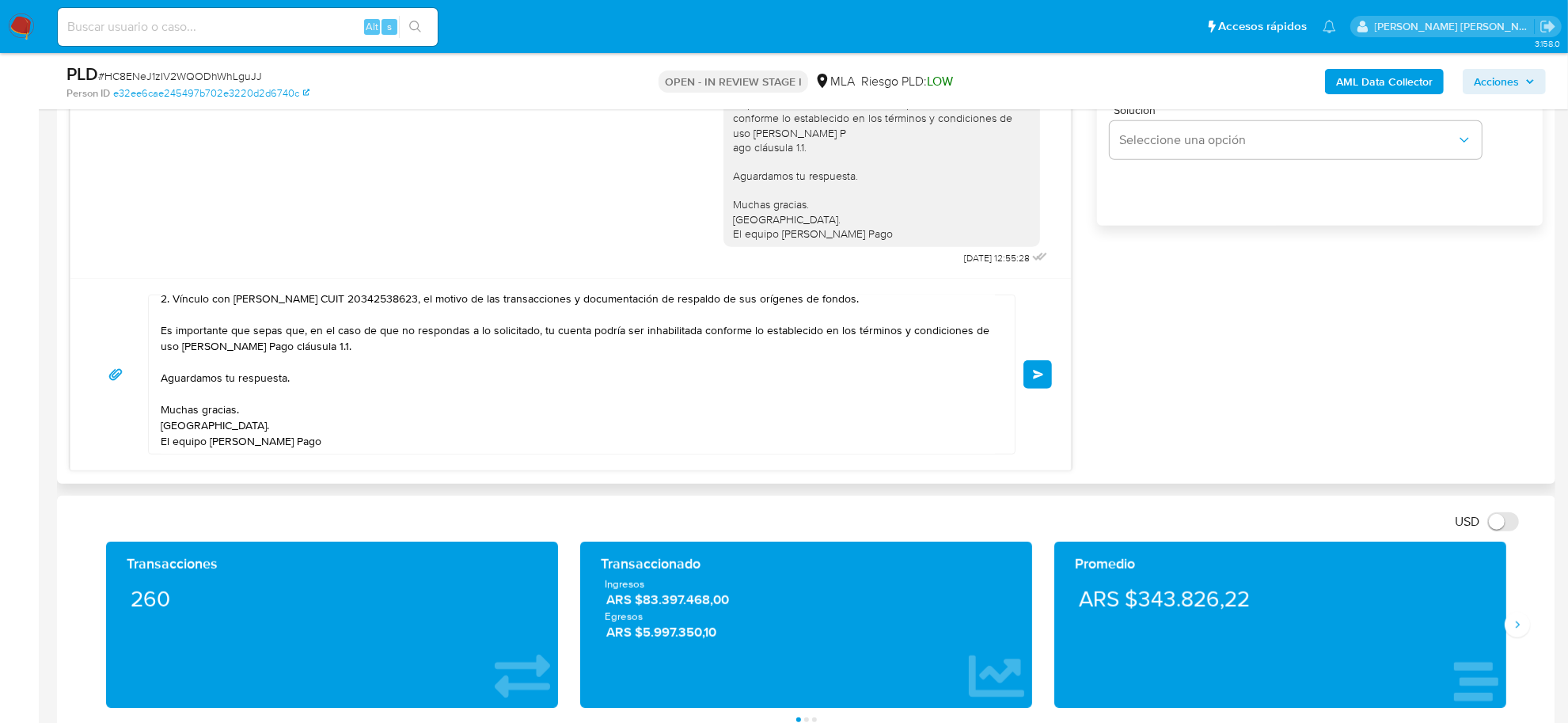
click at [1053, 377] on div "Hola Catalina Roggia, En función de las operaciones registradas en tu cuenta de…" at bounding box center [570, 374] width 1001 height 192
click at [1046, 372] on button "Enviar" at bounding box center [1038, 375] width 28 height 28
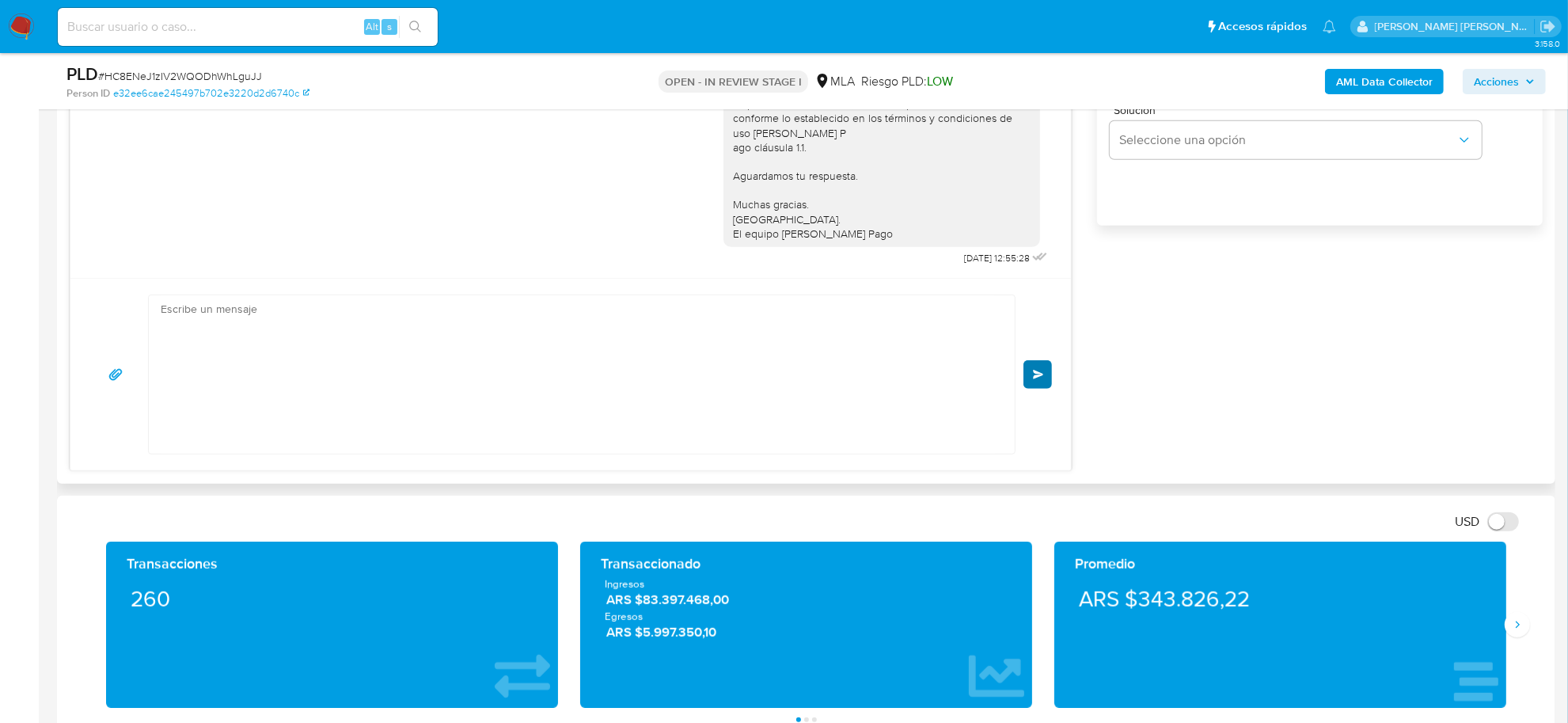
scroll to position [1262, 0]
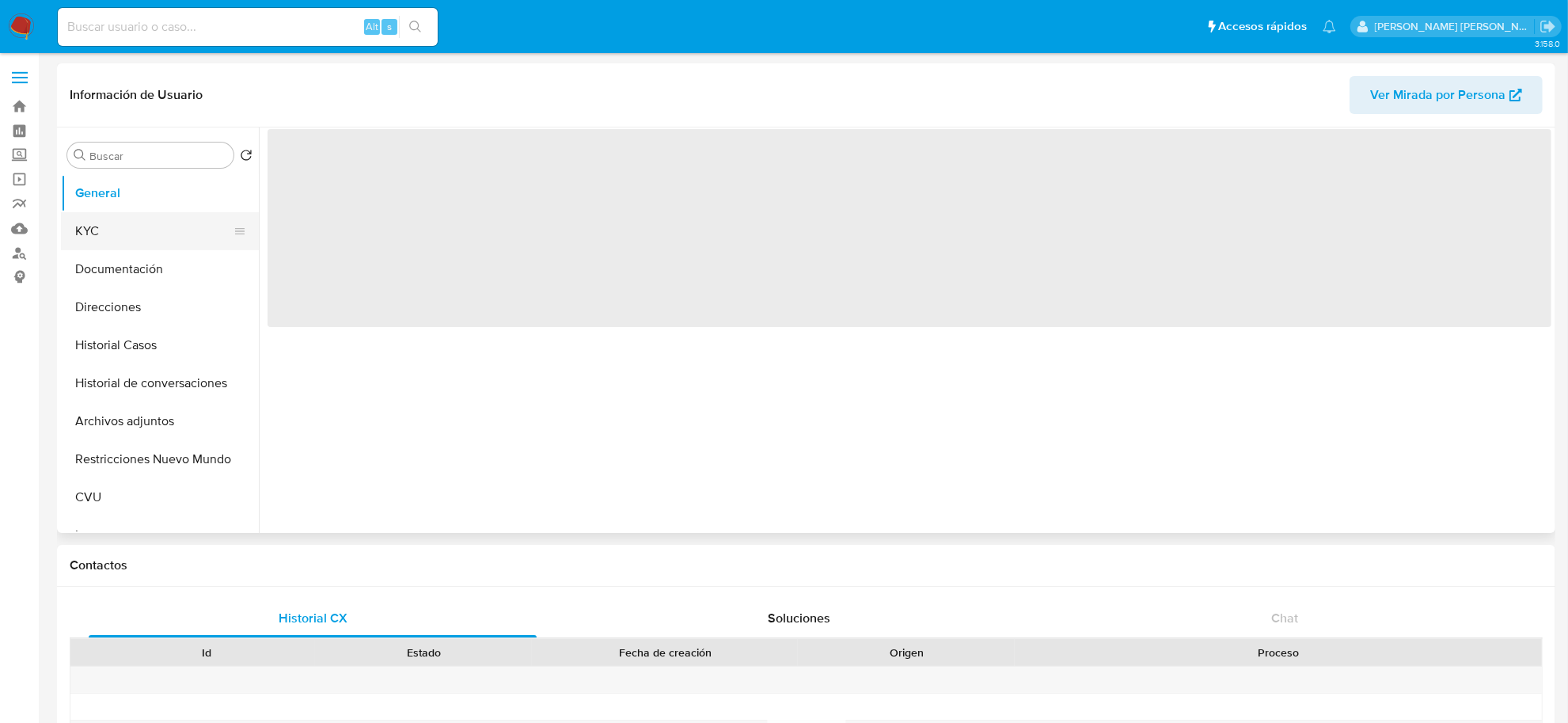
click at [103, 230] on button "KYC" at bounding box center [154, 231] width 186 height 38
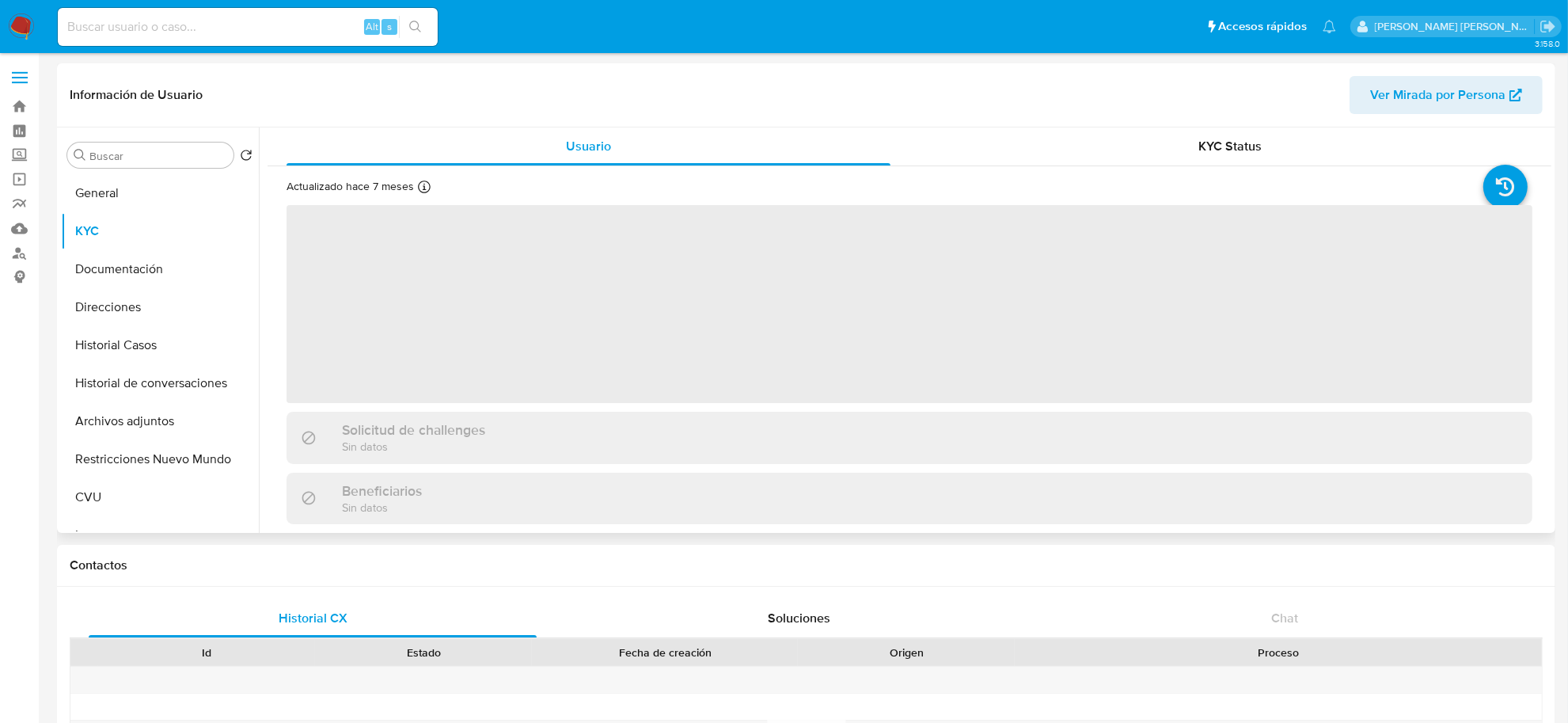
select select "10"
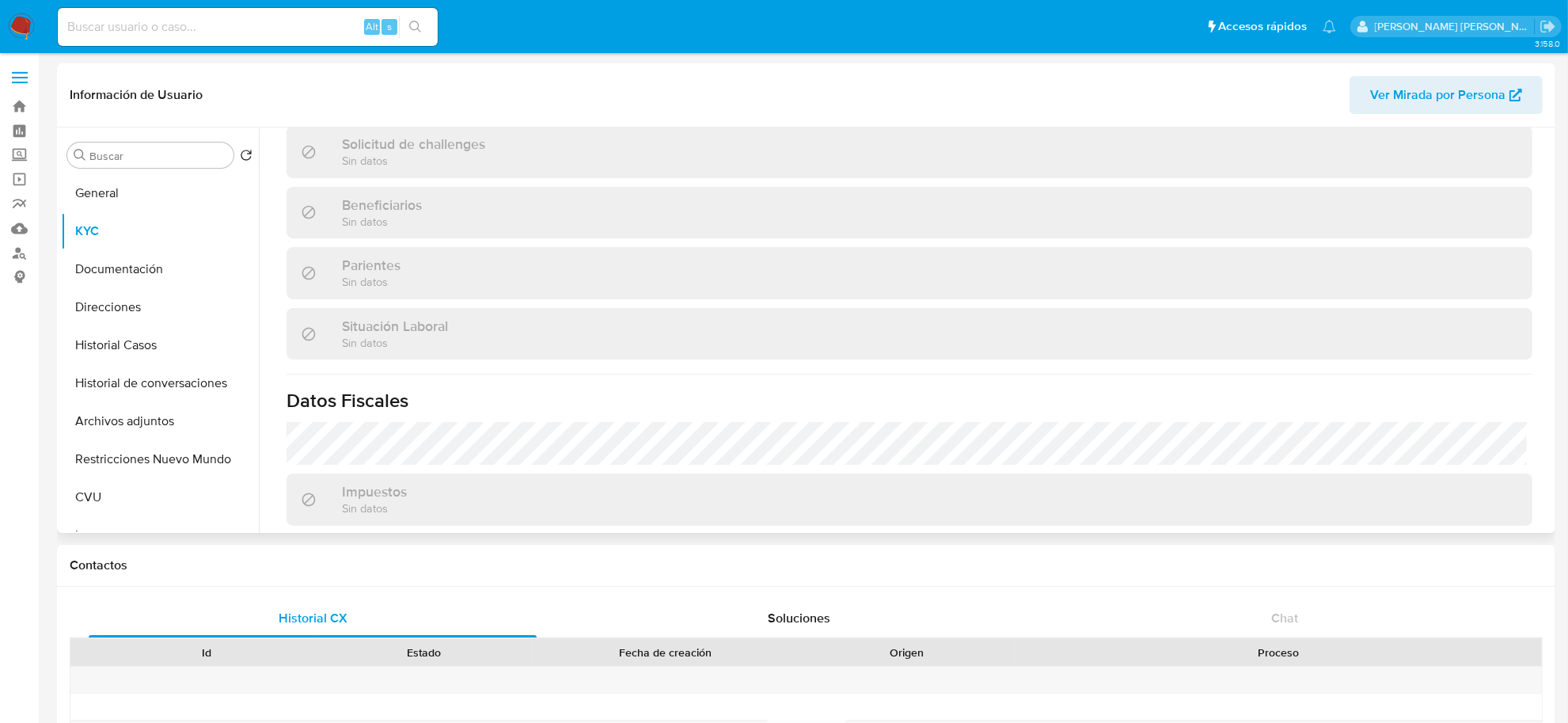
scroll to position [770, 0]
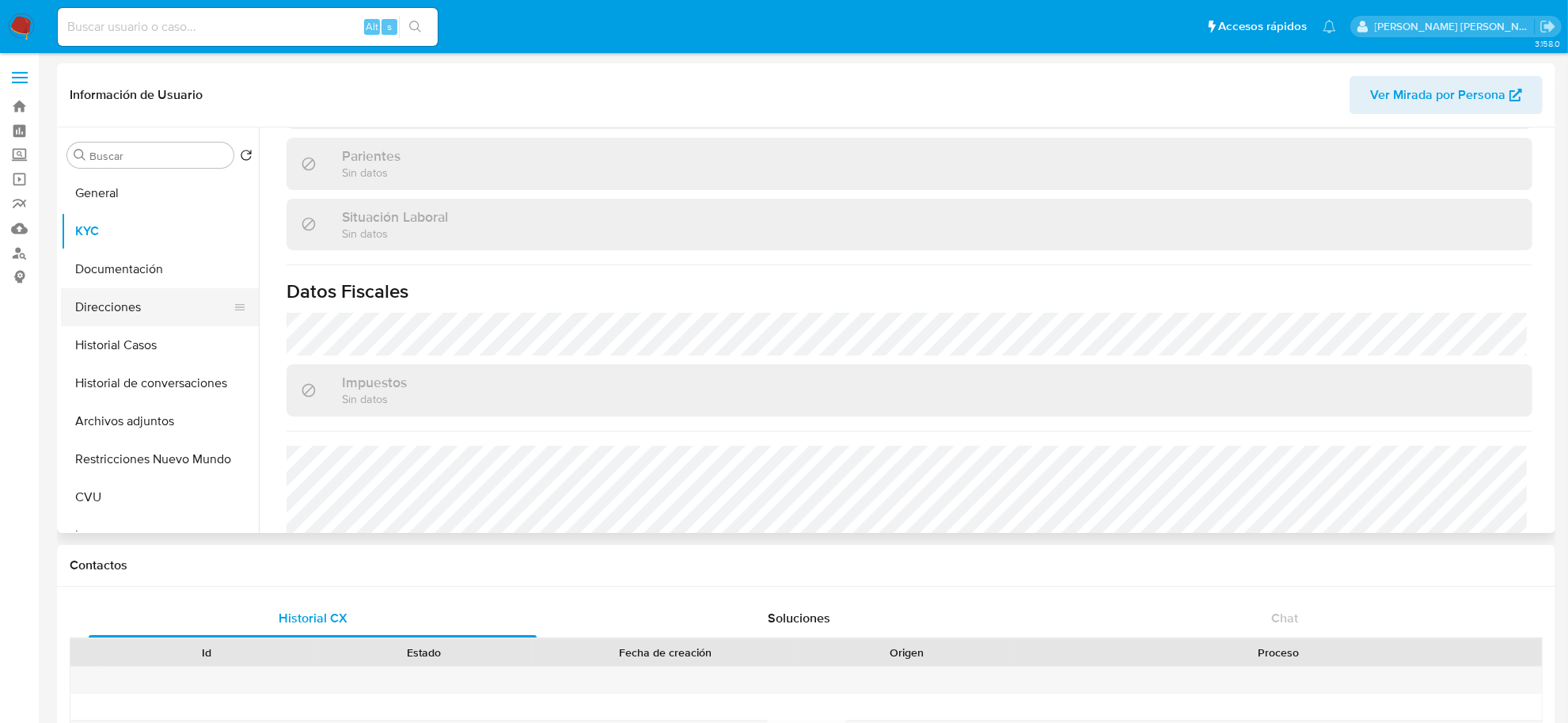
click at [135, 300] on button "Direcciones" at bounding box center [154, 307] width 186 height 38
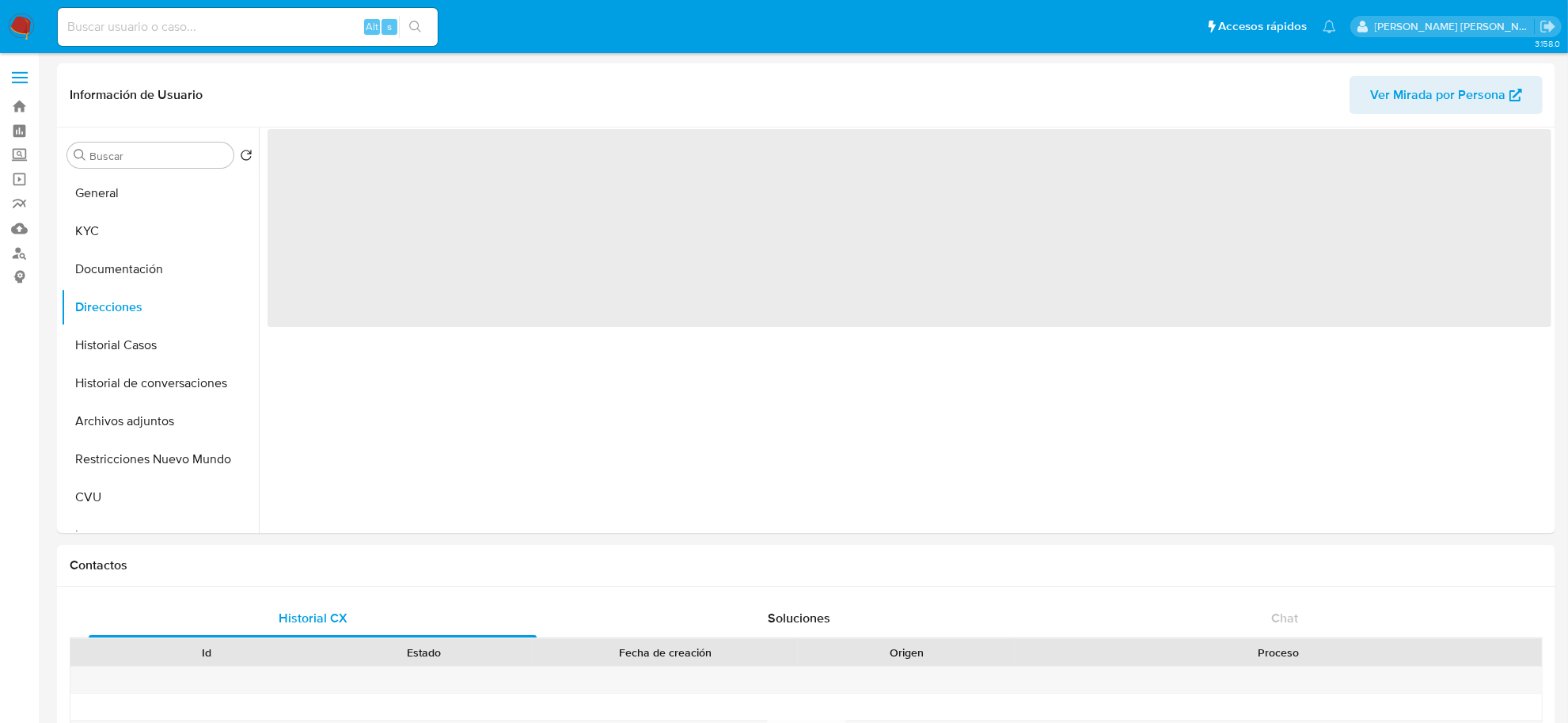
scroll to position [0, 0]
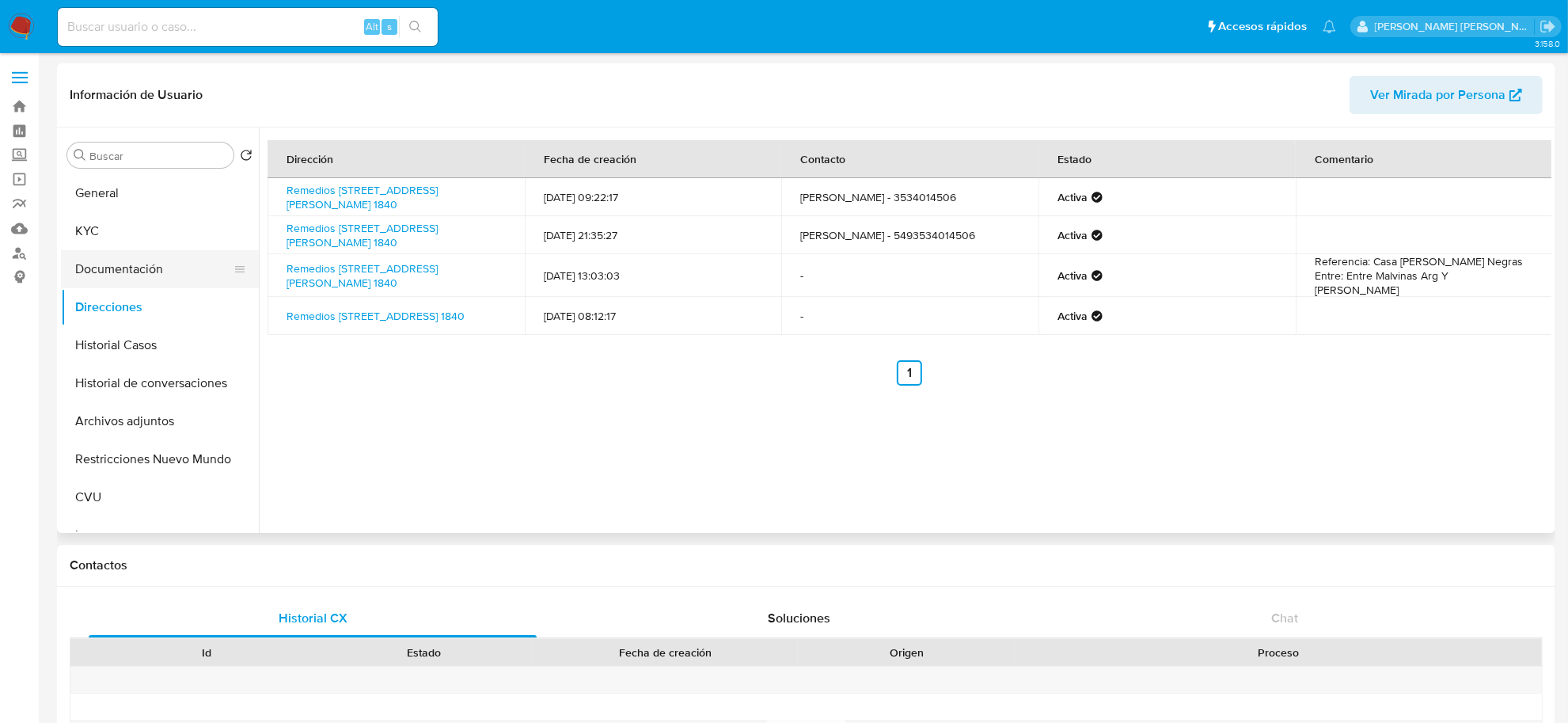
click at [112, 251] on button "Documentación" at bounding box center [154, 269] width 186 height 38
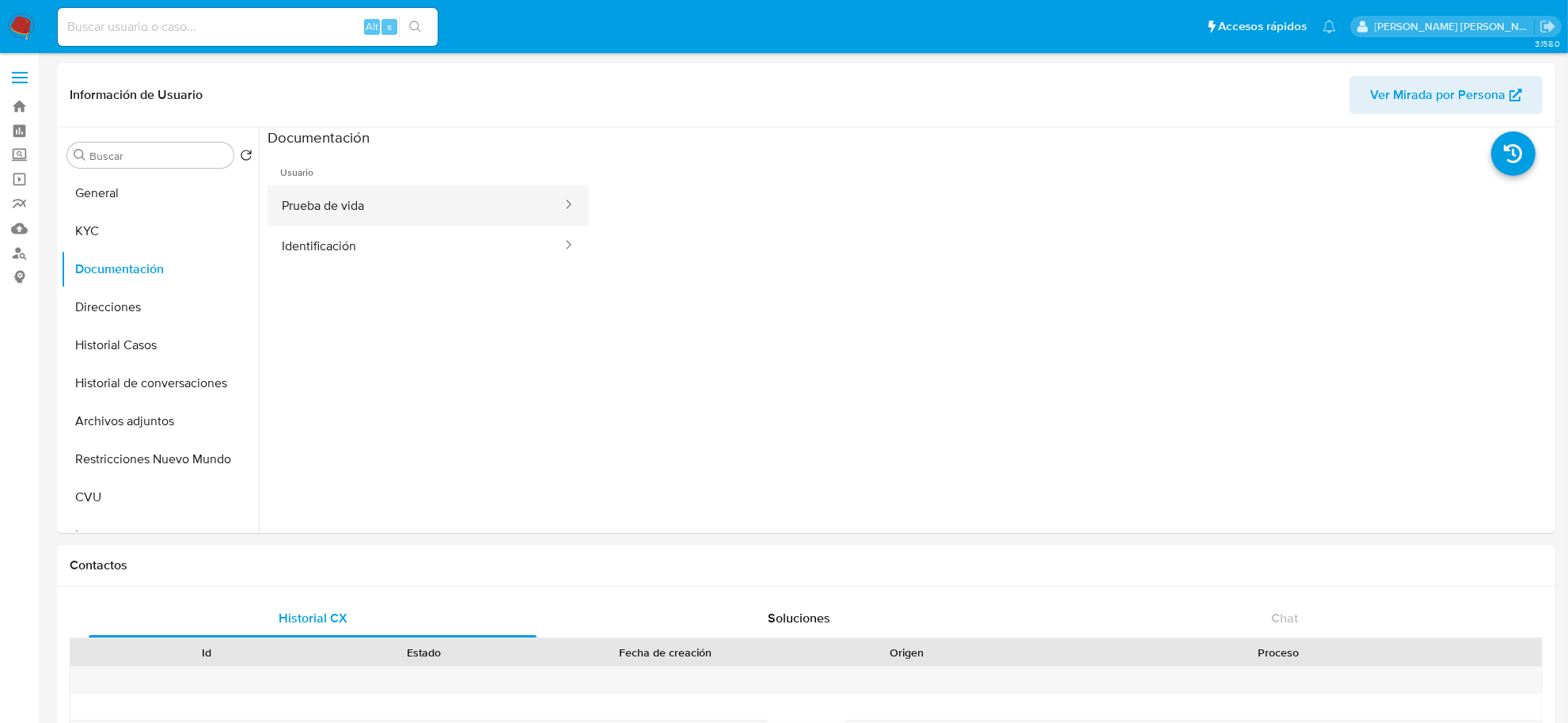
click at [350, 203] on button "Prueba de vida" at bounding box center [416, 206] width 296 height 40
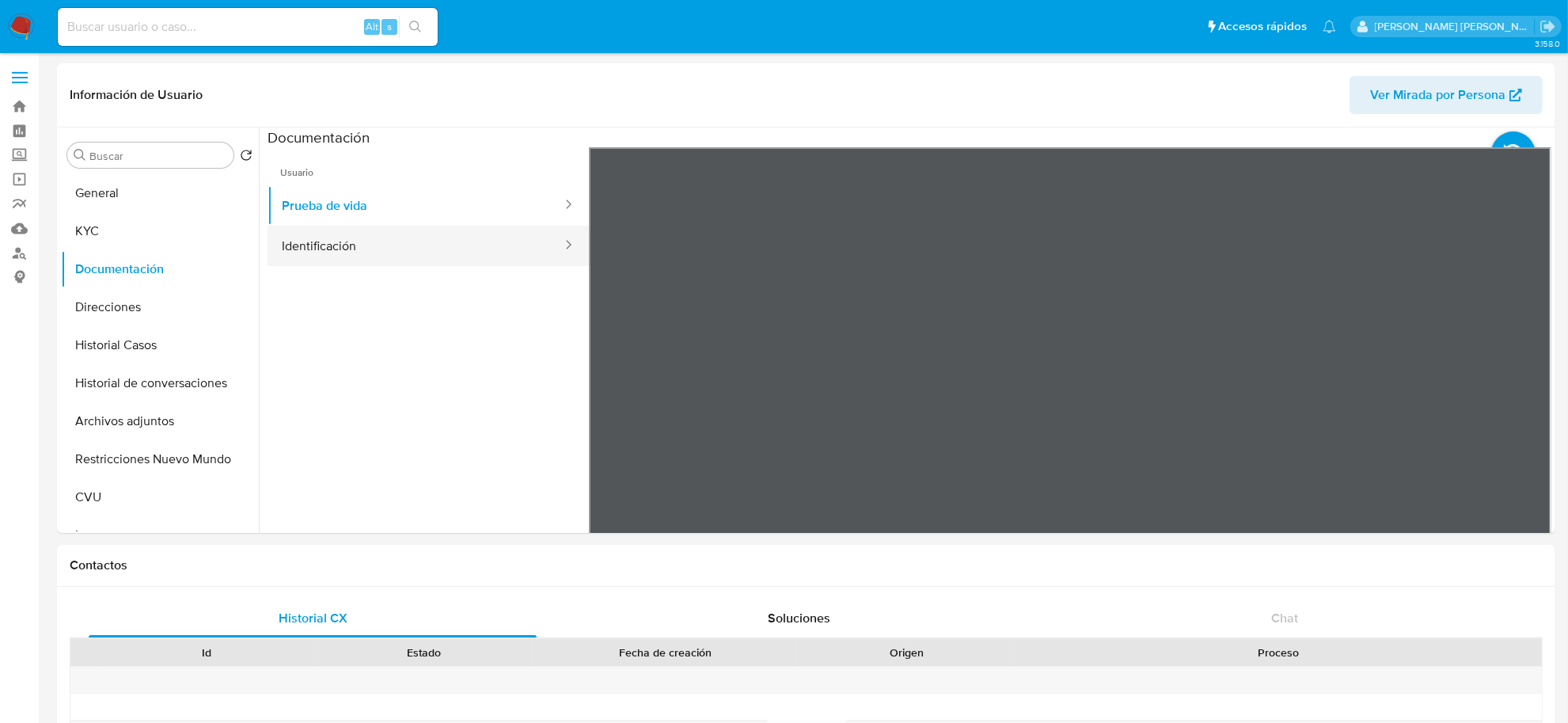
click at [471, 248] on button "Identificación" at bounding box center [416, 246] width 296 height 40
click at [1534, 401] on icon at bounding box center [1532, 405] width 32 height 32
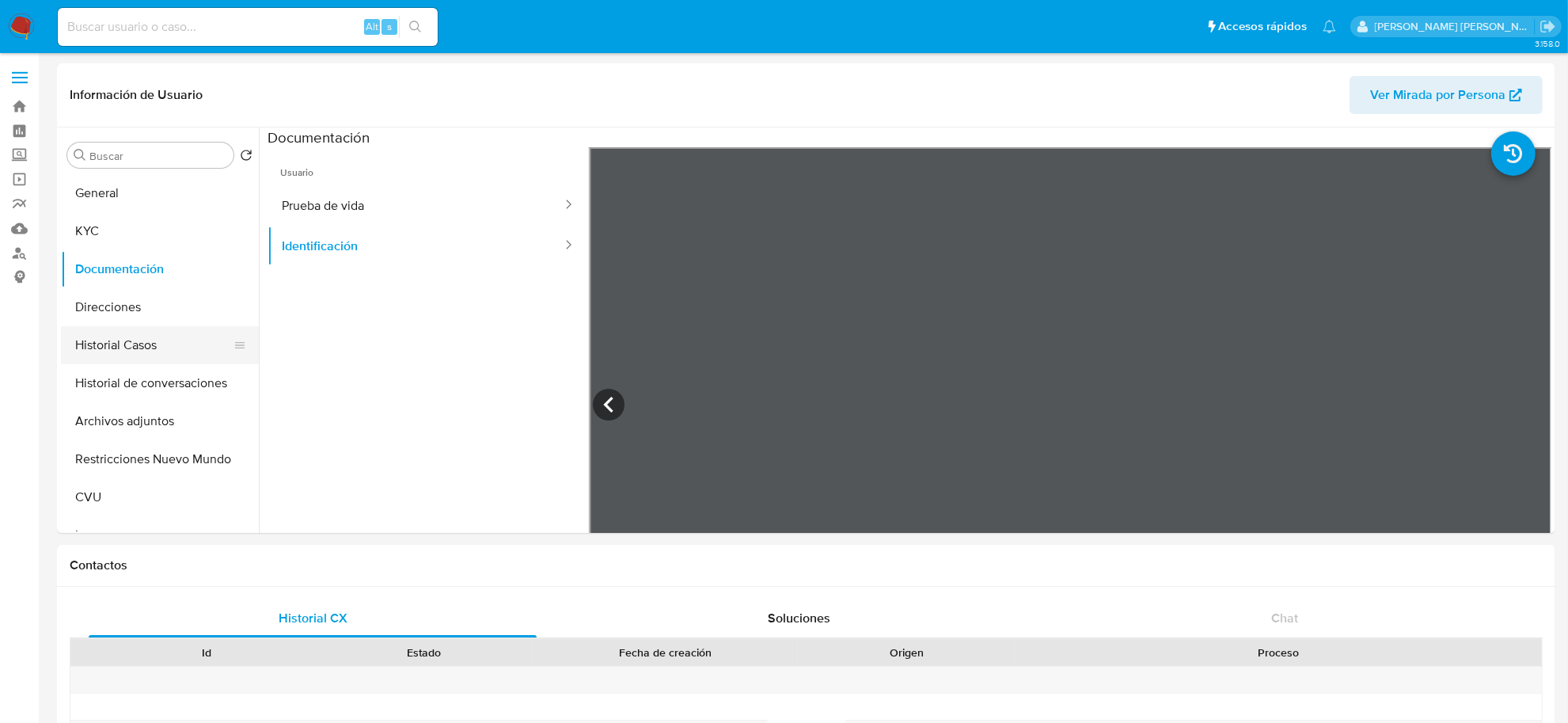
click at [120, 336] on button "Historial Casos" at bounding box center [154, 345] width 186 height 38
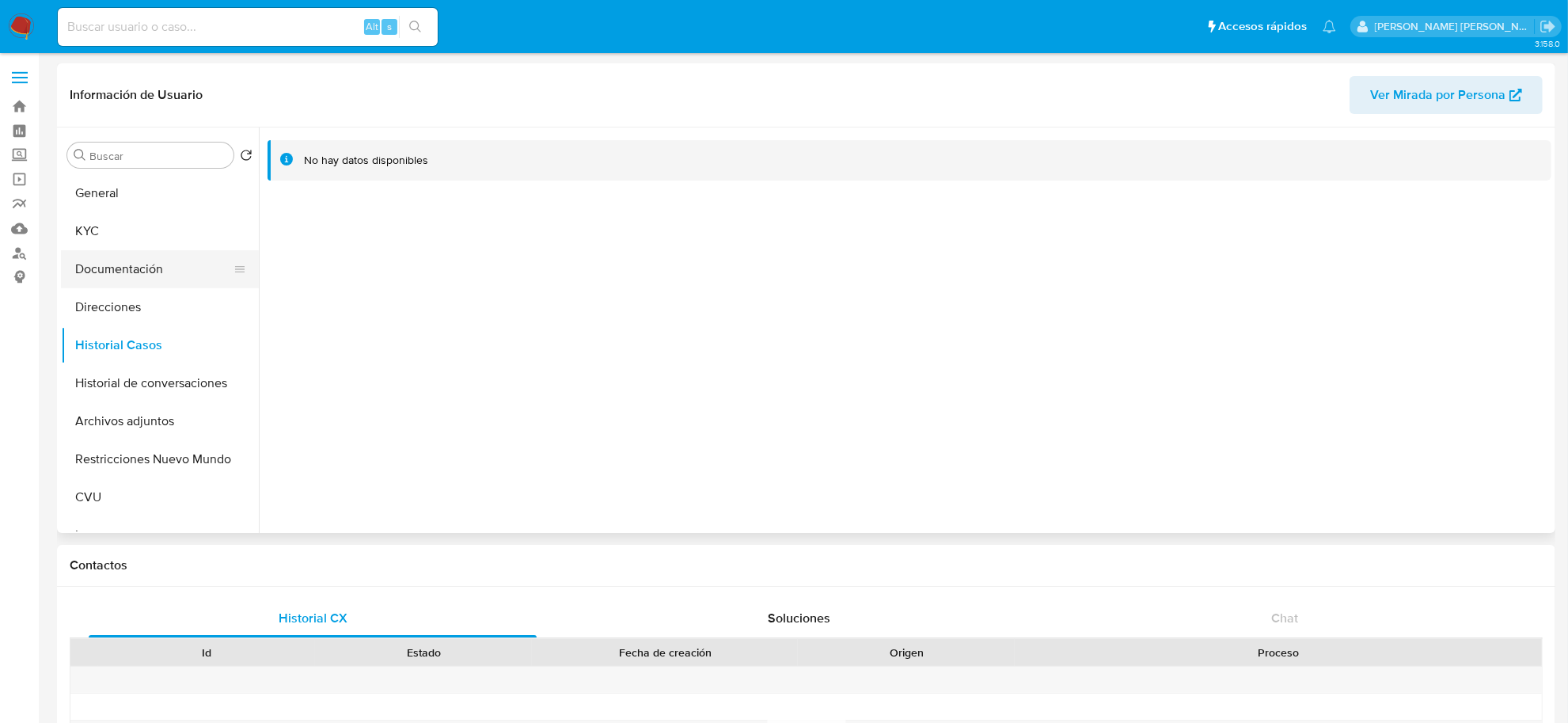
click at [133, 256] on button "Documentación" at bounding box center [154, 269] width 186 height 38
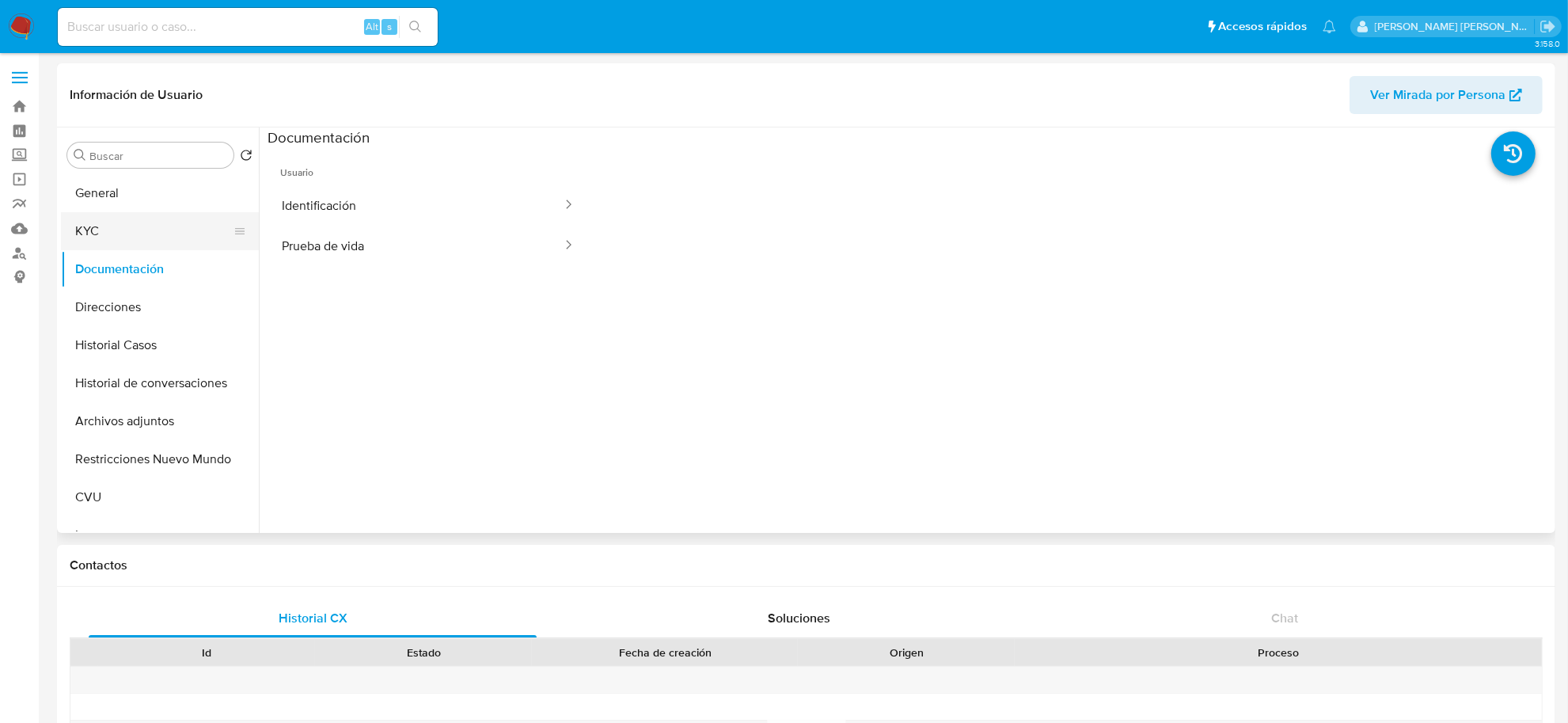
click at [95, 222] on button "KYC" at bounding box center [154, 231] width 186 height 38
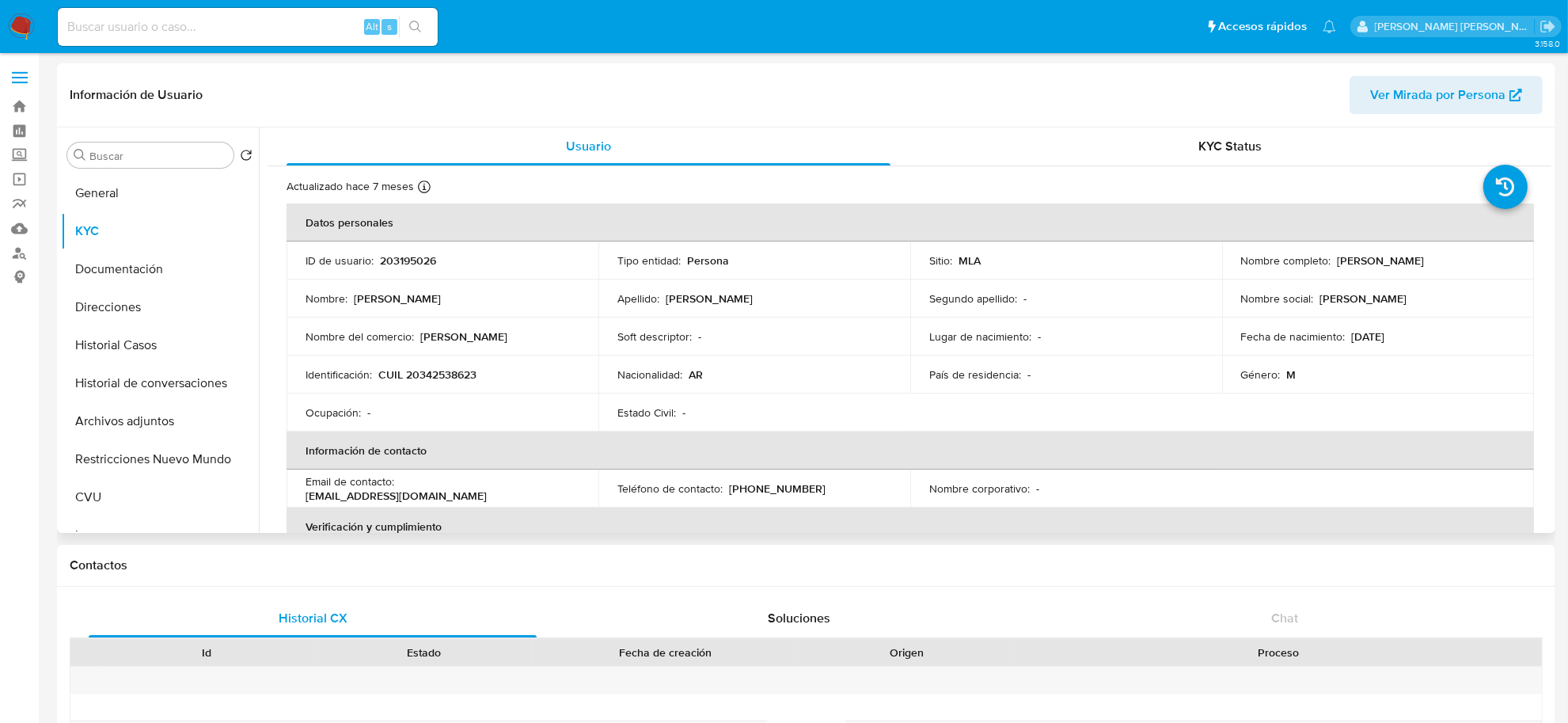
drag, startPoint x: 1331, startPoint y: 260, endPoint x: 1459, endPoint y: 261, distance: 128.0
click at [1459, 261] on div "Nombre completo : Emiliano Lucas Ferreyra" at bounding box center [1378, 260] width 274 height 14
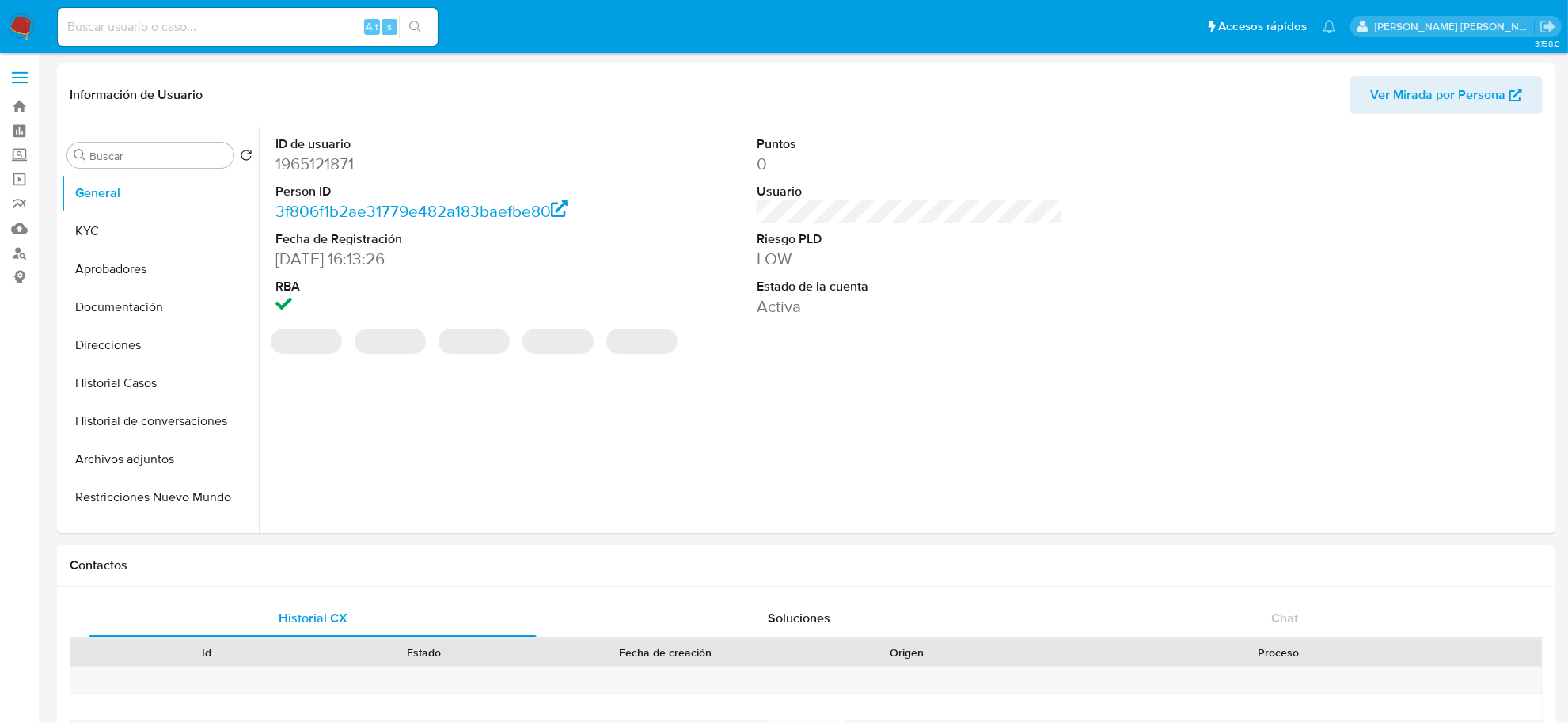
select select "10"
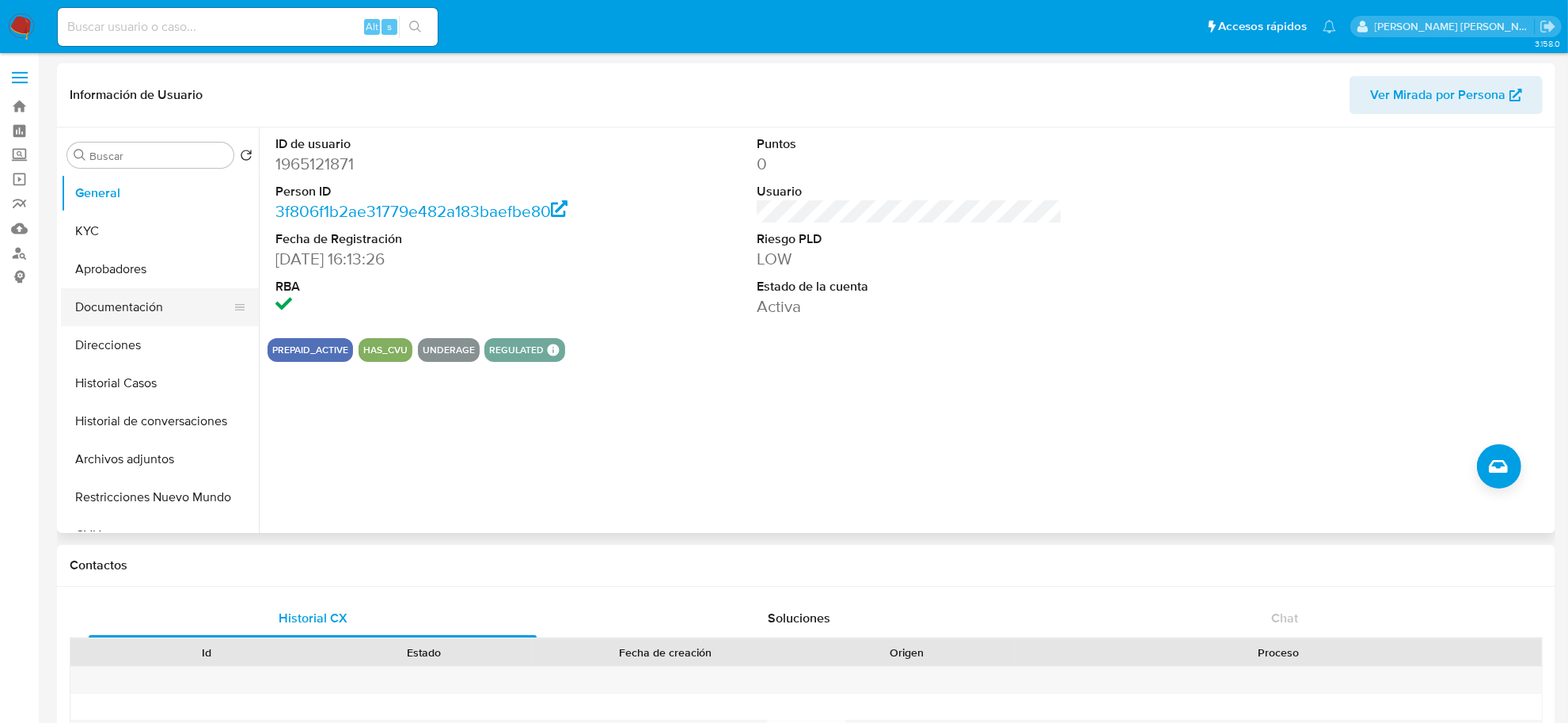
click at [89, 304] on button "Documentación" at bounding box center [154, 307] width 186 height 38
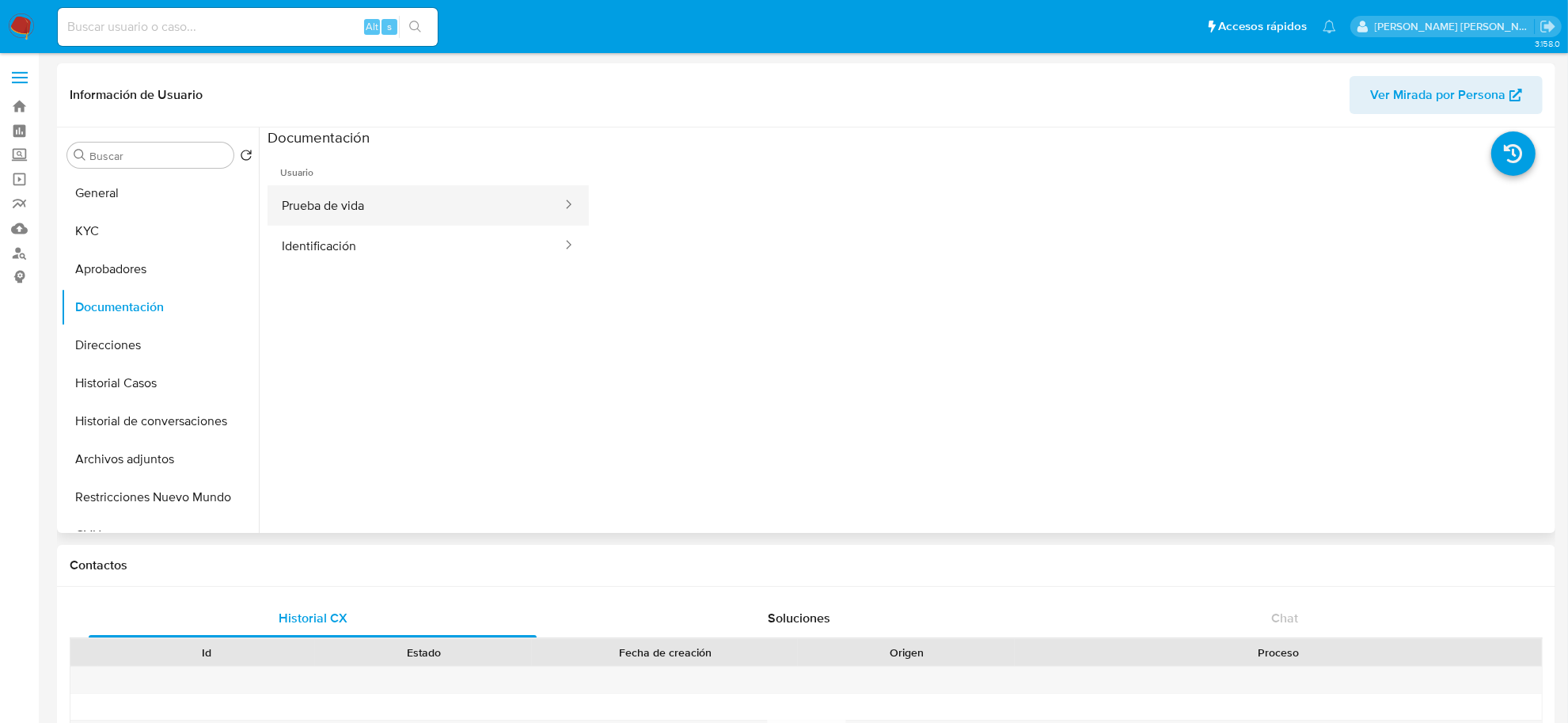
click at [384, 190] on button "Prueba de vida" at bounding box center [416, 206] width 296 height 40
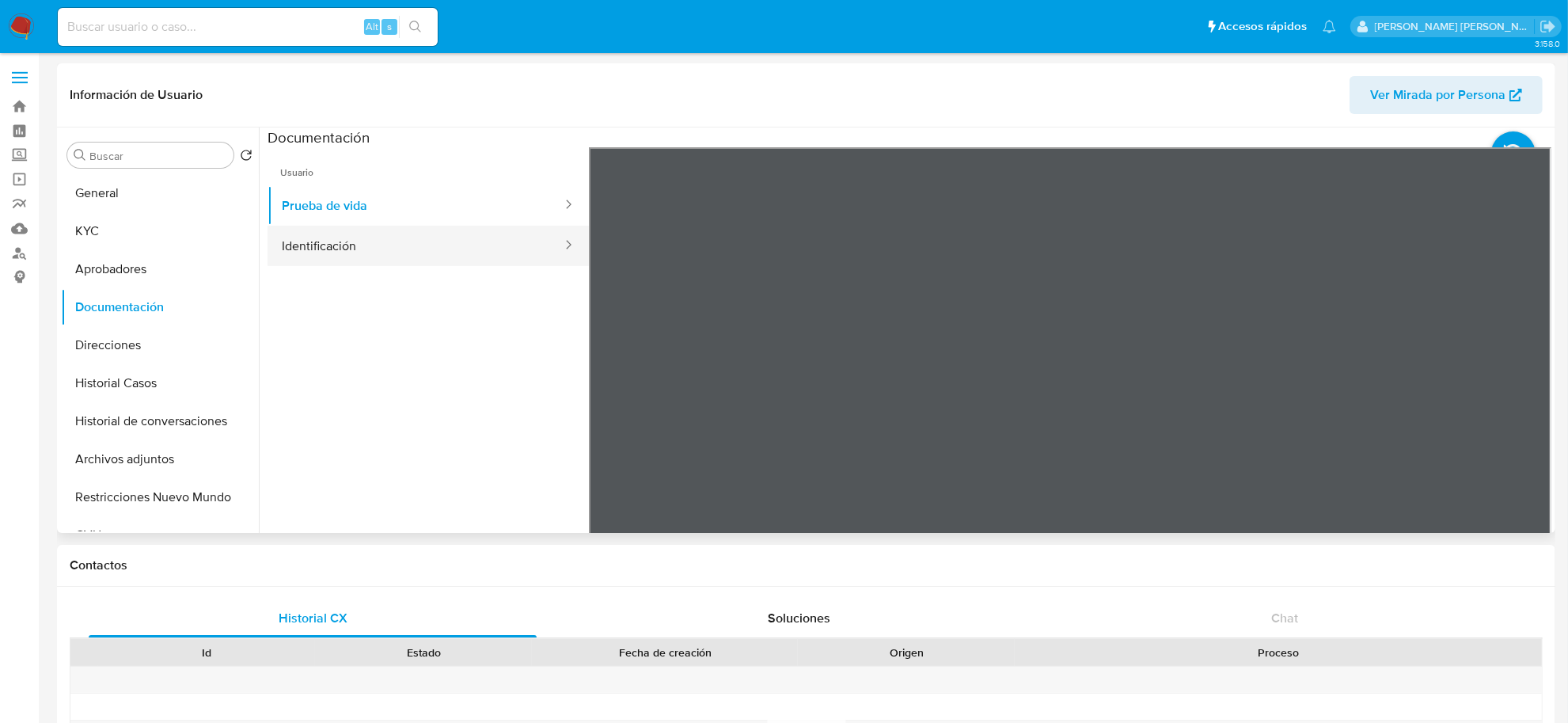
click at [421, 249] on button "Identificación" at bounding box center [416, 246] width 296 height 40
click at [1521, 401] on icon at bounding box center [1532, 405] width 32 height 32
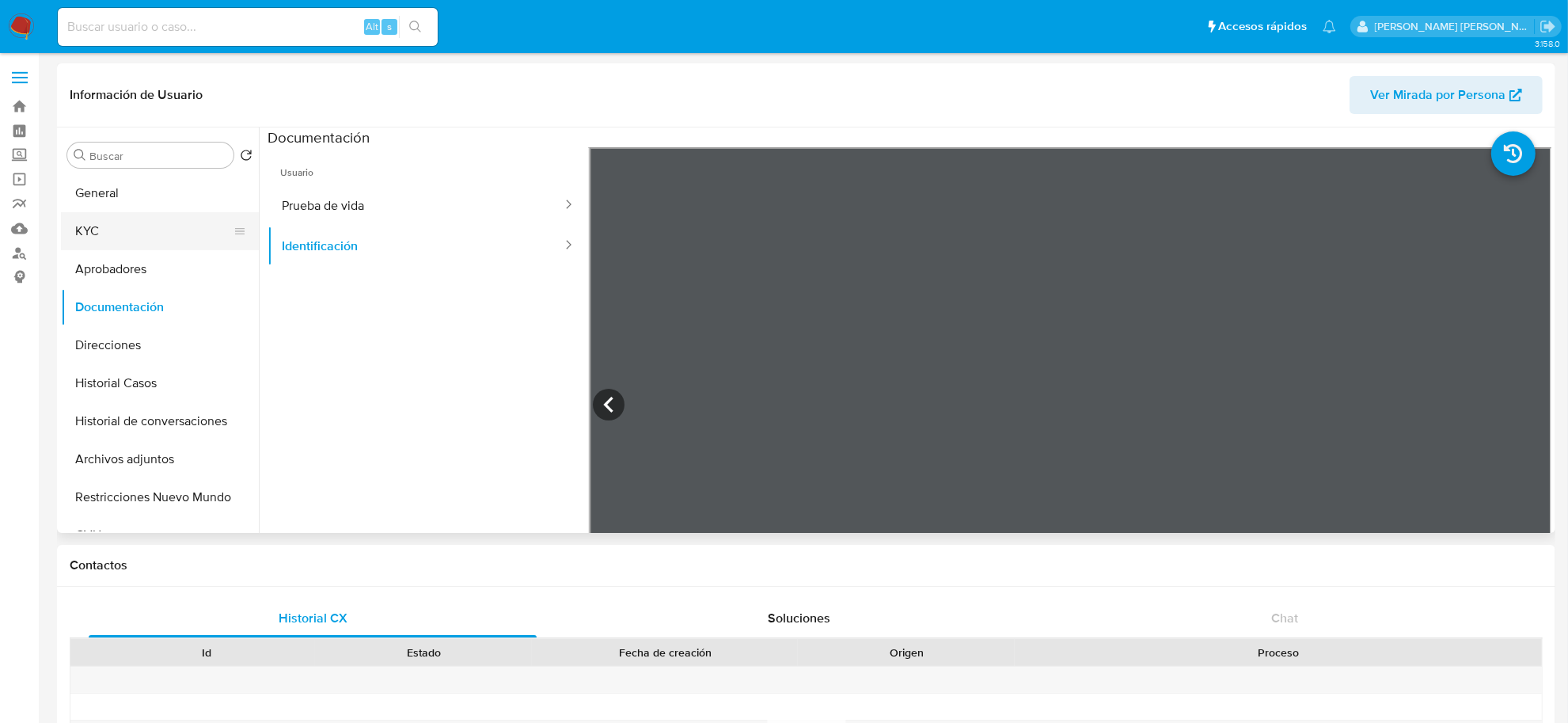
click at [100, 235] on button "KYC" at bounding box center [154, 231] width 186 height 38
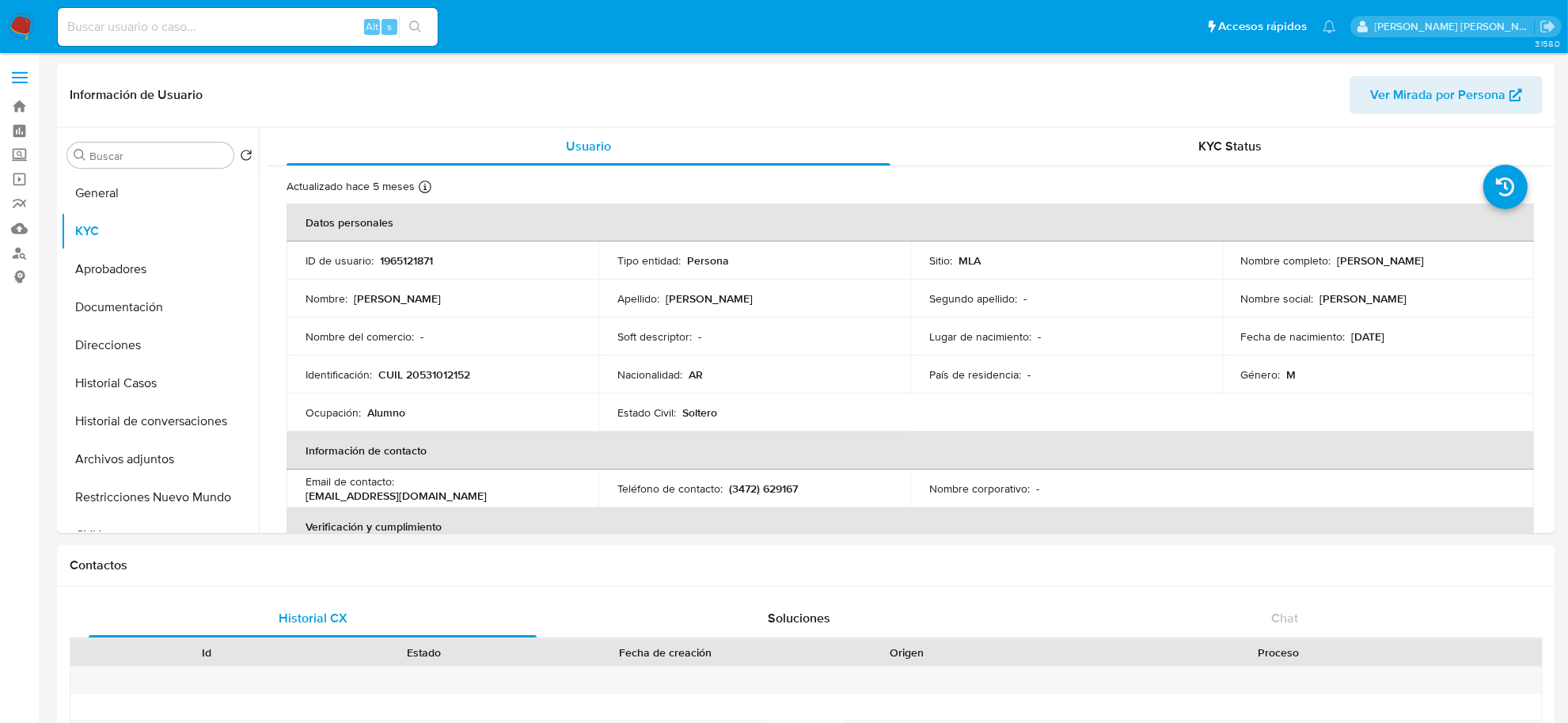
drag, startPoint x: 1343, startPoint y: 259, endPoint x: 1422, endPoint y: 263, distance: 79.1
click at [1422, 263] on div "Nombre completo : [PERSON_NAME]" at bounding box center [1378, 260] width 274 height 14
copy p "[PERSON_NAME]"
drag, startPoint x: 378, startPoint y: 375, endPoint x: 479, endPoint y: 367, distance: 101.3
click at [479, 367] on div "Identificación : CUIL 20531012152" at bounding box center [442, 374] width 274 height 14
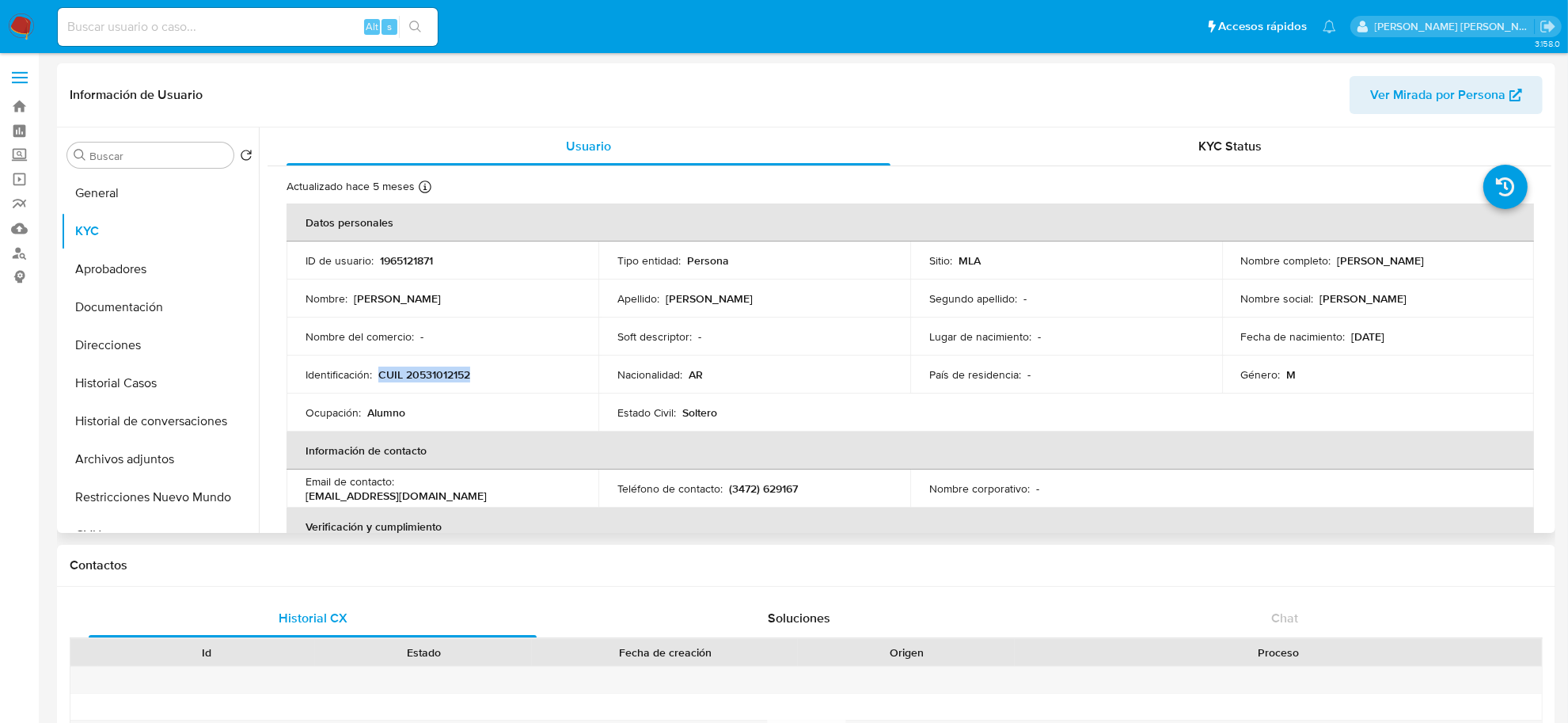
copy p "CUIL 20531012152"
click at [116, 309] on button "Documentación" at bounding box center [154, 307] width 186 height 38
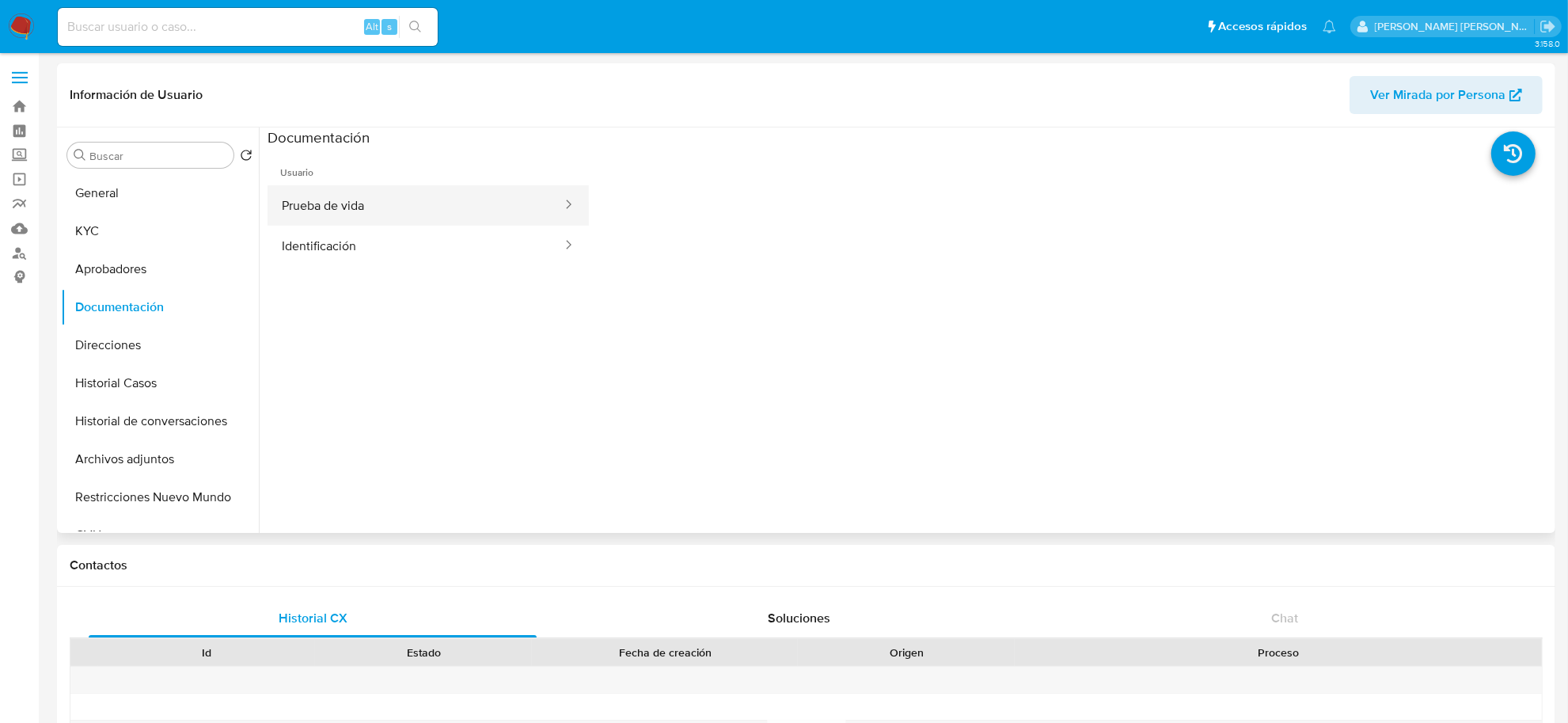
click at [380, 212] on button "Prueba de vida" at bounding box center [416, 206] width 296 height 40
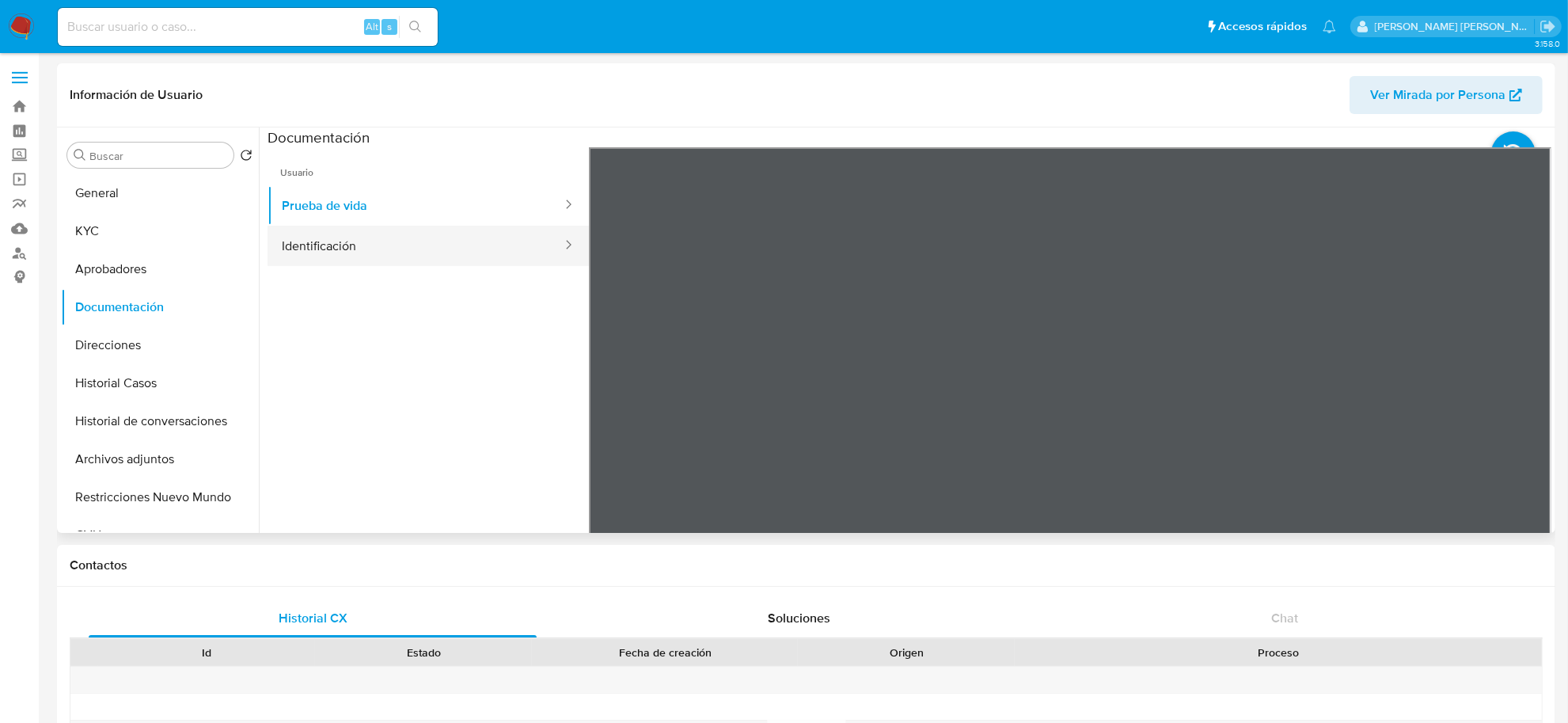
click at [396, 248] on button "Identificación" at bounding box center [416, 246] width 296 height 40
click at [1533, 398] on icon at bounding box center [1532, 405] width 32 height 32
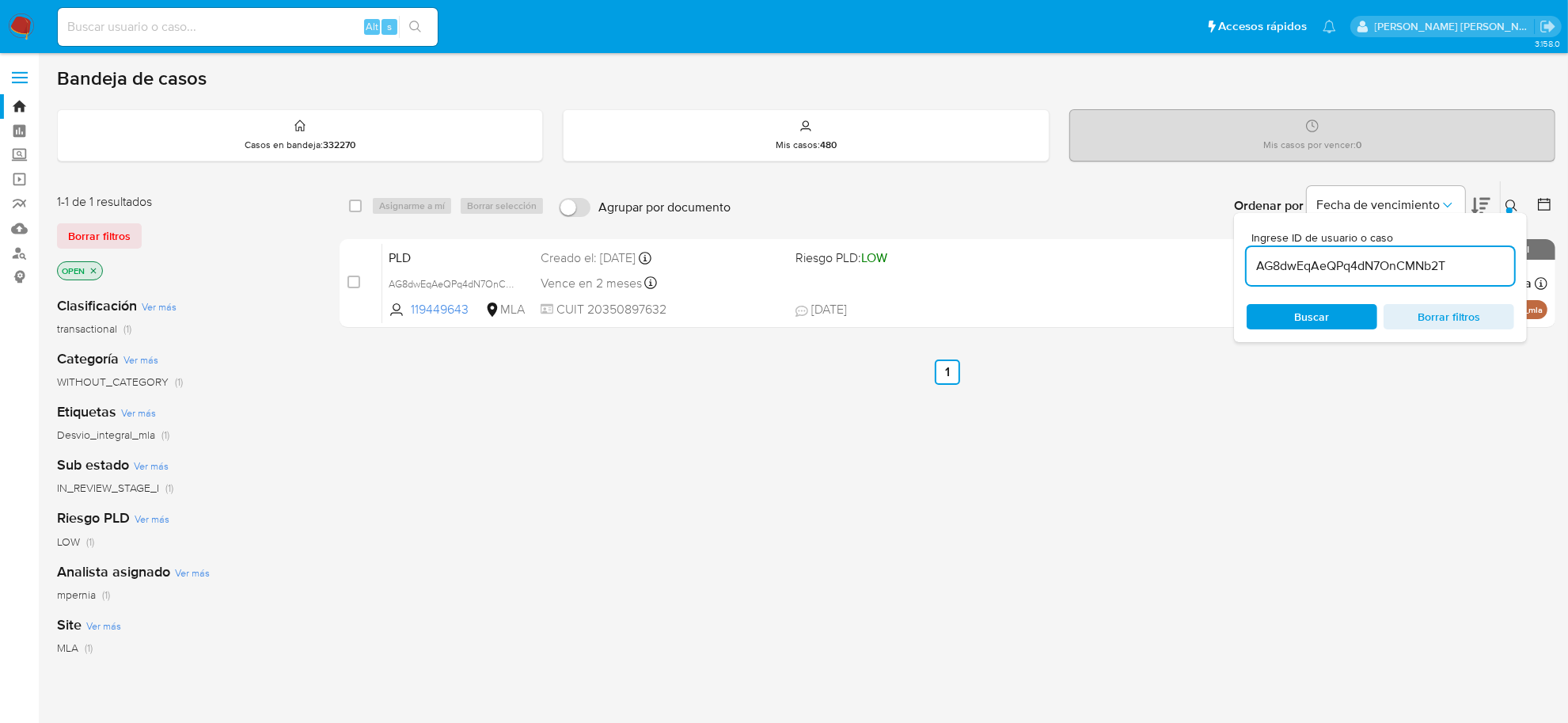
click at [1295, 269] on input "AG8dwEqAeQPq4dN7OnCMNb2T" at bounding box center [1381, 266] width 268 height 21
click at [1295, 268] on input "AG8dwEqAeQPq4dN7OnCMNb2T" at bounding box center [1381, 266] width 268 height 21
type input "HC8ENeJ1zIV2WQODhWhLguJJ"
click at [357, 207] on input "checkbox" at bounding box center [355, 206] width 13 height 13
checkbox input "true"
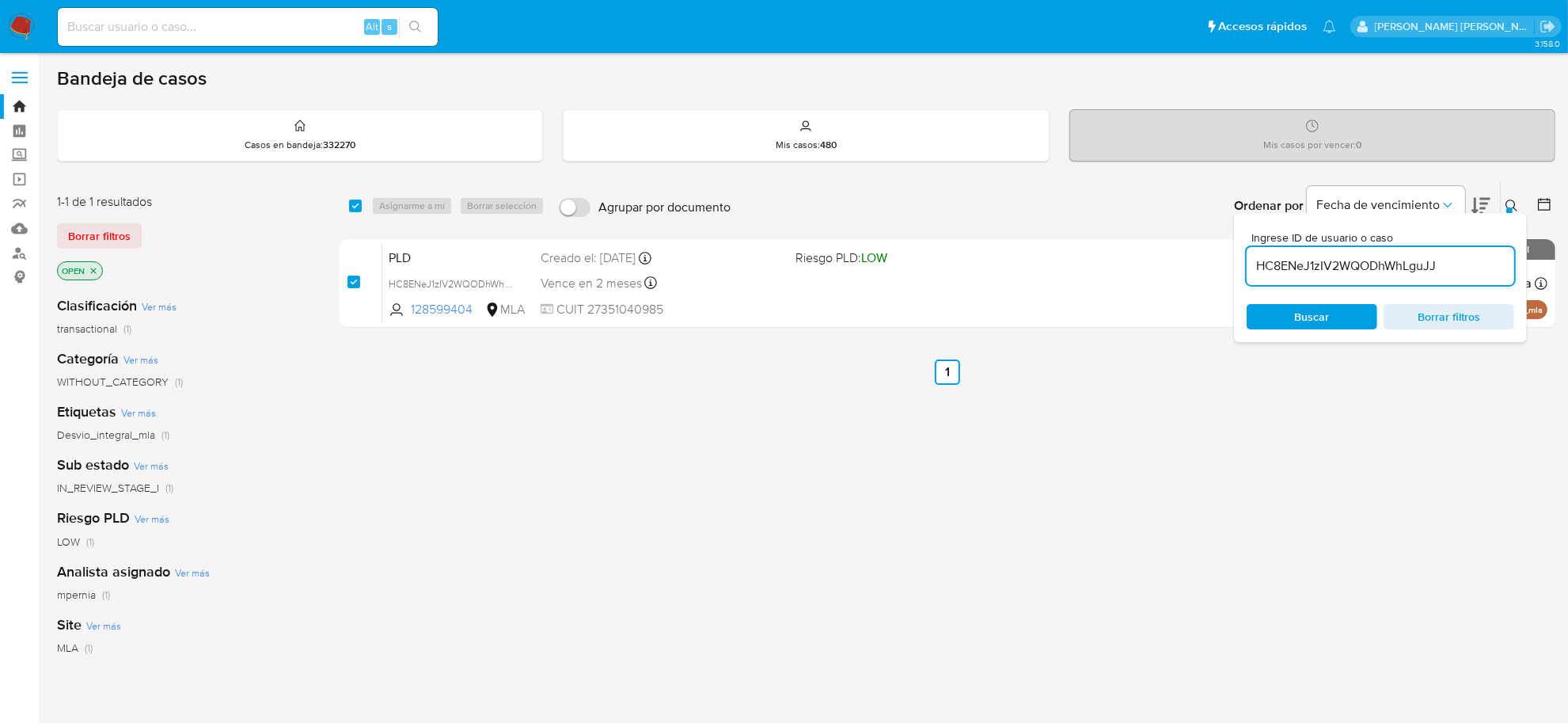
checkbox input "true"
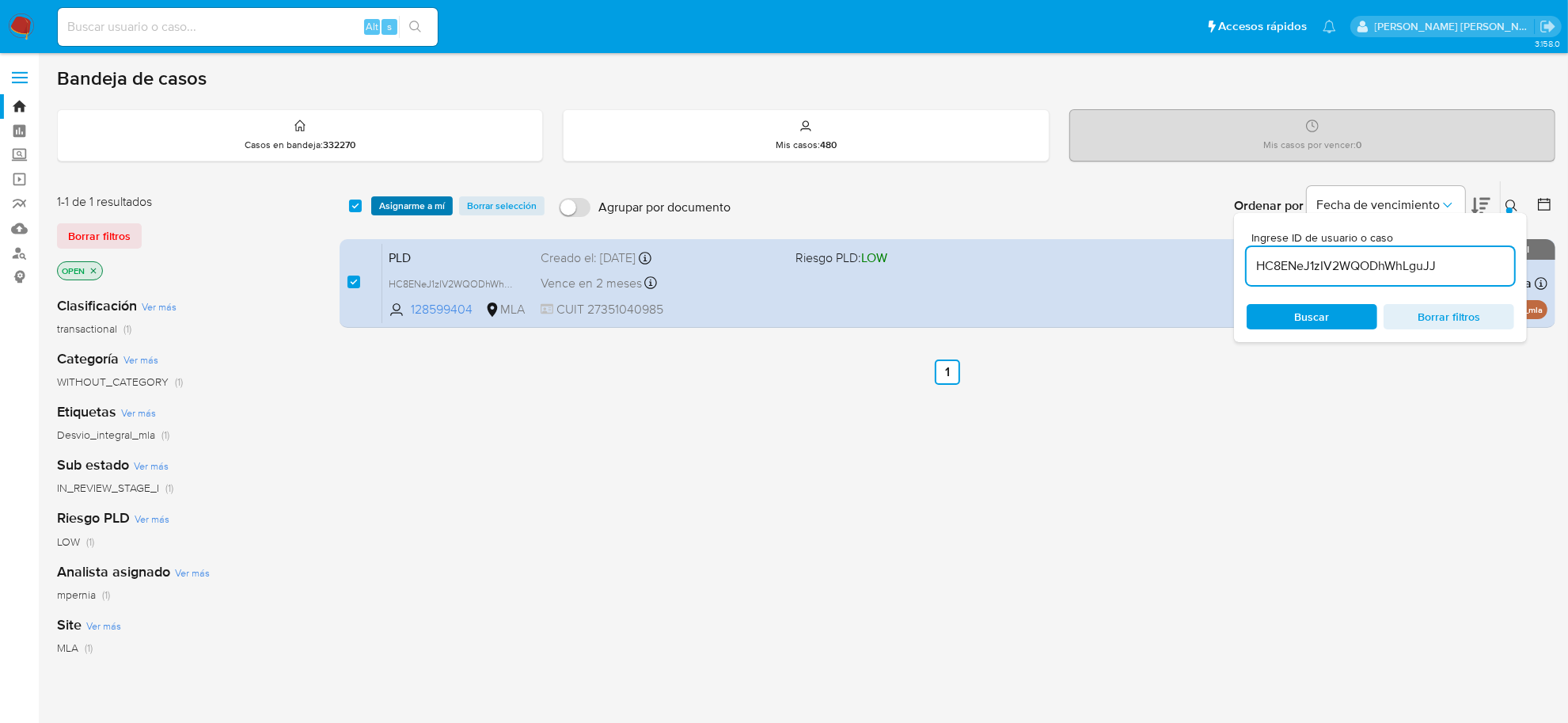
click at [408, 199] on span "Asignarme a mí" at bounding box center [411, 206] width 66 height 16
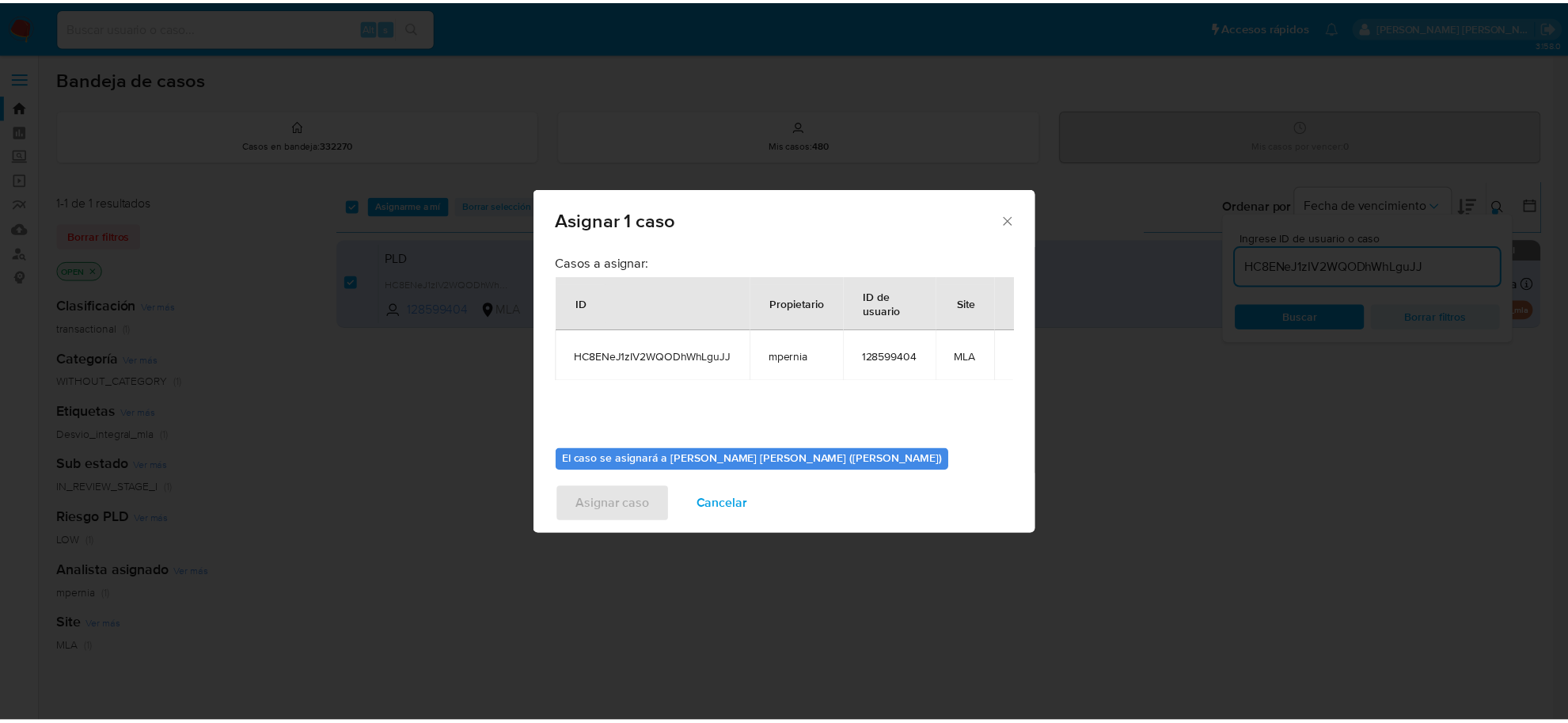
scroll to position [81, 0]
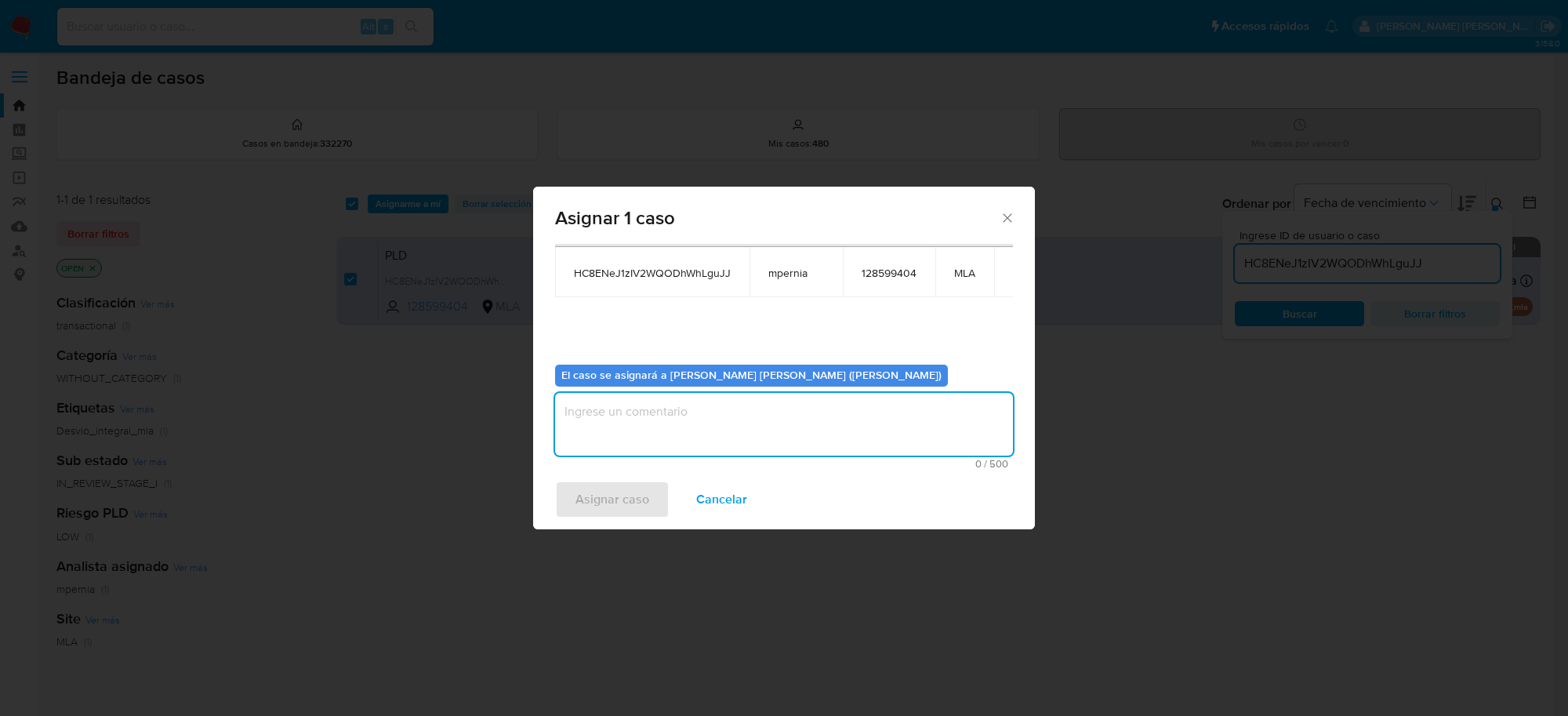
click at [717, 409] on textarea "assign-modal" at bounding box center [784, 424] width 458 height 63
type textarea "-"
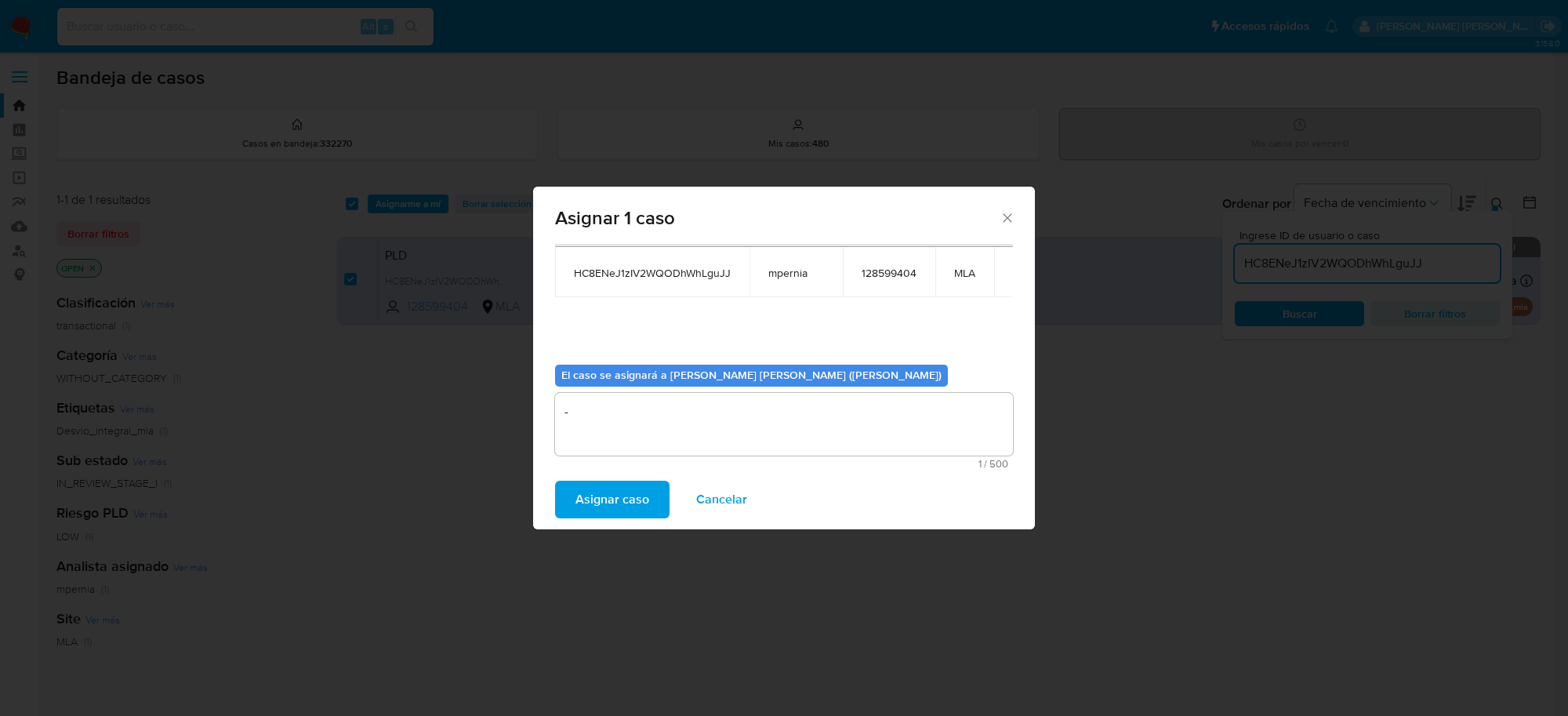
click at [641, 491] on span "Asignar caso" at bounding box center [612, 500] width 74 height 35
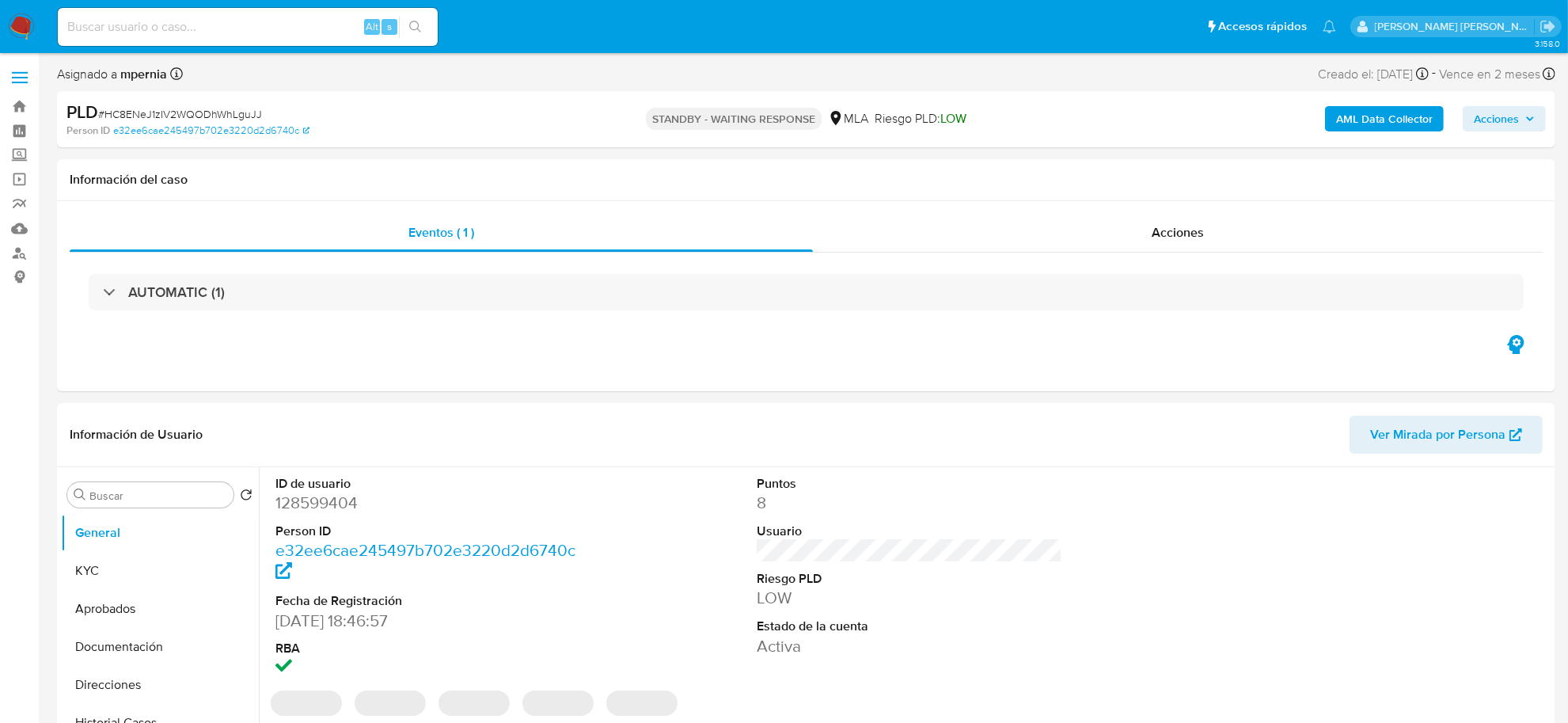
select select "10"
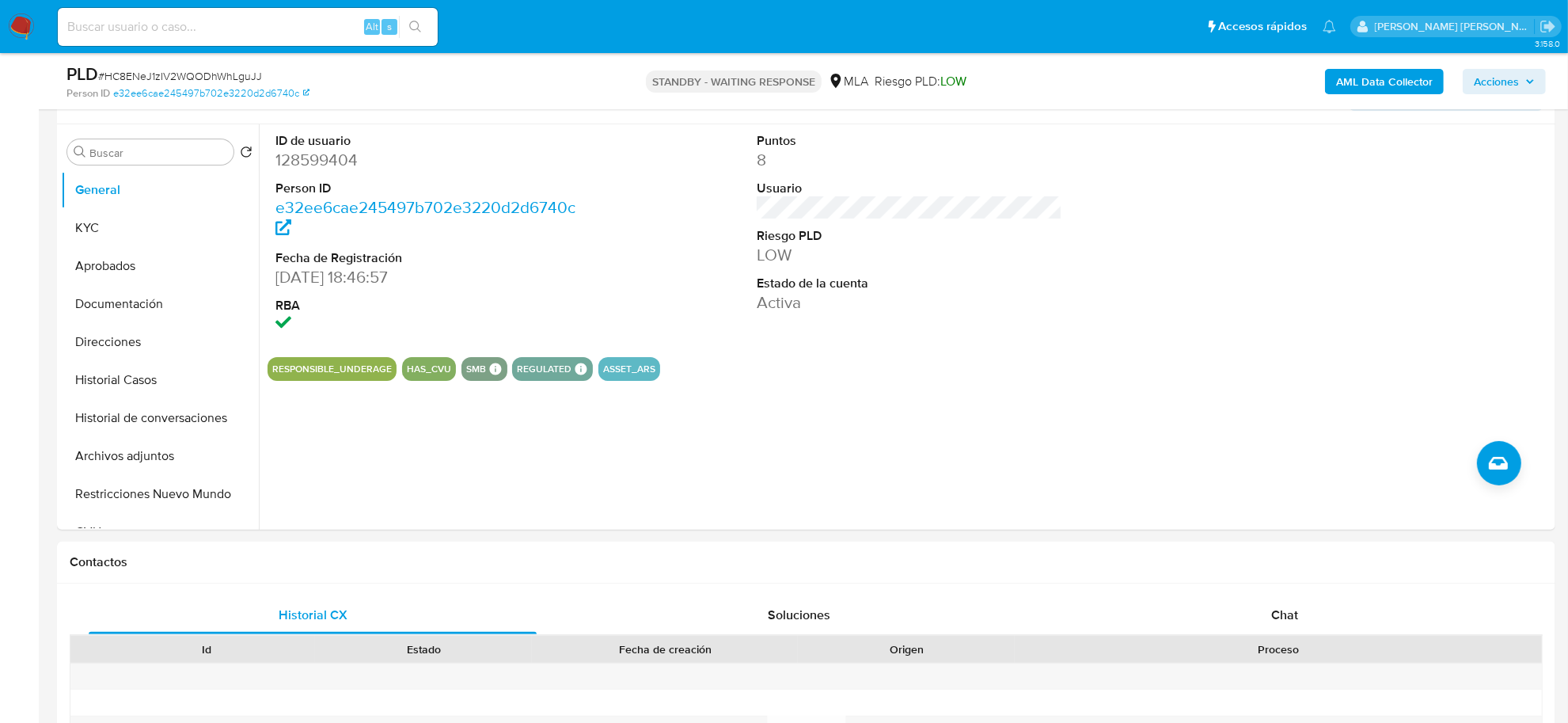
scroll to position [297, 0]
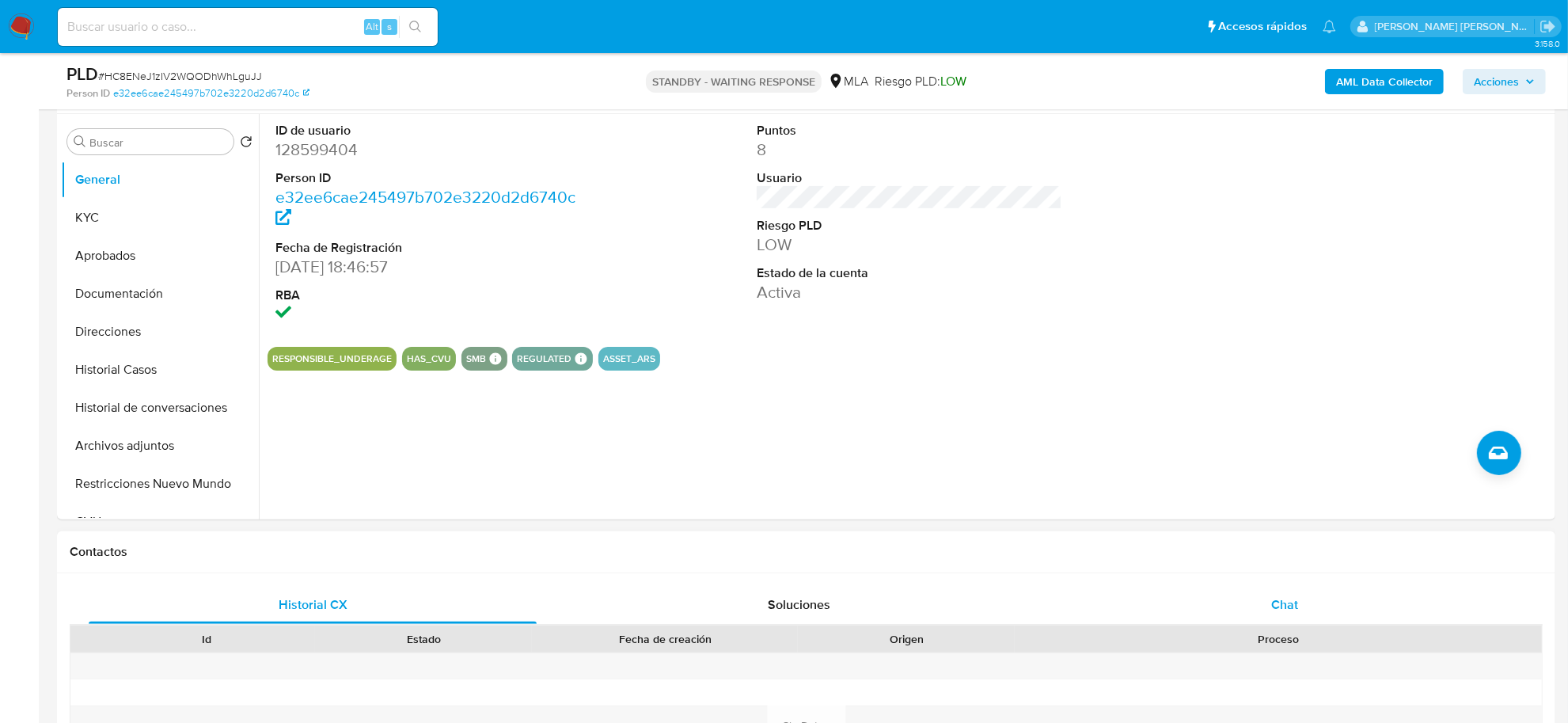
click at [1307, 588] on div "Chat" at bounding box center [1285, 605] width 448 height 38
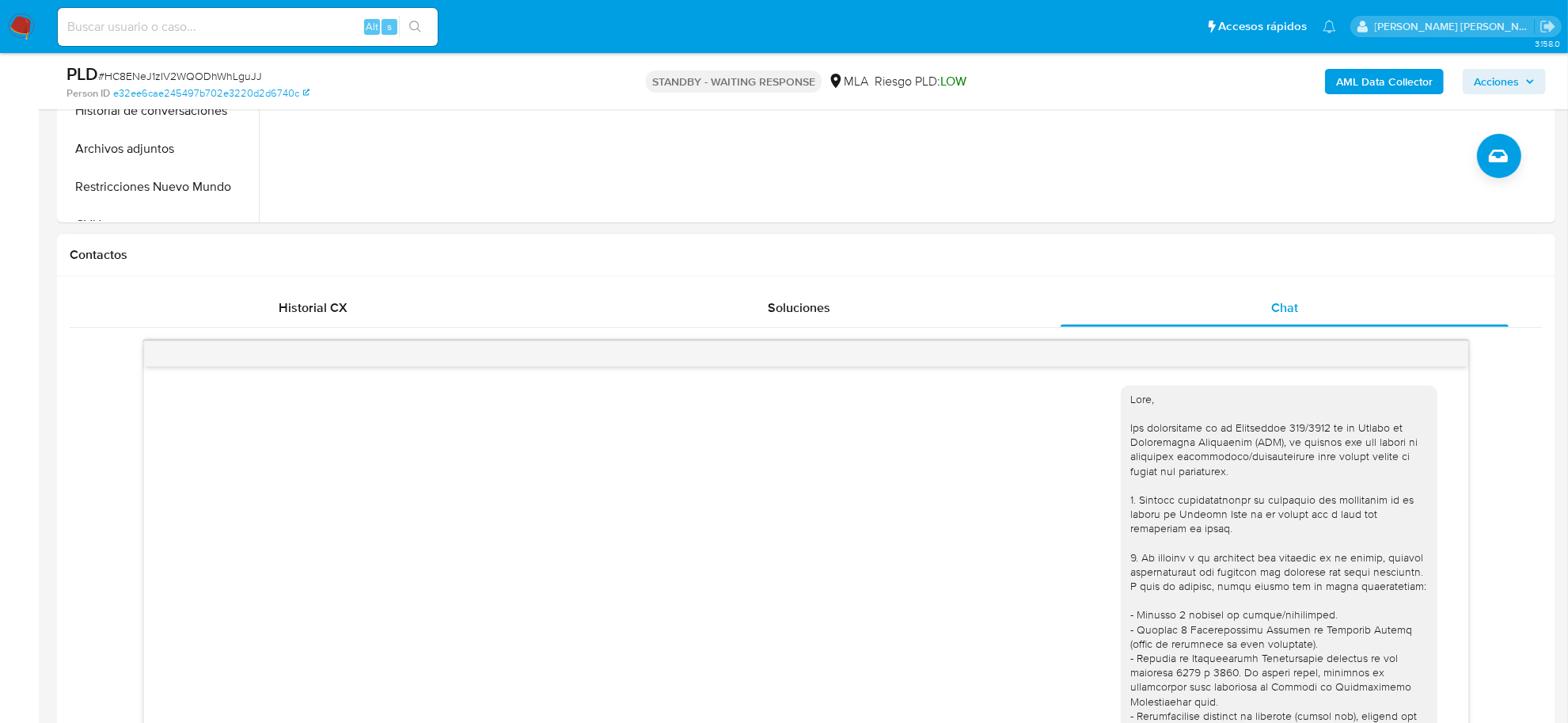
scroll to position [1262, 0]
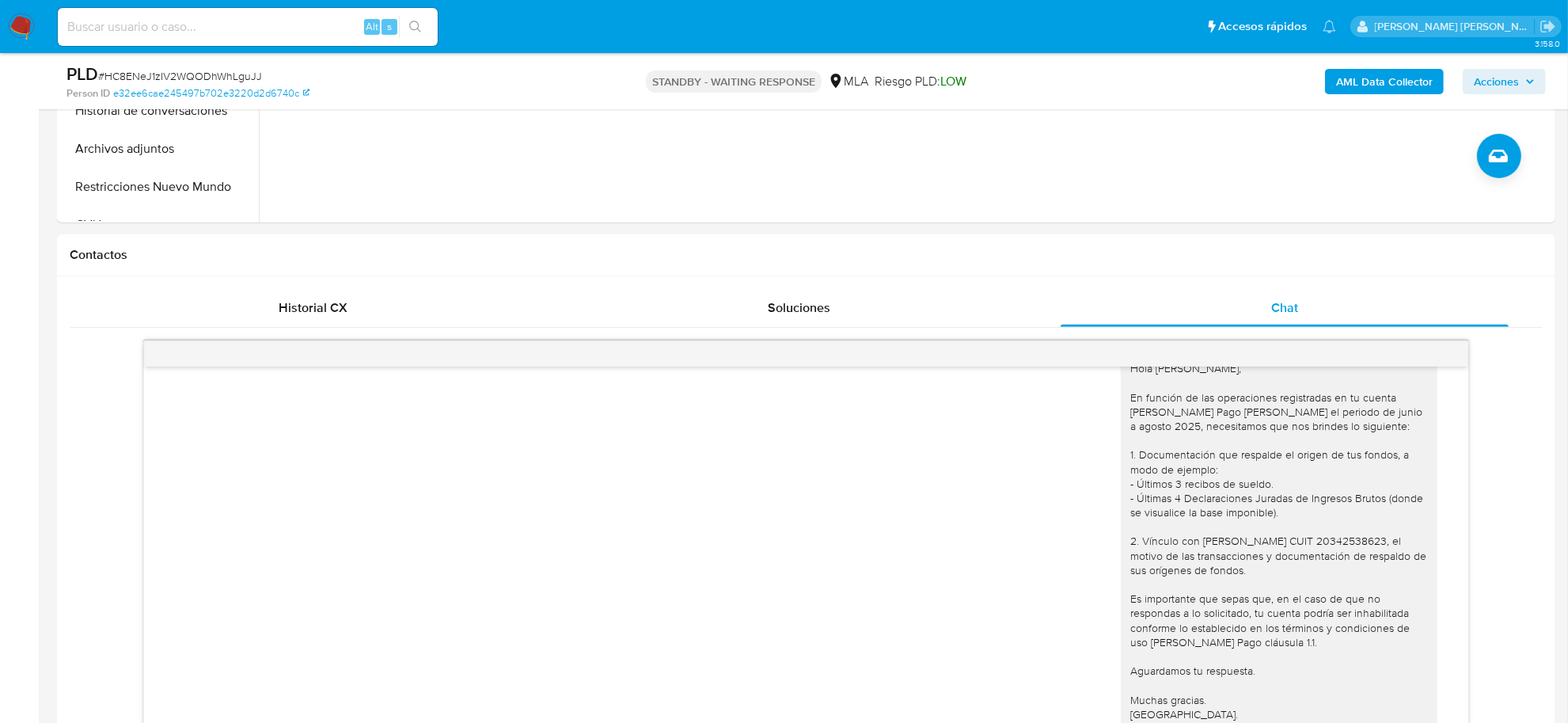
click at [1417, 82] on b "AML Data Collector" at bounding box center [1384, 81] width 96 height 25
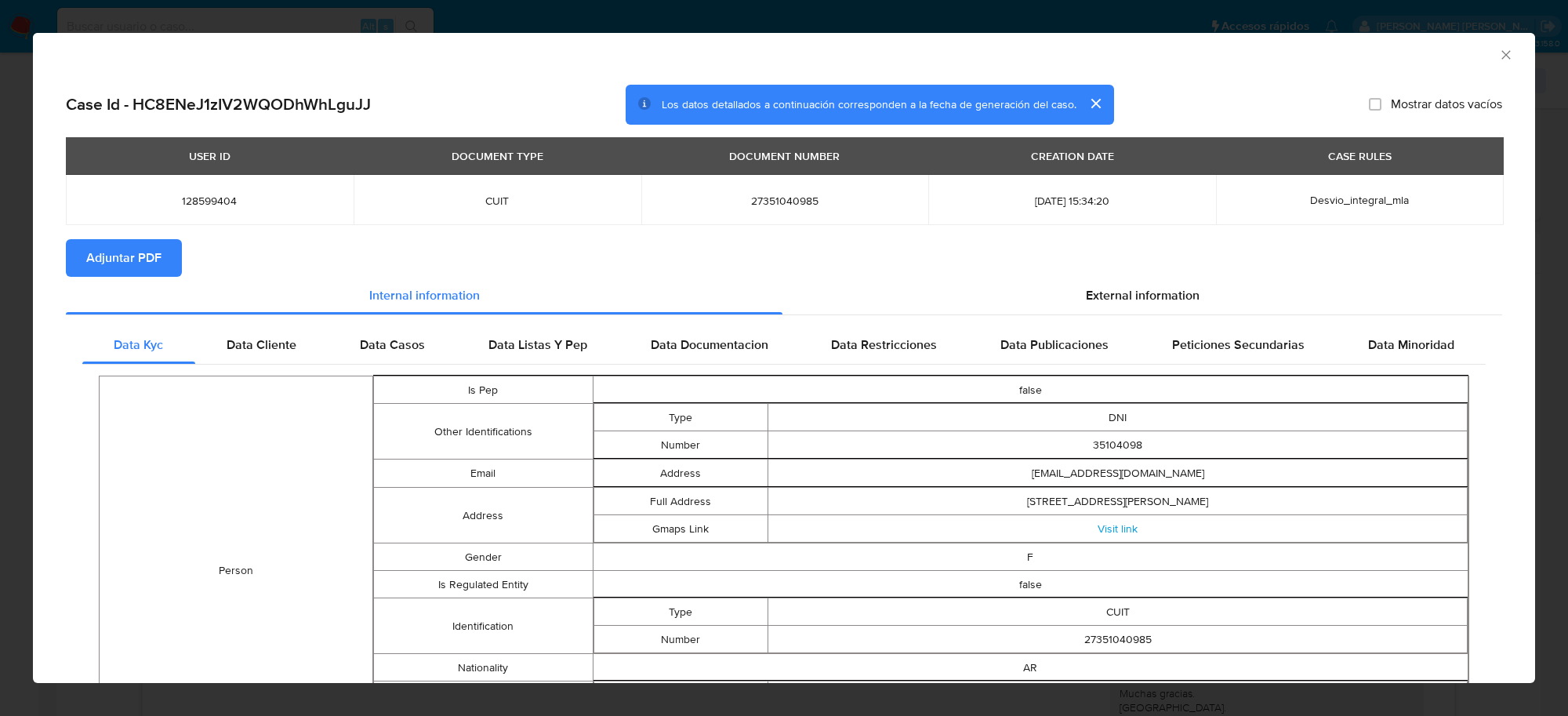
click at [143, 268] on span "Adjuntar PDF" at bounding box center [123, 259] width 75 height 35
click at [1498, 60] on icon "Cerrar ventana" at bounding box center [1506, 55] width 16 height 16
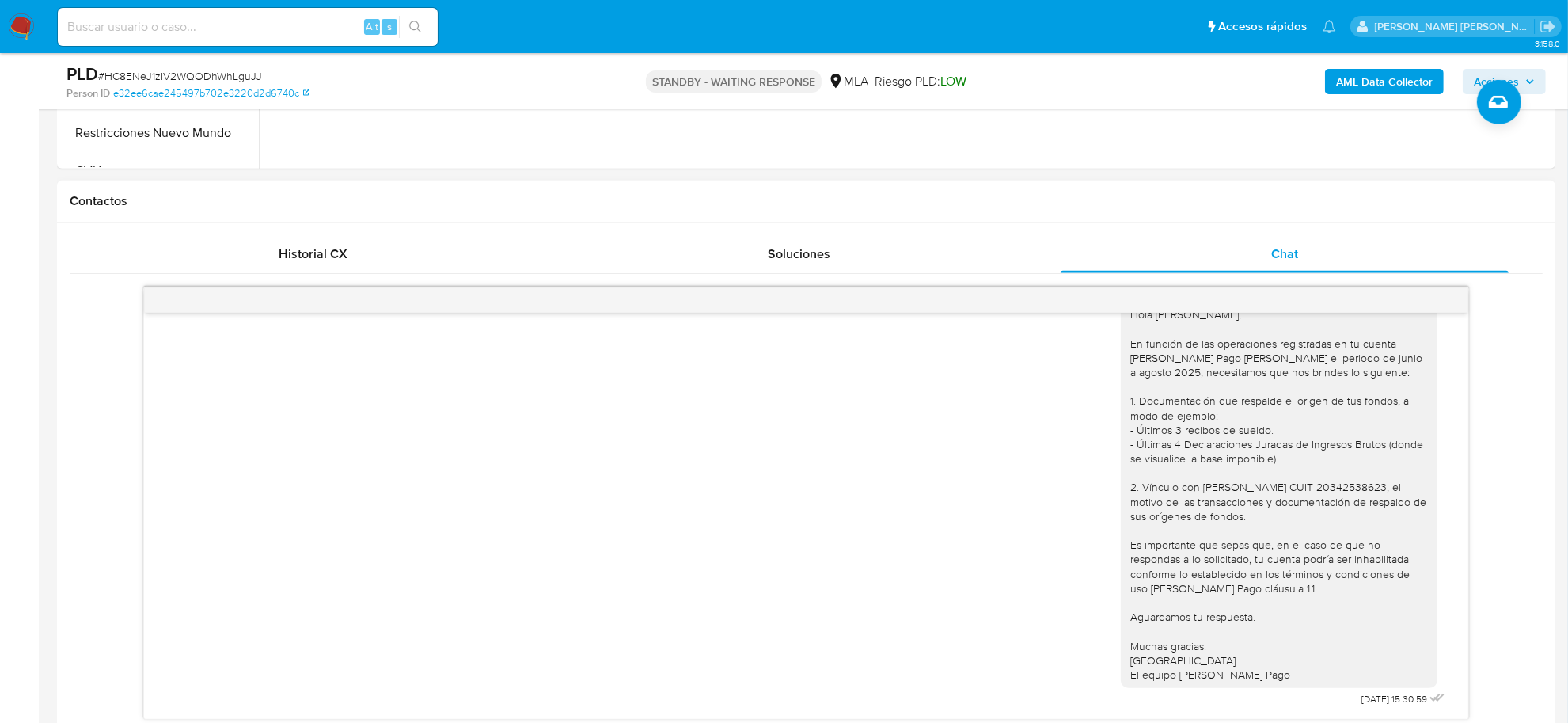
scroll to position [594, 0]
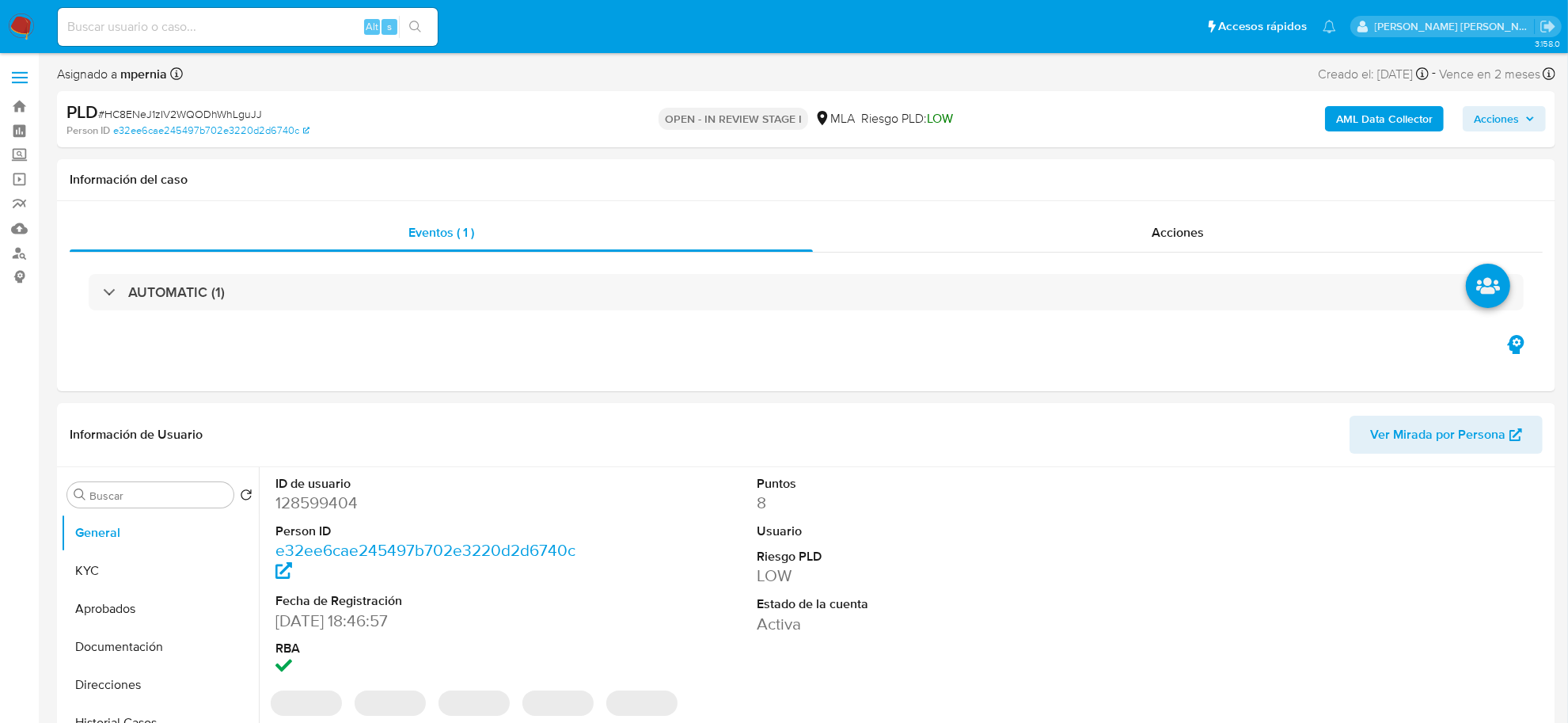
select select "10"
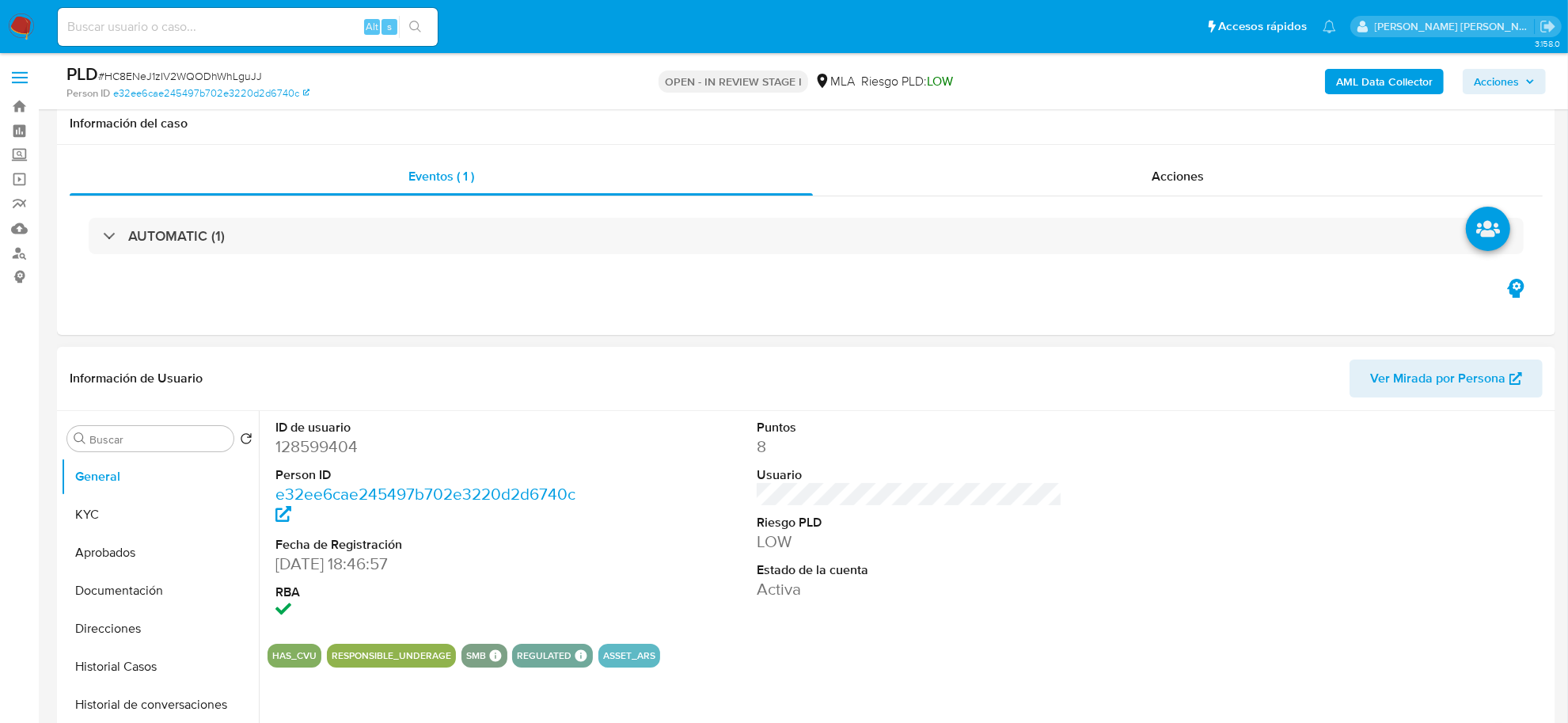
scroll to position [297, 0]
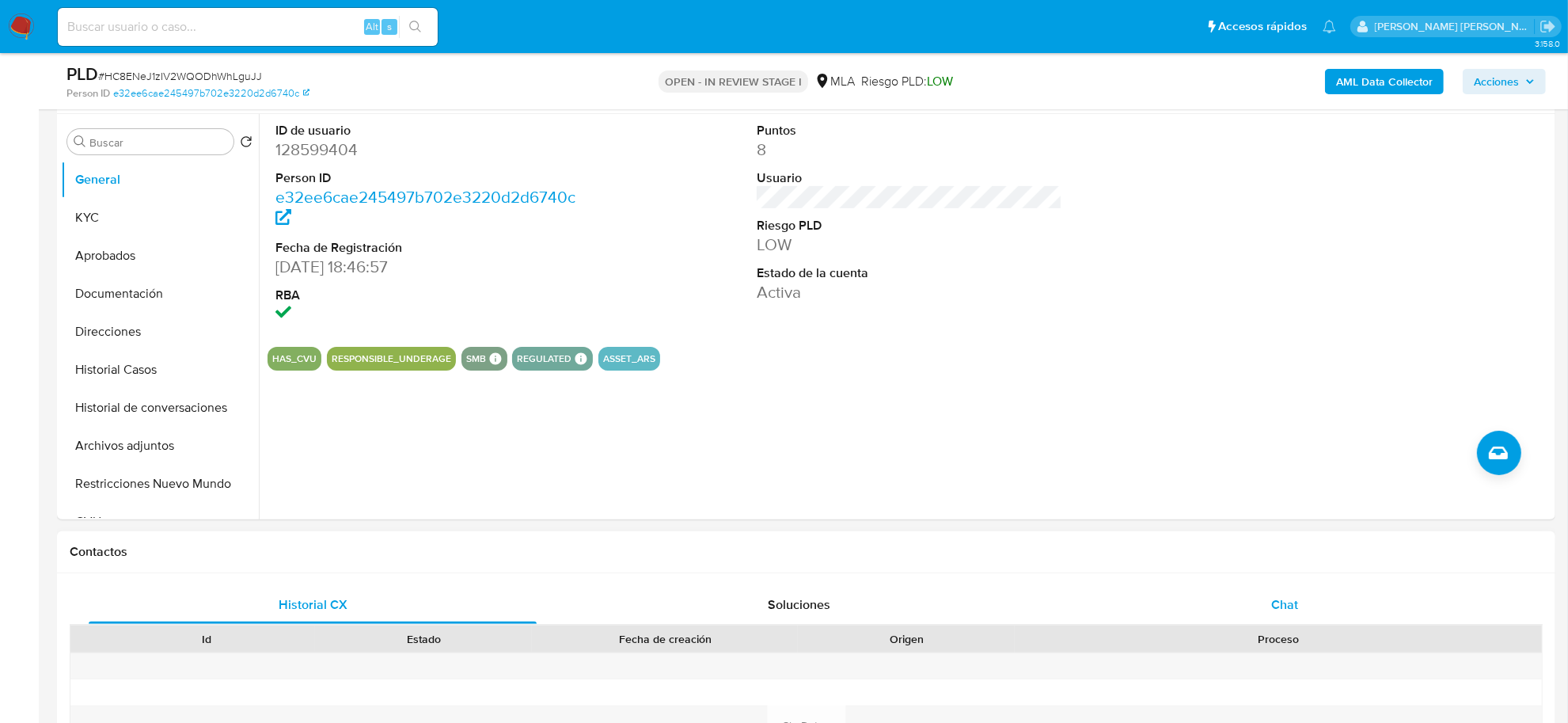
click at [1285, 598] on span "Chat" at bounding box center [1285, 605] width 27 height 18
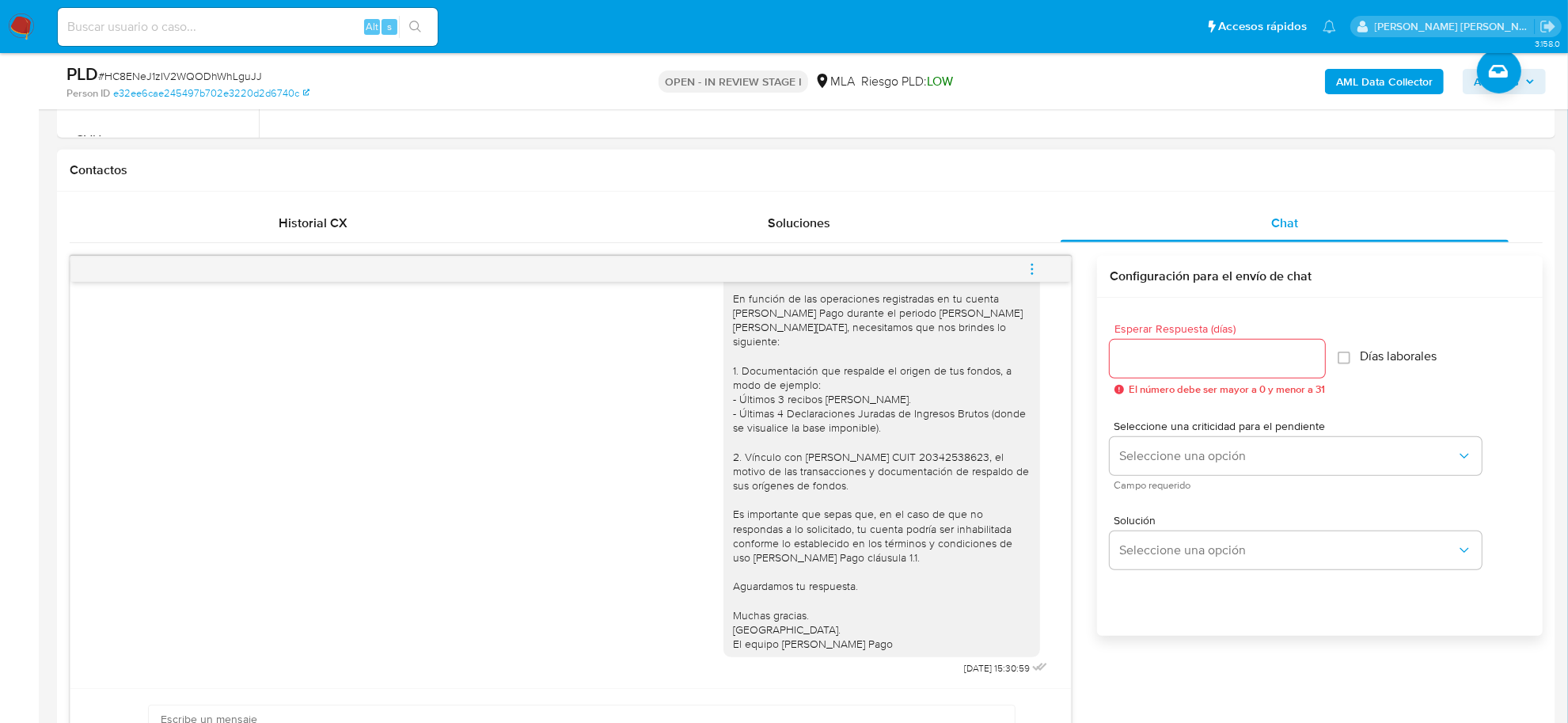
scroll to position [792, 0]
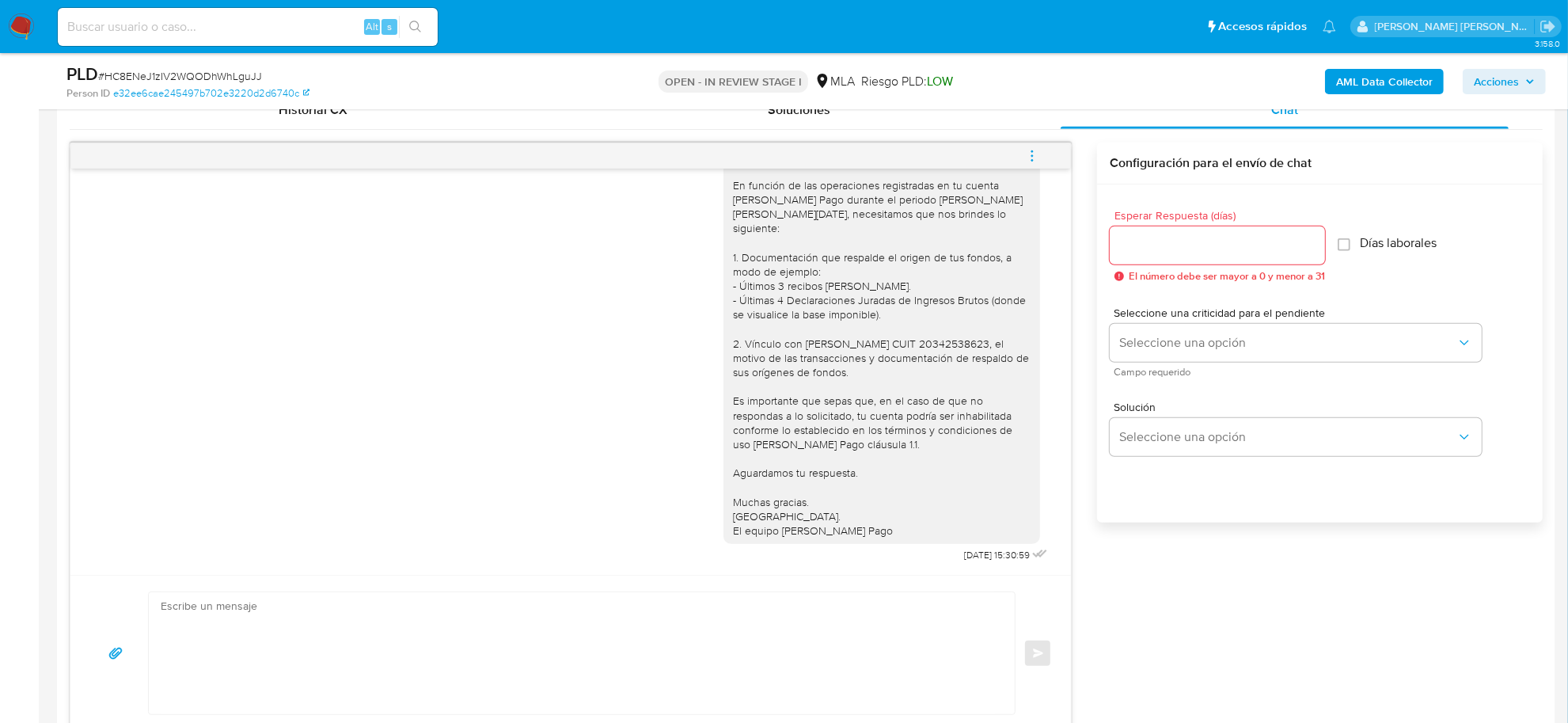
click at [1034, 158] on icon "menu-action" at bounding box center [1032, 156] width 14 height 14
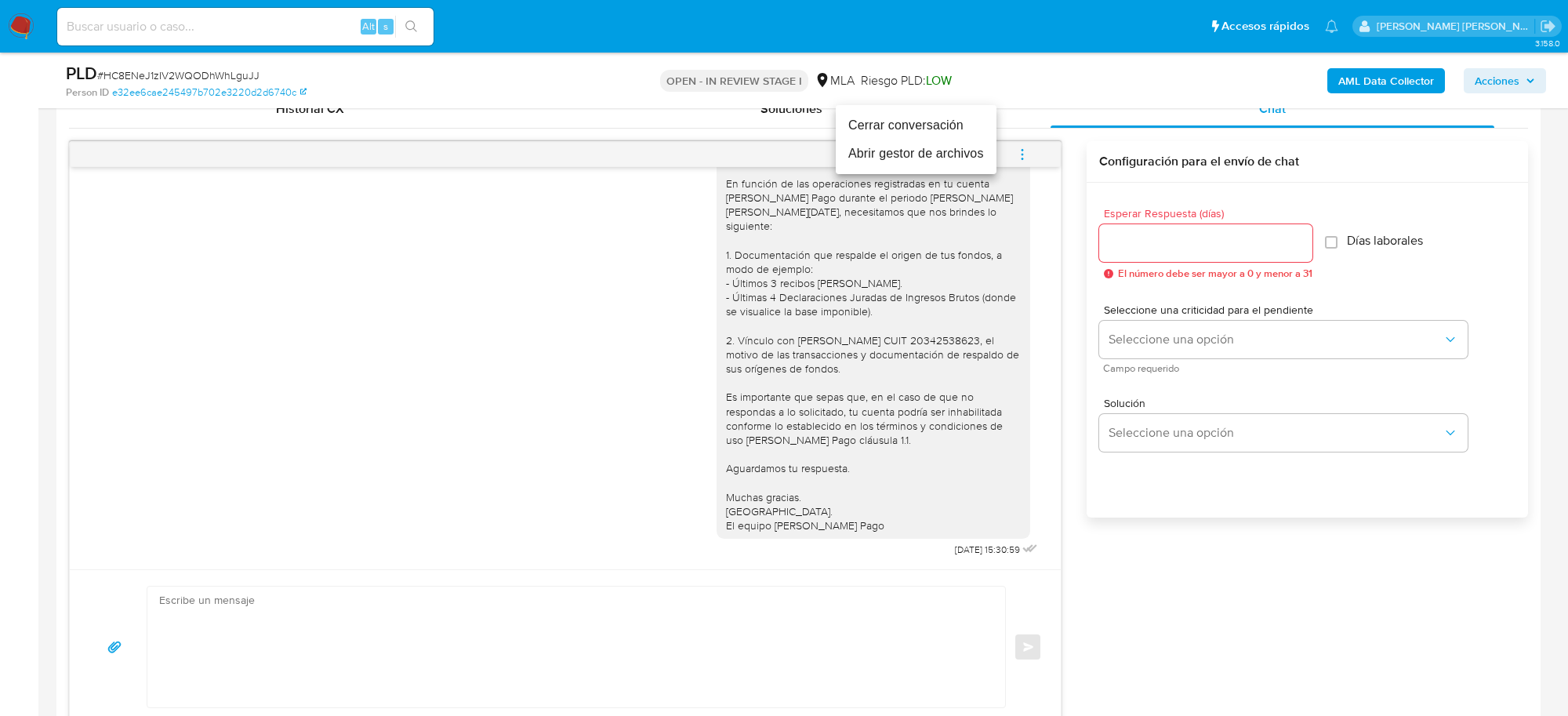
click at [915, 130] on li "Cerrar conversación" at bounding box center [916, 125] width 161 height 28
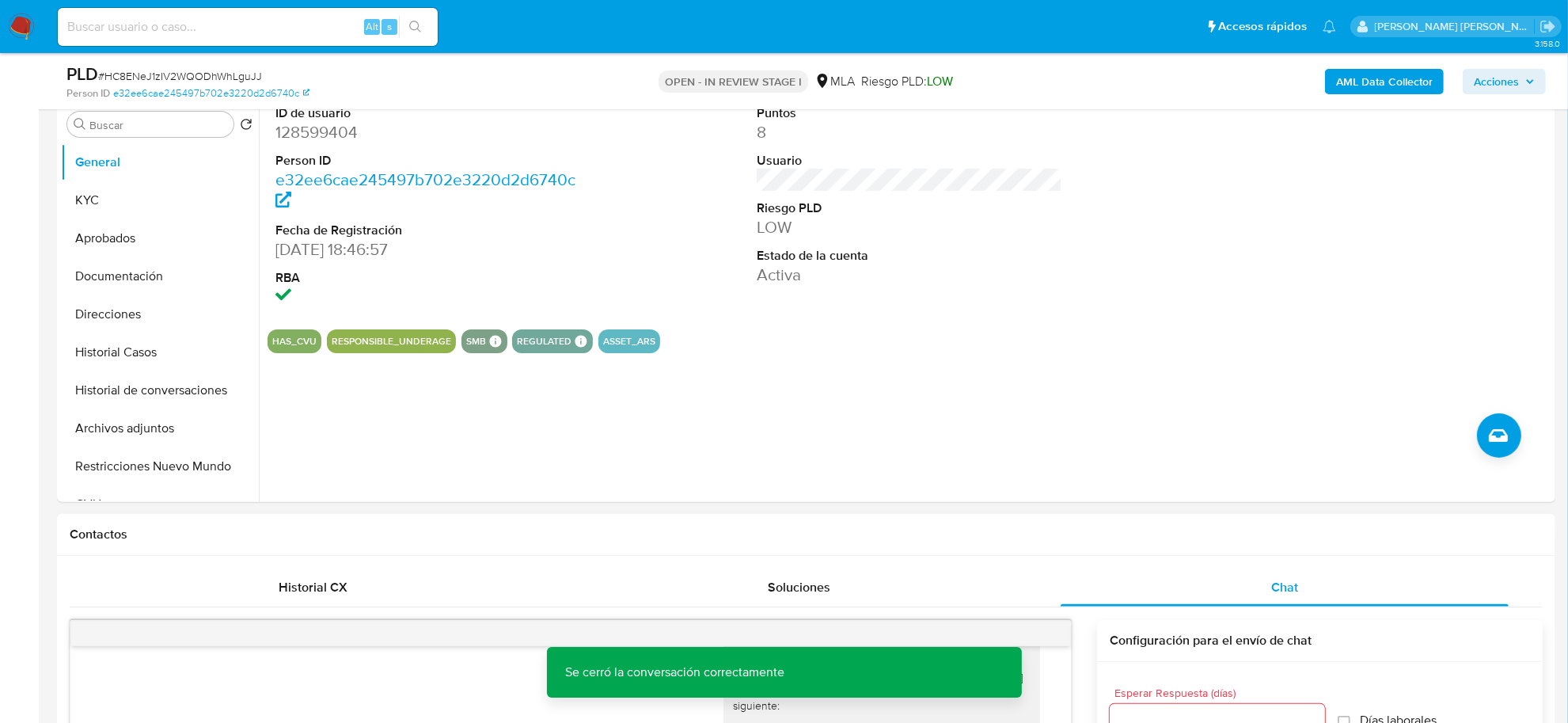
scroll to position [297, 0]
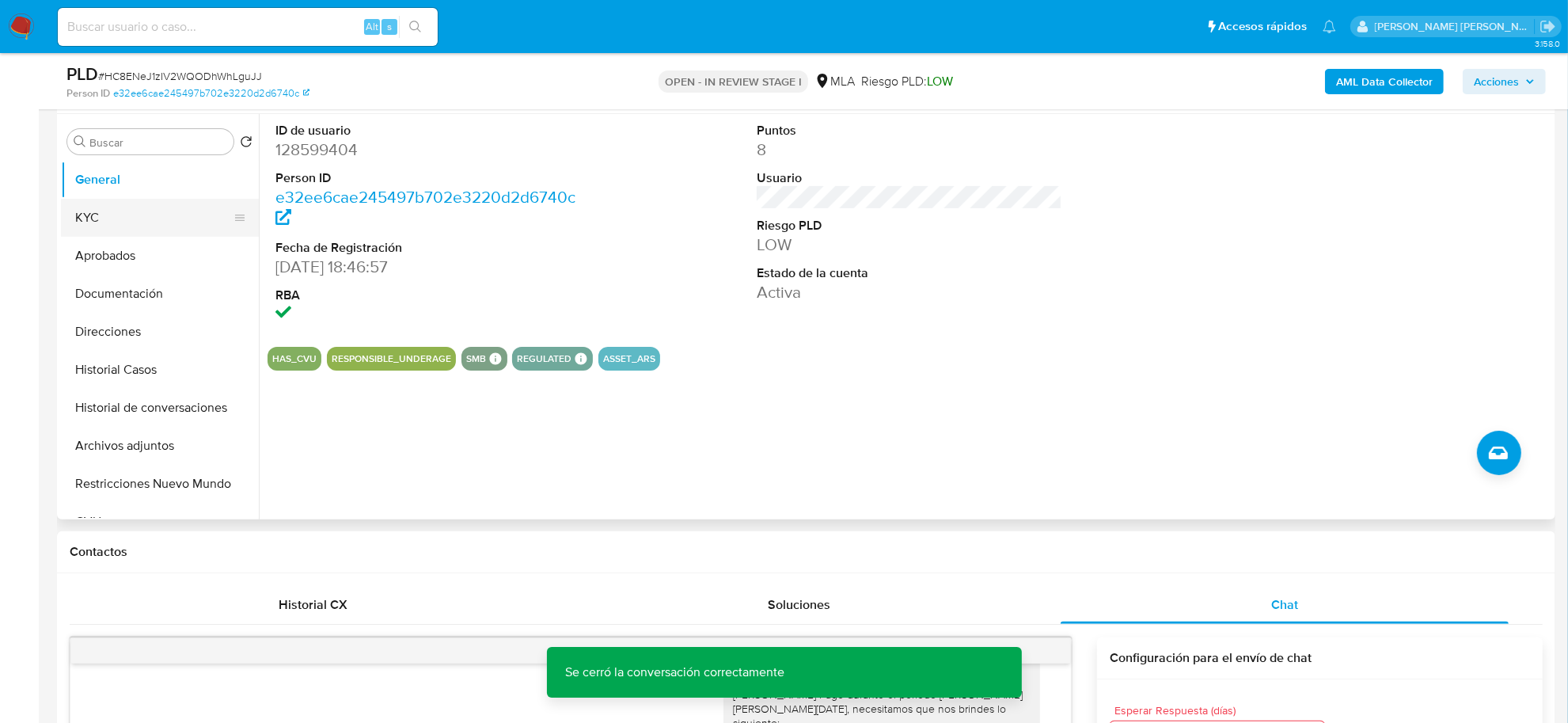
click at [105, 218] on button "KYC" at bounding box center [154, 218] width 186 height 38
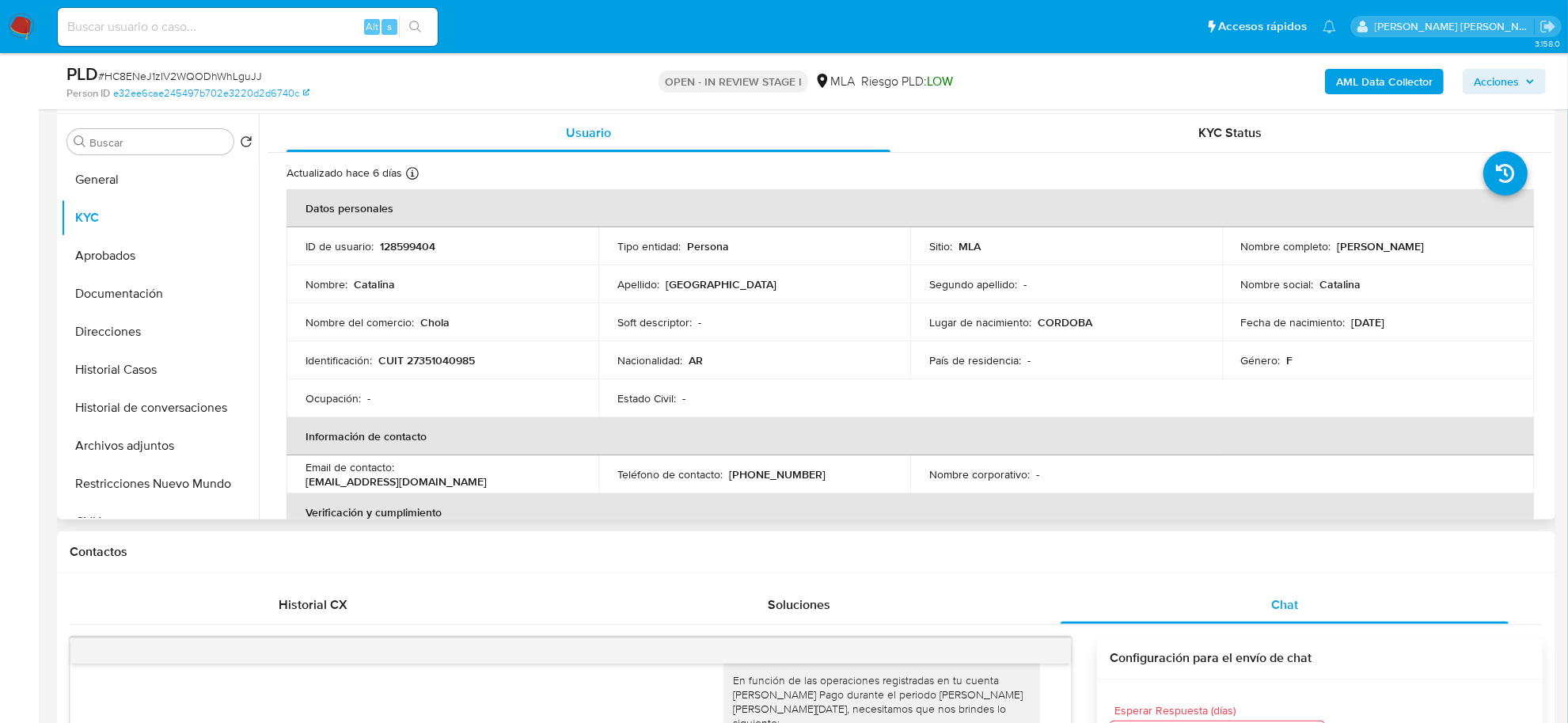
scroll to position [99, 0]
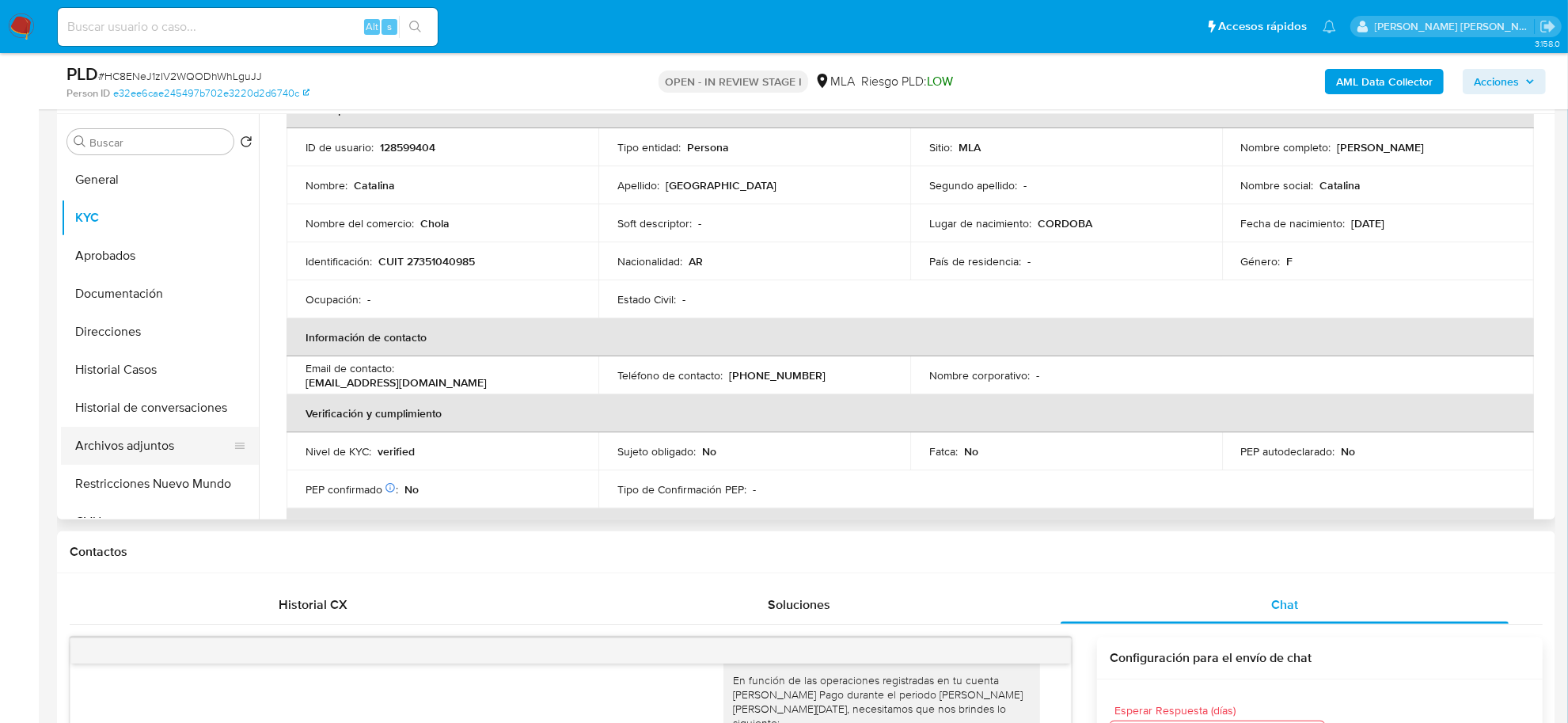
click at [124, 449] on button "Archivos adjuntos" at bounding box center [154, 445] width 186 height 38
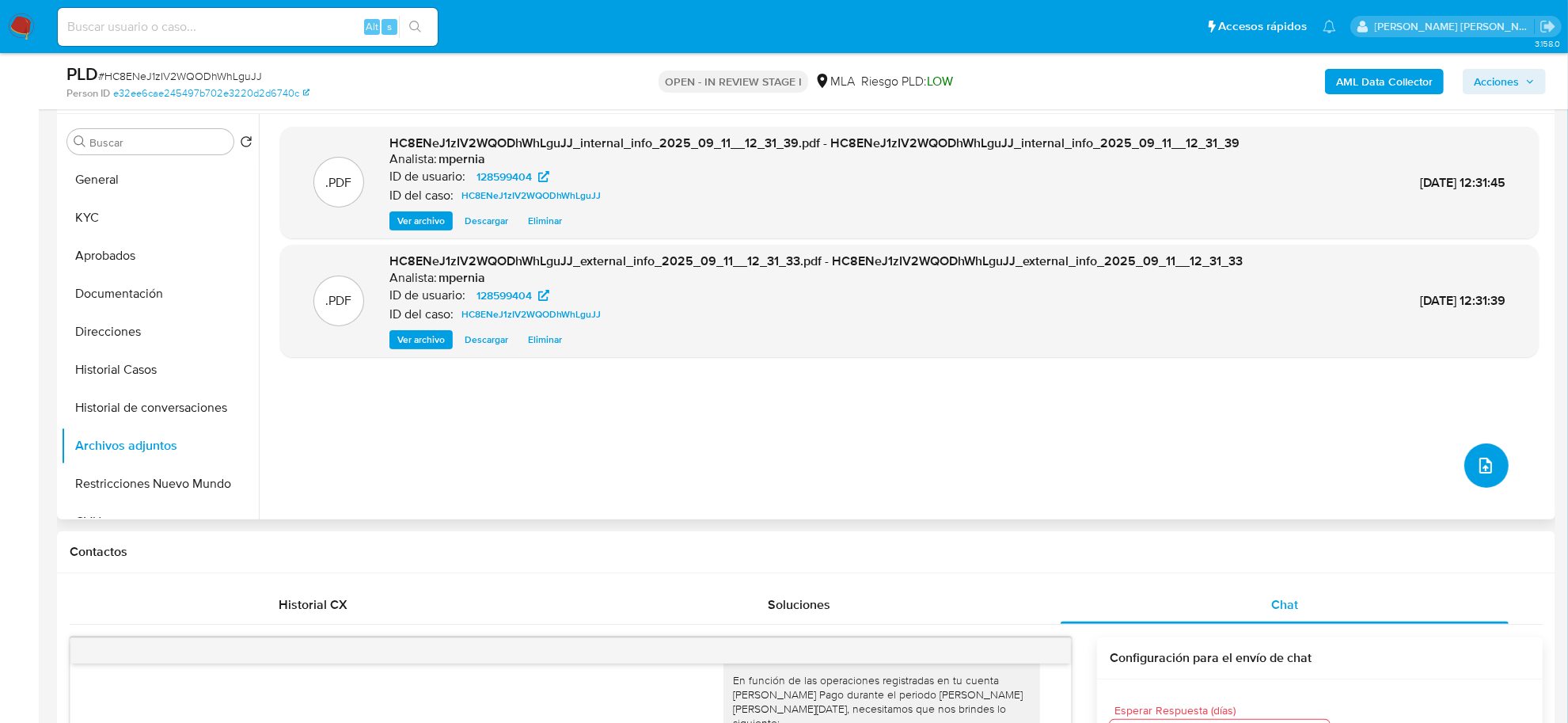
click at [1486, 458] on icon "upload-file" at bounding box center [1486, 465] width 19 height 19
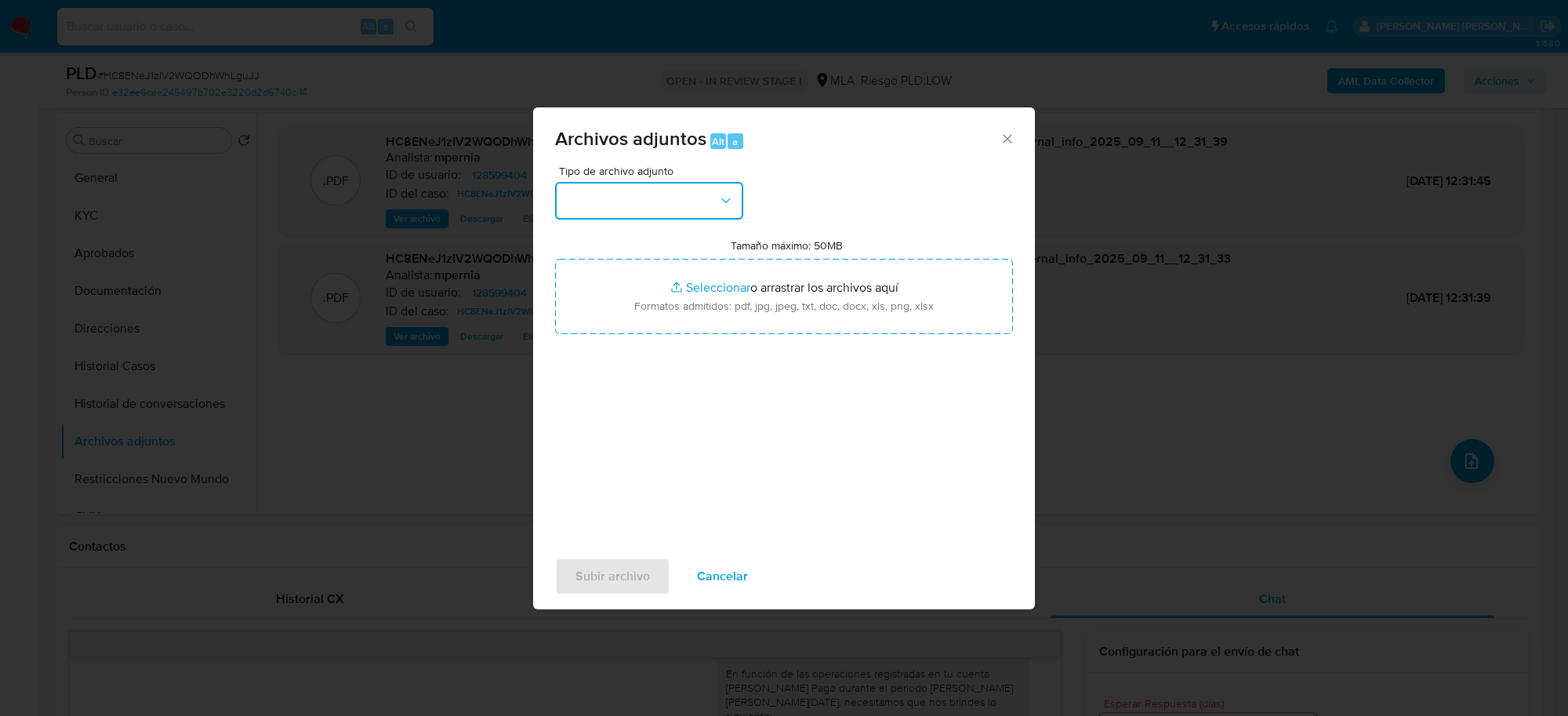
click at [688, 213] on button "button" at bounding box center [649, 201] width 188 height 37
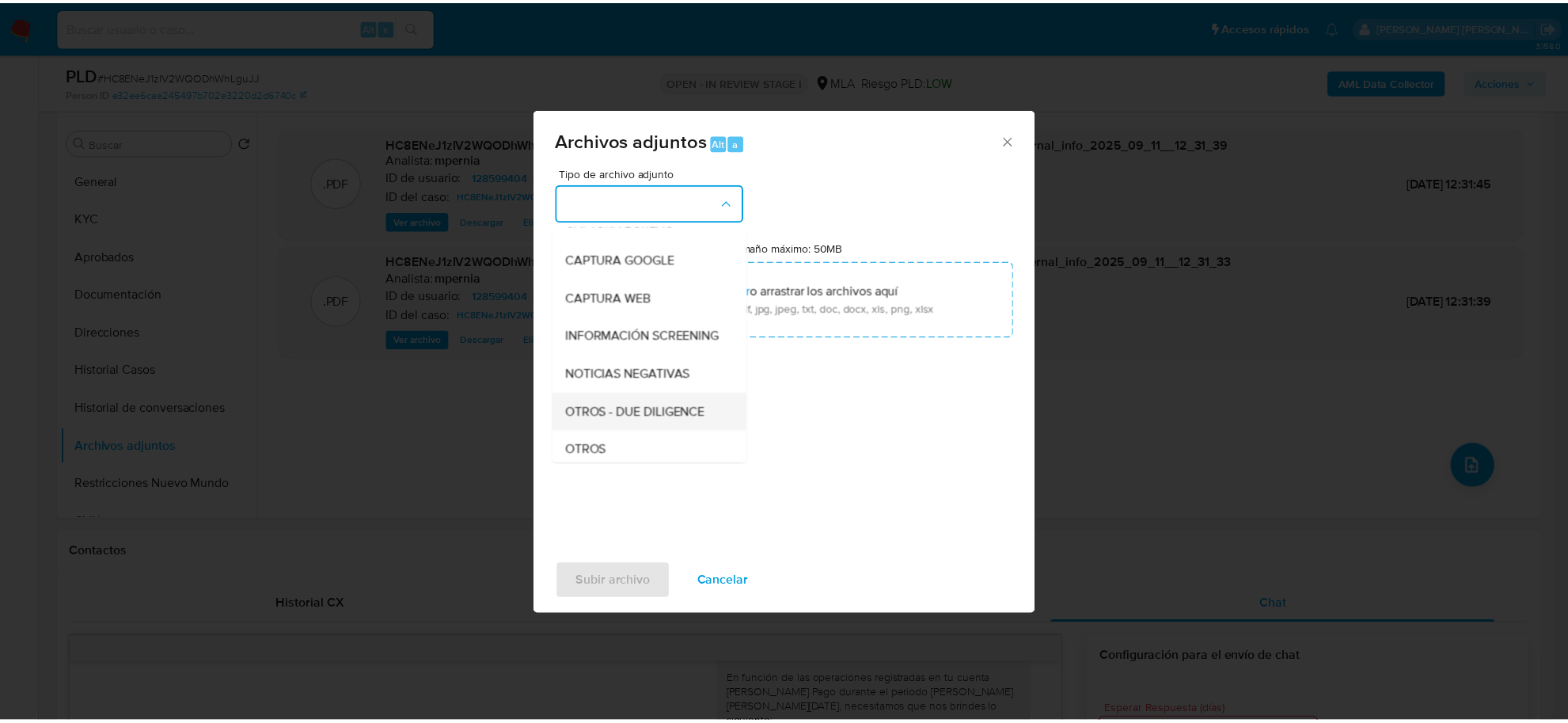
scroll to position [297, 0]
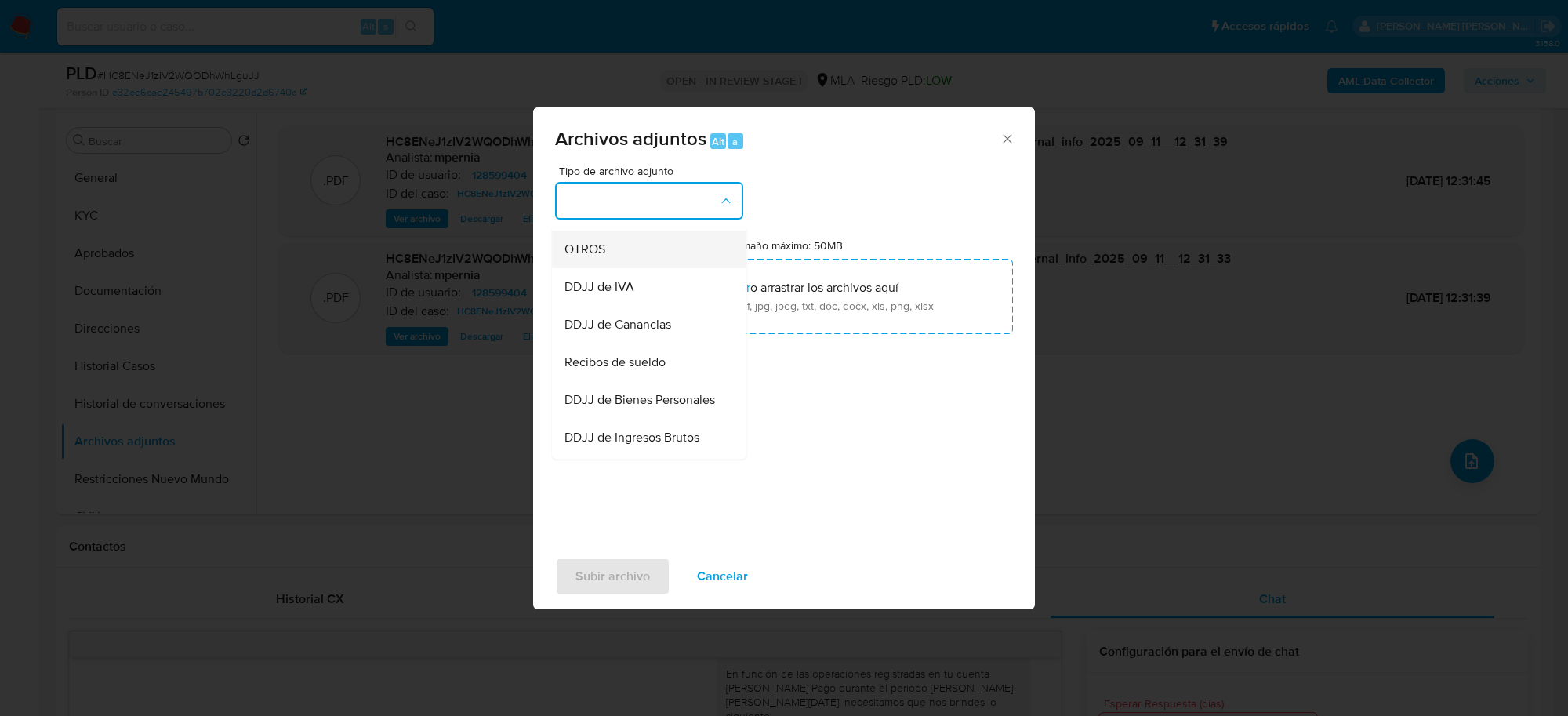
click at [595, 258] on span "OTROS" at bounding box center [585, 250] width 41 height 16
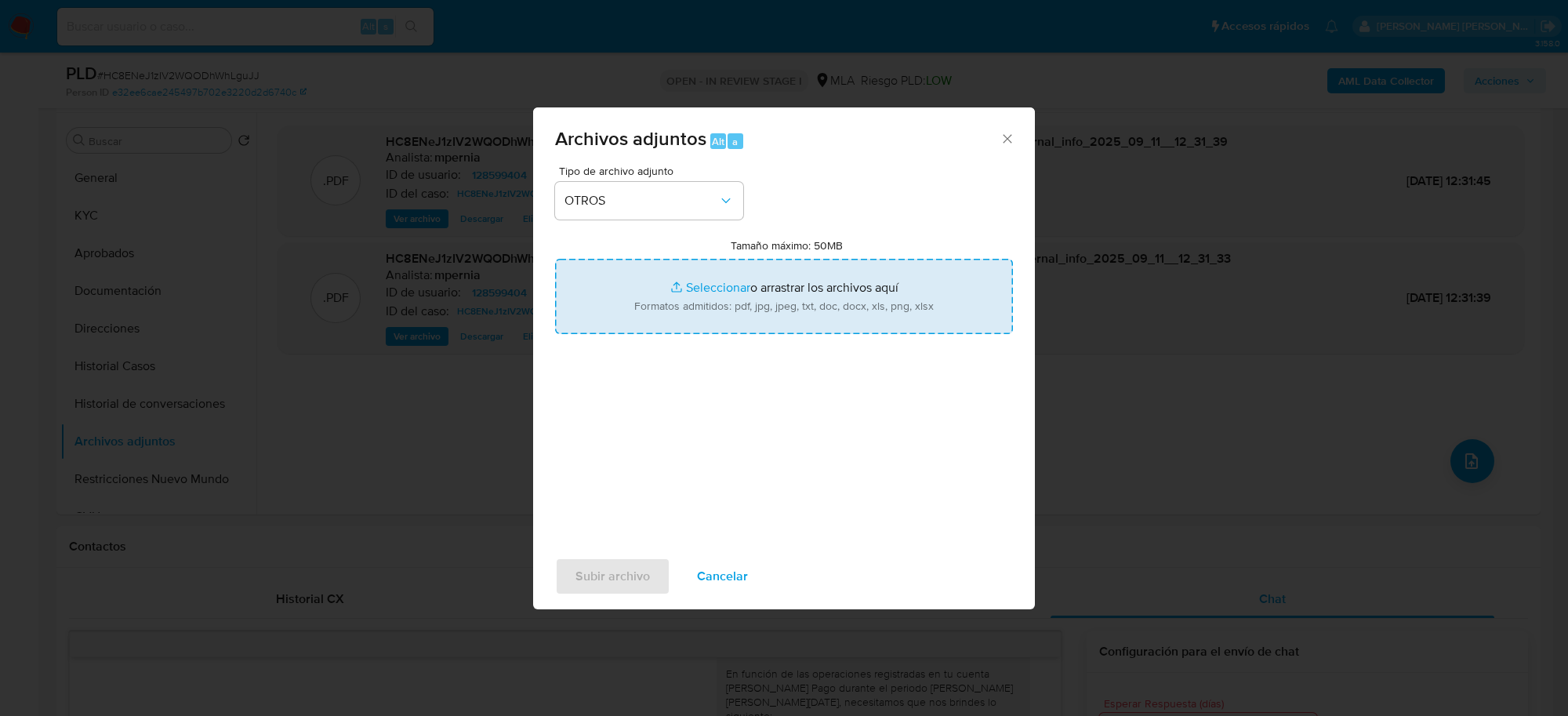
type input "C:\fakepath\Movimientos-Aladdin-128599404.xlsx"
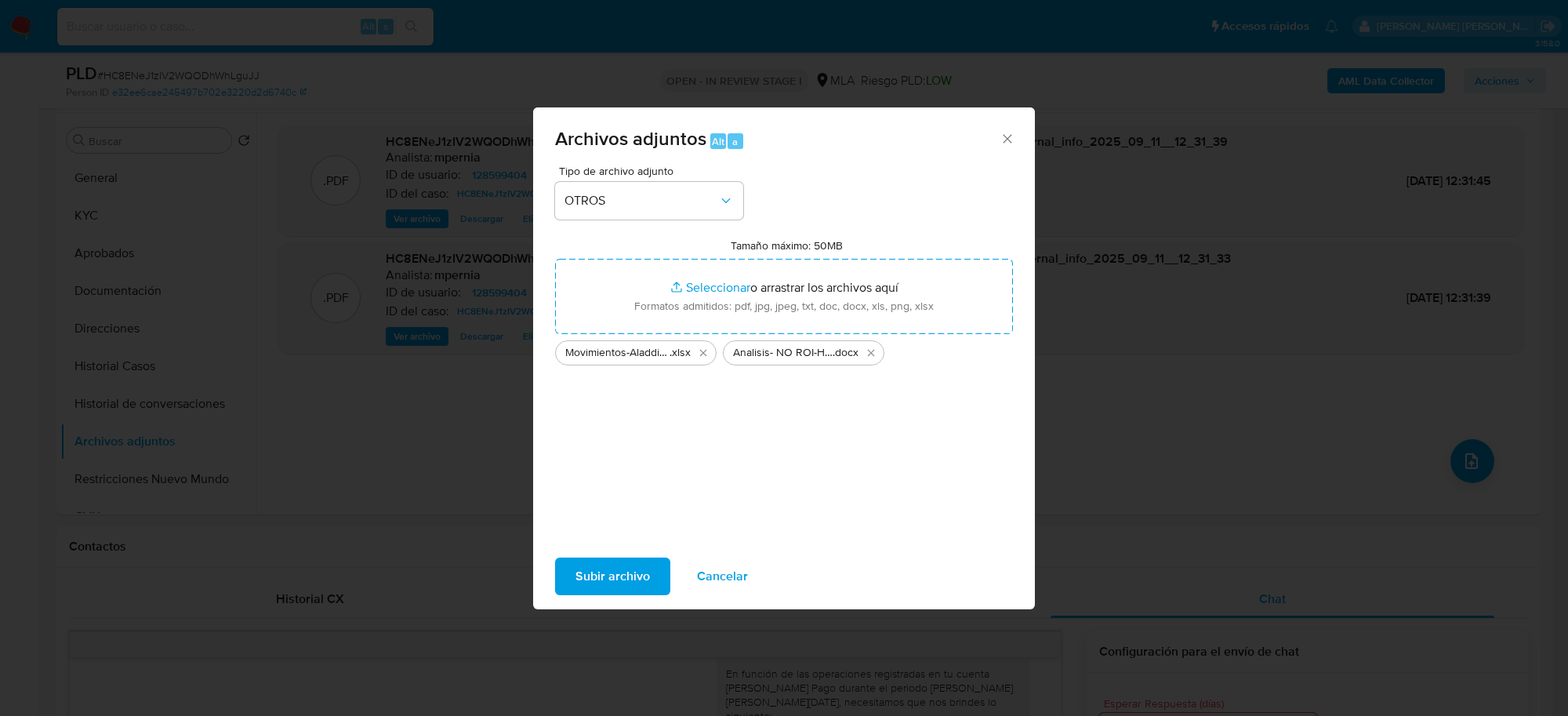
click at [629, 571] on span "Subir archivo" at bounding box center [613, 577] width 75 height 35
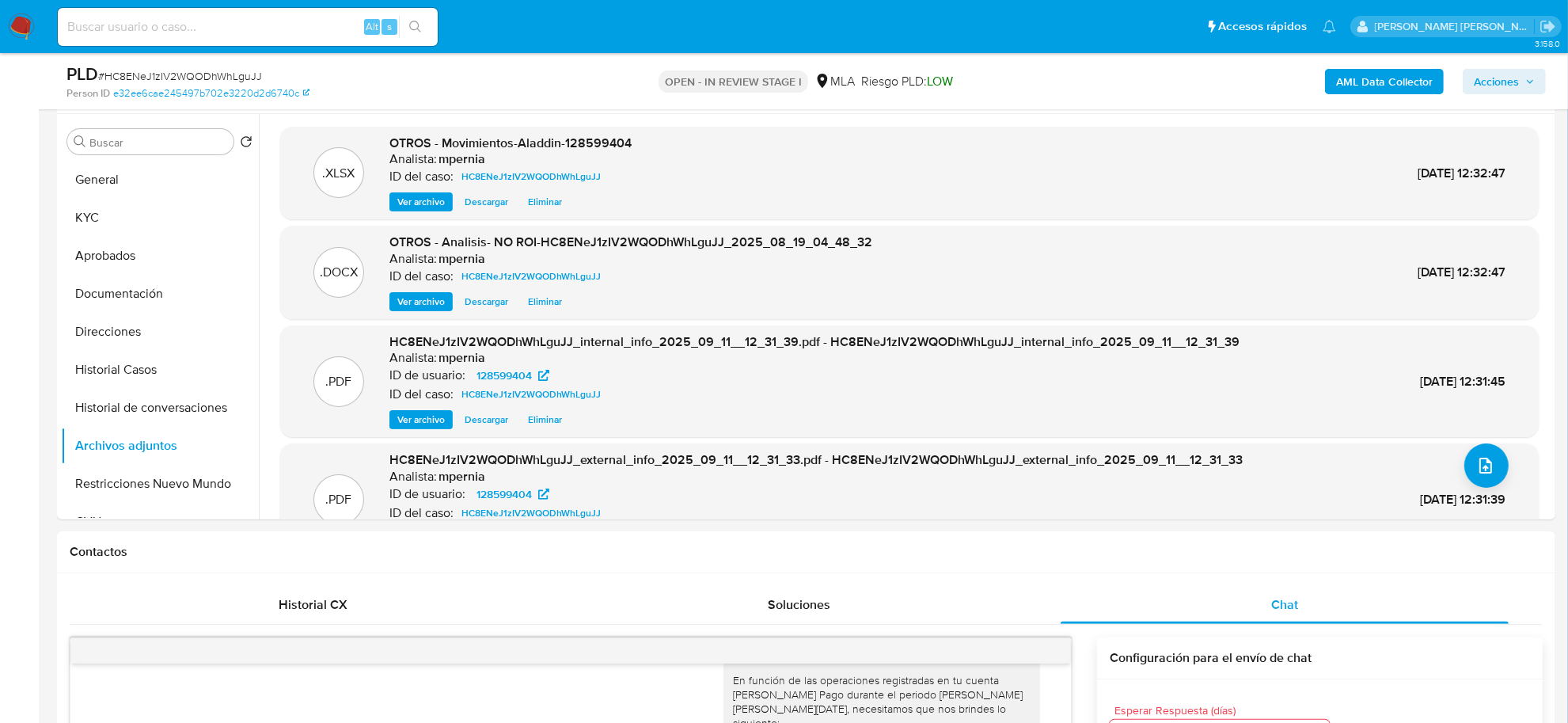
click at [1514, 87] on span "Acciones" at bounding box center [1497, 81] width 45 height 25
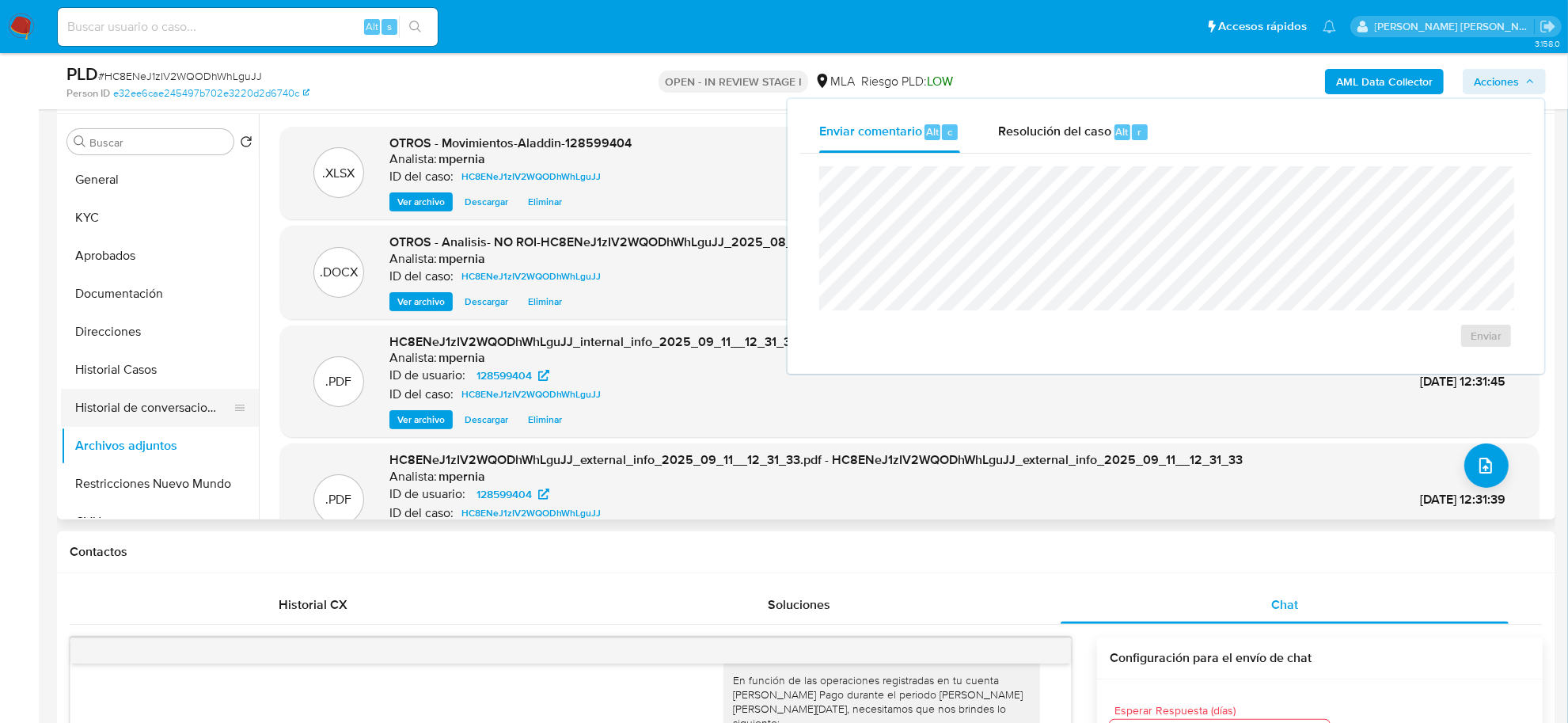
click at [116, 413] on button "Historial de conversaciones" at bounding box center [154, 408] width 186 height 38
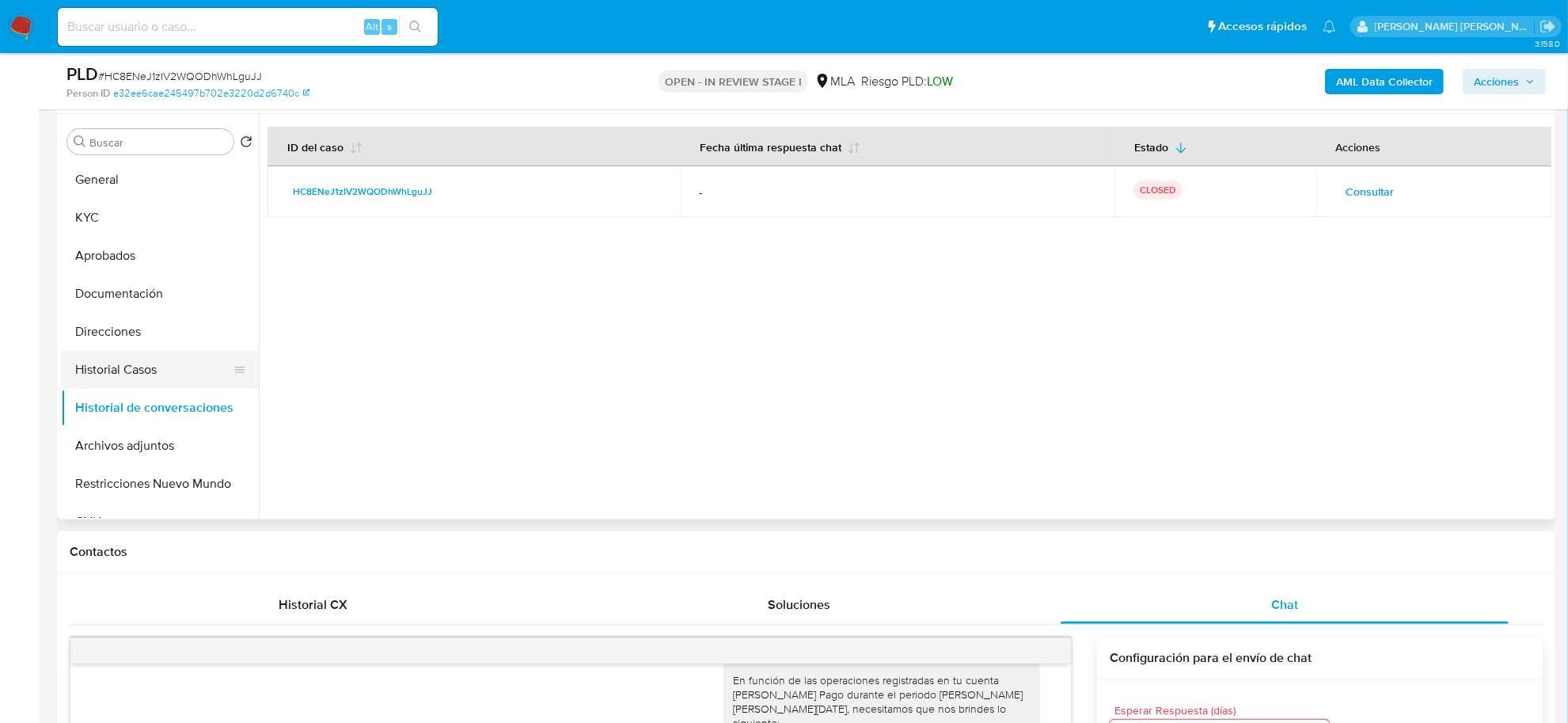
click at [139, 380] on button "Historial Casos" at bounding box center [154, 369] width 186 height 38
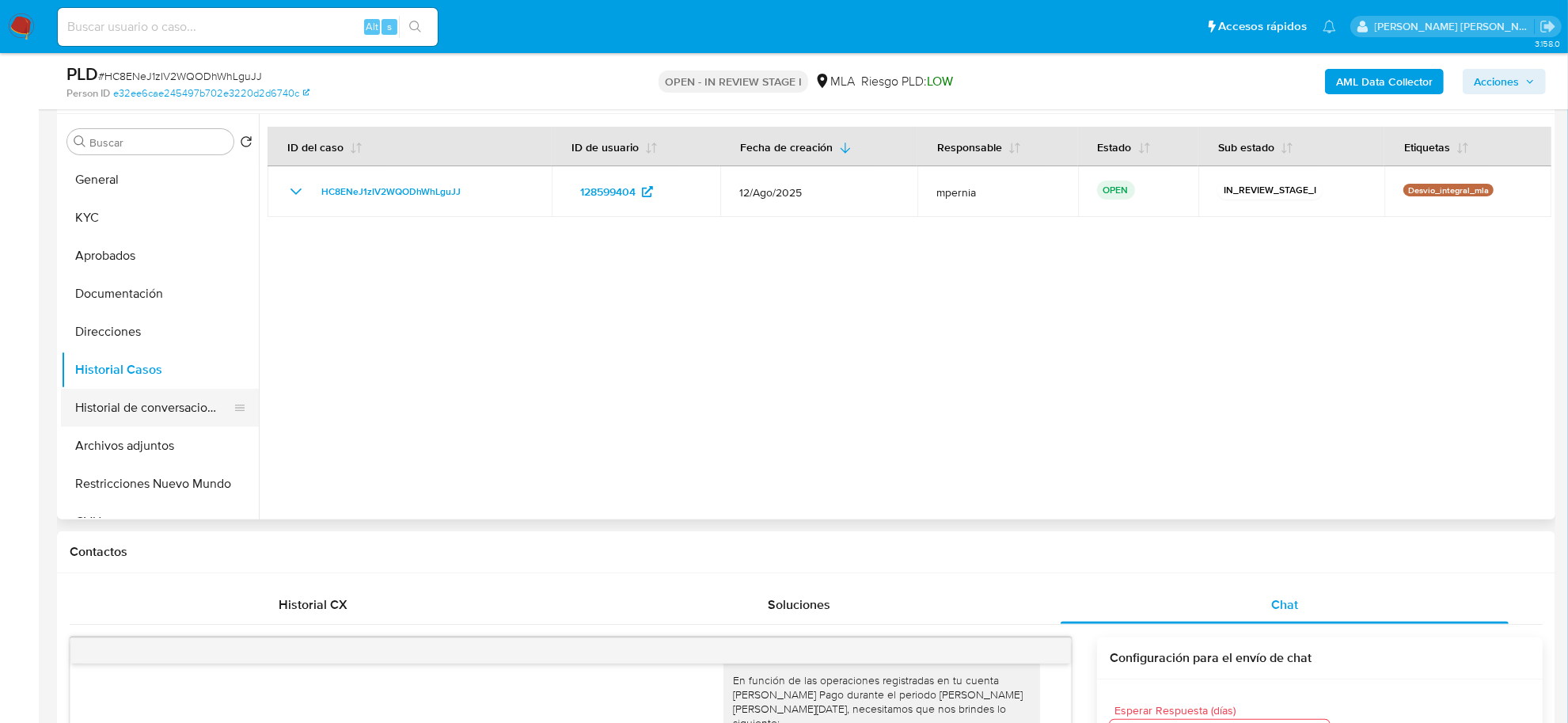
click at [143, 418] on button "Historial de conversaciones" at bounding box center [154, 408] width 186 height 38
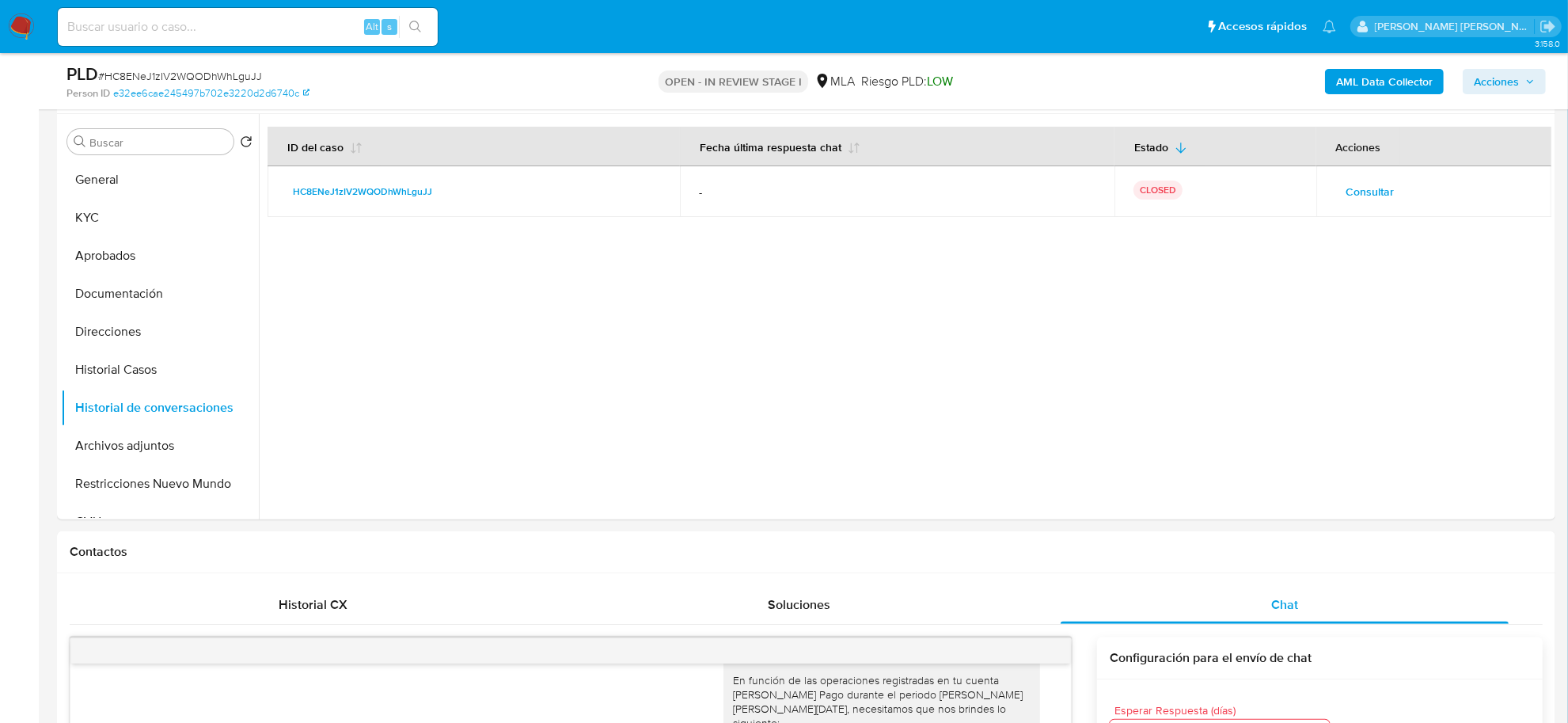
click at [1518, 78] on span "Acciones" at bounding box center [1497, 81] width 45 height 25
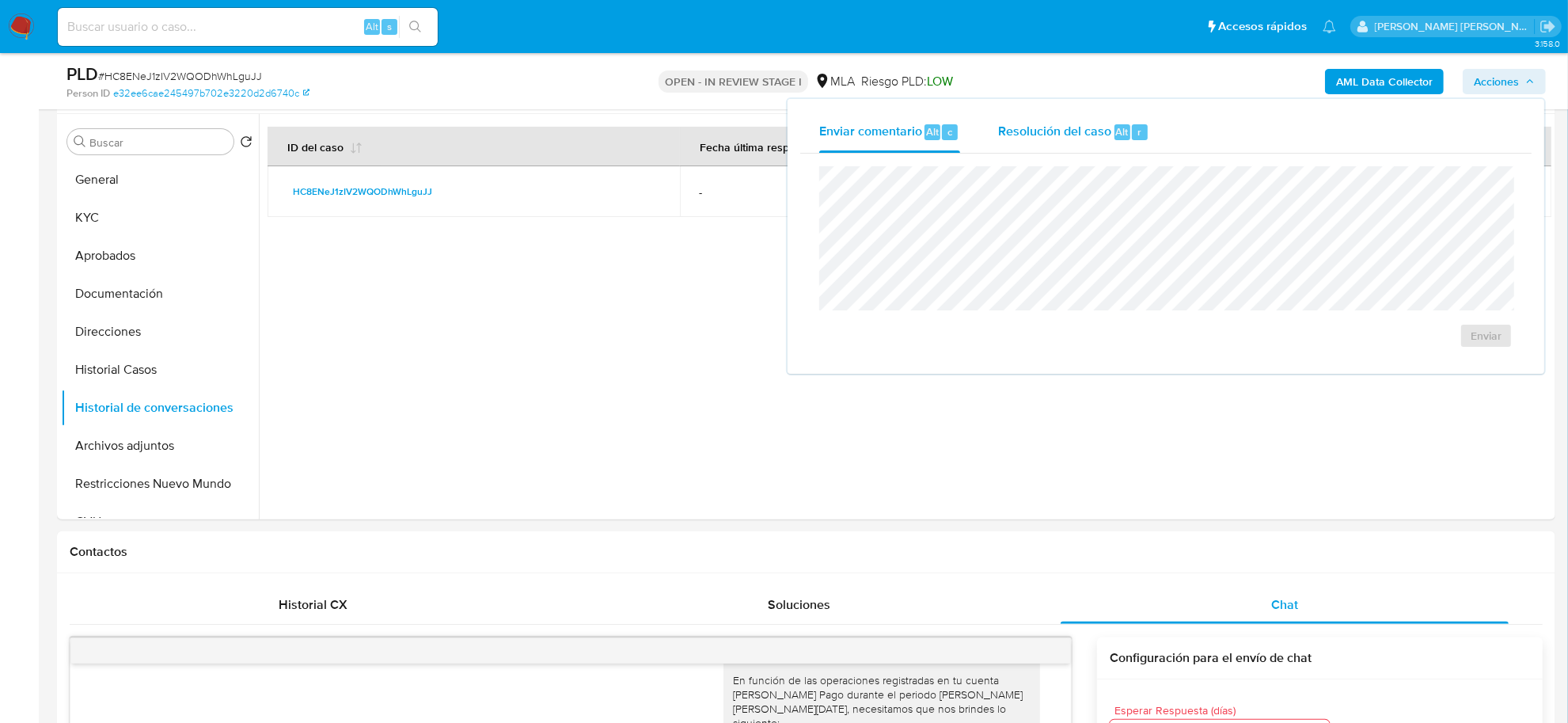
click at [1076, 131] on span "Resolución del caso" at bounding box center [1055, 131] width 113 height 18
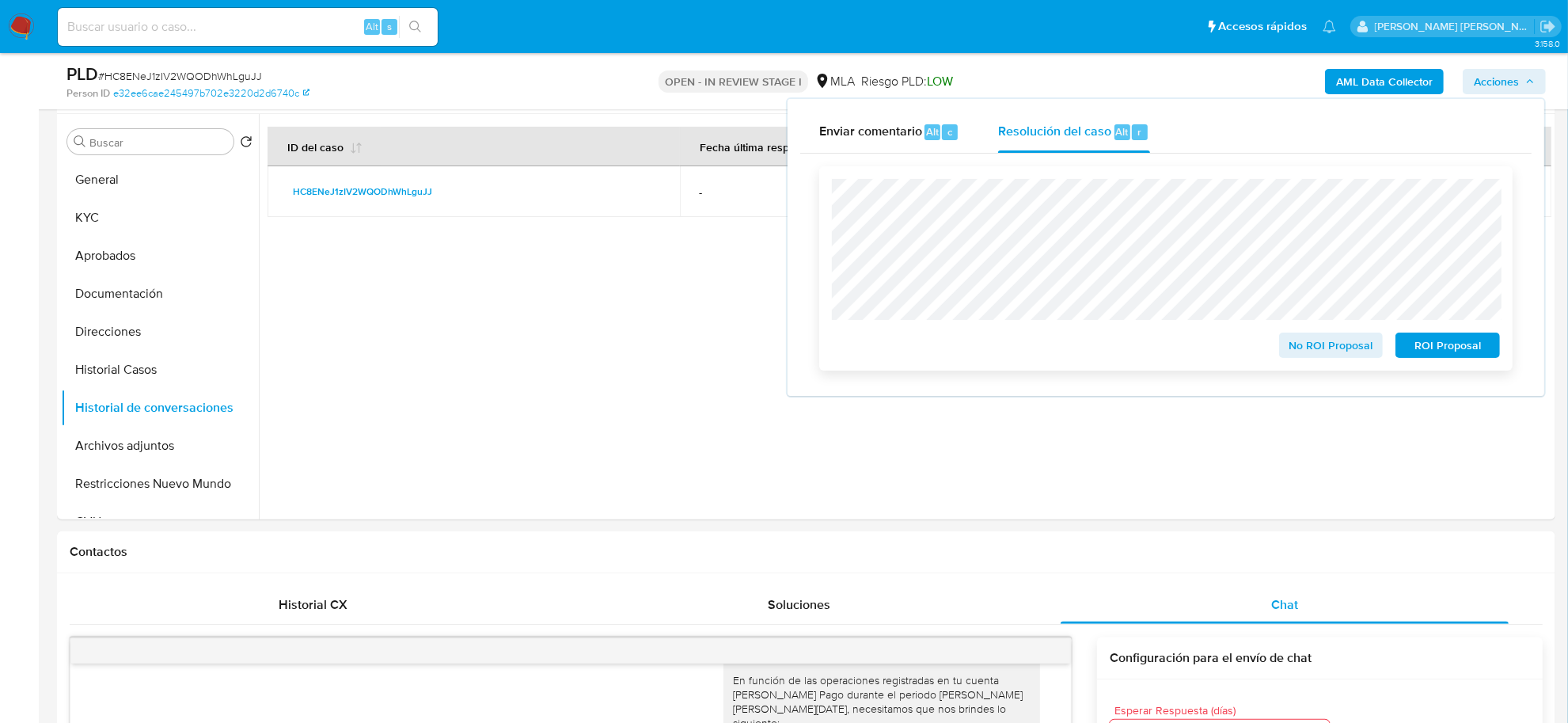
click at [1309, 347] on span "No ROI Proposal" at bounding box center [1331, 345] width 82 height 23
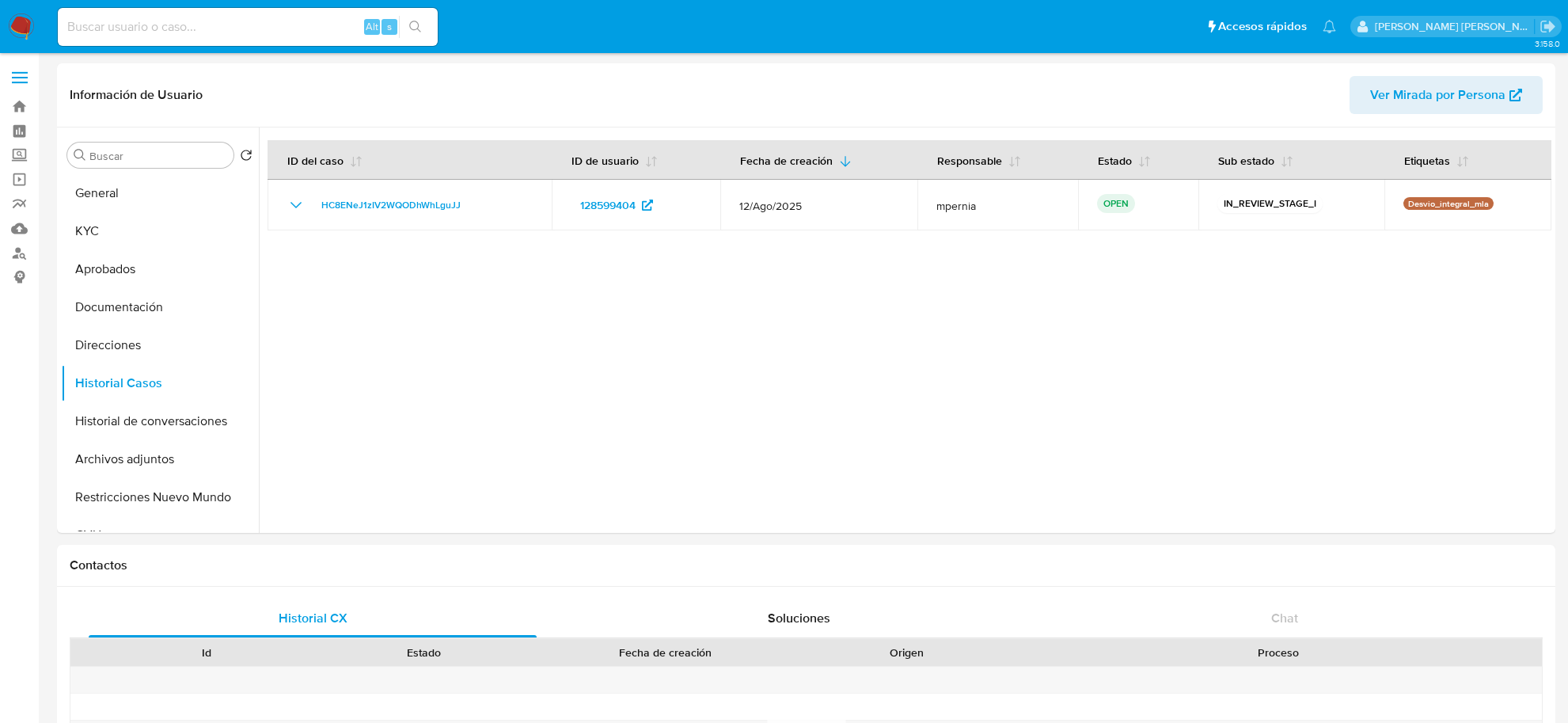
select select "10"
click at [152, 346] on button "Direcciones" at bounding box center [154, 345] width 186 height 38
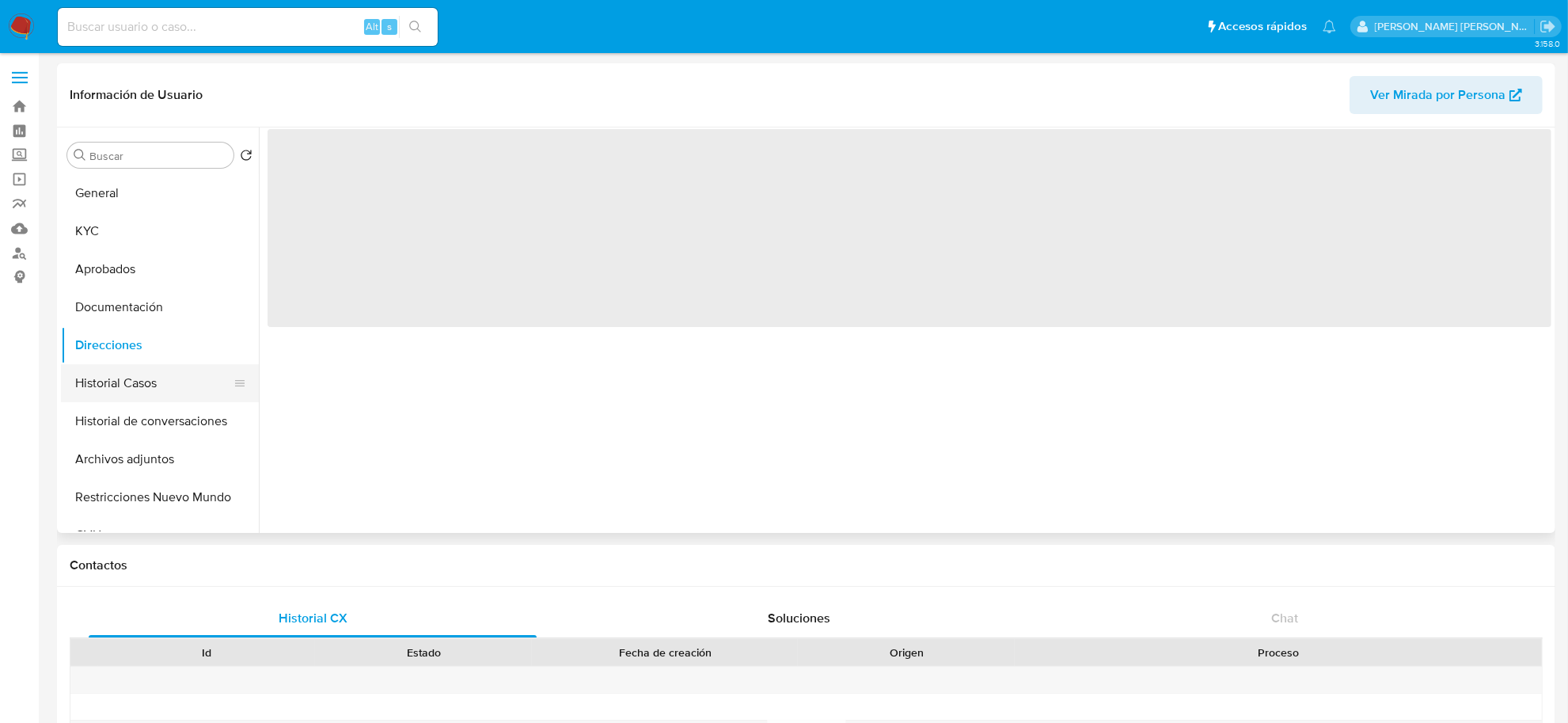
click at [137, 386] on button "Historial Casos" at bounding box center [154, 382] width 186 height 38
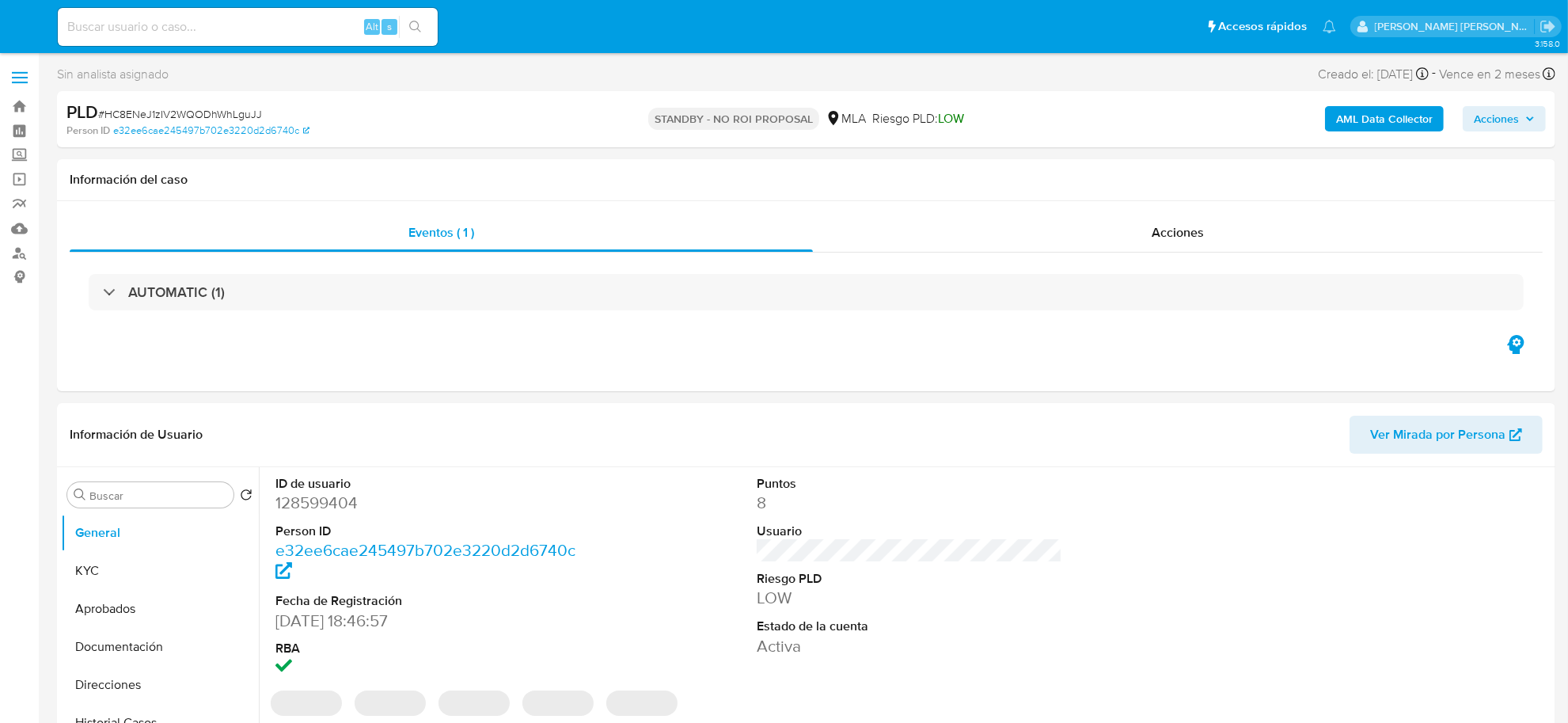
select select "10"
